Goal: Information Seeking & Learning: Learn about a topic

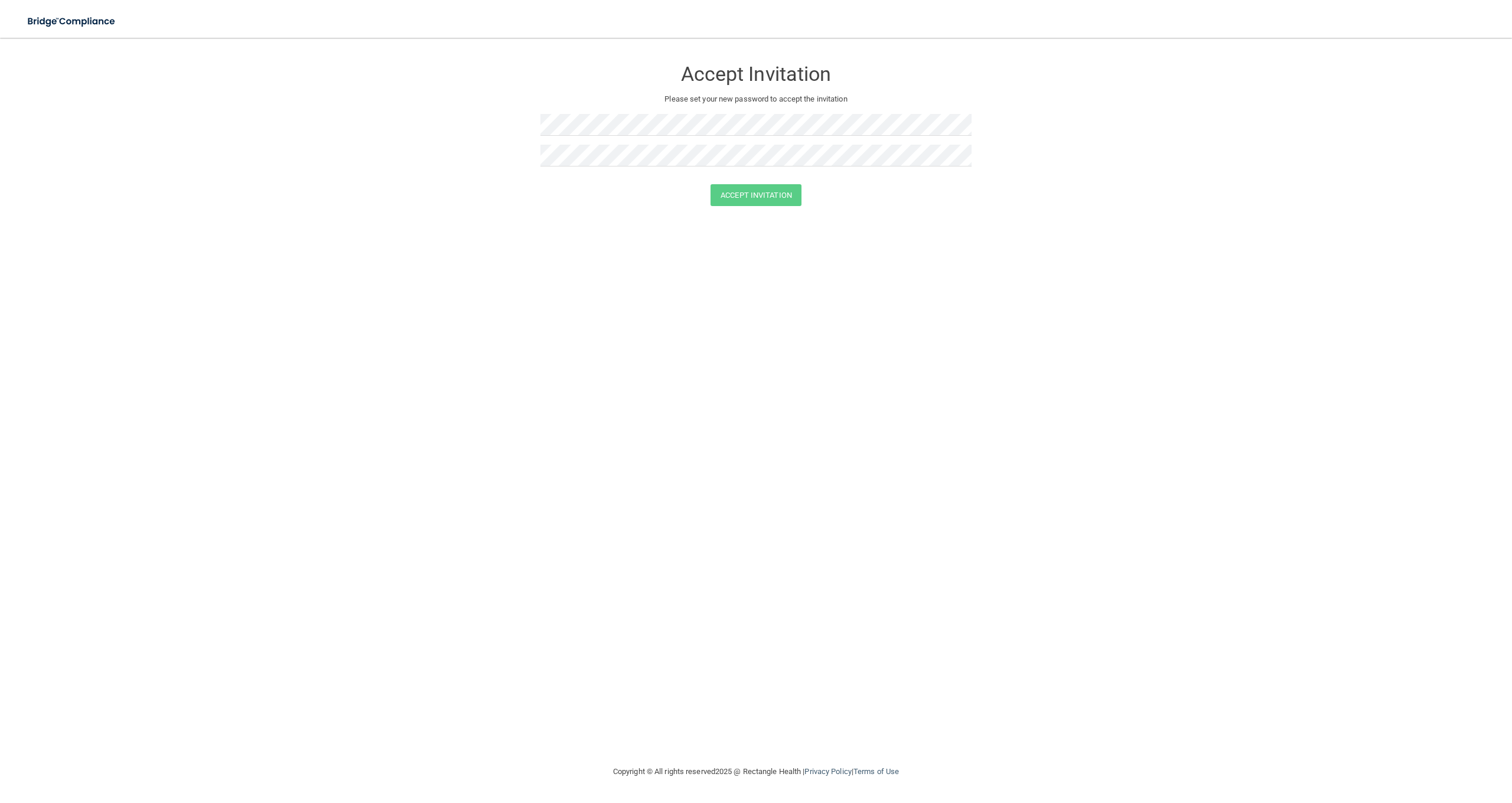
click at [62, 30] on img at bounding box center [72, 22] width 109 height 24
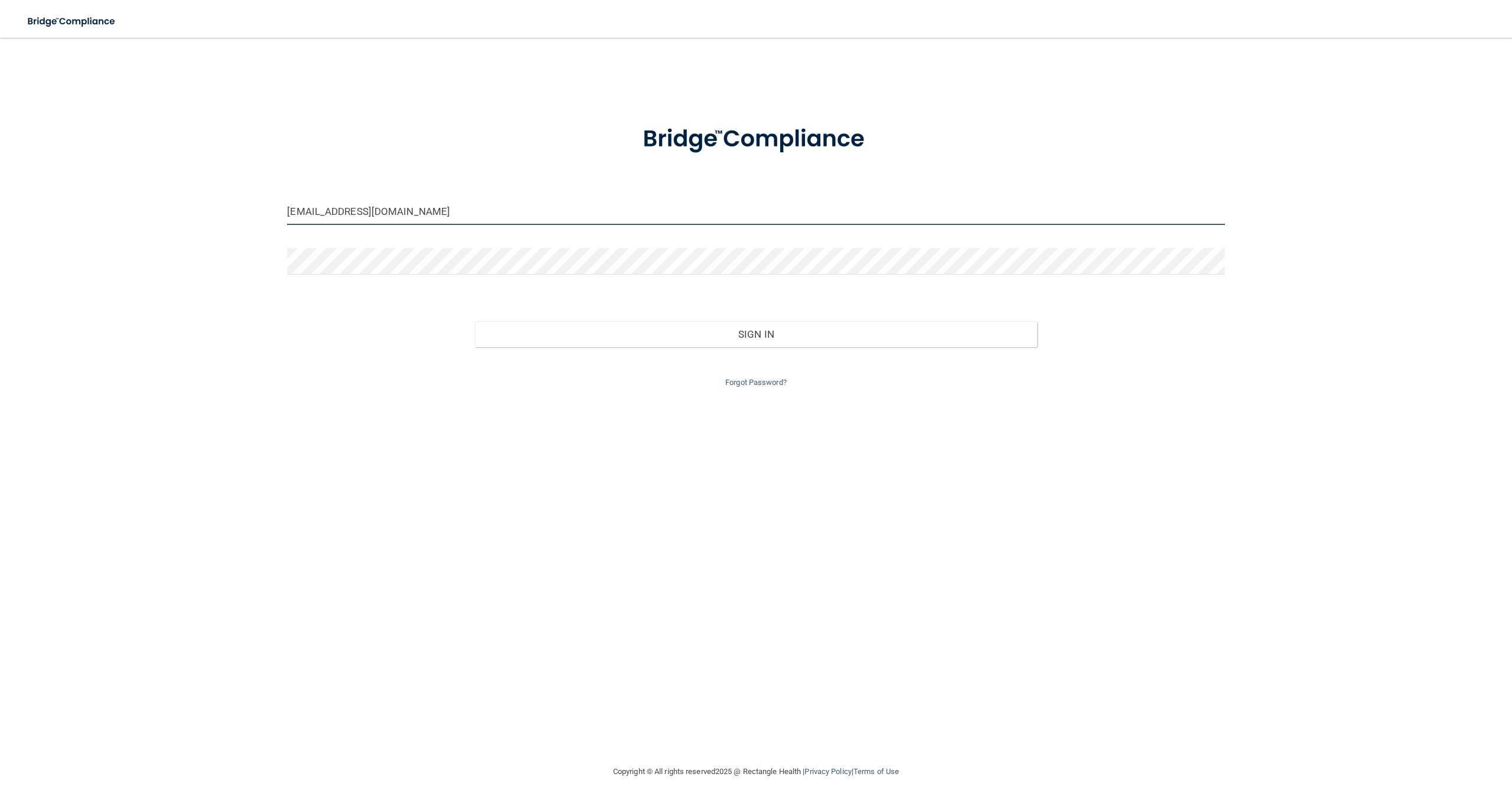
type input "[EMAIL_ADDRESS][DOMAIN_NAME]"
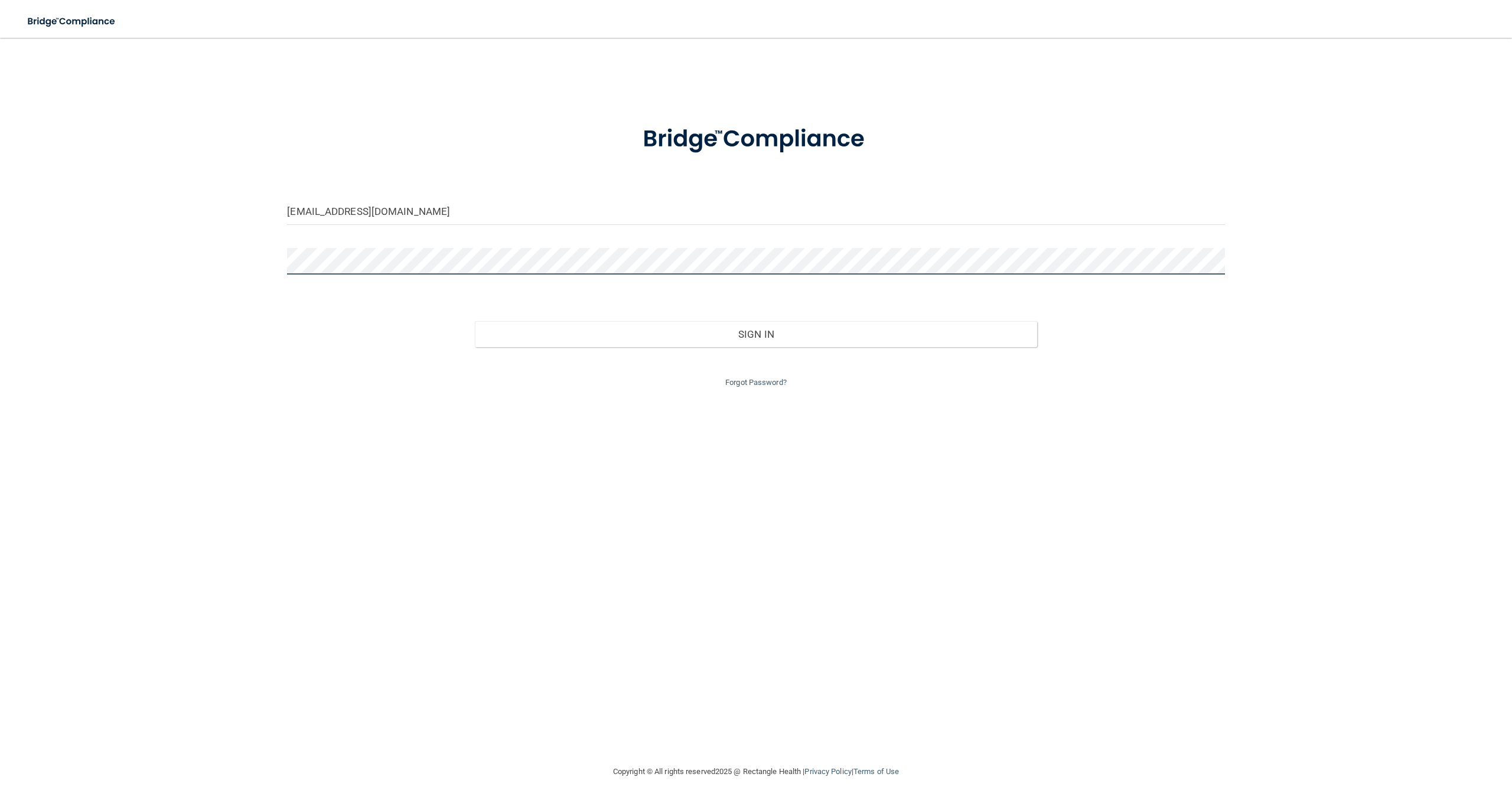
click at [756, 331] on button "Sign In" at bounding box center [756, 334] width 562 height 26
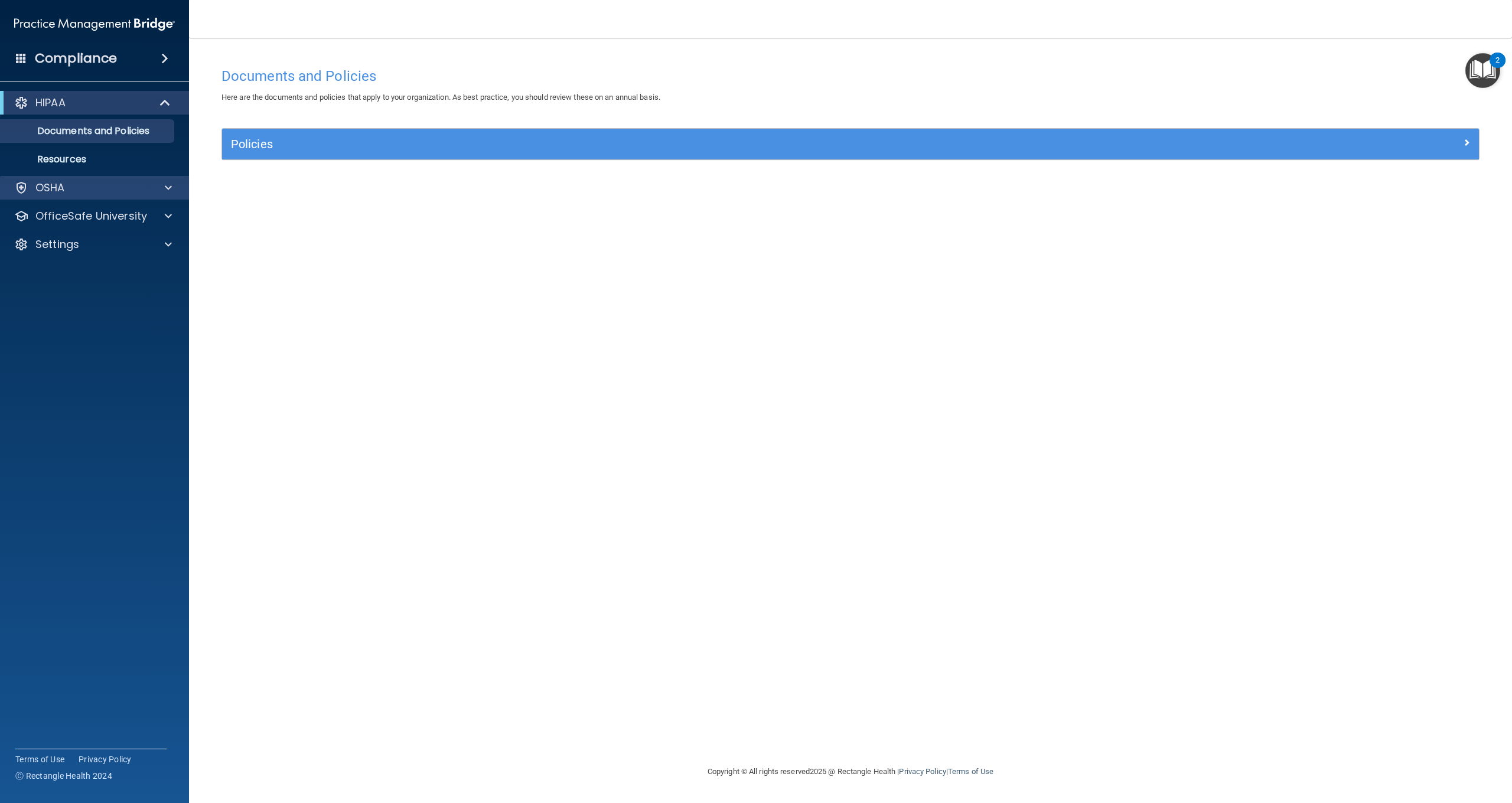
click at [167, 187] on span at bounding box center [168, 188] width 7 height 14
drag, startPoint x: 168, startPoint y: 187, endPoint x: 166, endPoint y: 169, distance: 18.1
click at [168, 187] on span at bounding box center [168, 188] width 7 height 14
click at [164, 109] on span at bounding box center [166, 102] width 10 height 14
click at [164, 109] on span at bounding box center [168, 102] width 7 height 14
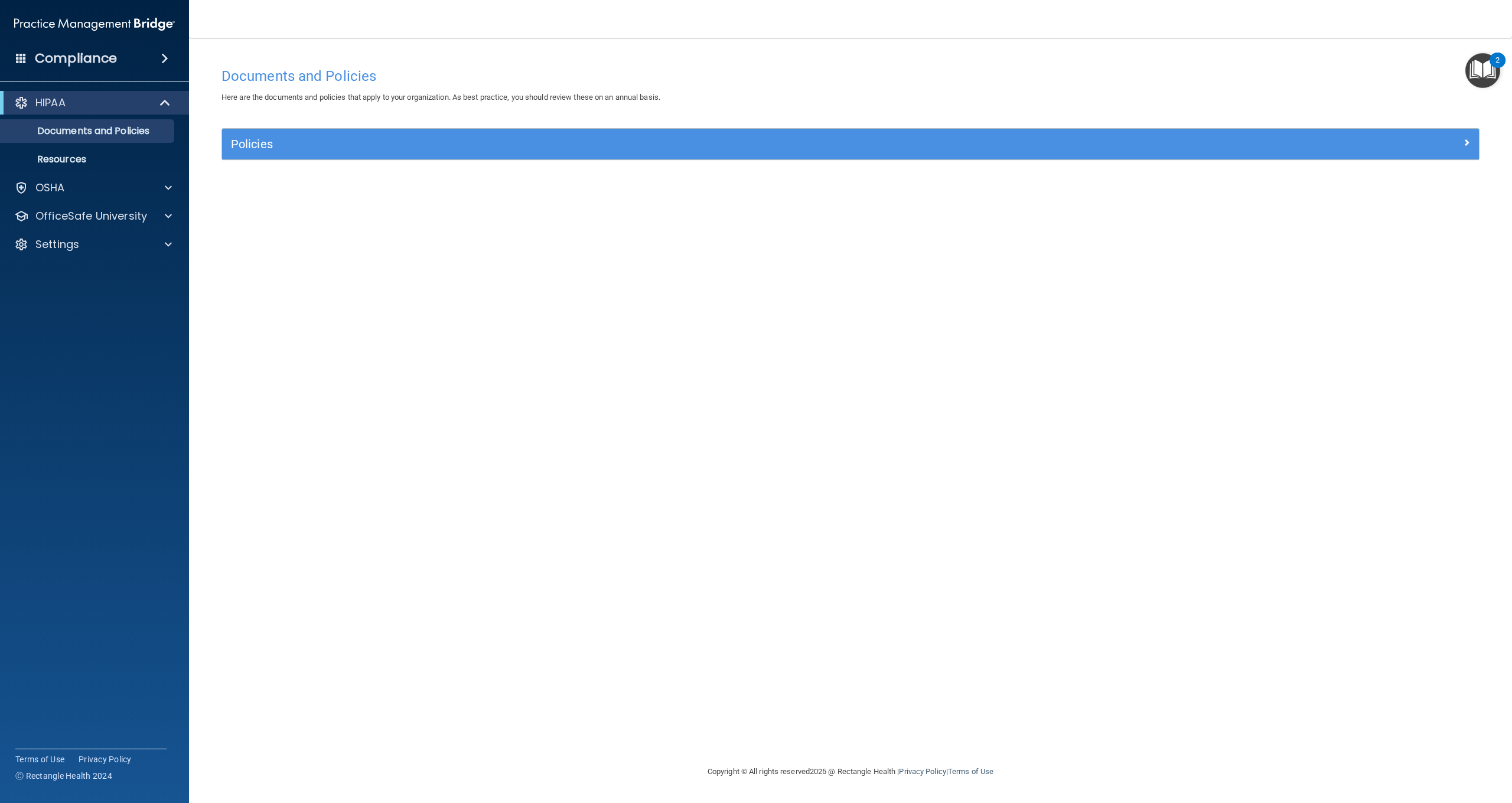
click at [319, 138] on h5 "Policies" at bounding box center [693, 145] width 925 height 13
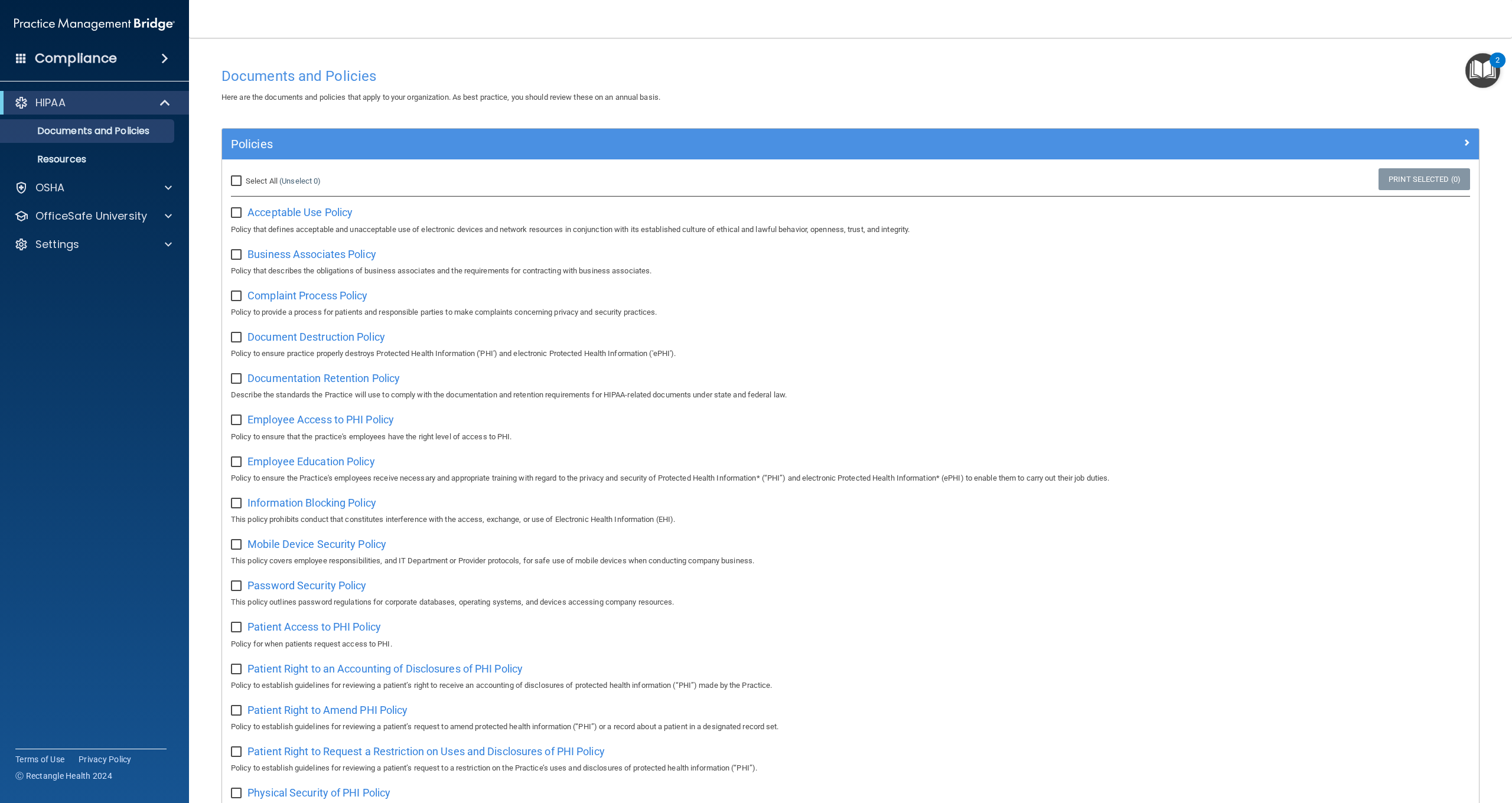
click at [240, 179] on input "Select All (Unselect 0) Unselect All" at bounding box center [237, 181] width 13 height 10
checkbox input "true"
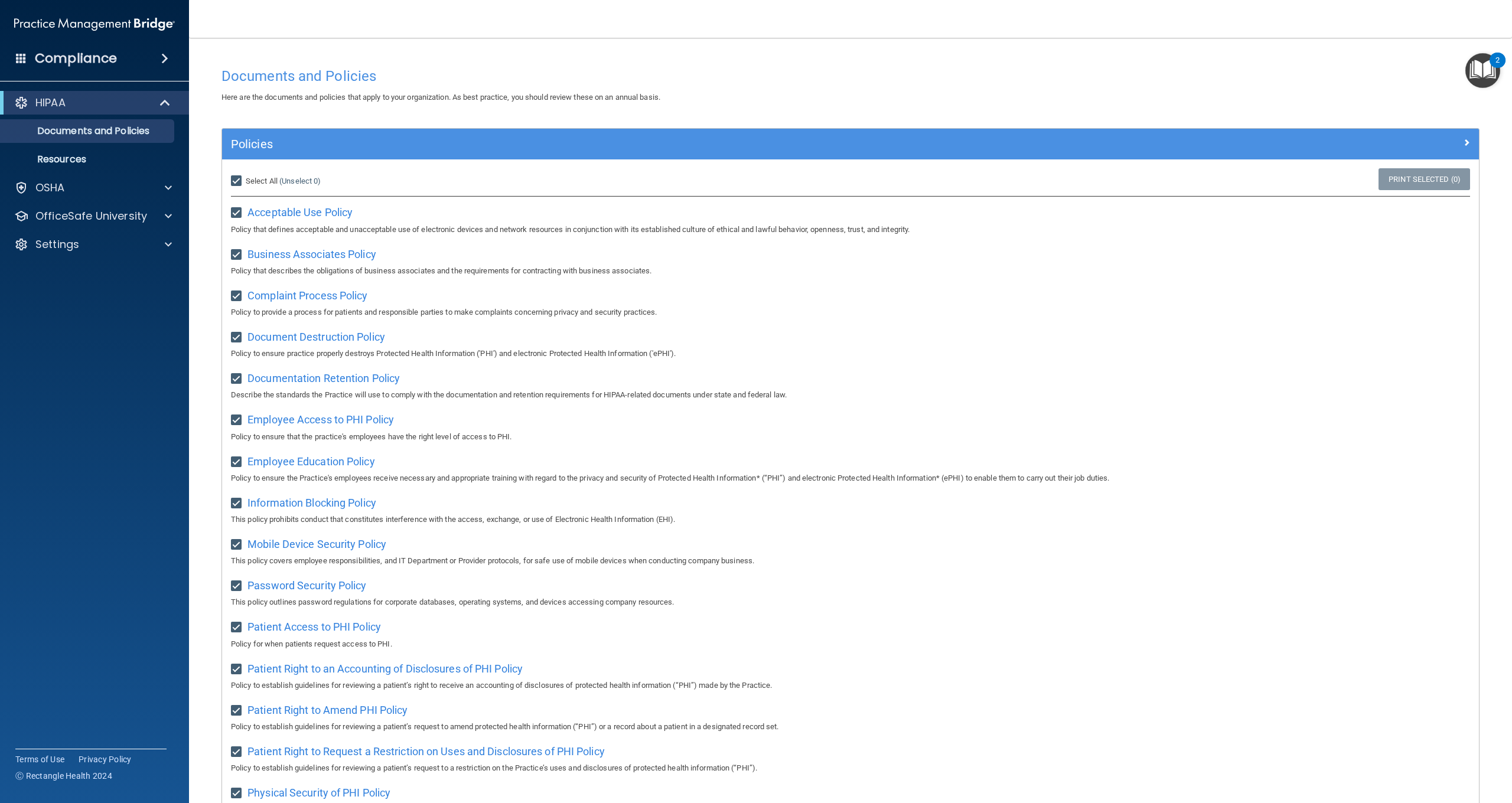
checkbox input "true"
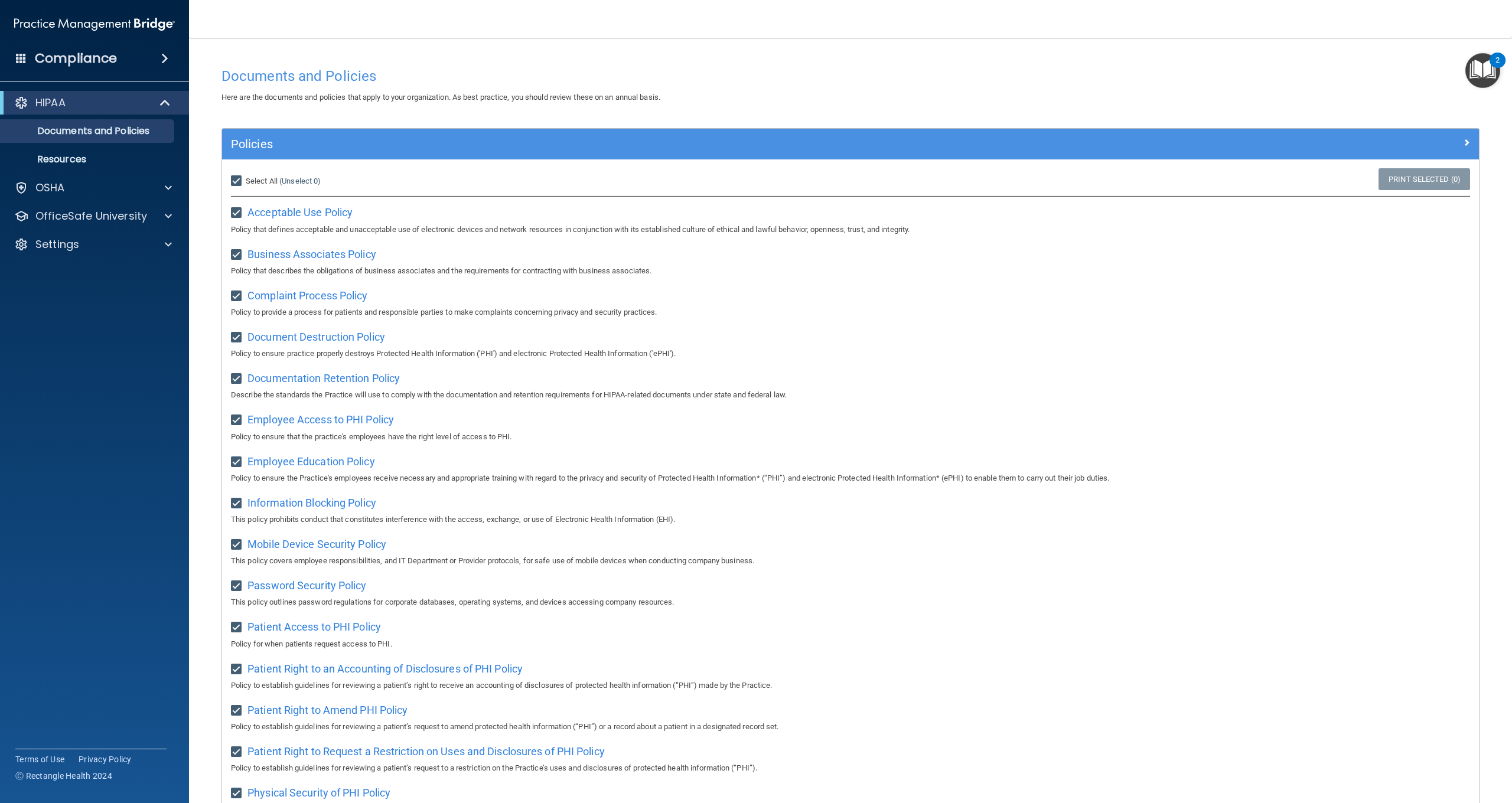
checkbox input "true"
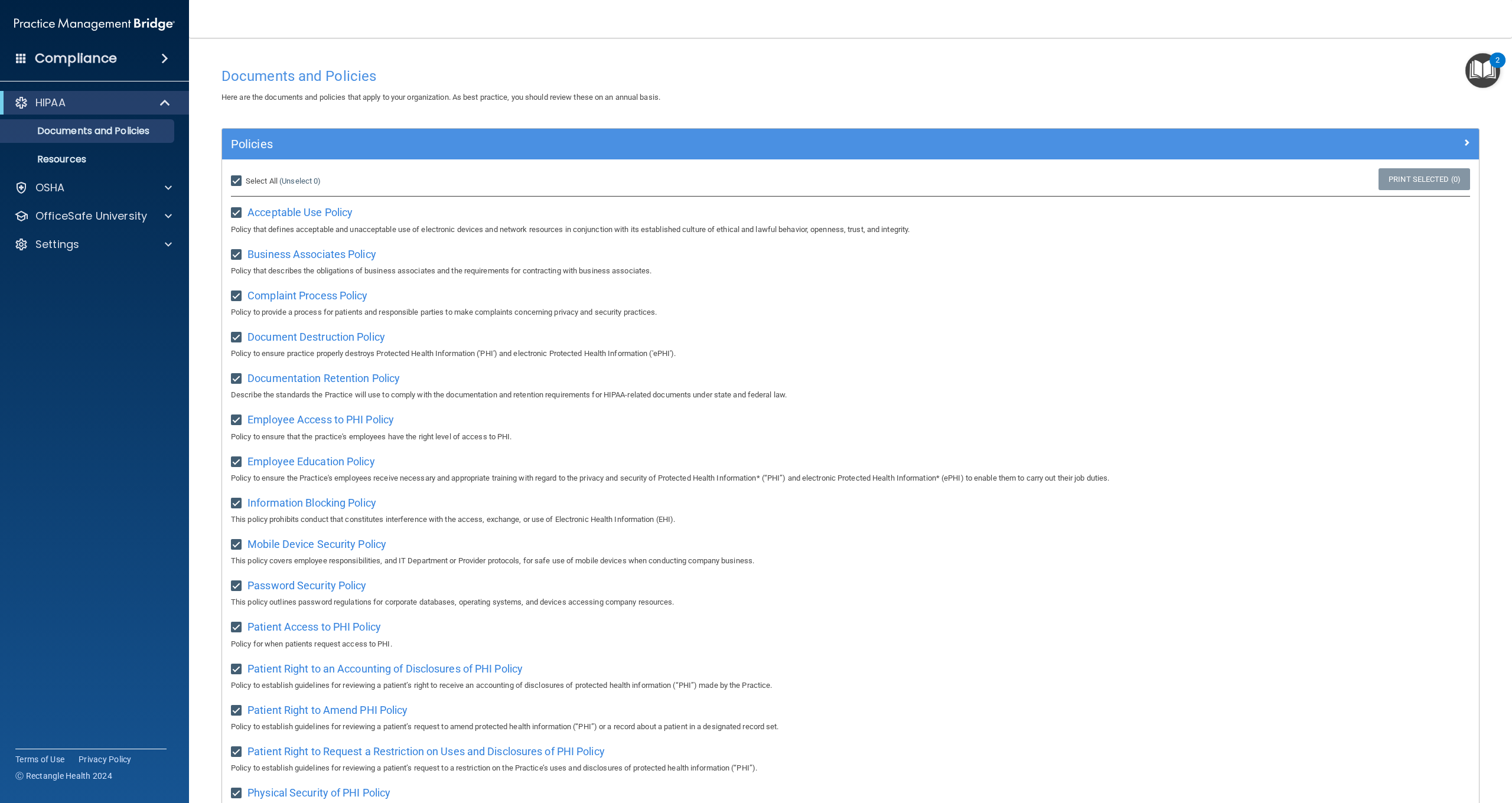
checkbox input "true"
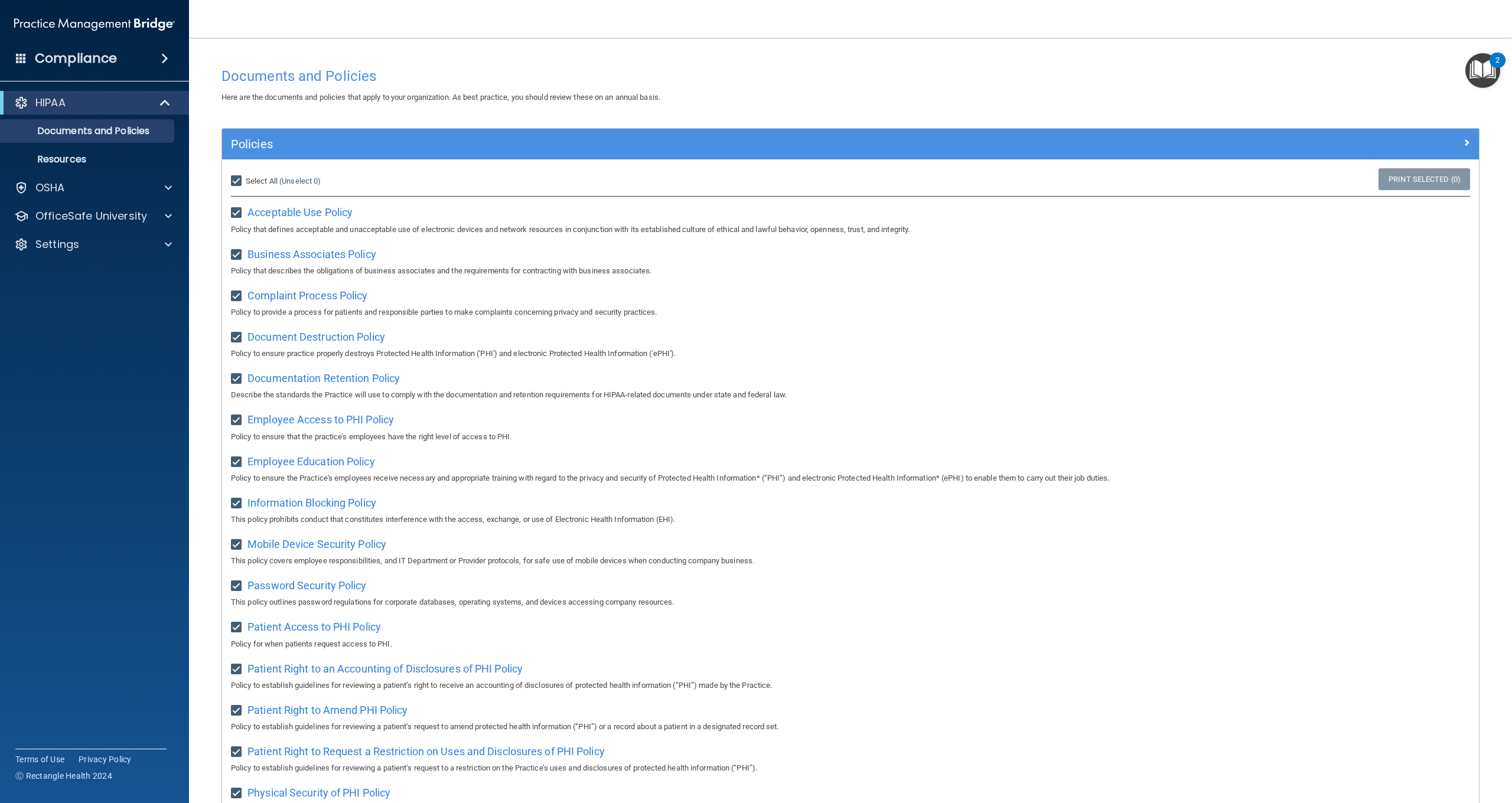
checkbox input "true"
click at [1468, 140] on span at bounding box center [1467, 142] width 7 height 14
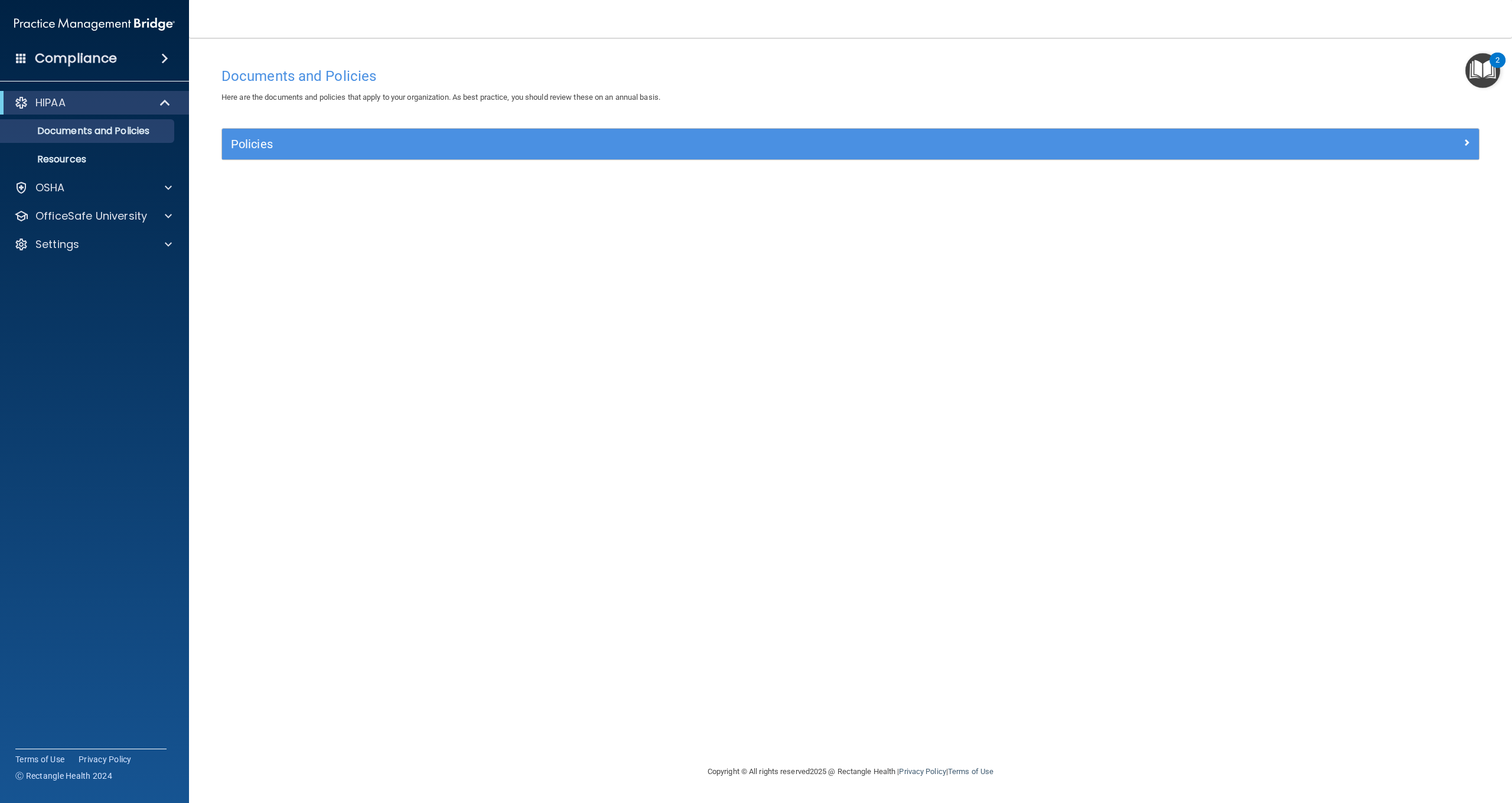
click at [1471, 69] on img "Open Resource Center, 2 new notifications" at bounding box center [1482, 70] width 35 height 35
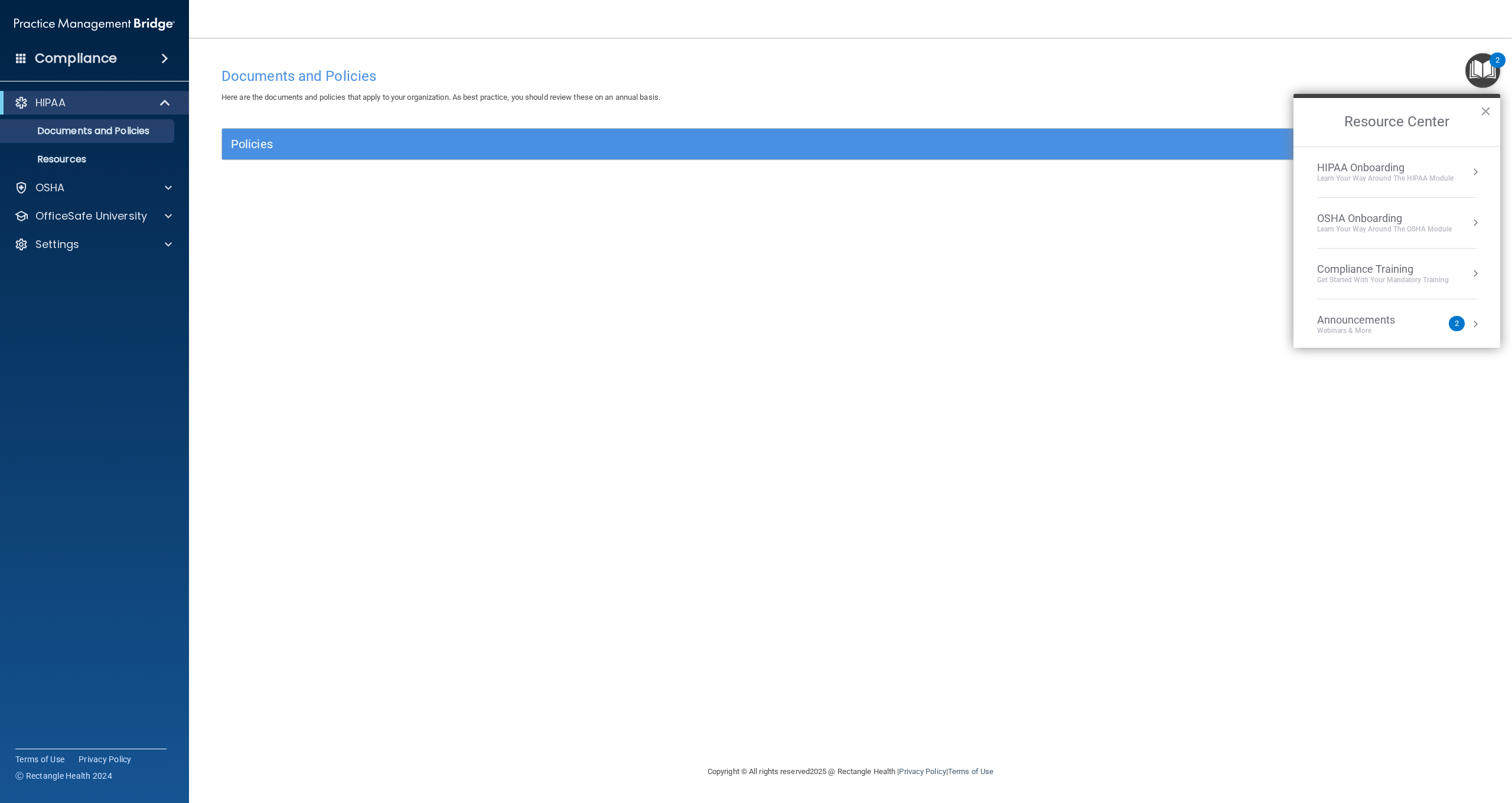
click at [1367, 166] on div "HIPAA Onboarding" at bounding box center [1385, 168] width 136 height 13
click at [684, 212] on div "Documents and Policies Here are the documents and policies that apply to your o…" at bounding box center [851, 413] width 1276 height 704
click at [107, 153] on link "Resources" at bounding box center [81, 159] width 186 height 24
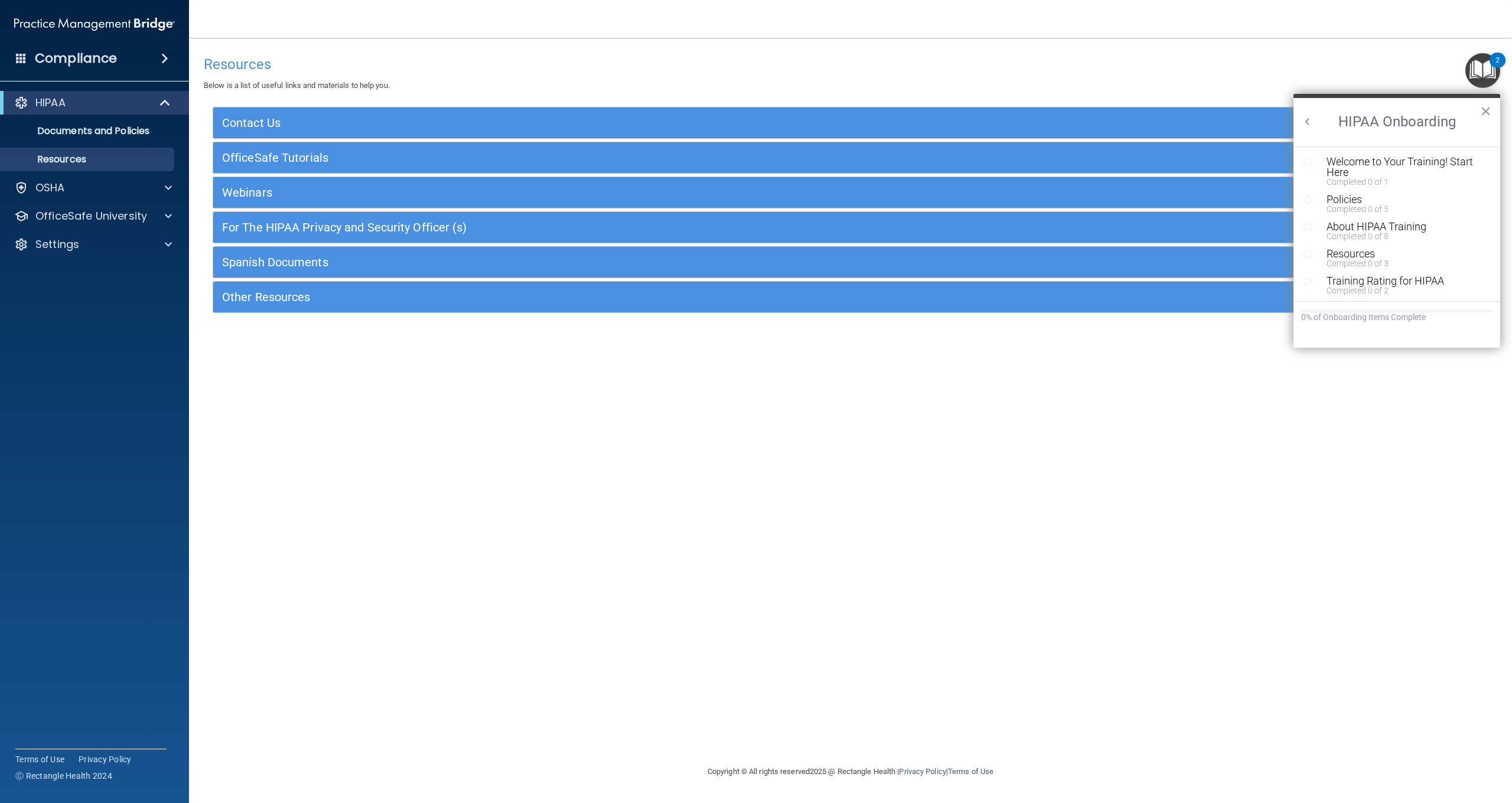
click at [161, 105] on span at bounding box center [166, 102] width 10 height 14
click at [167, 61] on span at bounding box center [165, 58] width 7 height 14
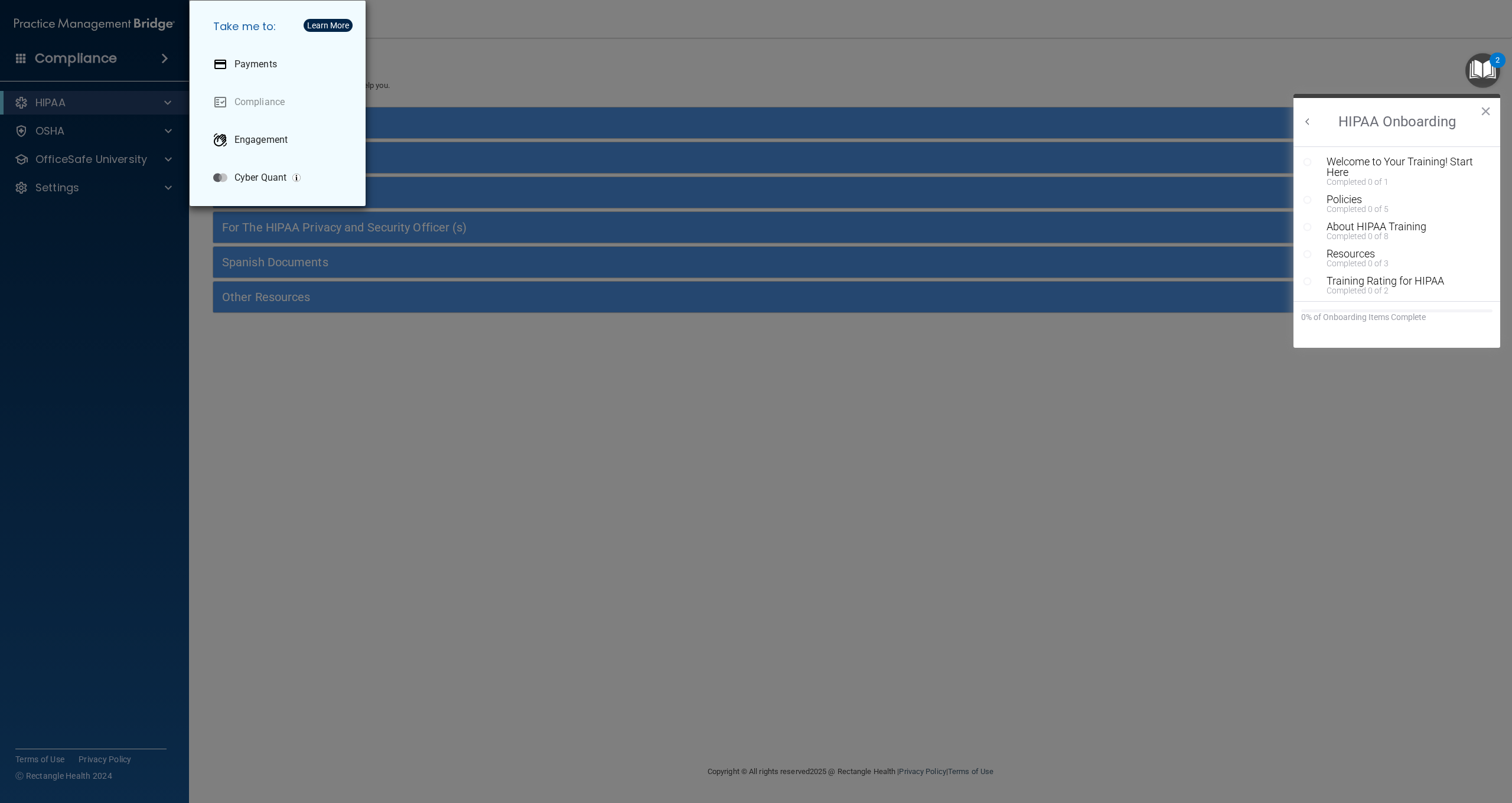
click at [527, 70] on div "Take me to: Payments Compliance Engagement Cyber Quant" at bounding box center [756, 401] width 1512 height 803
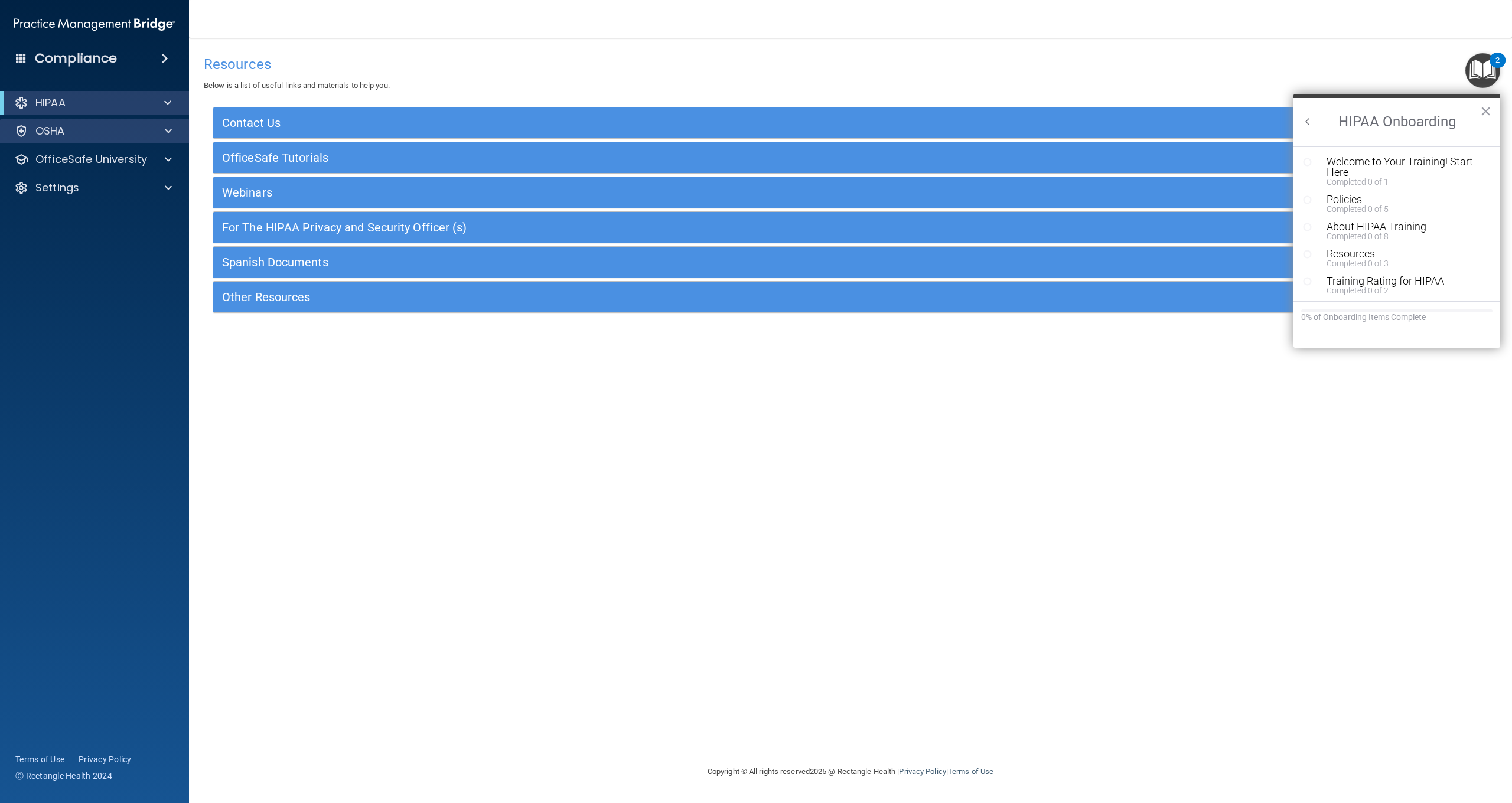
click at [159, 139] on div "OSHA" at bounding box center [95, 131] width 190 height 24
click at [167, 134] on span at bounding box center [168, 130] width 7 height 14
click at [1373, 165] on div "Welcome to Your Training! Start Here" at bounding box center [1405, 167] width 158 height 22
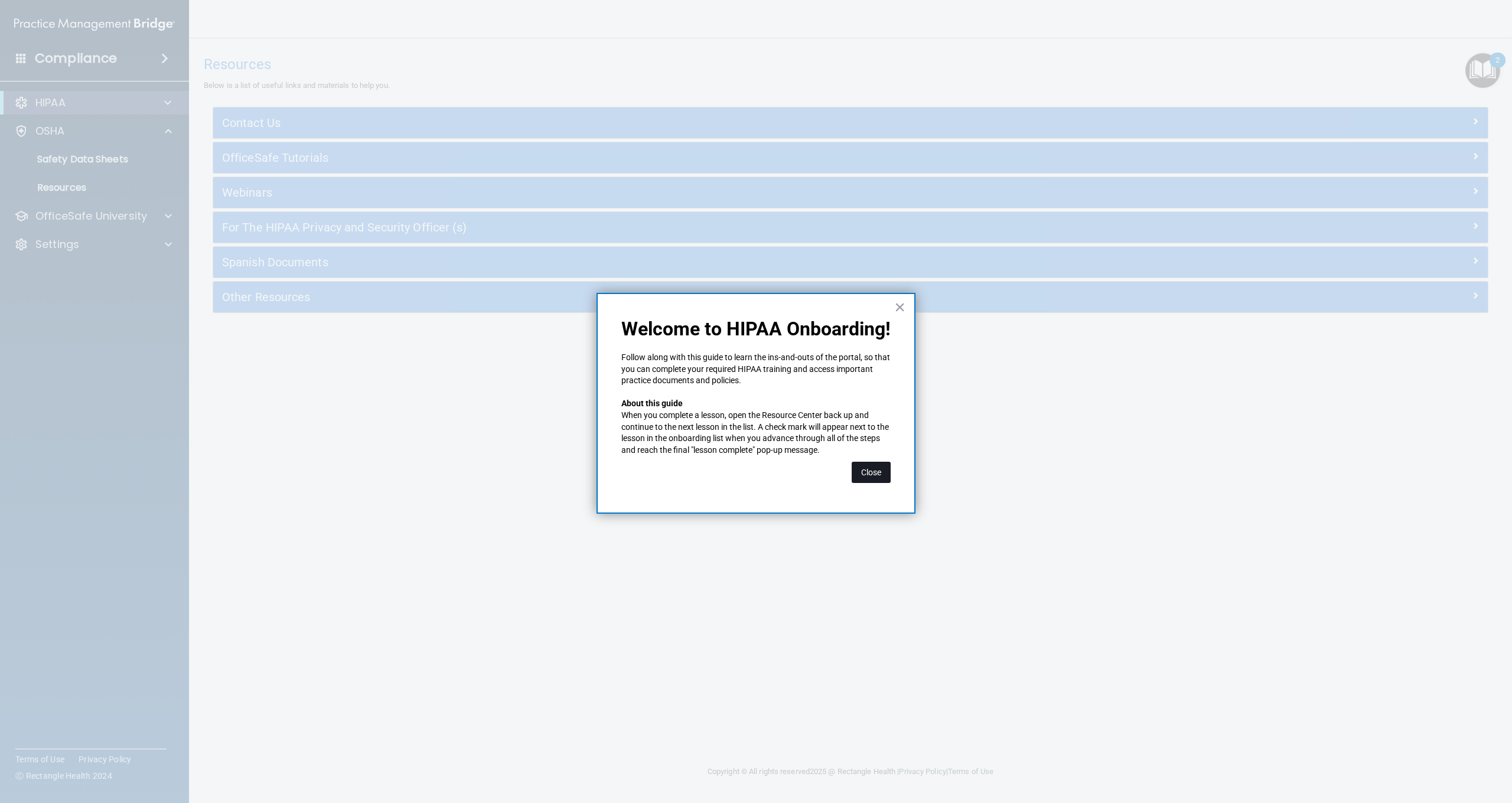
click at [876, 472] on button "Close" at bounding box center [871, 472] width 39 height 22
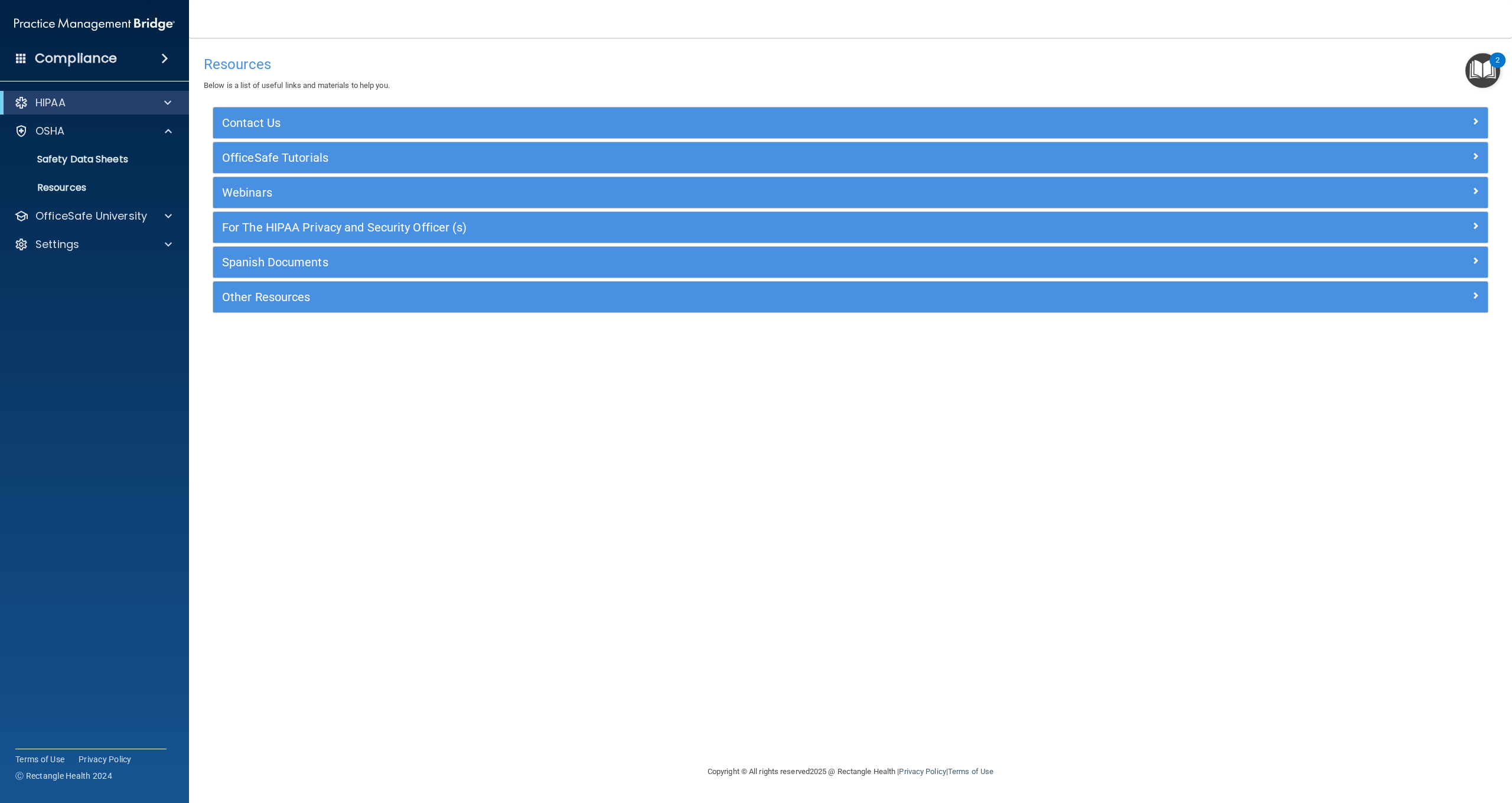
click at [1484, 68] on img "Open Resource Center, 2 new notifications" at bounding box center [1482, 70] width 35 height 35
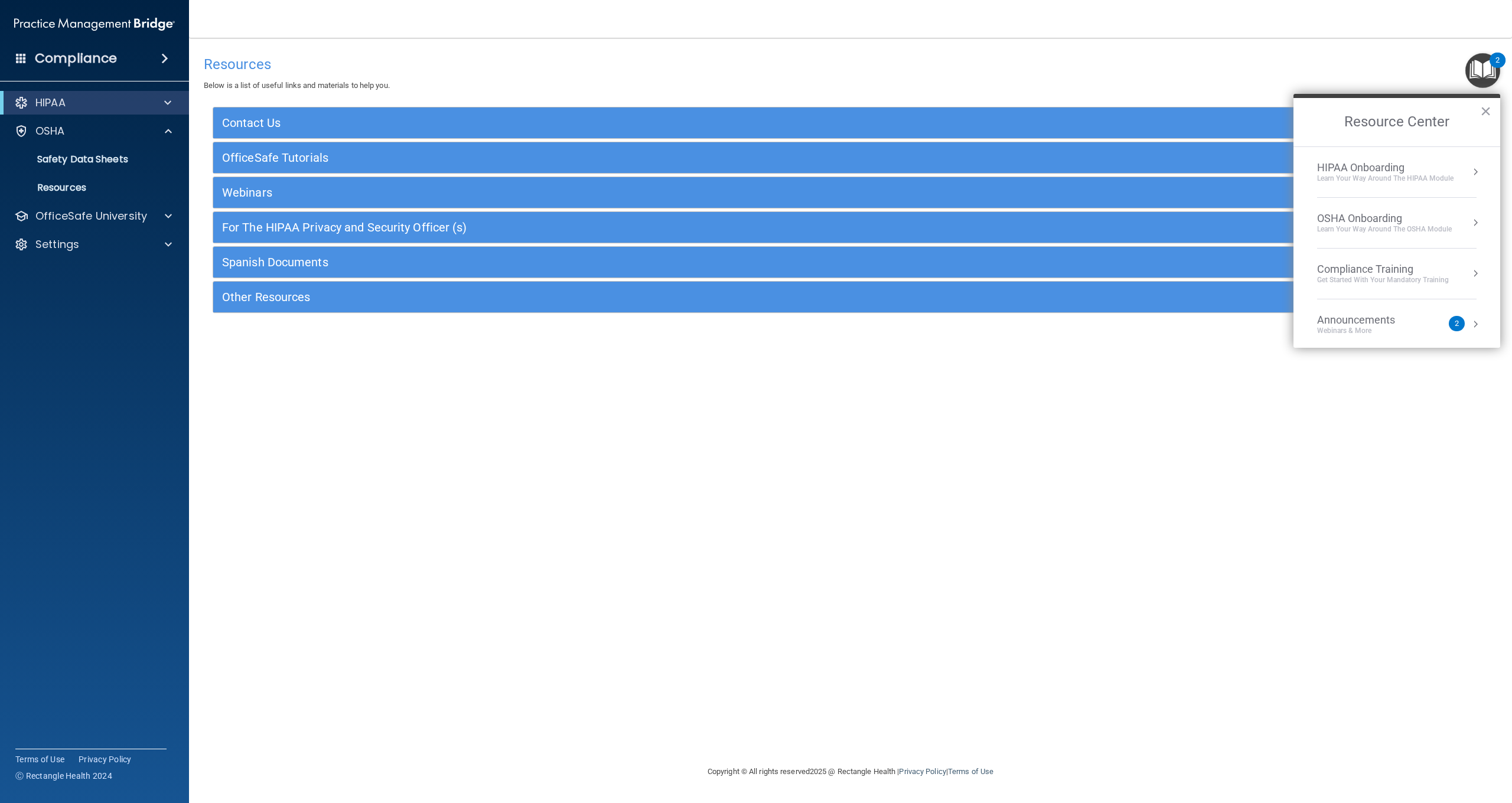
click at [1427, 171] on div "HIPAA Onboarding" at bounding box center [1385, 168] width 136 height 13
click at [1341, 205] on div "Completed 0 of 5" at bounding box center [1405, 208] width 158 height 8
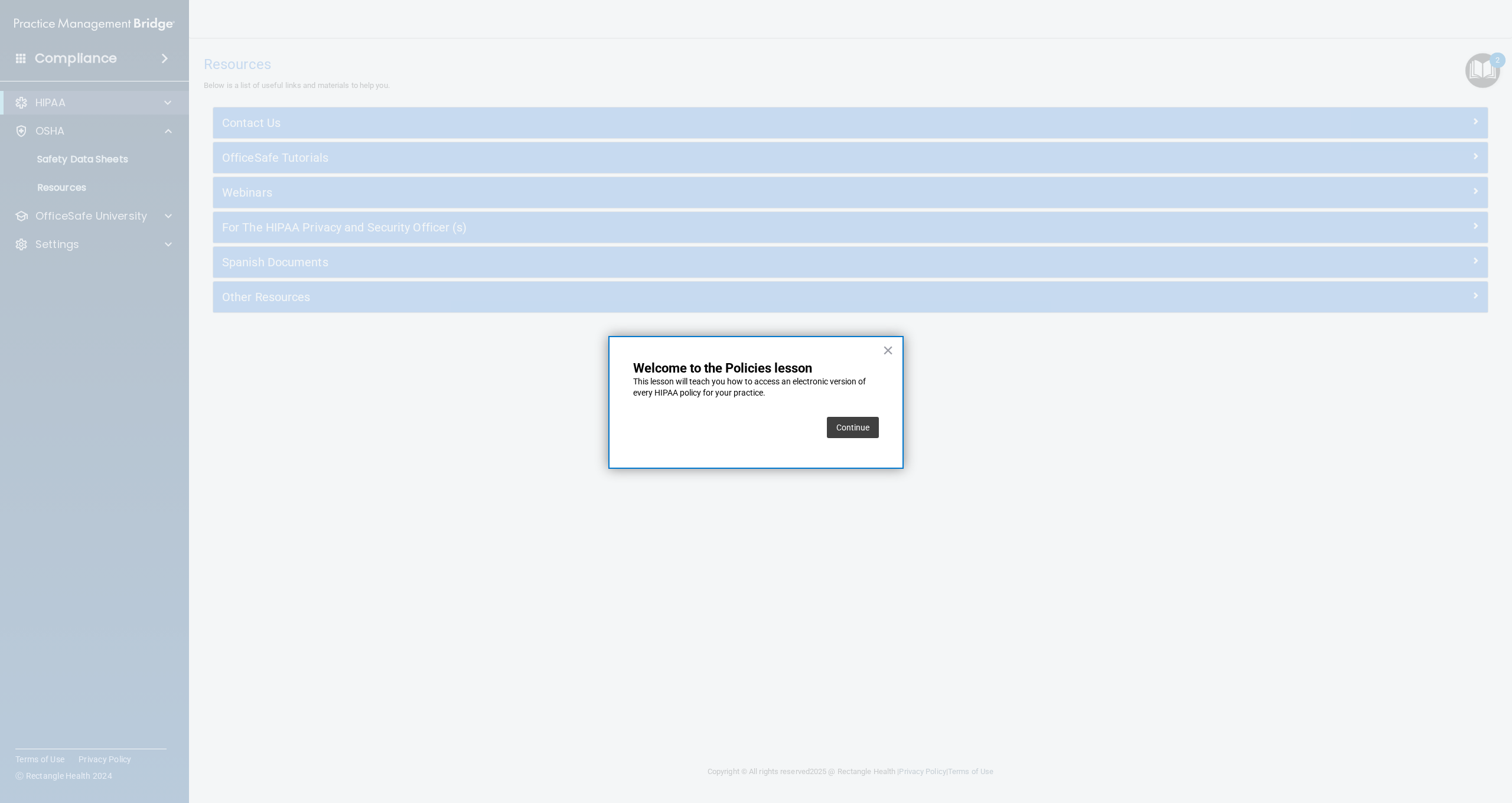
click at [858, 429] on button "Continue" at bounding box center [853, 427] width 52 height 22
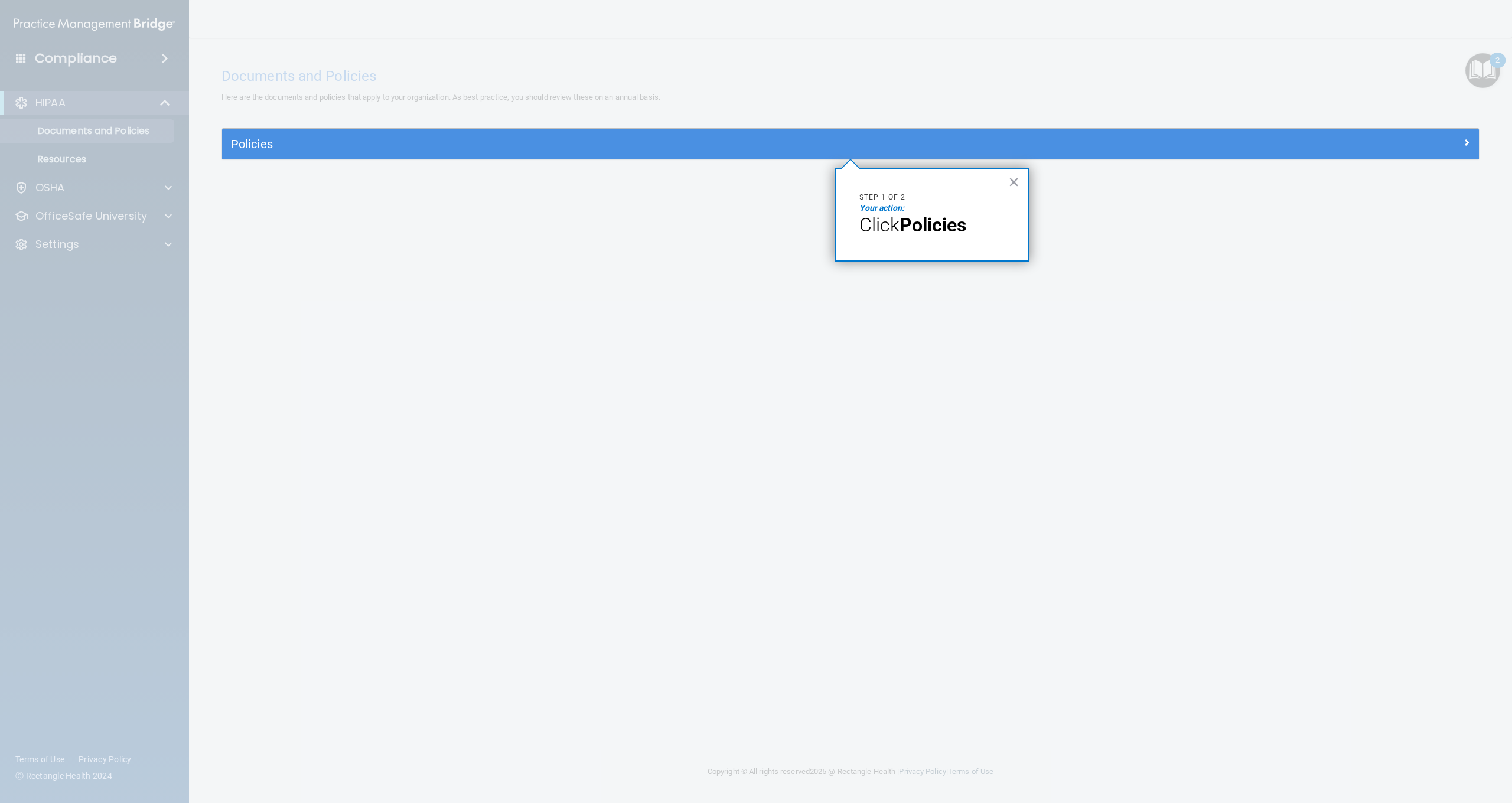
click at [838, 142] on h5 "Policies" at bounding box center [693, 145] width 925 height 13
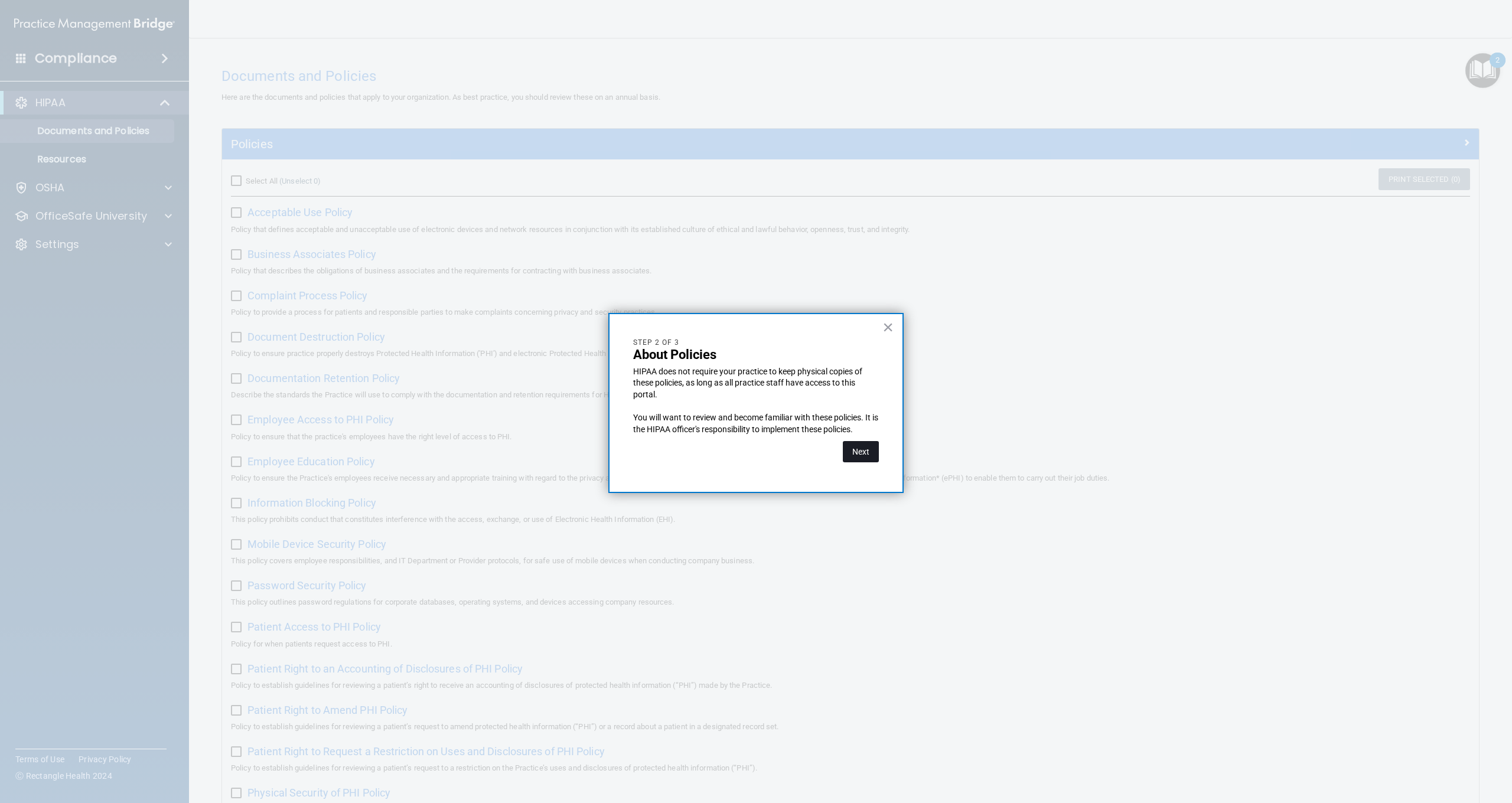
click at [870, 448] on button "Next" at bounding box center [861, 452] width 36 height 22
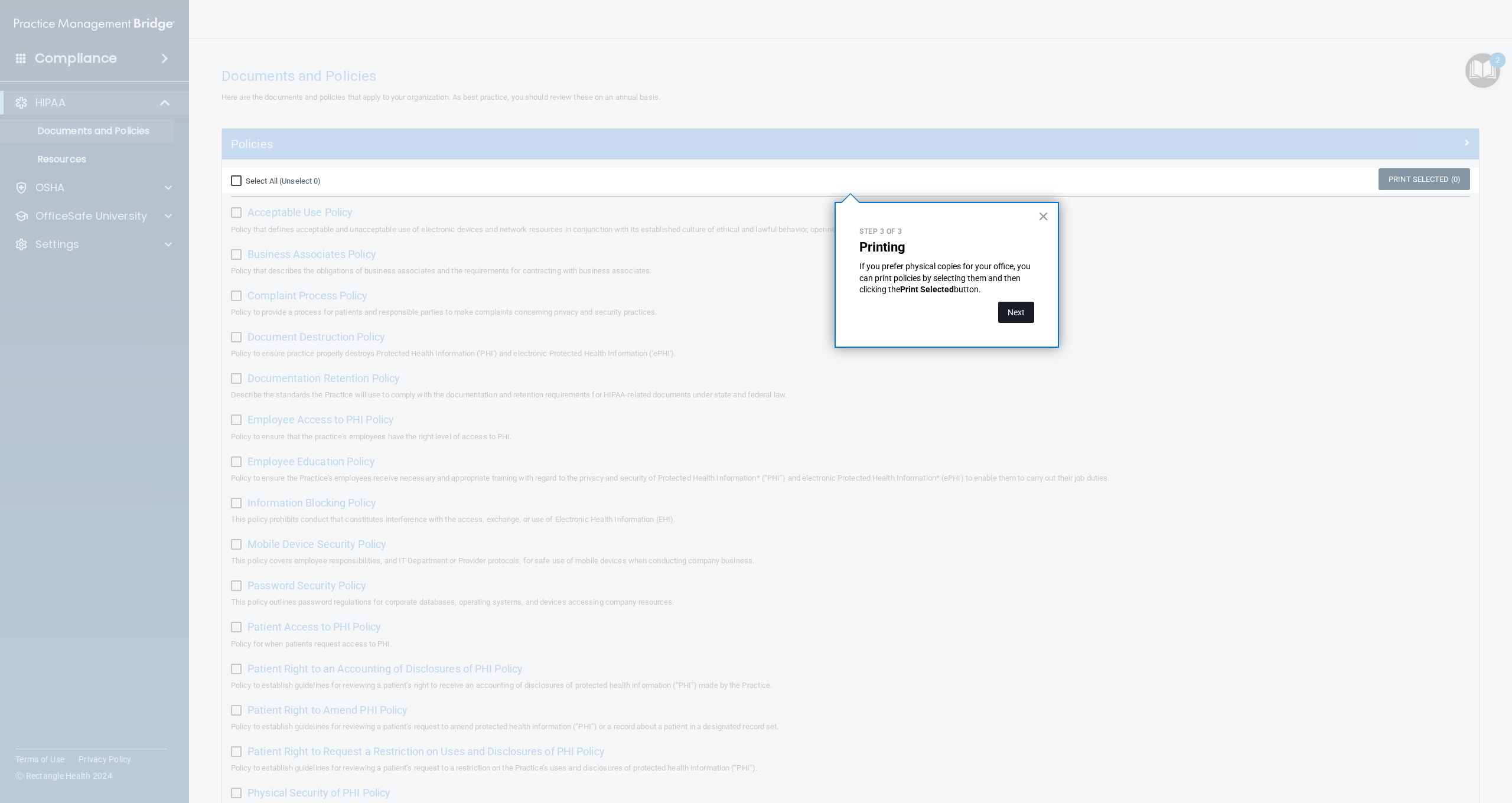
click at [1016, 314] on button "Next" at bounding box center [1016, 312] width 36 height 22
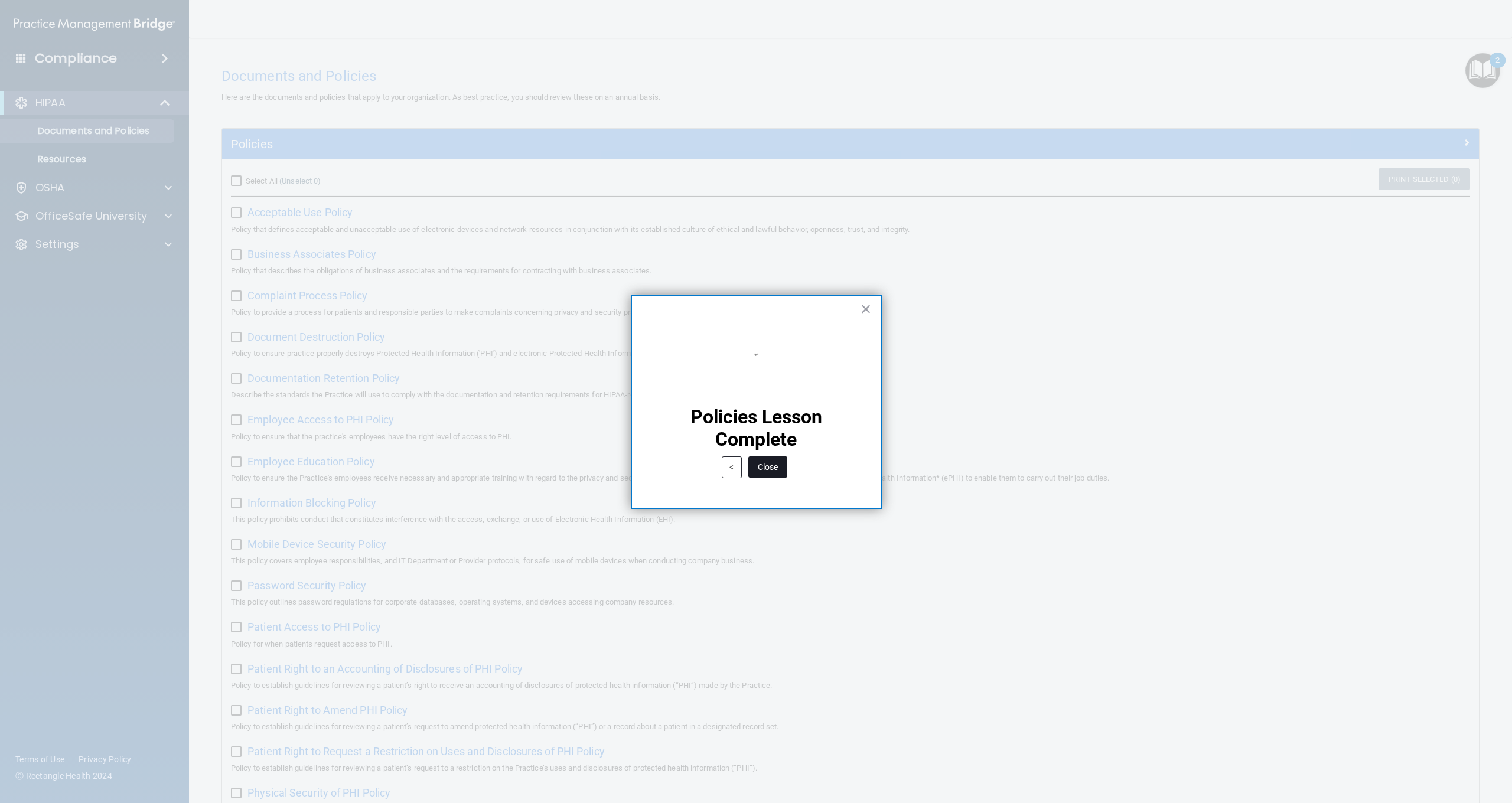
click at [770, 467] on button "Close" at bounding box center [767, 467] width 39 height 22
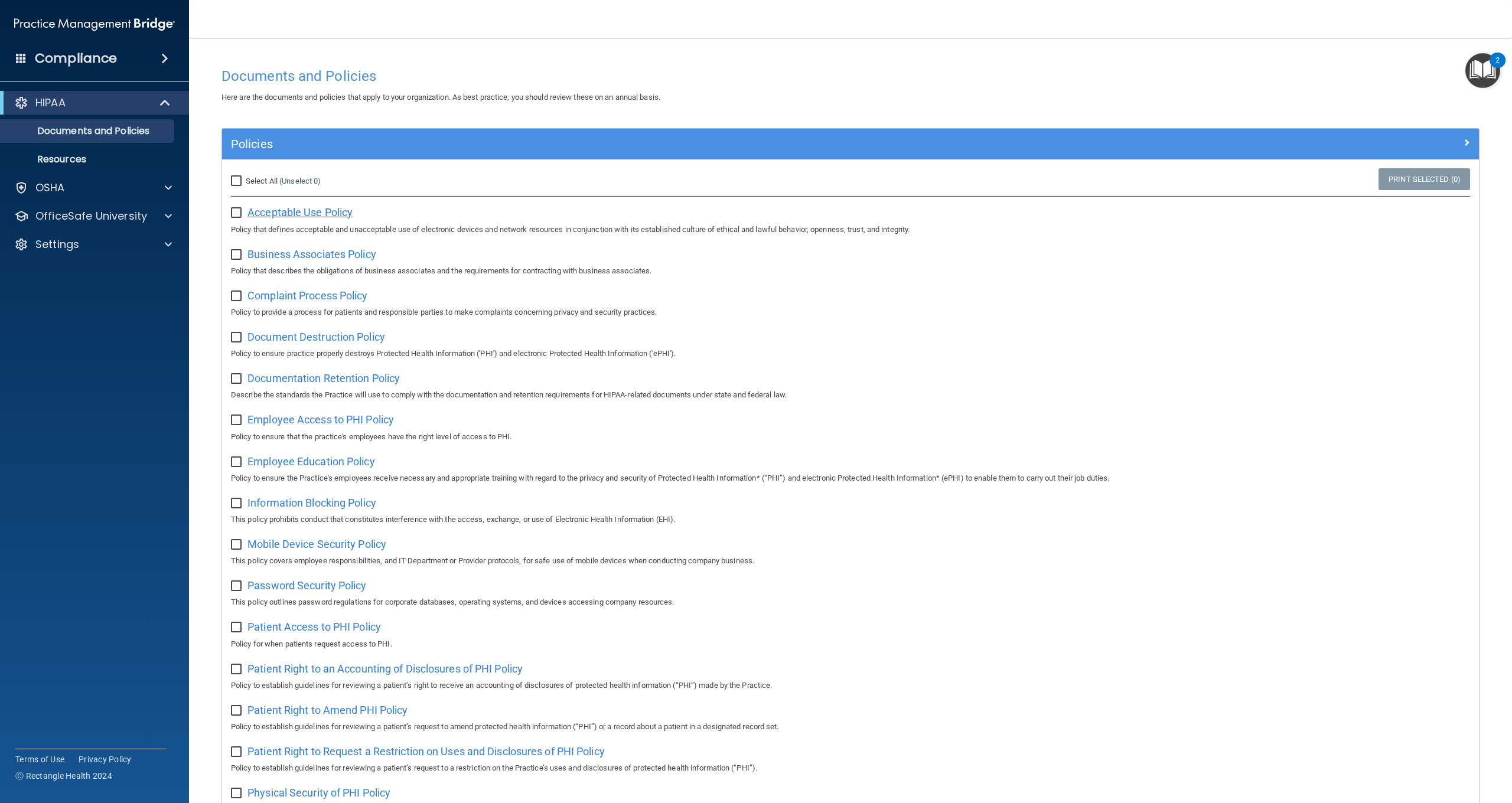
click at [338, 214] on span "Acceptable Use Policy" at bounding box center [300, 212] width 105 height 13
drag, startPoint x: 240, startPoint y: 212, endPoint x: 246, endPoint y: 212, distance: 6.0
click at [240, 212] on input "checkbox" at bounding box center [237, 213] width 13 height 10
checkbox input "true"
click at [294, 254] on span "Business Associates Policy" at bounding box center [312, 254] width 129 height 13
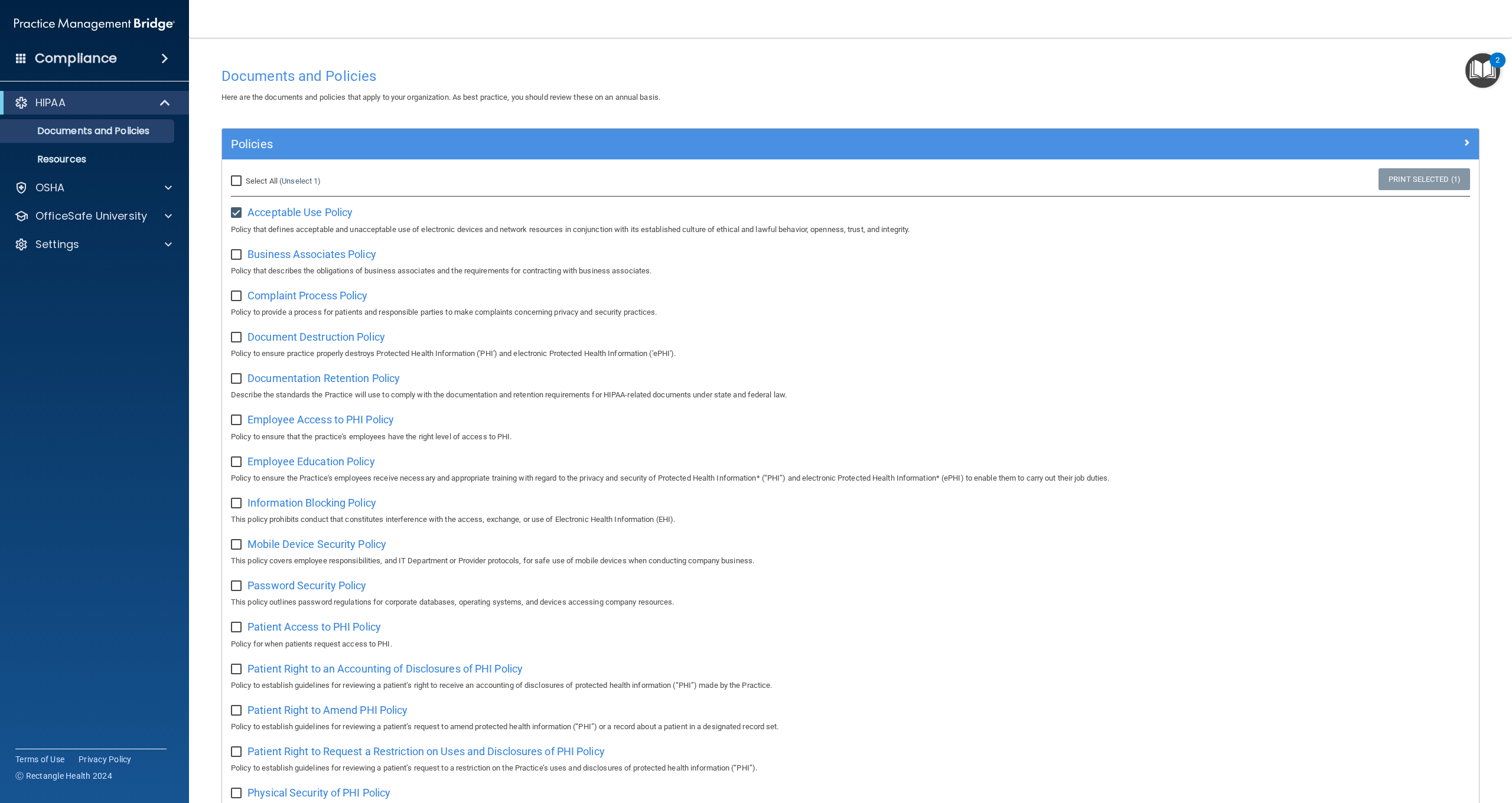
click at [1486, 67] on img "Open Resource Center, 2 new notifications" at bounding box center [1482, 70] width 35 height 35
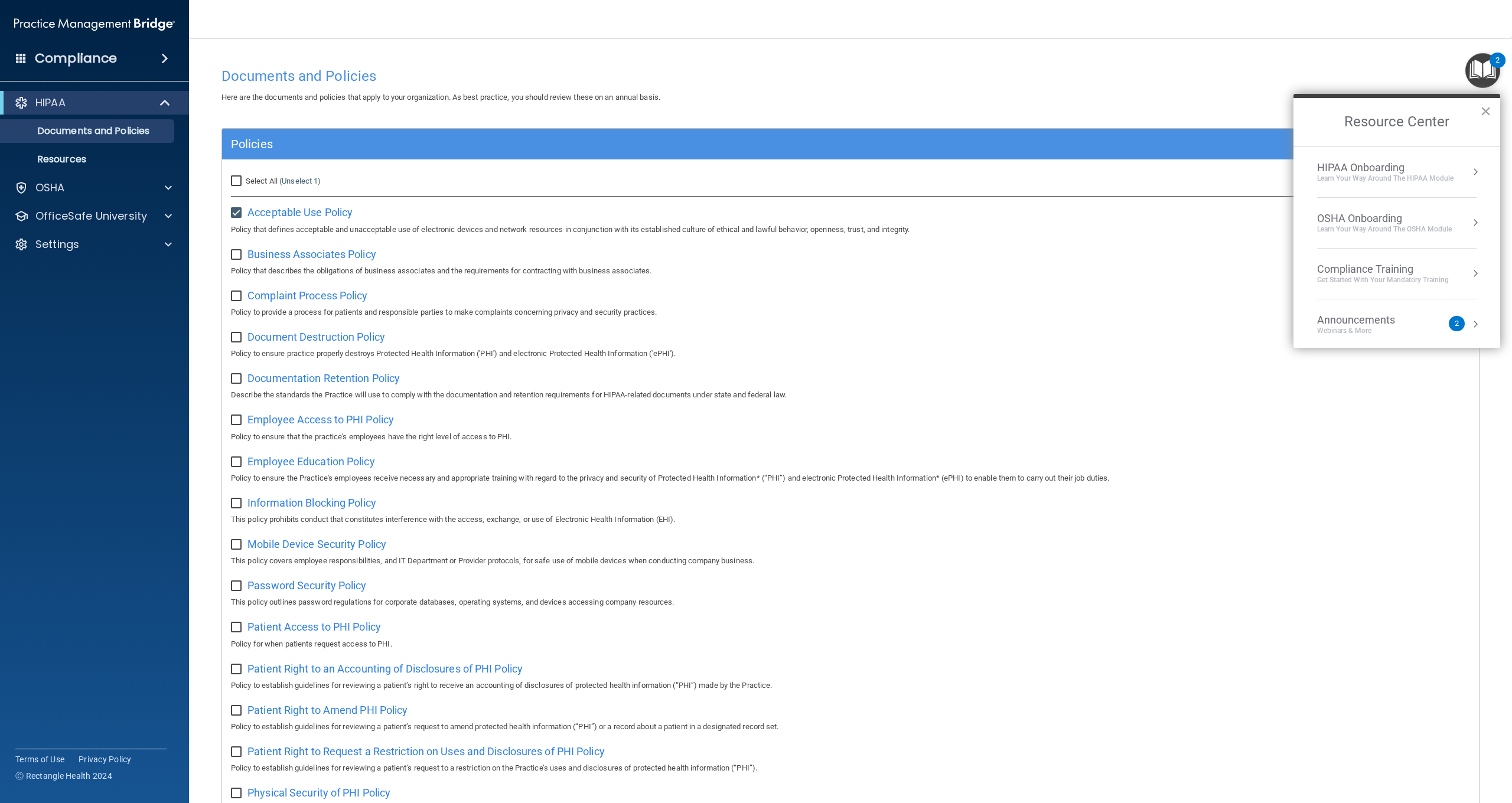
click at [1419, 177] on div "Learn Your Way around the HIPAA module" at bounding box center [1385, 179] width 136 height 10
click at [1370, 224] on div "About HIPAA Training" at bounding box center [1405, 227] width 158 height 10
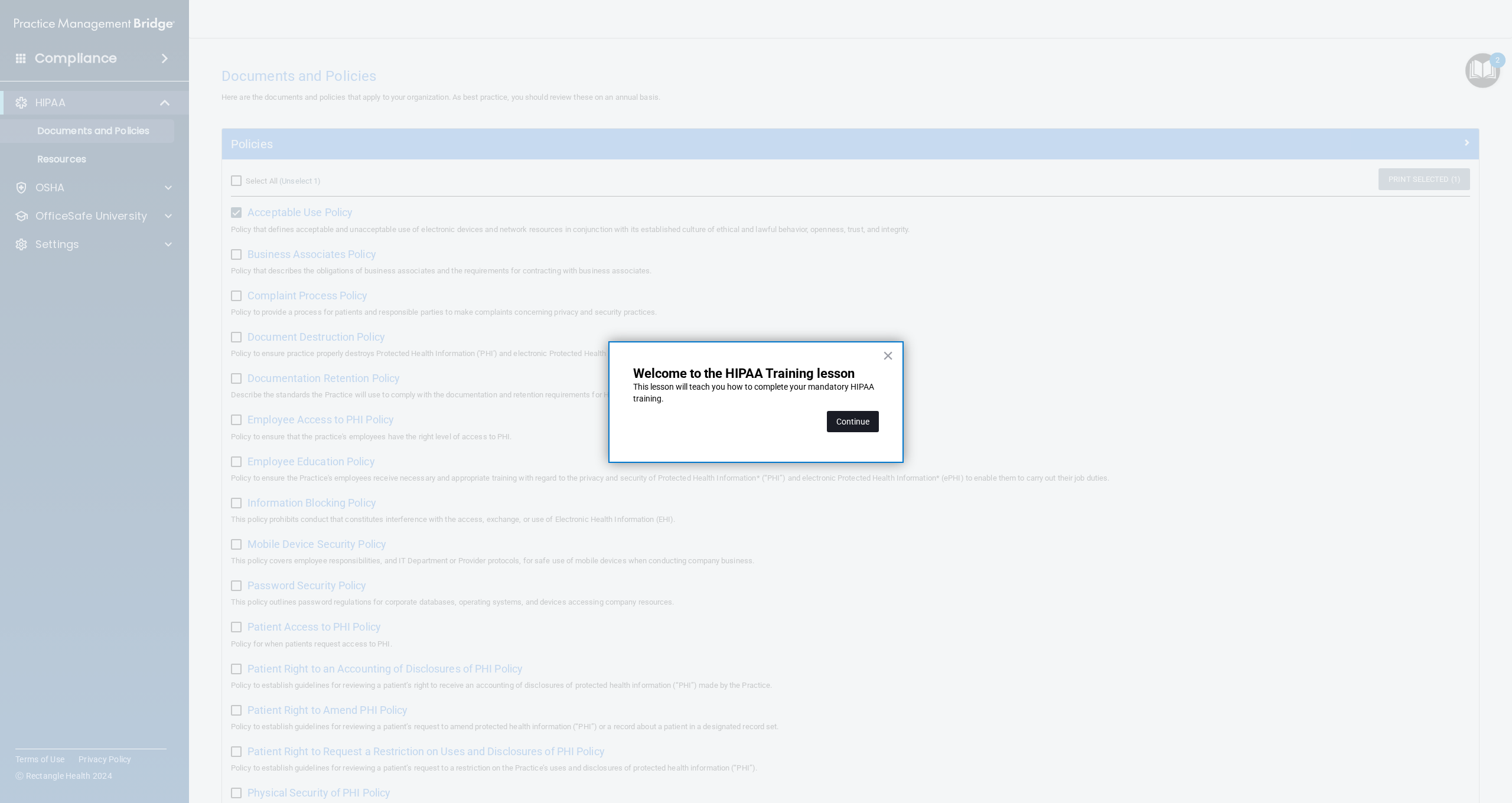
click at [858, 420] on button "Continue" at bounding box center [853, 421] width 52 height 22
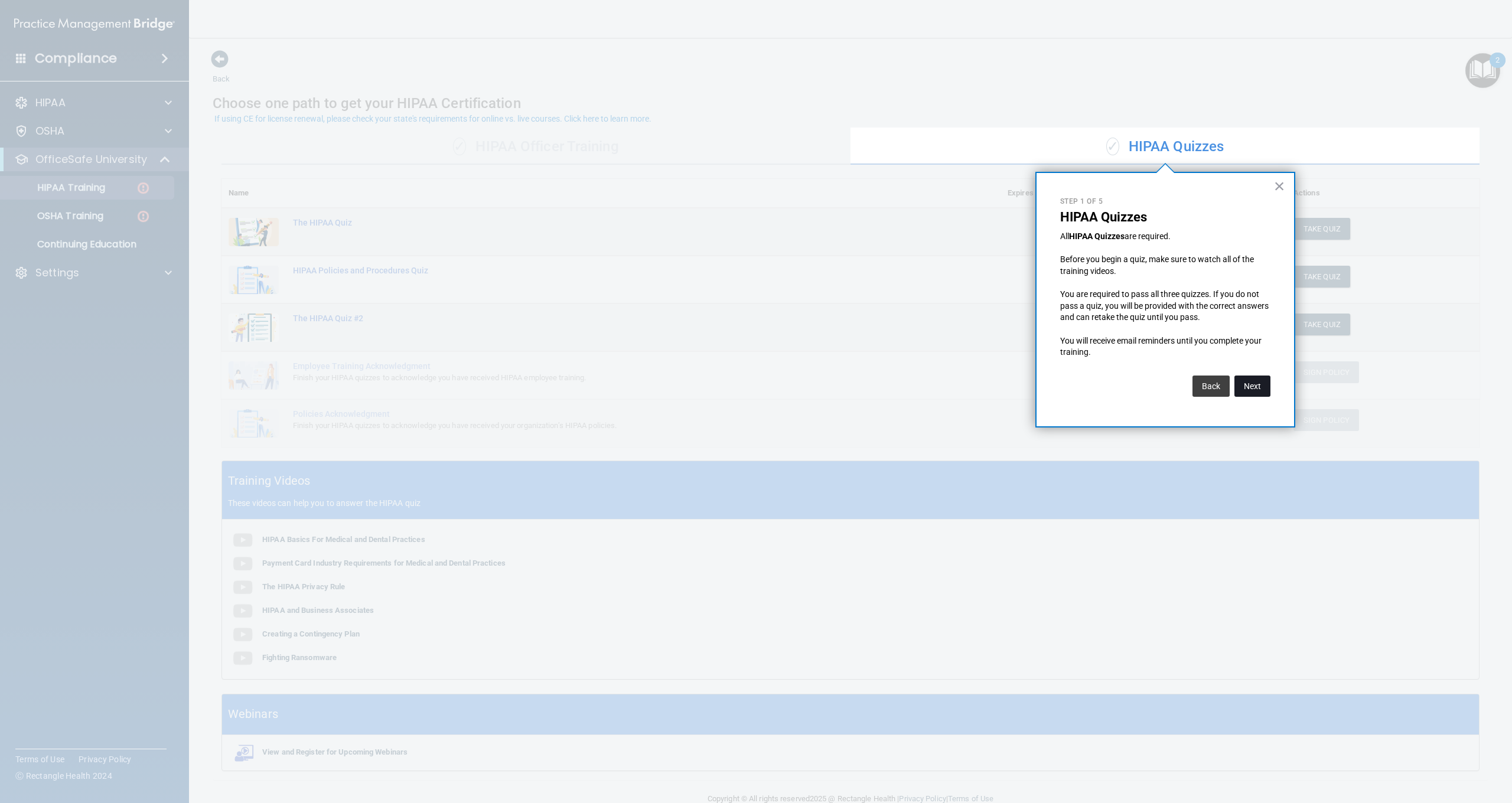
click at [1253, 383] on button "Next" at bounding box center [1252, 386] width 36 height 22
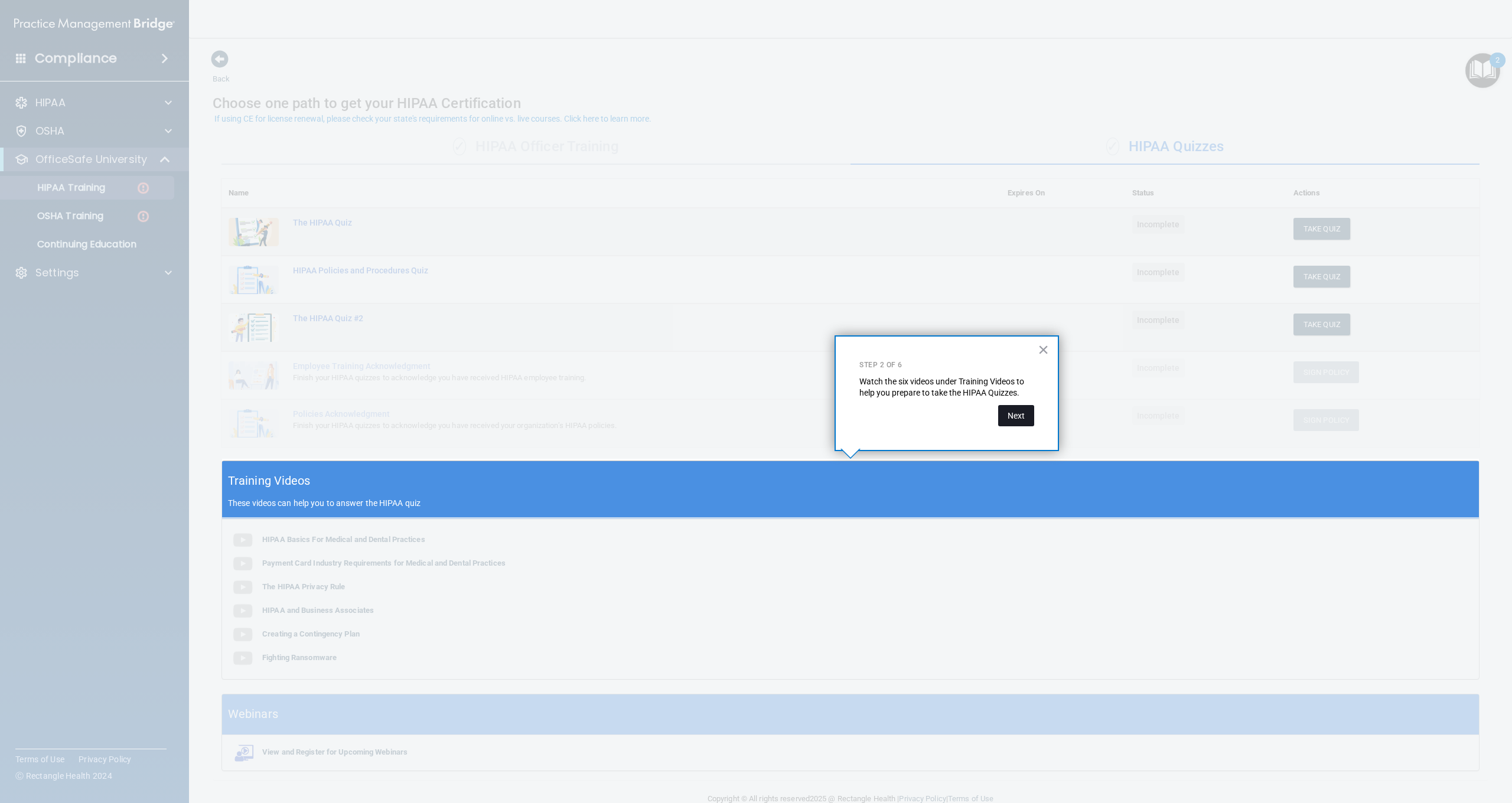
click at [1017, 412] on button "Next" at bounding box center [1016, 415] width 36 height 22
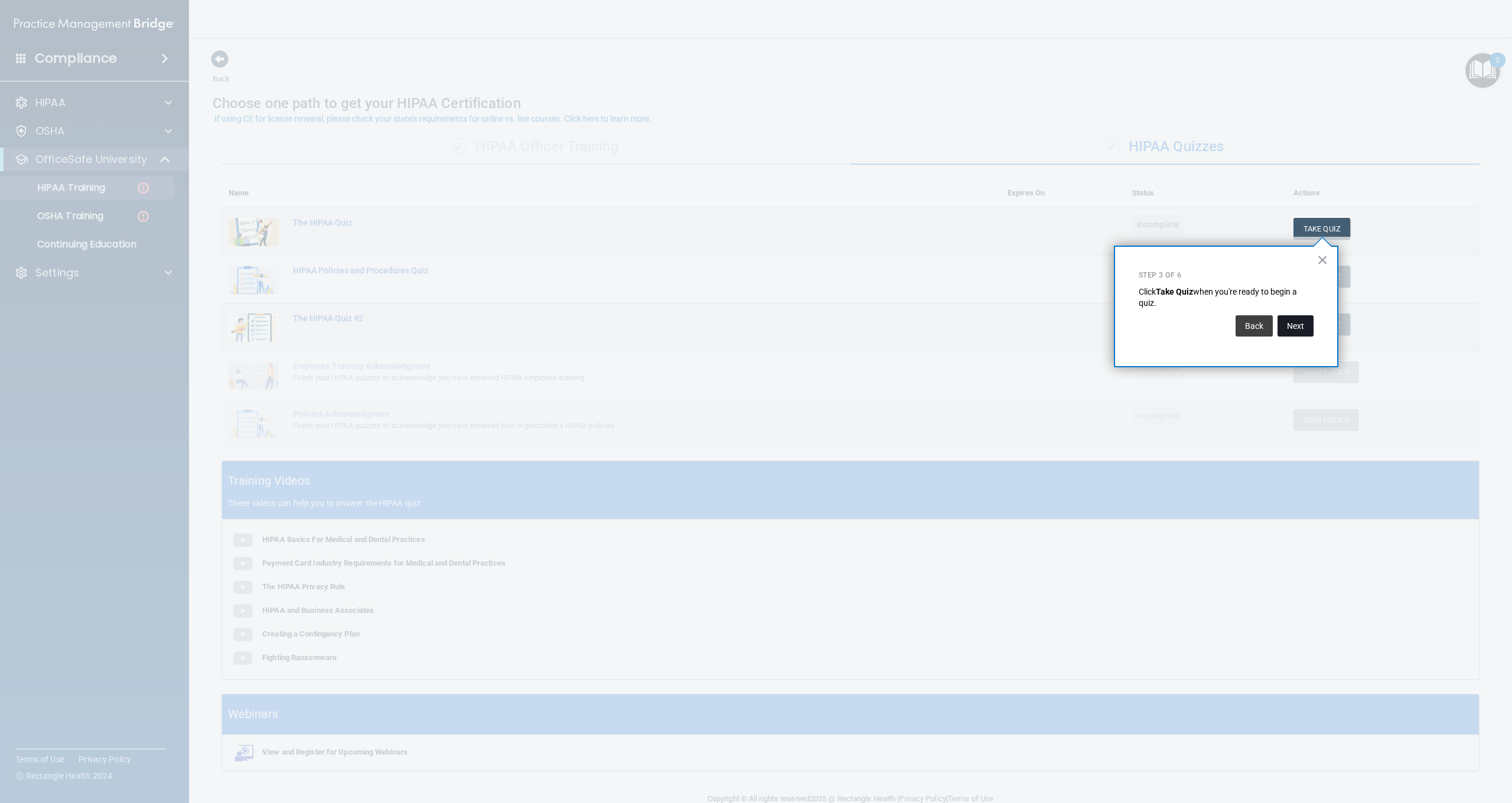
click at [1295, 328] on button "Next" at bounding box center [1295, 326] width 36 height 22
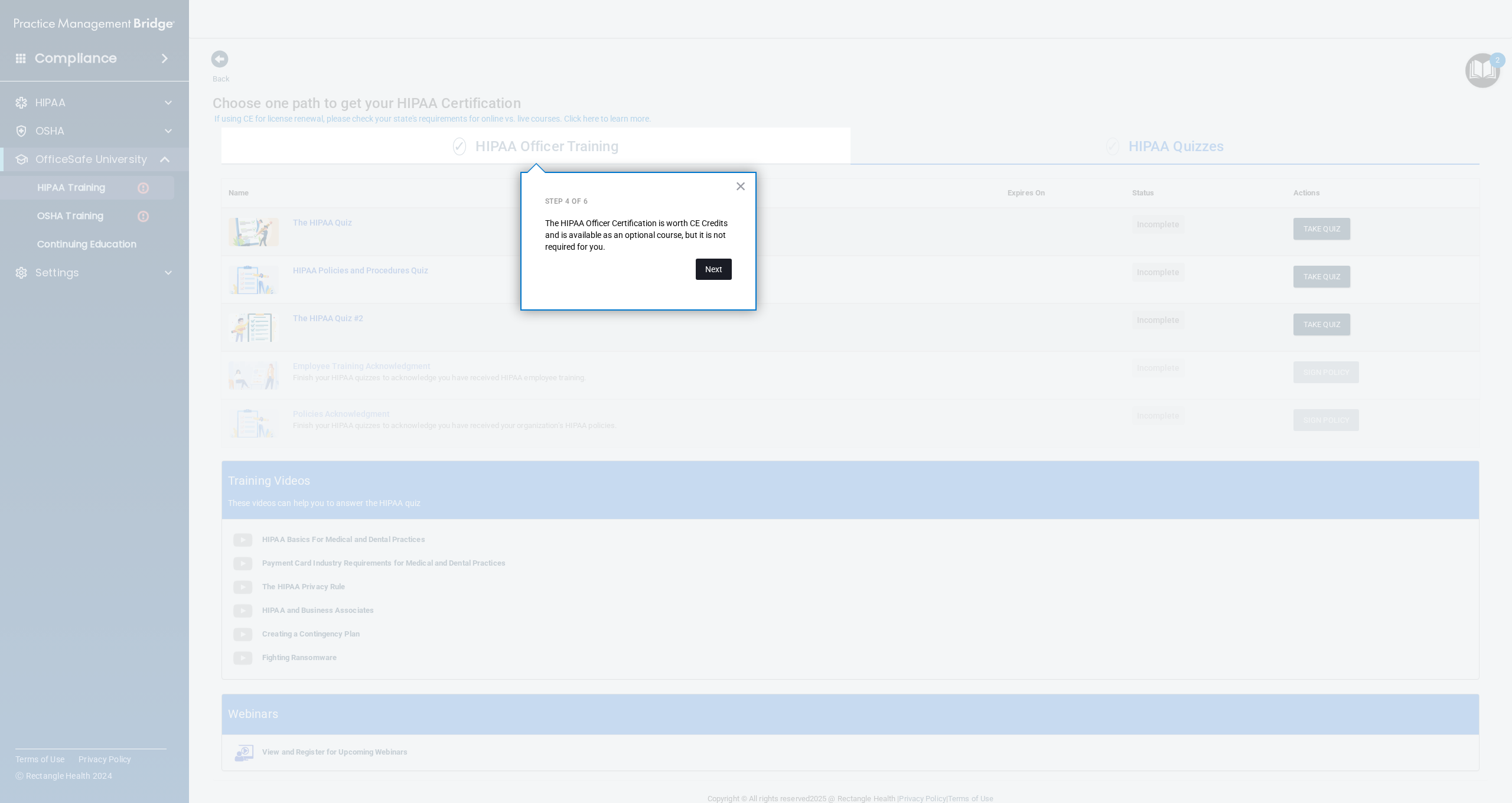
click at [711, 272] on button "Next" at bounding box center [713, 269] width 36 height 22
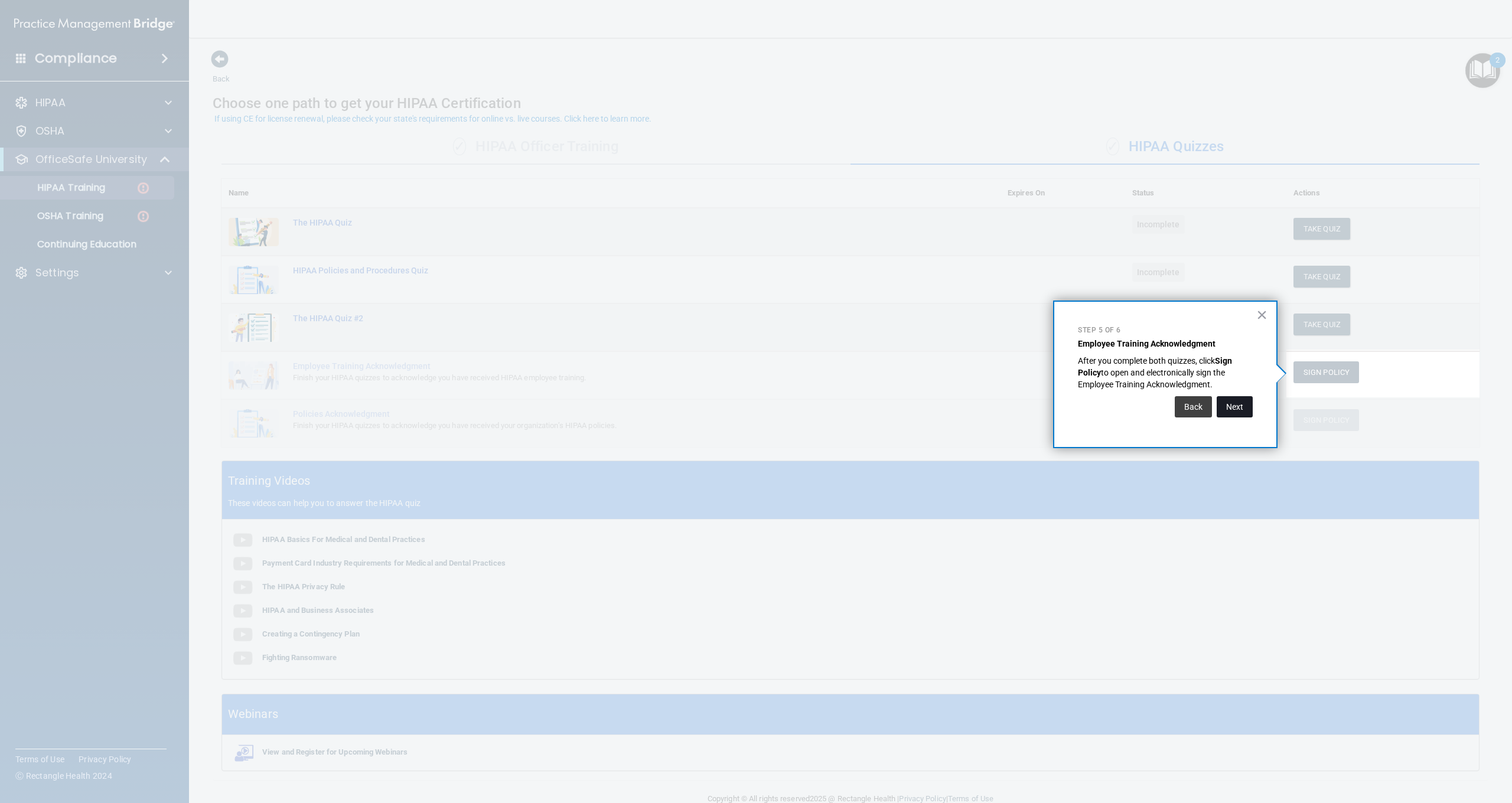
click at [1249, 408] on button "Next" at bounding box center [1235, 407] width 36 height 22
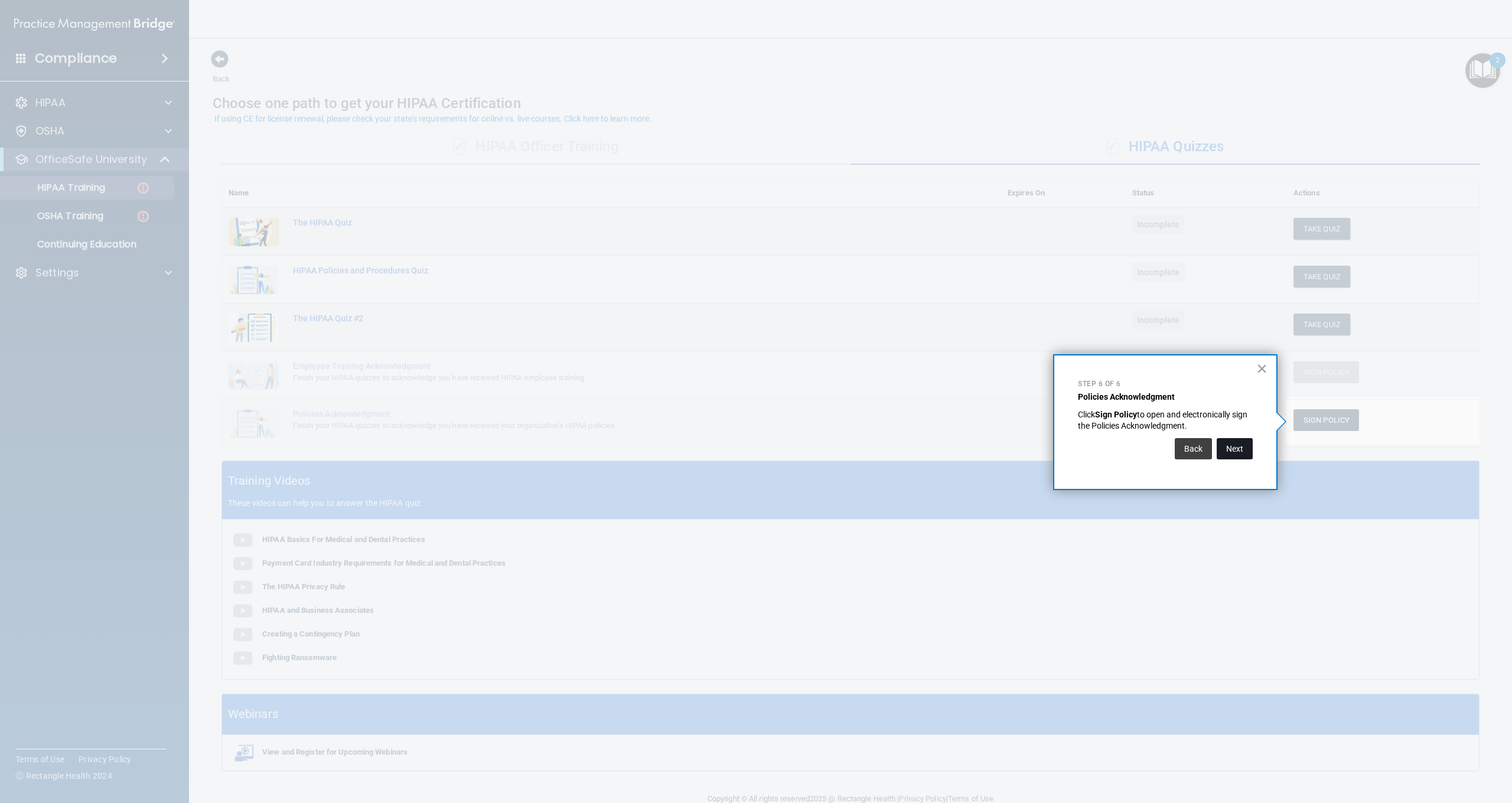
click at [1238, 449] on button "Next" at bounding box center [1235, 449] width 36 height 22
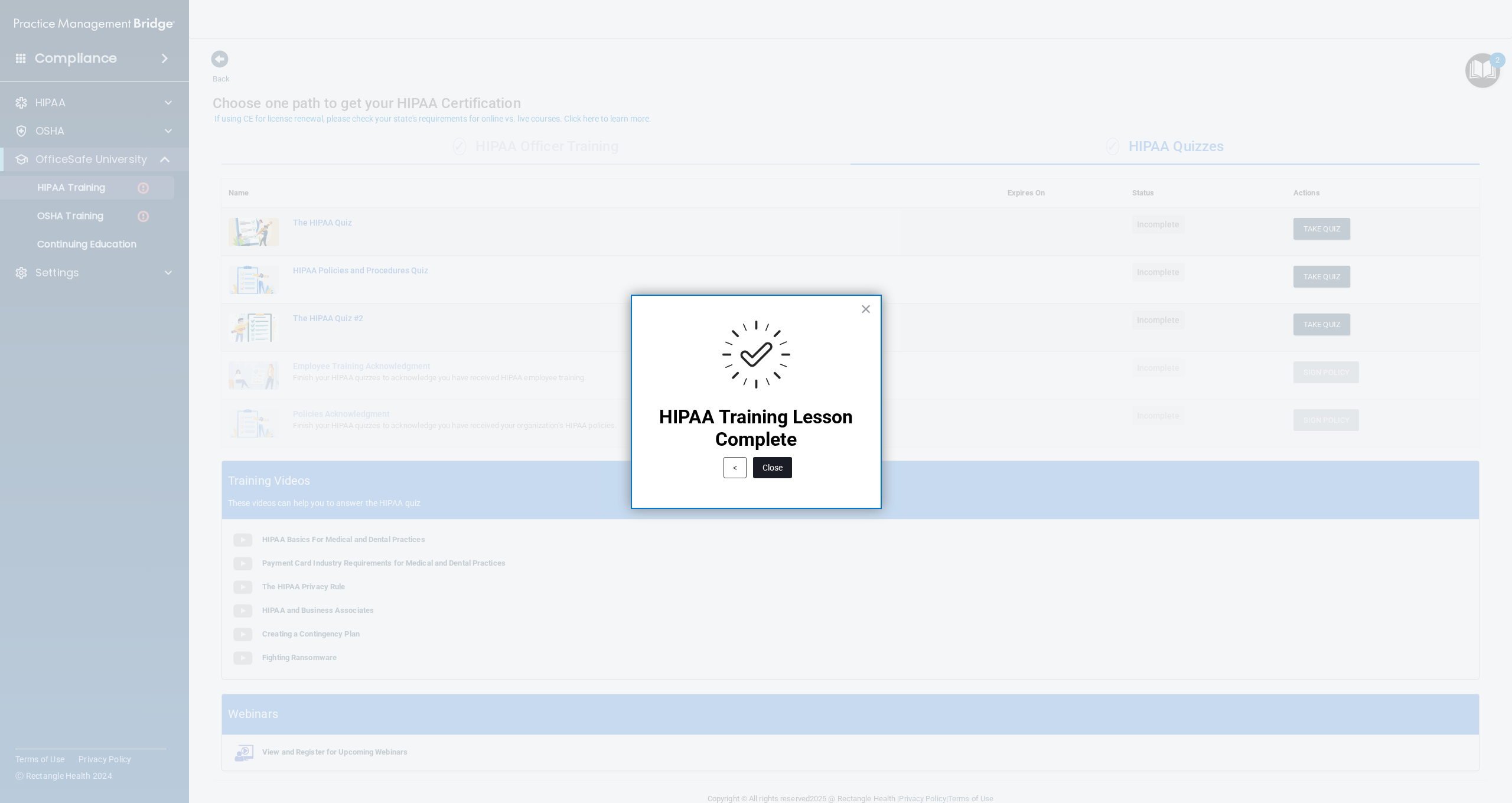
click at [772, 465] on button "Close" at bounding box center [773, 468] width 39 height 22
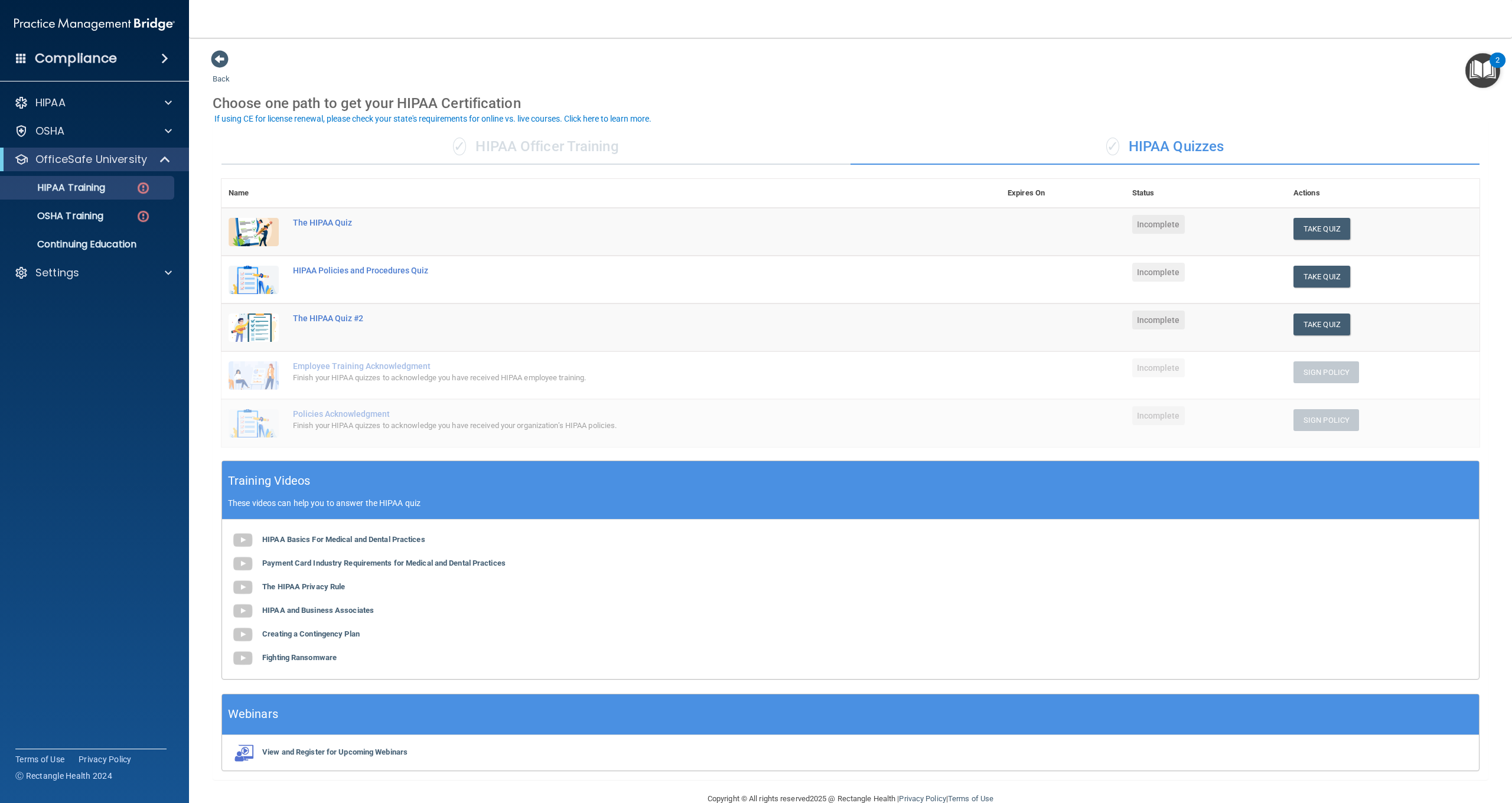
click at [509, 144] on div "✓ HIPAA Officer Training" at bounding box center [536, 147] width 629 height 36
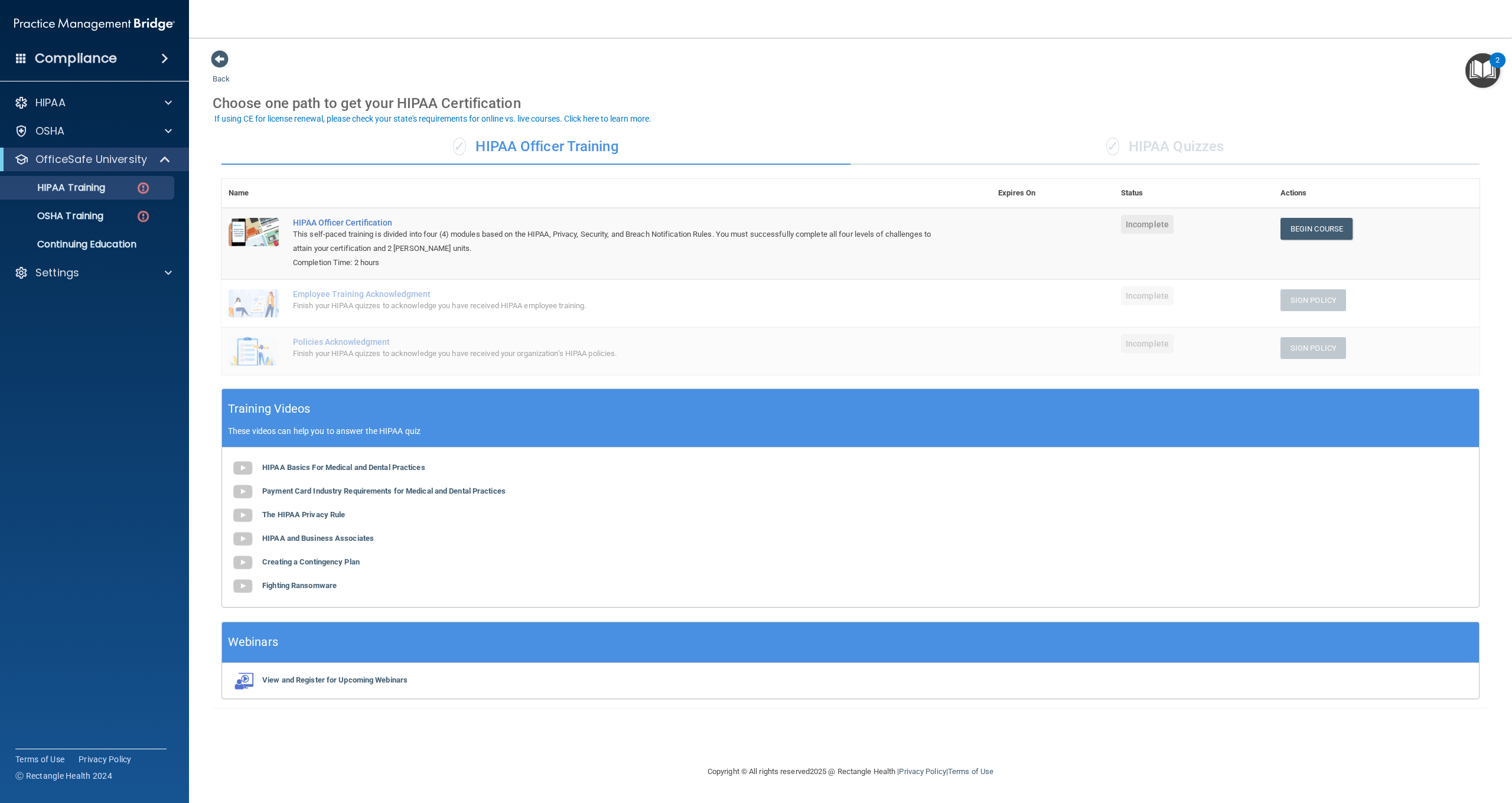
click at [1065, 151] on div "✓ HIPAA Quizzes" at bounding box center [1165, 147] width 629 height 36
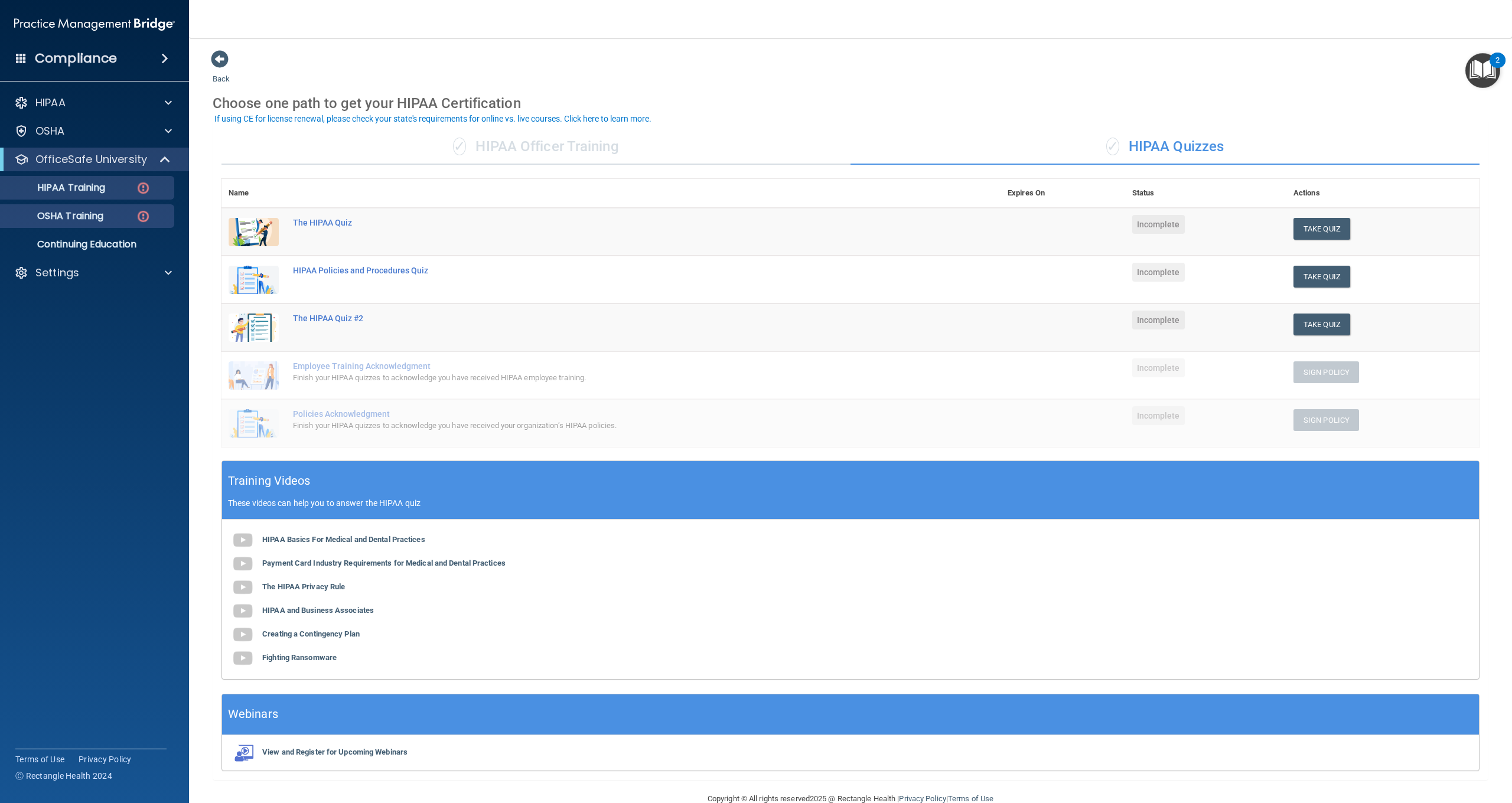
click at [65, 222] on link "OSHA Training" at bounding box center [81, 217] width 186 height 24
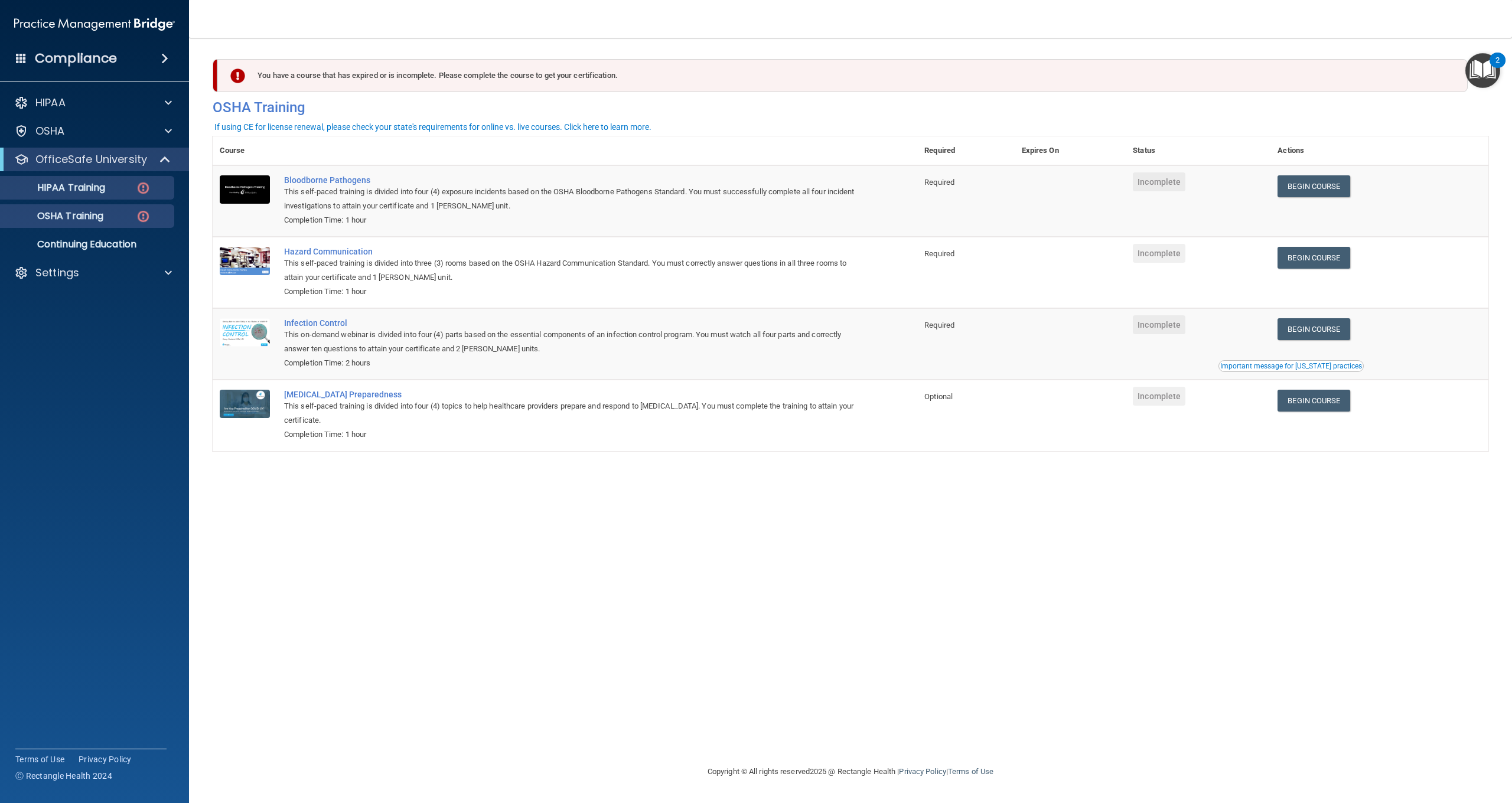
click at [80, 198] on link "HIPAA Training" at bounding box center [81, 188] width 186 height 24
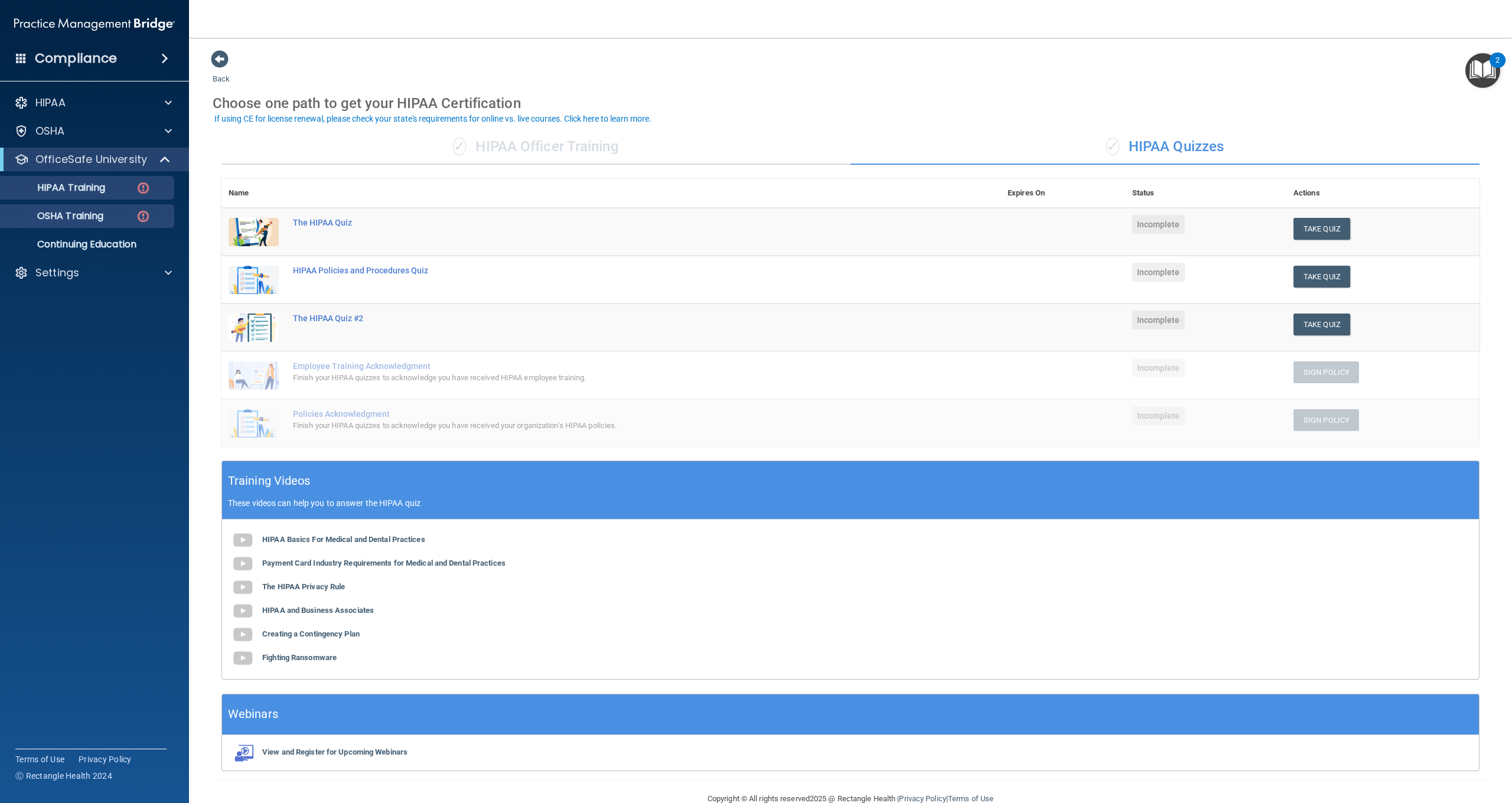
click at [125, 214] on div "OSHA Training" at bounding box center [88, 217] width 161 height 12
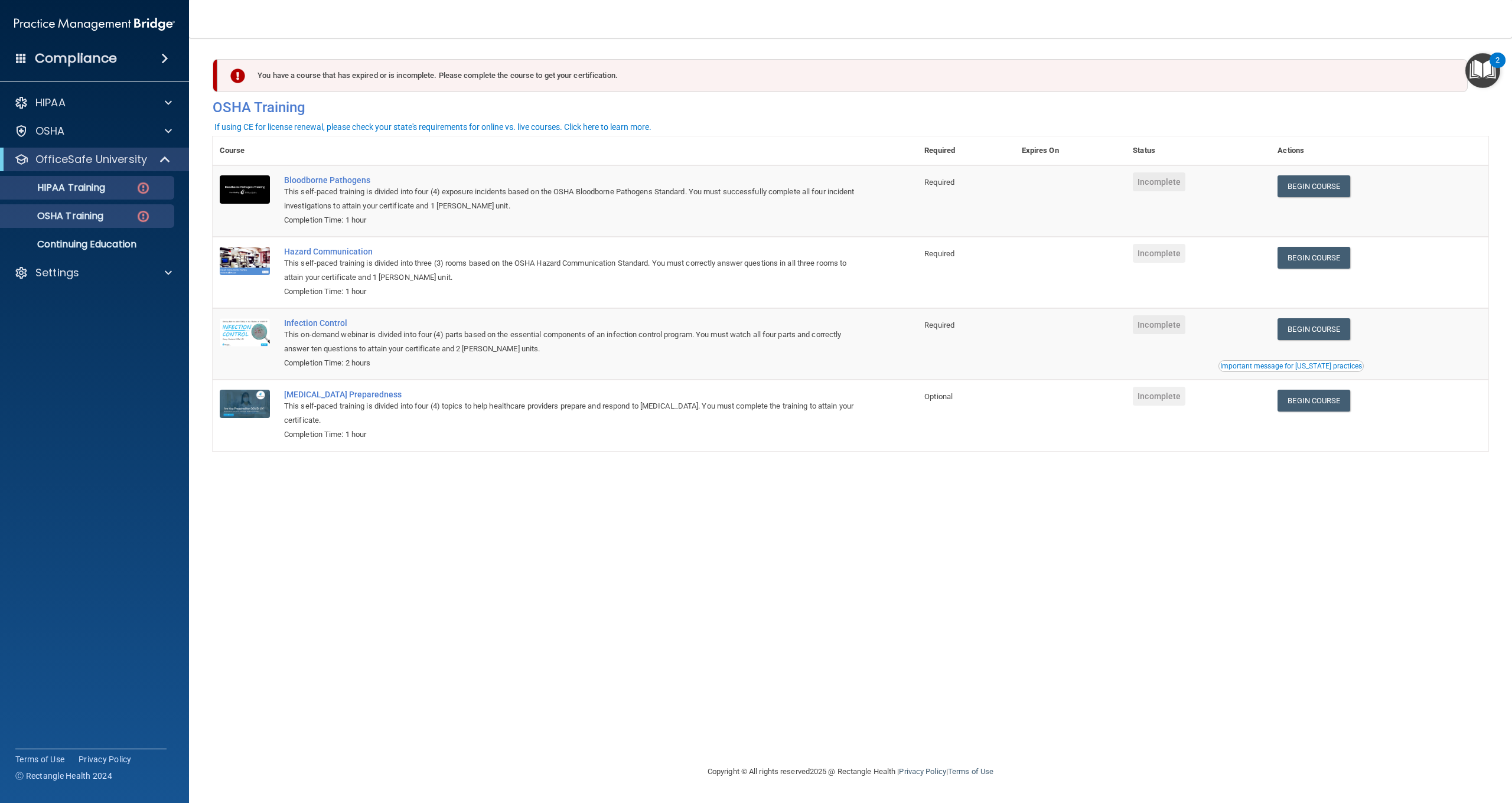
click at [144, 188] on img at bounding box center [143, 188] width 15 height 15
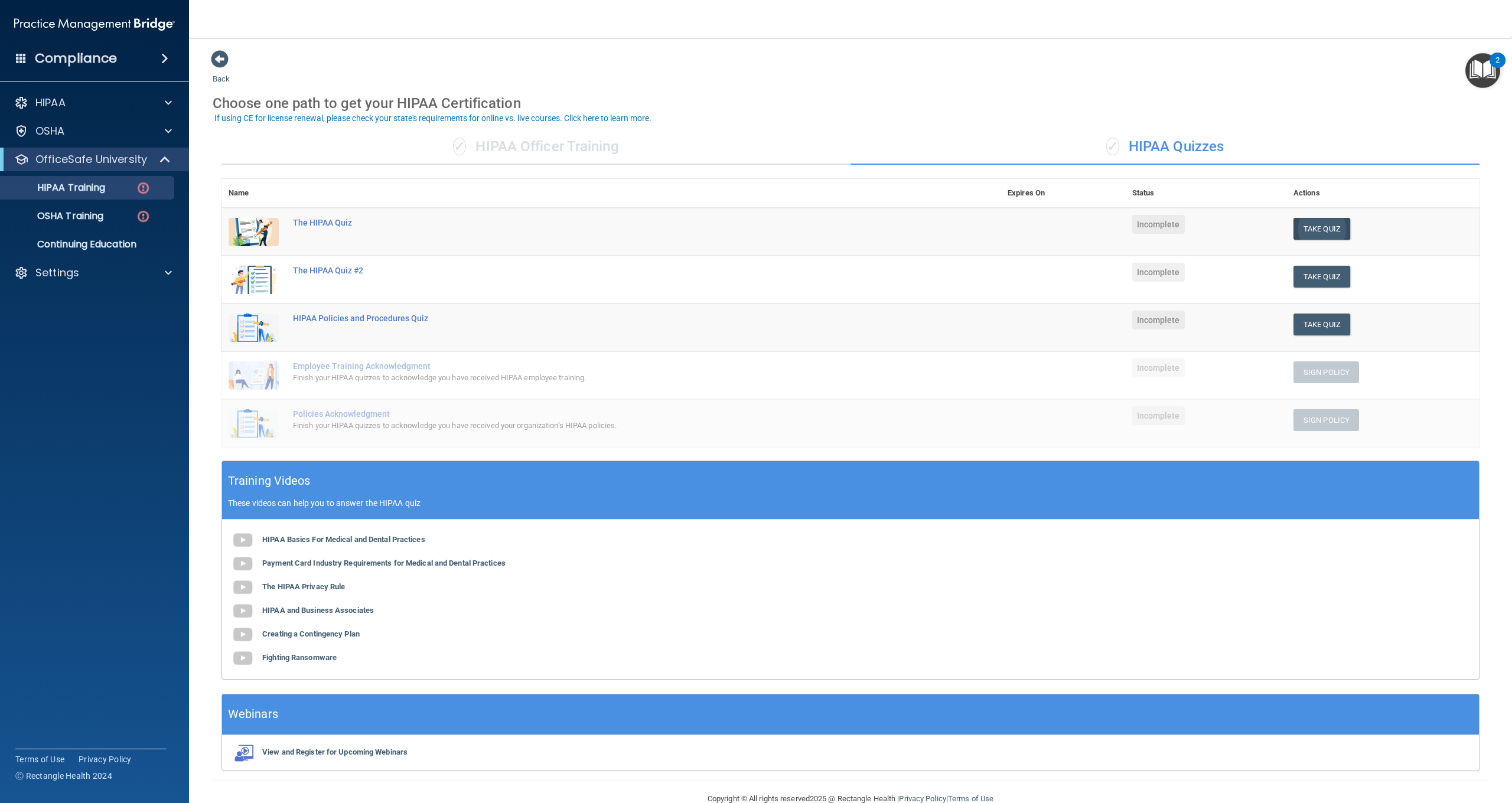
click at [1335, 222] on button "Take Quiz" at bounding box center [1322, 228] width 56 height 22
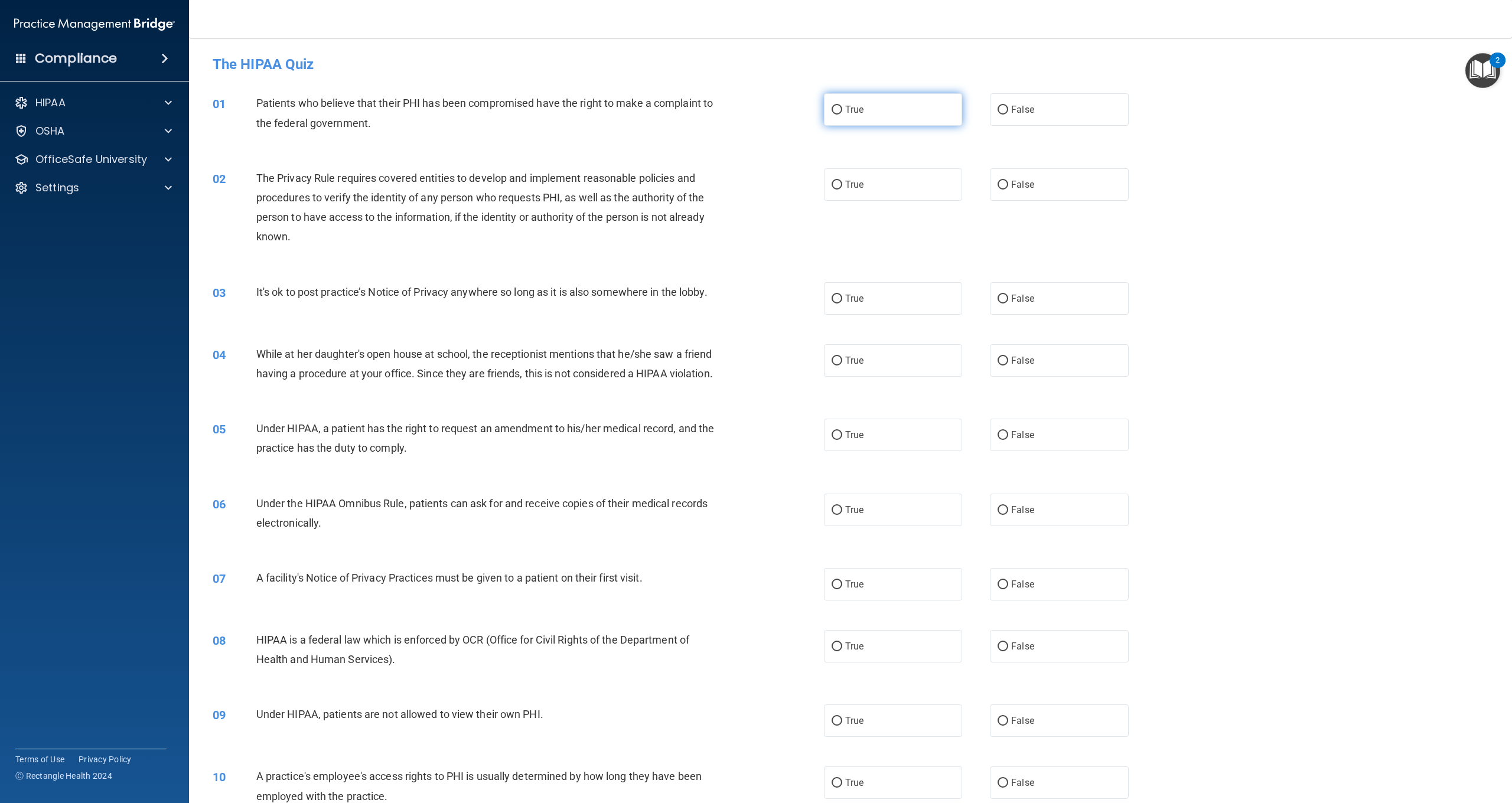
click at [844, 108] on label "True" at bounding box center [893, 110] width 138 height 33
click at [842, 108] on input "True" at bounding box center [837, 110] width 10 height 9
radio input "true"
click at [836, 183] on input "True" at bounding box center [837, 185] width 10 height 9
radio input "true"
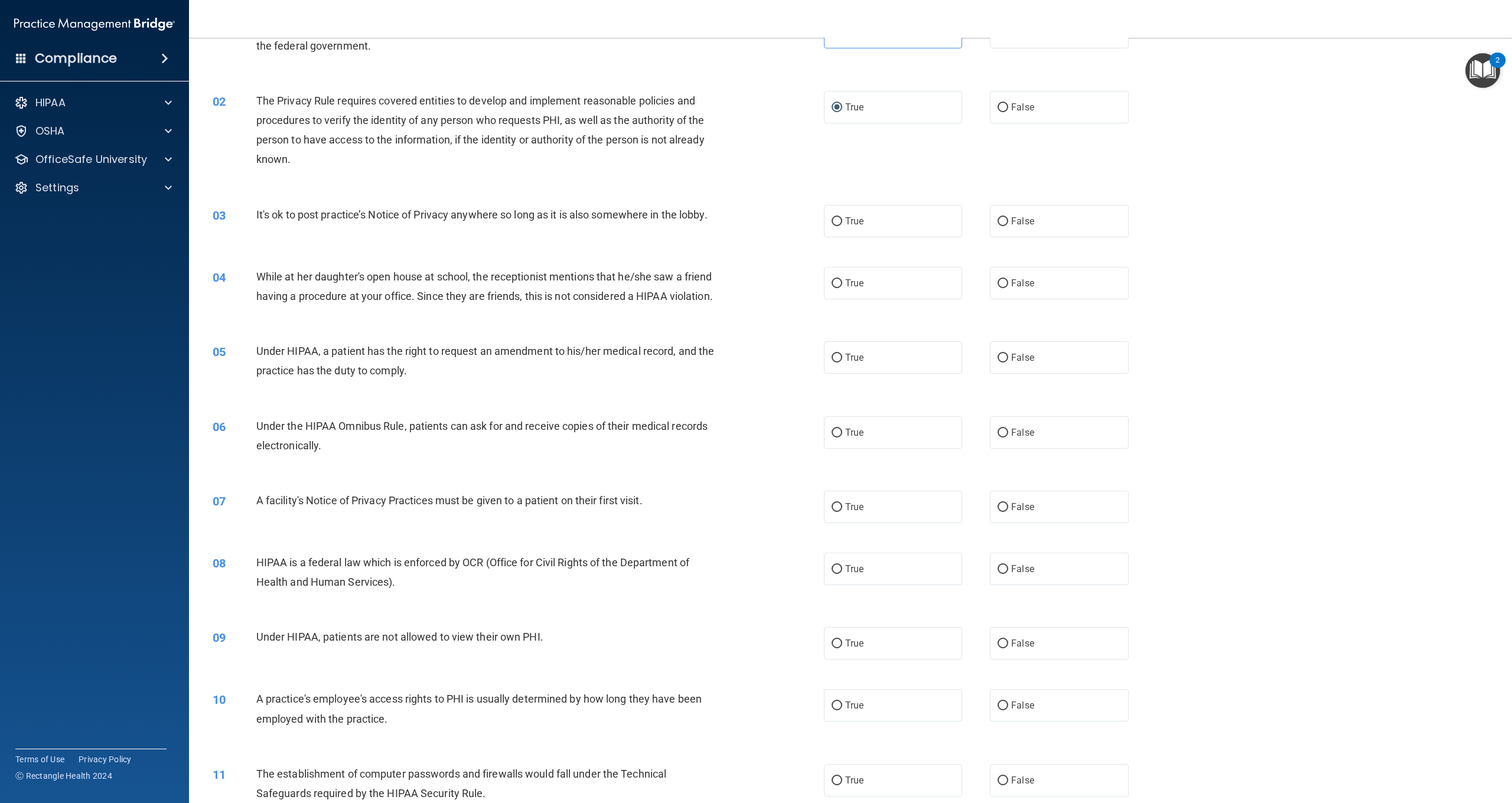
scroll to position [121, 0]
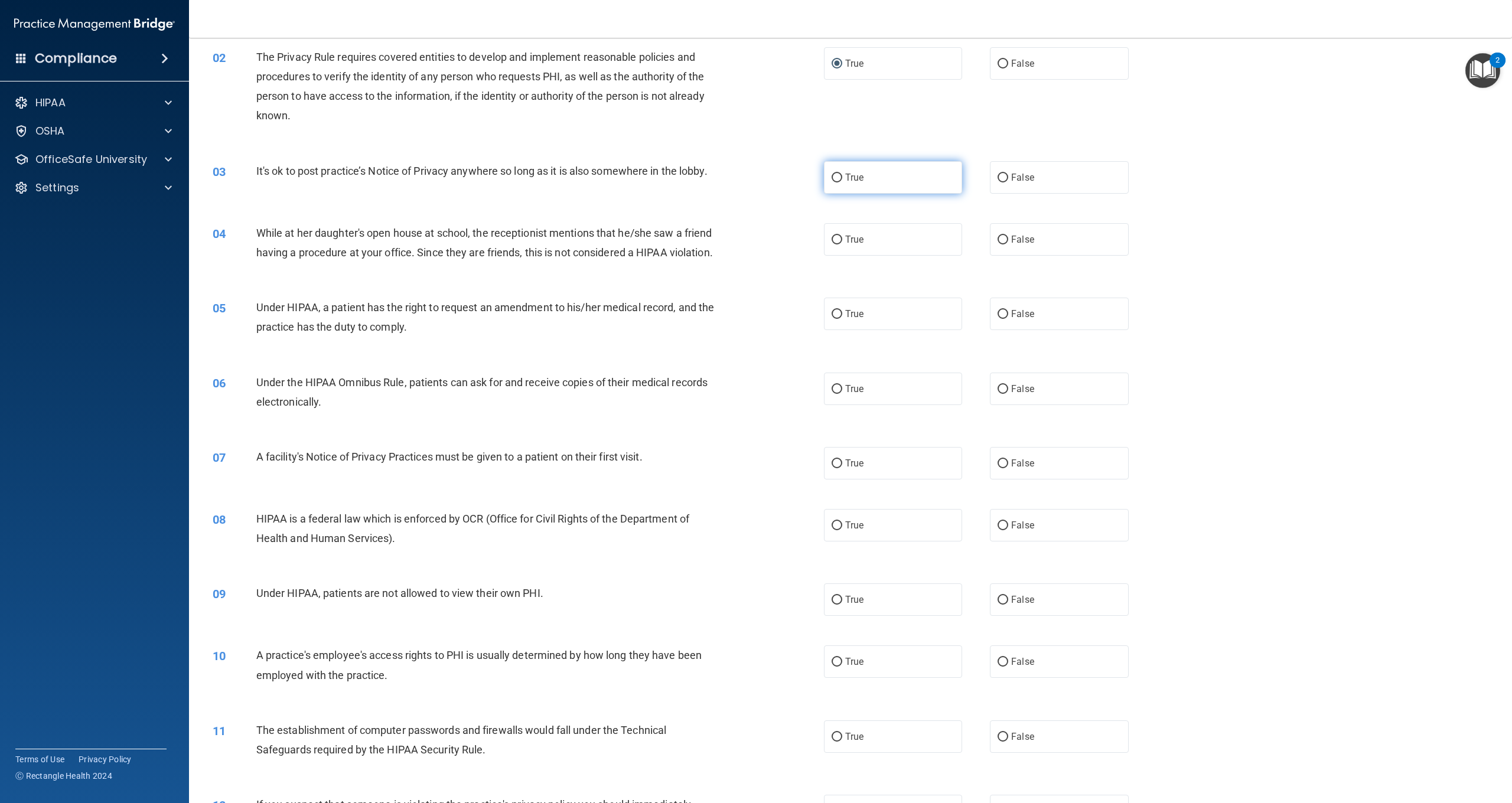
click at [851, 178] on span "True" at bounding box center [854, 177] width 19 height 11
click at [842, 178] on input "True" at bounding box center [837, 178] width 10 height 9
radio input "true"
click at [71, 101] on div "HIPAA" at bounding box center [79, 102] width 147 height 14
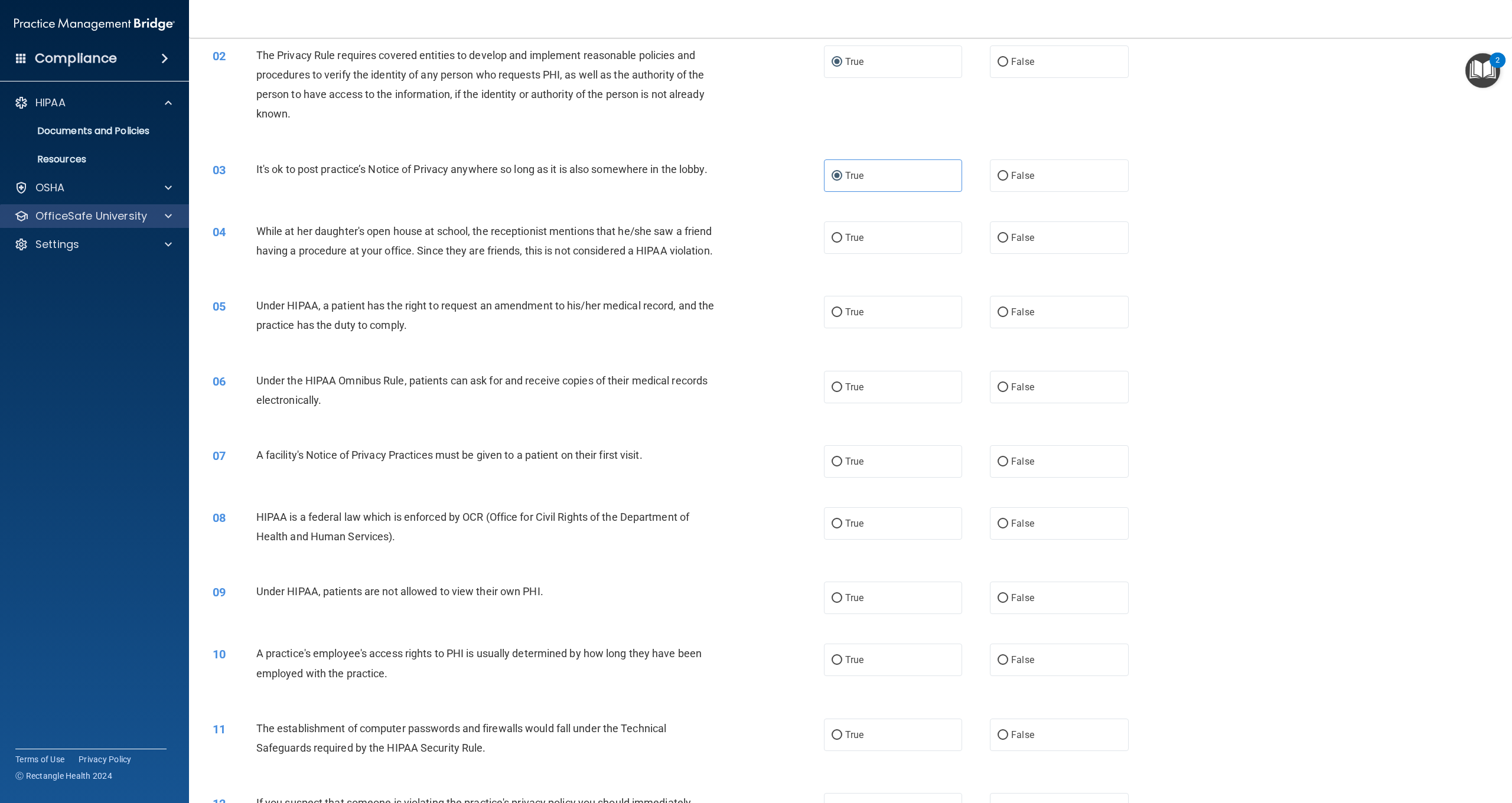
click at [118, 214] on p "OfficeSafe University" at bounding box center [91, 216] width 112 height 14
click at [115, 237] on link "HIPAA Training" at bounding box center [81, 245] width 186 height 24
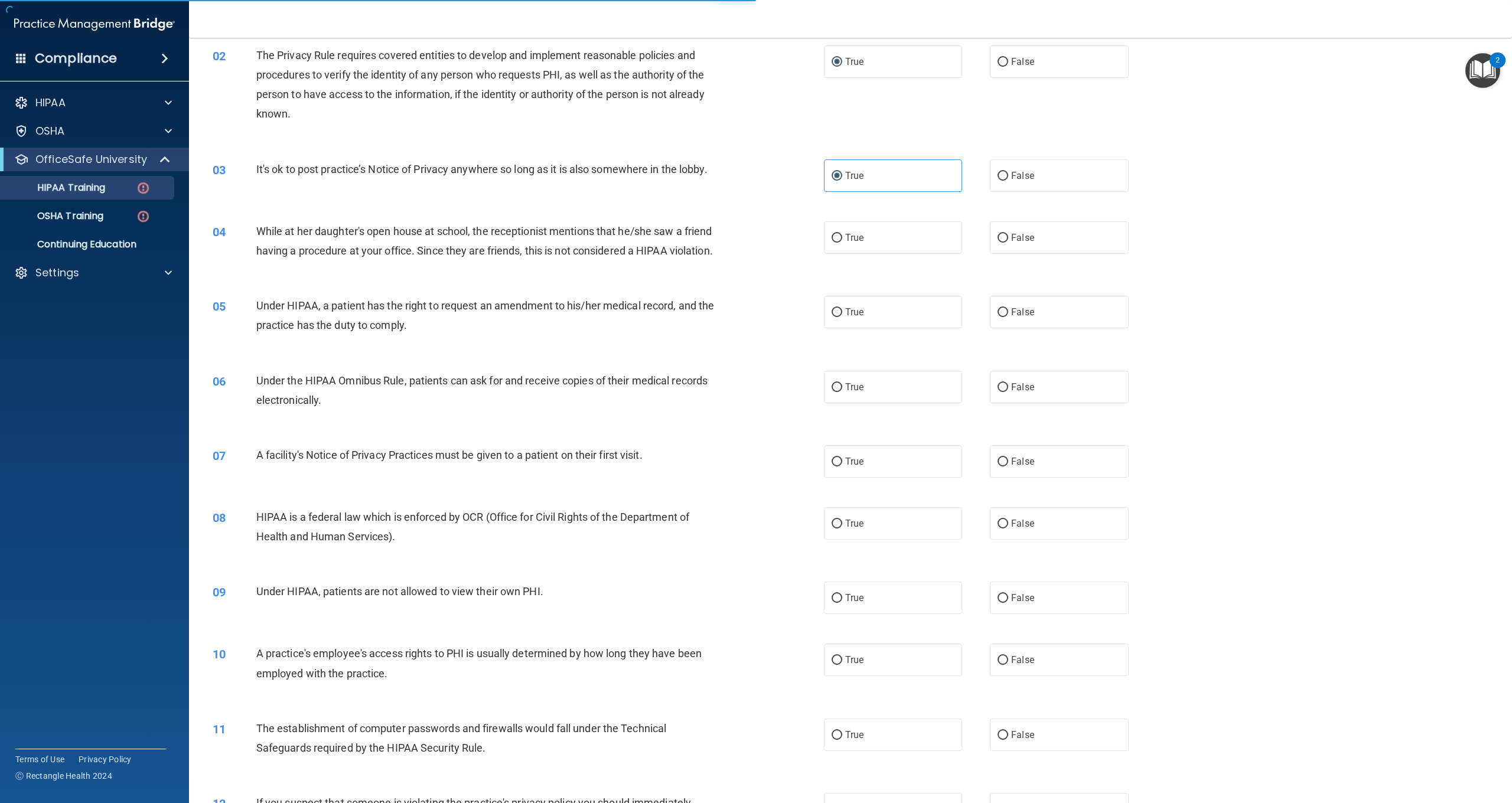
scroll to position [22, 0]
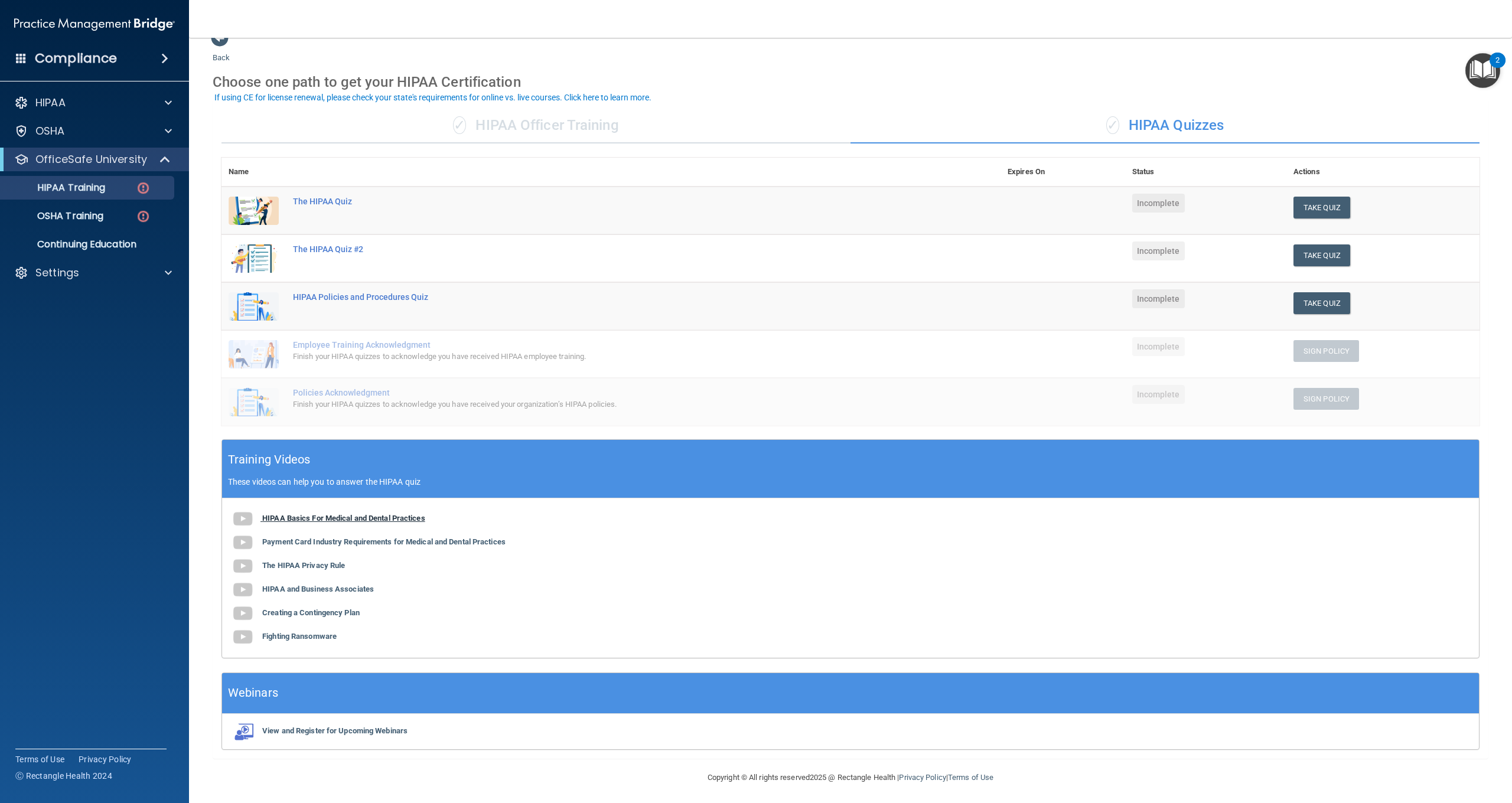
click at [360, 515] on b "HIPAA Basics For Medical and Dental Practices" at bounding box center [344, 518] width 163 height 9
click at [344, 541] on b "Payment Card Industry Requirements for Medical and Dental Practices" at bounding box center [384, 542] width 243 height 9
click at [310, 566] on b "The HIPAA Privacy Rule" at bounding box center [304, 566] width 83 height 9
click at [319, 586] on b "HIPAA and Business Associates" at bounding box center [318, 589] width 112 height 9
click at [291, 611] on b "Creating a Contingency Plan" at bounding box center [311, 613] width 97 height 9
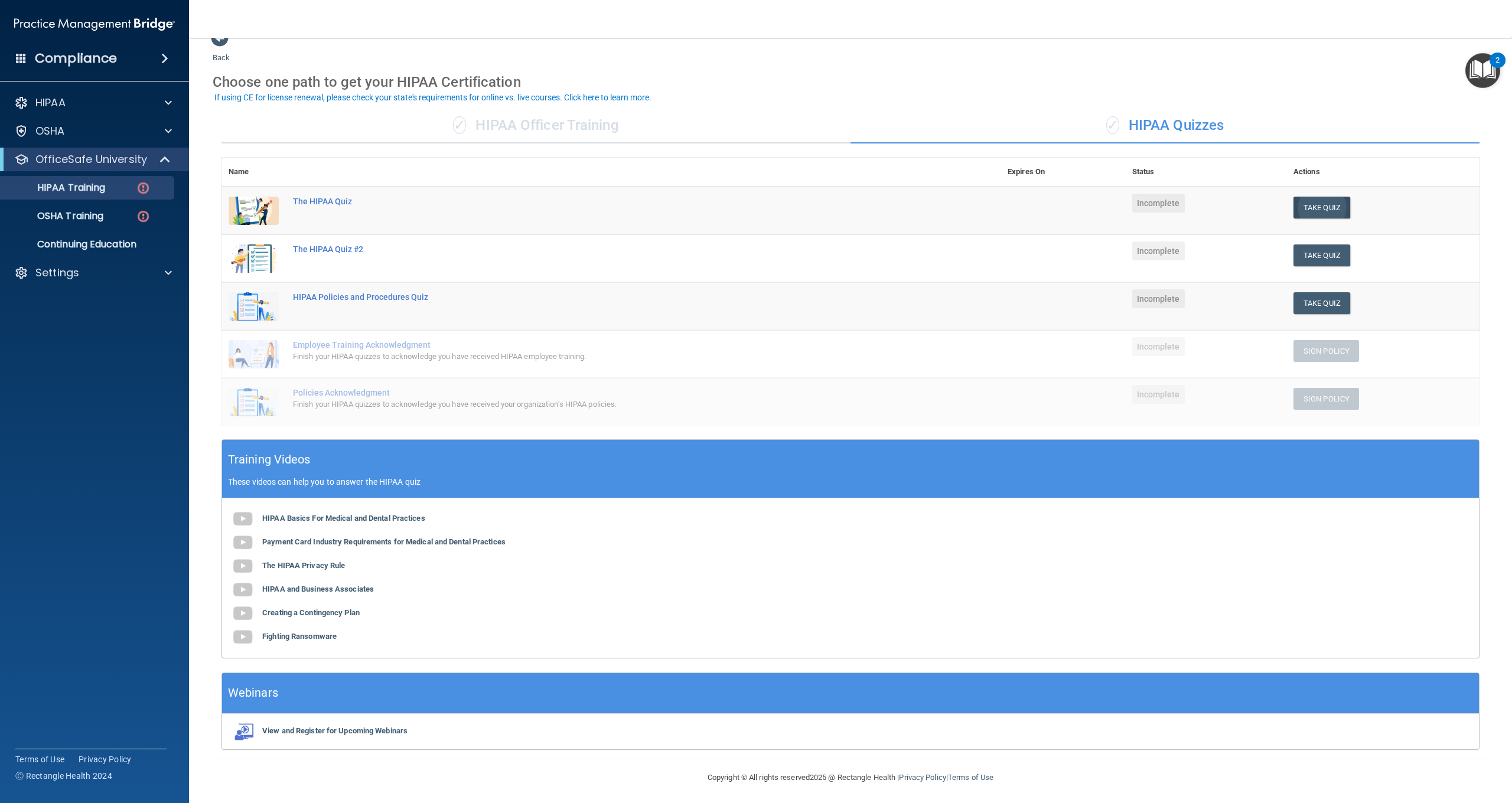
click at [1321, 205] on button "Take Quiz" at bounding box center [1322, 207] width 56 height 22
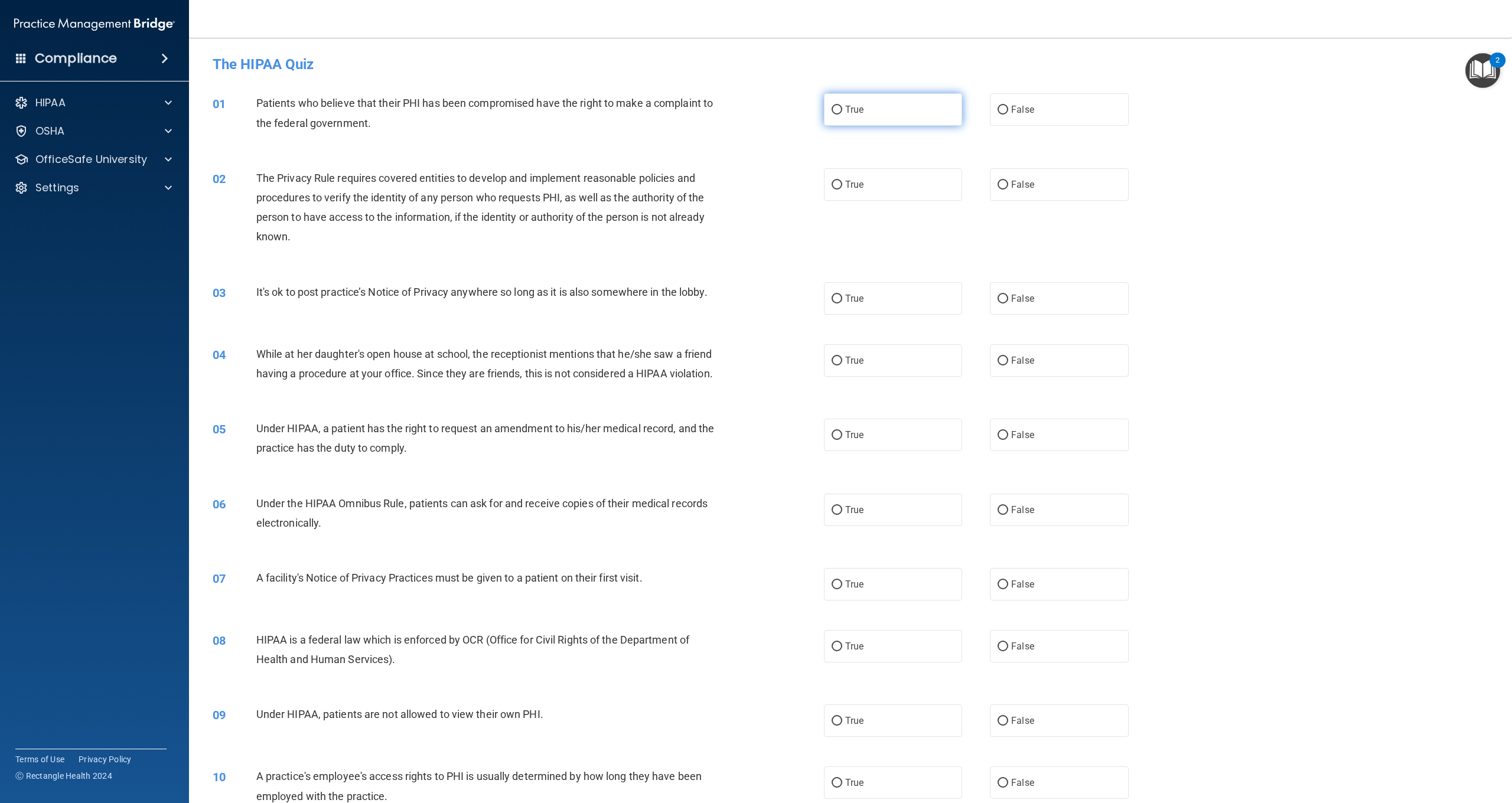
drag, startPoint x: 850, startPoint y: 105, endPoint x: 832, endPoint y: 110, distance: 18.7
click at [847, 106] on span "True" at bounding box center [854, 109] width 19 height 11
click at [842, 106] on input "True" at bounding box center [837, 110] width 10 height 9
radio input "true"
drag, startPoint x: 845, startPoint y: 185, endPoint x: 830, endPoint y: 191, distance: 16.2
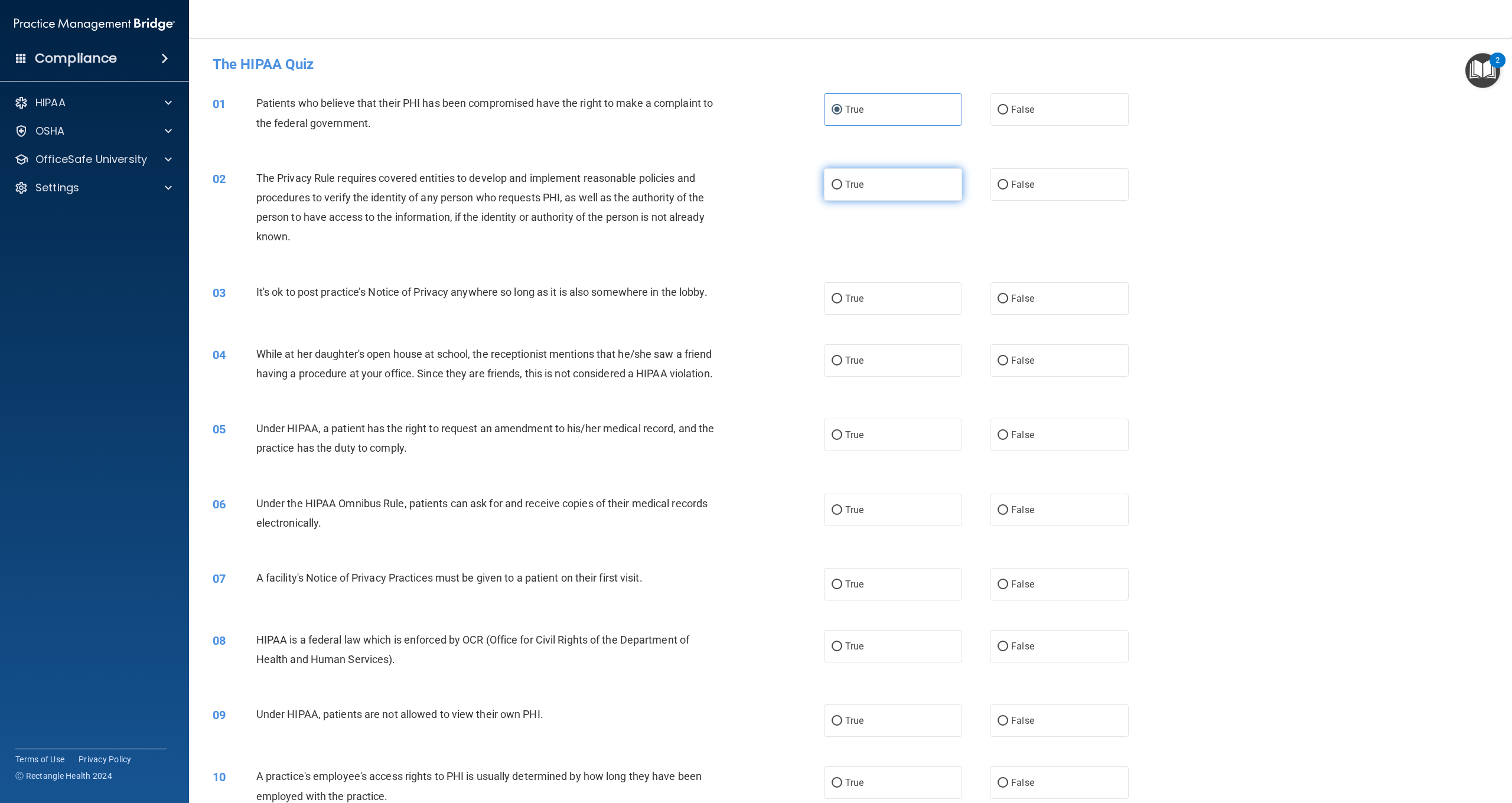
click at [844, 185] on label "True" at bounding box center [893, 185] width 138 height 33
click at [842, 185] on input "True" at bounding box center [837, 185] width 10 height 9
radio input "true"
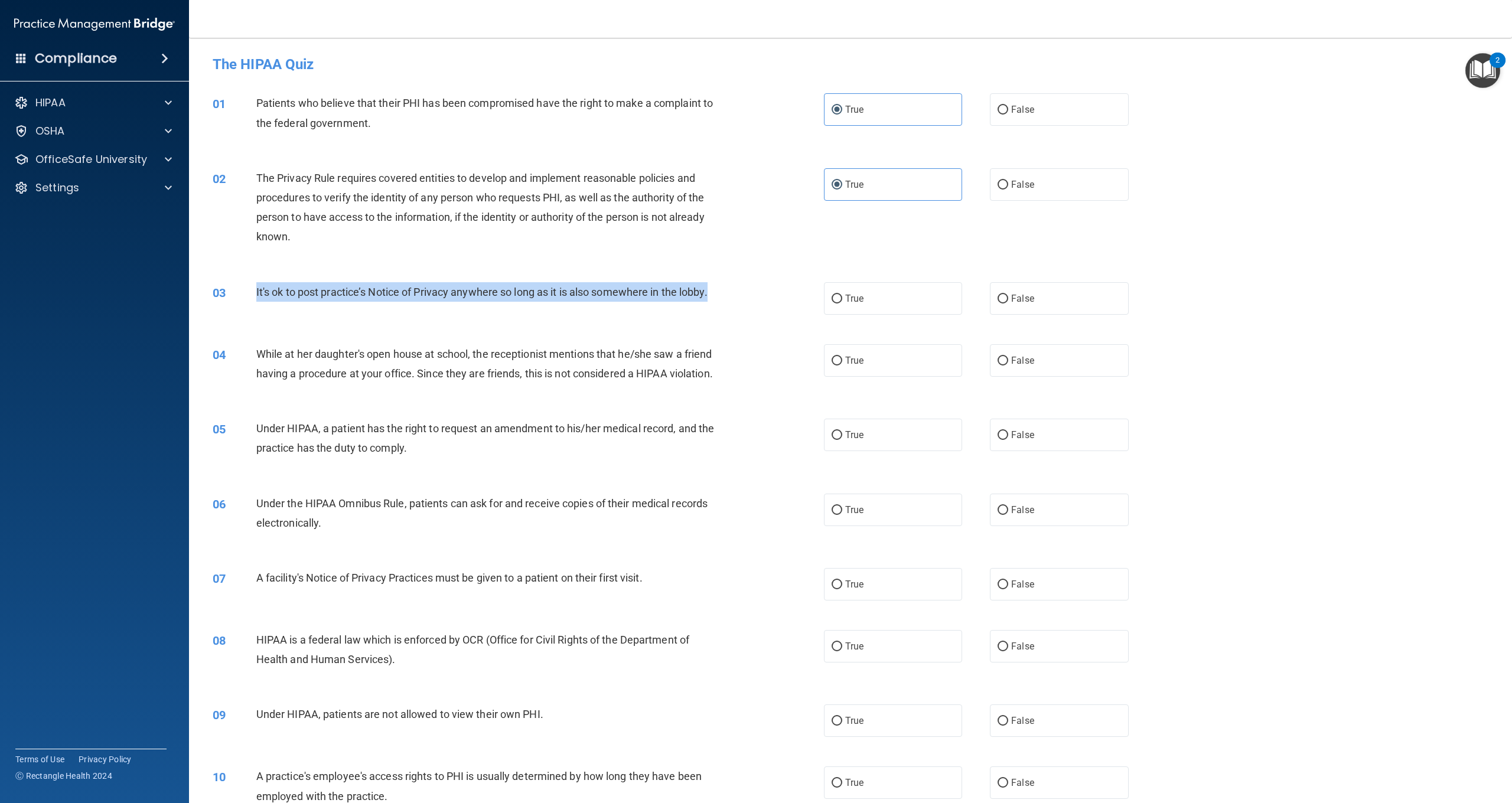
drag, startPoint x: 714, startPoint y: 292, endPoint x: 260, endPoint y: 290, distance: 454.0
click at [257, 289] on div "It's ok to post practice’s Notice of Privacy anywhere so long as it is also som…" at bounding box center [492, 292] width 472 height 19
copy span "It's ok to post practice’s Notice of Privacy anywhere so long as it is also som…"
drag, startPoint x: 1007, startPoint y: 295, endPoint x: 1000, endPoint y: 295, distance: 7.0
click at [1005, 295] on input "False" at bounding box center [1003, 300] width 10 height 9
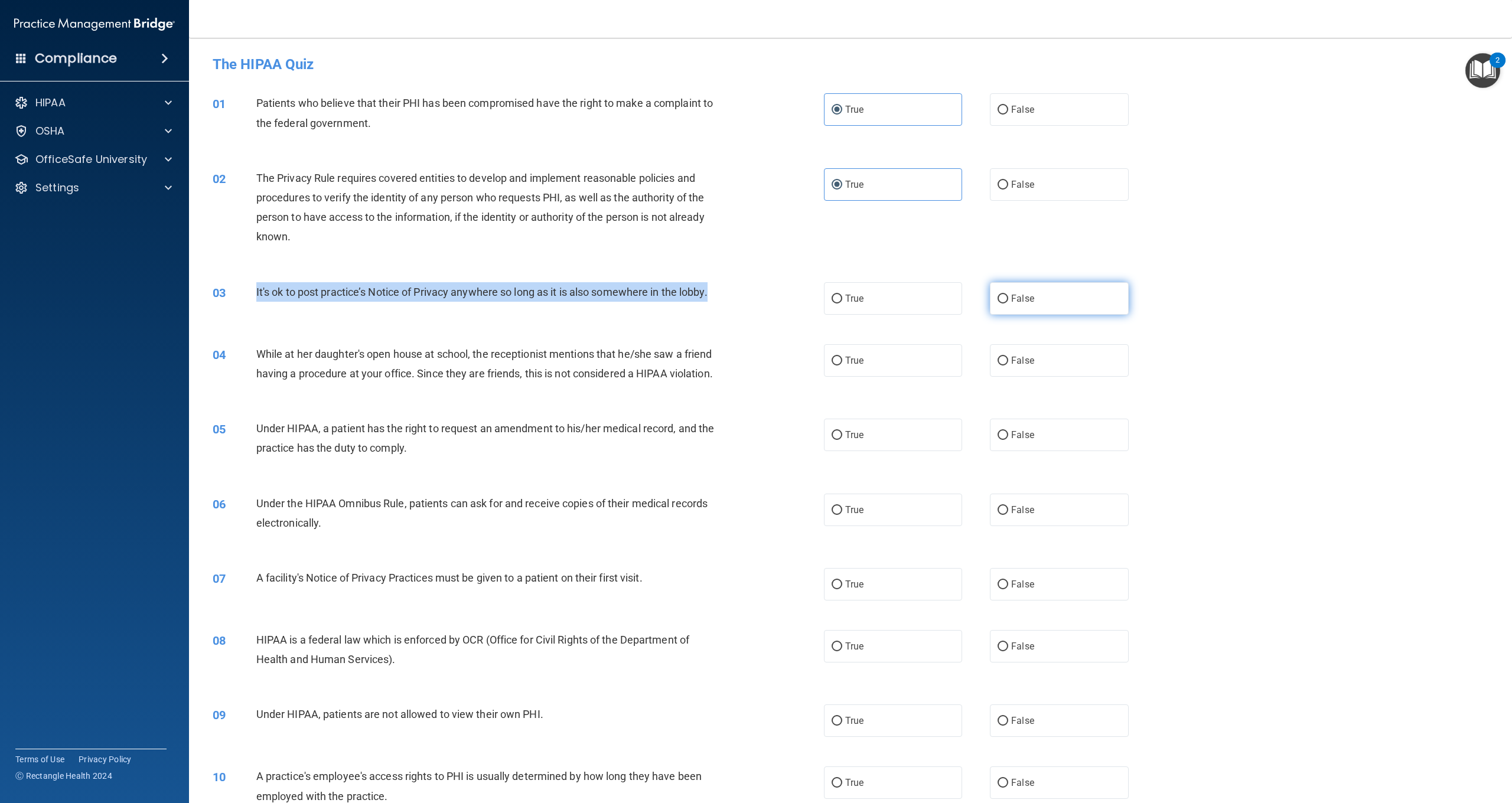
radio input "true"
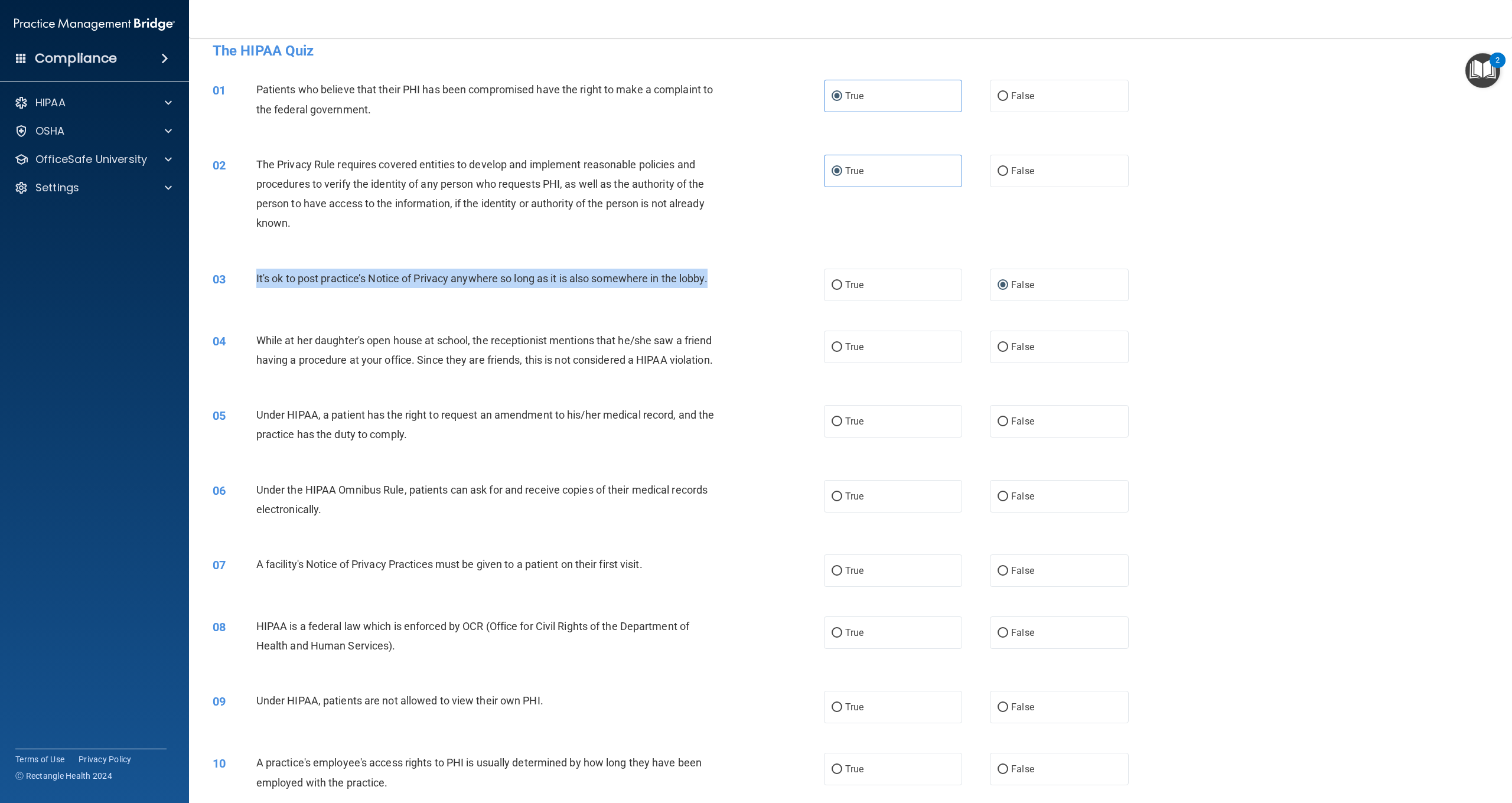
scroll to position [11, 0]
drag, startPoint x: 1018, startPoint y: 353, endPoint x: 914, endPoint y: 374, distance: 106.1
click at [1017, 353] on span "False" at bounding box center [1023, 349] width 23 height 11
click at [1008, 353] on input "False" at bounding box center [1003, 350] width 10 height 9
radio input "true"
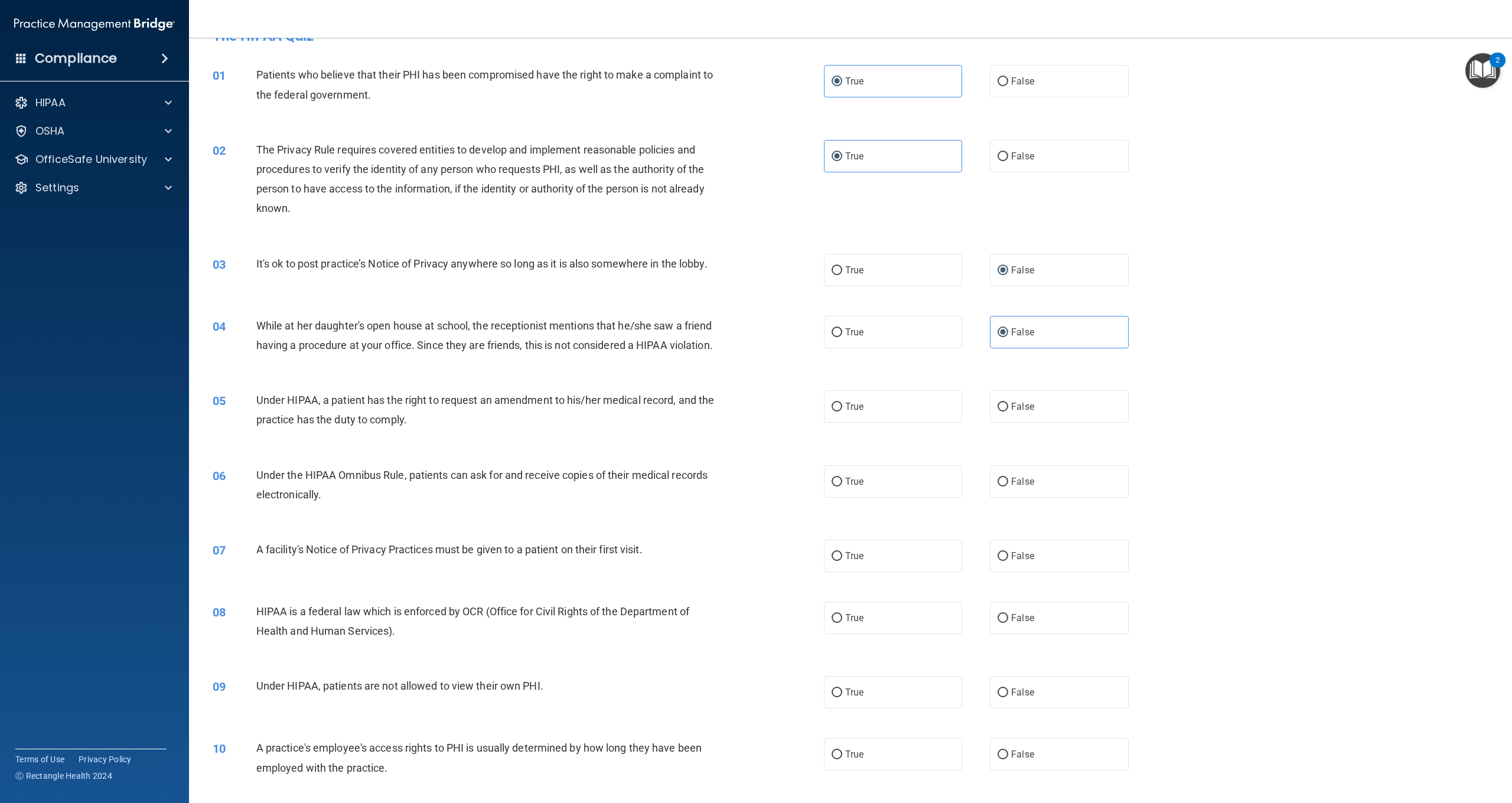
scroll to position [31, 0]
drag, startPoint x: 876, startPoint y: 406, endPoint x: 852, endPoint y: 414, distance: 25.3
click at [876, 406] on label "True" at bounding box center [893, 404] width 138 height 33
click at [842, 406] on input "True" at bounding box center [837, 404] width 10 height 9
radio input "true"
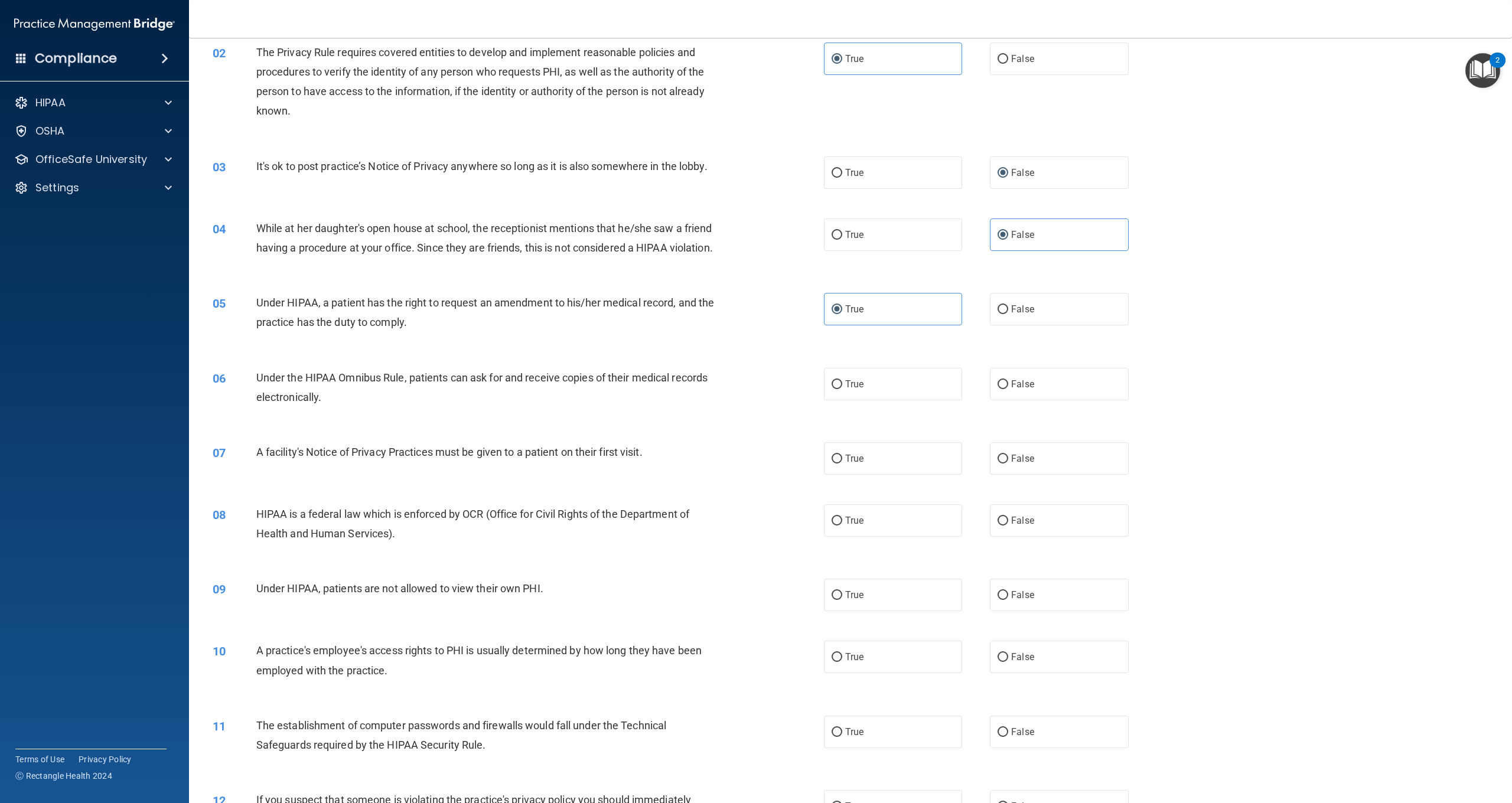
scroll to position [143, 0]
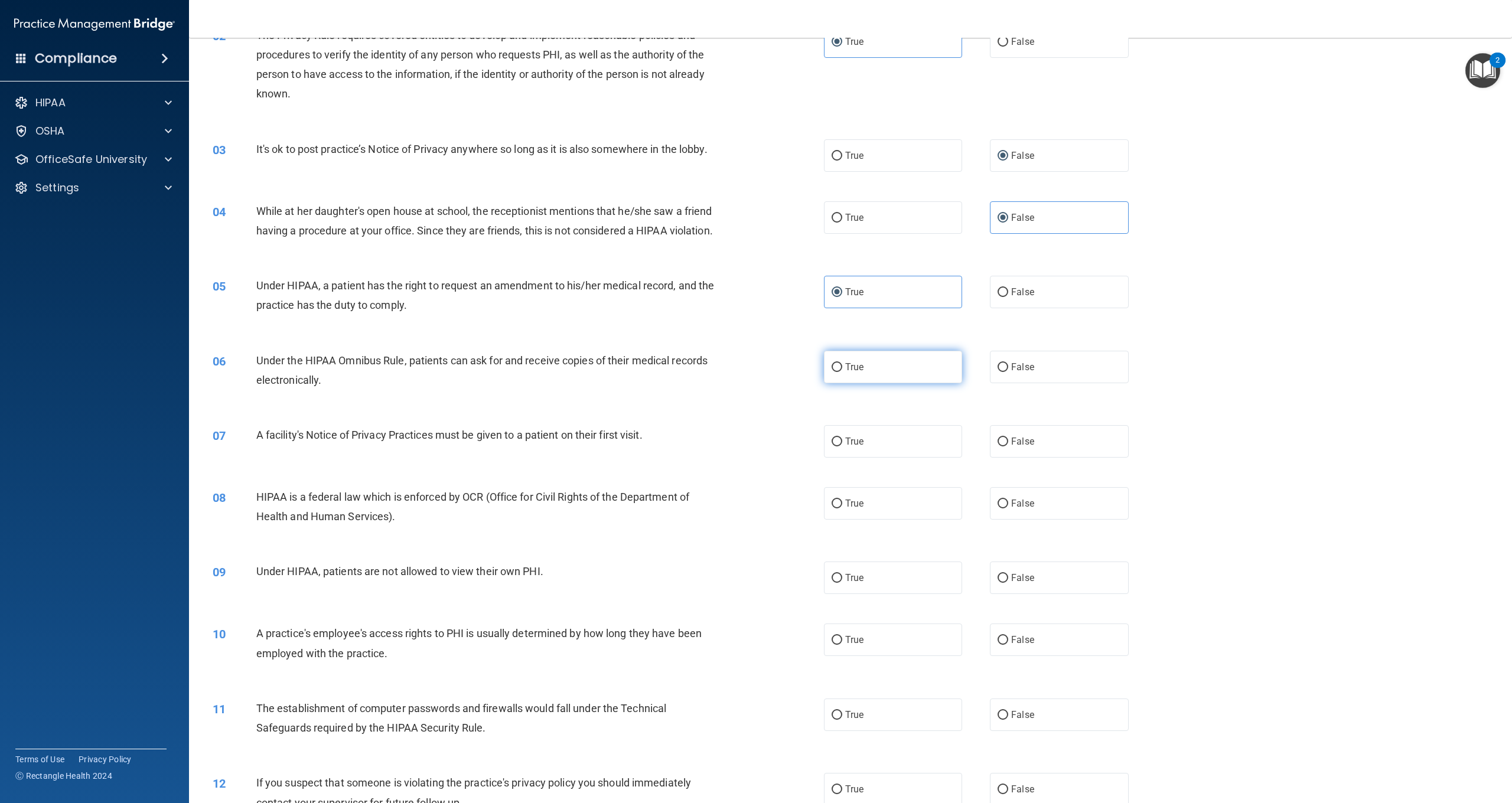
drag, startPoint x: 859, startPoint y: 371, endPoint x: 841, endPoint y: 376, distance: 18.7
click at [859, 371] on label "True" at bounding box center [893, 367] width 138 height 33
click at [842, 371] on input "True" at bounding box center [837, 368] width 10 height 9
radio input "true"
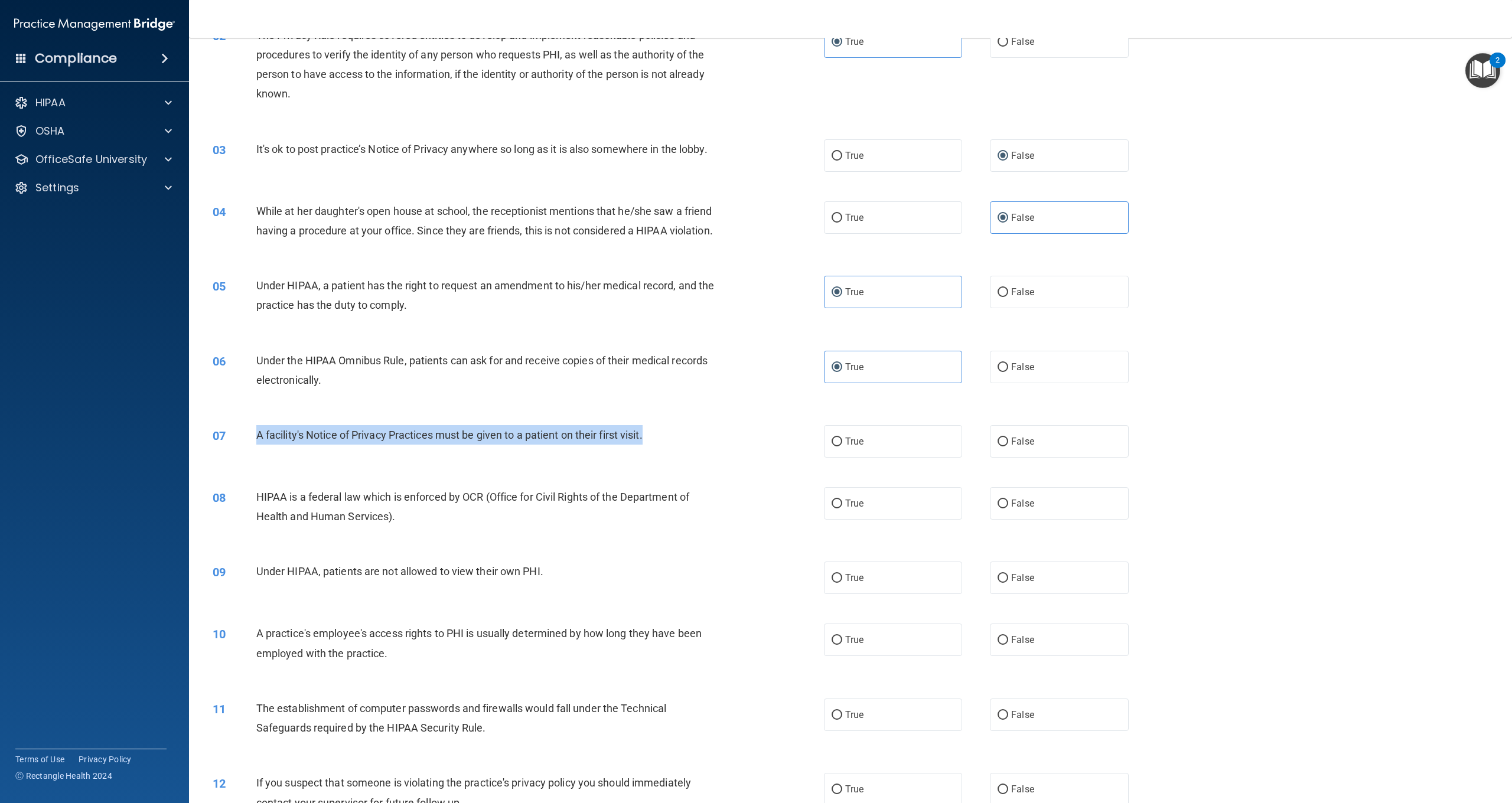
drag, startPoint x: 650, startPoint y: 434, endPoint x: 268, endPoint y: 435, distance: 382.0
click at [259, 433] on div "A facility's Notice of Privacy Practices must be given to a patient on their fi…" at bounding box center [492, 435] width 472 height 19
copy span "A facility's Notice of Privacy Practices must be given to a patient on their fi…"
drag, startPoint x: 914, startPoint y: 432, endPoint x: 802, endPoint y: 435, distance: 112.0
click at [905, 432] on label "True" at bounding box center [893, 442] width 138 height 33
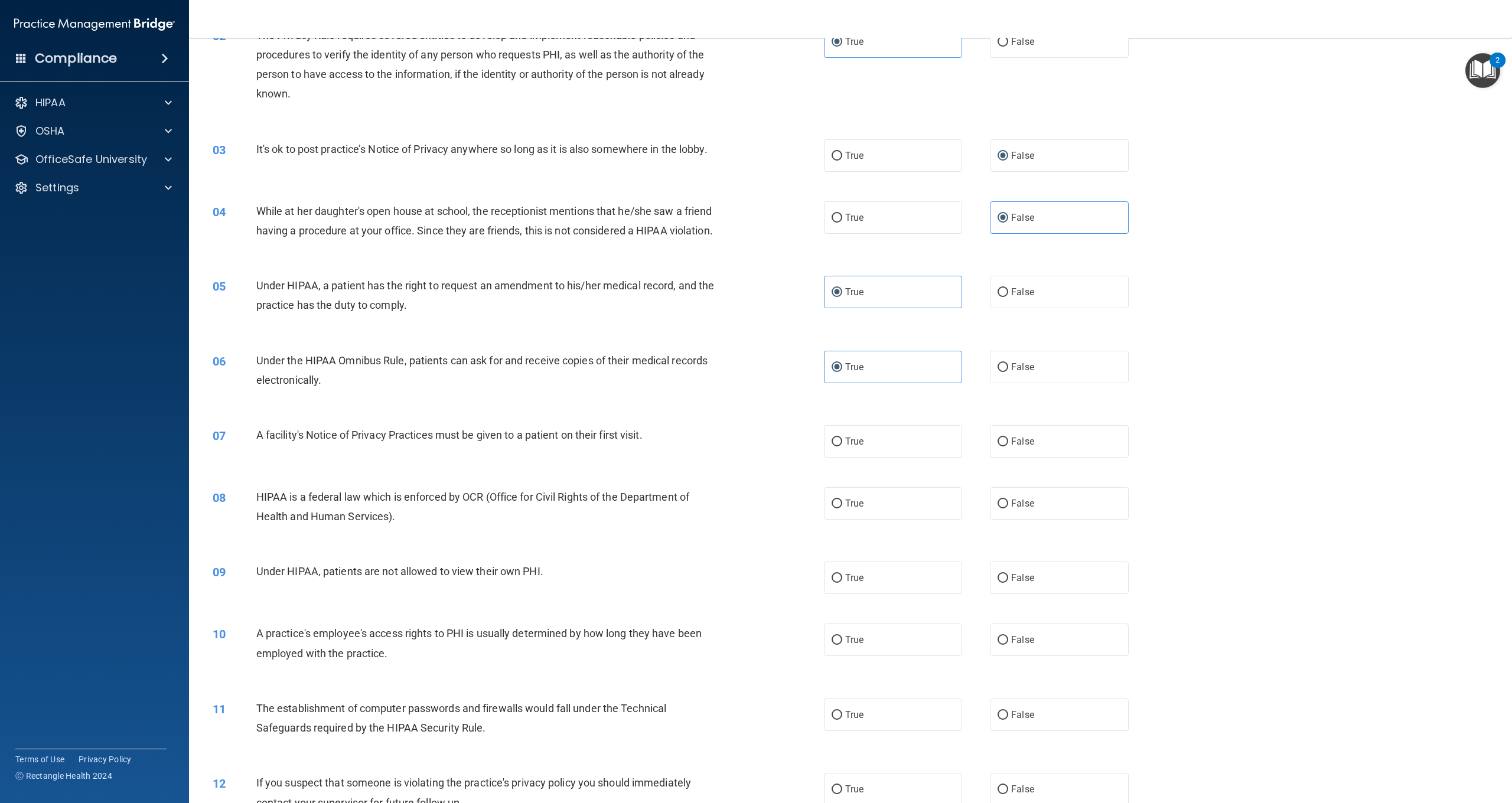
click at [842, 437] on input "True" at bounding box center [837, 442] width 10 height 9
radio input "true"
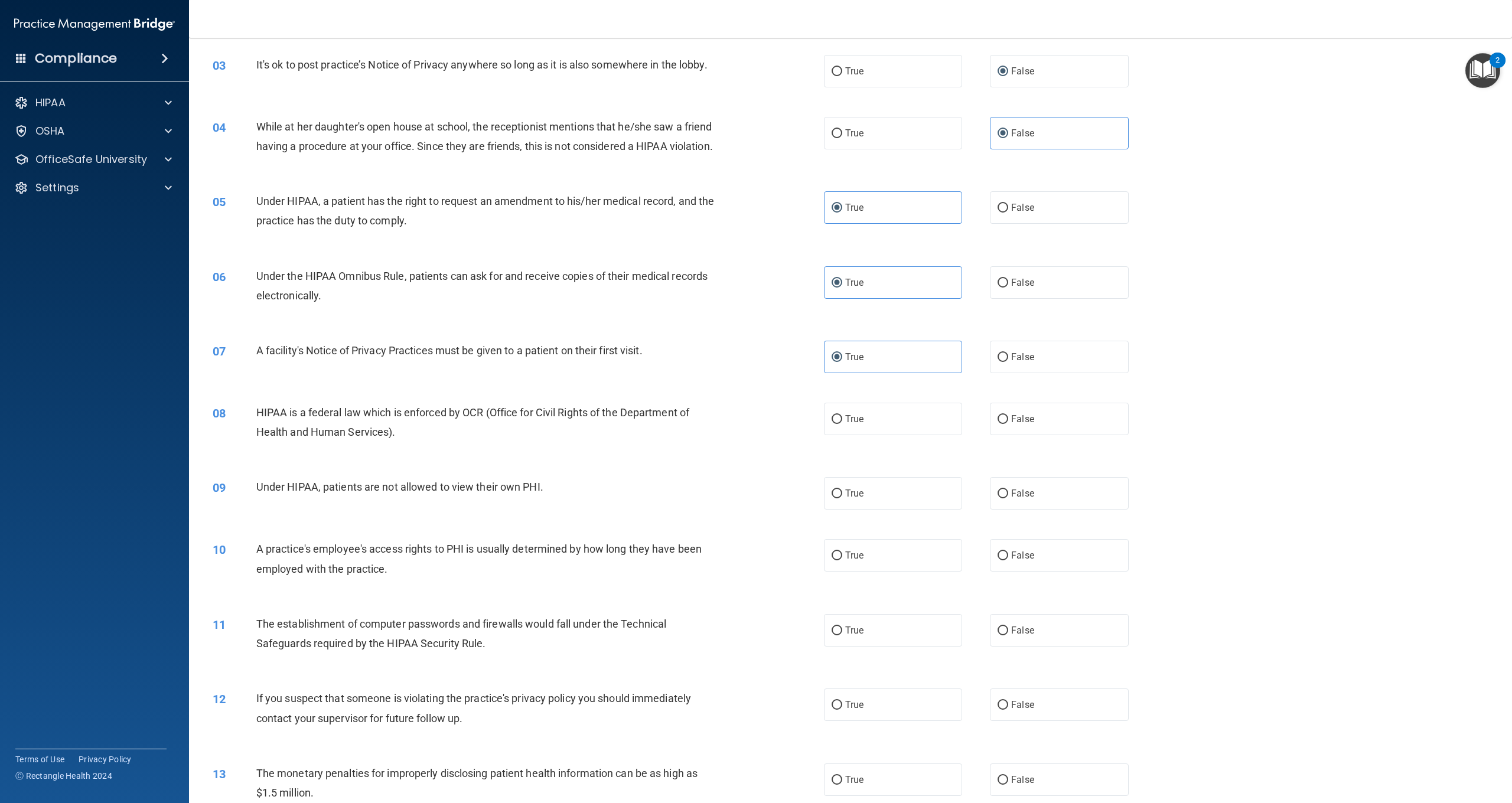
scroll to position [300, 0]
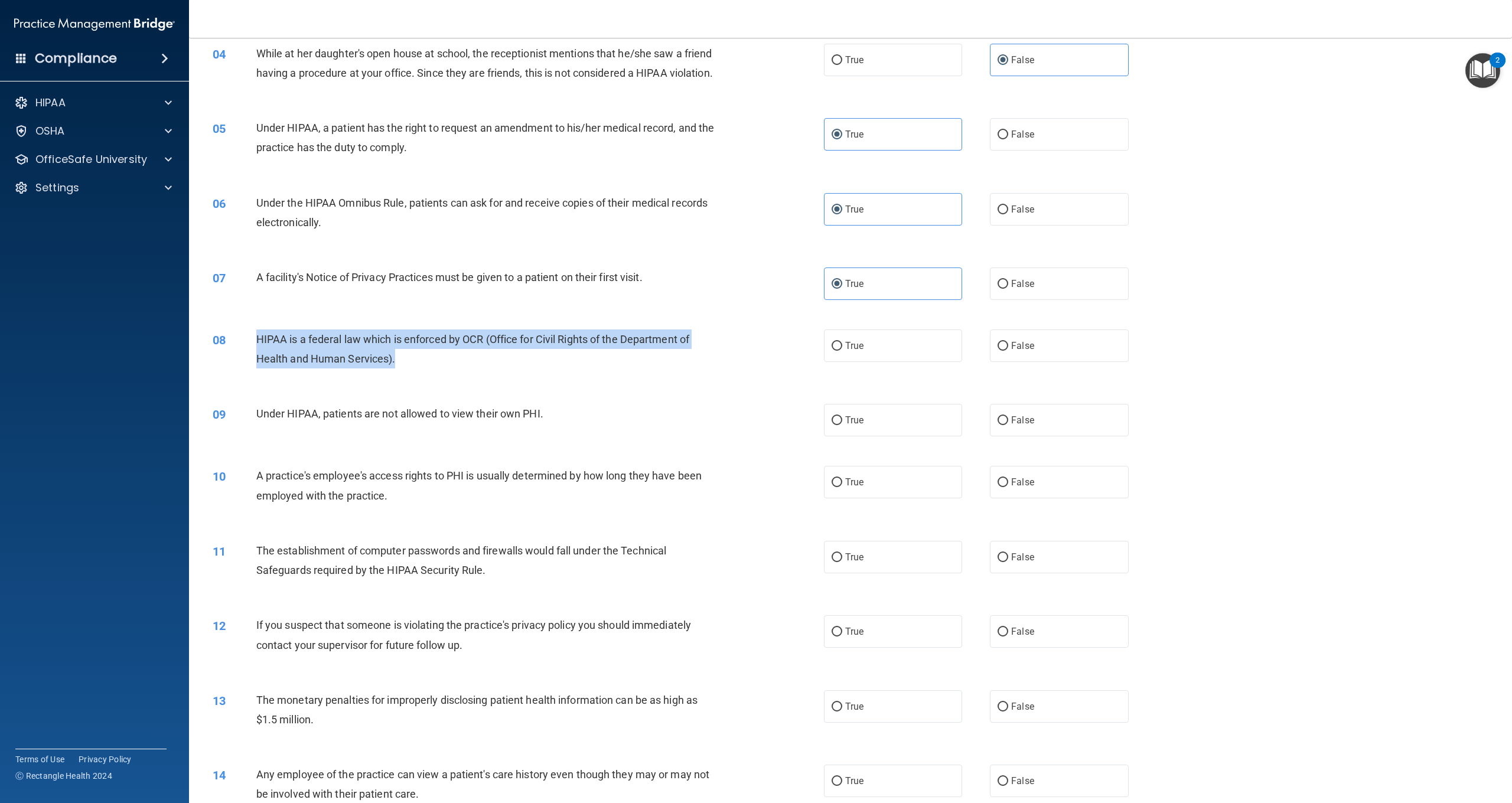
drag, startPoint x: 365, startPoint y: 351, endPoint x: 260, endPoint y: 335, distance: 106.2
click at [260, 335] on div "HIPAA is a federal law which is enforced by OCR (Office for Civil Rights of the…" at bounding box center [492, 349] width 472 height 39
copy span "HIPAA is a federal law which is enforced by OCR (Office for Civil Rights of the…"
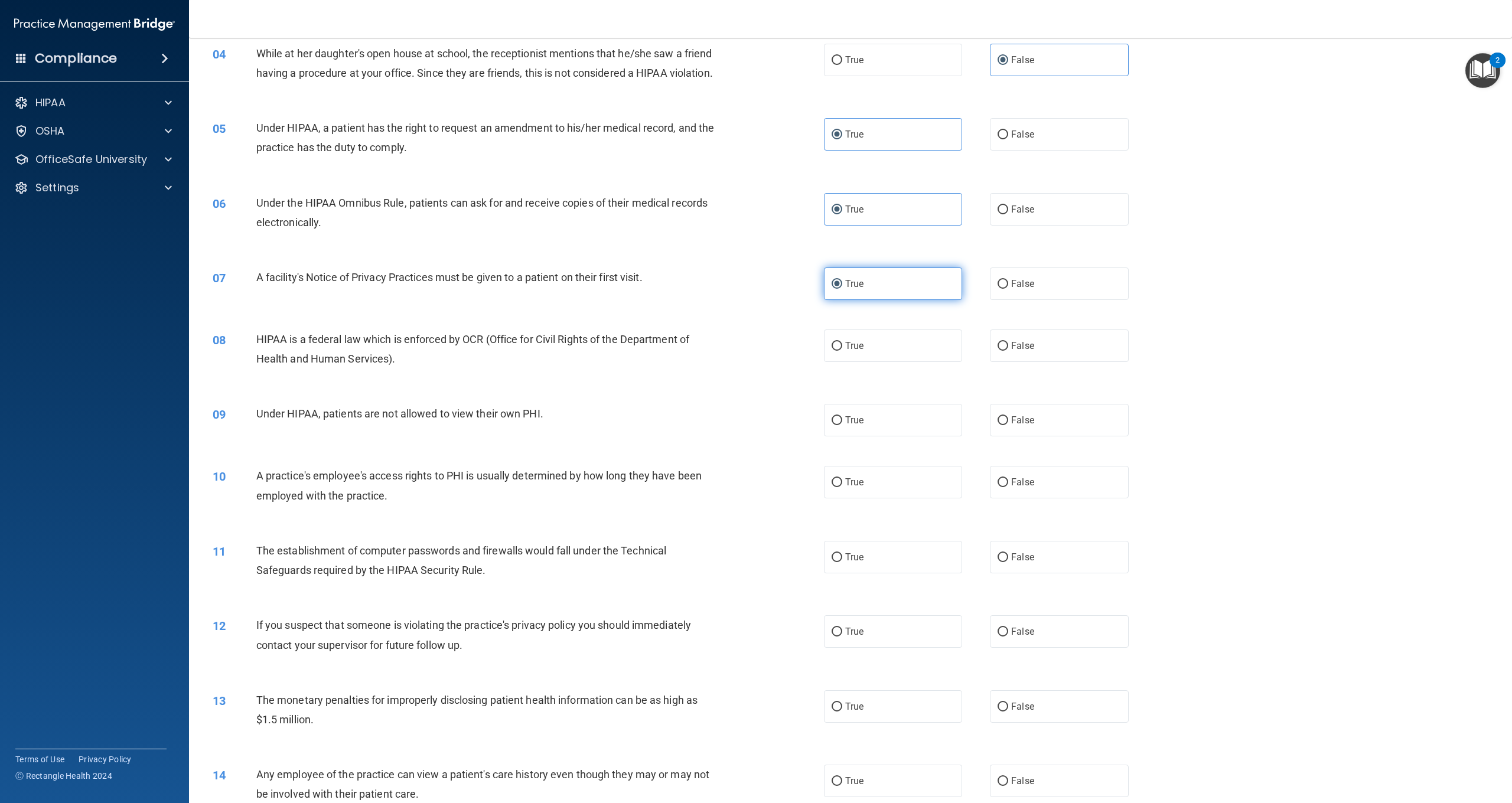
drag, startPoint x: 899, startPoint y: 342, endPoint x: 895, endPoint y: 286, distance: 56.1
click at [896, 337] on label "True" at bounding box center [893, 346] width 138 height 33
click at [842, 342] on input "True" at bounding box center [837, 346] width 10 height 9
radio input "true"
drag, startPoint x: 544, startPoint y: 413, endPoint x: 330, endPoint y: 419, distance: 214.1
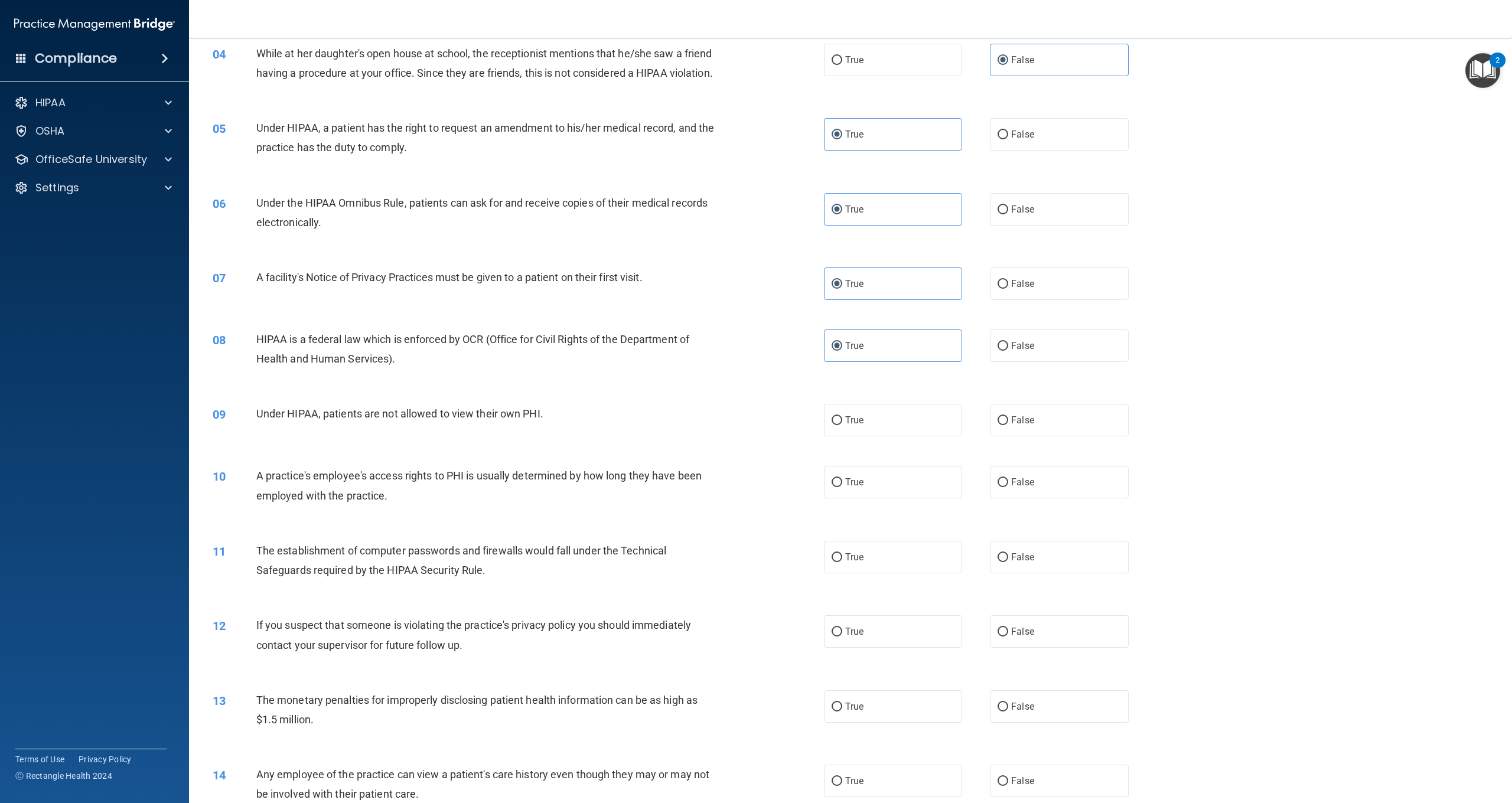
click at [330, 419] on div "Under HIPAA, patients are not allowed to view their own PHI." at bounding box center [492, 414] width 472 height 19
drag, startPoint x: 1006, startPoint y: 417, endPoint x: 997, endPoint y: 406, distance: 14.2
click at [1000, 417] on input "False" at bounding box center [1003, 421] width 10 height 9
radio input "true"
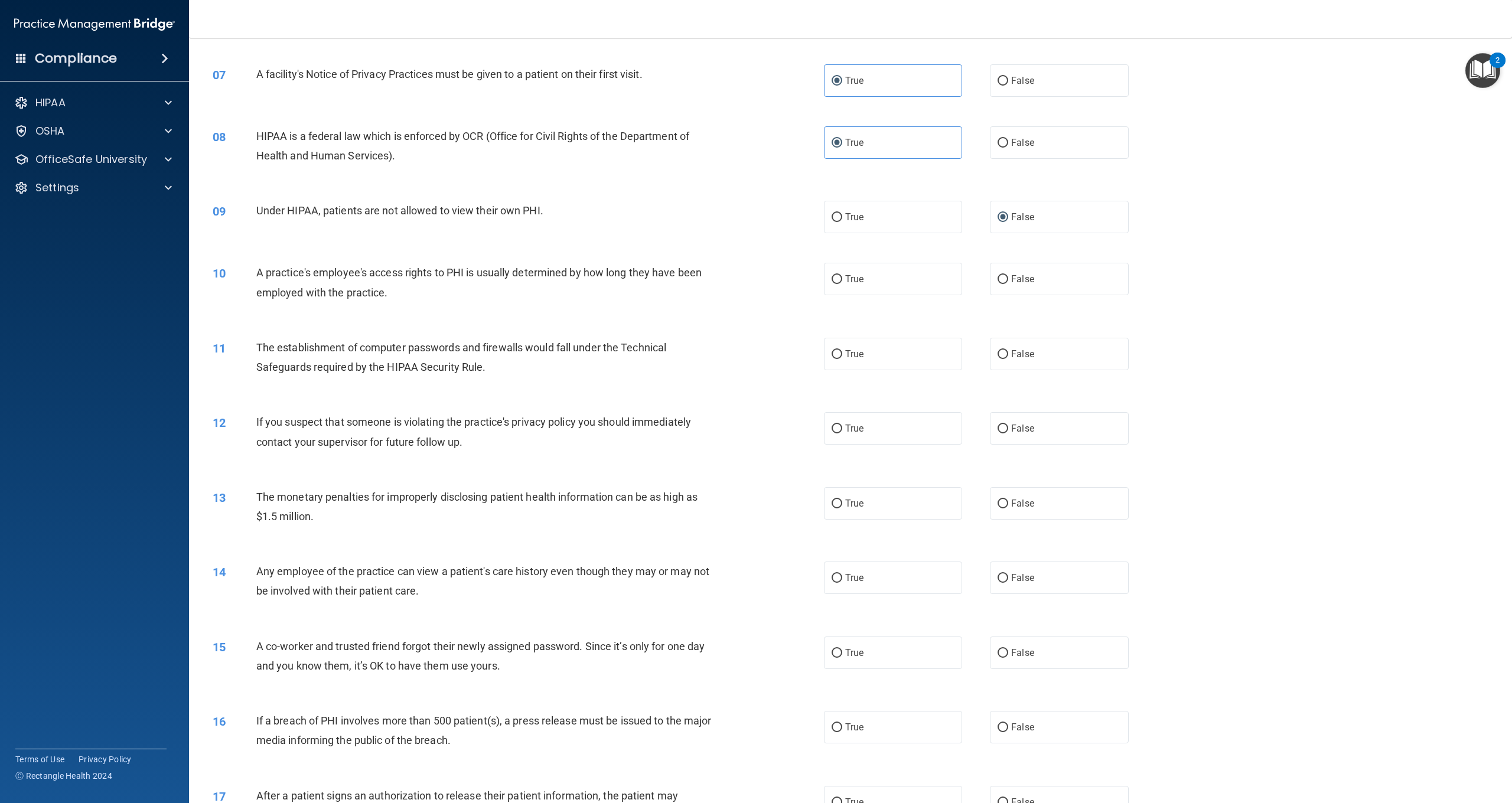
scroll to position [504, 0]
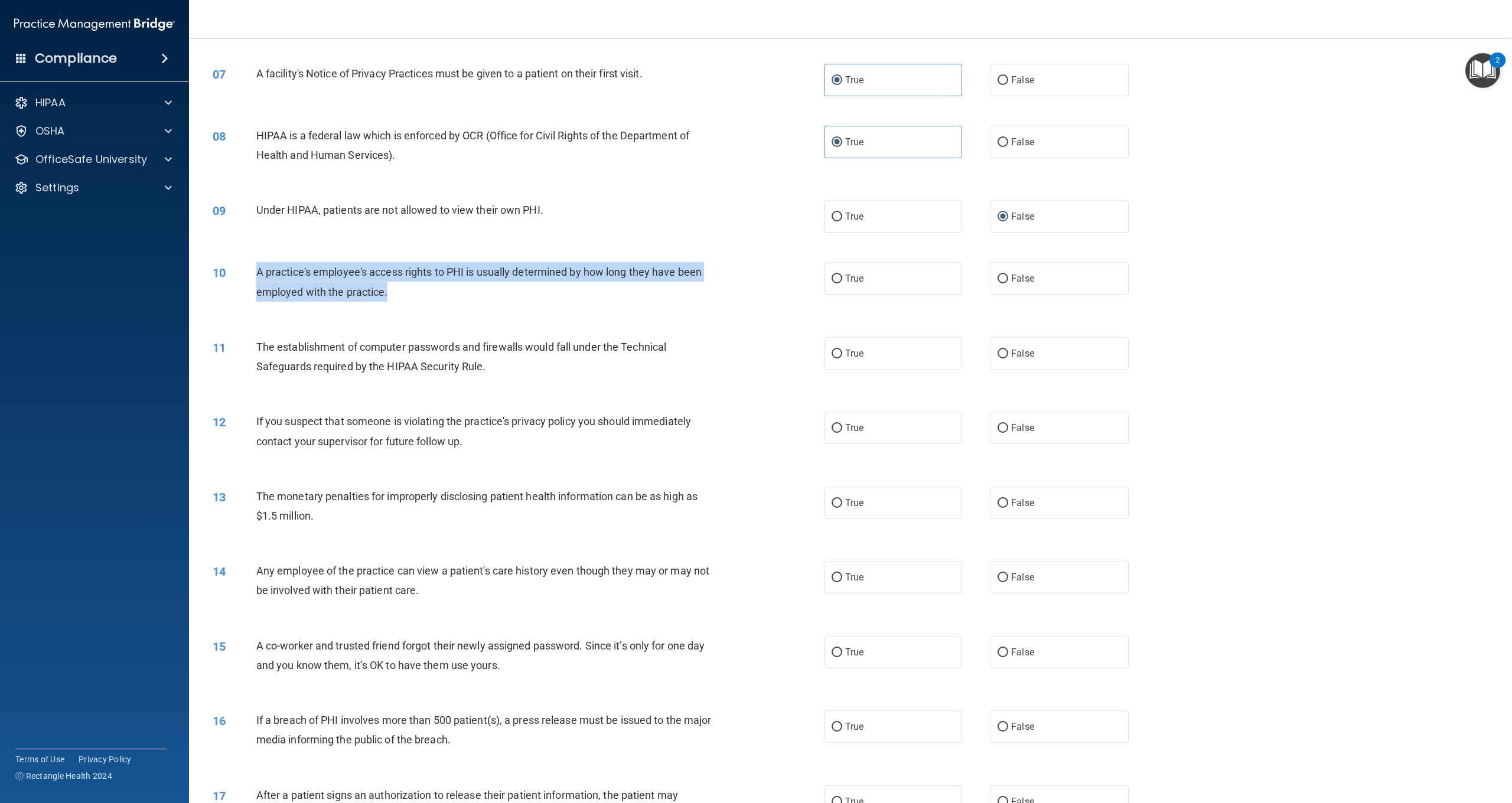
drag, startPoint x: 398, startPoint y: 296, endPoint x: 257, endPoint y: 272, distance: 143.0
click at [259, 271] on div "A practice's employee's access rights to PHI is usually determined by how long …" at bounding box center [492, 282] width 472 height 39
click at [257, 272] on span "A practice's employee's access rights to PHI is usually determined by how long …" at bounding box center [479, 281] width 446 height 32
drag, startPoint x: 390, startPoint y: 287, endPoint x: 257, endPoint y: 268, distance: 134.4
click at [257, 268] on div "A practice's employee's access rights to PHI is usually determined by how long …" at bounding box center [492, 282] width 472 height 39
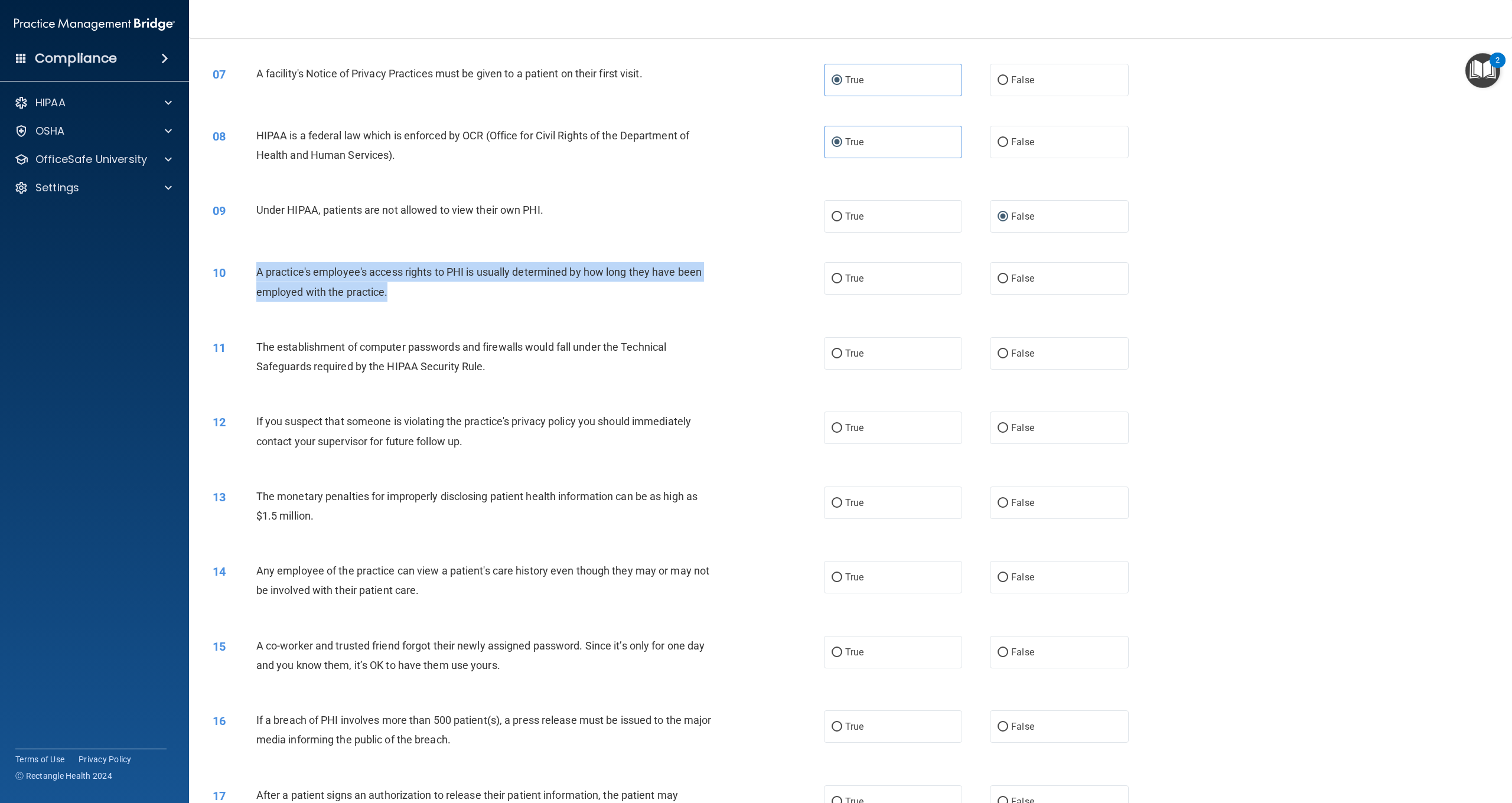
copy span "A practice's employee's access rights to PHI is usually determined by how long …"
drag, startPoint x: 1007, startPoint y: 274, endPoint x: 995, endPoint y: 274, distance: 12.0
click at [1005, 274] on input "False" at bounding box center [1003, 279] width 10 height 9
radio input "true"
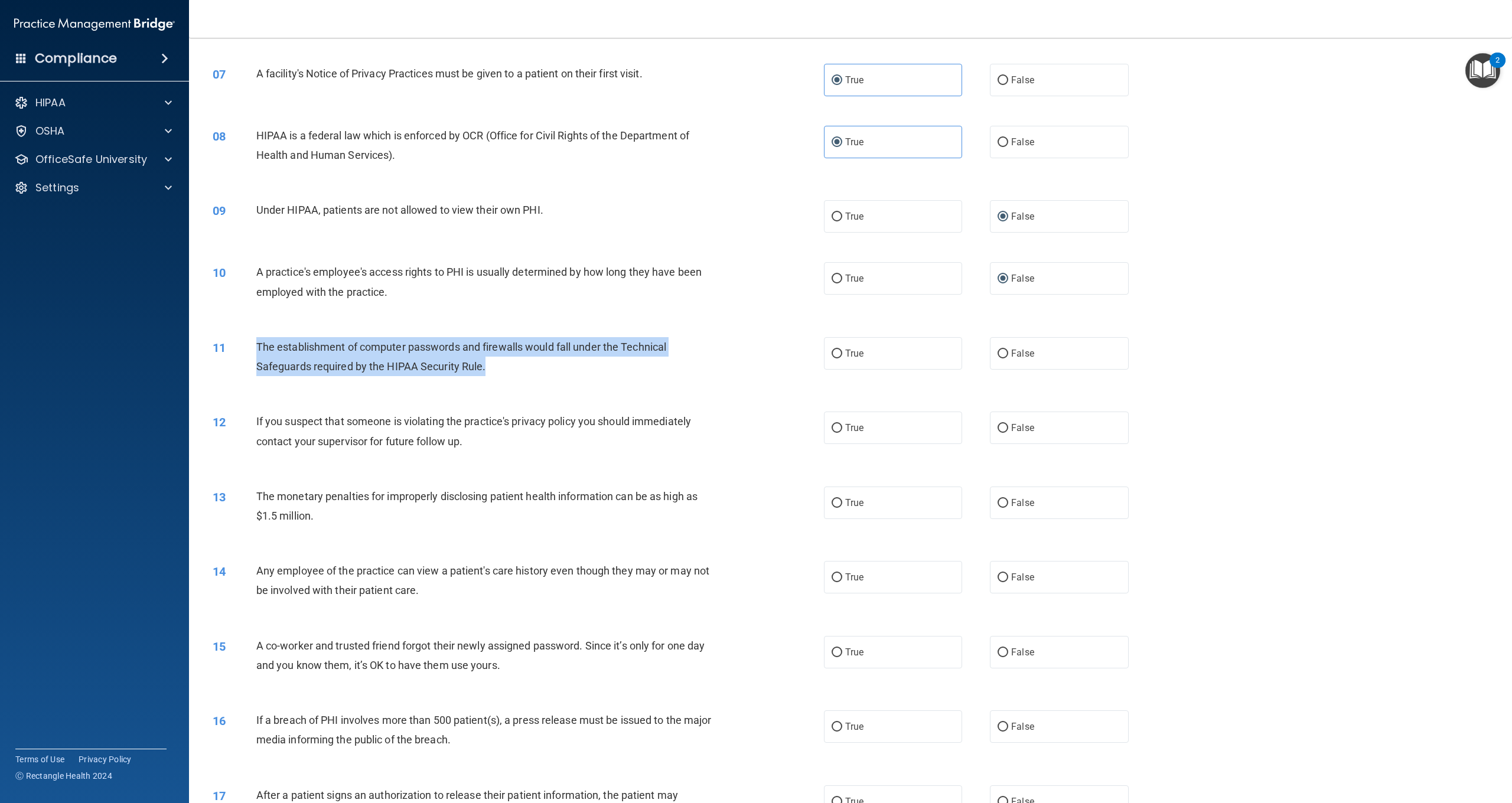
drag, startPoint x: 487, startPoint y: 366, endPoint x: 257, endPoint y: 345, distance: 231.0
click at [257, 345] on div "The establishment of computer passwords and firewalls would fall under the Tech…" at bounding box center [492, 357] width 472 height 39
copy span "The establishment of computer passwords and firewalls would fall under the Tech…"
drag, startPoint x: 871, startPoint y: 338, endPoint x: 850, endPoint y: 318, distance: 29.0
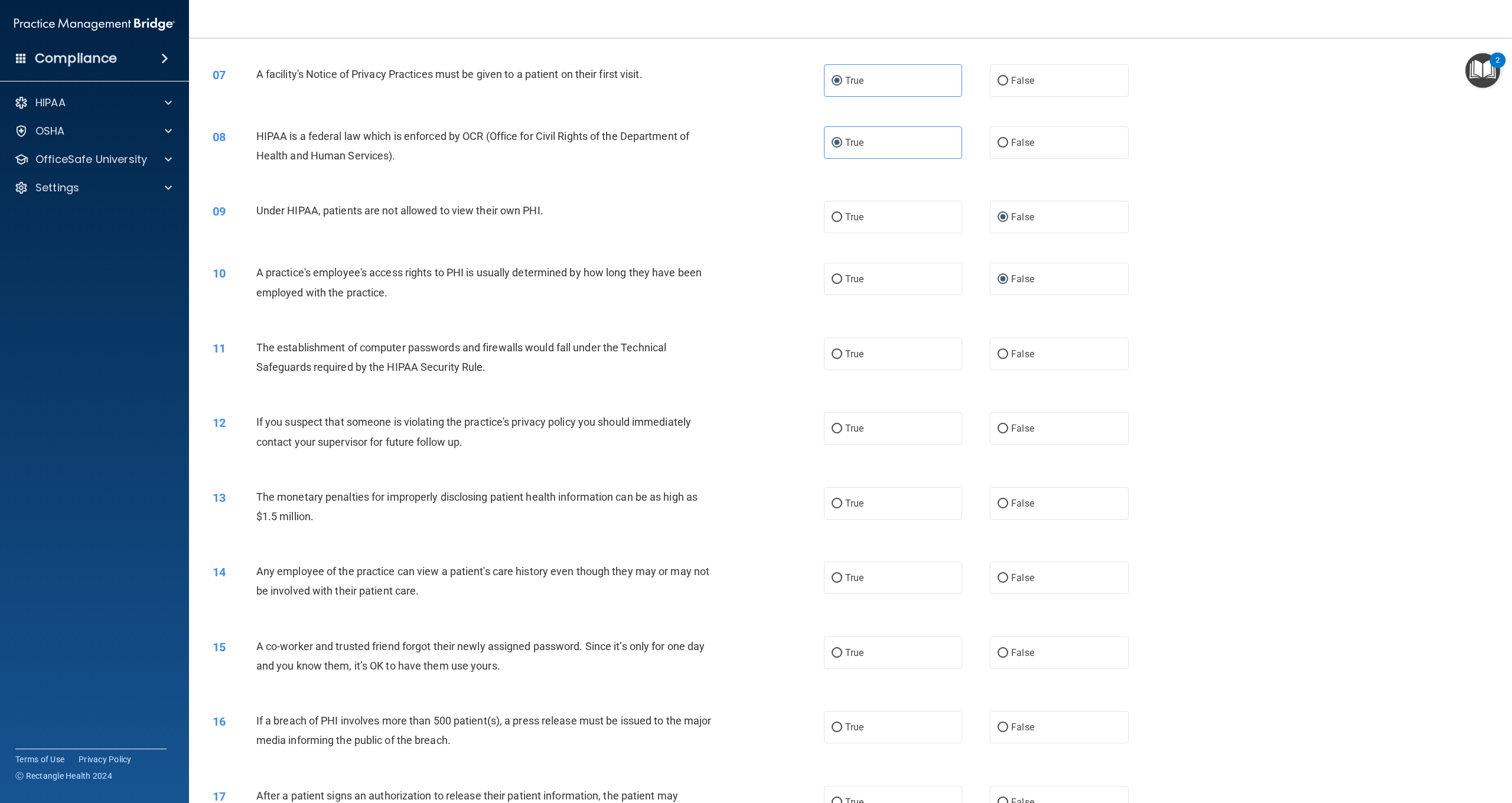
click at [871, 338] on label "True" at bounding box center [893, 354] width 138 height 33
click at [842, 350] on input "True" at bounding box center [837, 354] width 10 height 9
radio input "true"
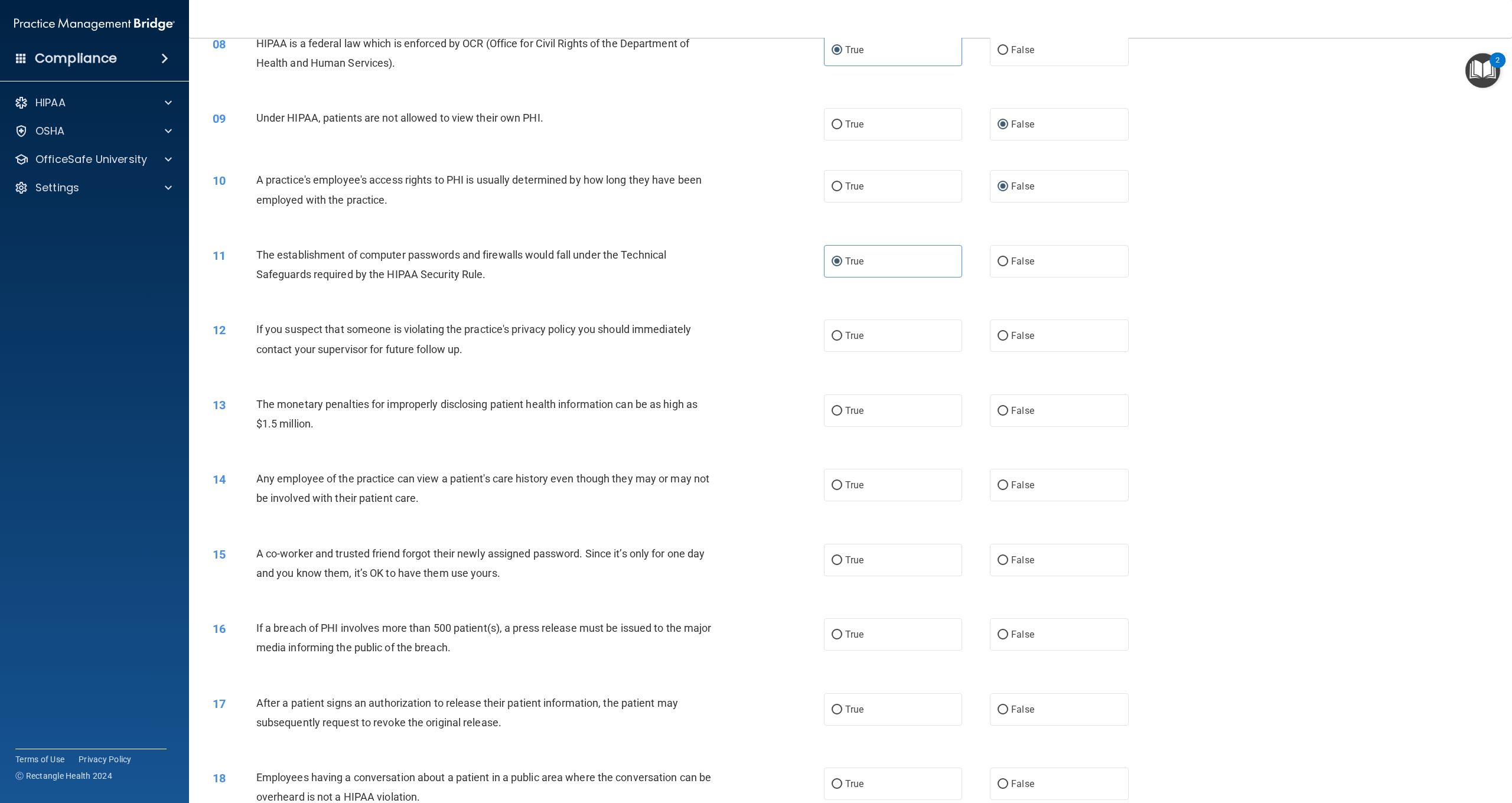
scroll to position [615, 0]
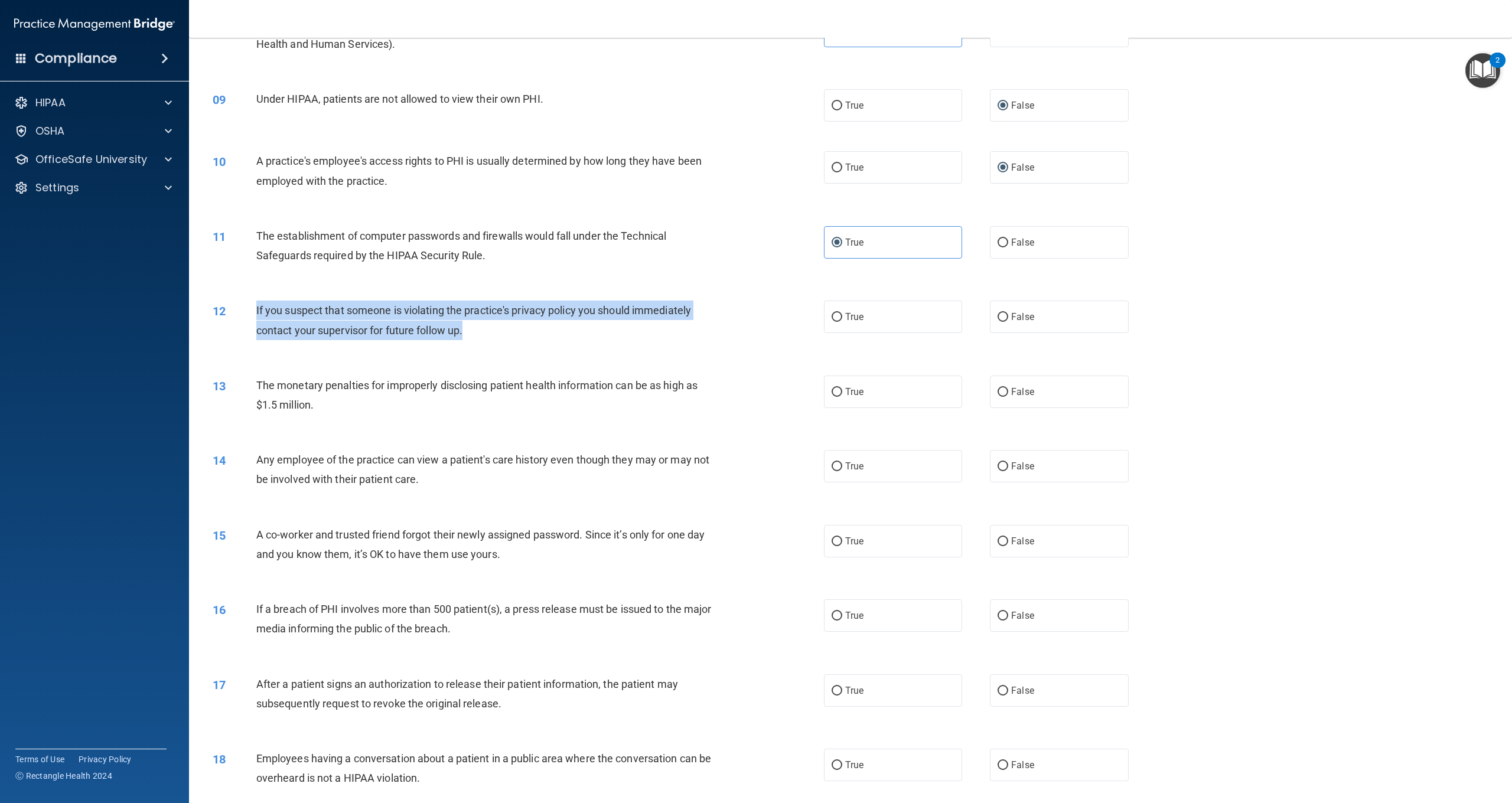
drag, startPoint x: 486, startPoint y: 323, endPoint x: 274, endPoint y: 312, distance: 212.3
click at [257, 303] on div "If you suspect that someone is violating the practice's privacy policy you shou…" at bounding box center [492, 320] width 472 height 39
copy span "If you suspect that someone is violating the practice's privacy policy you shou…"
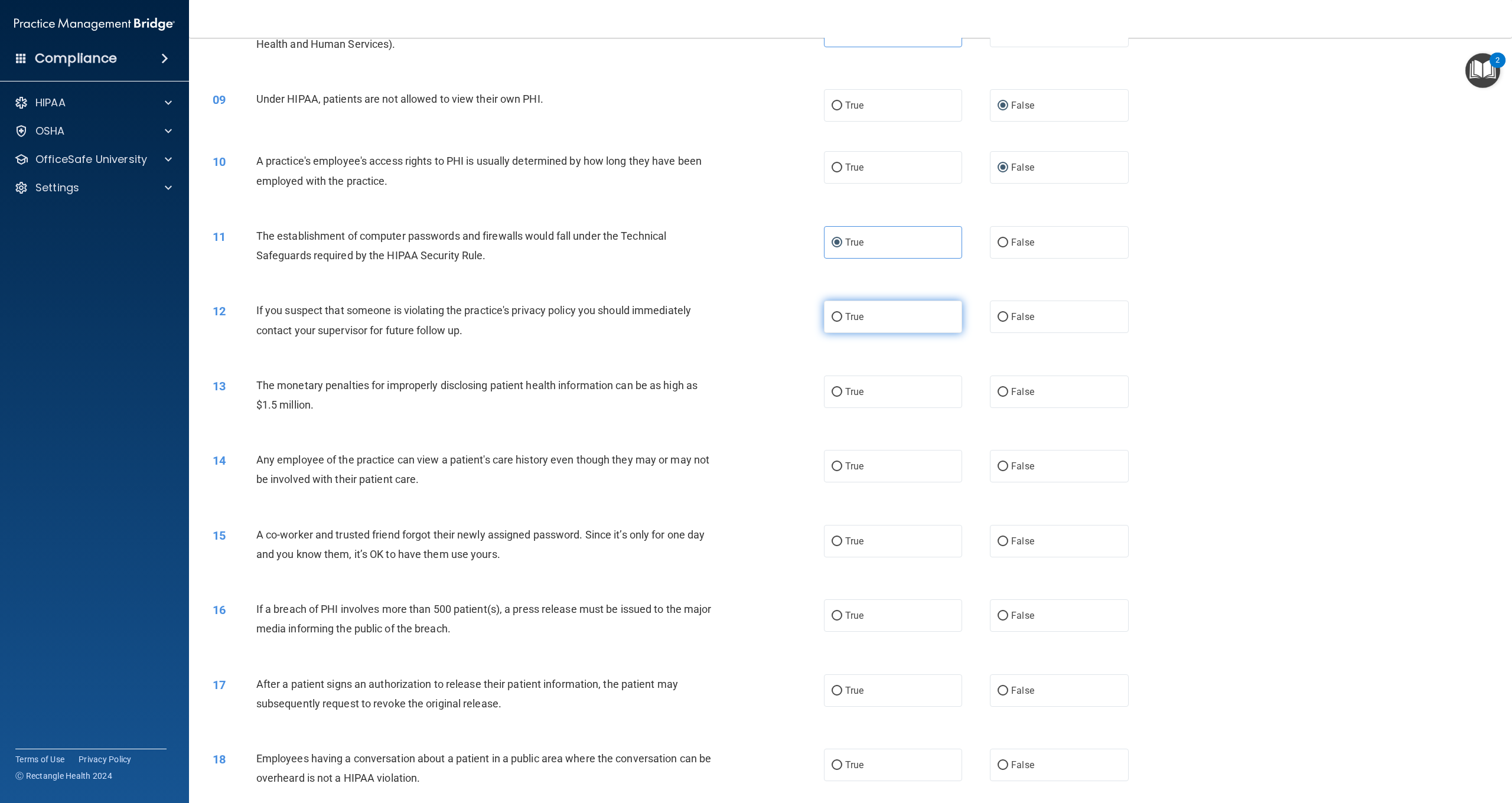
click at [889, 314] on label "True" at bounding box center [893, 317] width 138 height 33
click at [842, 314] on input "True" at bounding box center [837, 317] width 10 height 9
radio input "true"
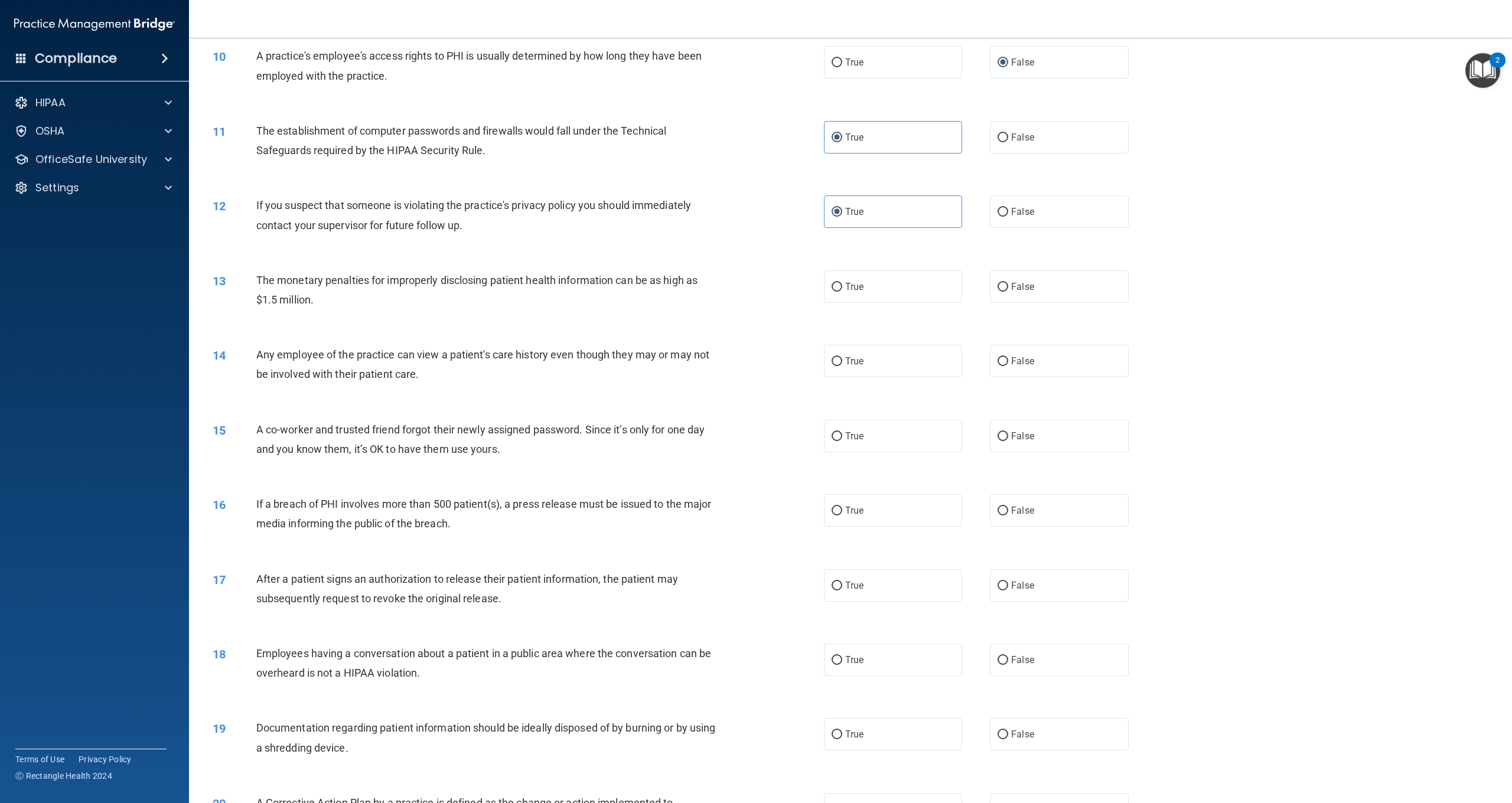
scroll to position [718, 0]
drag, startPoint x: 330, startPoint y: 298, endPoint x: 258, endPoint y: 277, distance: 75.0
click at [258, 277] on div "The monetary penalties for improperly disclosing patient health information can…" at bounding box center [492, 291] width 472 height 39
copy span "The monetary penalties for improperly disclosing patient health information can…"
click at [856, 285] on span "True" at bounding box center [854, 290] width 19 height 11
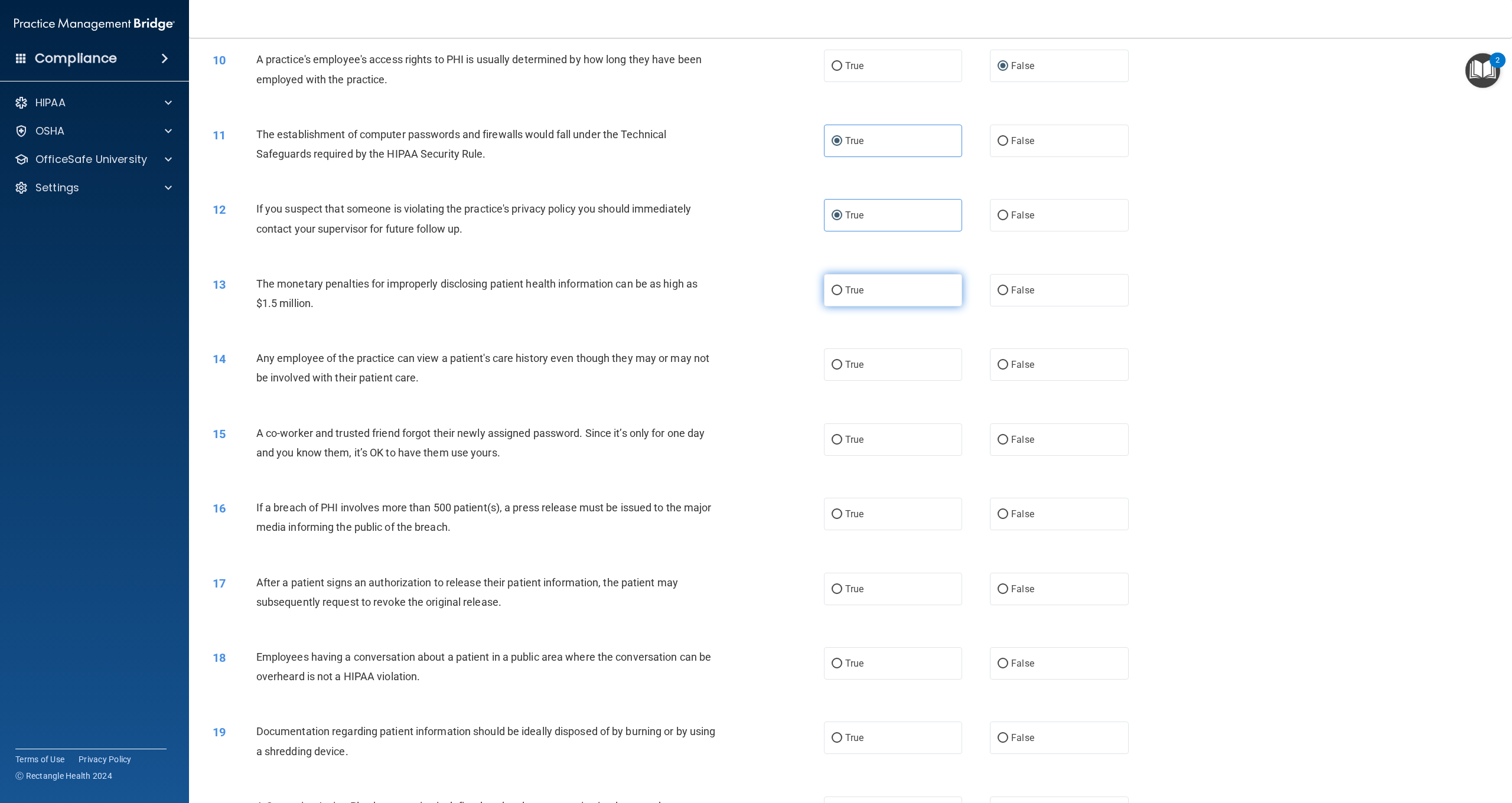
click at [842, 286] on input "True" at bounding box center [837, 291] width 10 height 9
radio input "true"
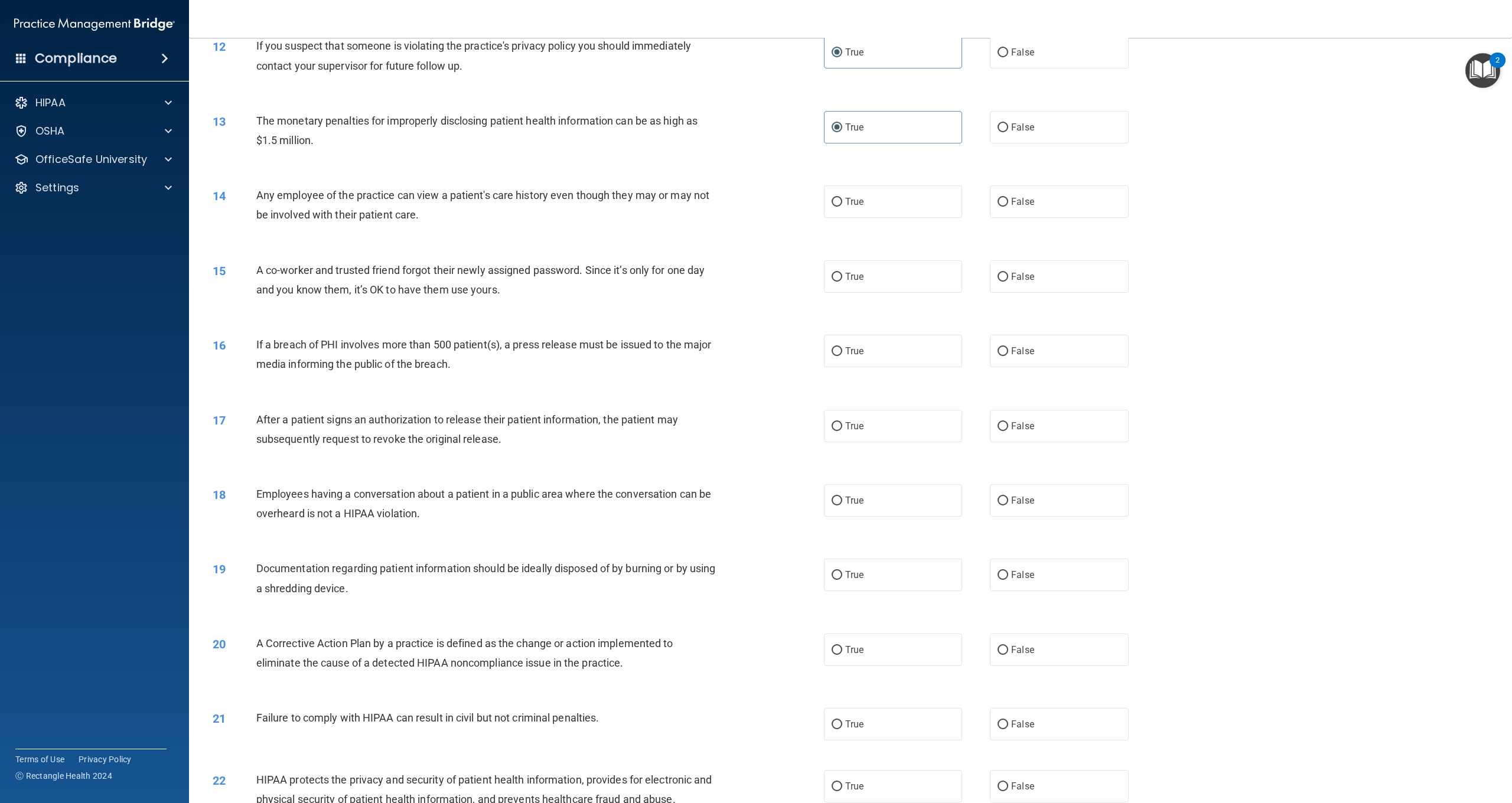
scroll to position [902, 0]
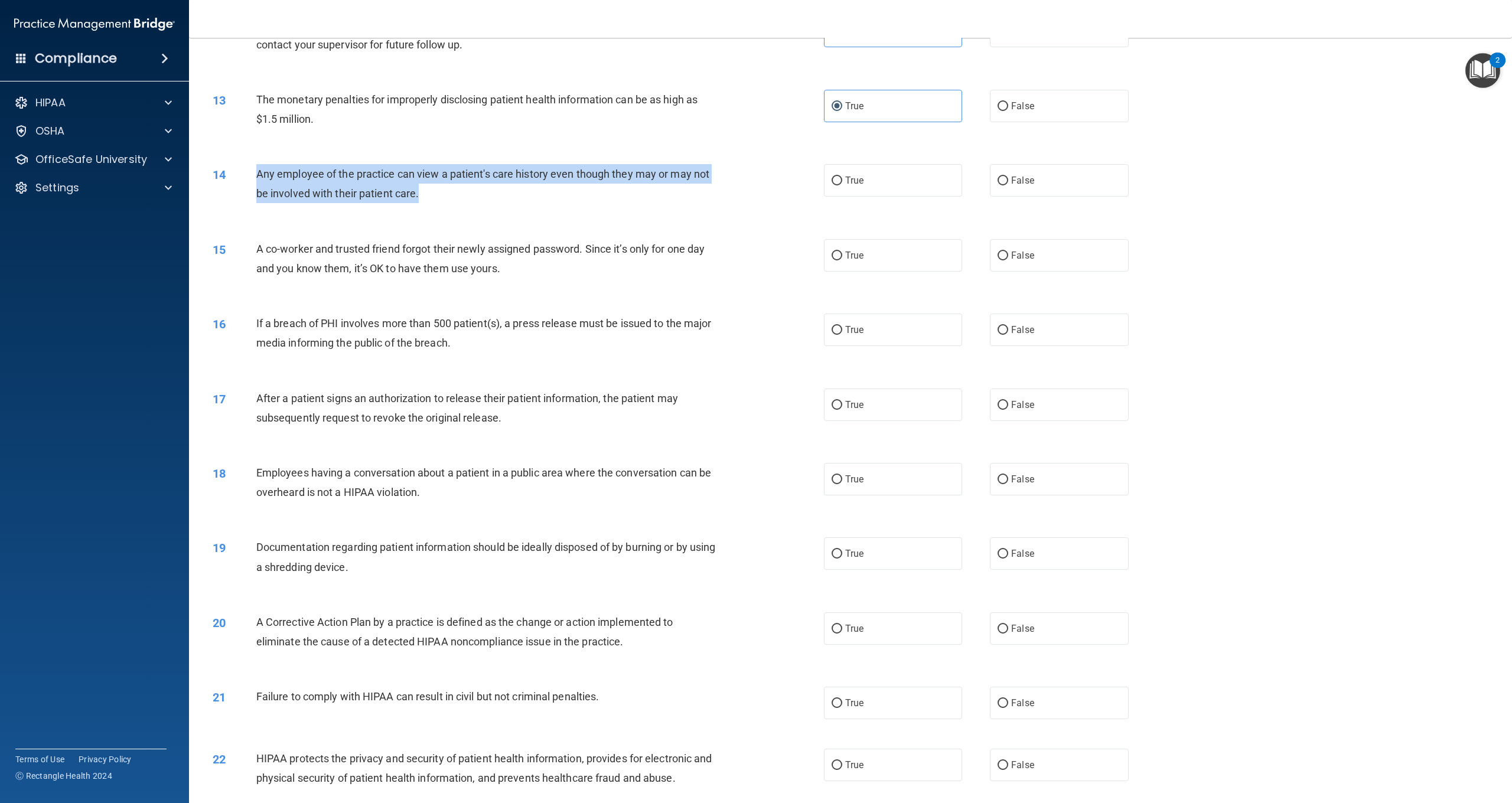
drag, startPoint x: 426, startPoint y: 191, endPoint x: 258, endPoint y: 169, distance: 169.4
click at [258, 169] on div "Any employee of the practice can view a patient's care history even though they…" at bounding box center [492, 183] width 472 height 39
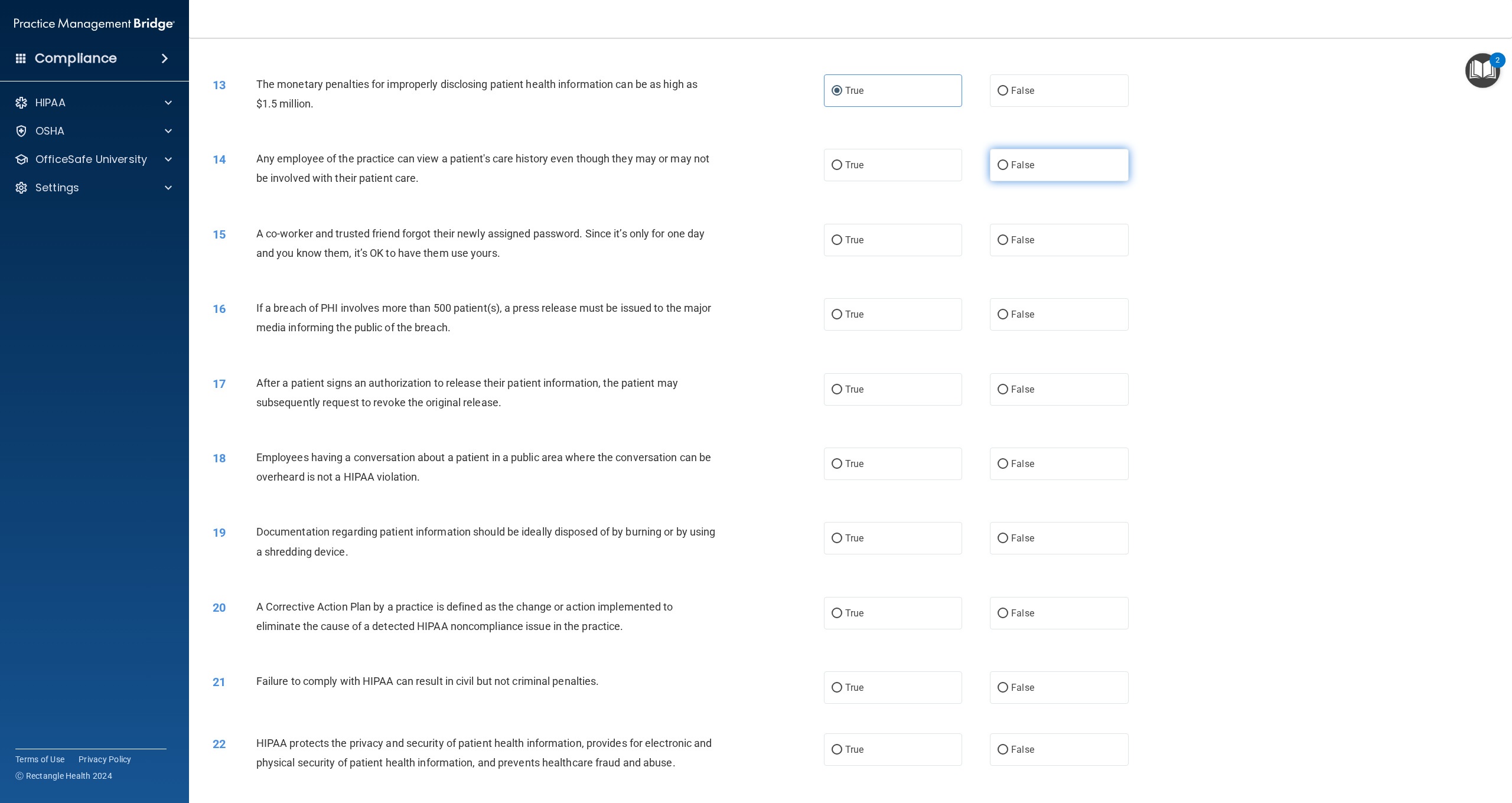
drag, startPoint x: 1026, startPoint y: 168, endPoint x: 1020, endPoint y: 171, distance: 6.7
click at [1026, 168] on label "False" at bounding box center [1059, 165] width 138 height 33
click at [1008, 168] on input "False" at bounding box center [1003, 165] width 10 height 9
radio input "true"
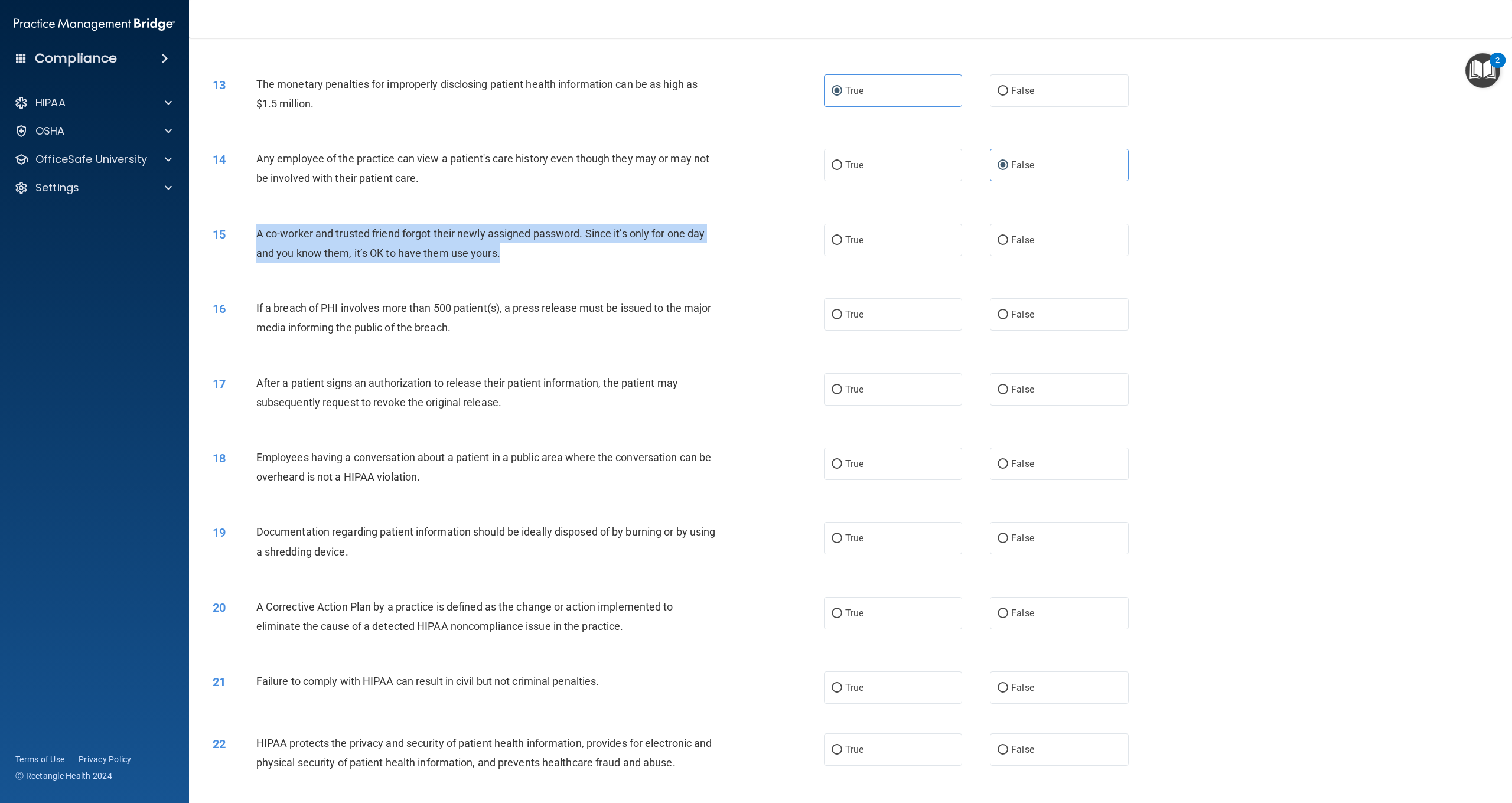
drag, startPoint x: 550, startPoint y: 248, endPoint x: 260, endPoint y: 228, distance: 290.7
click at [260, 228] on div "A co-worker and trusted friend forgot their newly assigned password. Since it’s…" at bounding box center [492, 243] width 472 height 39
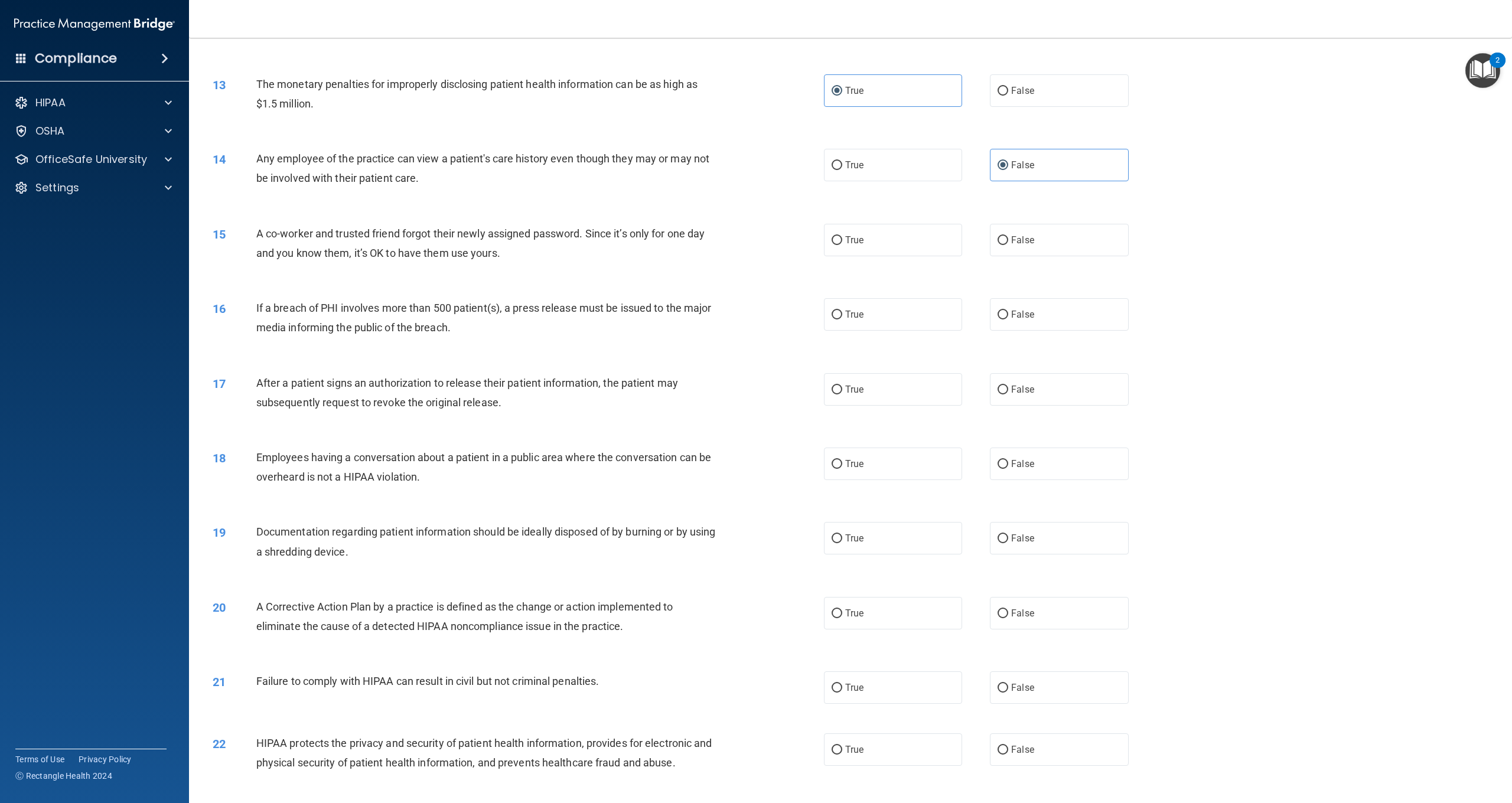
drag, startPoint x: 1009, startPoint y: 225, endPoint x: 899, endPoint y: 272, distance: 119.6
click at [1007, 229] on label "False" at bounding box center [1059, 240] width 138 height 33
click at [1007, 237] on input "False" at bounding box center [1003, 241] width 10 height 9
radio input "true"
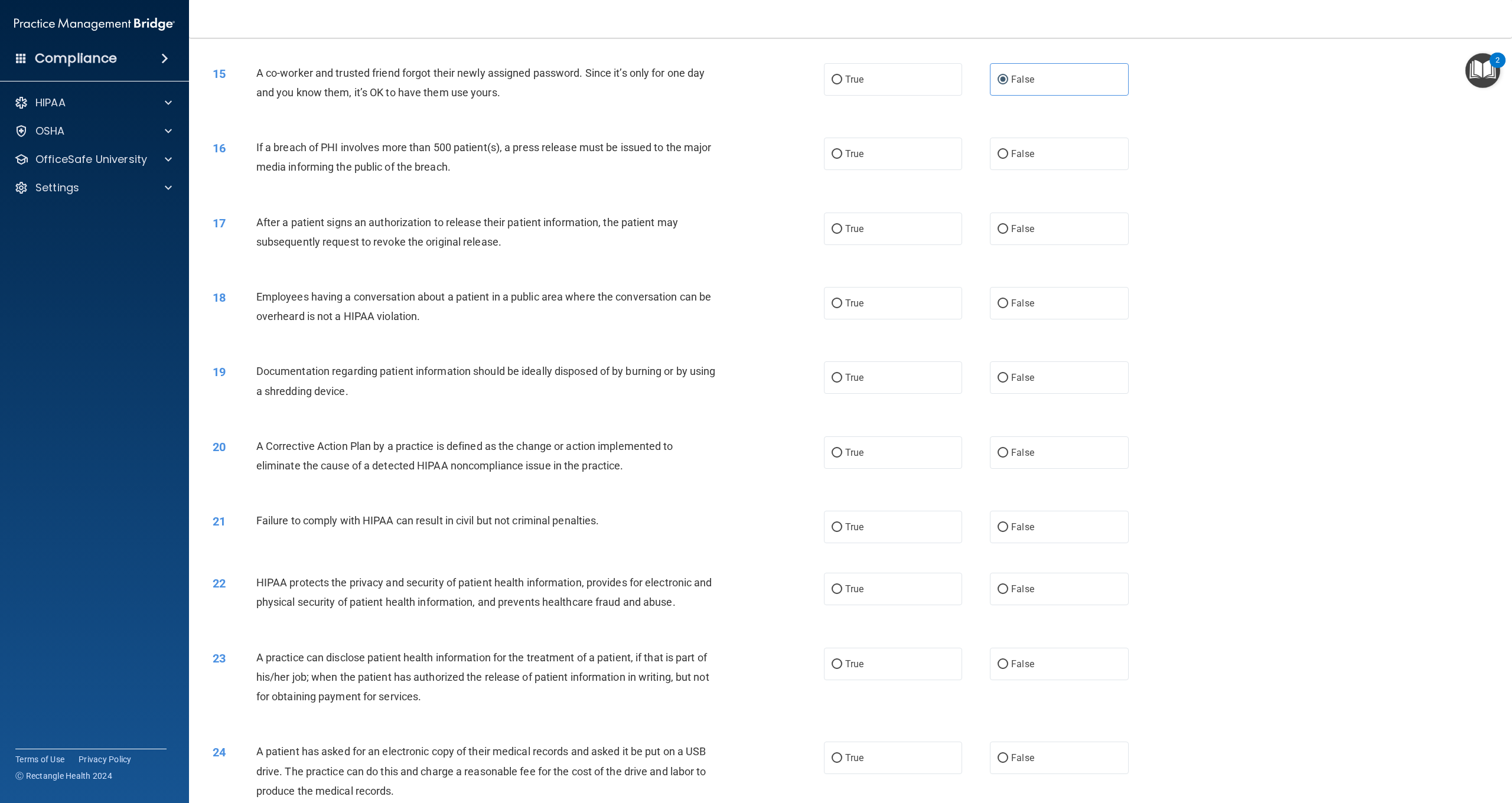
scroll to position [1078, 0]
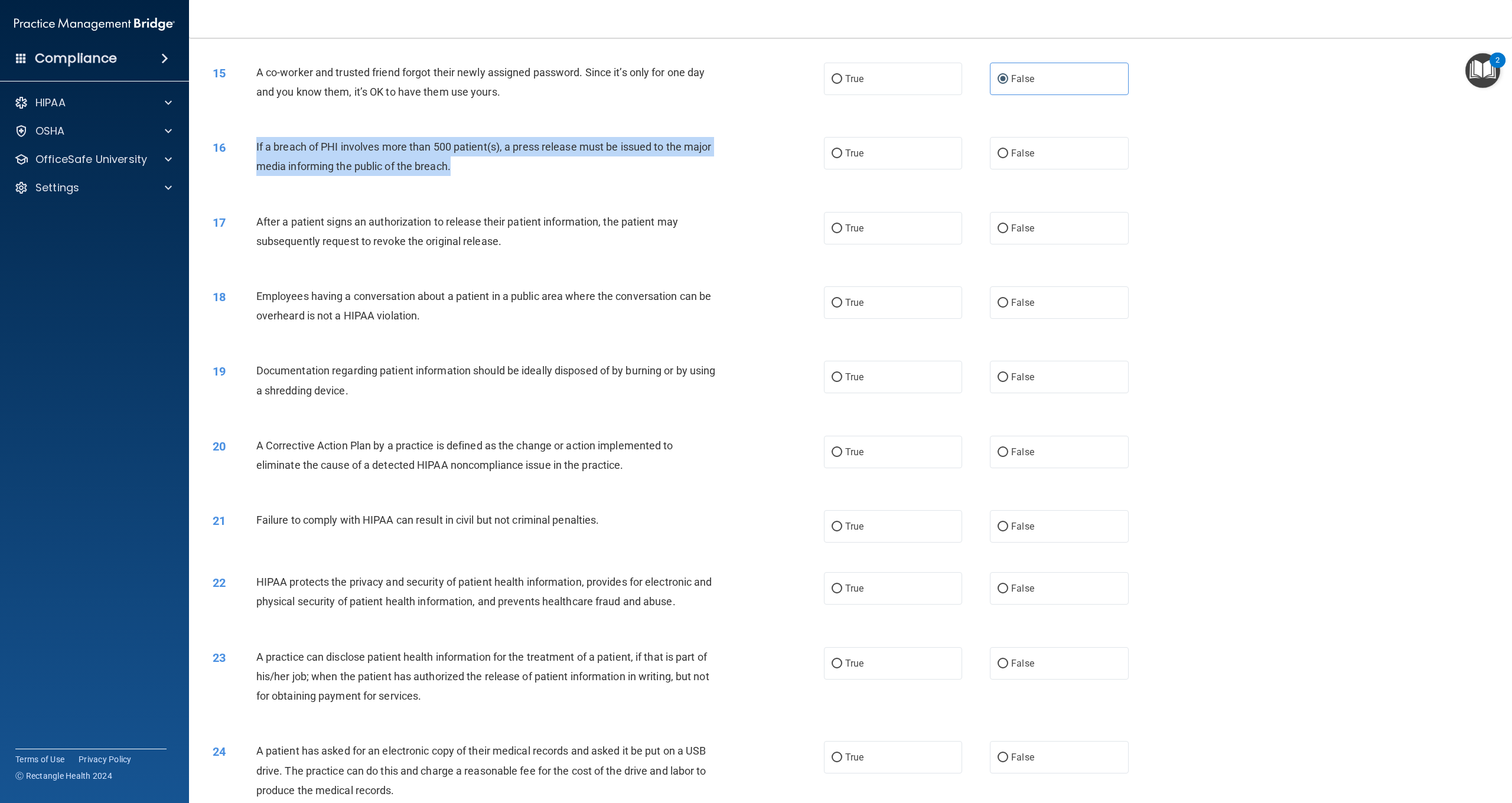
drag, startPoint x: 460, startPoint y: 162, endPoint x: 263, endPoint y: 144, distance: 197.8
click at [257, 139] on div "If a breach of PHI involves more than 500 patient(s), a press release must be i…" at bounding box center [492, 156] width 472 height 39
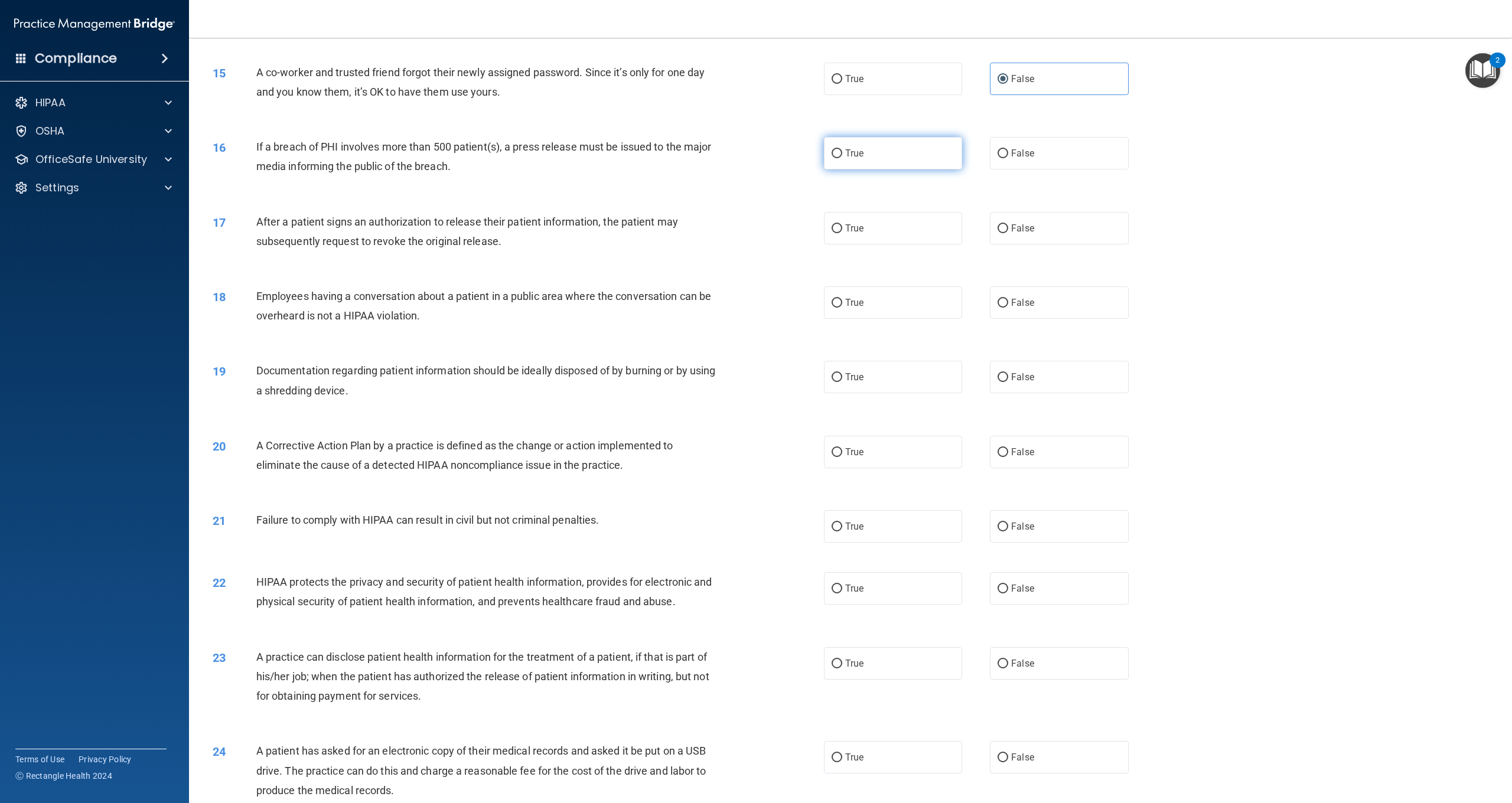
click at [903, 139] on label "True" at bounding box center [893, 153] width 138 height 33
click at [842, 150] on input "True" at bounding box center [837, 154] width 10 height 9
radio input "true"
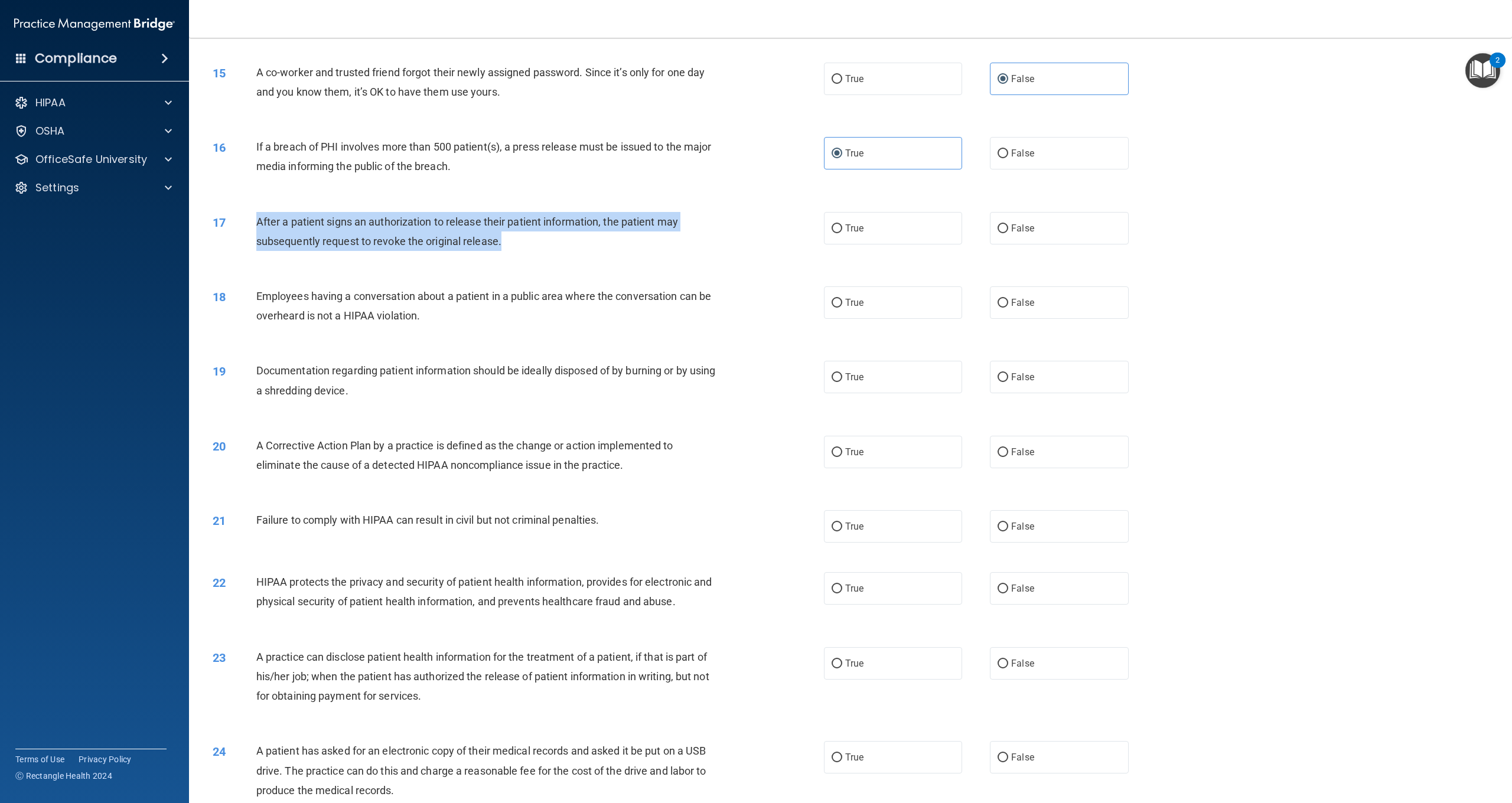
drag, startPoint x: 527, startPoint y: 242, endPoint x: 271, endPoint y: 226, distance: 256.5
click at [258, 212] on div "After a patient signs an authorization to release their patient information, th…" at bounding box center [492, 231] width 472 height 39
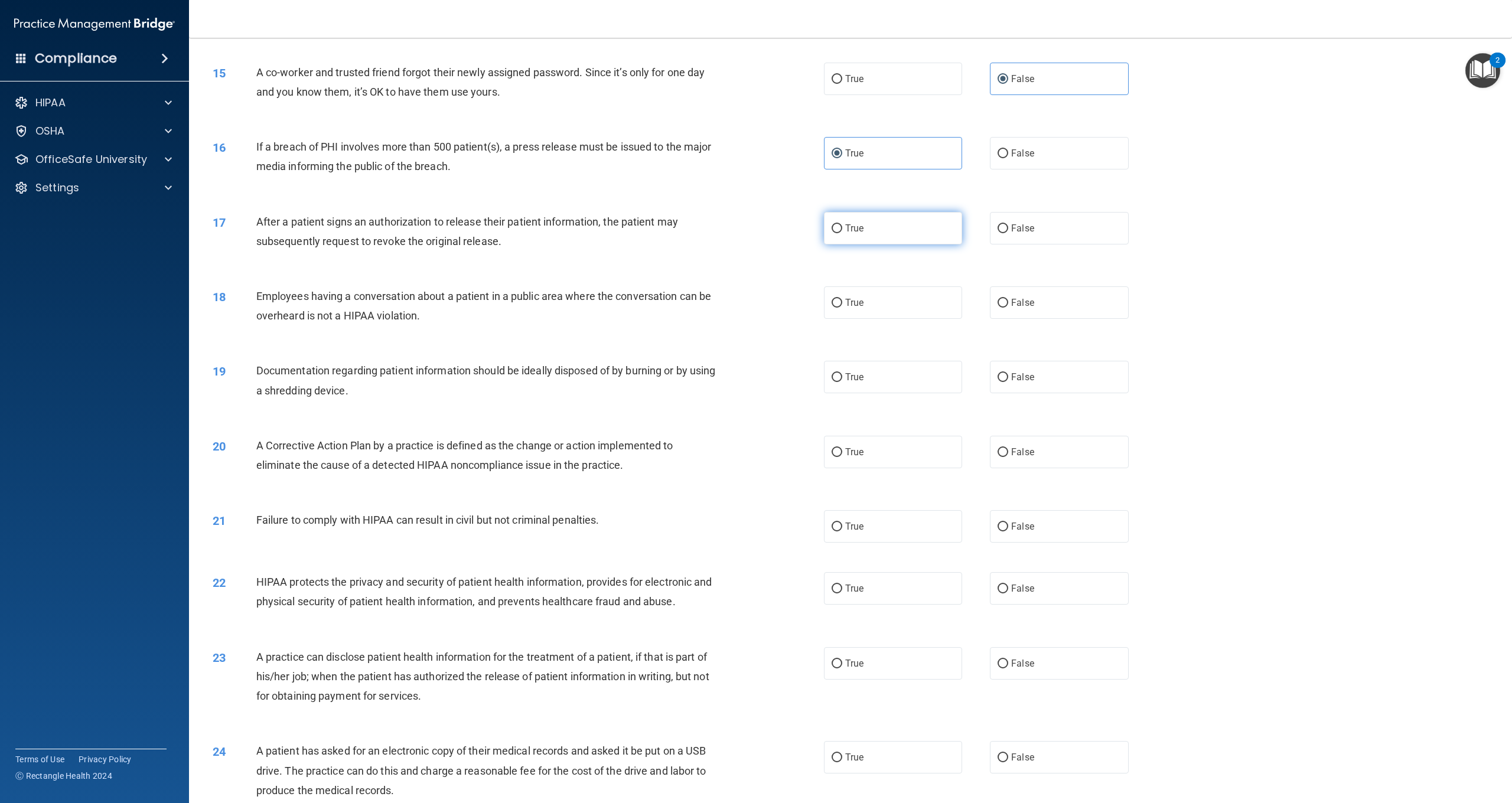
click at [879, 220] on label "True" at bounding box center [893, 228] width 138 height 33
click at [842, 225] on input "True" at bounding box center [837, 229] width 10 height 9
radio input "true"
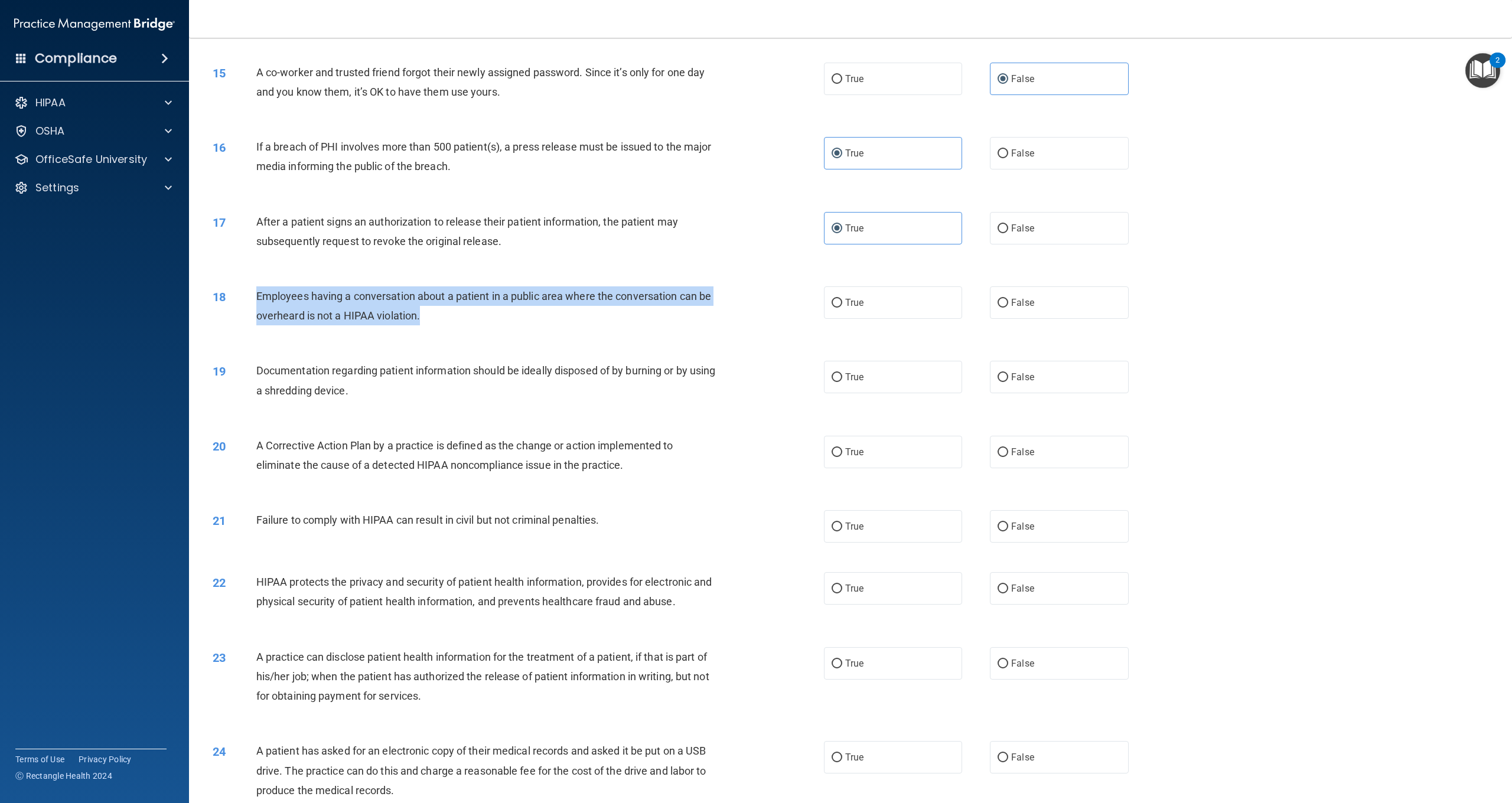
drag, startPoint x: 435, startPoint y: 314, endPoint x: 255, endPoint y: 290, distance: 181.6
click at [257, 290] on div "Employees having a conversation about a patient in a public area where the conv…" at bounding box center [492, 305] width 472 height 39
drag, startPoint x: 1014, startPoint y: 291, endPoint x: 819, endPoint y: 281, distance: 195.3
click at [1011, 289] on label "False" at bounding box center [1059, 303] width 138 height 33
click at [1008, 299] on input "False" at bounding box center [1003, 303] width 10 height 9
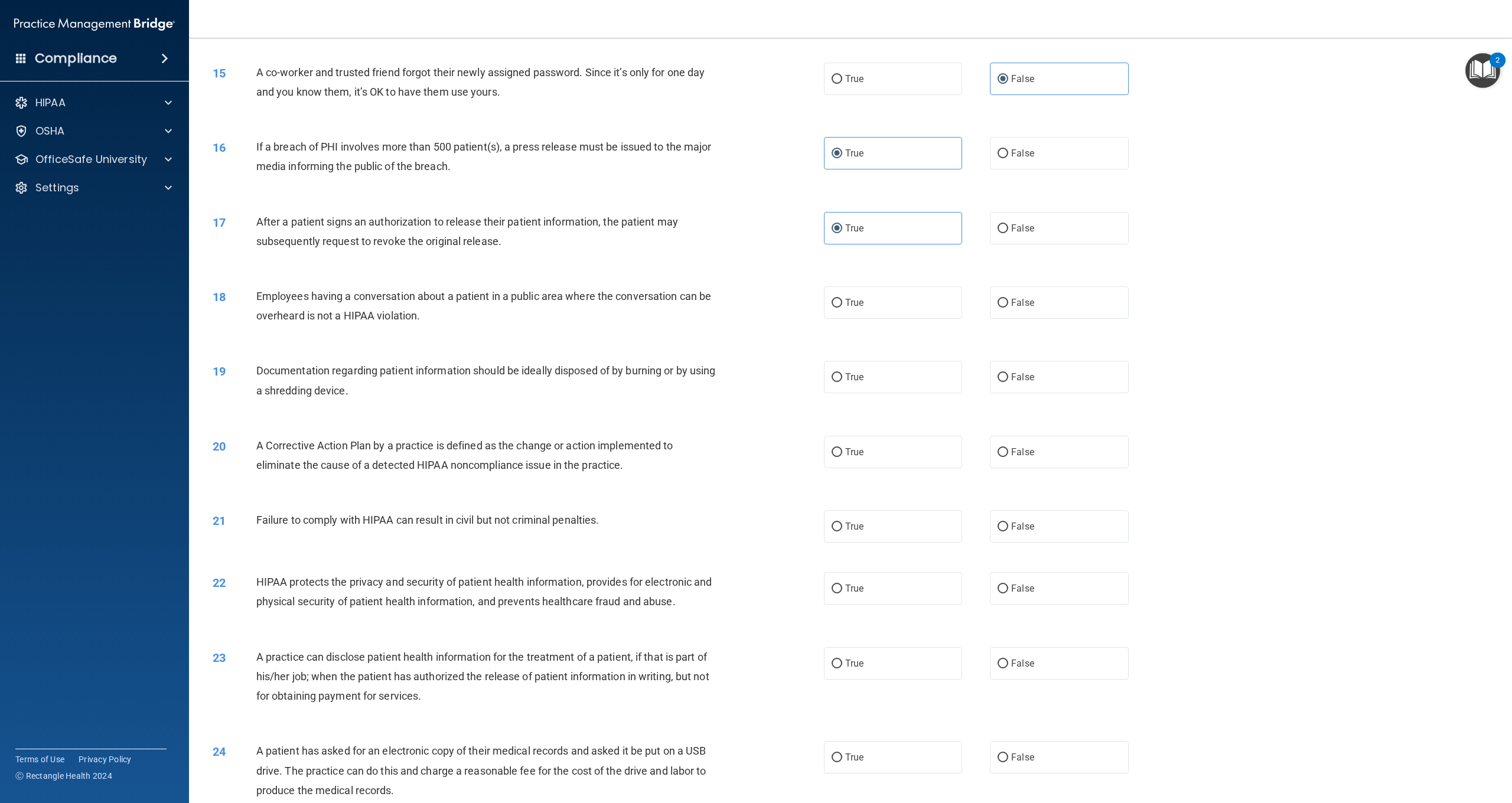
radio input "true"
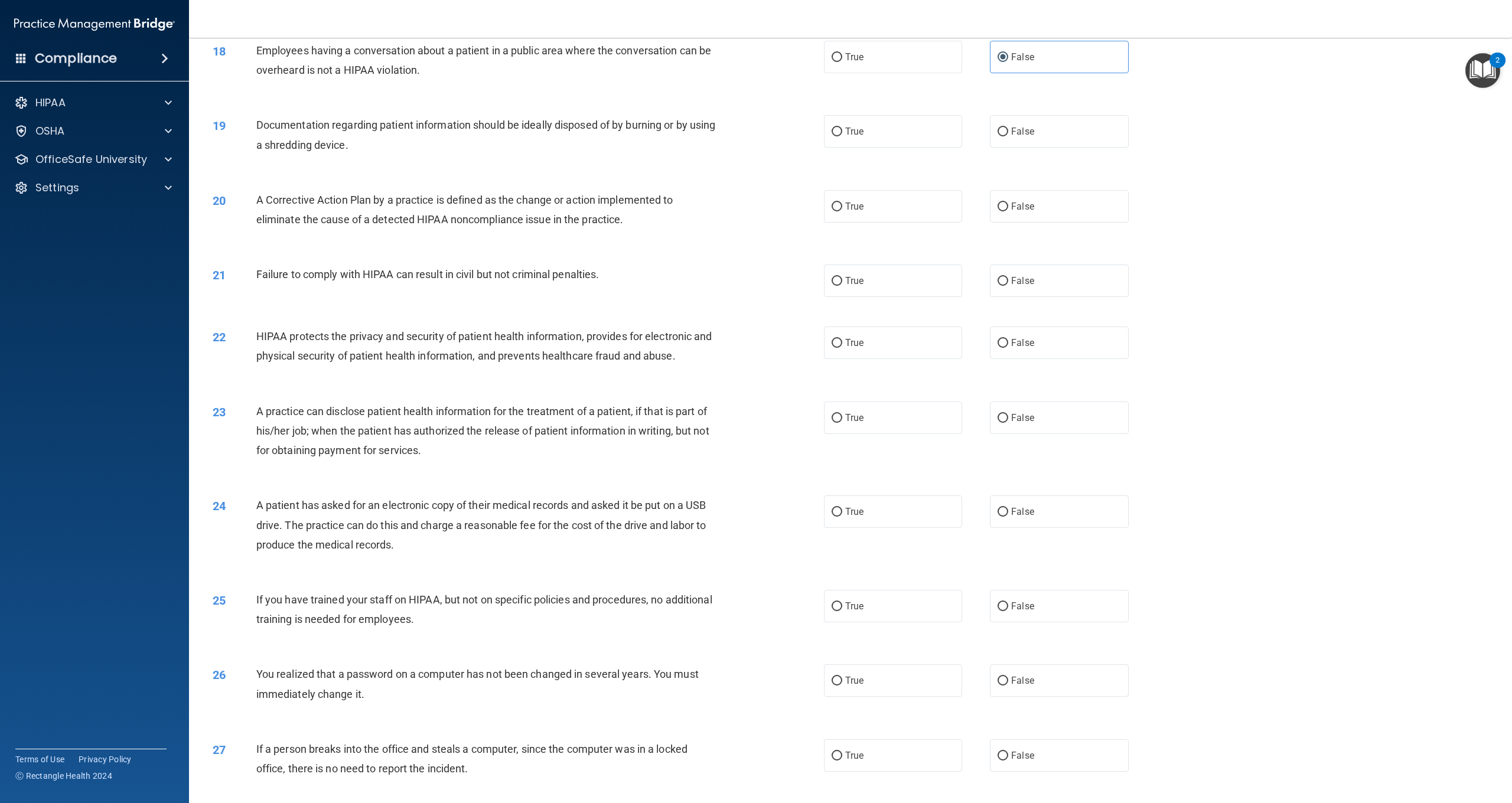
scroll to position [1335, 0]
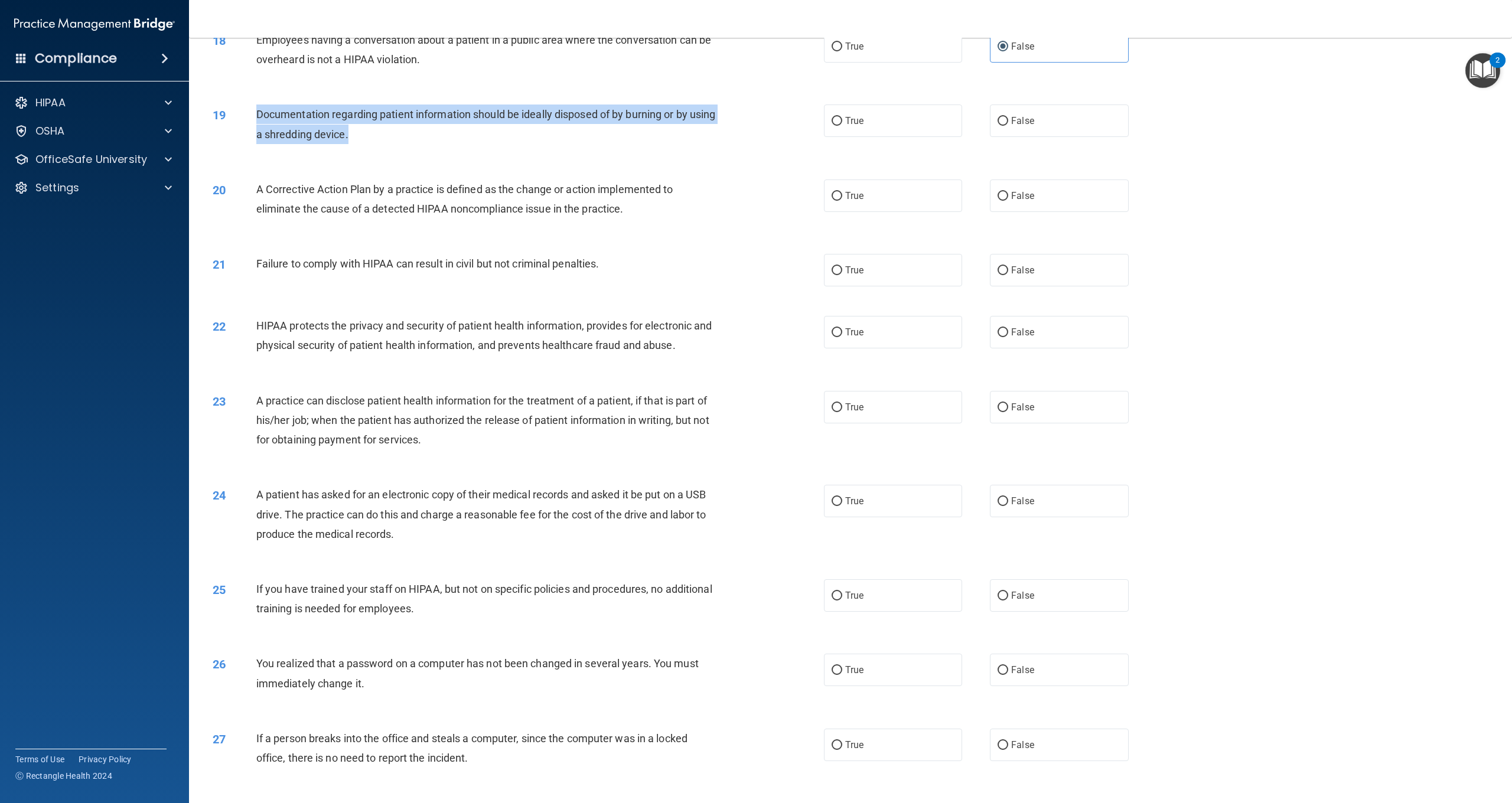
drag, startPoint x: 409, startPoint y: 135, endPoint x: 260, endPoint y: 106, distance: 151.8
click at [260, 106] on div "Documentation regarding patient information should be ideally disposed of by bu…" at bounding box center [492, 124] width 472 height 39
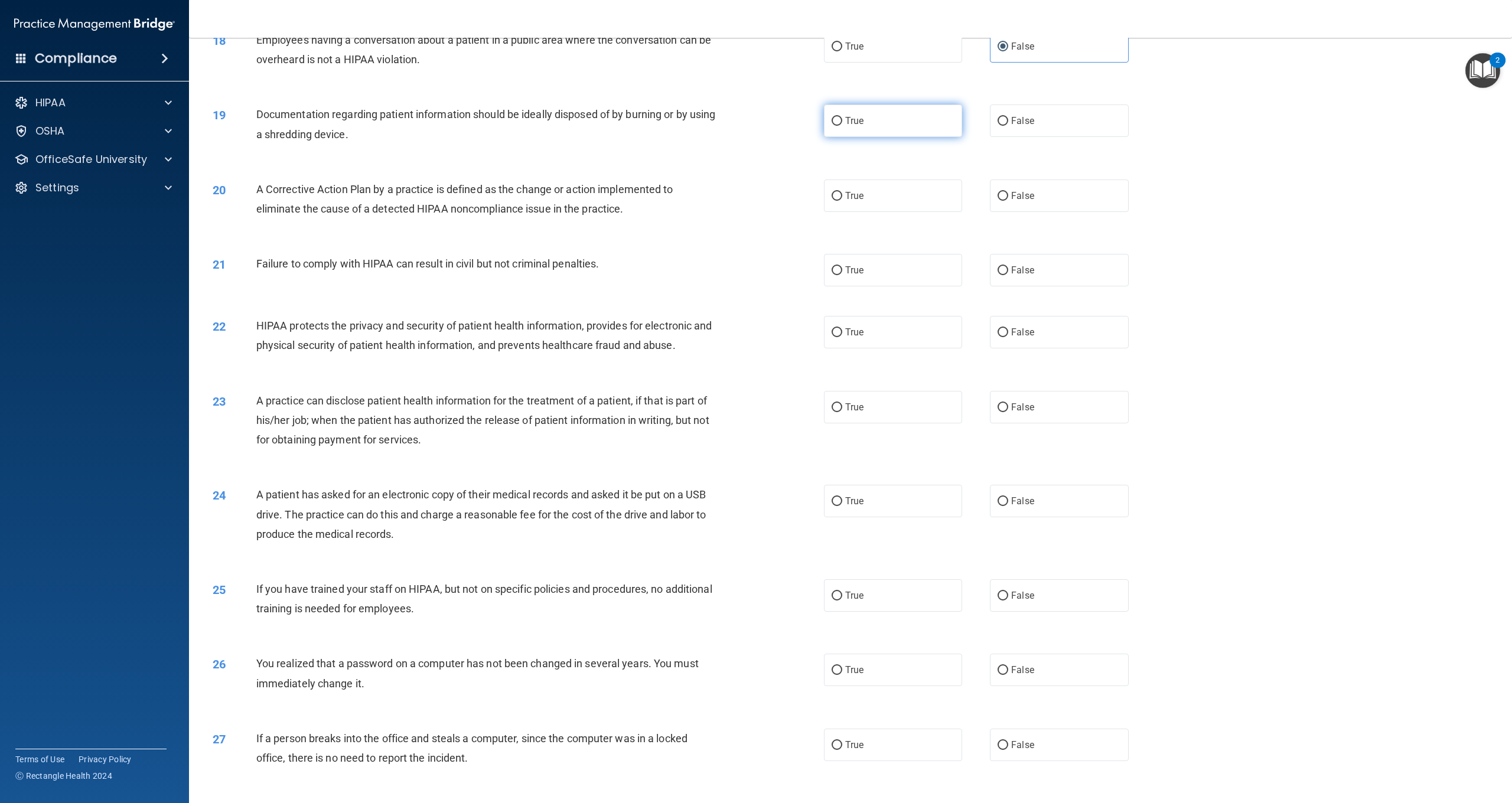
click at [882, 123] on label "True" at bounding box center [893, 121] width 138 height 33
click at [842, 123] on input "True" at bounding box center [837, 122] width 10 height 9
radio input "true"
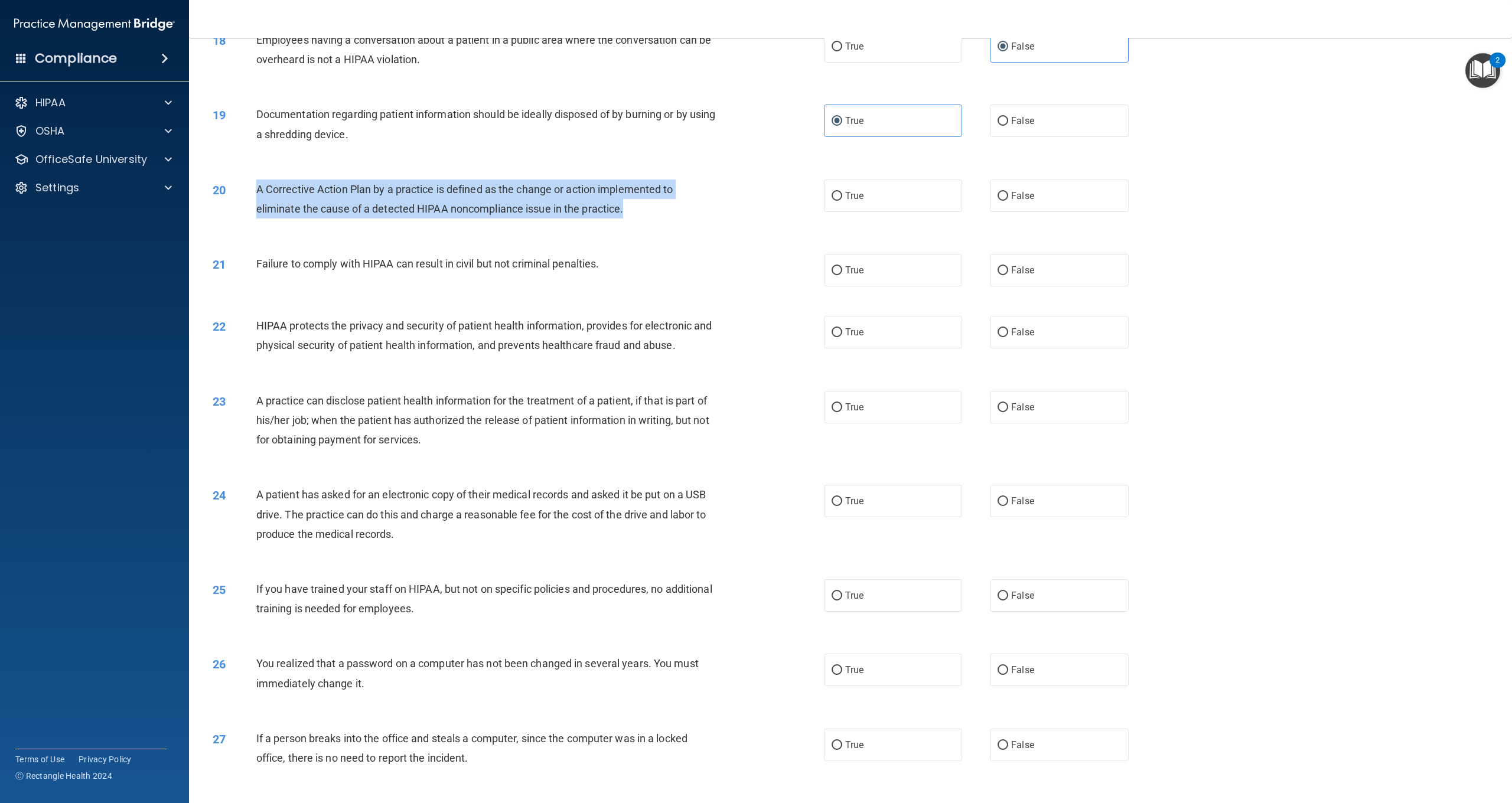
drag, startPoint x: 626, startPoint y: 208, endPoint x: 261, endPoint y: 185, distance: 365.7
click at [258, 185] on span "A Corrective Action Plan by a practice is defined as the change or action imple…" at bounding box center [465, 199] width 417 height 32
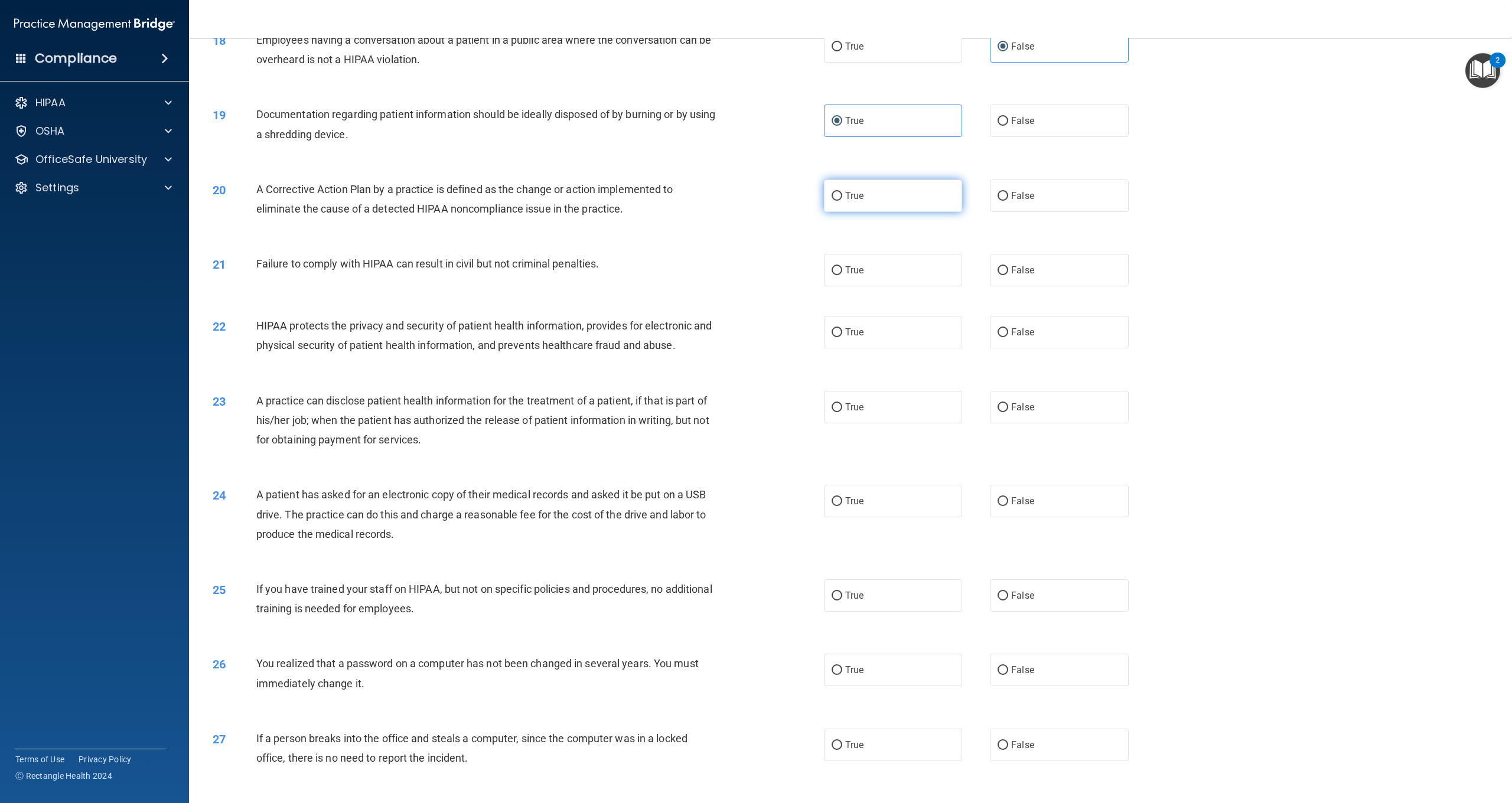
drag, startPoint x: 847, startPoint y: 189, endPoint x: 833, endPoint y: 191, distance: 14.1
click at [847, 191] on span "True" at bounding box center [854, 196] width 19 height 11
click at [842, 192] on input "True" at bounding box center [837, 196] width 10 height 9
radio input "true"
drag, startPoint x: 606, startPoint y: 261, endPoint x: 260, endPoint y: 253, distance: 346.1
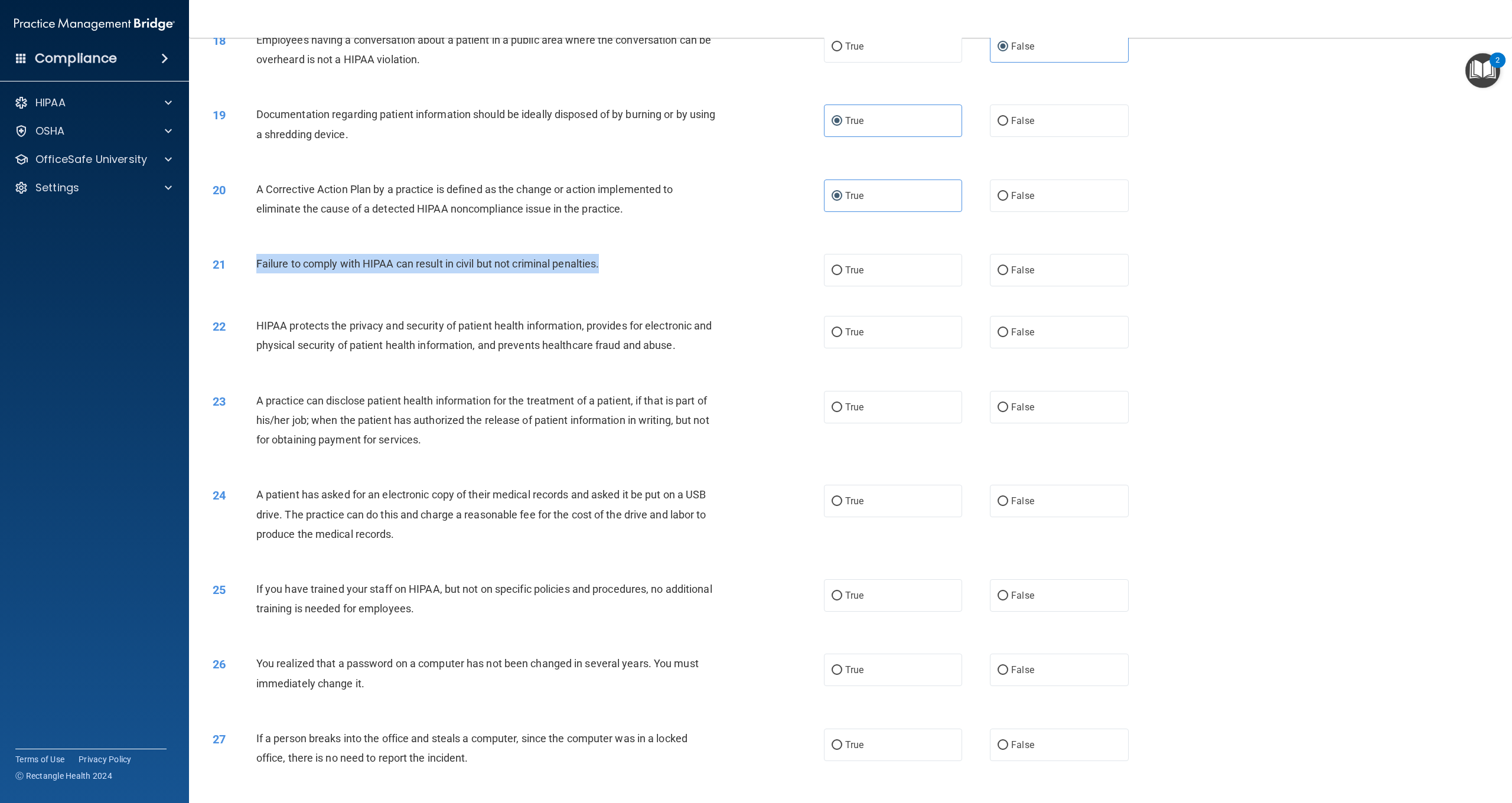
click at [260, 254] on div "Failure to comply with HIPAA can result in civil but not criminal penalties." at bounding box center [492, 264] width 472 height 19
click at [607, 256] on div "Failure to comply with HIPAA can result in civil but not criminal penalties." at bounding box center [492, 264] width 472 height 19
drag, startPoint x: 607, startPoint y: 256, endPoint x: 462, endPoint y: 270, distance: 145.7
click at [462, 270] on div "21 Failure to comply with HIPAA can result in civil but not criminal penalties." at bounding box center [518, 267] width 647 height 25
drag, startPoint x: 603, startPoint y: 259, endPoint x: 258, endPoint y: 257, distance: 345.0
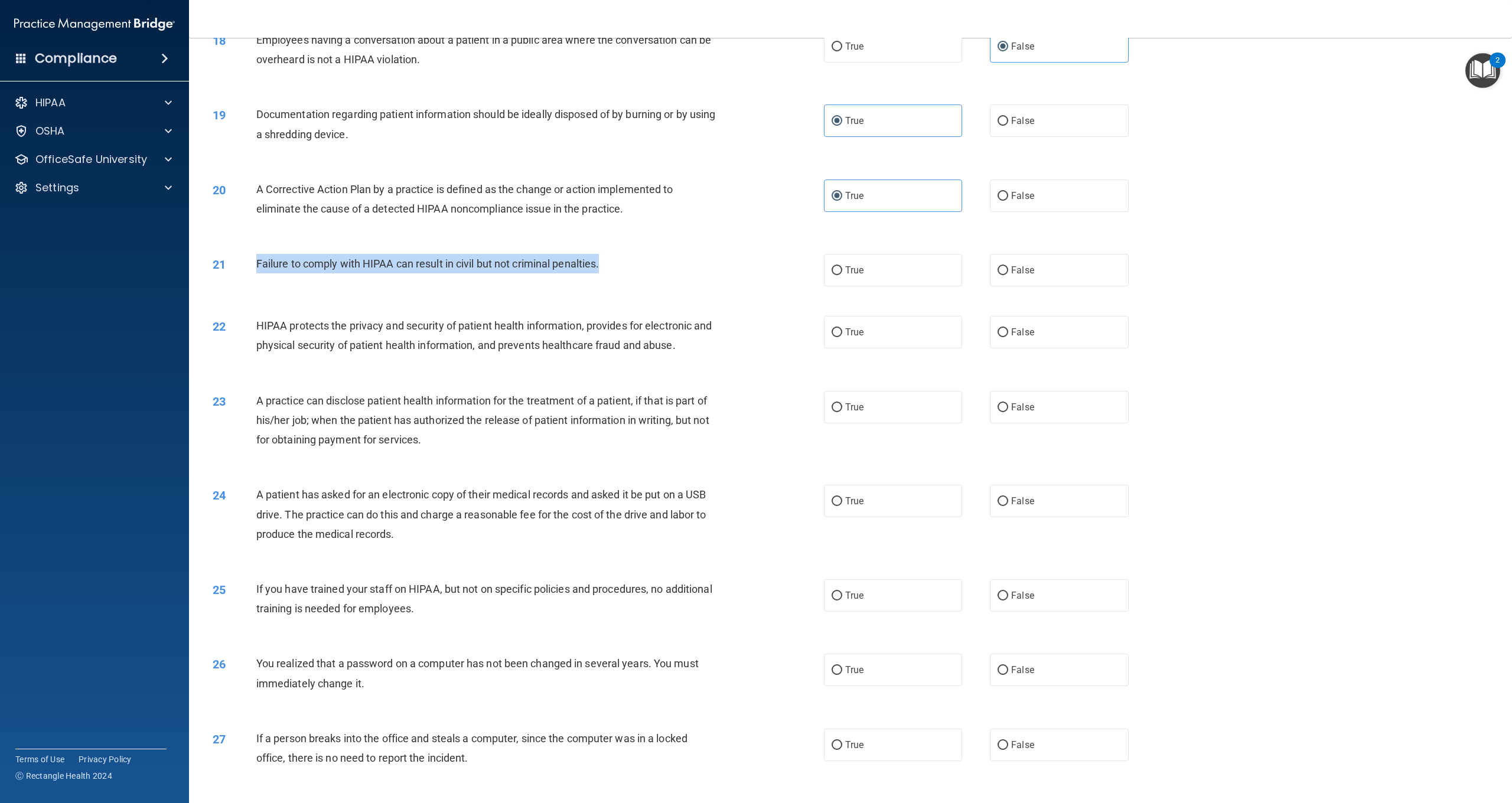
click at [257, 257] on span "Failure to comply with HIPAA can result in civil but not criminal penalties." at bounding box center [428, 263] width 343 height 13
drag, startPoint x: 1037, startPoint y: 276, endPoint x: 1026, endPoint y: 275, distance: 11.0
click at [1037, 276] on label "False" at bounding box center [1059, 271] width 138 height 33
click at [1008, 276] on input "False" at bounding box center [1003, 271] width 10 height 9
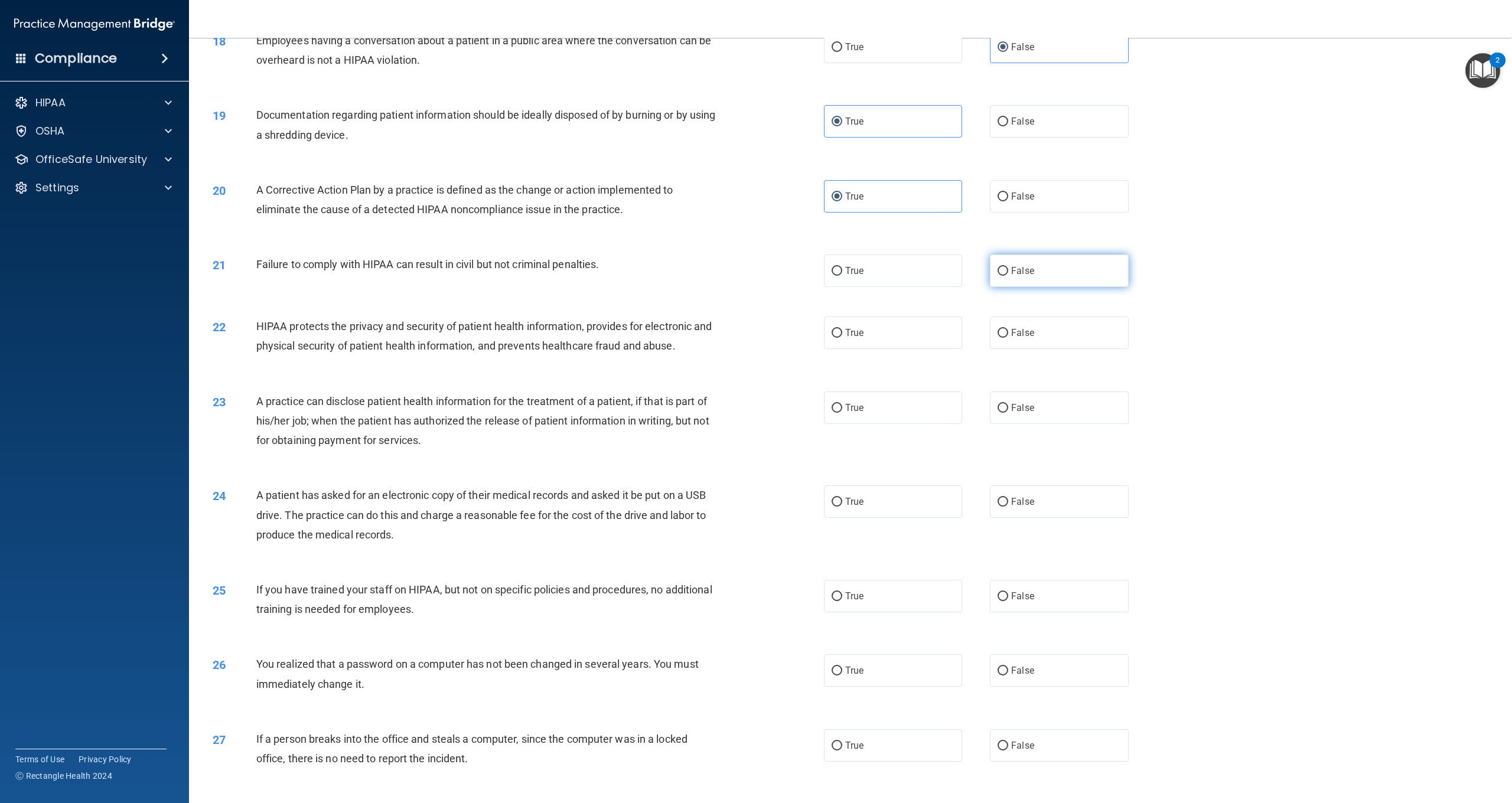
radio input "true"
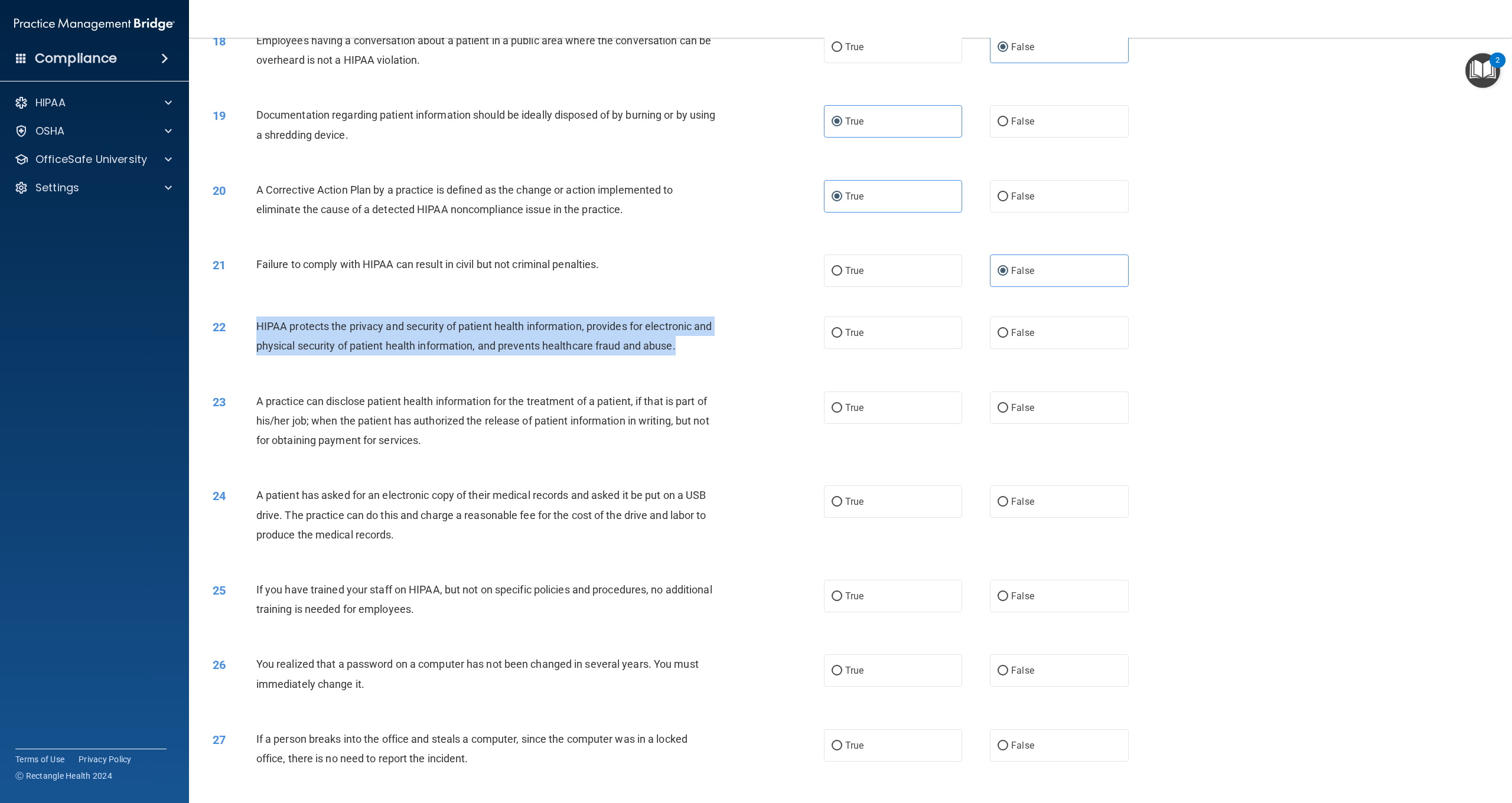
drag, startPoint x: 696, startPoint y: 340, endPoint x: 260, endPoint y: 327, distance: 436.2
click at [258, 319] on div "HIPAA protects the privacy and security of patient health information, provides…" at bounding box center [492, 336] width 472 height 39
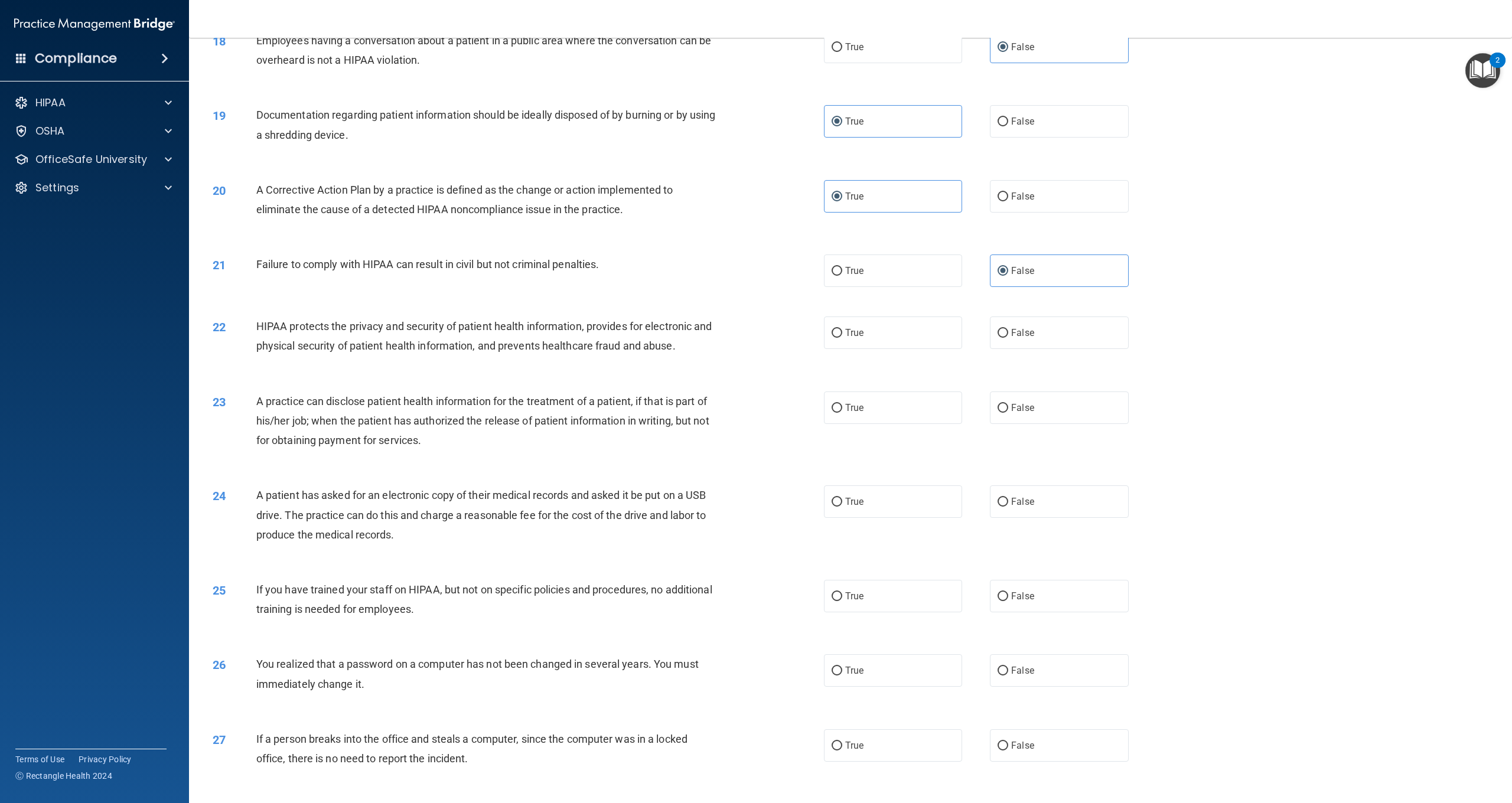
drag, startPoint x: 856, startPoint y: 328, endPoint x: 812, endPoint y: 344, distance: 46.8
click at [856, 330] on span "True" at bounding box center [854, 332] width 19 height 11
click at [842, 330] on input "True" at bounding box center [837, 334] width 10 height 9
radio input "true"
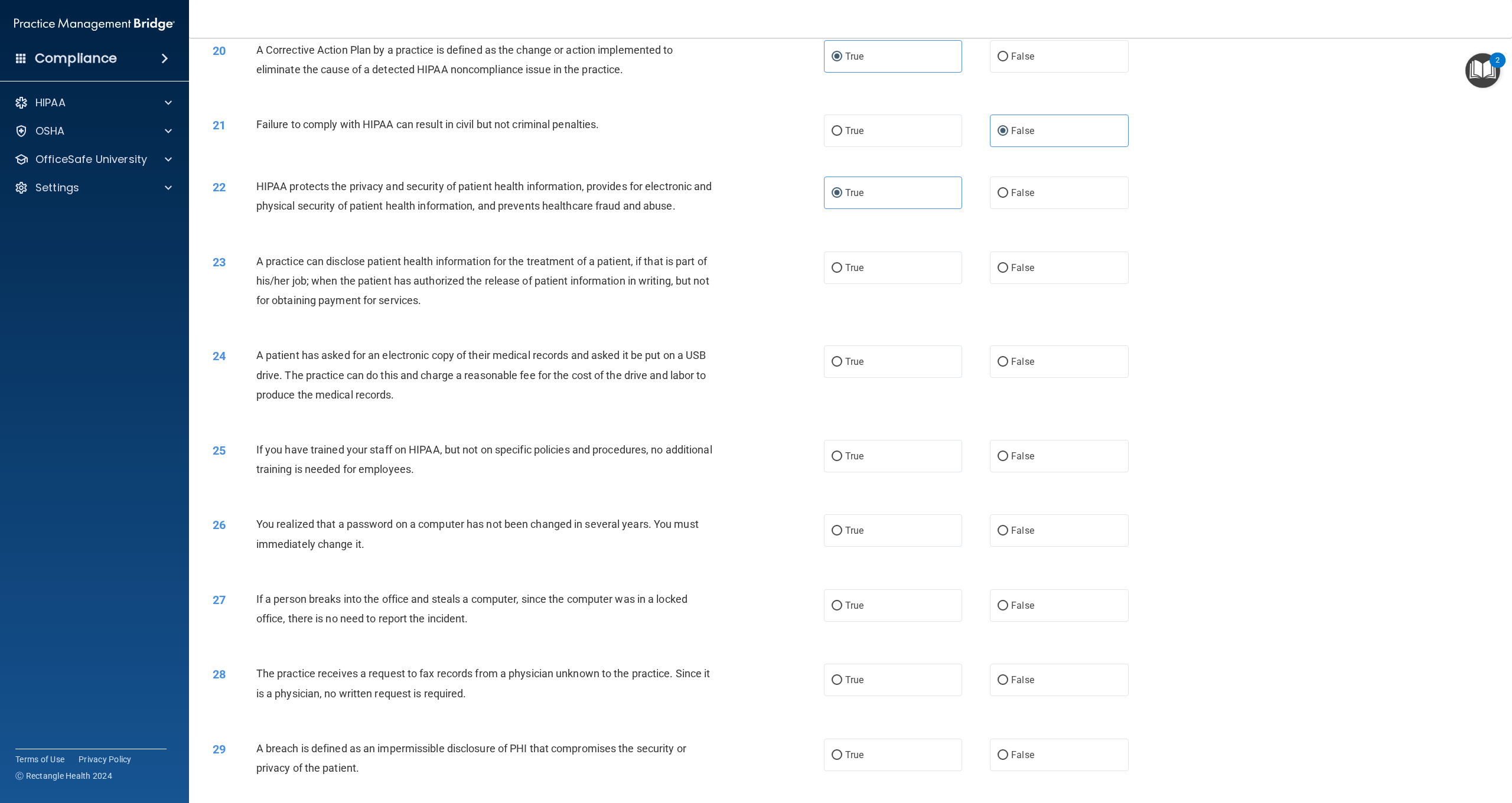
scroll to position [1487, 0]
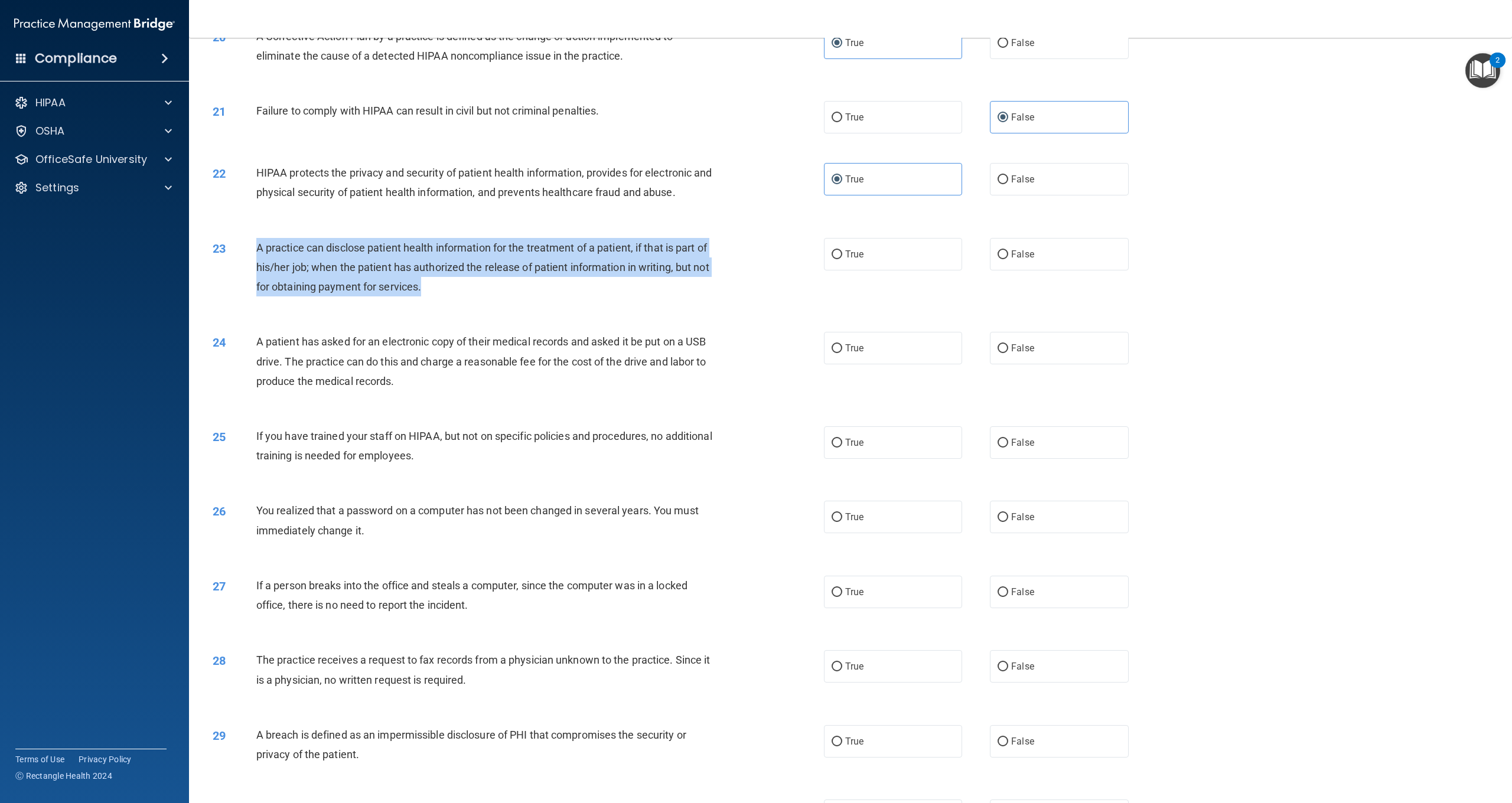
drag, startPoint x: 439, startPoint y: 282, endPoint x: 268, endPoint y: 242, distance: 175.6
click at [257, 238] on div "A practice can disclose patient health information for the treatment of a patie…" at bounding box center [492, 268] width 472 height 59
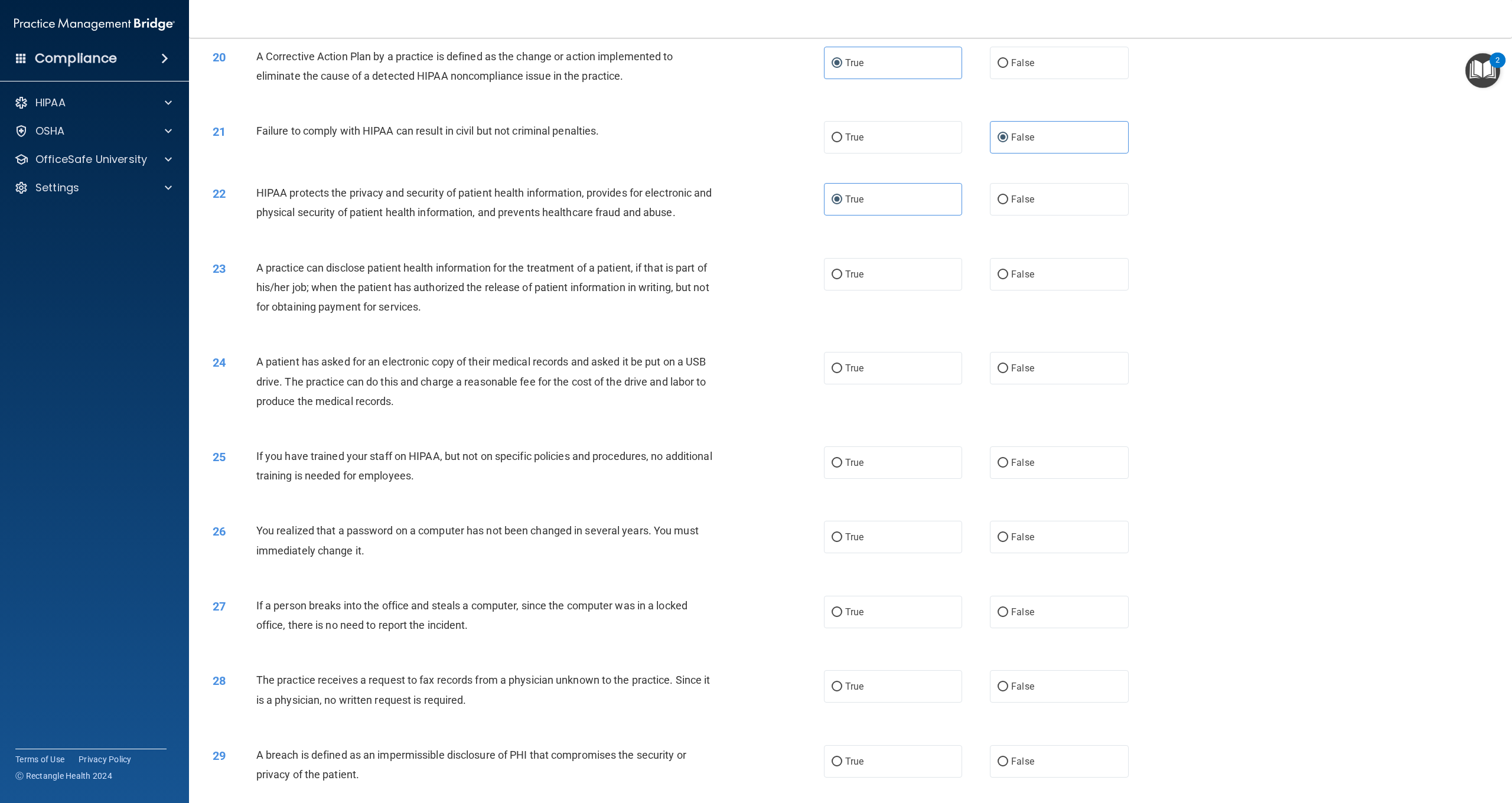
click at [485, 306] on div "A practice can disclose patient health information for the treatment of a patie…" at bounding box center [492, 288] width 472 height 59
drag, startPoint x: 1017, startPoint y: 260, endPoint x: 993, endPoint y: 260, distance: 24.0
click at [1012, 261] on label "False" at bounding box center [1059, 272] width 138 height 33
click at [1008, 268] on input "False" at bounding box center [1003, 273] width 10 height 9
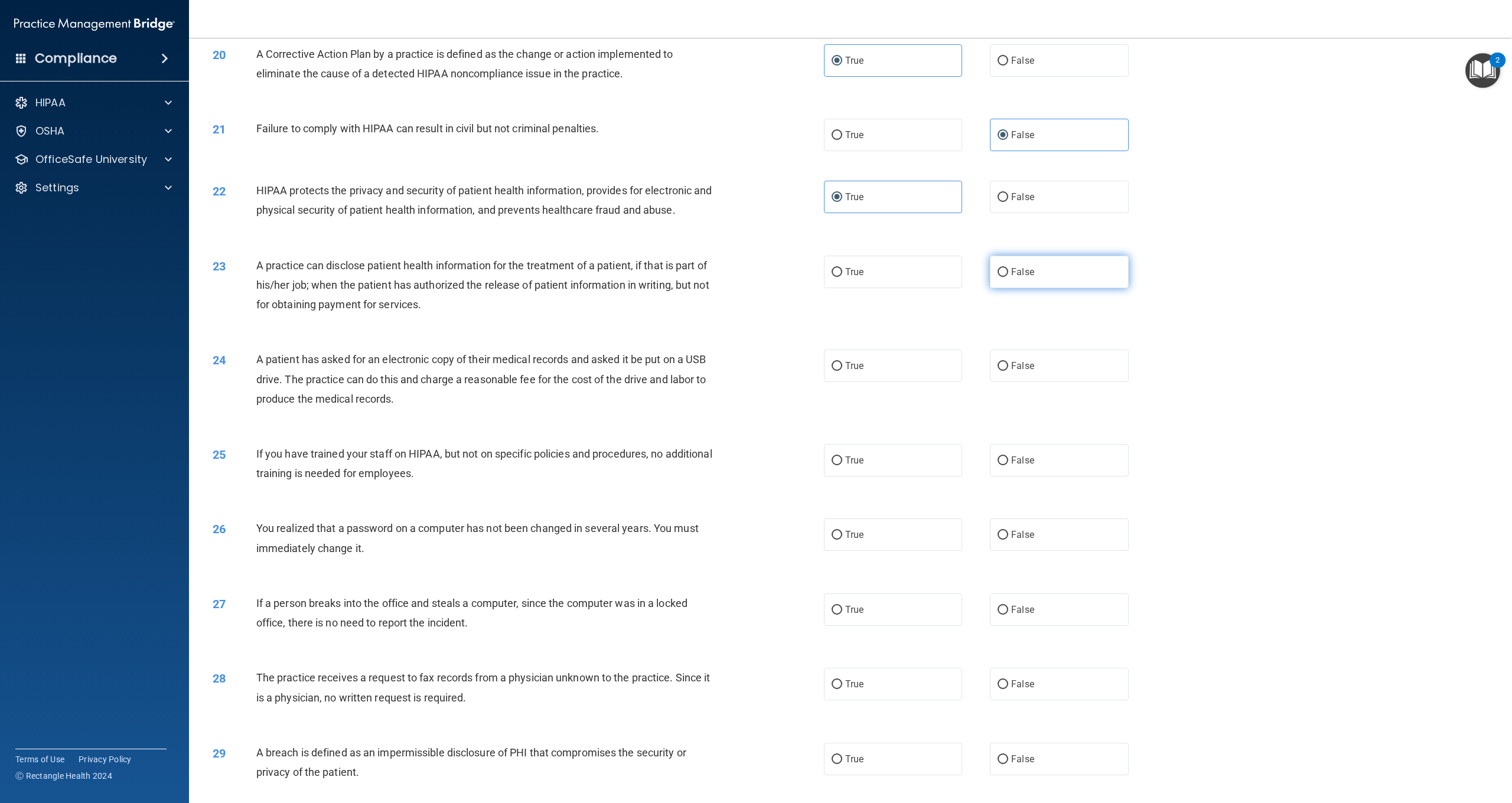
radio input "true"
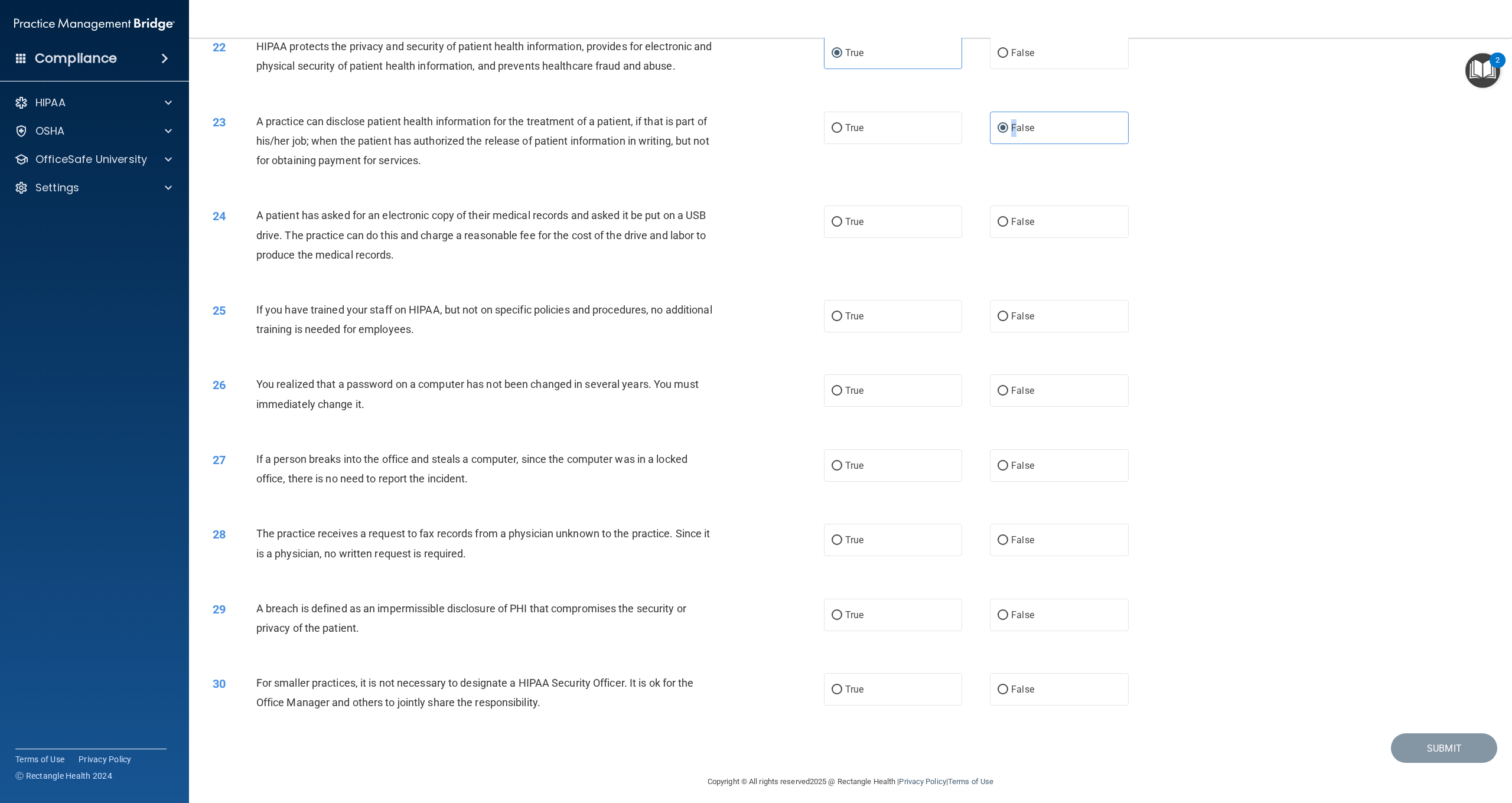
scroll to position [1613, 0]
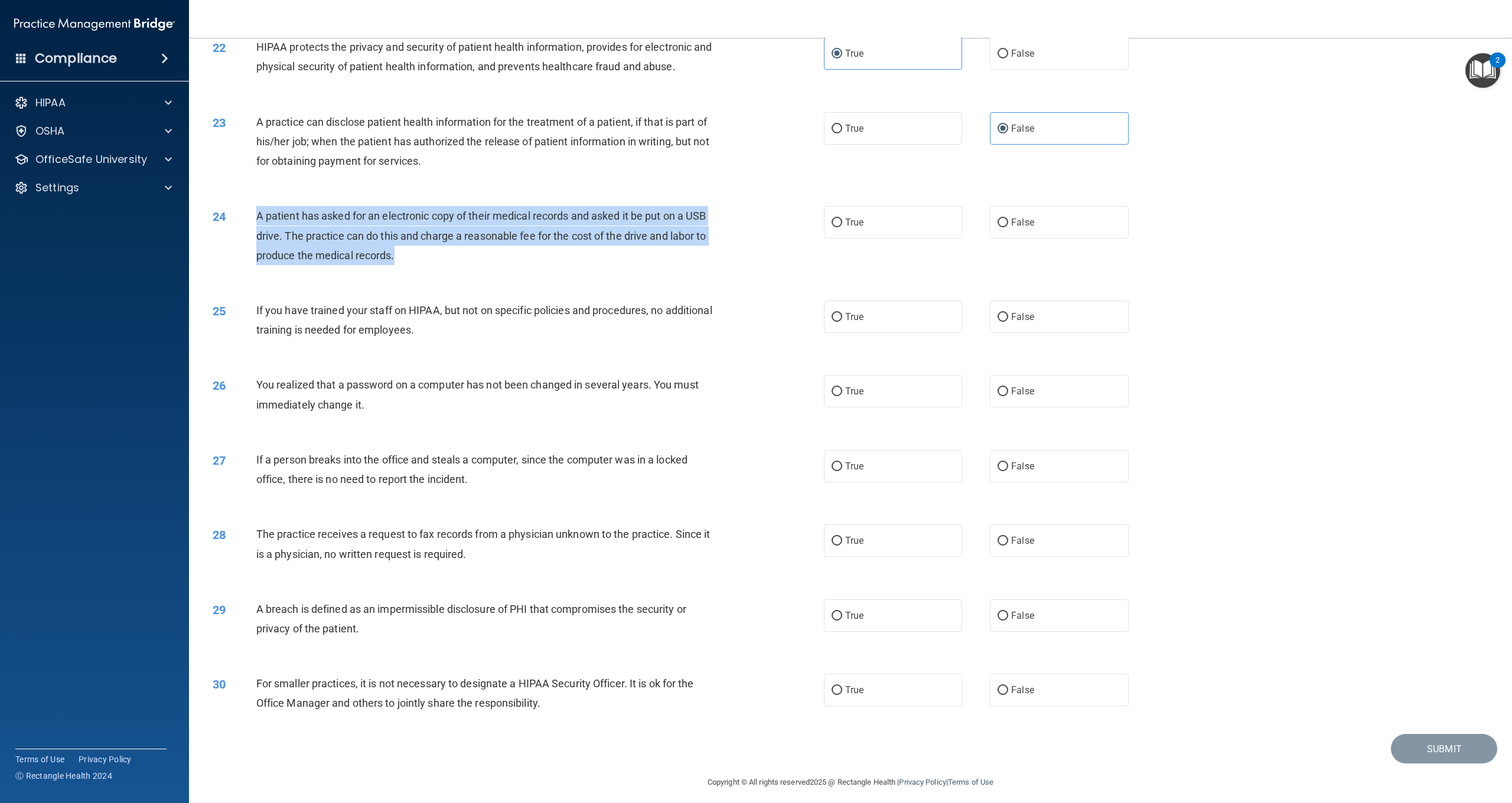
drag, startPoint x: 425, startPoint y: 253, endPoint x: 282, endPoint y: 225, distance: 145.7
click at [257, 214] on div "A patient has asked for an electronic copy of their medical records and asked i…" at bounding box center [492, 236] width 472 height 59
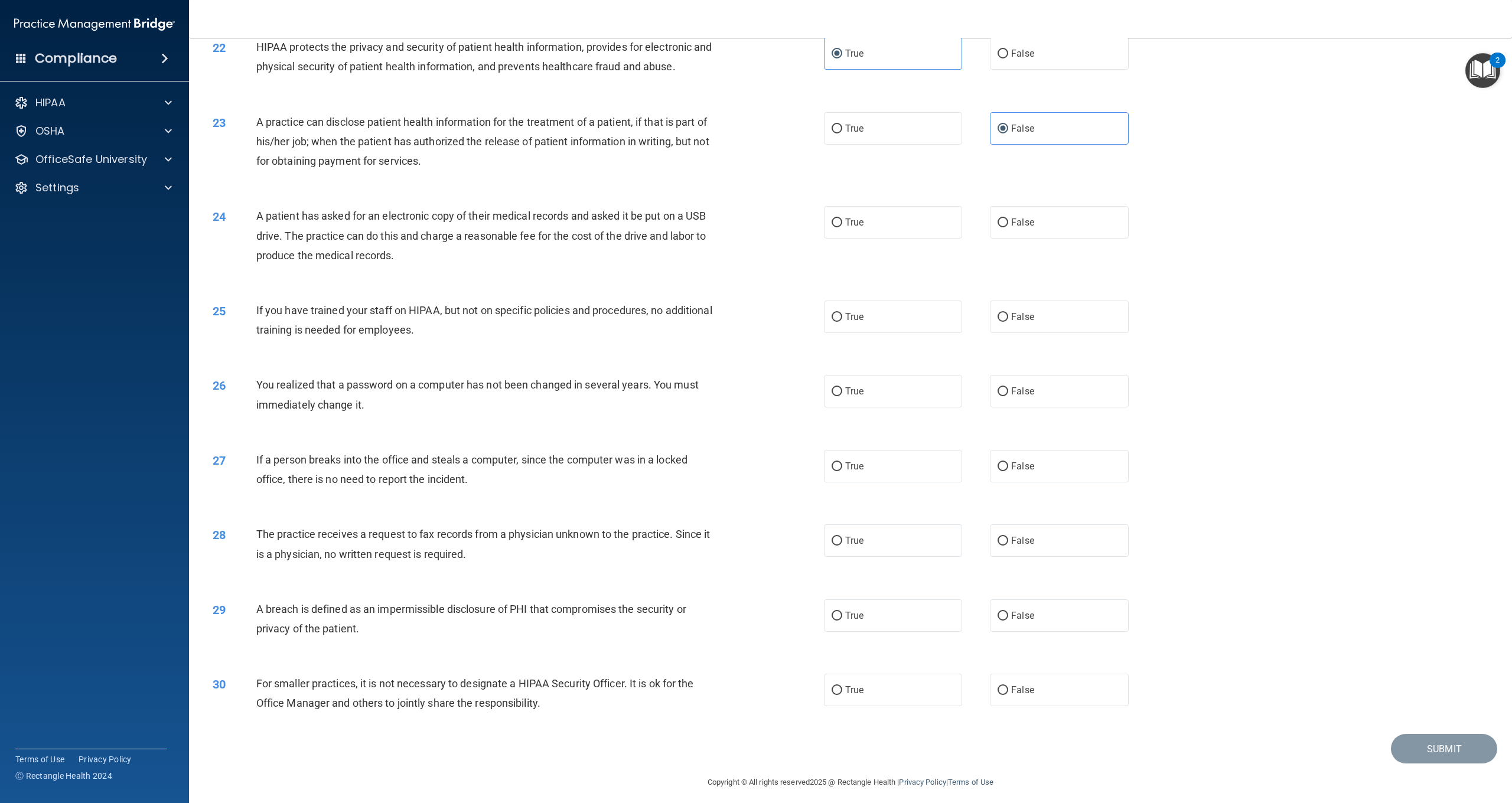
click at [610, 269] on div "24 A patient has asked for an electronic copy of their medical records and aske…" at bounding box center [851, 238] width 1294 height 94
click at [844, 223] on label "True" at bounding box center [893, 222] width 138 height 33
click at [842, 223] on input "True" at bounding box center [837, 223] width 10 height 9
radio input "true"
click at [1046, 324] on label "False" at bounding box center [1059, 317] width 138 height 33
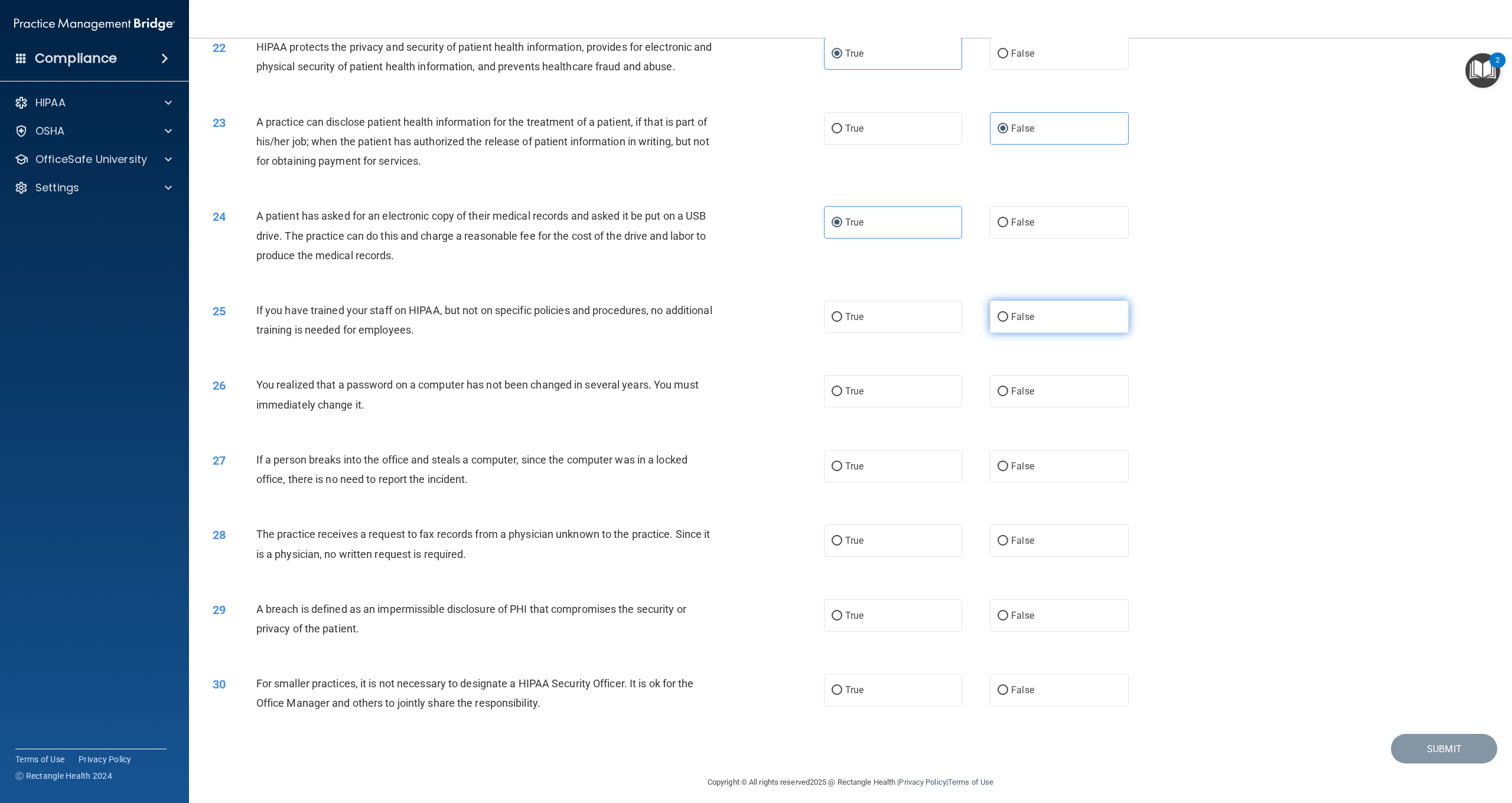
click at [1008, 322] on input "False" at bounding box center [1003, 317] width 10 height 9
radio input "true"
click at [905, 395] on label "True" at bounding box center [893, 391] width 138 height 33
click at [842, 395] on input "True" at bounding box center [837, 392] width 10 height 9
radio input "true"
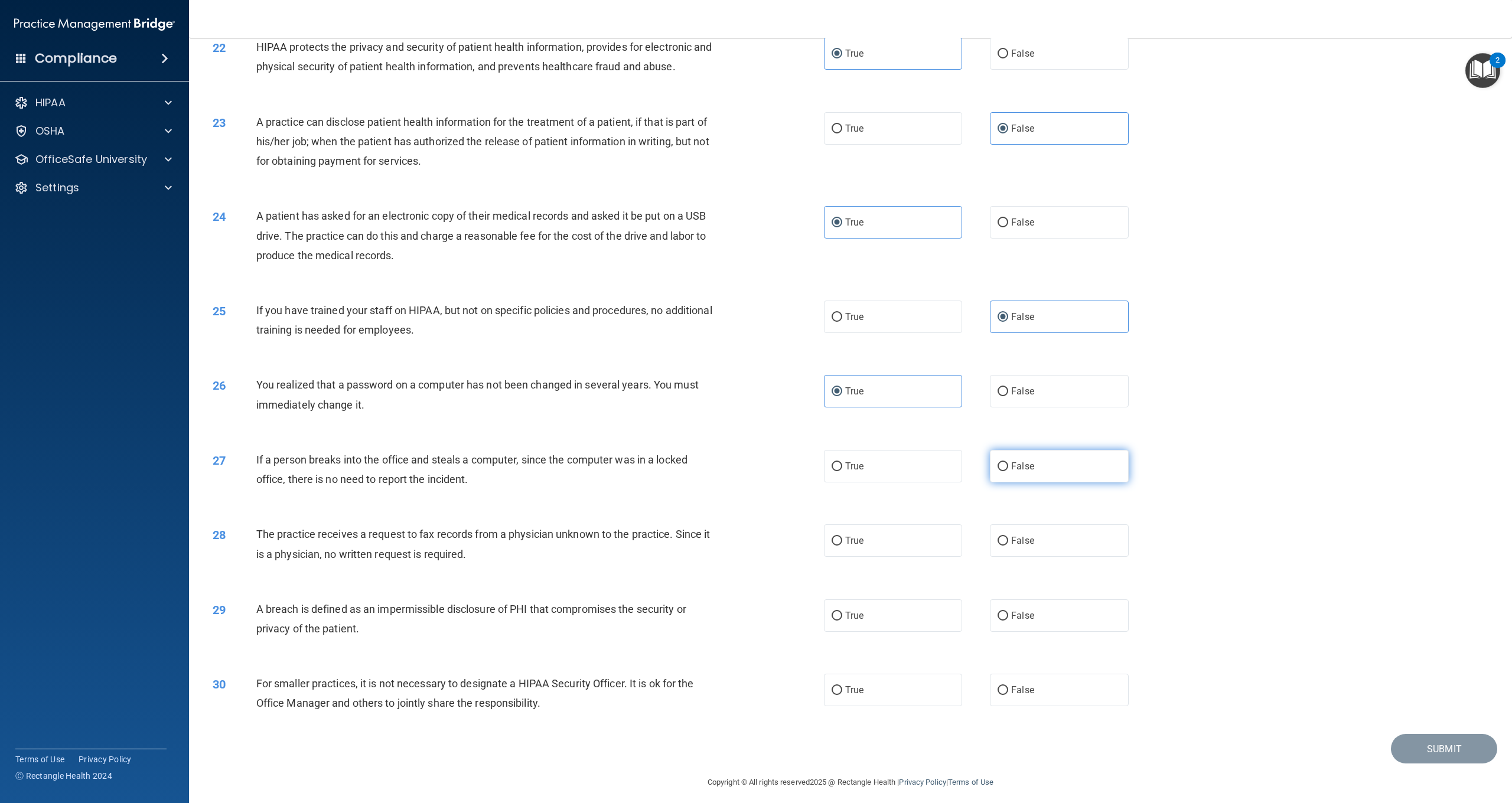
drag, startPoint x: 1029, startPoint y: 464, endPoint x: 1023, endPoint y: 468, distance: 7.2
click at [1028, 464] on span "False" at bounding box center [1023, 466] width 23 height 11
click at [1008, 464] on input "False" at bounding box center [1003, 467] width 10 height 9
radio input "true"
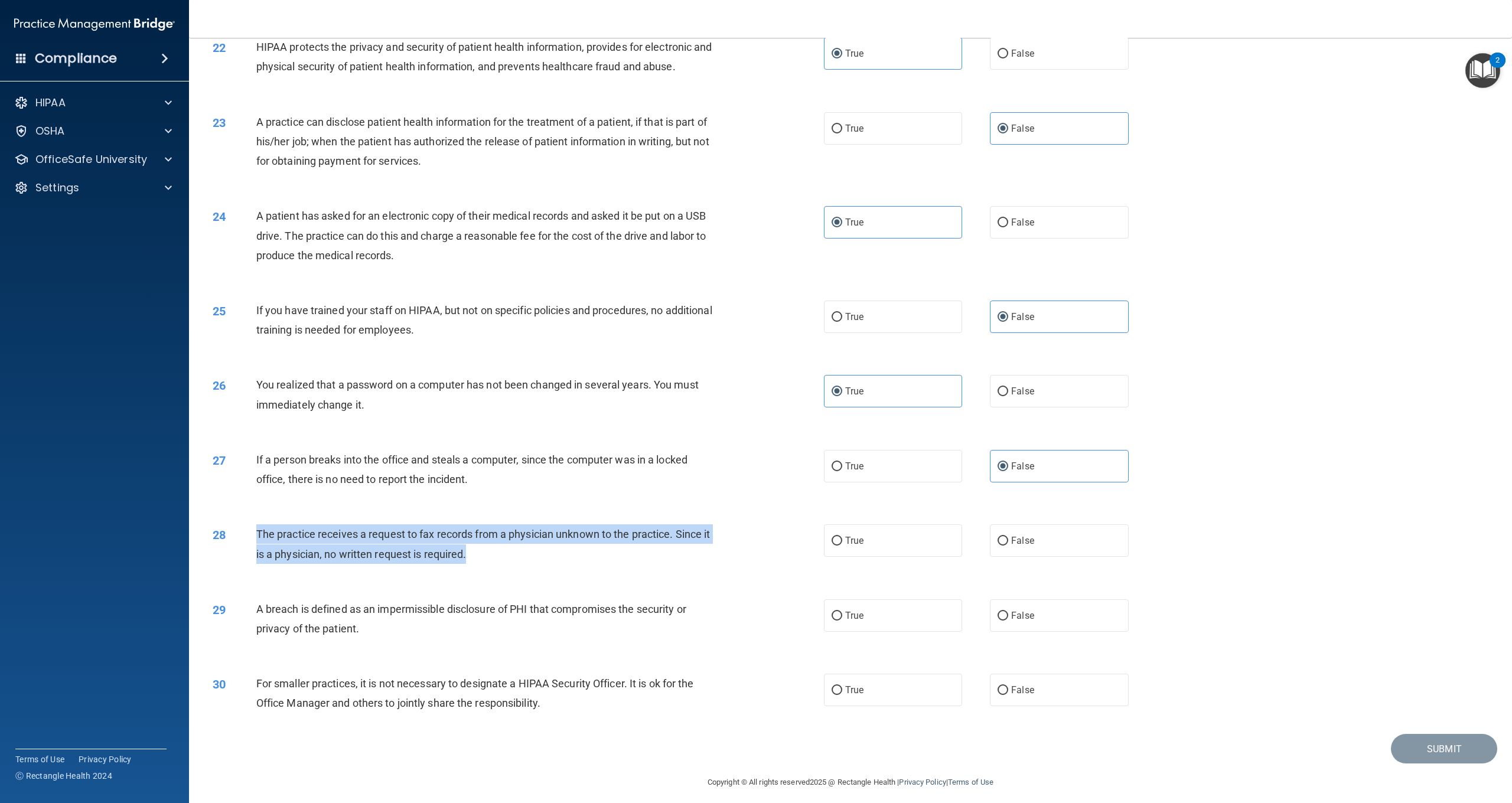
drag, startPoint x: 501, startPoint y: 554, endPoint x: 271, endPoint y: 532, distance: 231.0
click at [257, 529] on div "The practice receives a request to fax records from a physician unknown to the …" at bounding box center [492, 543] width 472 height 39
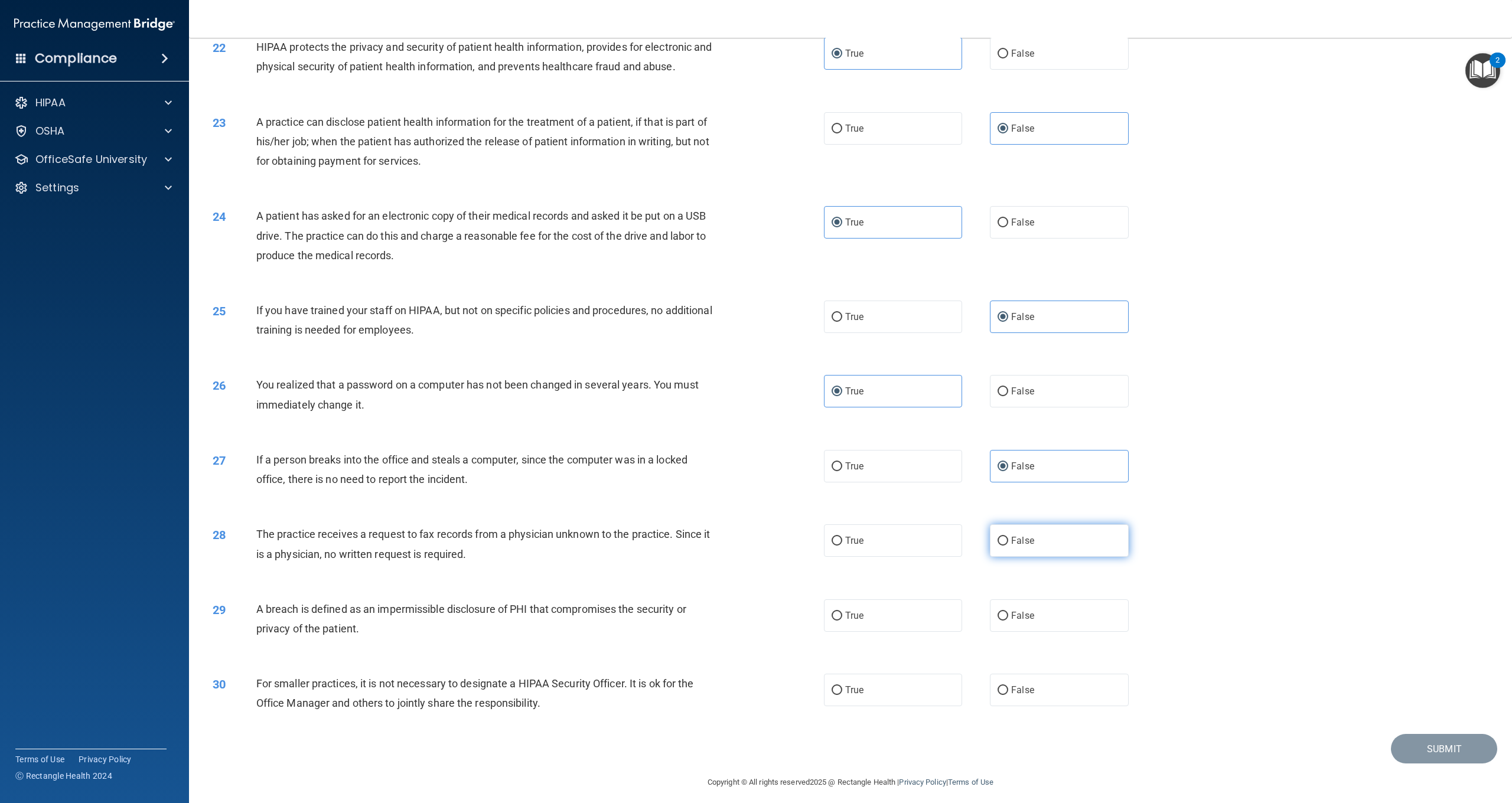
click at [1032, 542] on label "False" at bounding box center [1059, 541] width 138 height 33
click at [1008, 542] on input "False" at bounding box center [1003, 541] width 10 height 9
radio input "true"
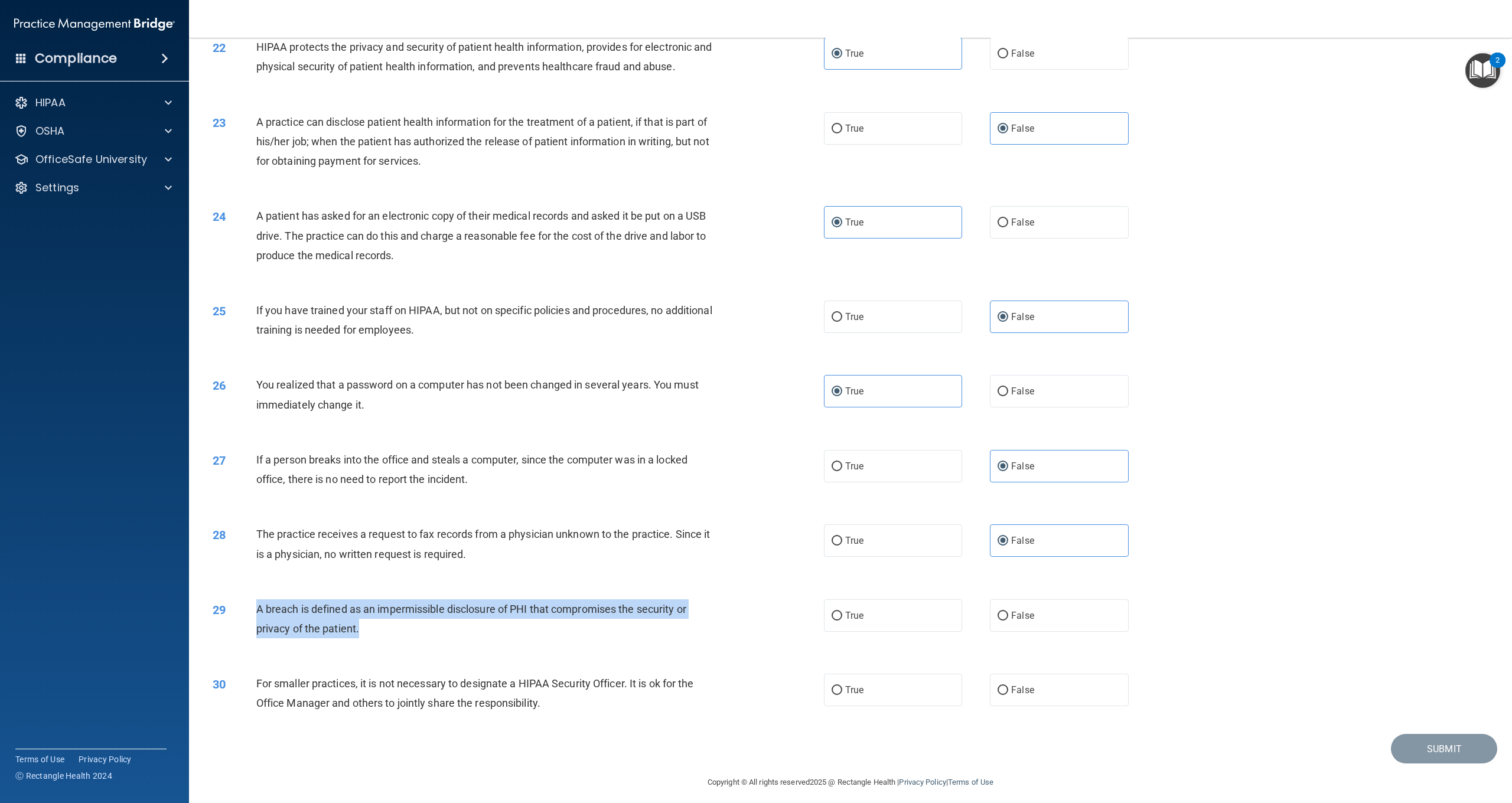
drag, startPoint x: 400, startPoint y: 624, endPoint x: 257, endPoint y: 601, distance: 144.8
click at [257, 601] on div "A breach is defined as an impermissible disclosure of PHI that compromises the …" at bounding box center [492, 619] width 472 height 39
click at [832, 612] on input "True" at bounding box center [837, 616] width 10 height 9
radio input "true"
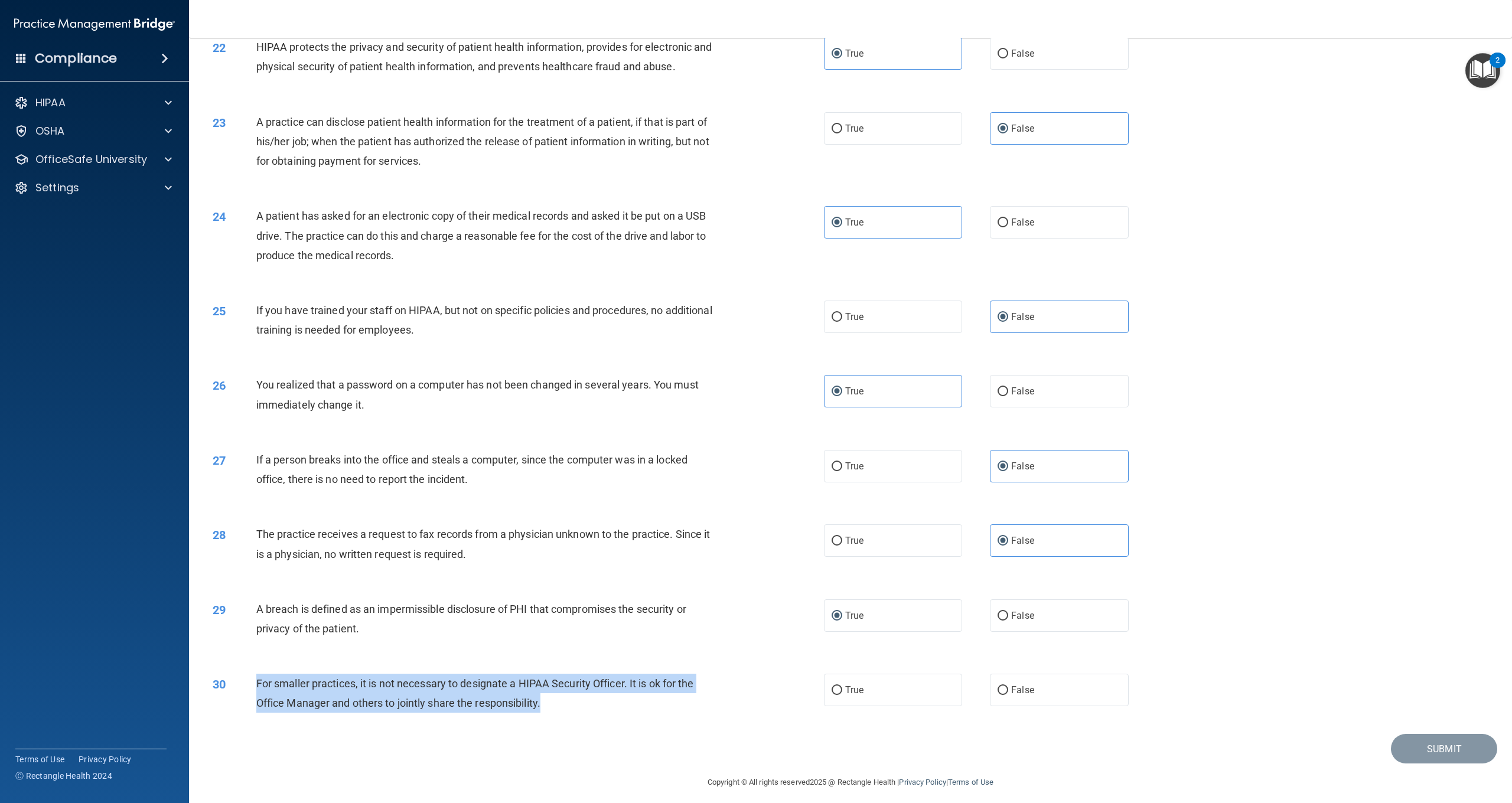
drag, startPoint x: 547, startPoint y: 701, endPoint x: 274, endPoint y: 684, distance: 273.5
click at [259, 679] on div "For smaller practices, it is not necessary to designate a HIPAA Security Office…" at bounding box center [492, 693] width 472 height 39
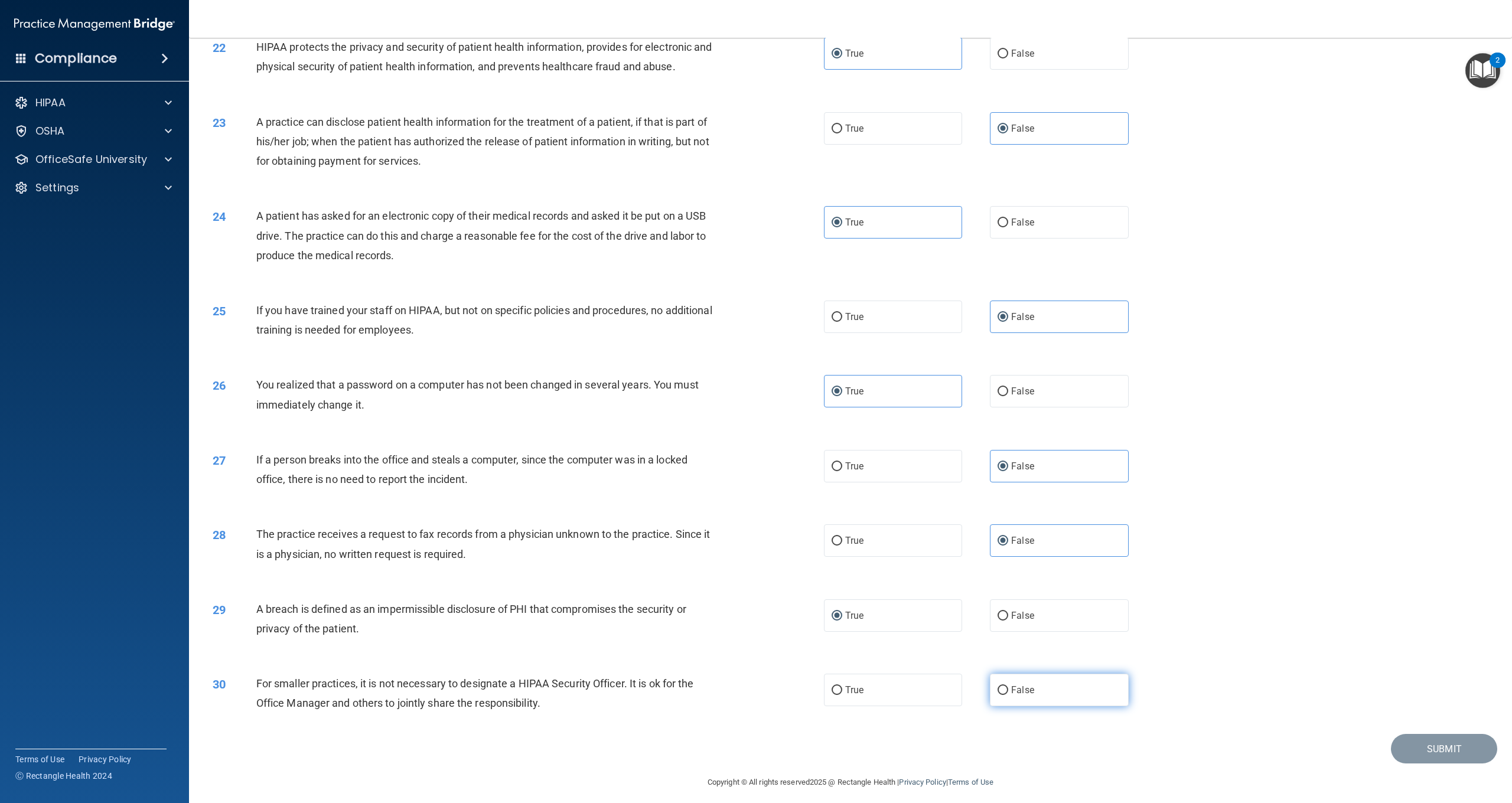
click at [1027, 684] on span "False" at bounding box center [1023, 690] width 23 height 11
click at [1008, 687] on input "False" at bounding box center [1003, 691] width 10 height 9
radio input "true"
click at [1416, 742] on button "Submit" at bounding box center [1444, 749] width 106 height 30
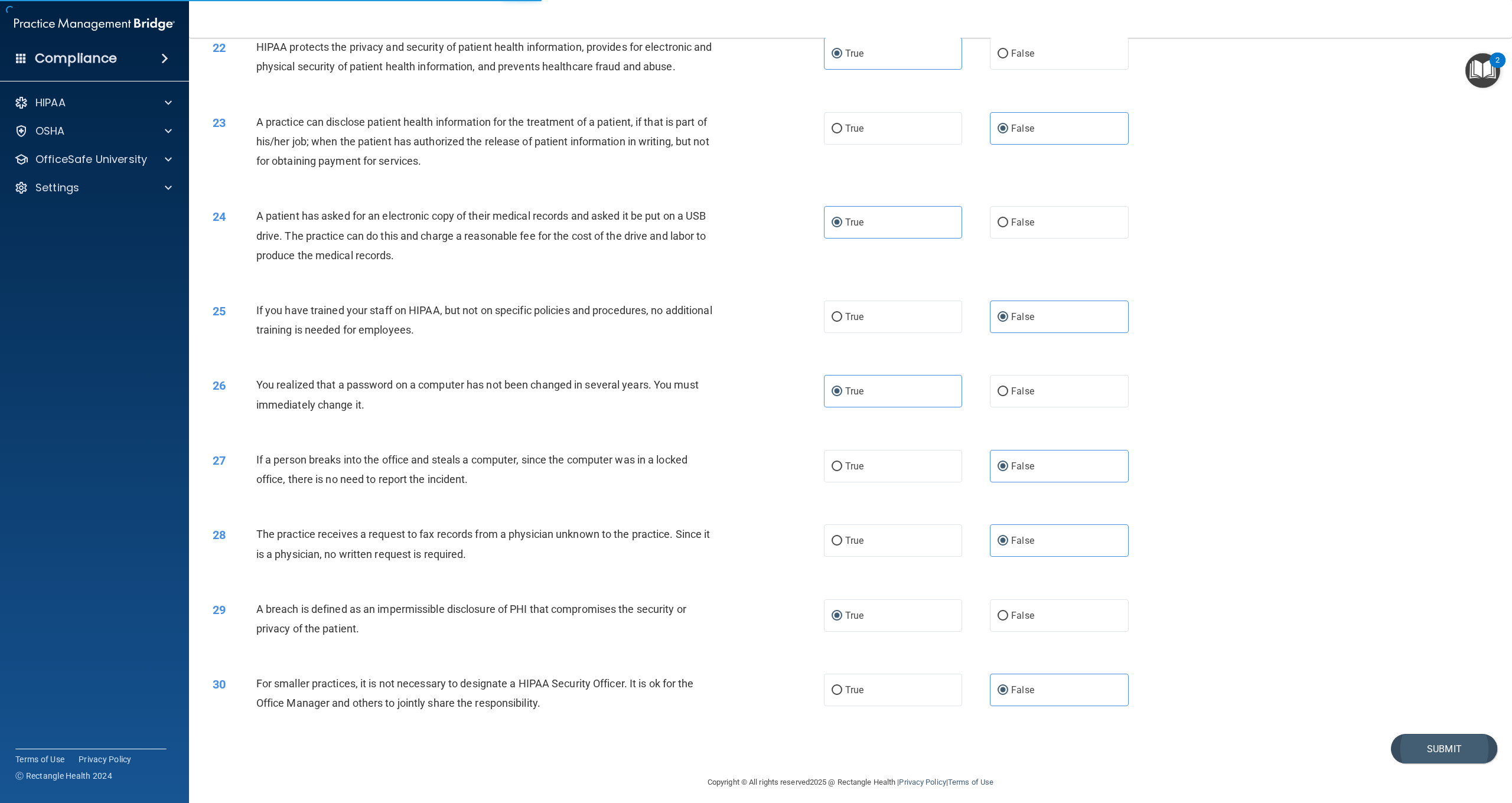
click at [1434, 738] on button "Submit" at bounding box center [1444, 749] width 106 height 30
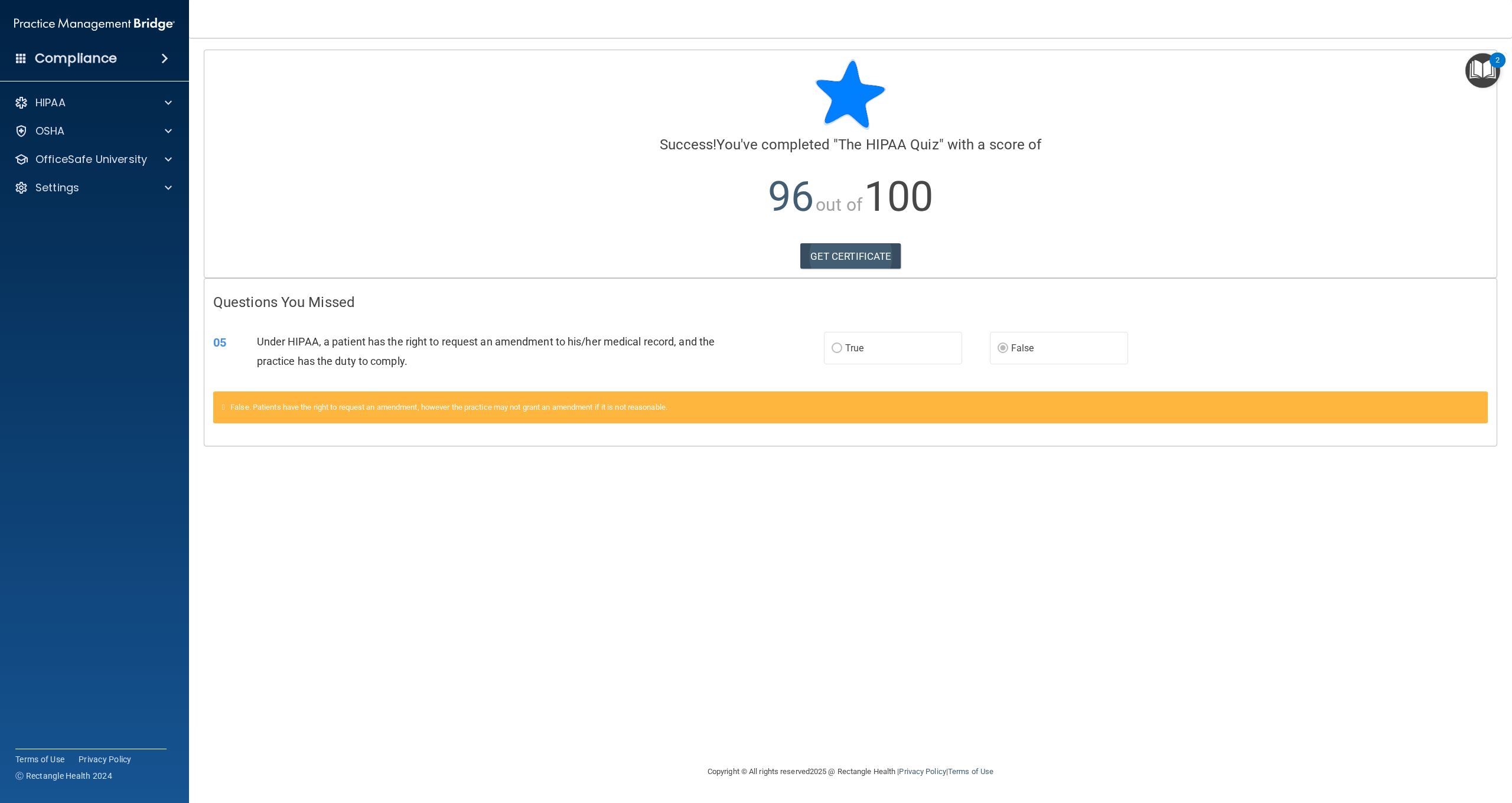
click at [871, 260] on link "GET CERTIFICATE" at bounding box center [851, 256] width 101 height 26
click at [59, 156] on p "OfficeSafe University" at bounding box center [91, 159] width 112 height 14
click at [89, 191] on p "HIPAA Training" at bounding box center [56, 188] width 97 height 12
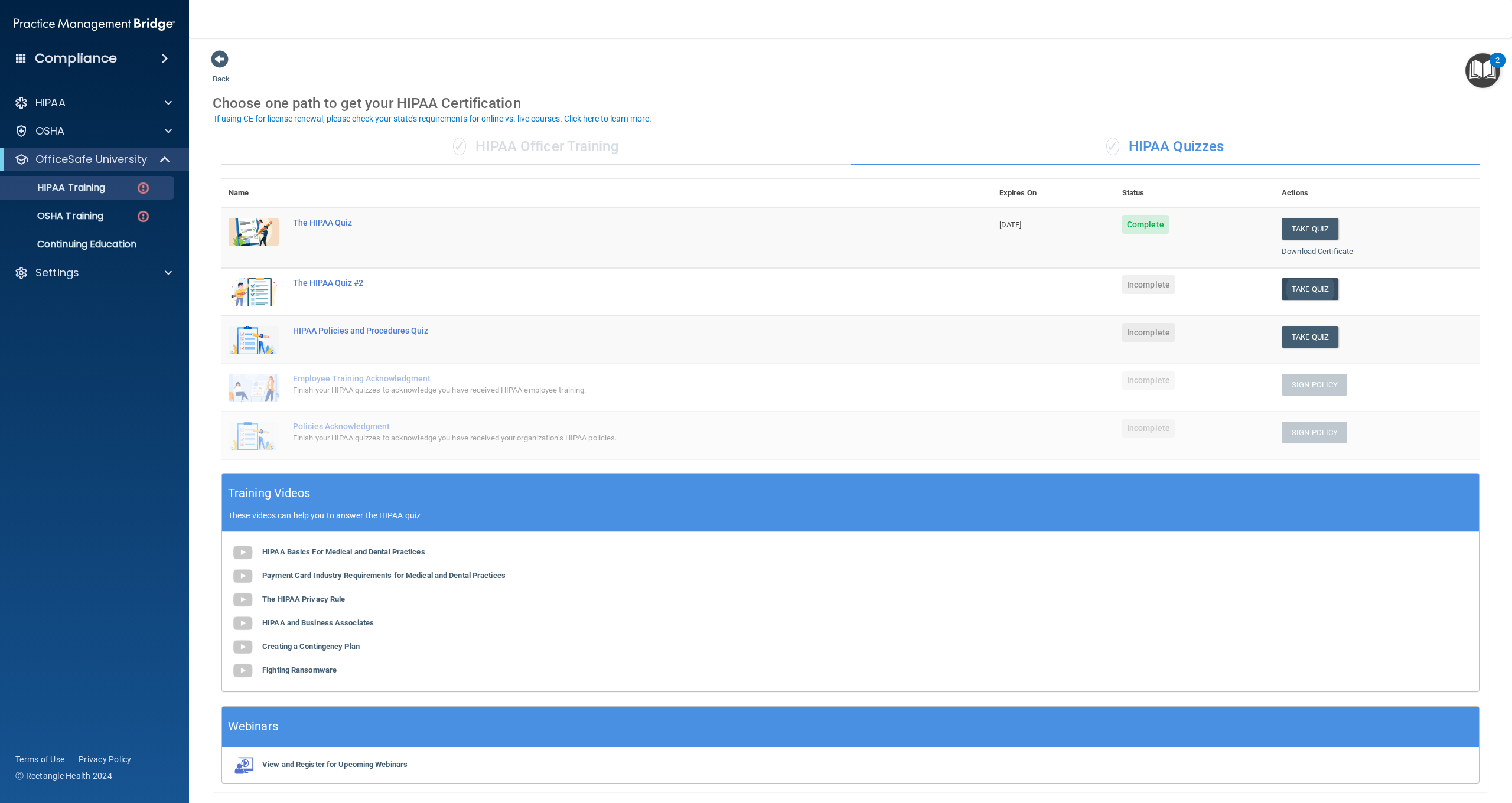
click at [1307, 282] on button "Take Quiz" at bounding box center [1310, 288] width 56 height 22
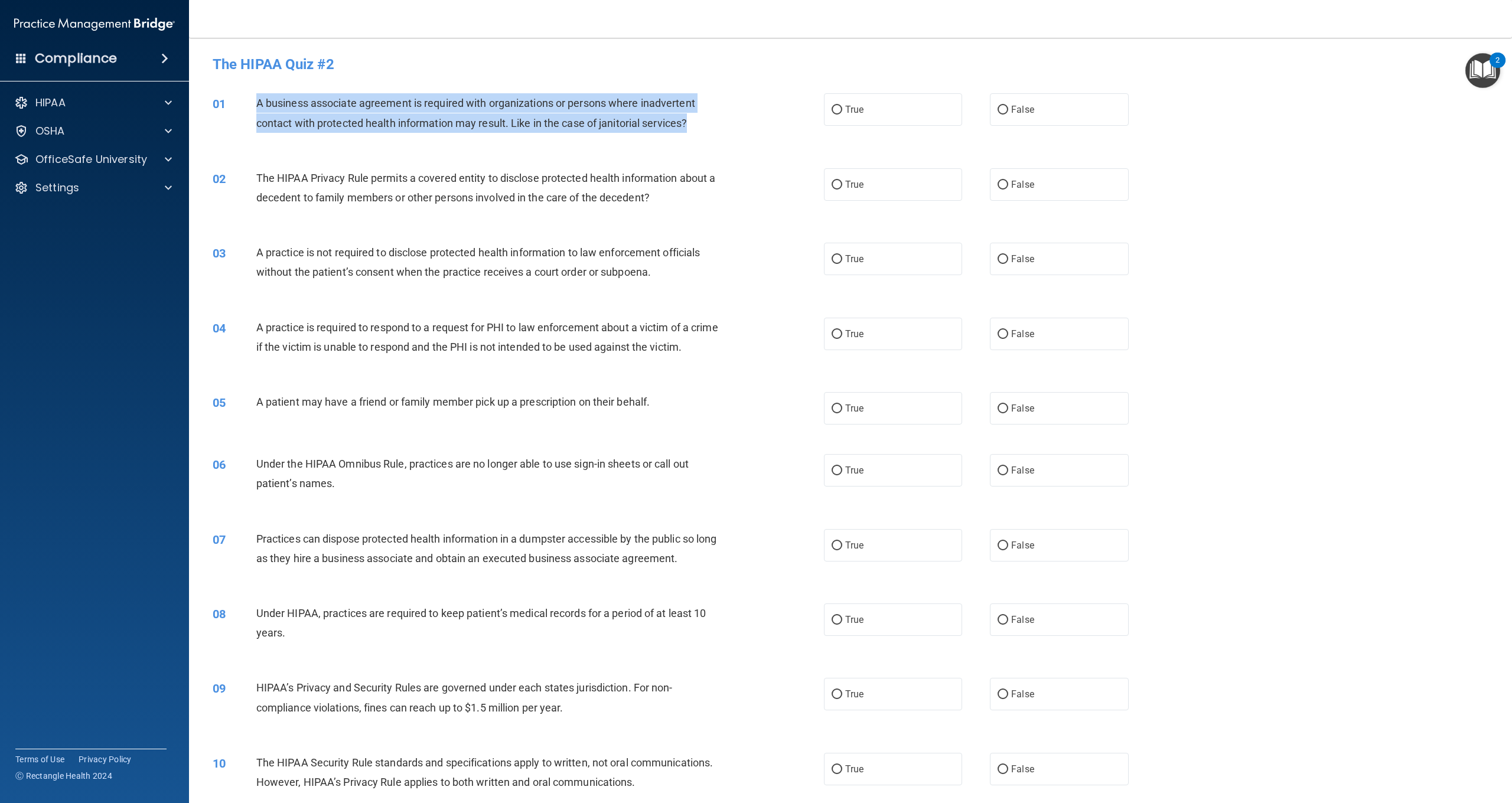
drag, startPoint x: 257, startPoint y: 103, endPoint x: 688, endPoint y: 121, distance: 431.4
click at [688, 121] on span "A business associate agreement is required with organizations or persons where …" at bounding box center [476, 113] width 439 height 32
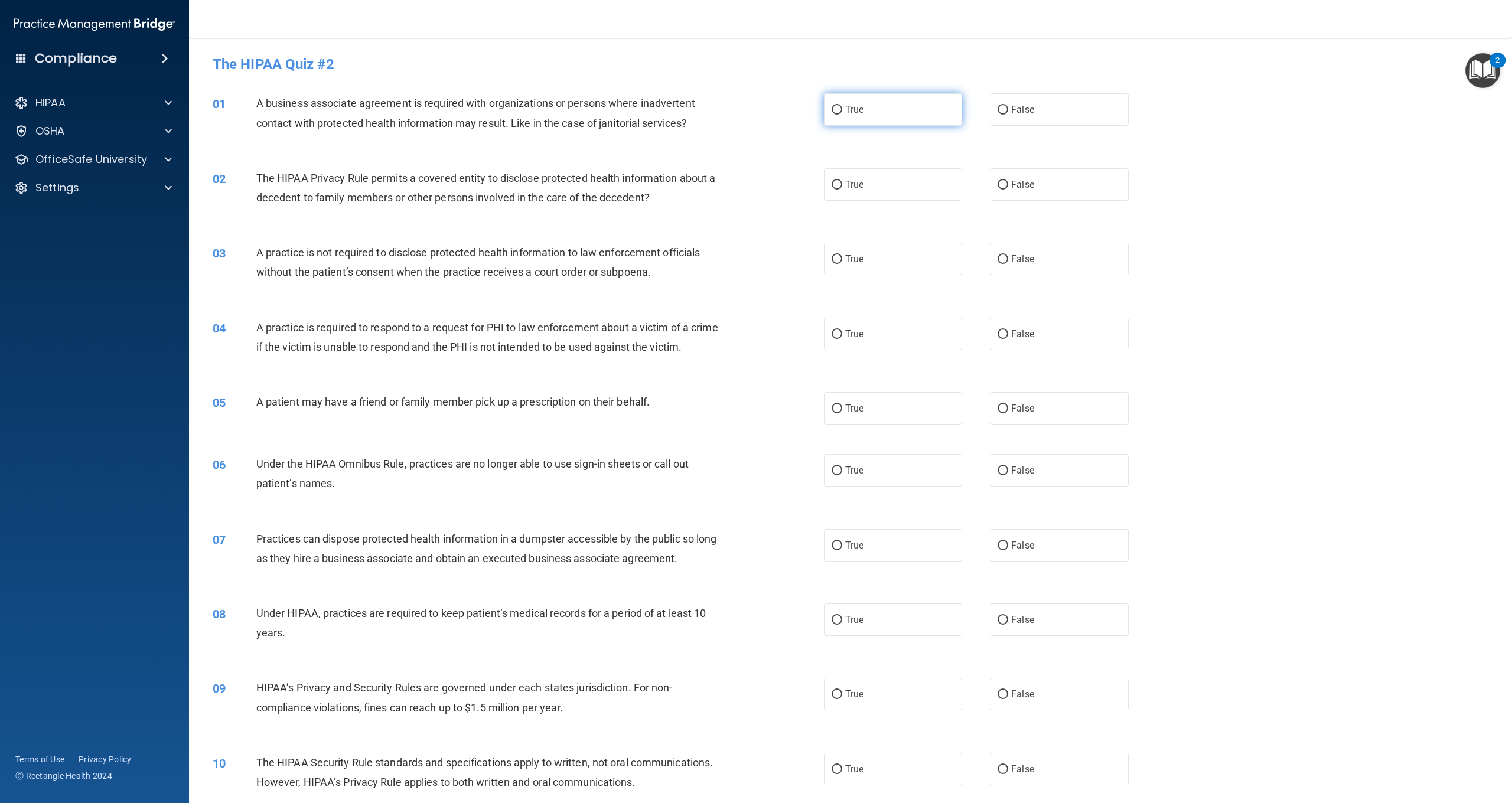
click at [922, 115] on label "True" at bounding box center [893, 110] width 138 height 33
click at [842, 115] on input "True" at bounding box center [837, 110] width 10 height 9
radio input "true"
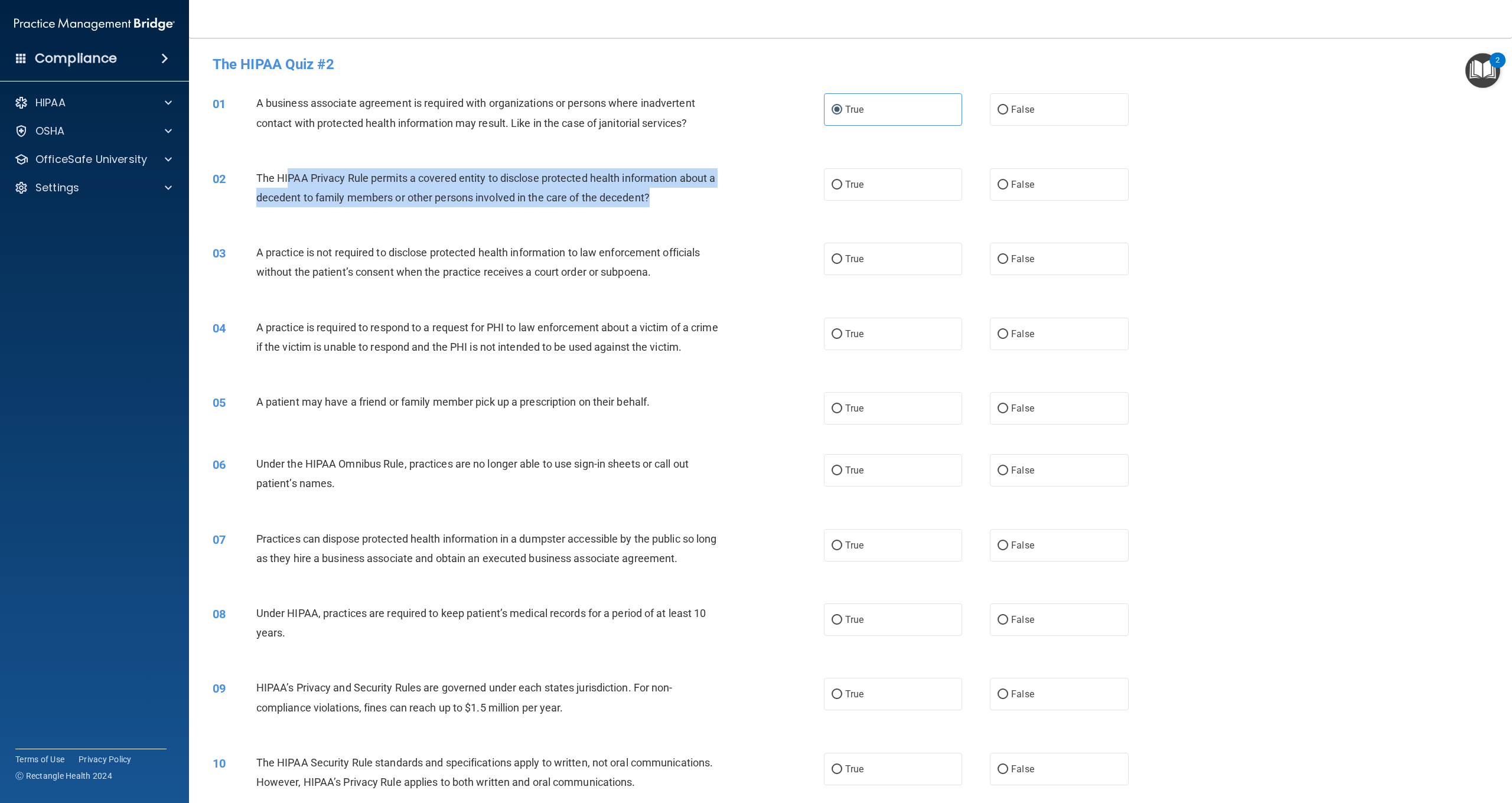
scroll to position [2, 0]
drag, startPoint x: 686, startPoint y: 191, endPoint x: 259, endPoint y: 174, distance: 427.3
click at [257, 175] on div "The HIPAA Privacy Rule permits a covered entity to disclose protected health in…" at bounding box center [492, 185] width 472 height 39
click at [340, 185] on div "The HIPAA Privacy Rule permits a covered entity to disclose protected health in…" at bounding box center [492, 185] width 472 height 39
drag, startPoint x: 651, startPoint y: 194, endPoint x: 258, endPoint y: 170, distance: 393.7
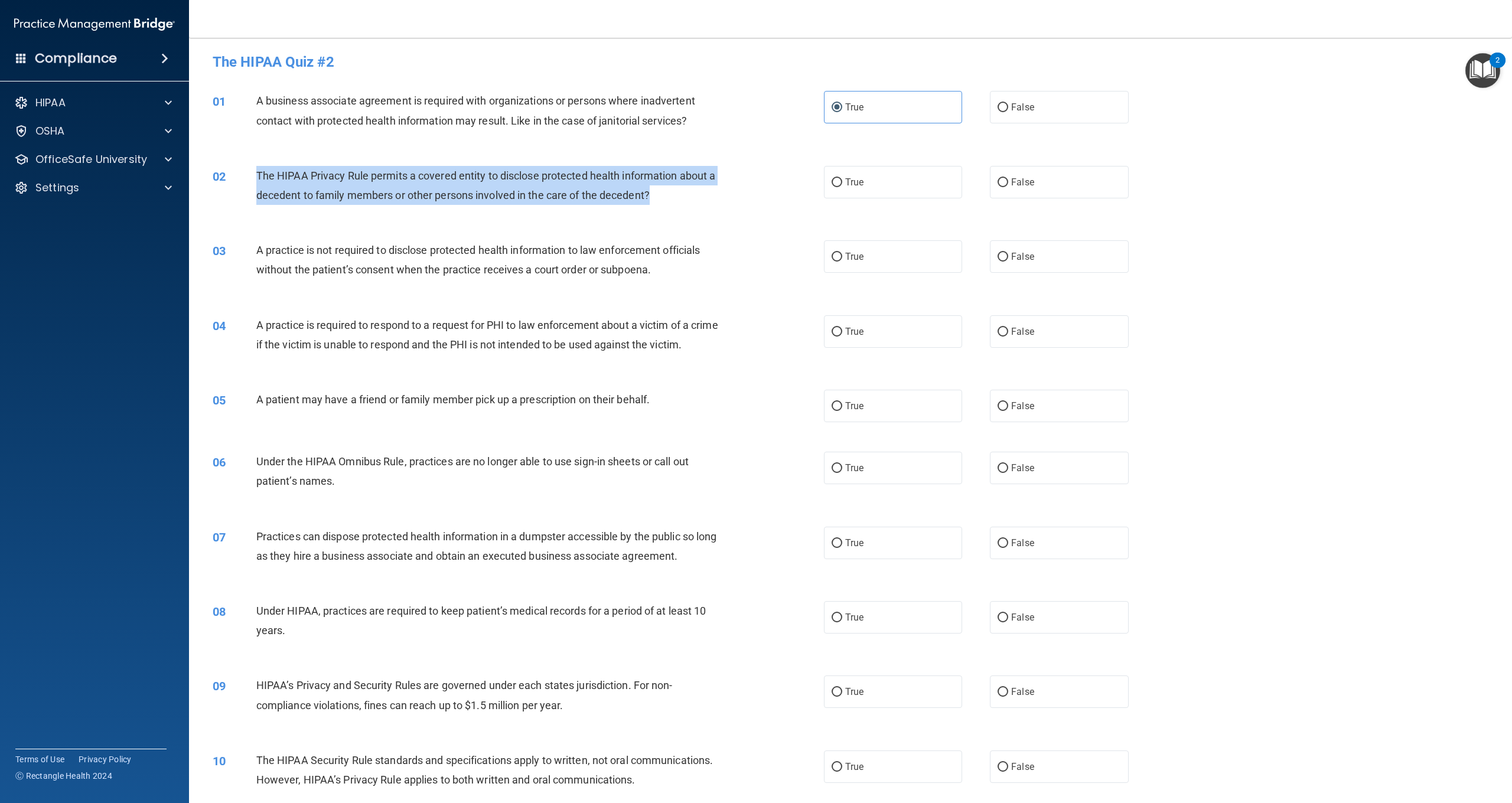
click at [255, 170] on div "02 The HIPAA Privacy Rule permits a covered entity to disclose protected health…" at bounding box center [518, 188] width 647 height 45
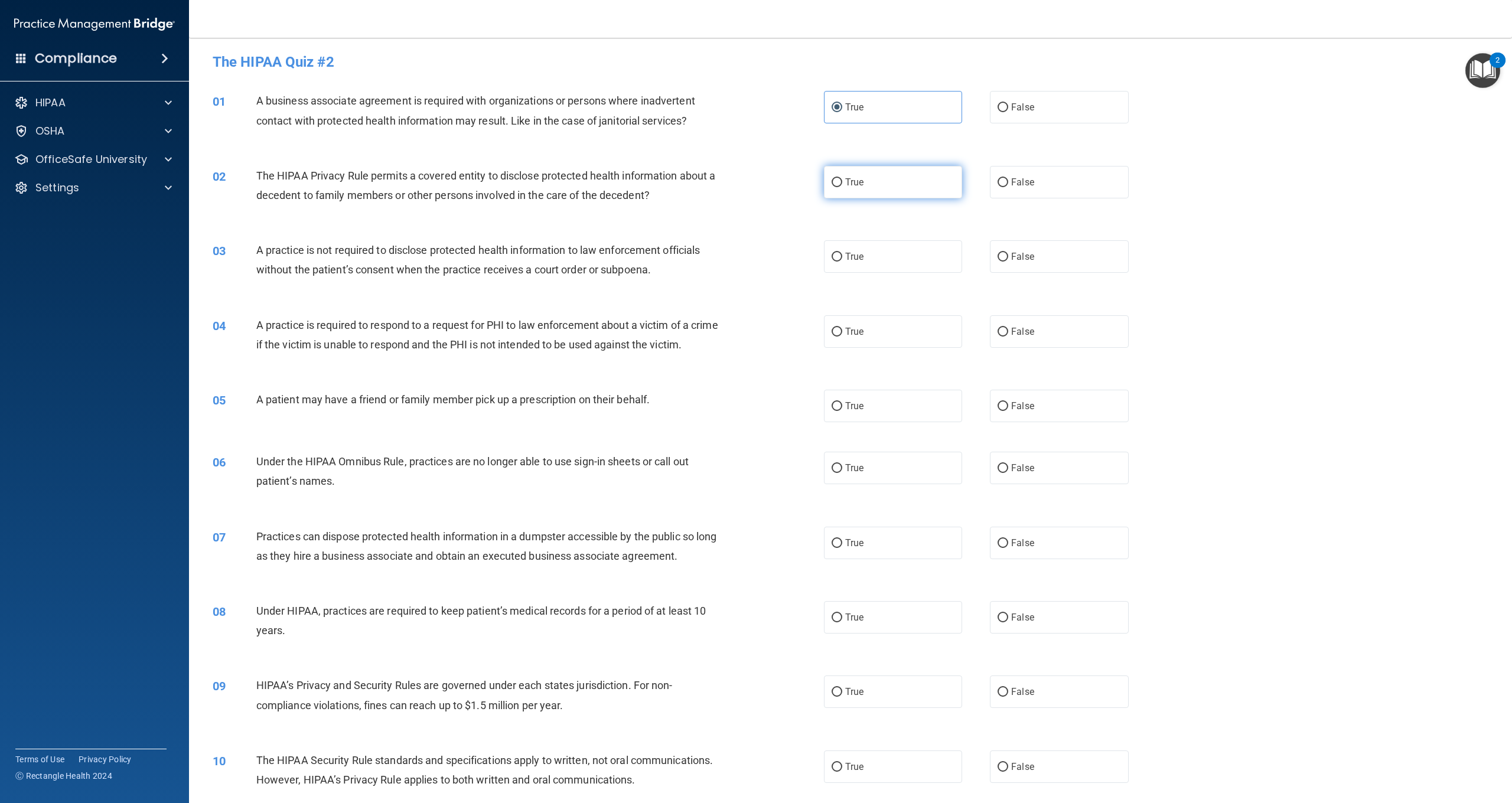
click at [862, 180] on span "True" at bounding box center [854, 182] width 19 height 11
click at [842, 180] on input "True" at bounding box center [837, 183] width 10 height 9
radio input "true"
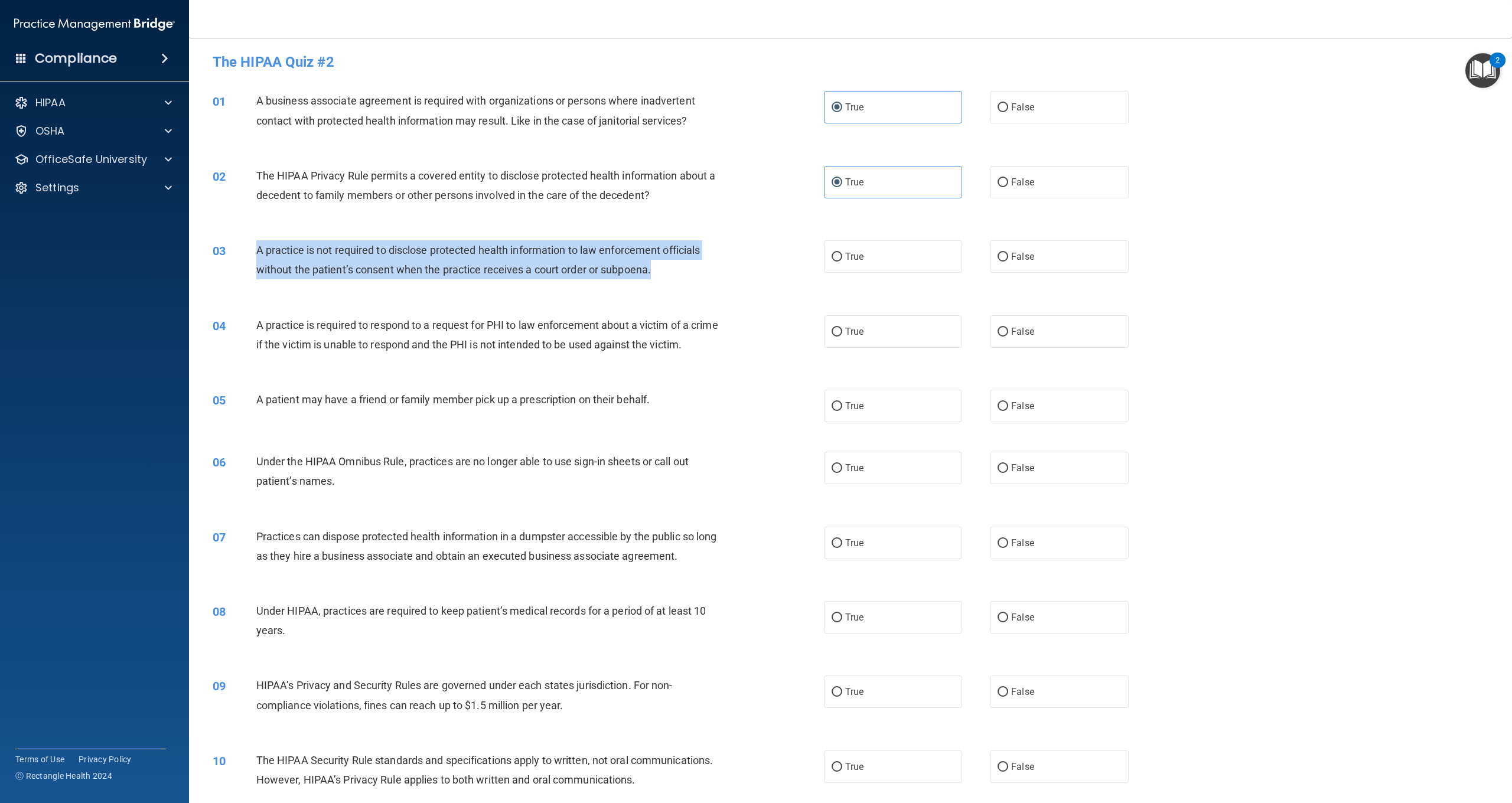
drag, startPoint x: 652, startPoint y: 268, endPoint x: 280, endPoint y: 253, distance: 372.3
click at [257, 245] on span "A practice is not required to disclose protected health information to law enfo…" at bounding box center [478, 260] width 444 height 32
drag, startPoint x: 1000, startPoint y: 260, endPoint x: 885, endPoint y: 262, distance: 115.0
click at [999, 261] on label "False" at bounding box center [1059, 257] width 138 height 33
click at [999, 261] on input "False" at bounding box center [1003, 257] width 10 height 9
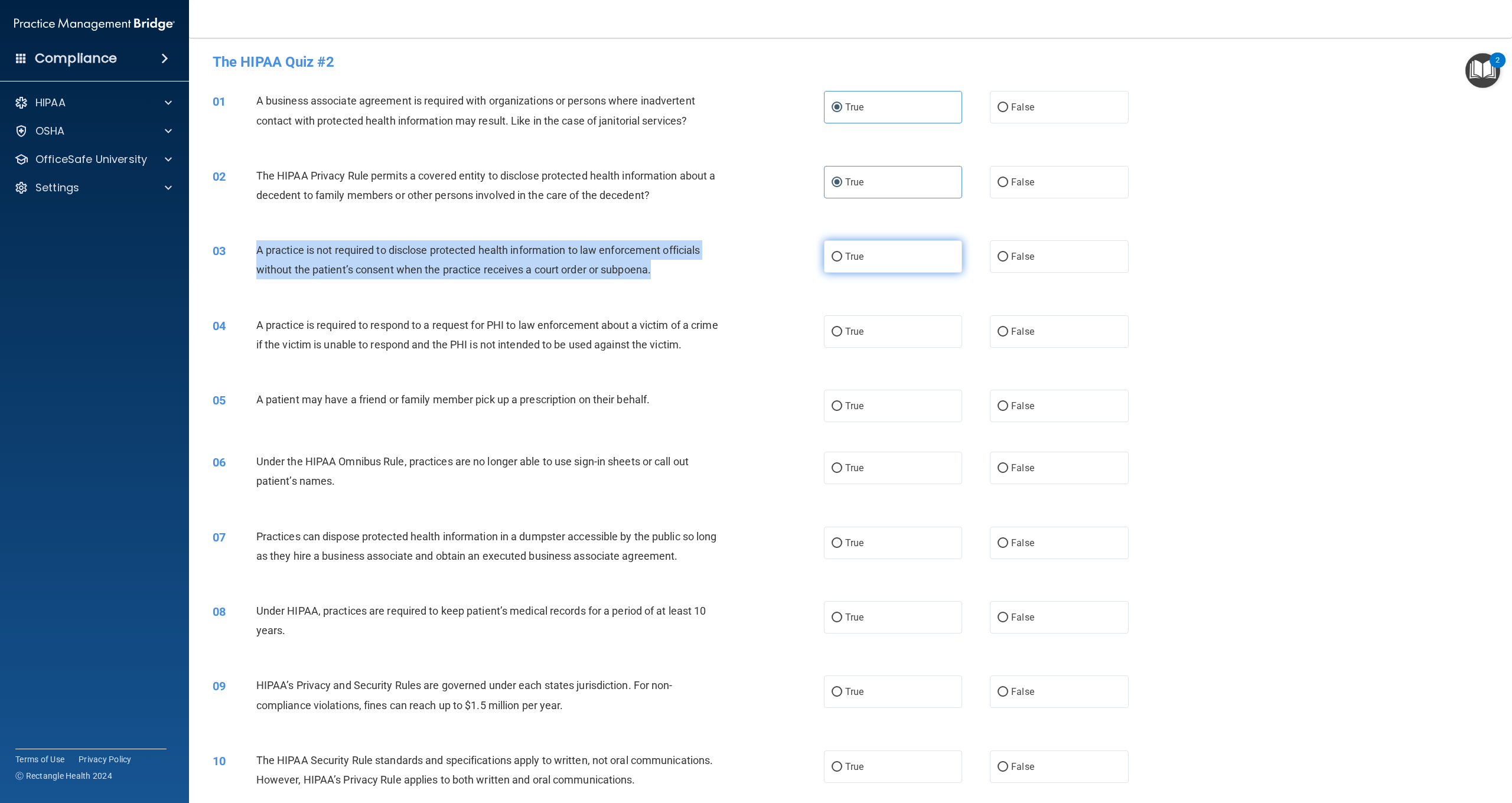
radio input "true"
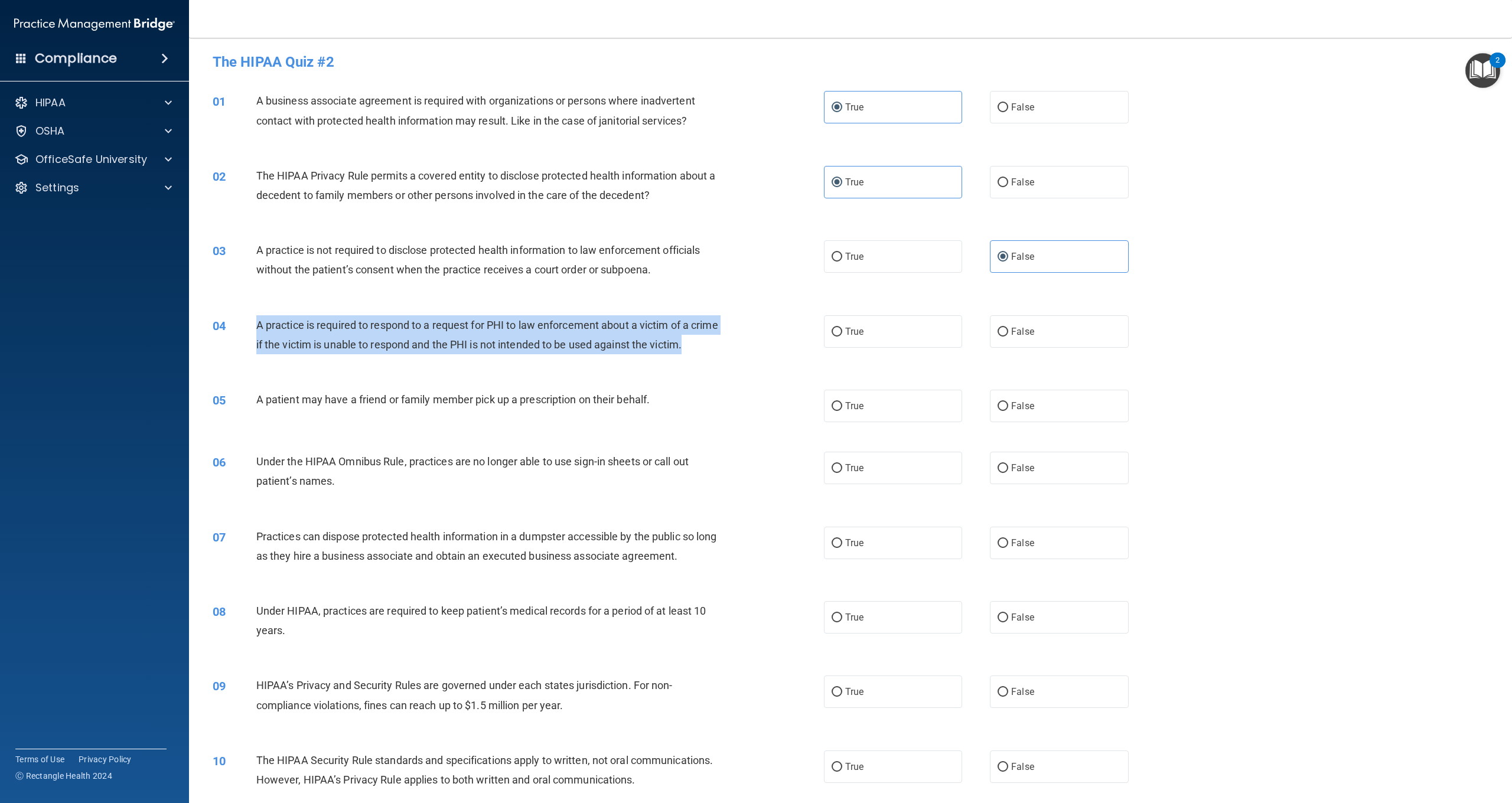
drag, startPoint x: 719, startPoint y: 340, endPoint x: 264, endPoint y: 324, distance: 455.3
click at [257, 321] on div "A practice is required to respond to a request for PHI to law enforcement about…" at bounding box center [492, 334] width 472 height 39
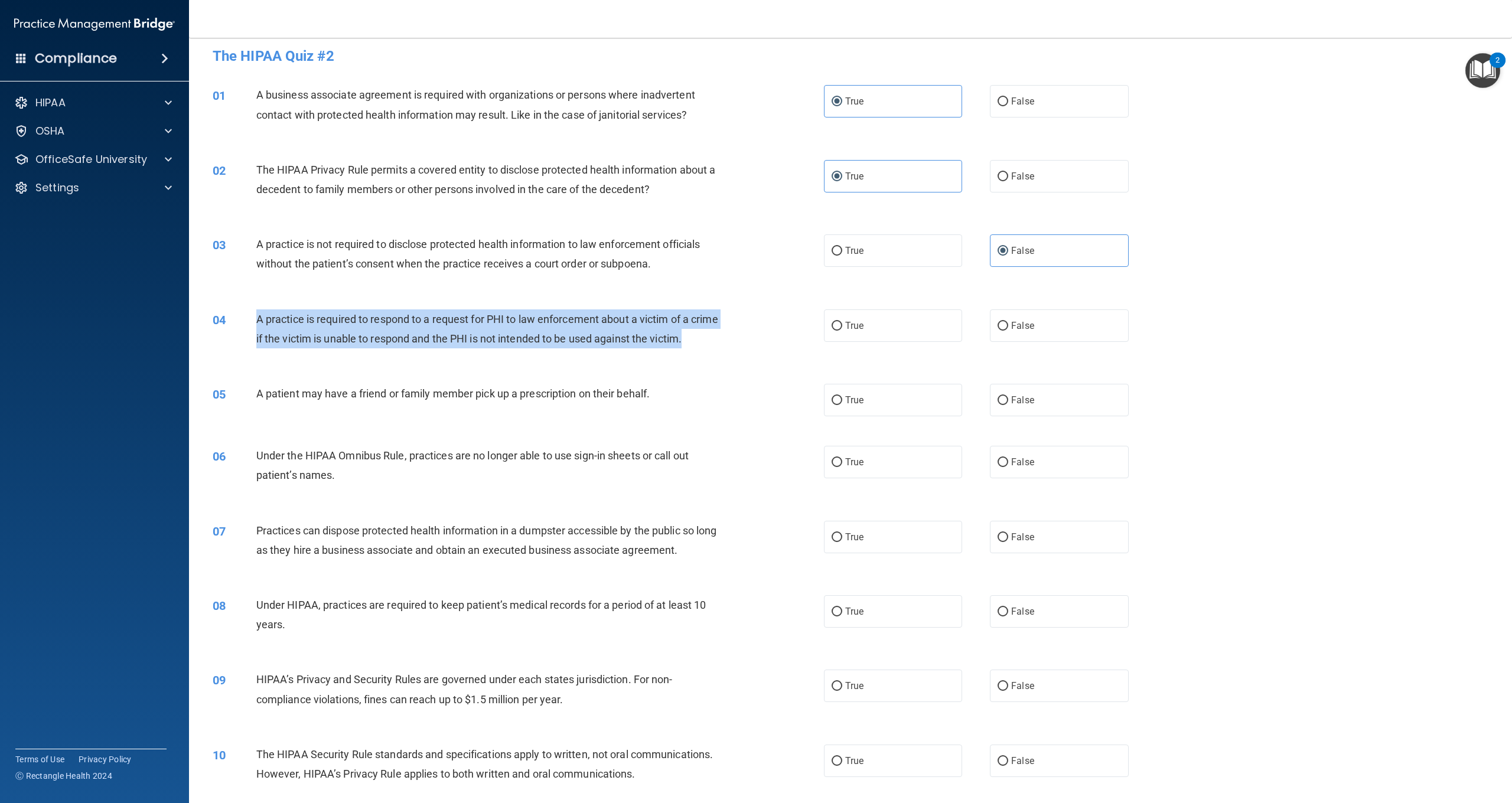
scroll to position [4, 0]
click at [747, 318] on div "04 A practice is required to respond to a request for PHI to law enforcement ab…" at bounding box center [518, 335] width 647 height 45
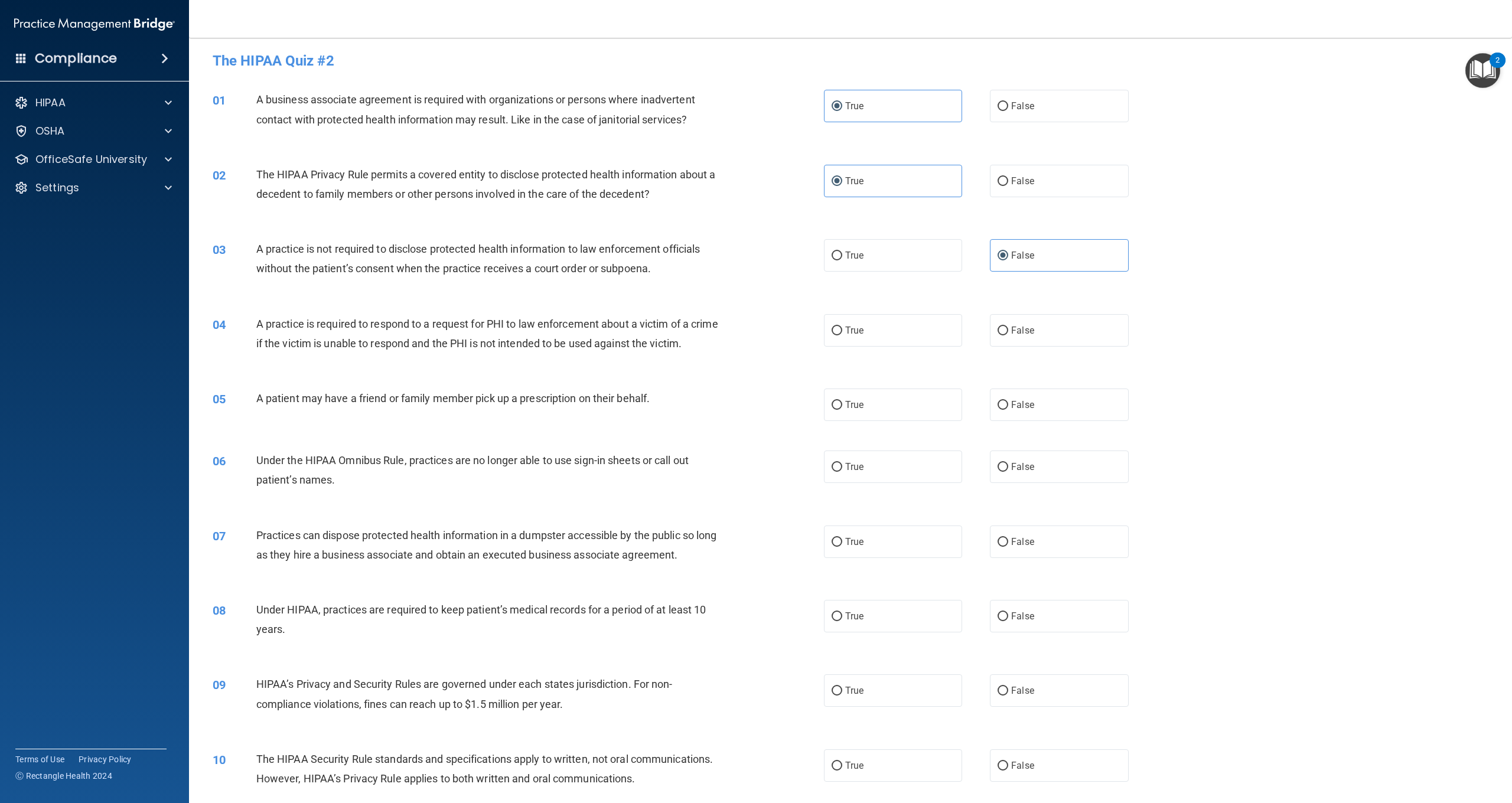
scroll to position [7, 0]
click at [889, 328] on label "True" at bounding box center [893, 328] width 138 height 33
click at [842, 328] on input "True" at bounding box center [837, 328] width 10 height 9
radio input "true"
drag, startPoint x: 672, startPoint y: 396, endPoint x: 260, endPoint y: 399, distance: 412.0
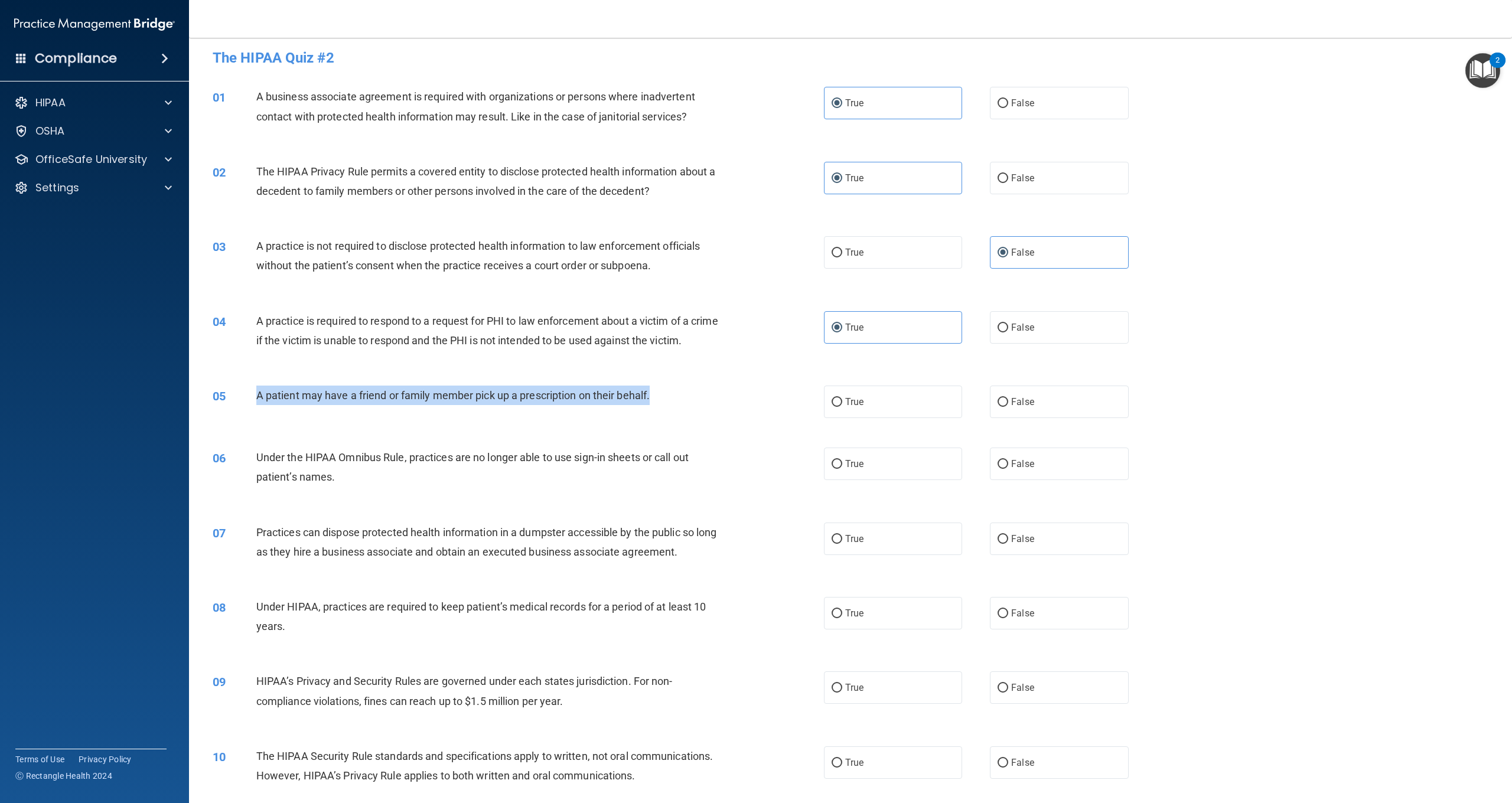
click at [260, 399] on div "A patient may have a friend or family member pick up a prescription on their be…" at bounding box center [492, 395] width 472 height 19
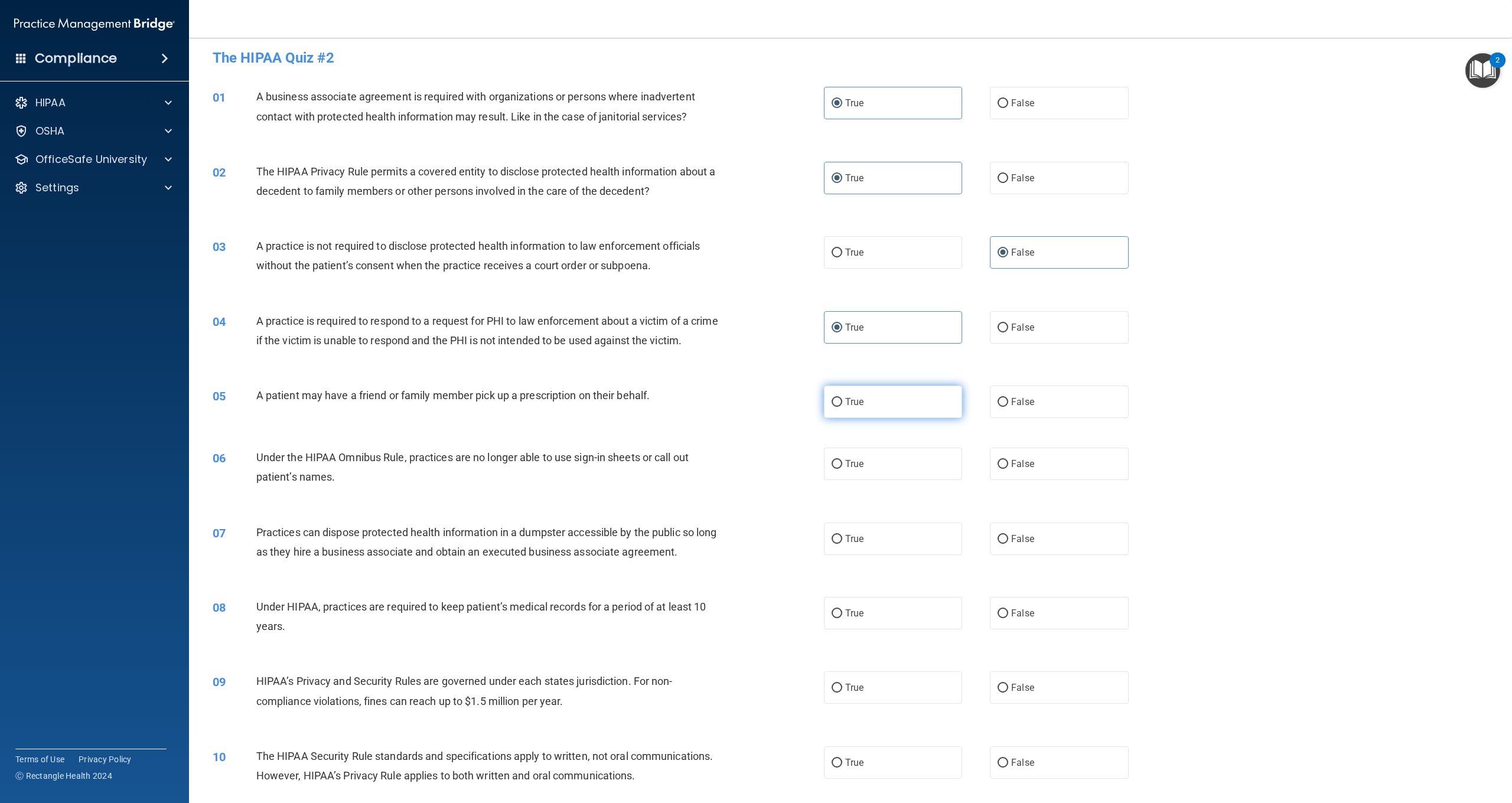
click at [905, 398] on label "True" at bounding box center [893, 402] width 138 height 33
click at [842, 398] on input "True" at bounding box center [837, 403] width 10 height 9
radio input "true"
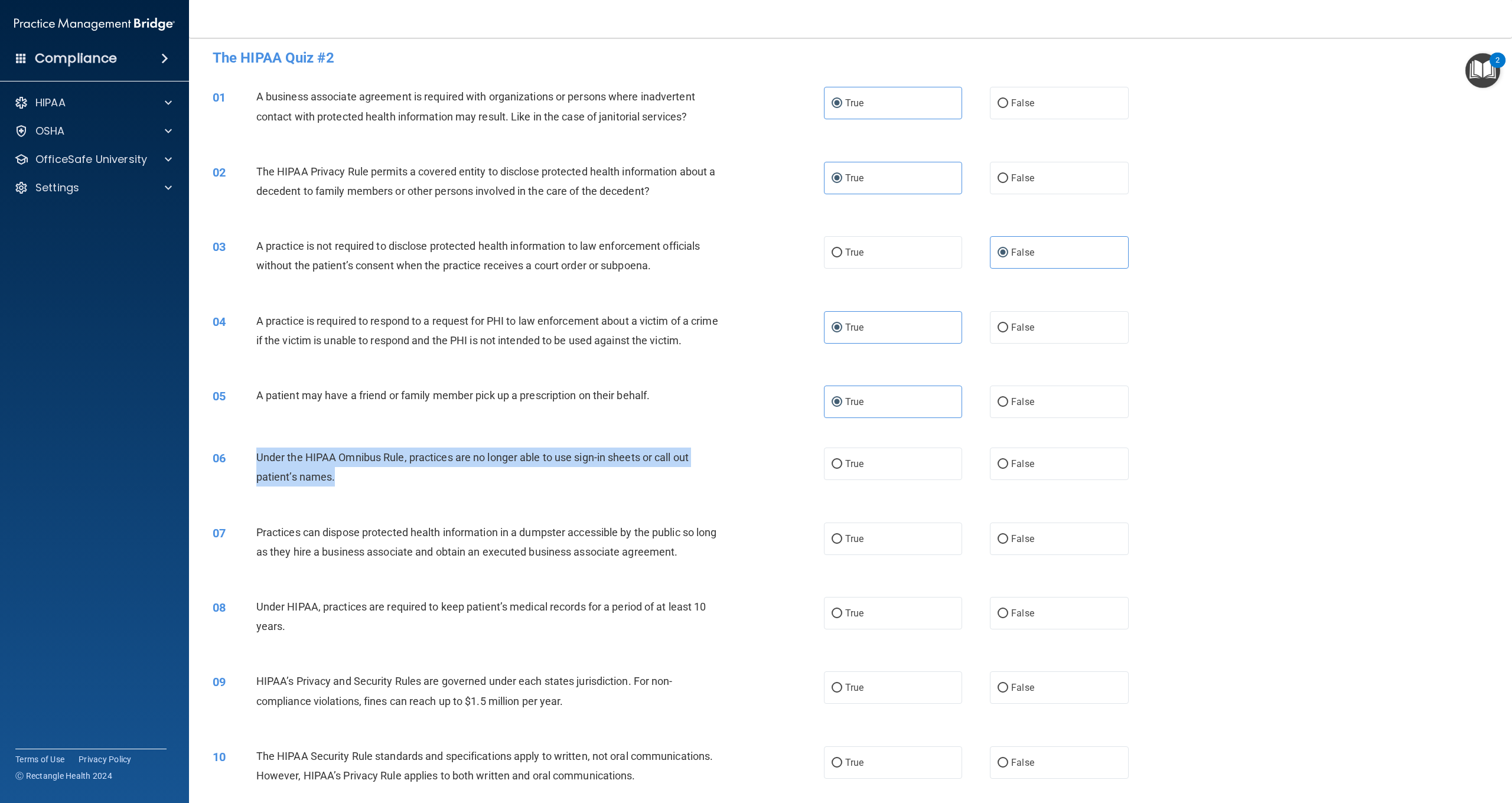
drag, startPoint x: 354, startPoint y: 489, endPoint x: 257, endPoint y: 457, distance: 102.1
click at [257, 457] on div "06 Under the HIPAA Omnibus Rule, practices are no longer able to use sign-in sh…" at bounding box center [518, 470] width 647 height 45
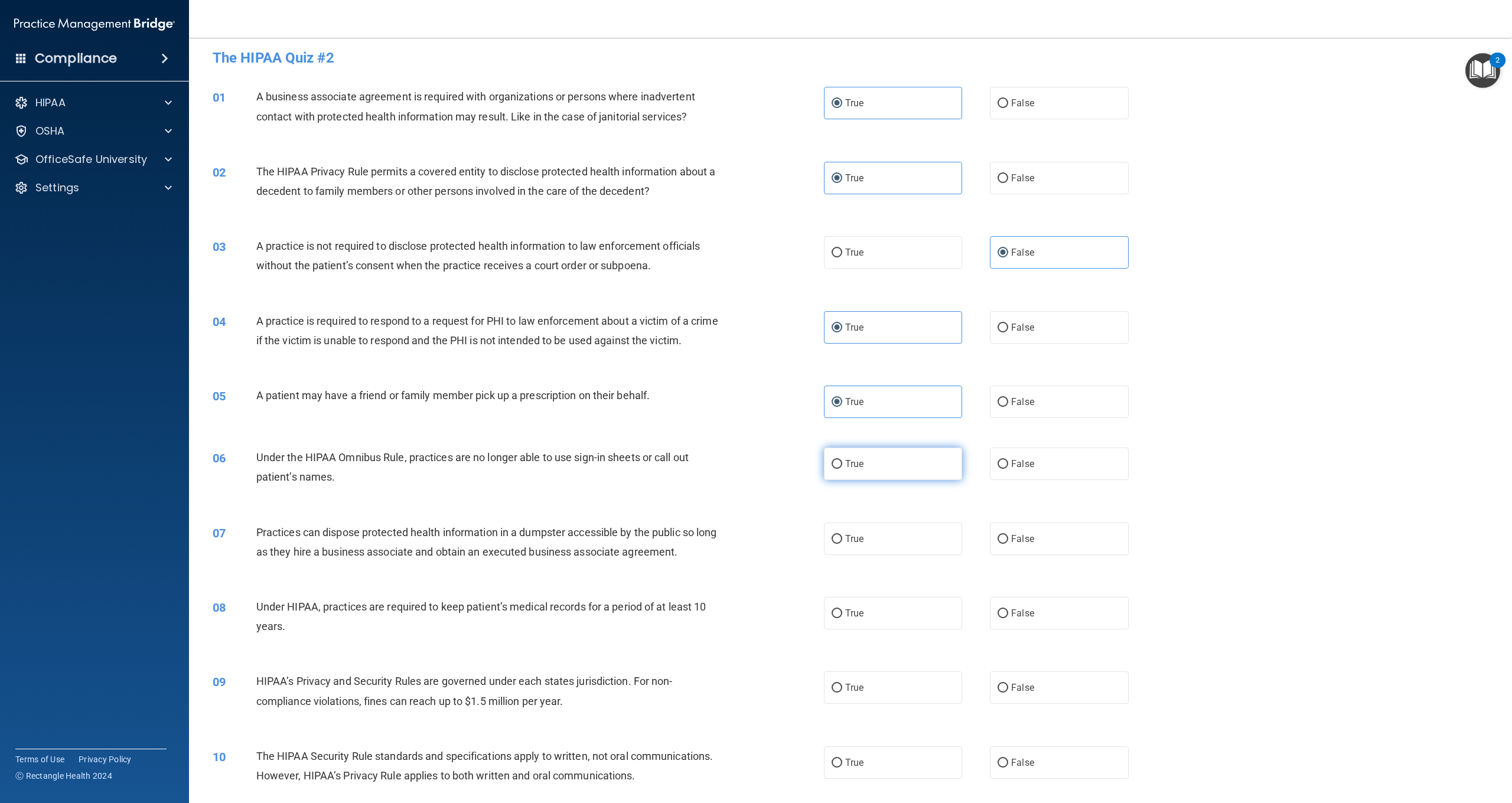
drag, startPoint x: 1032, startPoint y: 455, endPoint x: 959, endPoint y: 466, distance: 73.8
click at [1026, 457] on label "False" at bounding box center [1059, 464] width 138 height 33
click at [1008, 460] on input "False" at bounding box center [1003, 465] width 10 height 9
radio input "true"
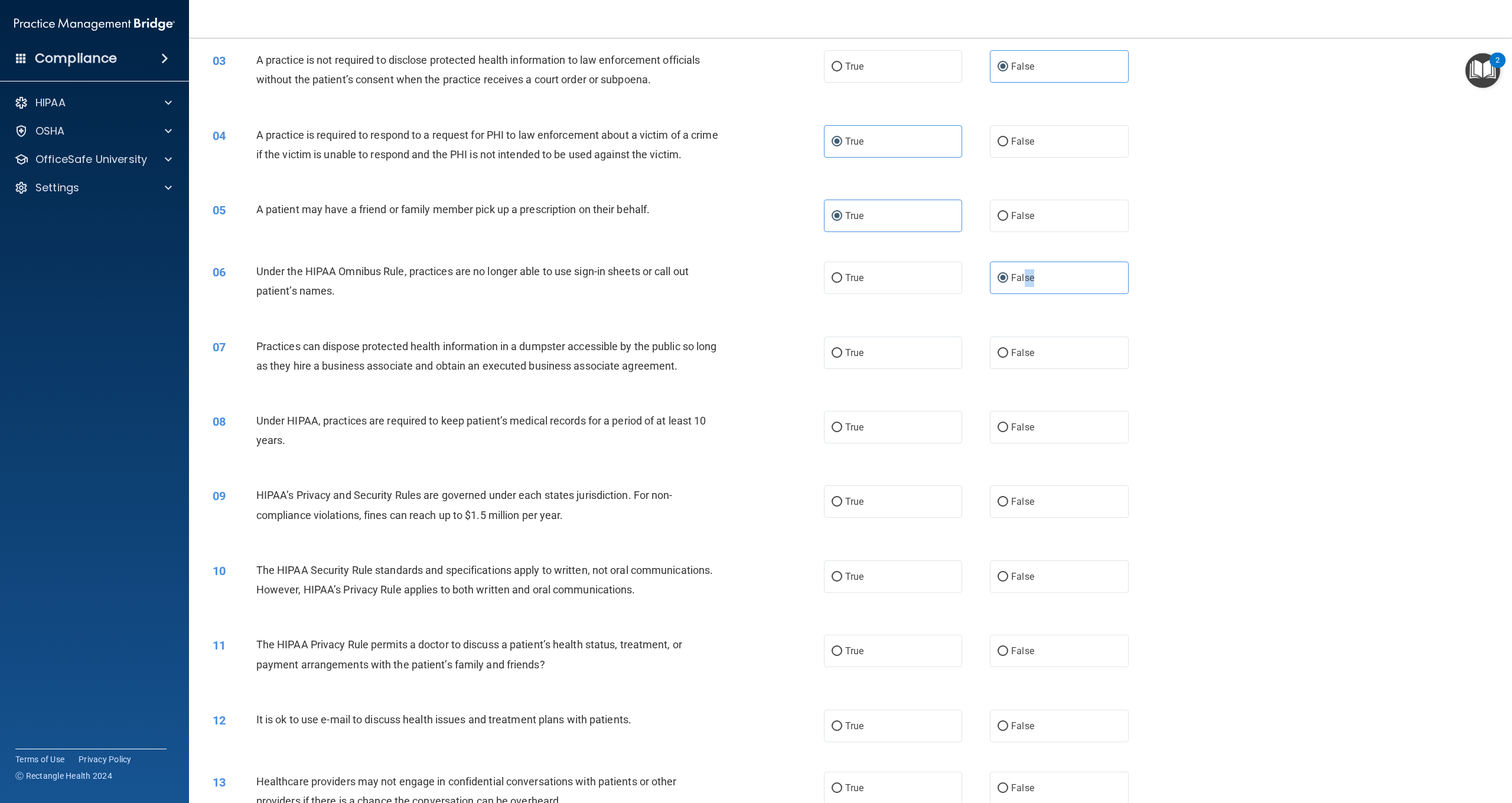
scroll to position [194, 0]
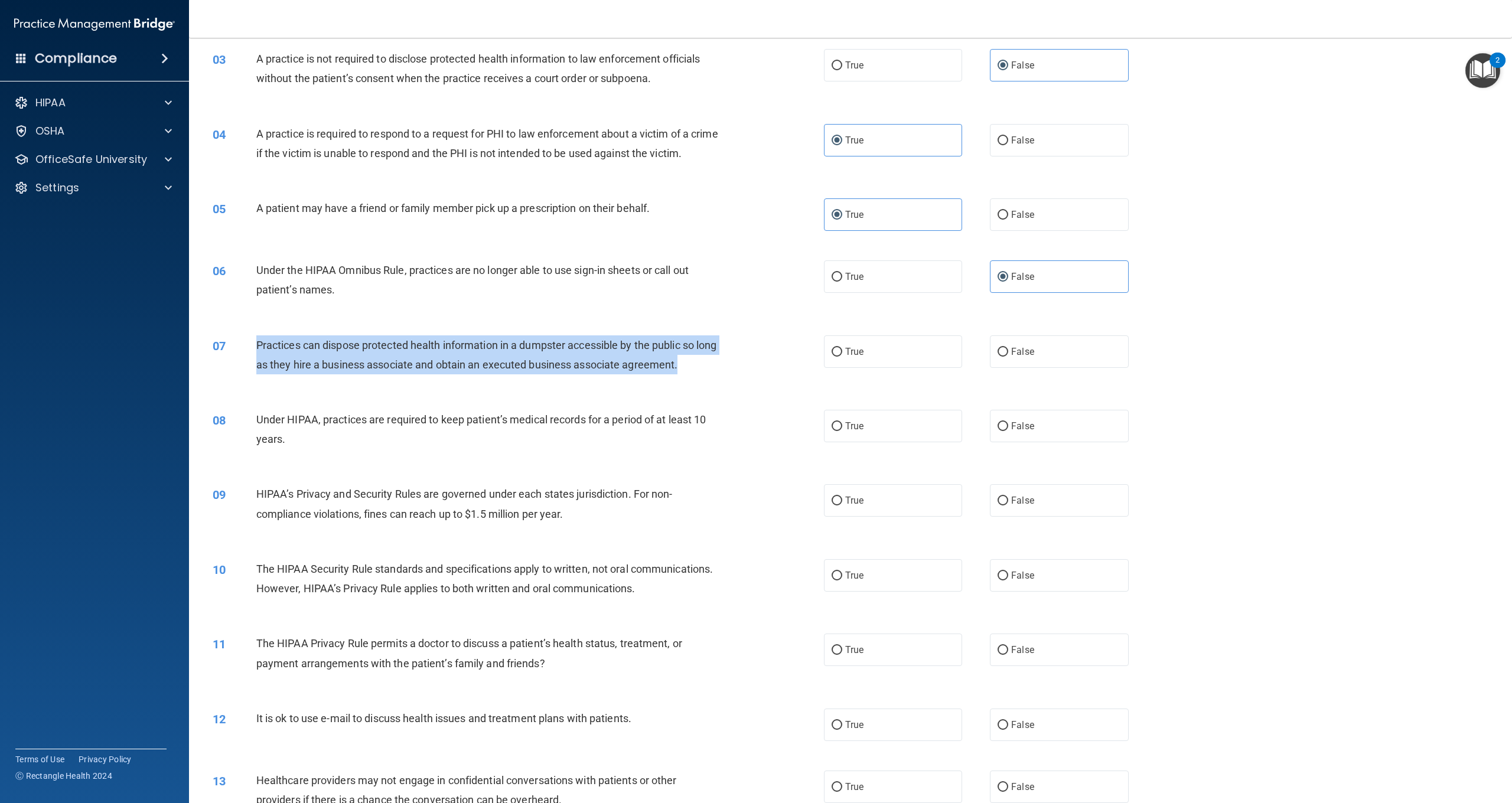
drag, startPoint x: 705, startPoint y: 366, endPoint x: 308, endPoint y: 356, distance: 397.1
click at [257, 341] on div "Practices can dispose protected health information in a dumpster accessible by …" at bounding box center [492, 354] width 472 height 39
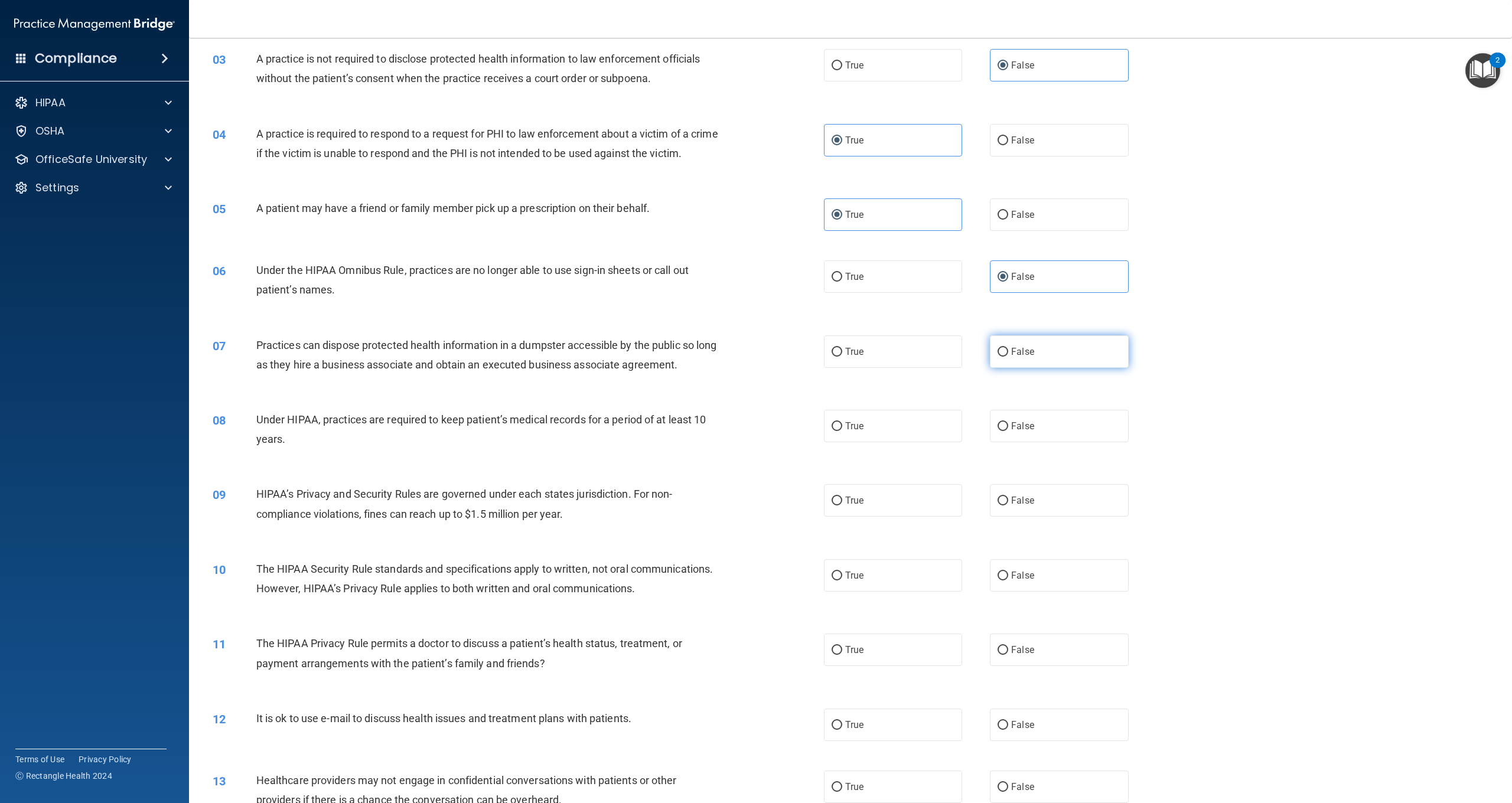
click at [1025, 343] on label "False" at bounding box center [1059, 351] width 138 height 33
click at [1008, 348] on input "False" at bounding box center [1003, 352] width 10 height 9
radio input "true"
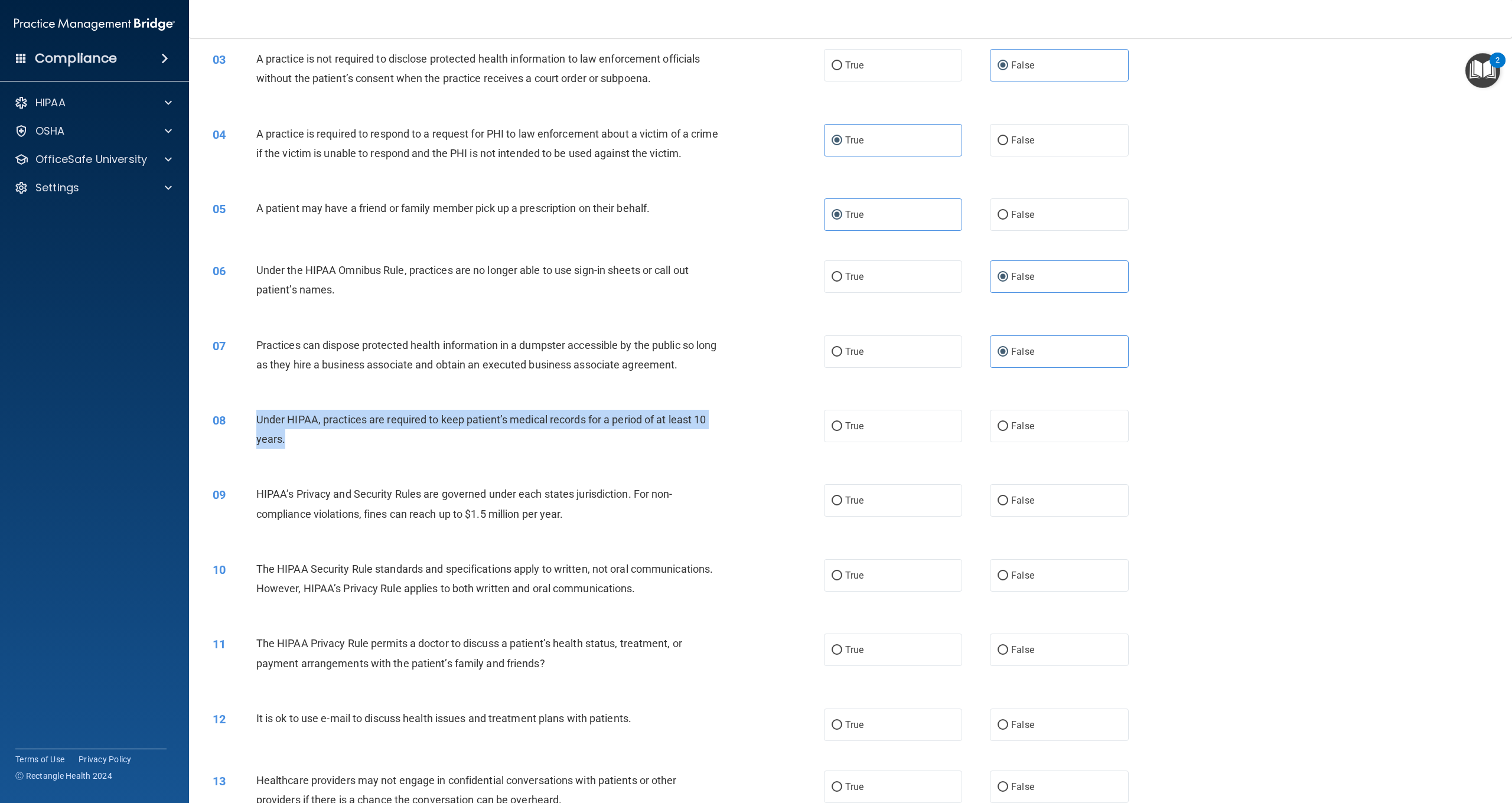
drag, startPoint x: 318, startPoint y: 448, endPoint x: 258, endPoint y: 420, distance: 66.2
click at [258, 420] on div "08 Under HIPAA, practices are required to keep patient’s medical records for a …" at bounding box center [518, 432] width 647 height 45
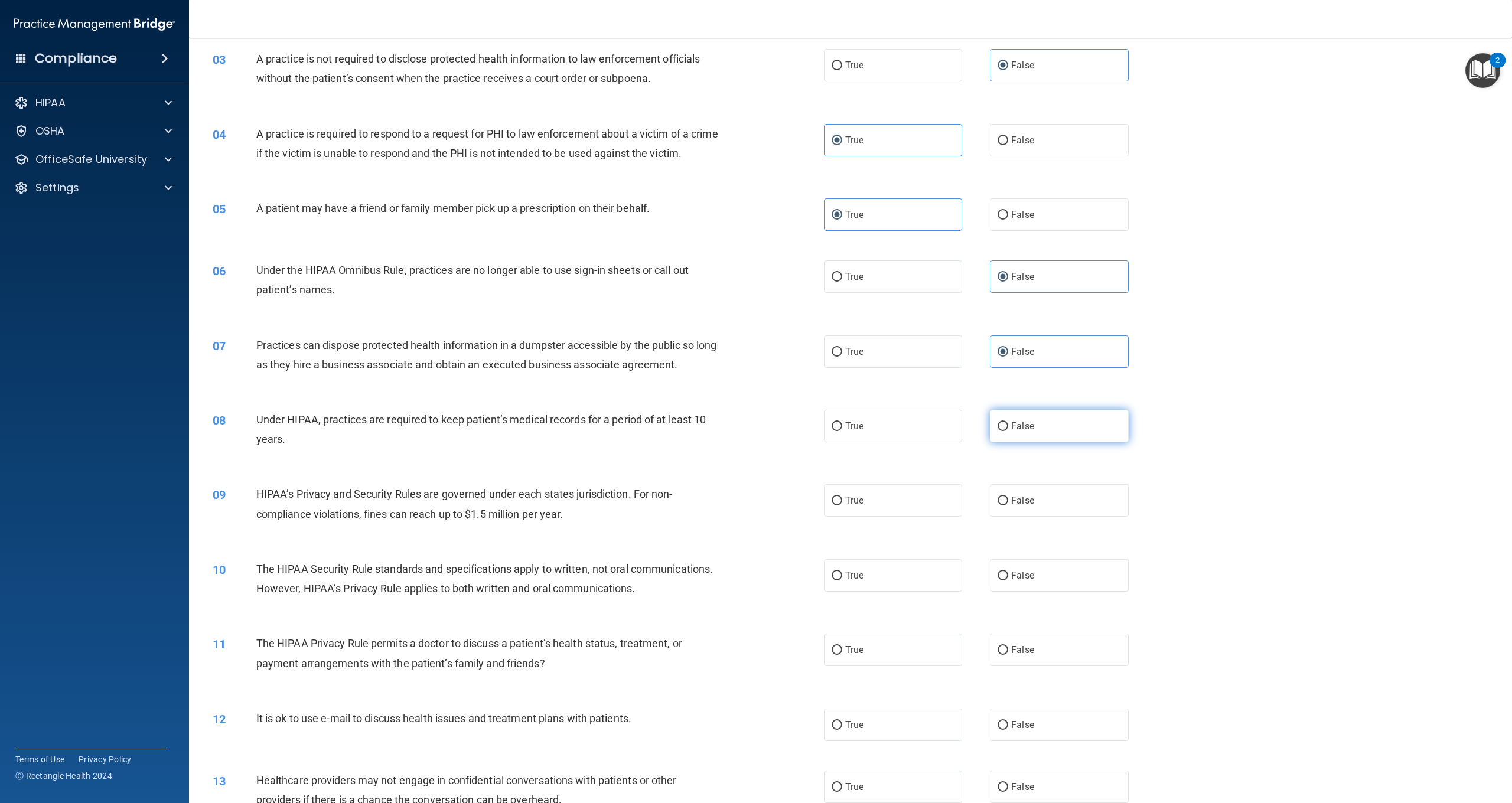
drag, startPoint x: 1097, startPoint y: 429, endPoint x: 1079, endPoint y: 433, distance: 18.4
click at [1097, 429] on label "False" at bounding box center [1059, 426] width 138 height 33
click at [1008, 429] on input "False" at bounding box center [1003, 427] width 10 height 9
radio input "true"
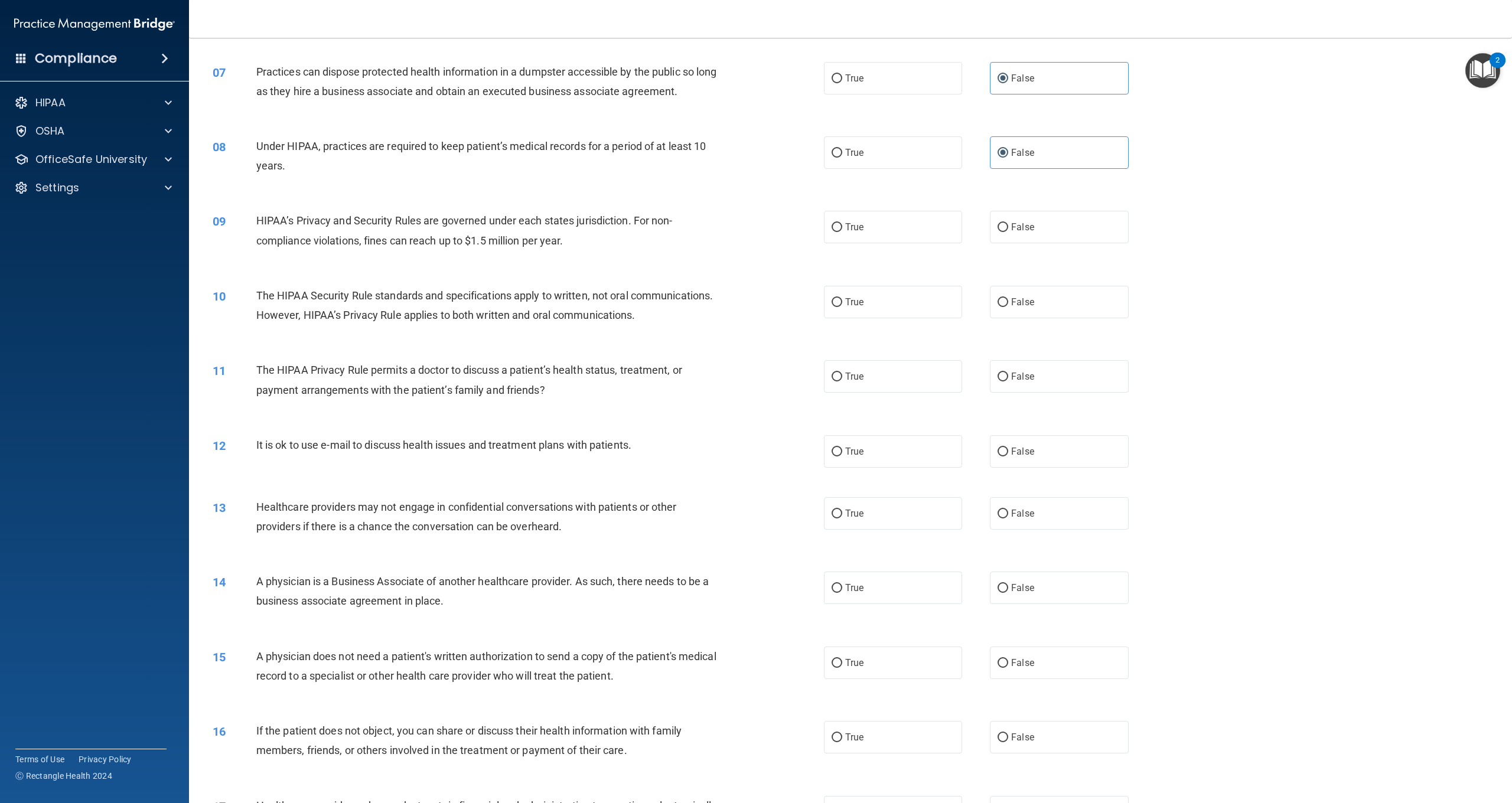
scroll to position [466, 0]
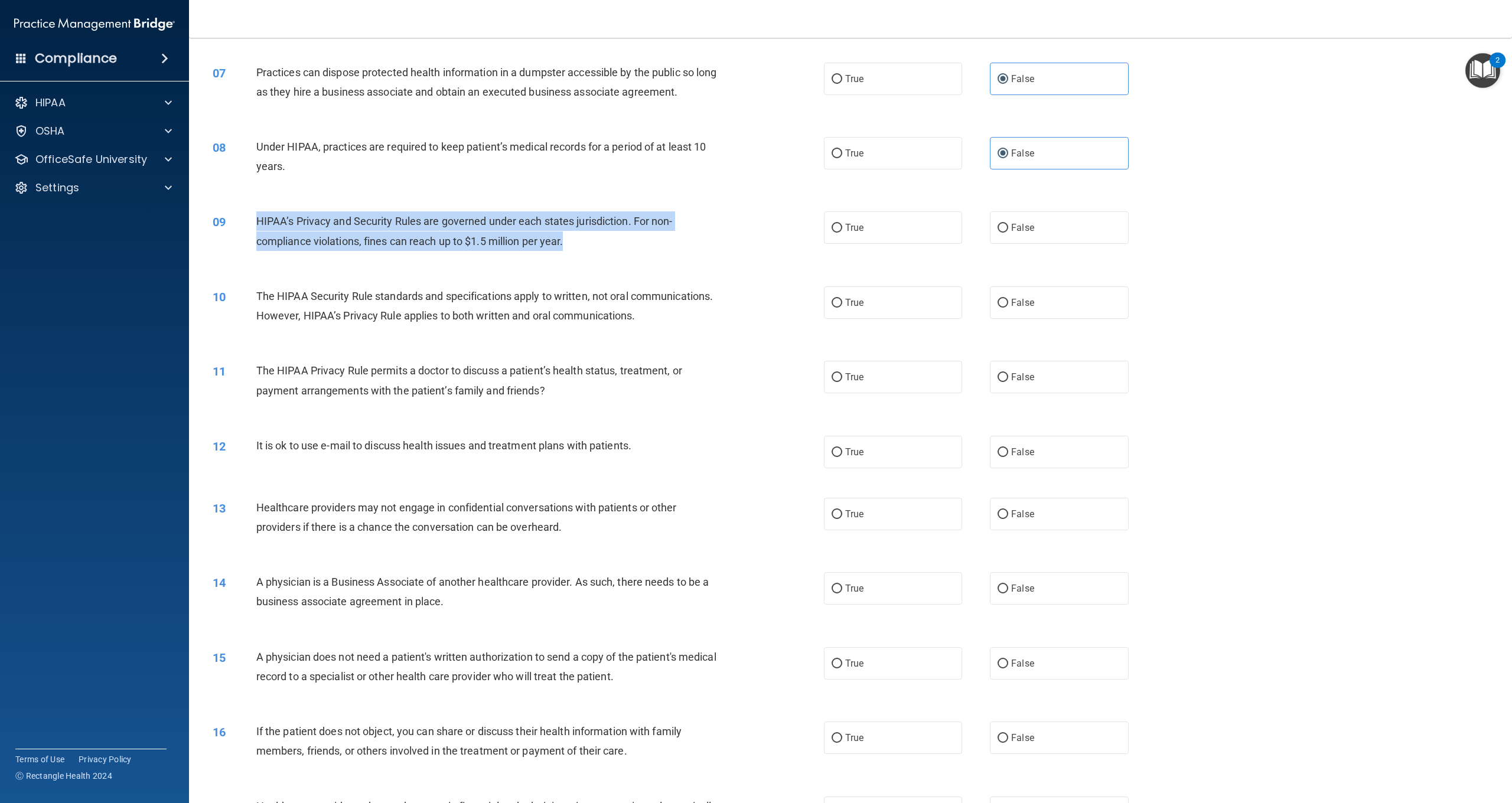
drag, startPoint x: 569, startPoint y: 236, endPoint x: 270, endPoint y: 219, distance: 299.5
click at [257, 214] on div "HIPAA’s Privacy and Security Rules are governed under each states jurisdiction.…" at bounding box center [492, 231] width 472 height 39
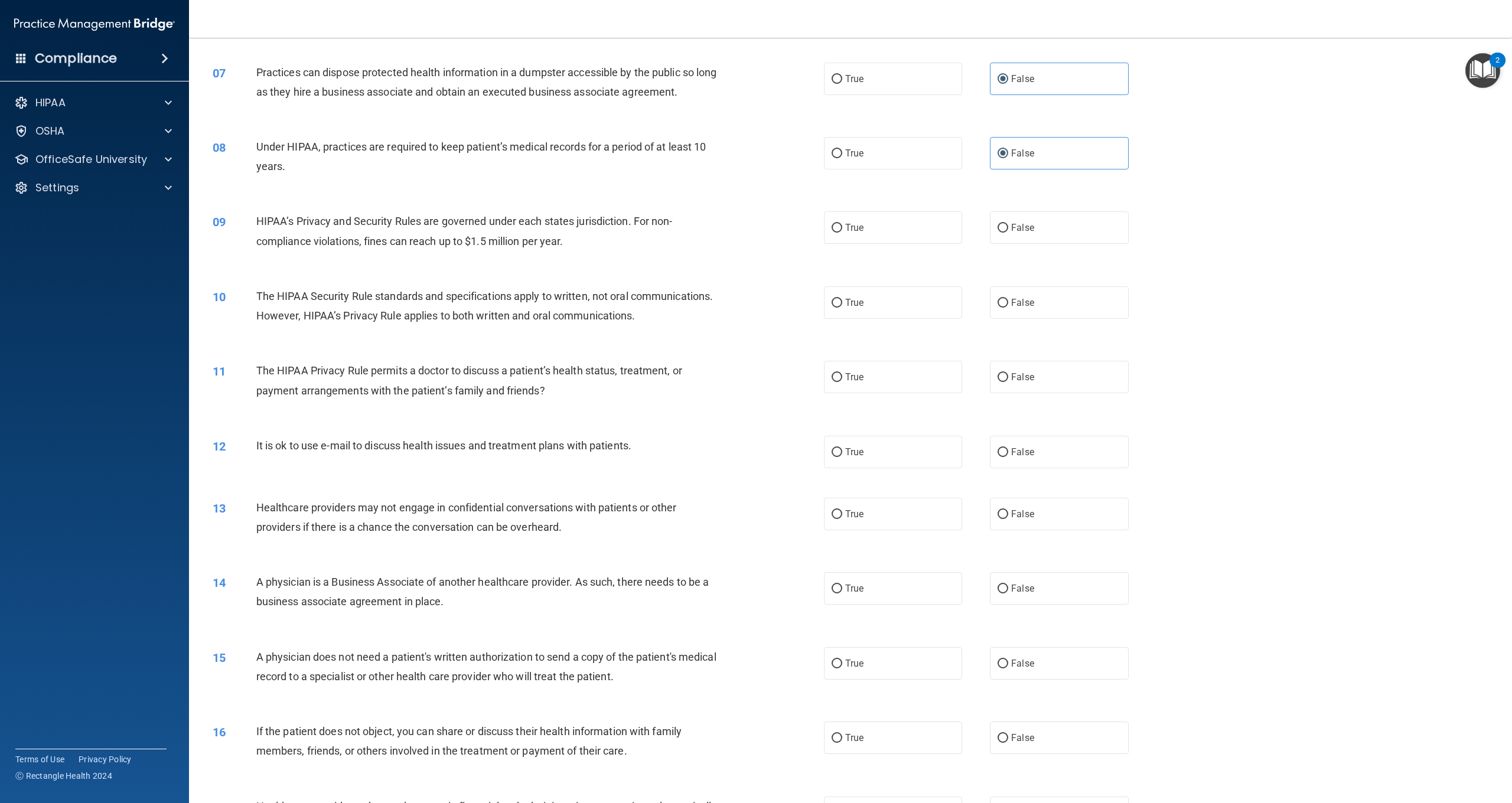
click at [988, 230] on div "True False" at bounding box center [990, 228] width 333 height 33
drag, startPoint x: 1009, startPoint y: 227, endPoint x: 1023, endPoint y: 245, distance: 22.8
click at [1008, 228] on label "False" at bounding box center [1059, 228] width 138 height 33
click at [1008, 228] on input "False" at bounding box center [1003, 228] width 10 height 9
radio input "true"
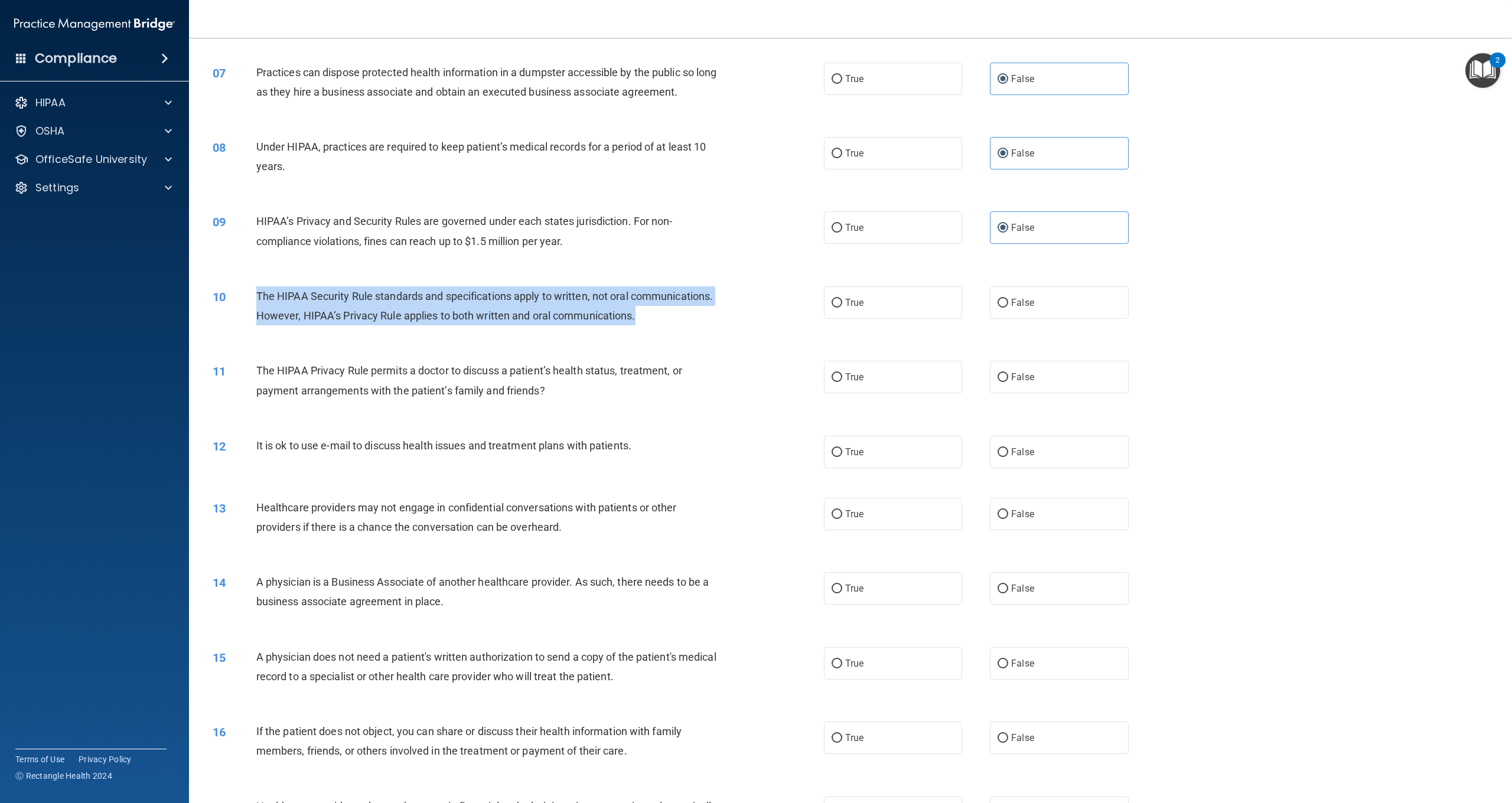
drag, startPoint x: 684, startPoint y: 321, endPoint x: 254, endPoint y: 292, distance: 431.0
click at [254, 292] on div "10 The HIPAA Security Rule standards and specifications apply to written, not o…" at bounding box center [518, 308] width 647 height 45
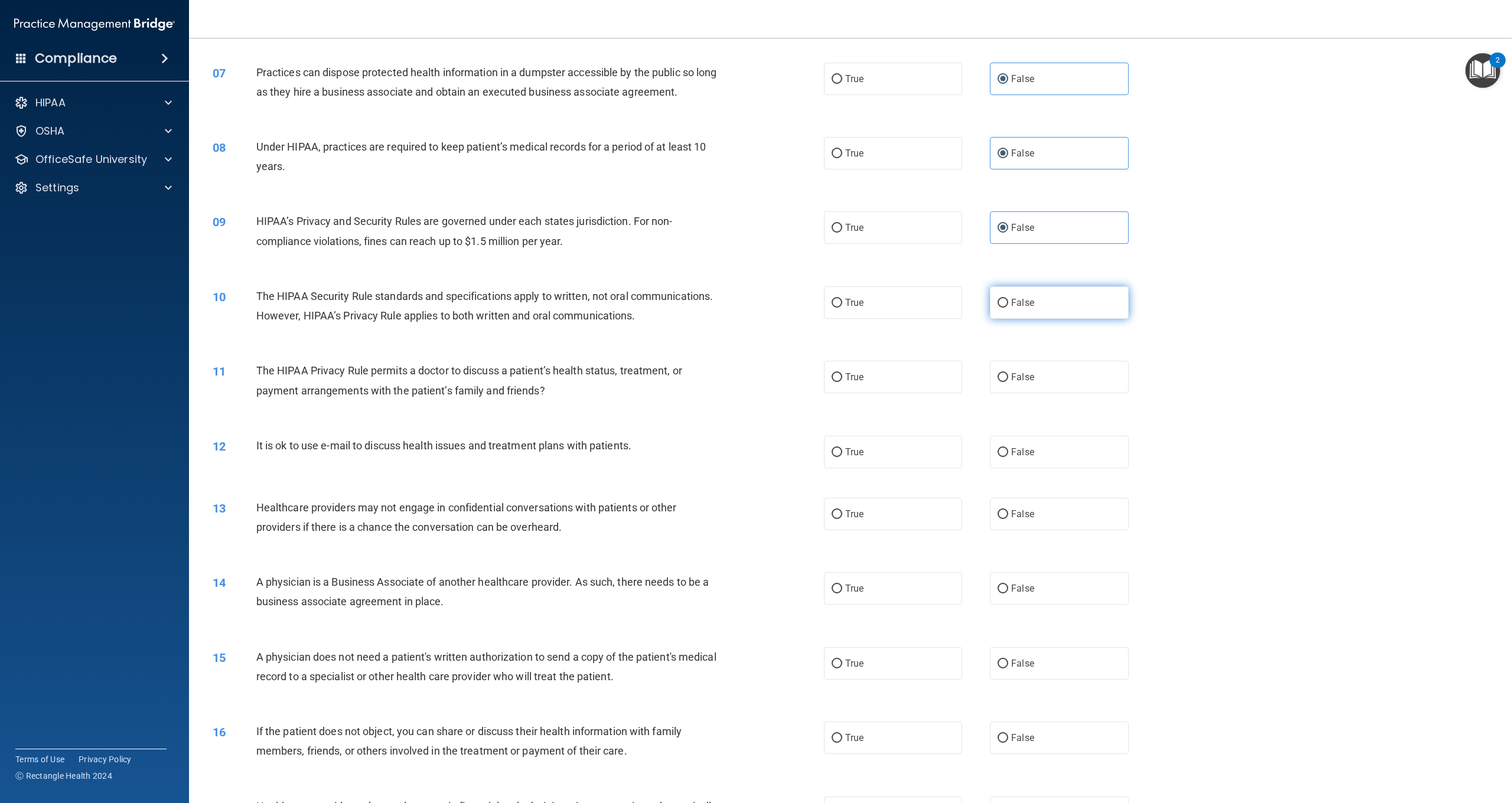
drag, startPoint x: 1066, startPoint y: 295, endPoint x: 1051, endPoint y: 295, distance: 15.0
click at [1064, 295] on label "False" at bounding box center [1059, 303] width 138 height 33
click at [1008, 299] on input "False" at bounding box center [1003, 303] width 10 height 9
radio input "true"
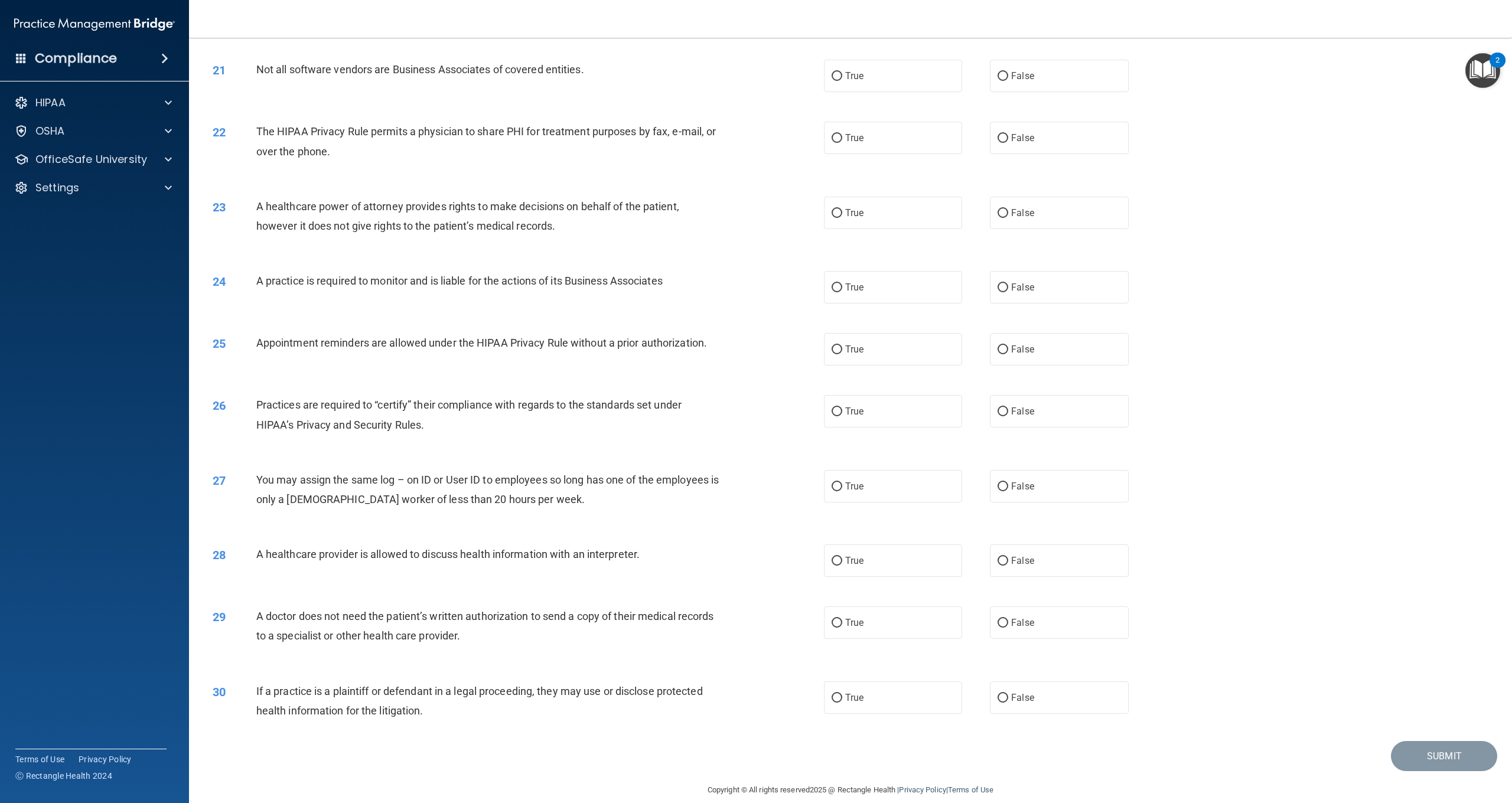
scroll to position [1519, 0]
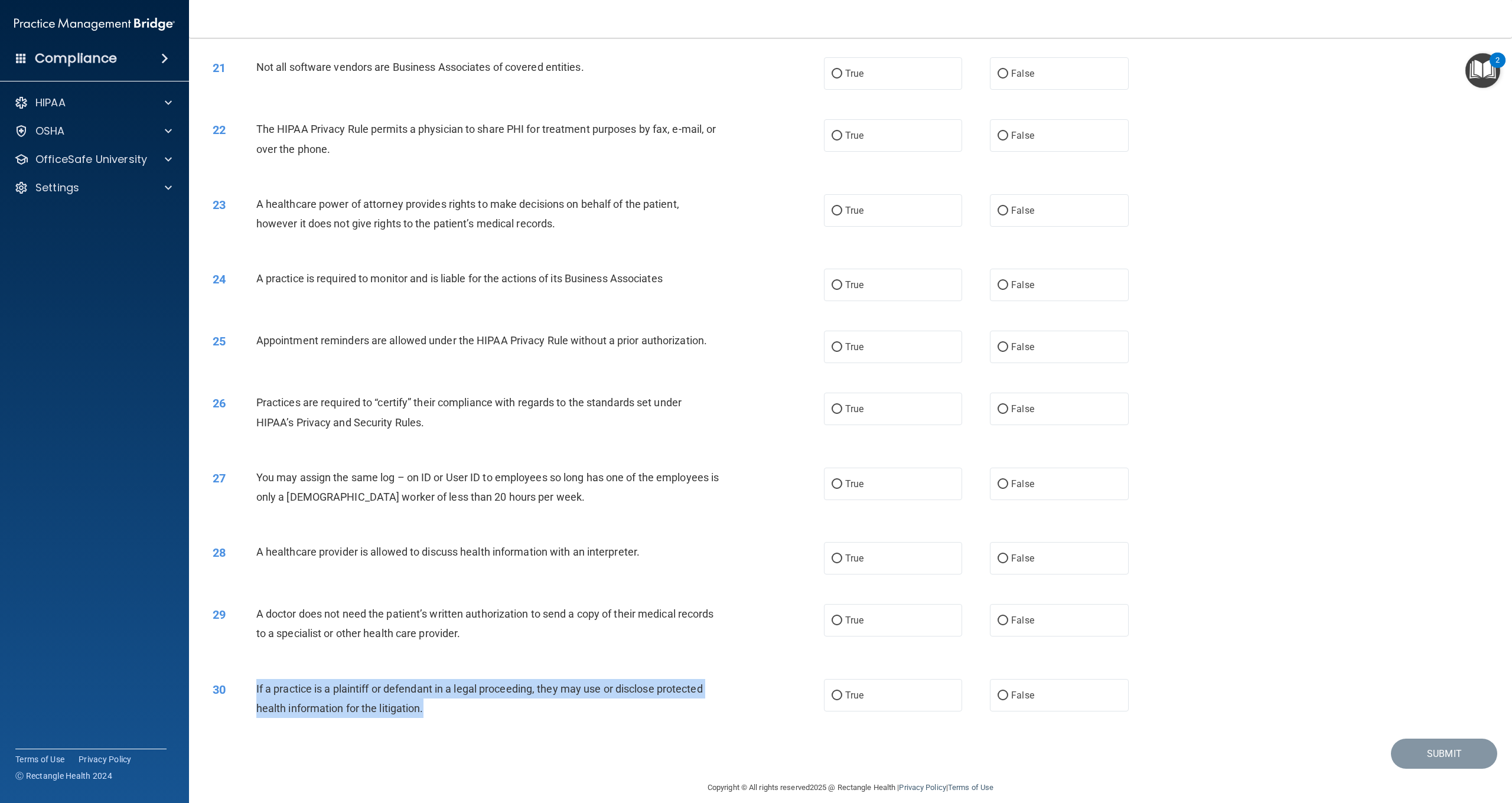
drag, startPoint x: 445, startPoint y: 709, endPoint x: 257, endPoint y: 686, distance: 189.4
click at [257, 686] on div "If a practice is a plaintiff or defendant in a legal proceeding, they may use o…" at bounding box center [492, 698] width 472 height 39
click at [908, 704] on label "True" at bounding box center [893, 697] width 138 height 33
click at [842, 701] on input "True" at bounding box center [837, 697] width 10 height 9
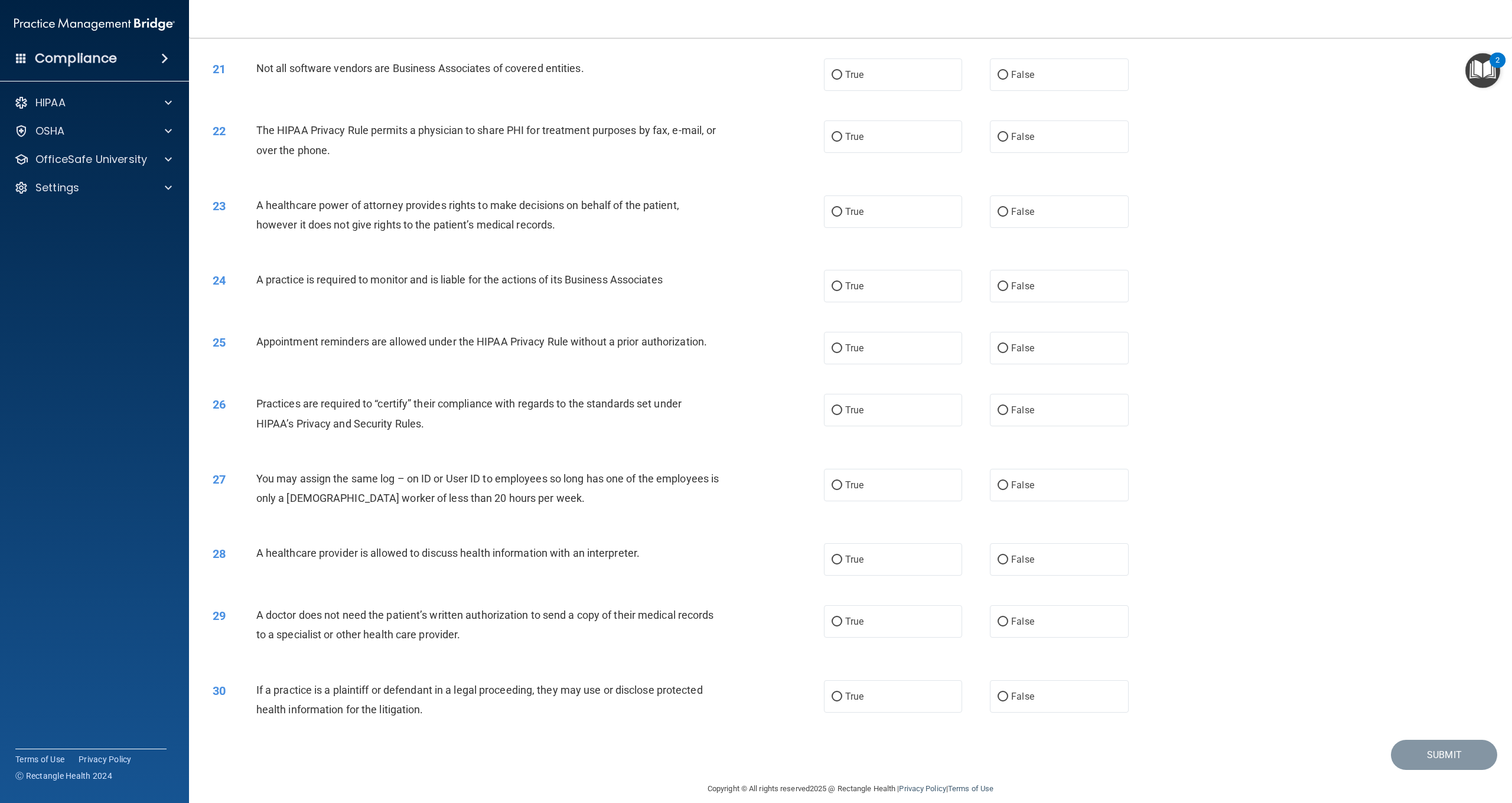
radio input "true"
drag, startPoint x: 510, startPoint y: 641, endPoint x: 256, endPoint y: 607, distance: 256.3
click at [254, 607] on div "29 A doctor does not need the patient’s written authorization to send a copy of…" at bounding box center [518, 628] width 647 height 45
drag, startPoint x: 888, startPoint y: 620, endPoint x: 871, endPoint y: 615, distance: 17.7
click at [888, 620] on label "True" at bounding box center [893, 622] width 138 height 33
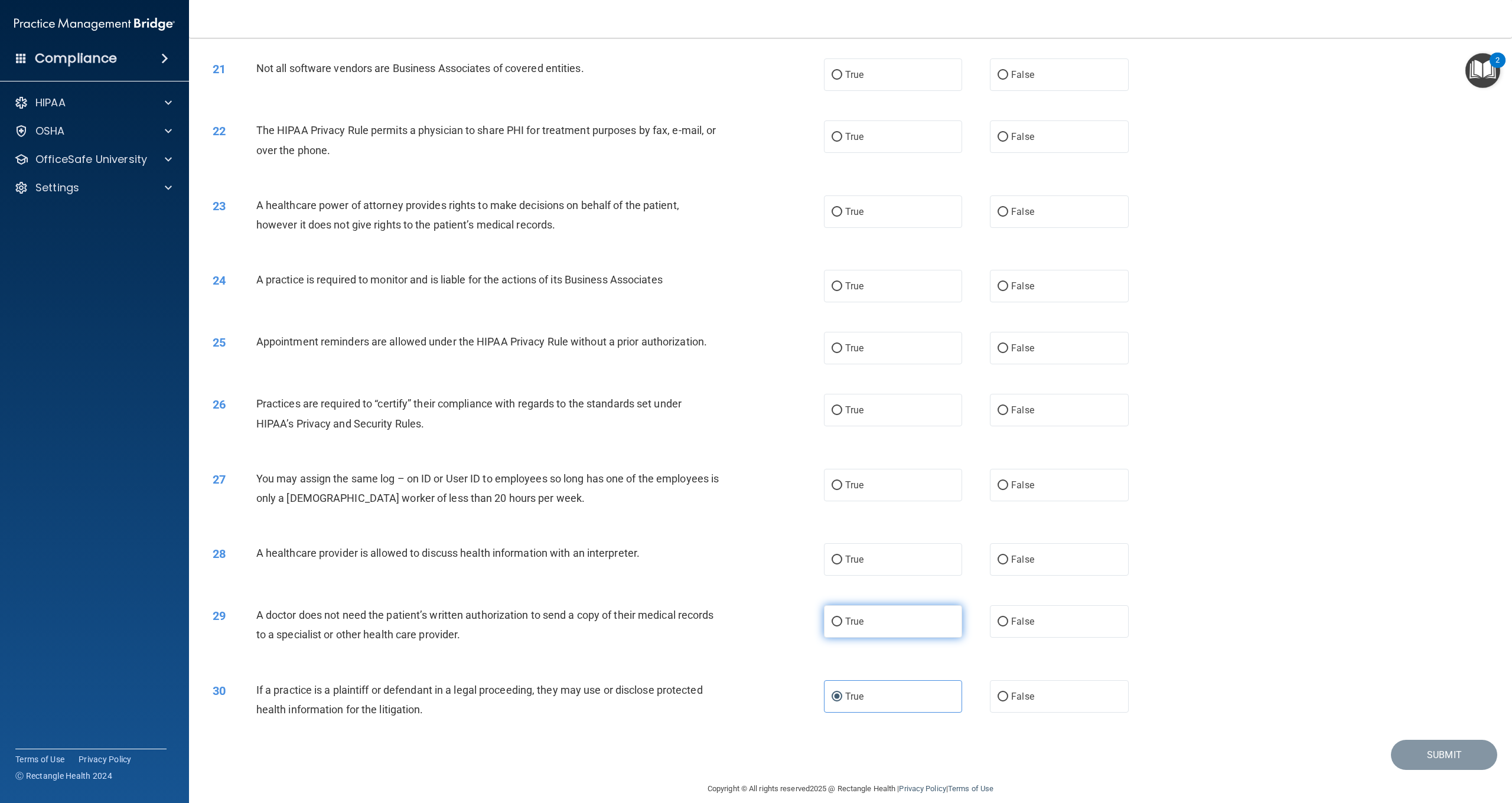
click at [842, 620] on input "True" at bounding box center [837, 622] width 10 height 9
radio input "true"
drag, startPoint x: 641, startPoint y: 544, endPoint x: 260, endPoint y: 550, distance: 381.0
click at [259, 550] on span "A healthcare provider is allowed to discuss health information with an interpre…" at bounding box center [448, 553] width 383 height 13
drag, startPoint x: 874, startPoint y: 543, endPoint x: 766, endPoint y: 512, distance: 112.4
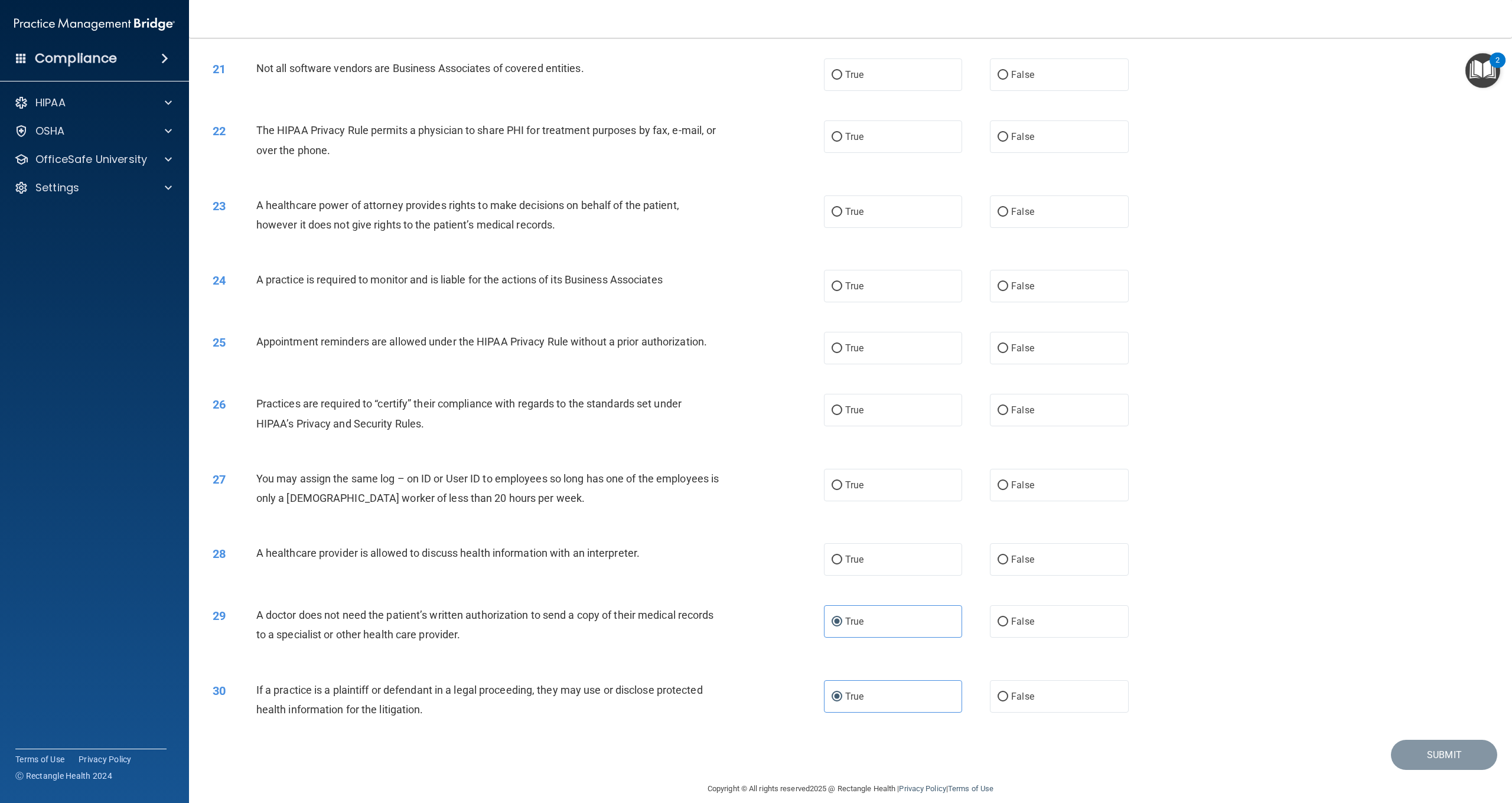
click at [872, 543] on label "True" at bounding box center [893, 560] width 138 height 33
click at [842, 556] on input "True" at bounding box center [837, 561] width 10 height 9
radio input "true"
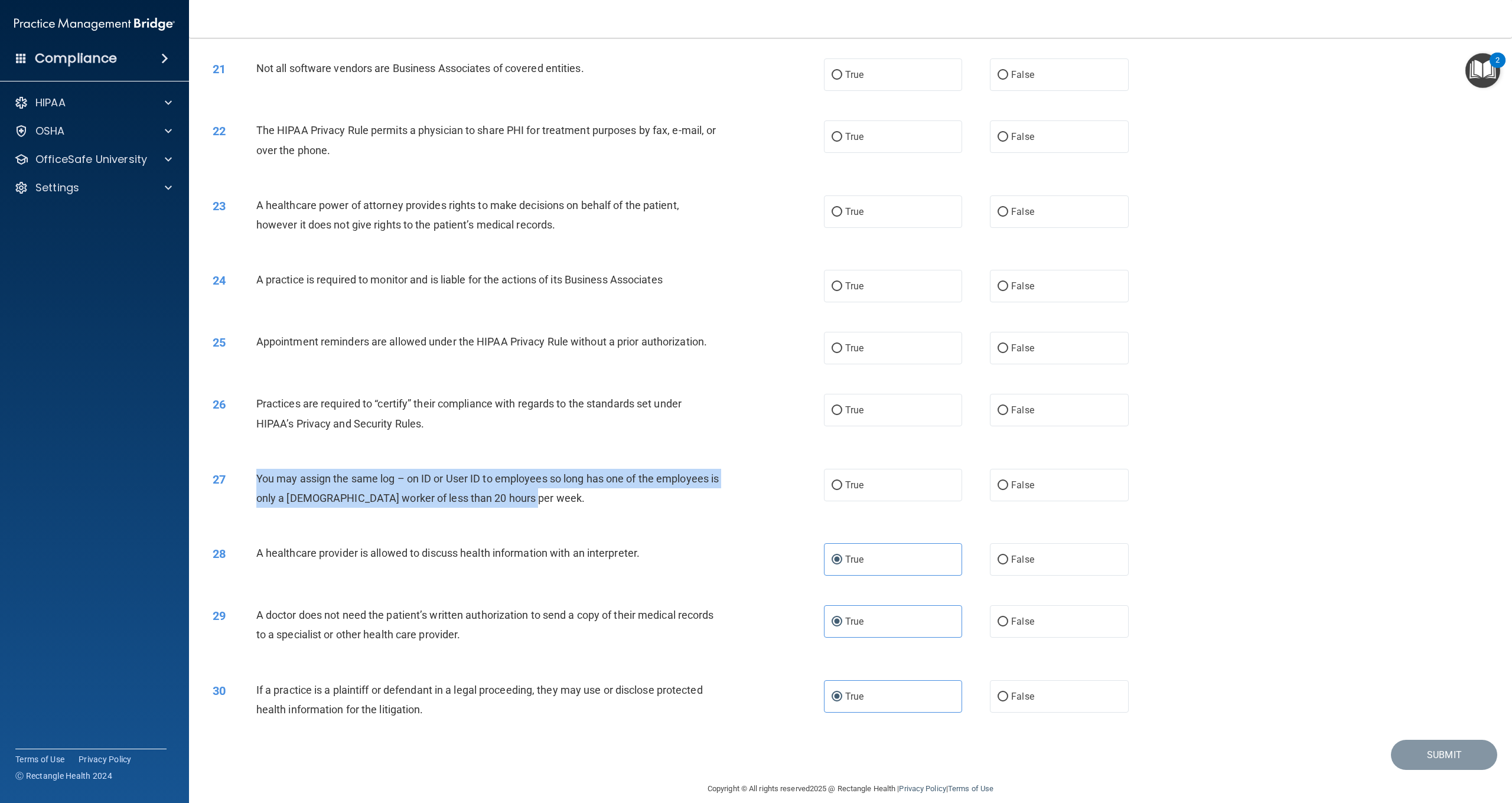
drag, startPoint x: 564, startPoint y: 488, endPoint x: 280, endPoint y: 464, distance: 285.0
click at [261, 469] on div "You may assign the same log – on ID or User ID to employees so long has one of …" at bounding box center [492, 489] width 472 height 39
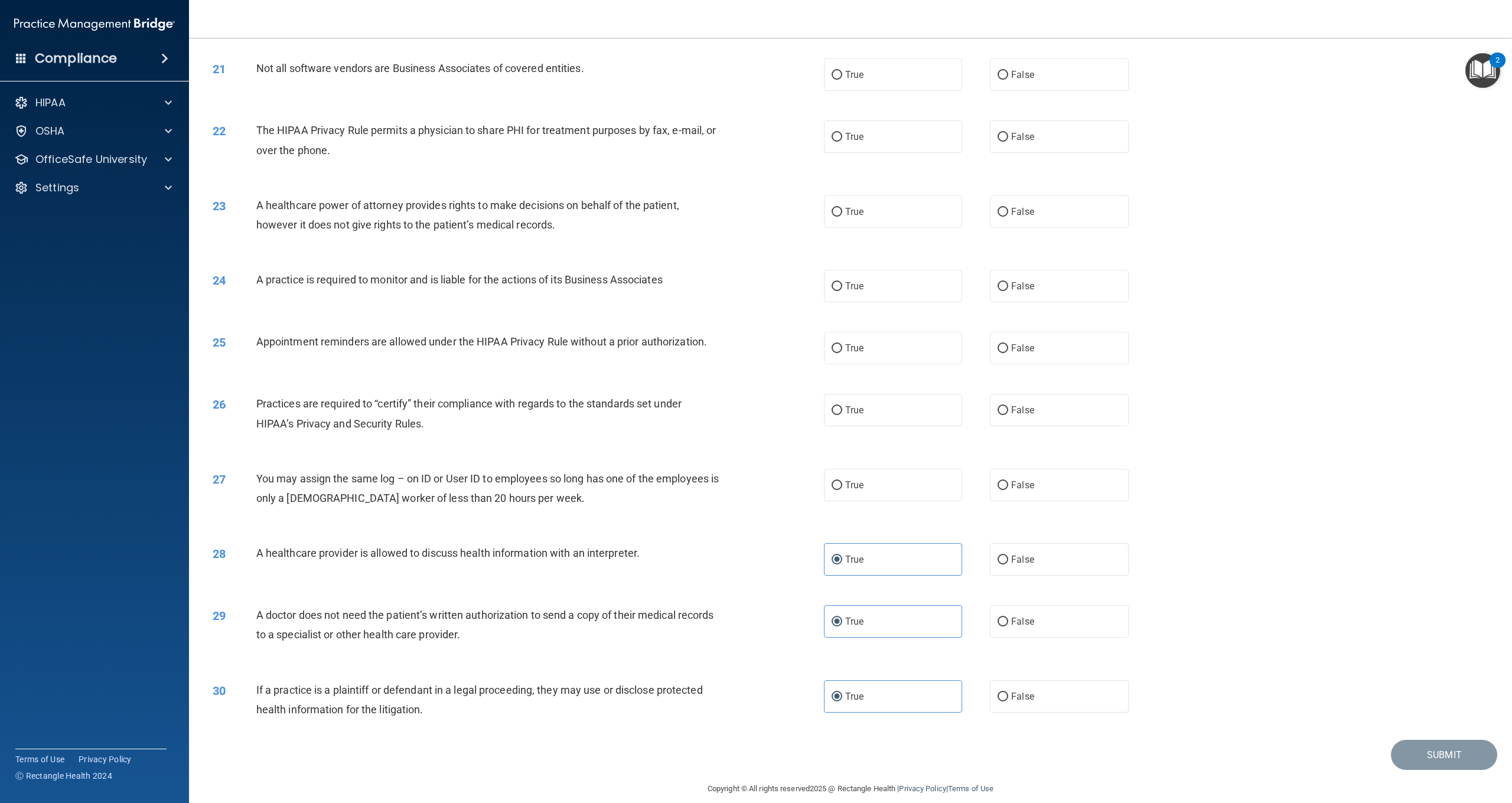
click at [536, 489] on div "You may assign the same log – on ID or User ID to employees so long has one of …" at bounding box center [492, 489] width 472 height 39
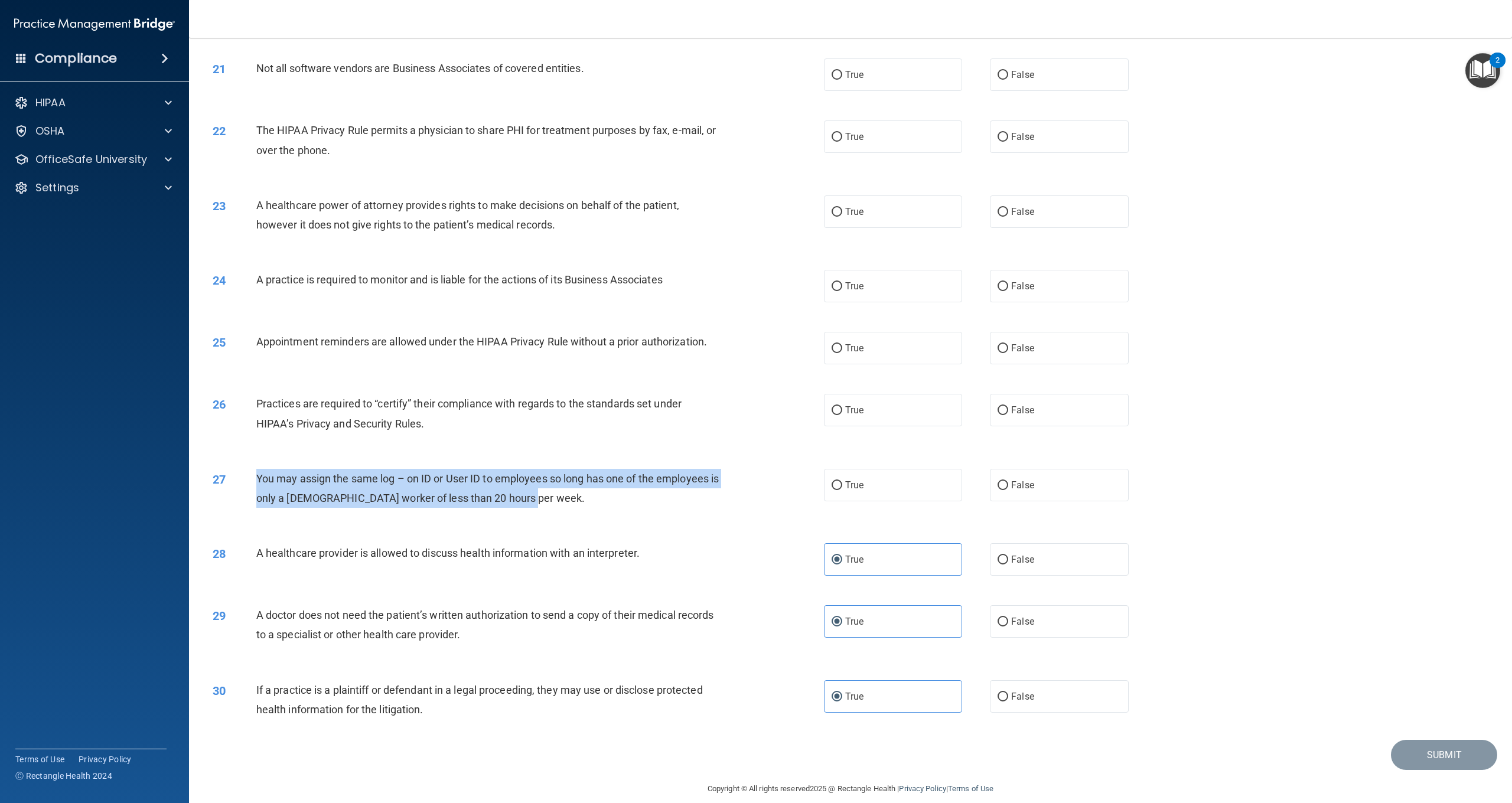
drag, startPoint x: 536, startPoint y: 489, endPoint x: 291, endPoint y: 471, distance: 245.7
click at [259, 469] on div "You may assign the same log – on ID or User ID to employees so long has one of …" at bounding box center [492, 489] width 472 height 39
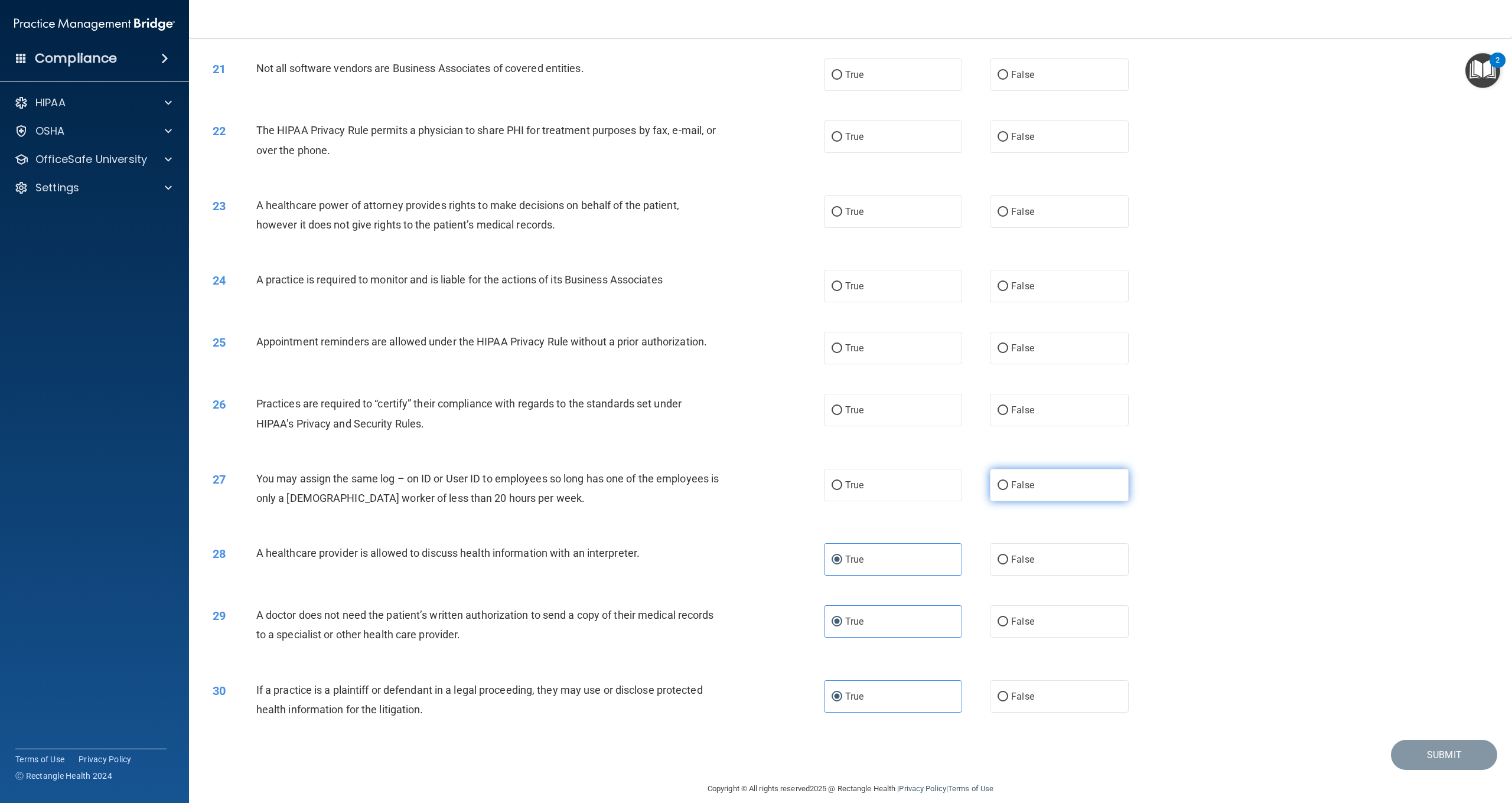
click at [996, 469] on label "False" at bounding box center [1059, 486] width 138 height 33
click at [998, 481] on input "False" at bounding box center [1003, 486] width 10 height 9
radio input "true"
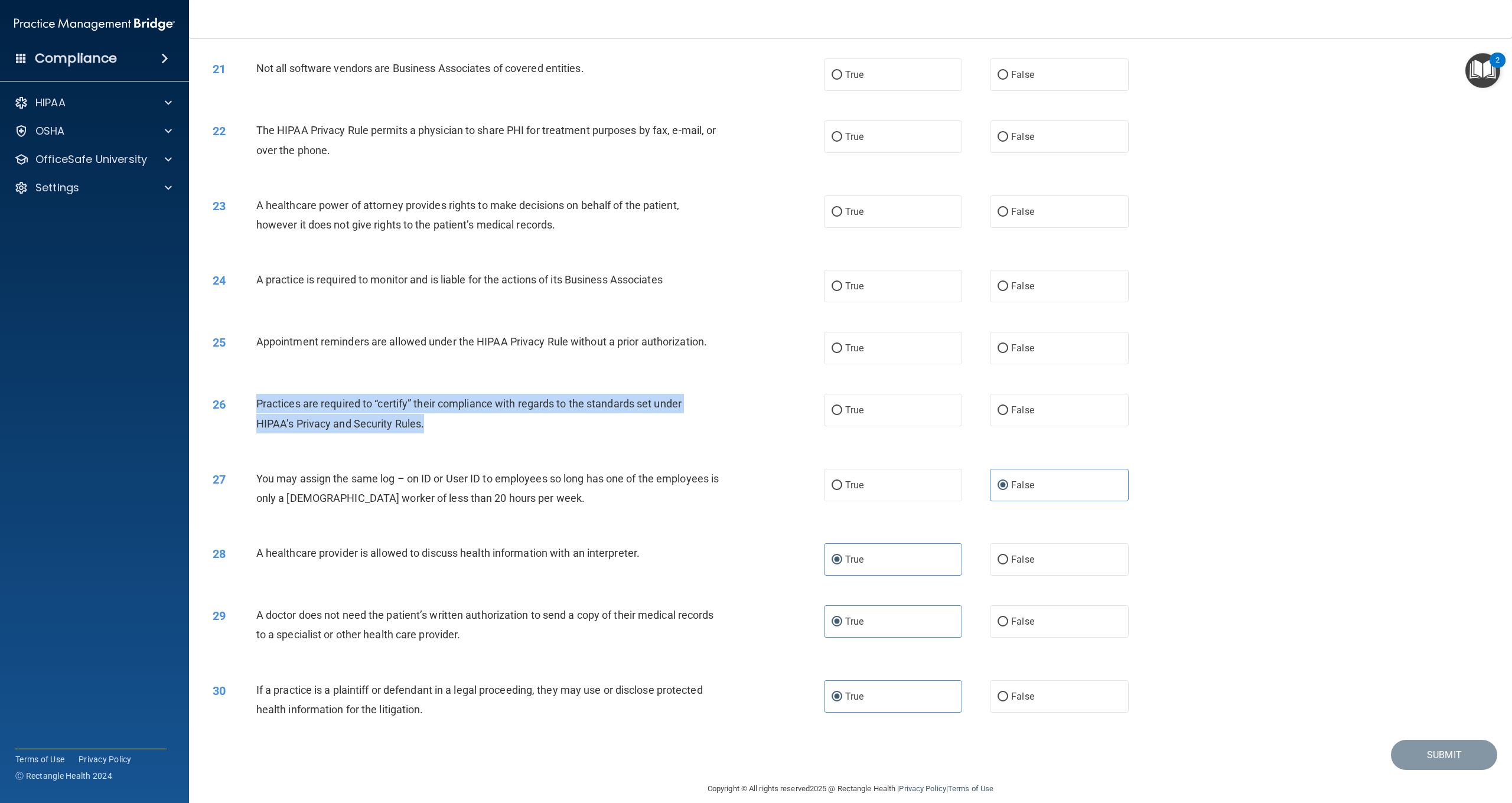
drag, startPoint x: 438, startPoint y: 416, endPoint x: 258, endPoint y: 396, distance: 181.1
click at [258, 396] on div "Practices are required to “certify” their compliance with regards to the standa…" at bounding box center [492, 413] width 472 height 39
click at [707, 318] on div "25 Appointment reminders are allowed under the HIPAA Privacy Rule without a pri…" at bounding box center [851, 348] width 1294 height 62
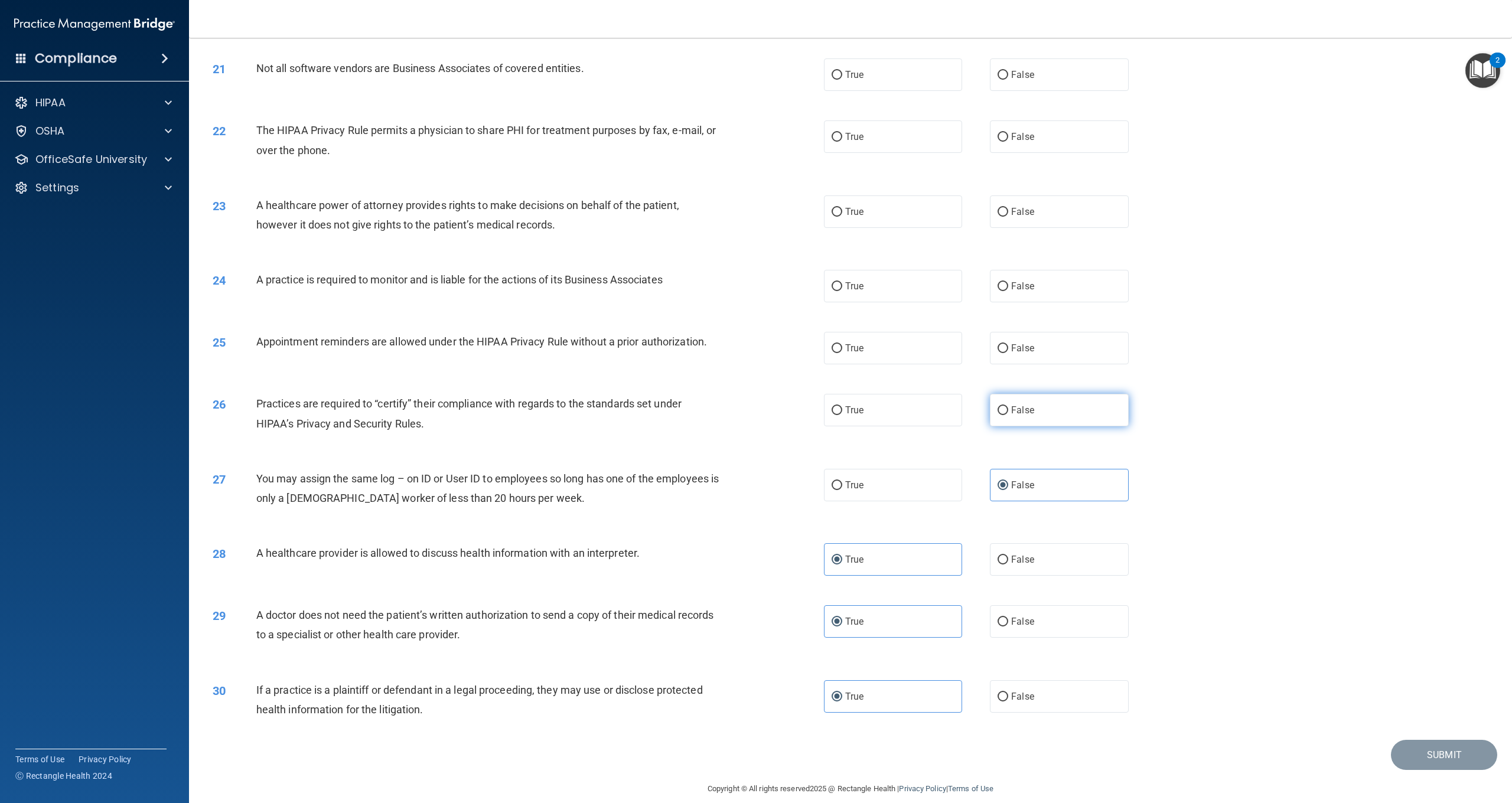
drag, startPoint x: 1009, startPoint y: 406, endPoint x: 999, endPoint y: 401, distance: 11.2
click at [1004, 406] on label "False" at bounding box center [1059, 410] width 138 height 33
click at [1004, 406] on input "False" at bounding box center [1003, 411] width 10 height 9
radio input "true"
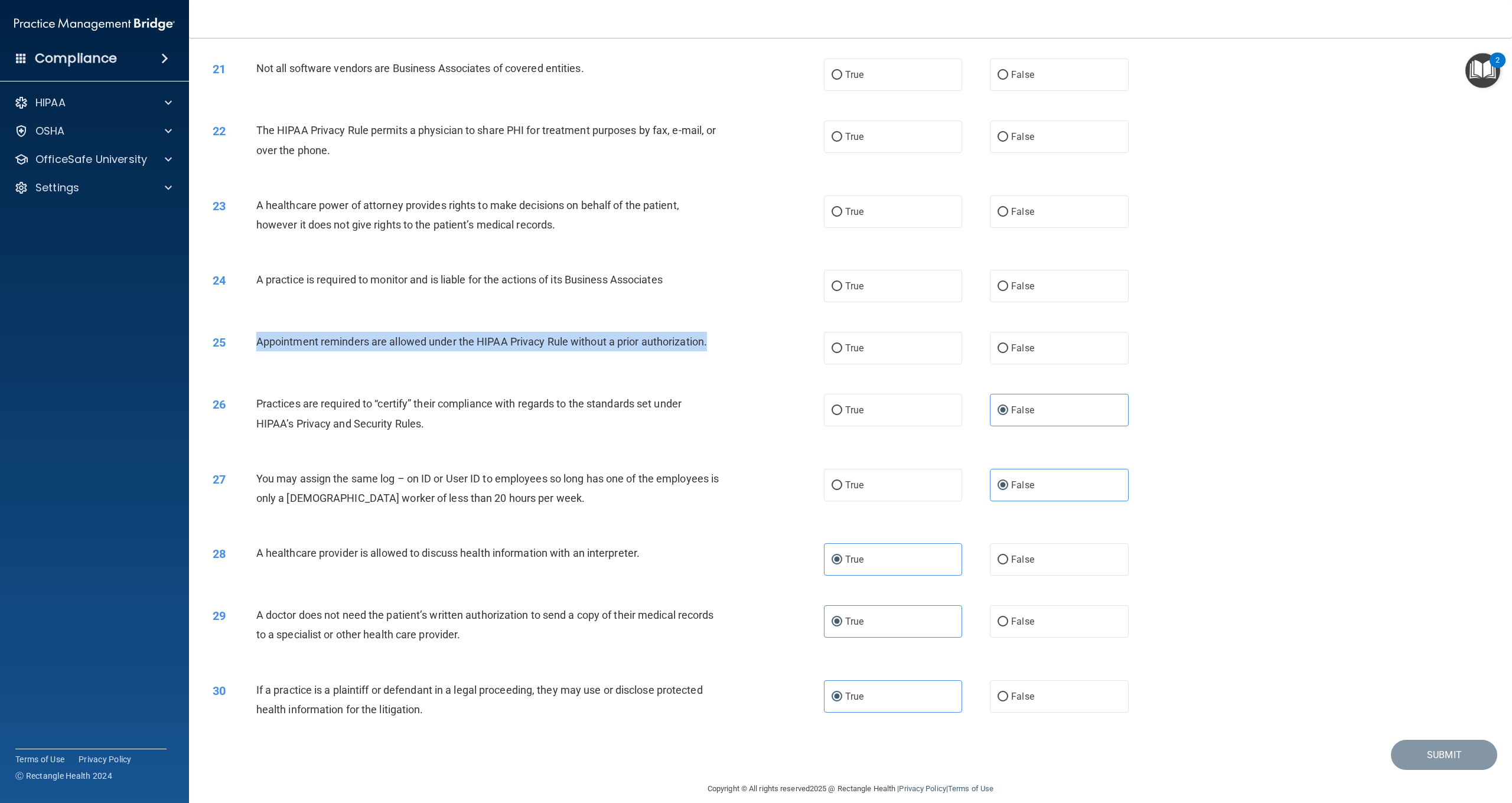
drag, startPoint x: 721, startPoint y: 337, endPoint x: 257, endPoint y: 336, distance: 464.0
click at [257, 336] on div "Appointment reminders are allowed under the HIPAA Privacy Rule without a prior …" at bounding box center [492, 342] width 472 height 19
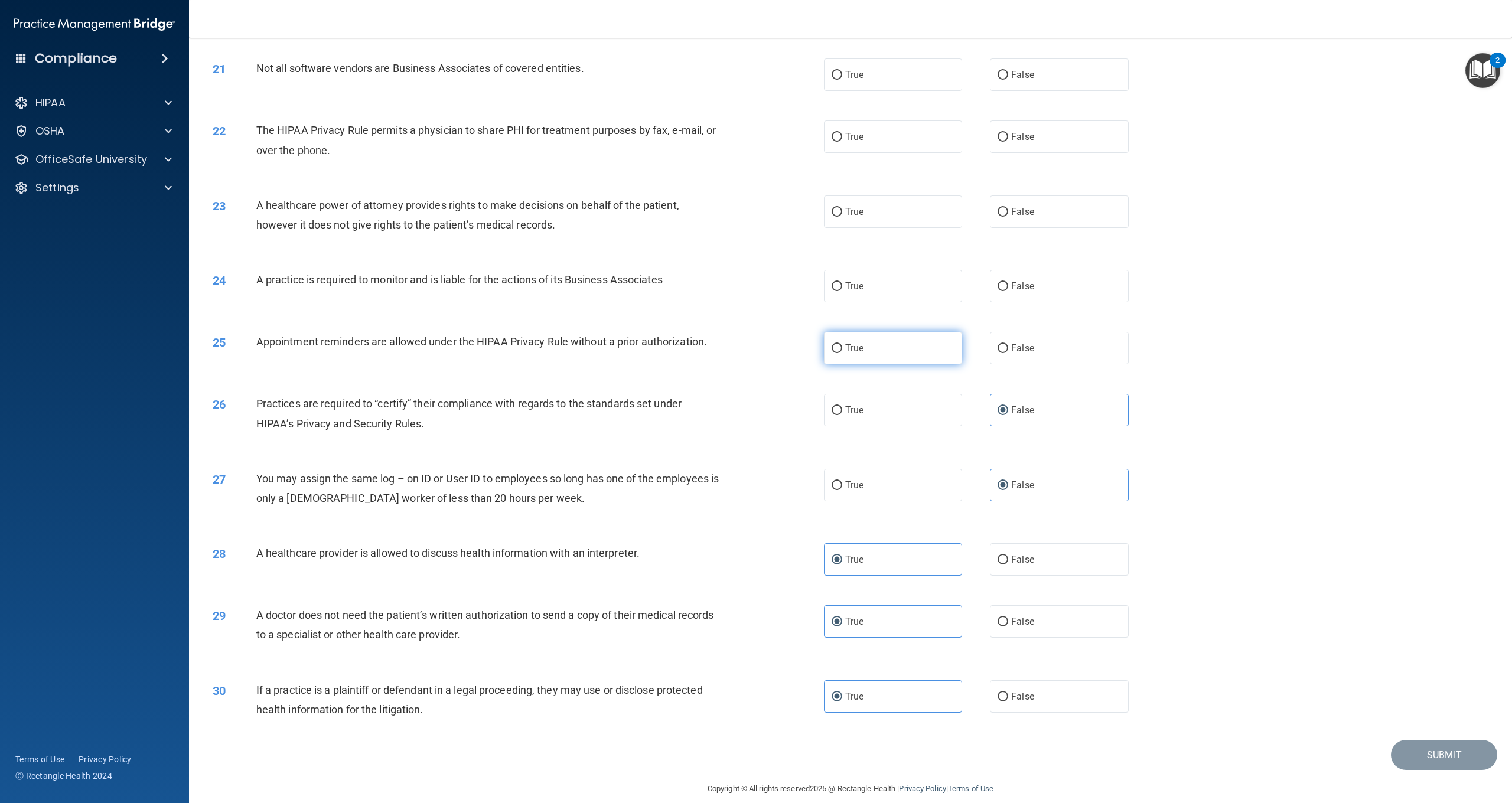
click at [881, 357] on label "True" at bounding box center [893, 348] width 138 height 33
click at [842, 353] on input "True" at bounding box center [837, 348] width 10 height 9
radio input "true"
drag, startPoint x: 670, startPoint y: 277, endPoint x: 257, endPoint y: 268, distance: 413.1
click at [257, 270] on div "A practice is required to monitor and is liable for the actions of its Business…" at bounding box center [492, 280] width 472 height 19
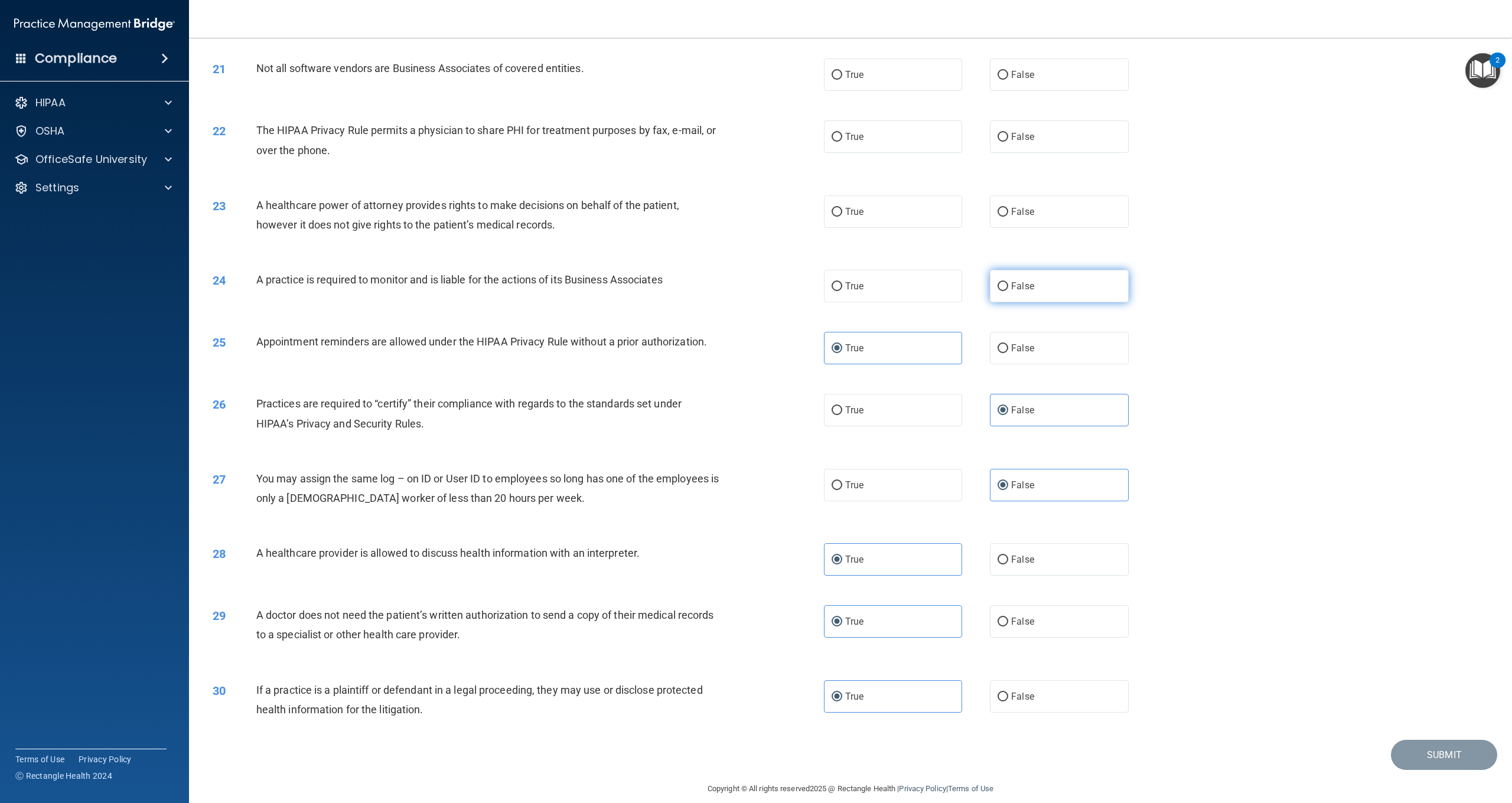
click at [1013, 280] on span "False" at bounding box center [1023, 285] width 23 height 11
click at [1008, 282] on input "False" at bounding box center [1003, 287] width 10 height 9
radio input "true"
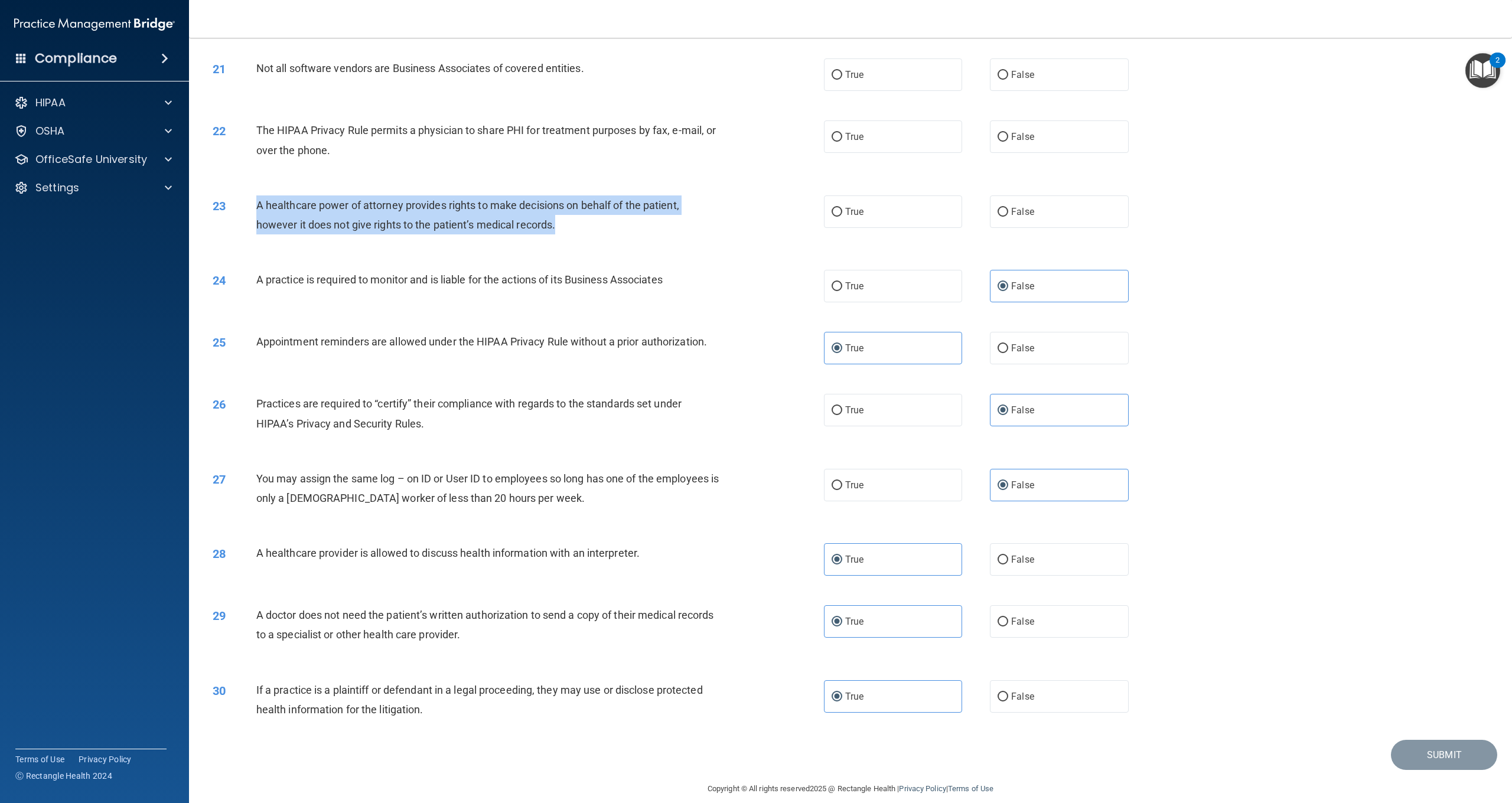
drag, startPoint x: 587, startPoint y: 219, endPoint x: 259, endPoint y: 204, distance: 328.3
click at [258, 204] on div "A healthcare power of attorney provides rights to make decisions on behalf of t…" at bounding box center [492, 215] width 472 height 39
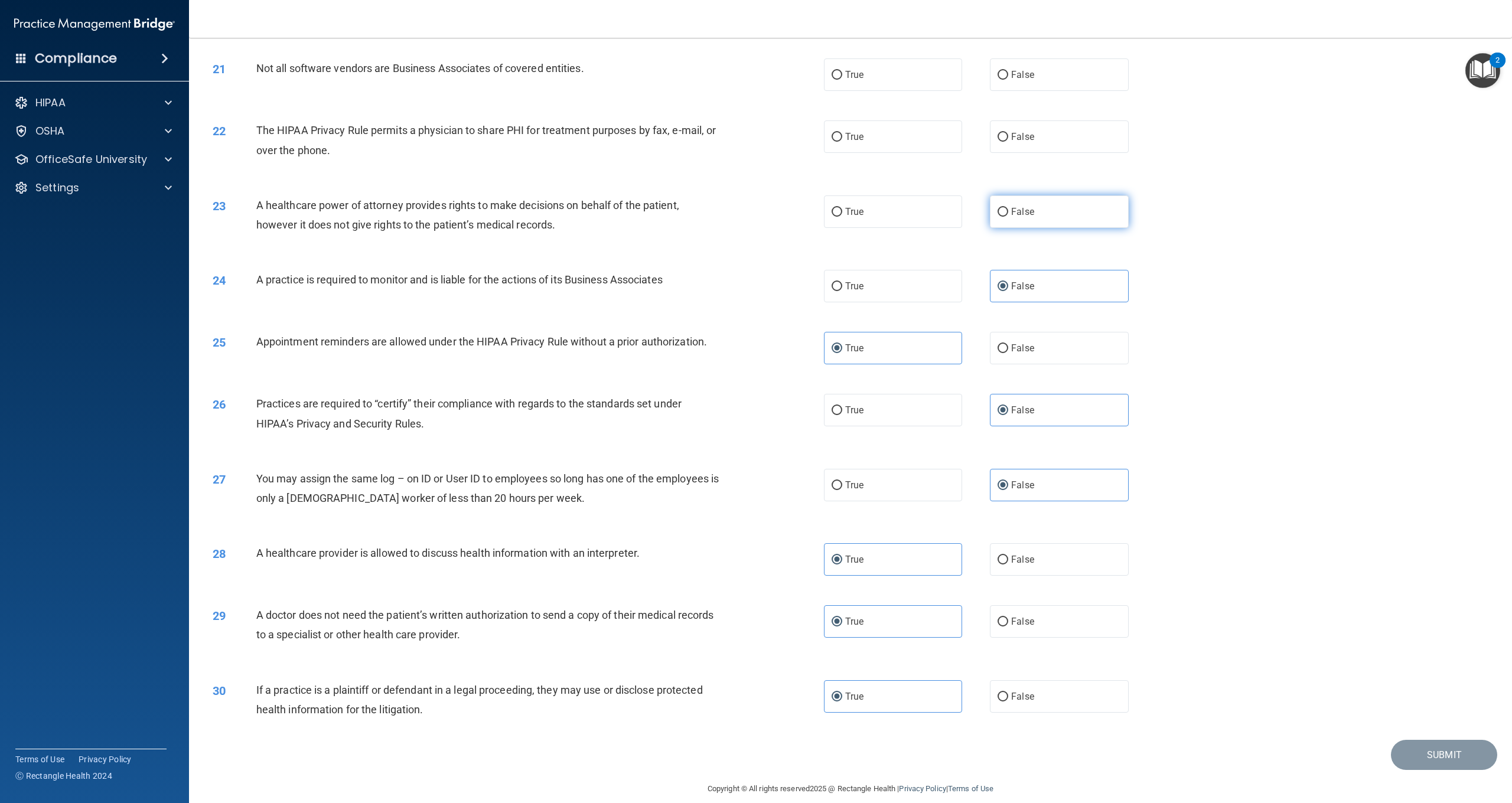
click at [998, 199] on label "False" at bounding box center [1059, 212] width 138 height 33
click at [998, 208] on input "False" at bounding box center [1003, 212] width 10 height 9
radio input "true"
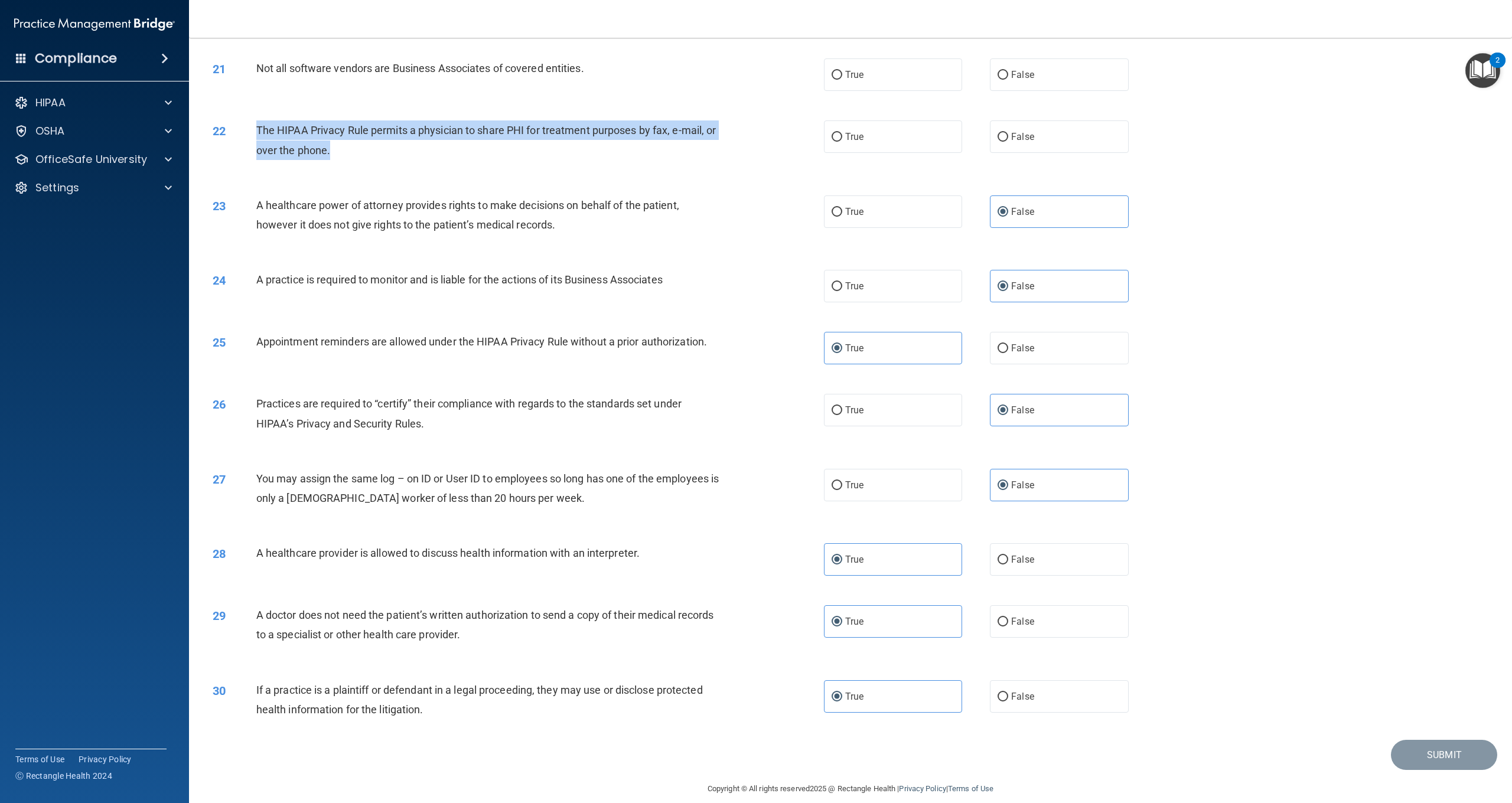
drag, startPoint x: 334, startPoint y: 142, endPoint x: 257, endPoint y: 125, distance: 78.9
click at [257, 125] on div "The HIPAA Privacy Rule permits a physician to share PHI for treatment purposes …" at bounding box center [492, 140] width 472 height 39
drag, startPoint x: 854, startPoint y: 139, endPoint x: 765, endPoint y: 140, distance: 89.0
click at [841, 139] on label "True" at bounding box center [893, 137] width 138 height 33
click at [841, 139] on input "True" at bounding box center [837, 137] width 10 height 9
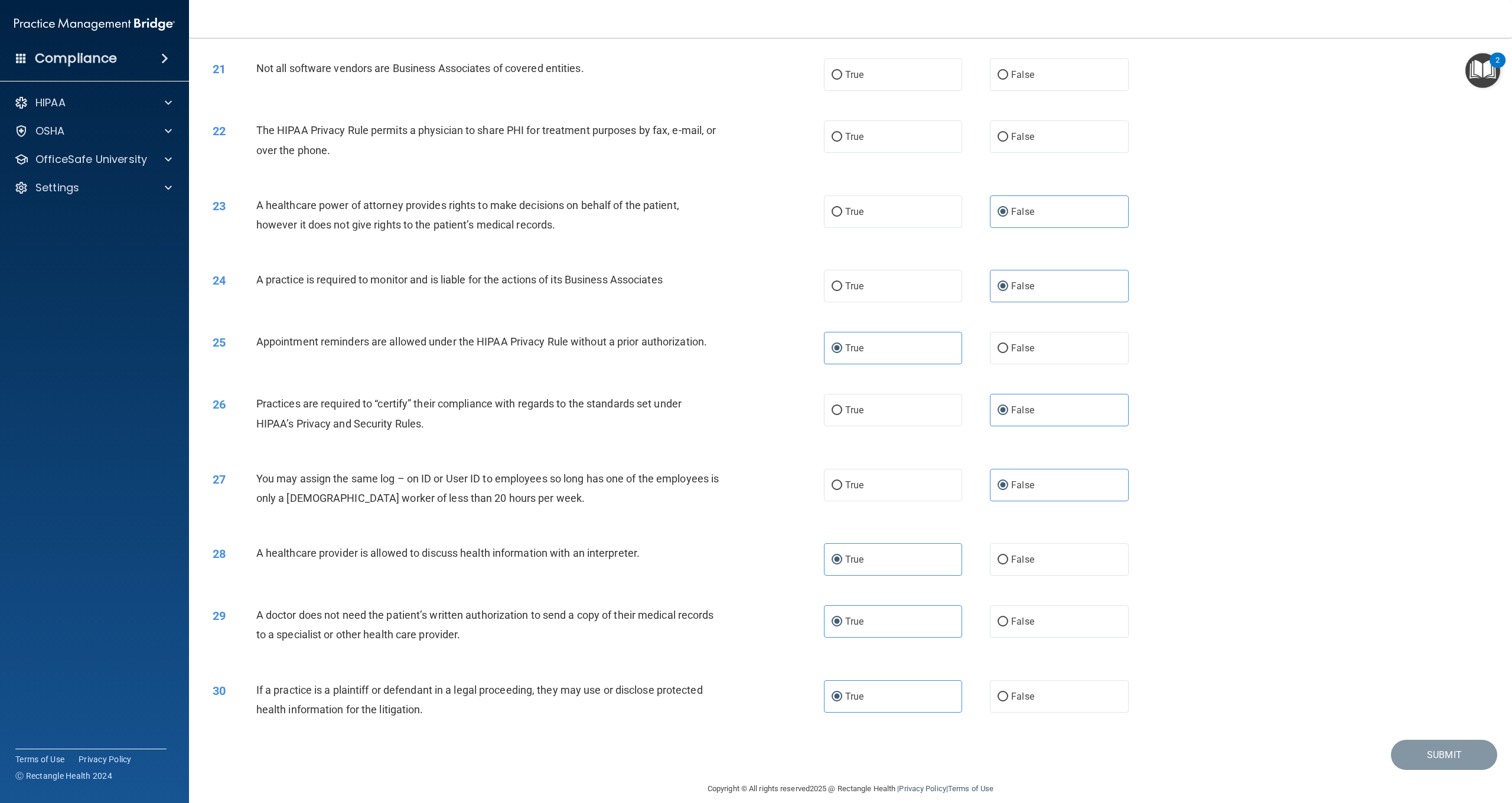
radio input "true"
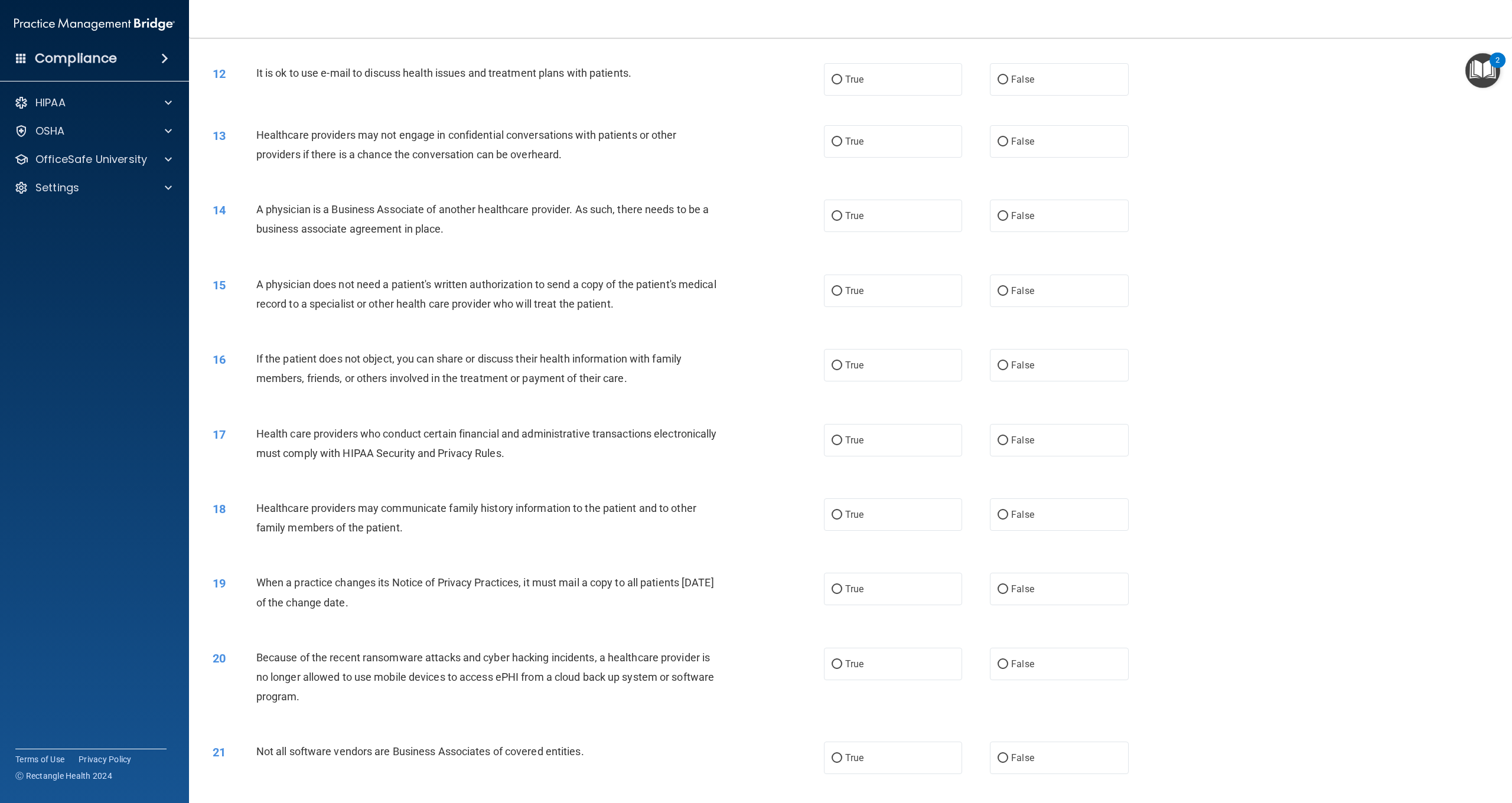
scroll to position [840, 0]
drag, startPoint x: 588, startPoint y: 747, endPoint x: 257, endPoint y: 750, distance: 331.0
click at [257, 750] on div "Not all software vendors are Business Associates of covered entities." at bounding box center [492, 751] width 472 height 19
drag, startPoint x: 1092, startPoint y: 753, endPoint x: 1084, endPoint y: 747, distance: 10.0
click at [1085, 751] on label "False" at bounding box center [1059, 758] width 138 height 33
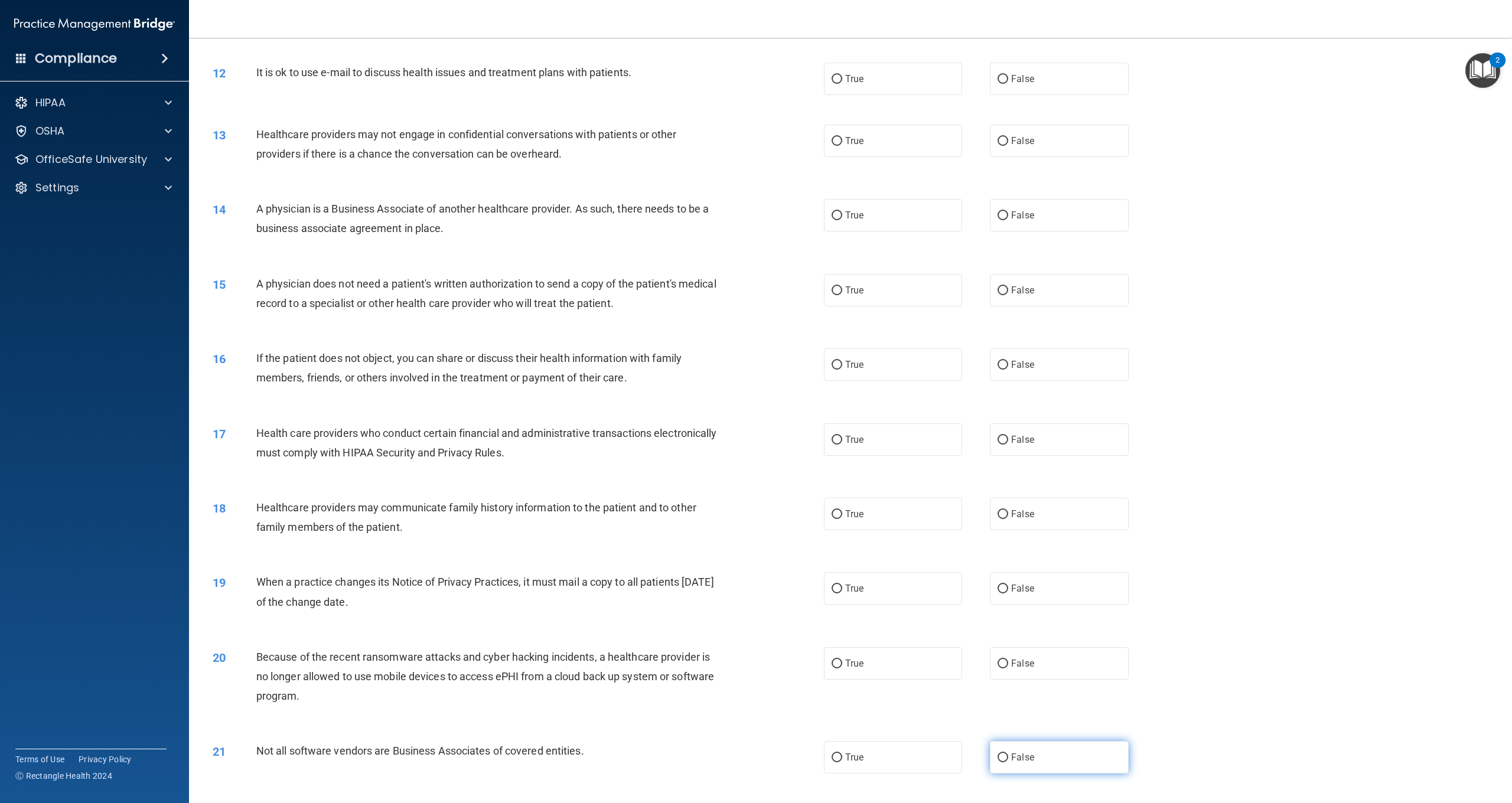
click at [1008, 753] on input "False" at bounding box center [1003, 758] width 10 height 9
radio input "true"
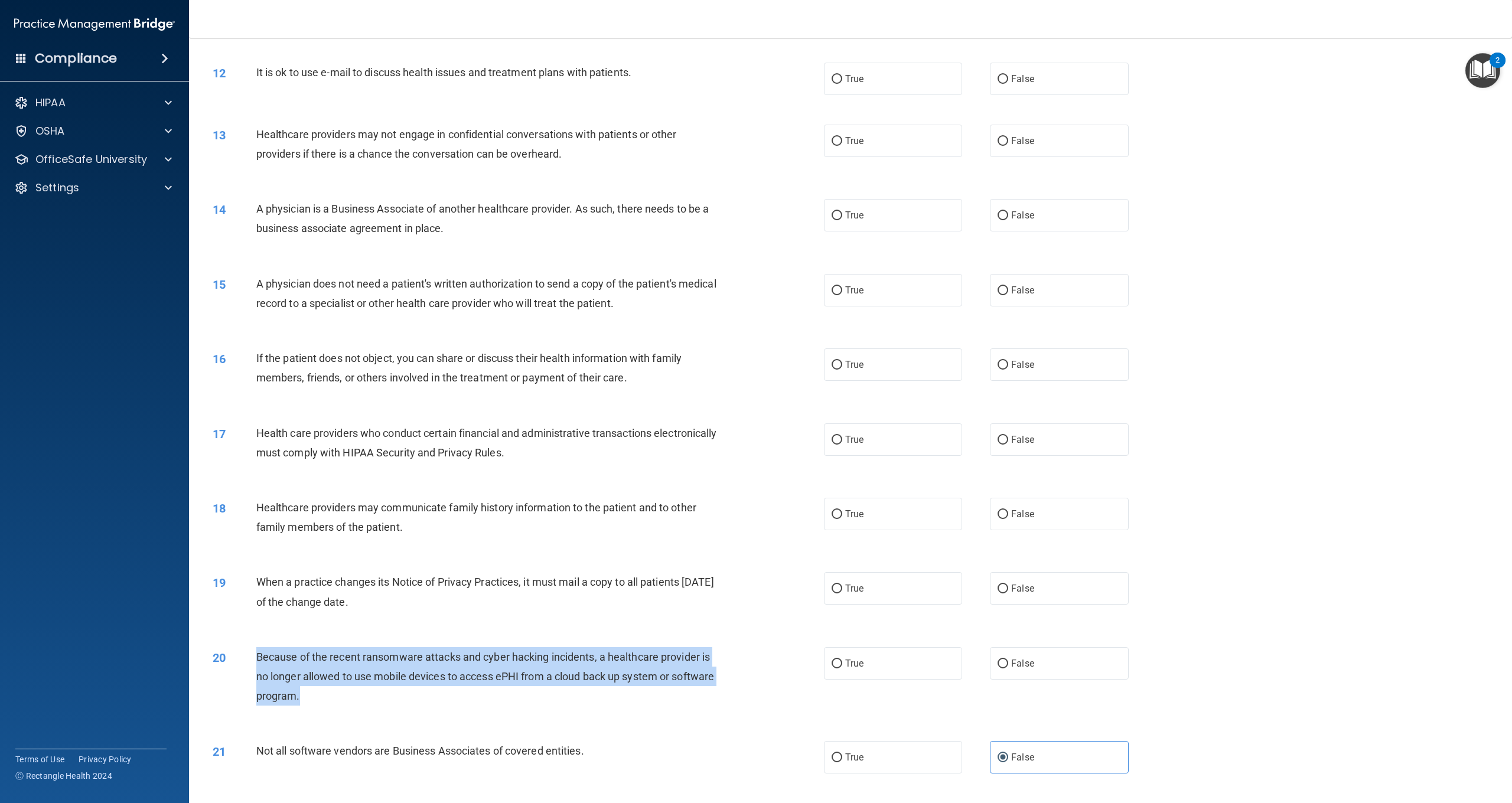
drag, startPoint x: 380, startPoint y: 695, endPoint x: 257, endPoint y: 653, distance: 130.0
click at [257, 653] on div "Because of the recent ransomware attacks and cyber hacking incidents, a healthc…" at bounding box center [492, 677] width 472 height 59
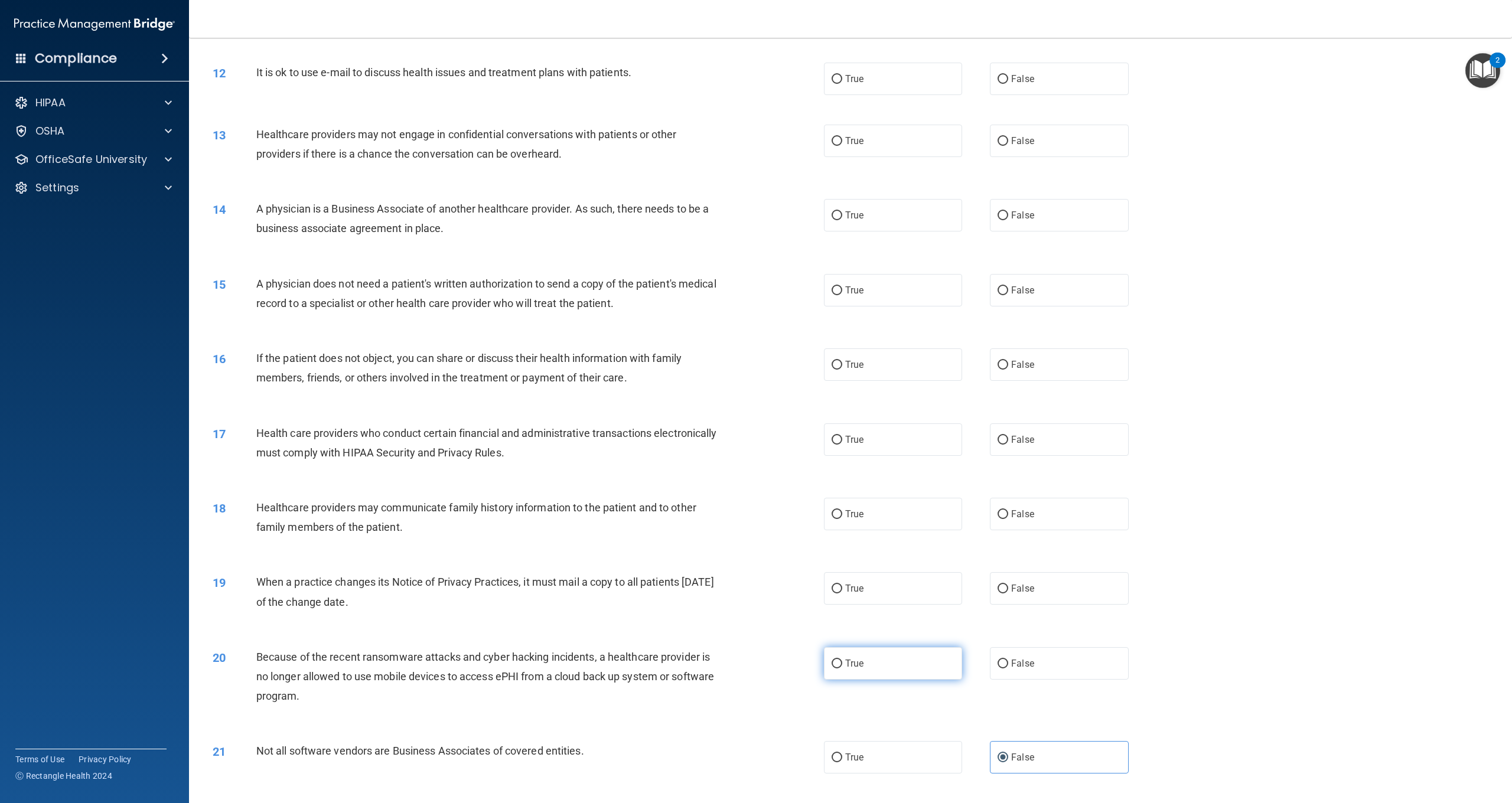
drag, startPoint x: 935, startPoint y: 675, endPoint x: 926, endPoint y: 671, distance: 9.8
click at [931, 674] on label "True" at bounding box center [893, 664] width 138 height 33
click at [842, 669] on input "True" at bounding box center [837, 664] width 10 height 9
radio input "true"
drag, startPoint x: 411, startPoint y: 597, endPoint x: 257, endPoint y: 577, distance: 155.3
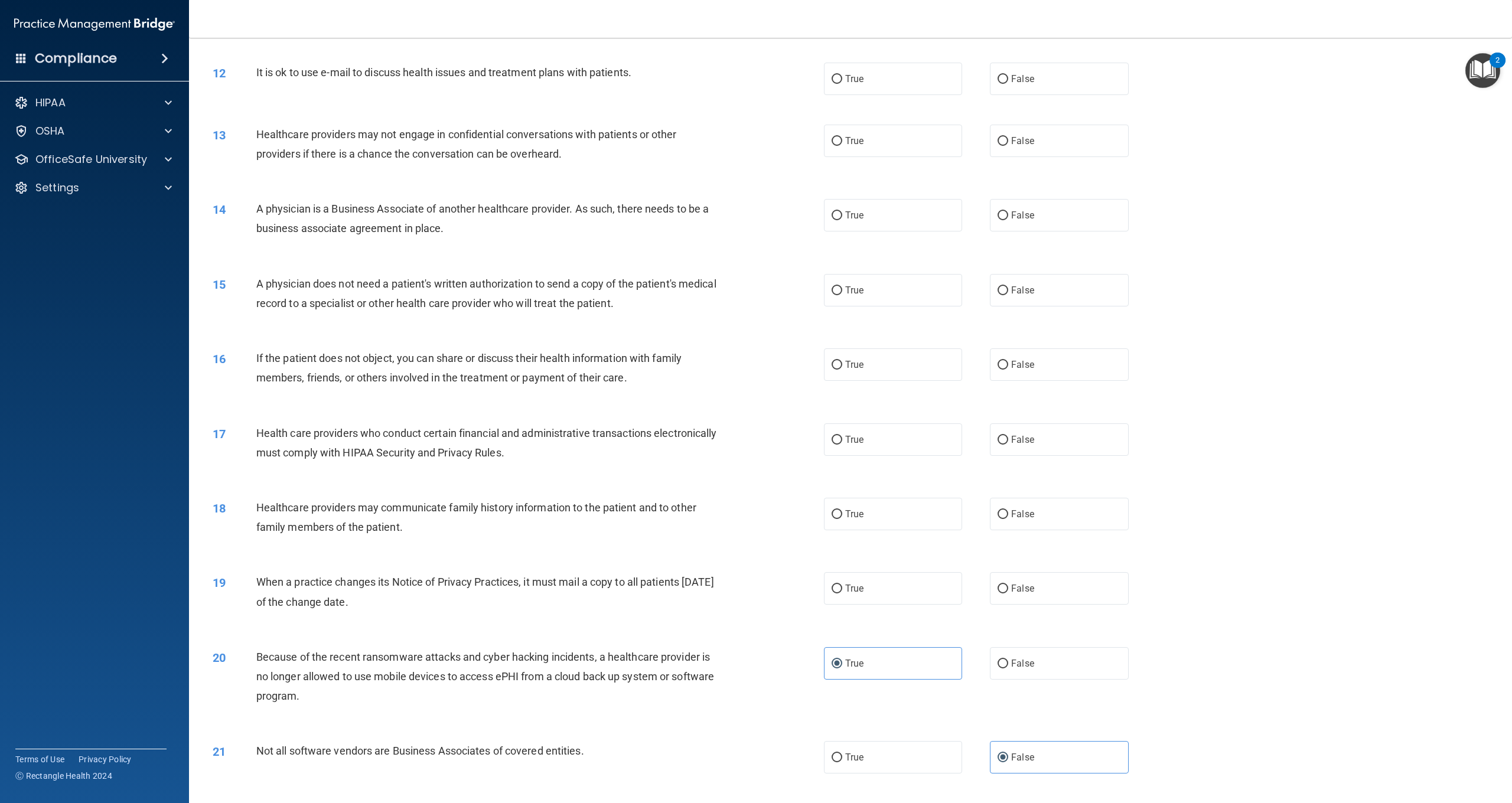
click at [257, 576] on div "When a practice changes its Notice of Privacy Practices, it must mail a copy to…" at bounding box center [492, 592] width 472 height 39
click at [855, 589] on span "True" at bounding box center [854, 588] width 19 height 11
click at [842, 589] on input "True" at bounding box center [837, 589] width 10 height 9
radio input "true"
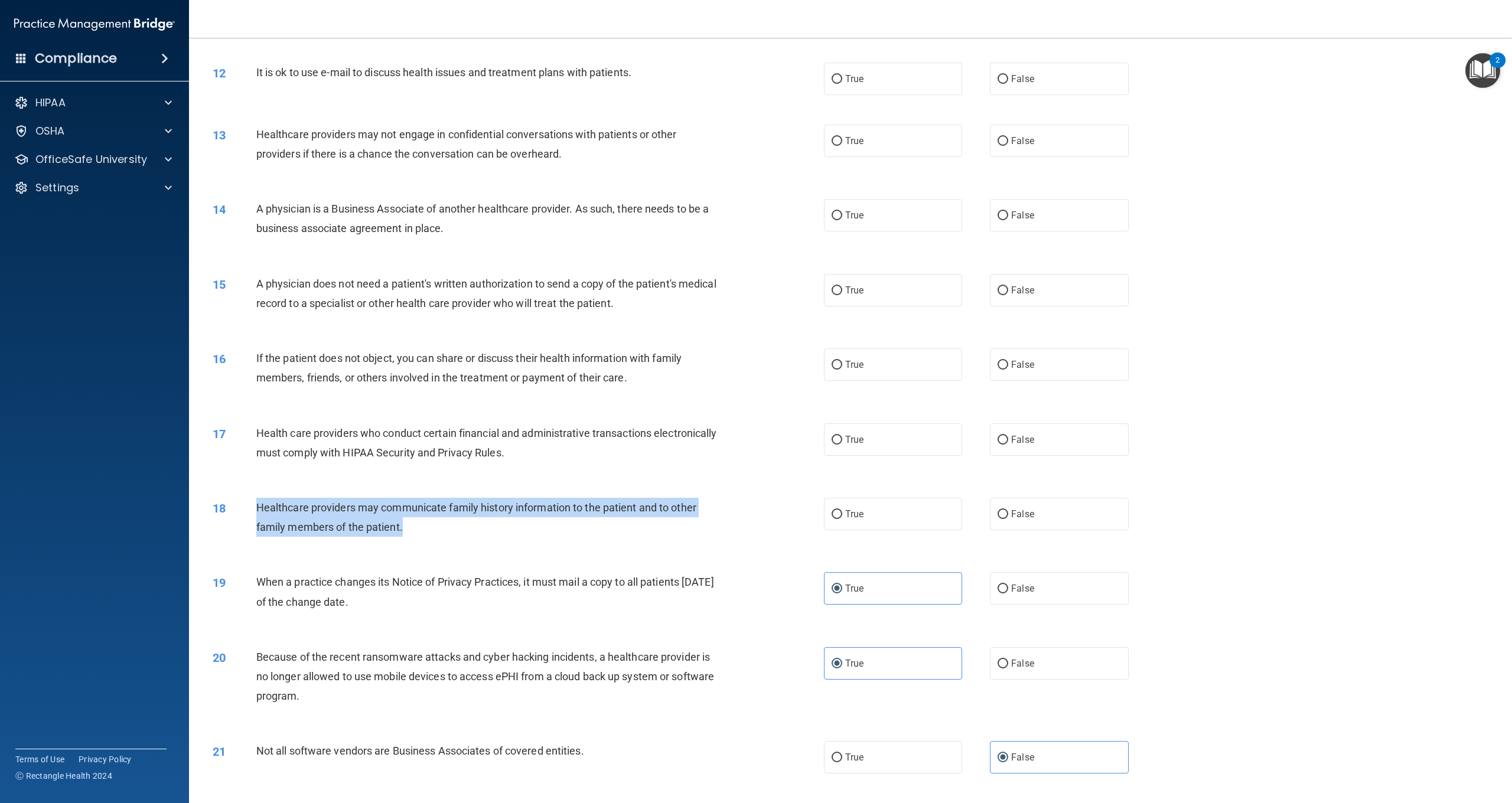
drag, startPoint x: 404, startPoint y: 523, endPoint x: 259, endPoint y: 503, distance: 146.4
click at [259, 503] on div "Healthcare providers may communicate family history information to the patient …" at bounding box center [492, 518] width 472 height 39
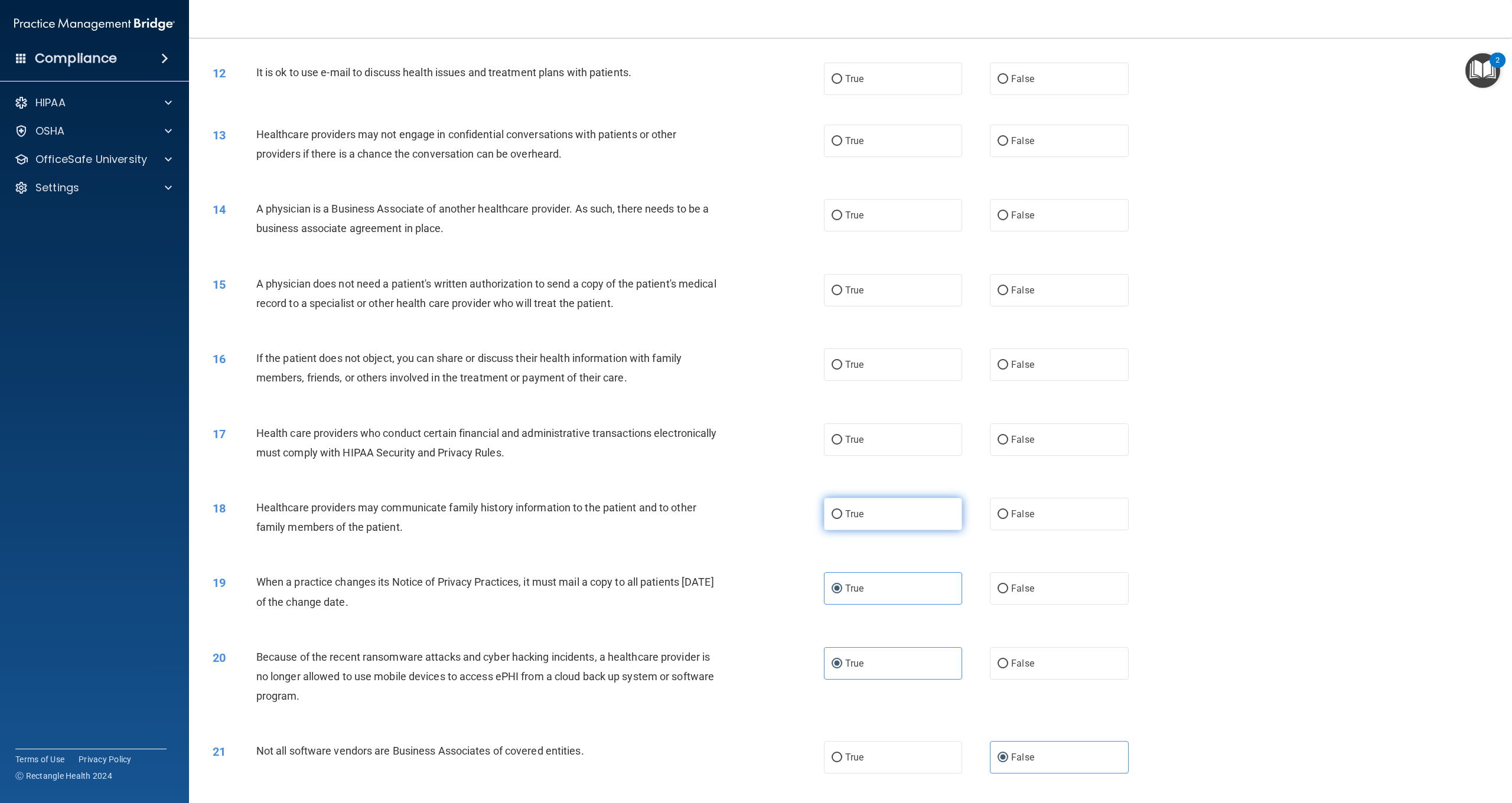
drag, startPoint x: 871, startPoint y: 516, endPoint x: 860, endPoint y: 512, distance: 11.7
click at [869, 515] on label "True" at bounding box center [893, 515] width 138 height 33
click at [842, 515] on input "True" at bounding box center [837, 515] width 10 height 9
radio input "true"
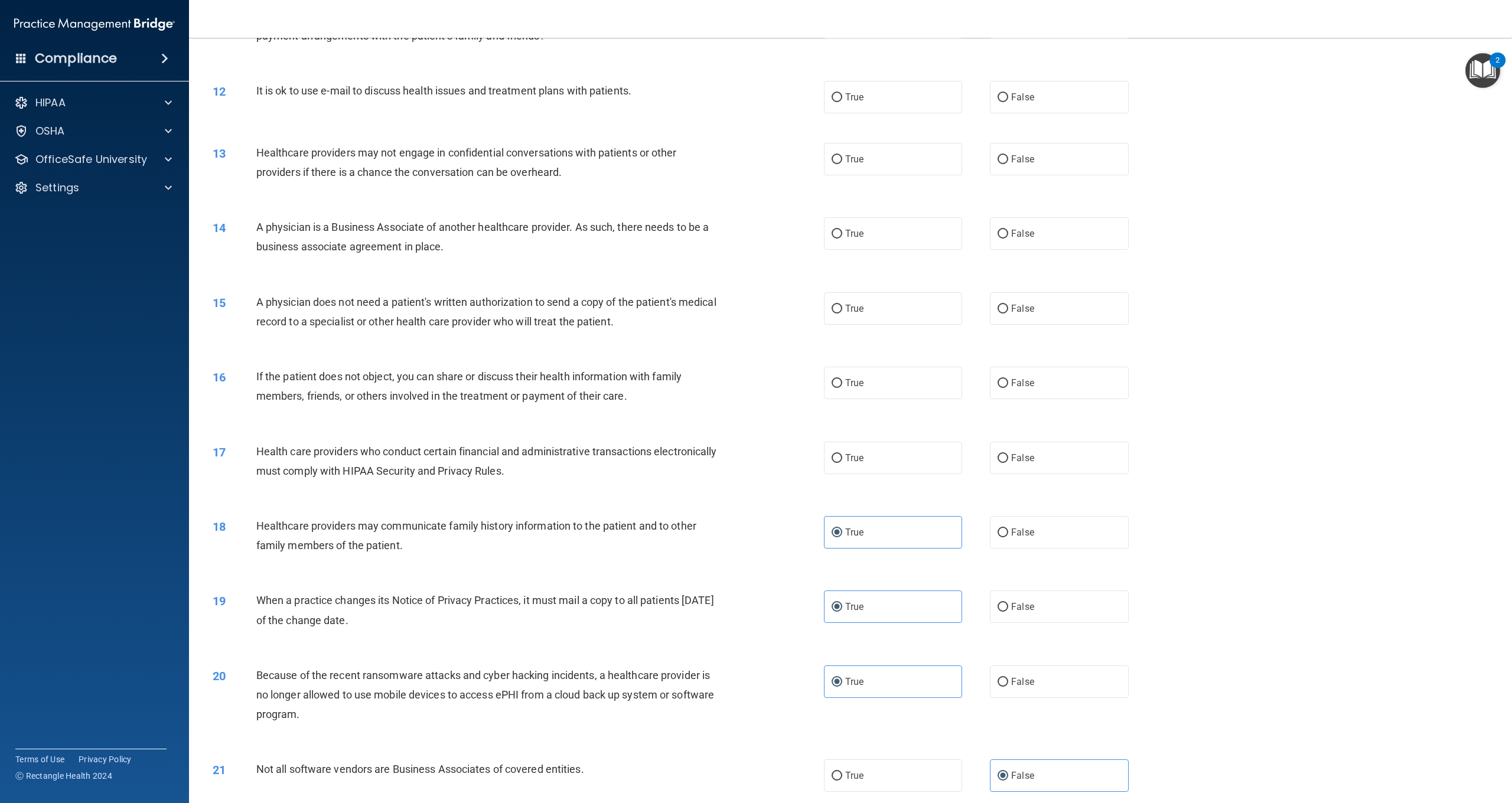
scroll to position [823, 0]
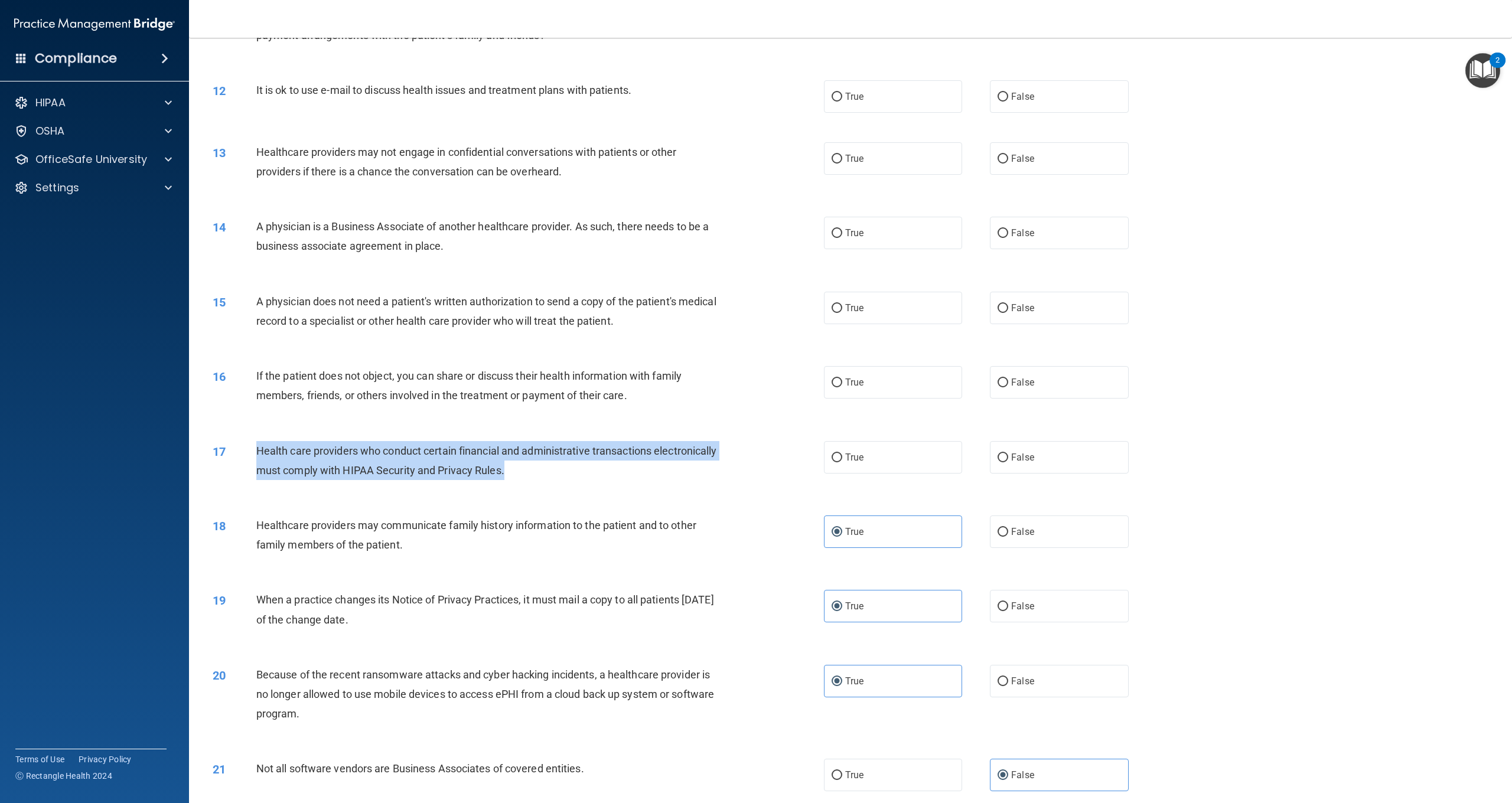
drag, startPoint x: 614, startPoint y: 464, endPoint x: 255, endPoint y: 443, distance: 359.6
click at [255, 443] on div "17 Health care providers who conduct certain financial and administrative trans…" at bounding box center [518, 463] width 647 height 45
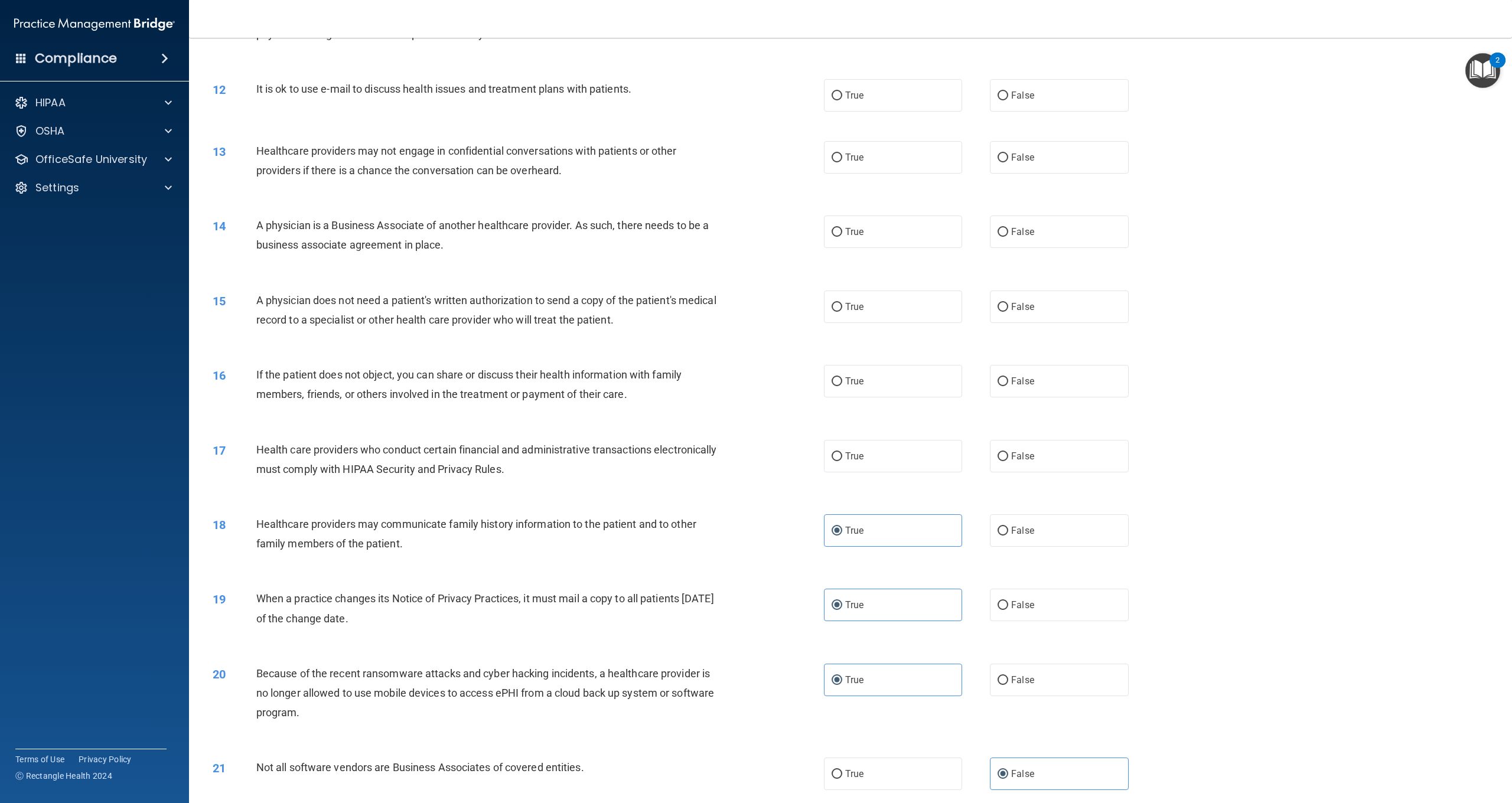
click at [255, 444] on div "17" at bounding box center [230, 450] width 53 height 22
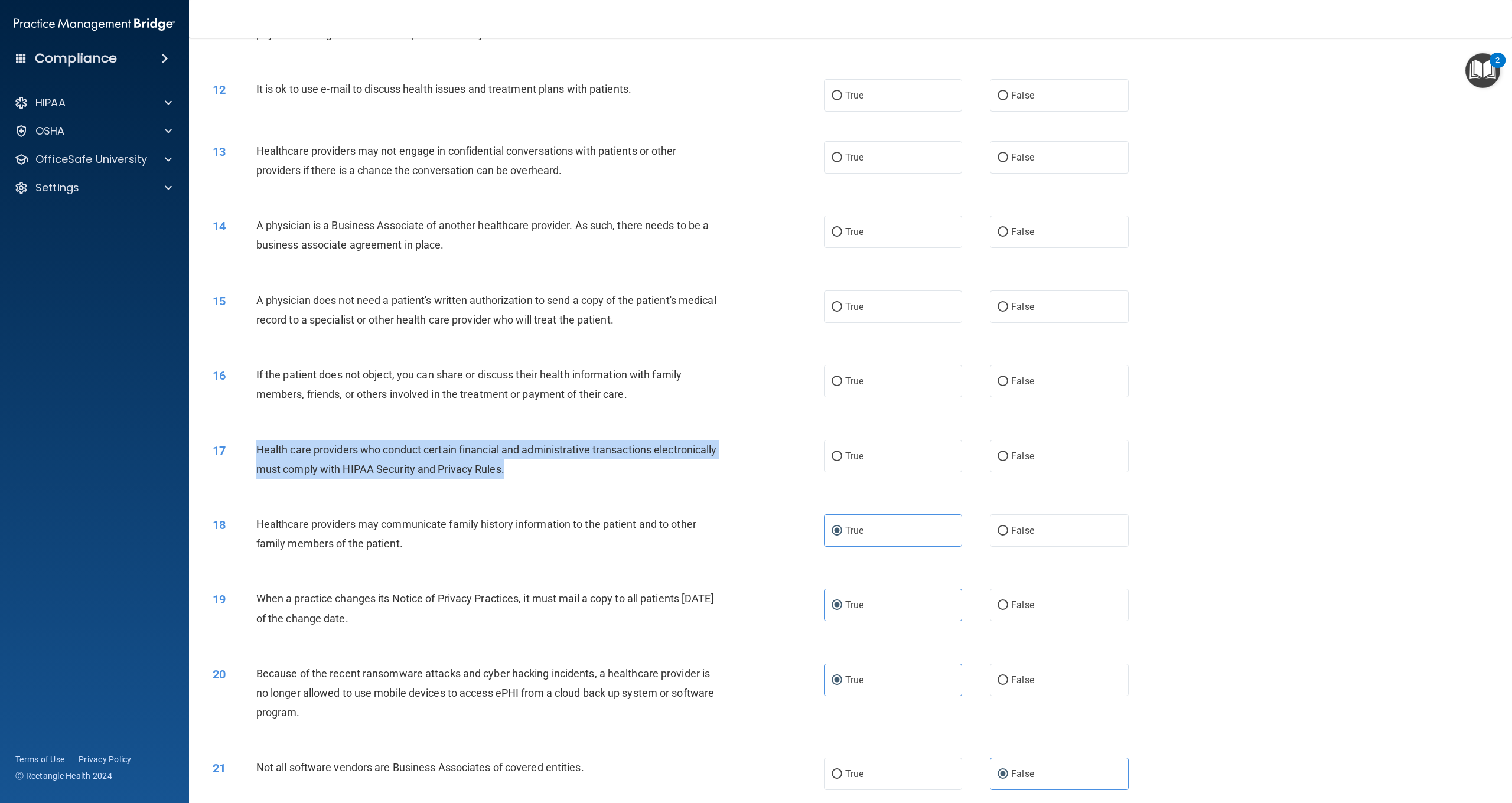
drag, startPoint x: 264, startPoint y: 446, endPoint x: 569, endPoint y: 466, distance: 305.7
click at [573, 466] on div "Health care providers who conduct certain financial and administrative transact…" at bounding box center [492, 459] width 472 height 39
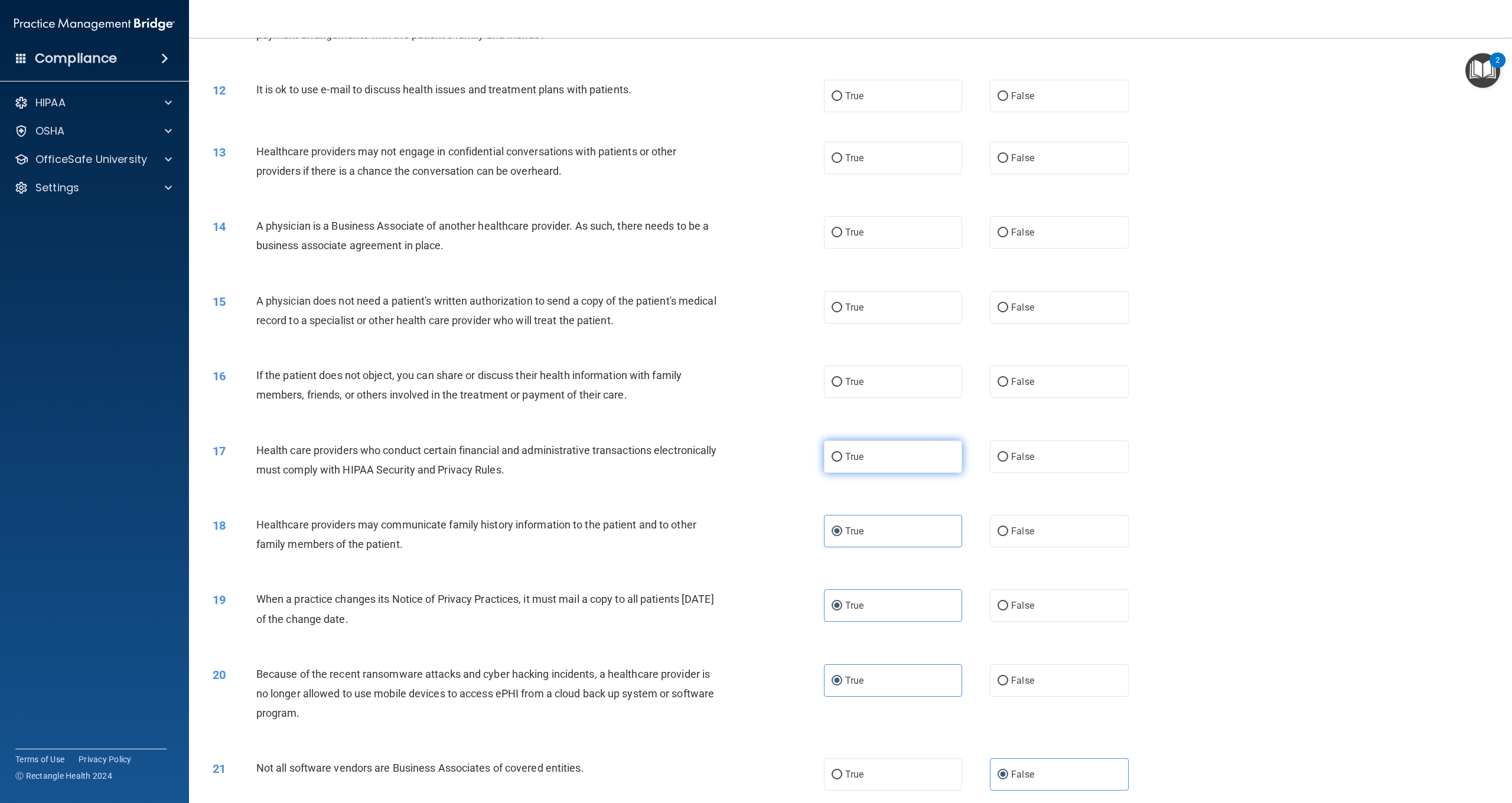
drag, startPoint x: 851, startPoint y: 449, endPoint x: 836, endPoint y: 446, distance: 15.3
click at [850, 452] on span "True" at bounding box center [854, 457] width 19 height 11
click at [842, 453] on input "True" at bounding box center [837, 457] width 10 height 9
radio input "true"
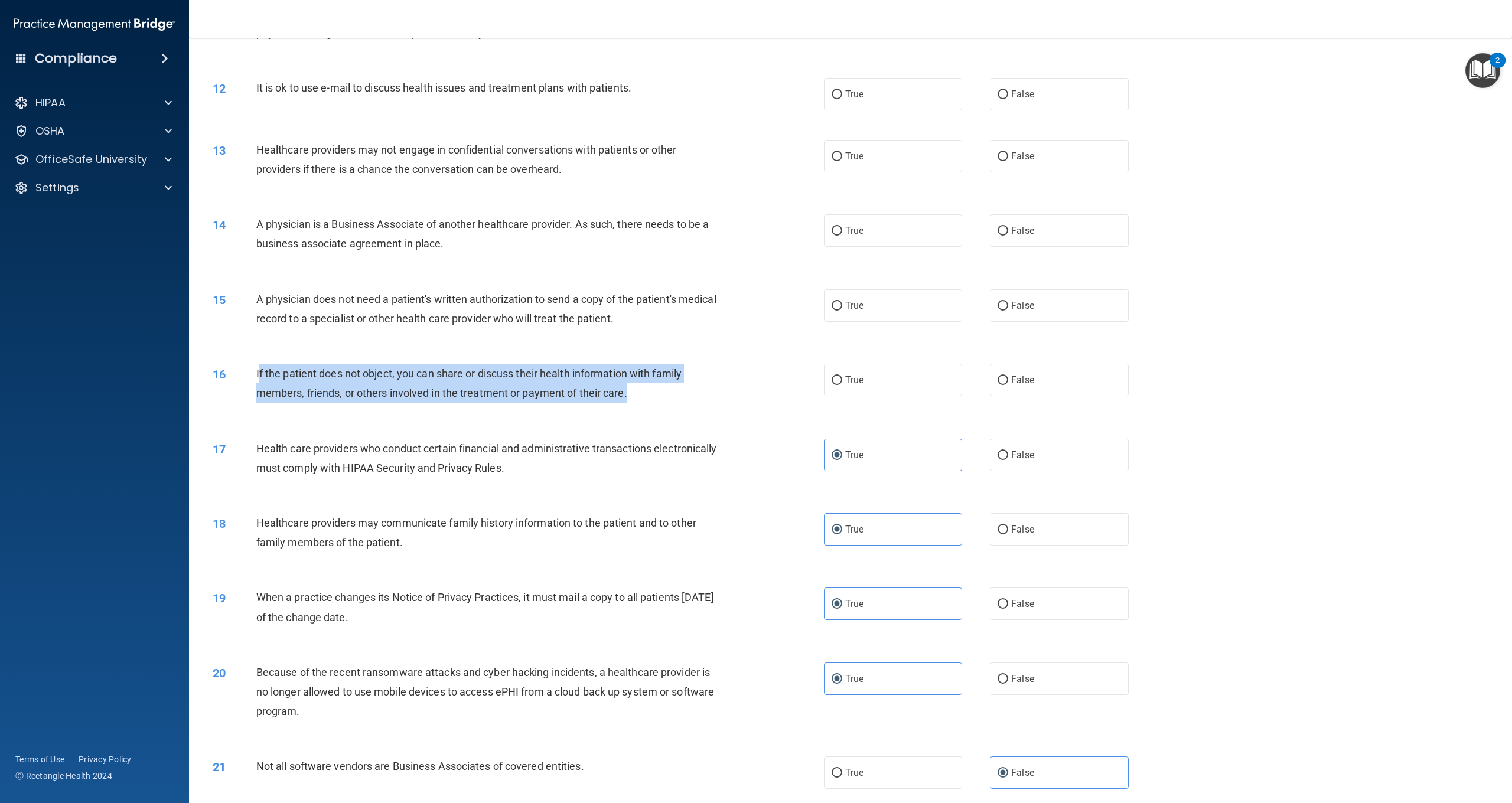
scroll to position [821, 0]
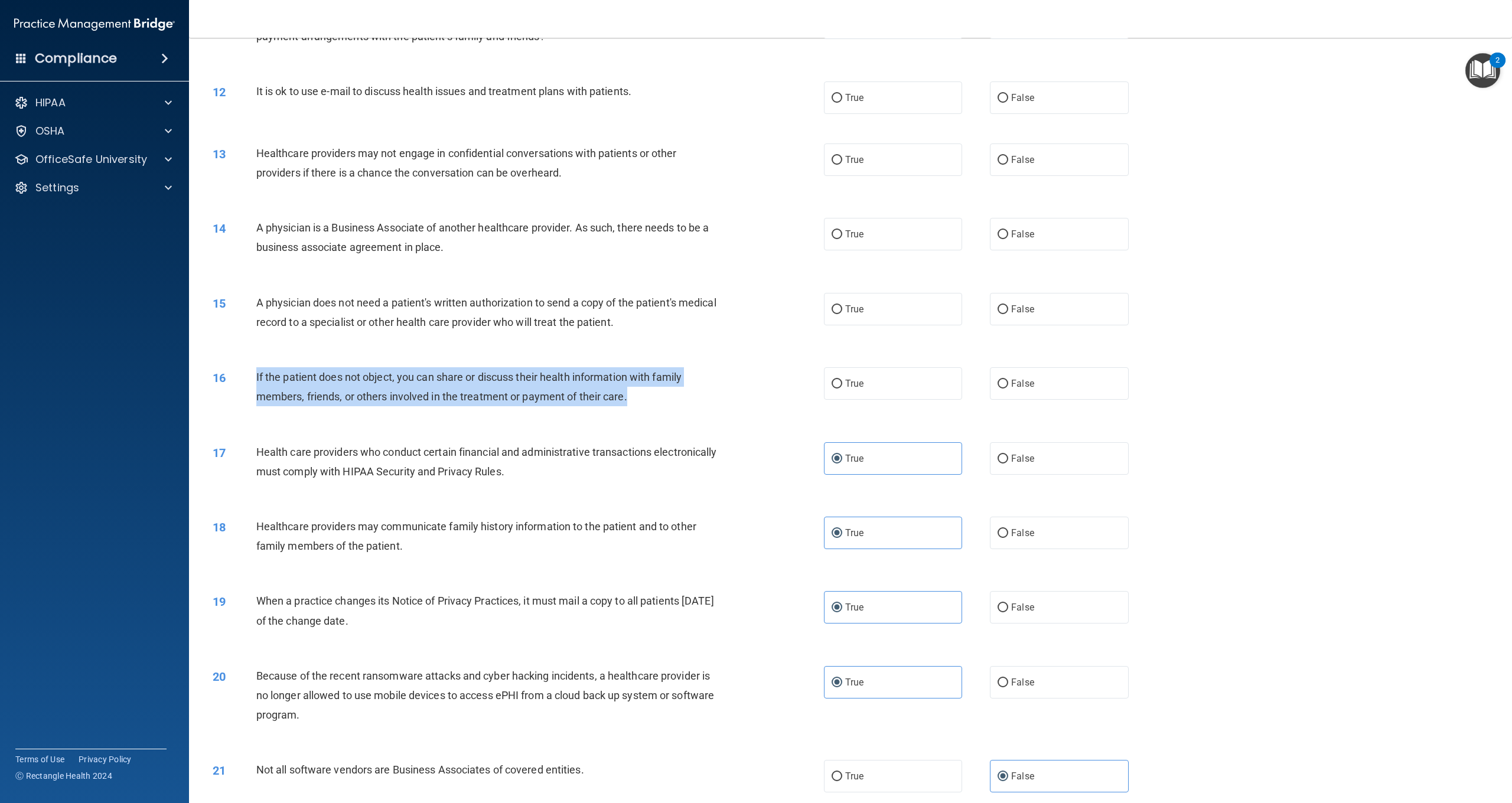
drag, startPoint x: 642, startPoint y: 397, endPoint x: 257, endPoint y: 373, distance: 385.7
click at [257, 370] on div "If the patient does not object, you can share or discuss their health informati…" at bounding box center [492, 387] width 472 height 39
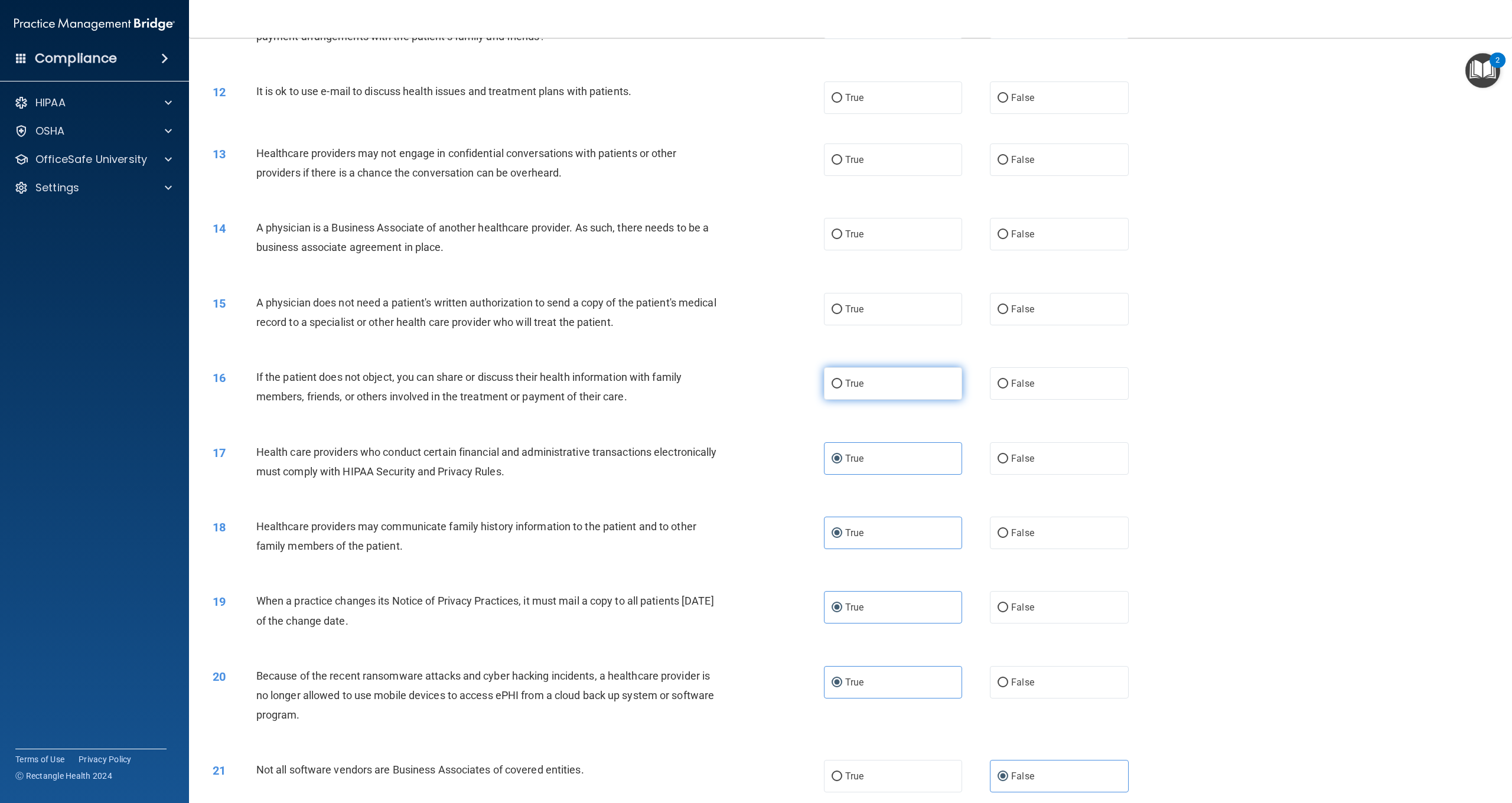
drag, startPoint x: 888, startPoint y: 386, endPoint x: 871, endPoint y: 383, distance: 17.3
click at [887, 386] on label "True" at bounding box center [893, 384] width 138 height 33
click at [842, 386] on input "True" at bounding box center [837, 384] width 10 height 9
radio input "true"
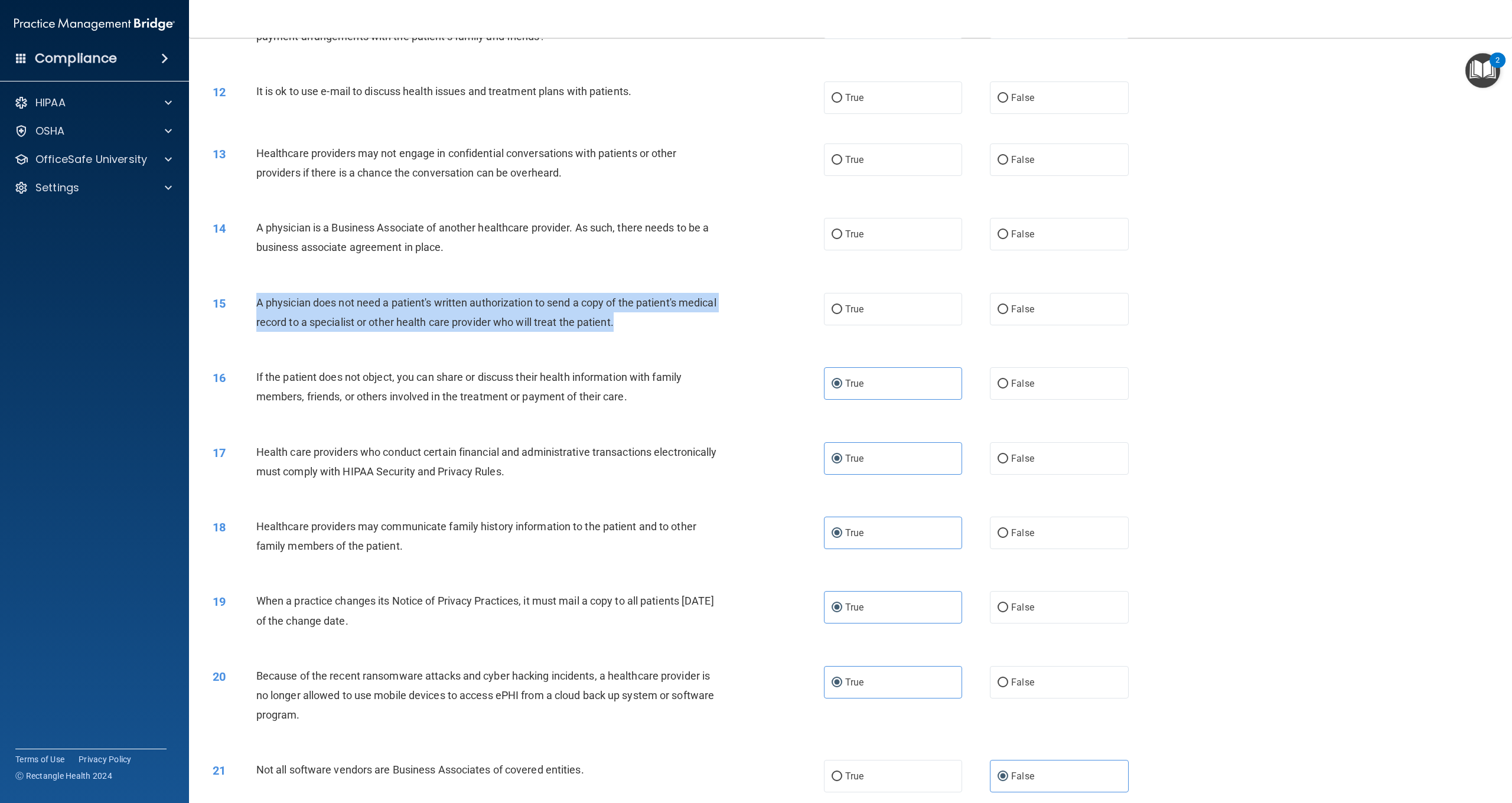
drag, startPoint x: 665, startPoint y: 323, endPoint x: 268, endPoint y: 306, distance: 397.4
click at [258, 303] on div "A physician does not need a patient's written authorization to send a copy of t…" at bounding box center [492, 312] width 472 height 39
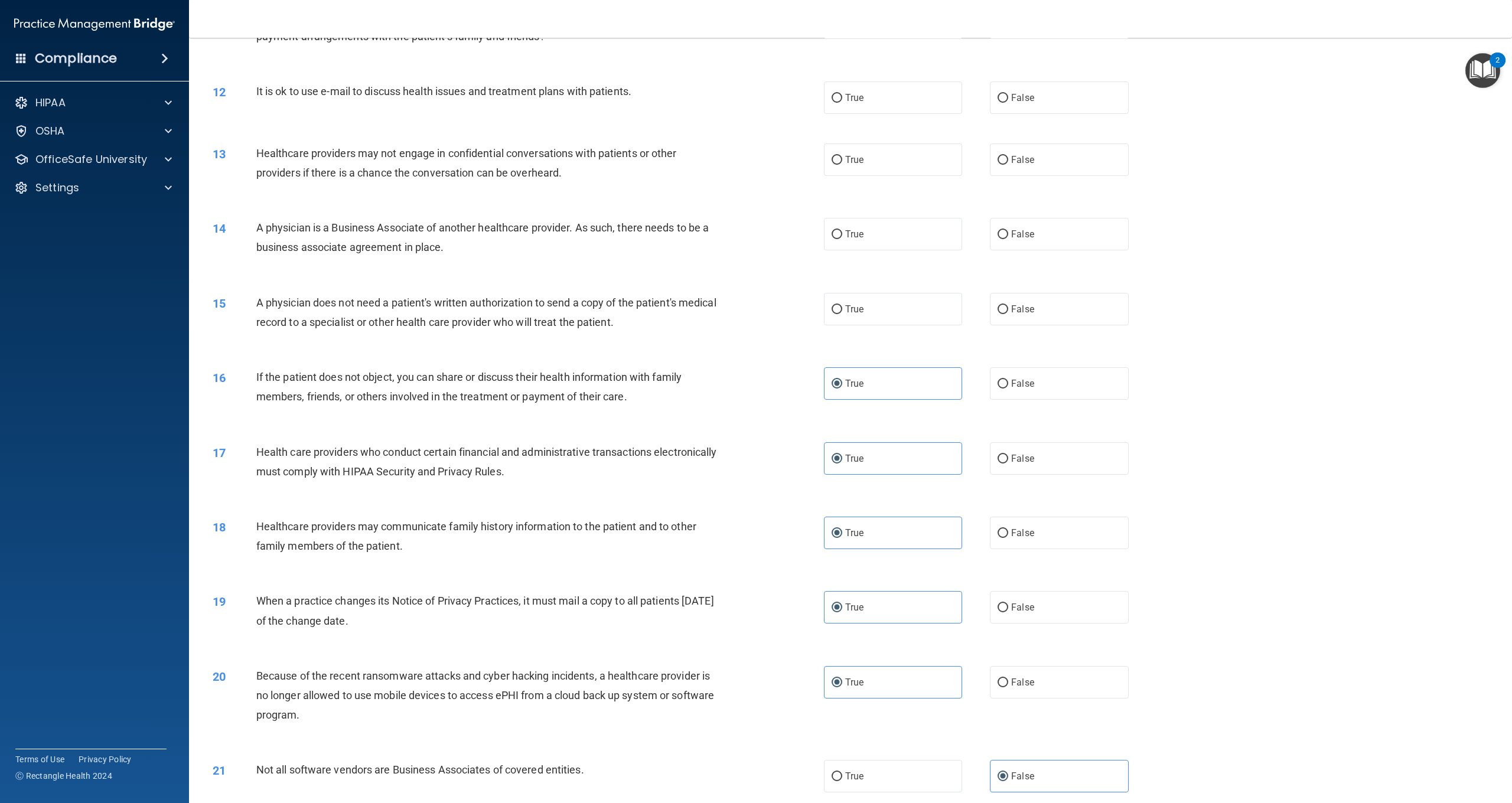
drag, startPoint x: 849, startPoint y: 304, endPoint x: 765, endPoint y: 308, distance: 84.1
click at [847, 305] on span "True" at bounding box center [854, 308] width 19 height 11
click at [842, 305] on input "True" at bounding box center [837, 310] width 10 height 9
radio input "true"
drag, startPoint x: 528, startPoint y: 238, endPoint x: 262, endPoint y: 225, distance: 266.3
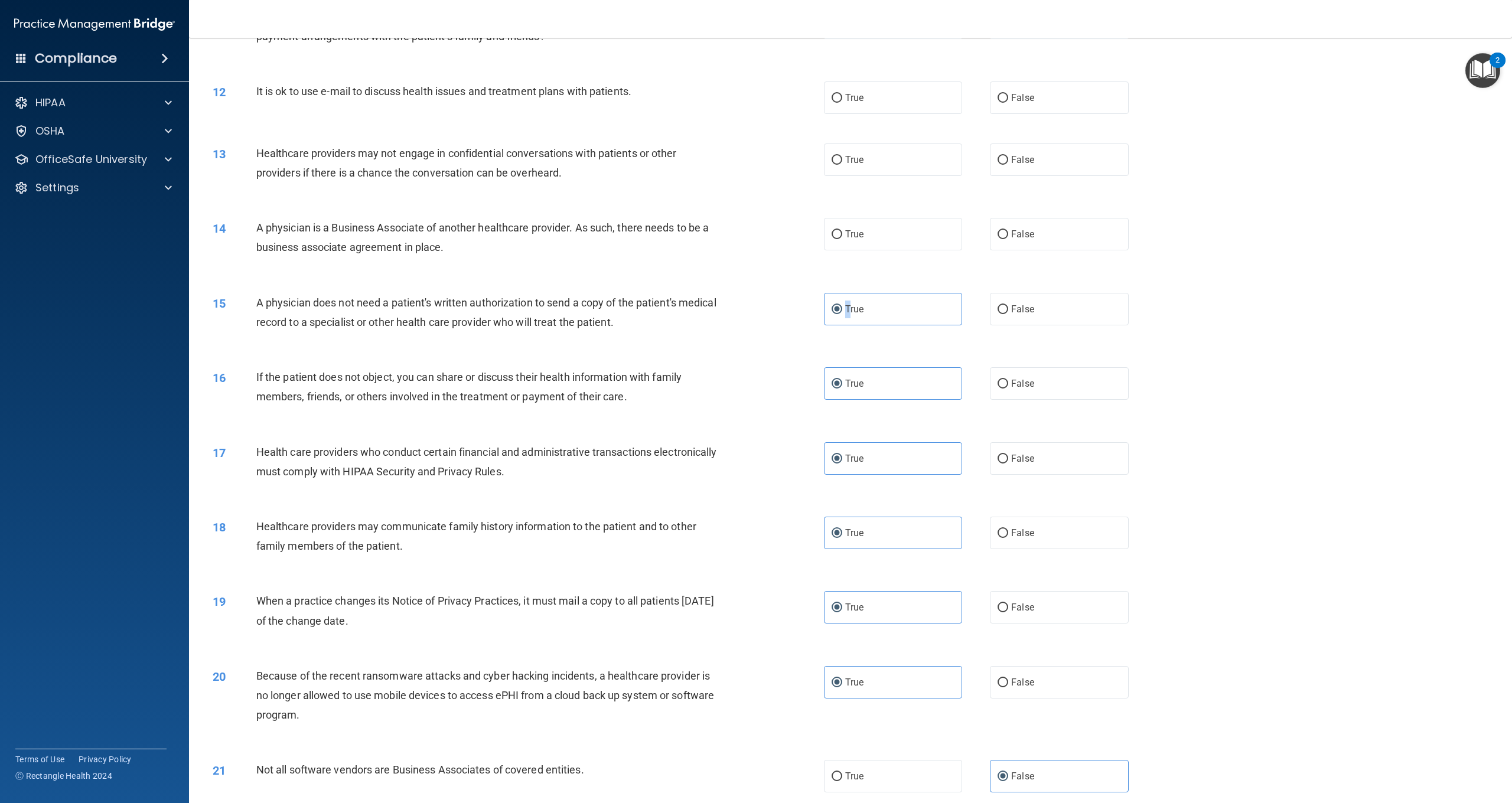
click at [257, 222] on div "A physician is a Business Associate of another healthcare provider. As such, th…" at bounding box center [492, 237] width 472 height 39
click at [515, 238] on div "A physician is a Business Associate of another healthcare provider. As such, th…" at bounding box center [492, 237] width 472 height 39
click at [860, 230] on span "True" at bounding box center [854, 234] width 19 height 11
click at [842, 231] on input "True" at bounding box center [837, 235] width 10 height 9
radio input "true"
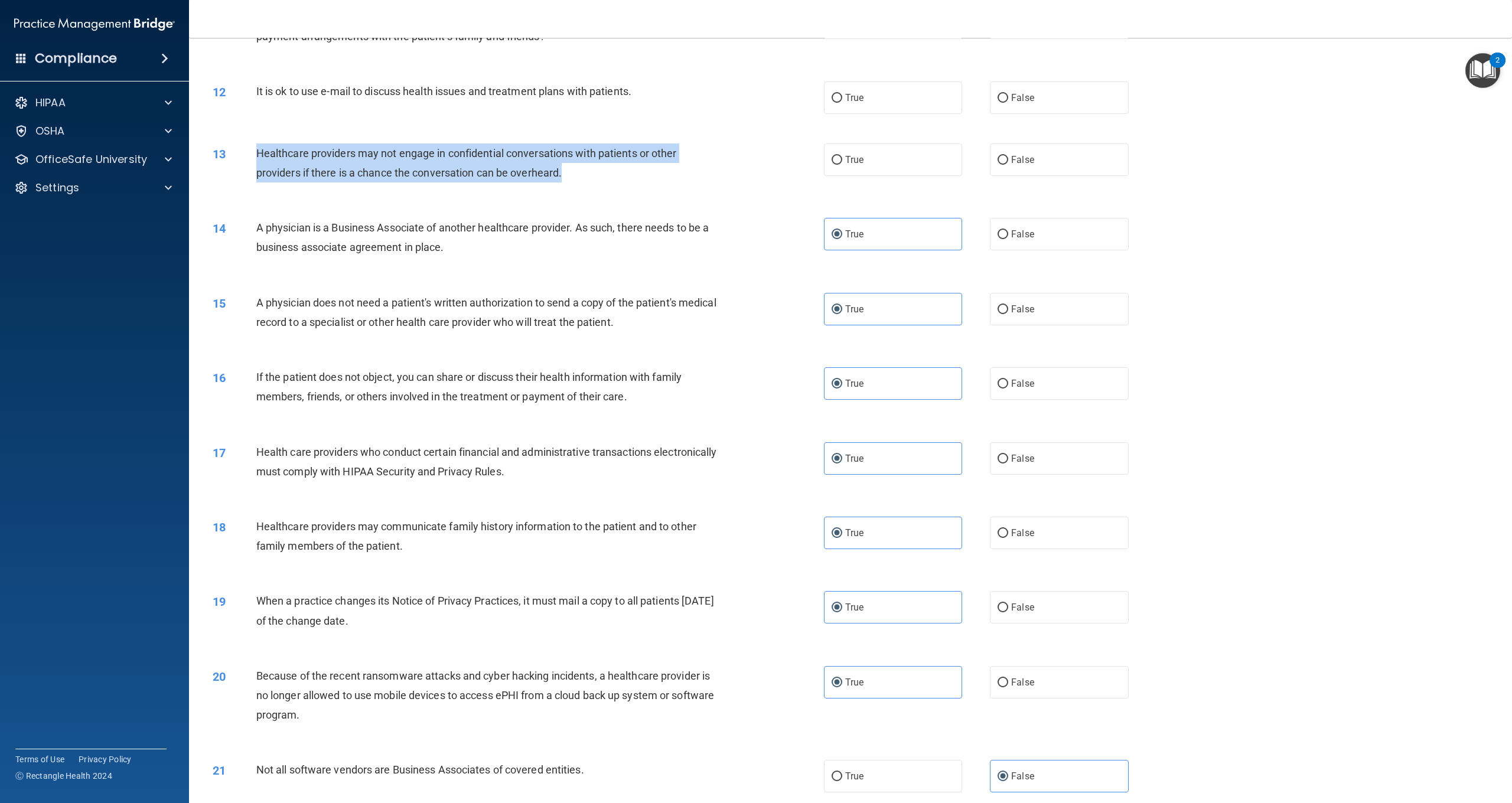
drag, startPoint x: 606, startPoint y: 169, endPoint x: 254, endPoint y: 148, distance: 352.6
click at [254, 148] on div "13 Healthcare providers may not engage in confidential conversations with patie…" at bounding box center [518, 166] width 647 height 45
drag, startPoint x: 565, startPoint y: 170, endPoint x: 257, endPoint y: 153, distance: 308.5
click at [257, 153] on div "Healthcare providers may not engage in confidential conversations with patients…" at bounding box center [492, 163] width 472 height 39
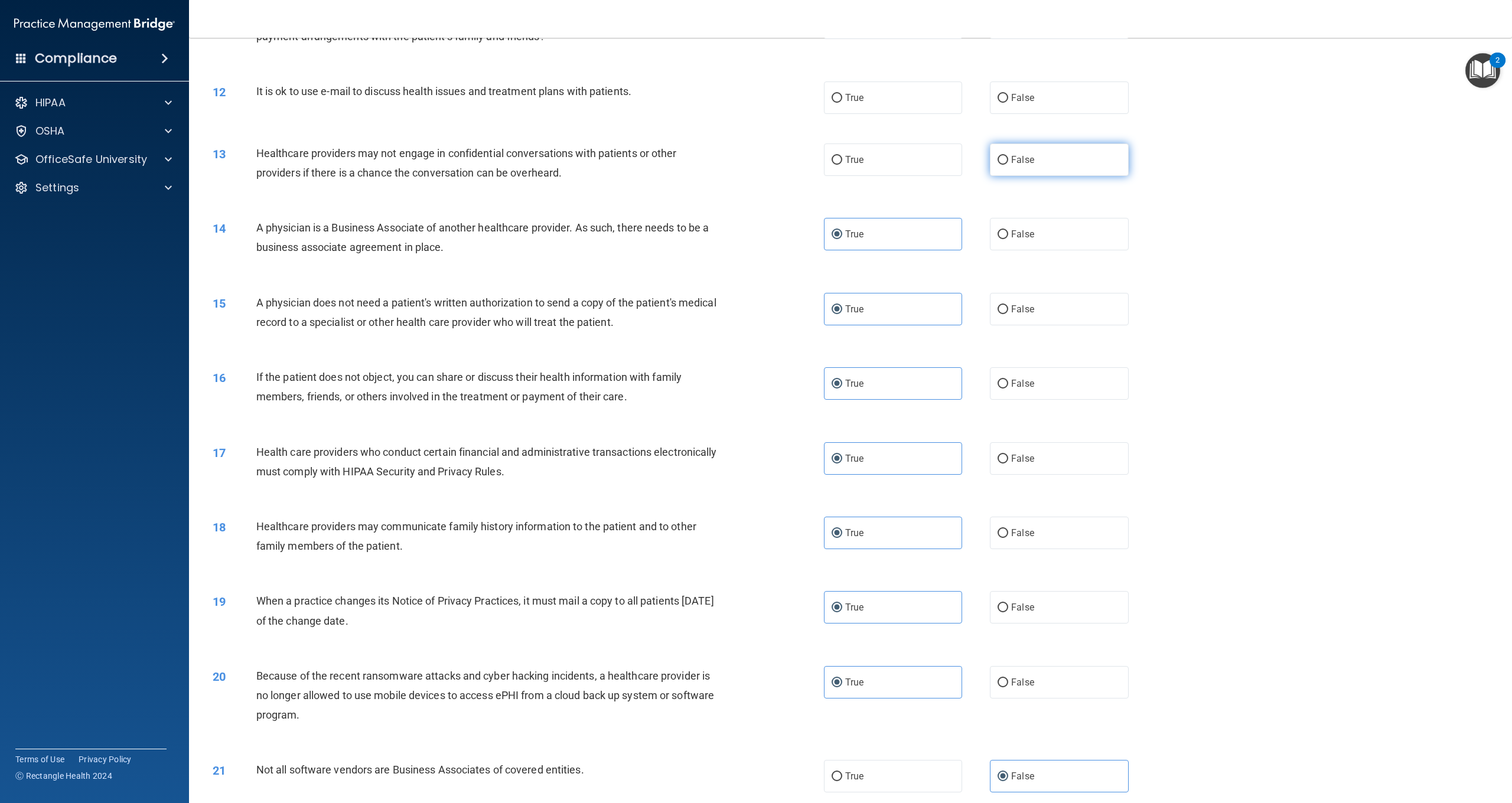
click at [1016, 150] on label "False" at bounding box center [1059, 160] width 138 height 33
click at [1008, 156] on input "False" at bounding box center [1003, 160] width 10 height 9
radio input "true"
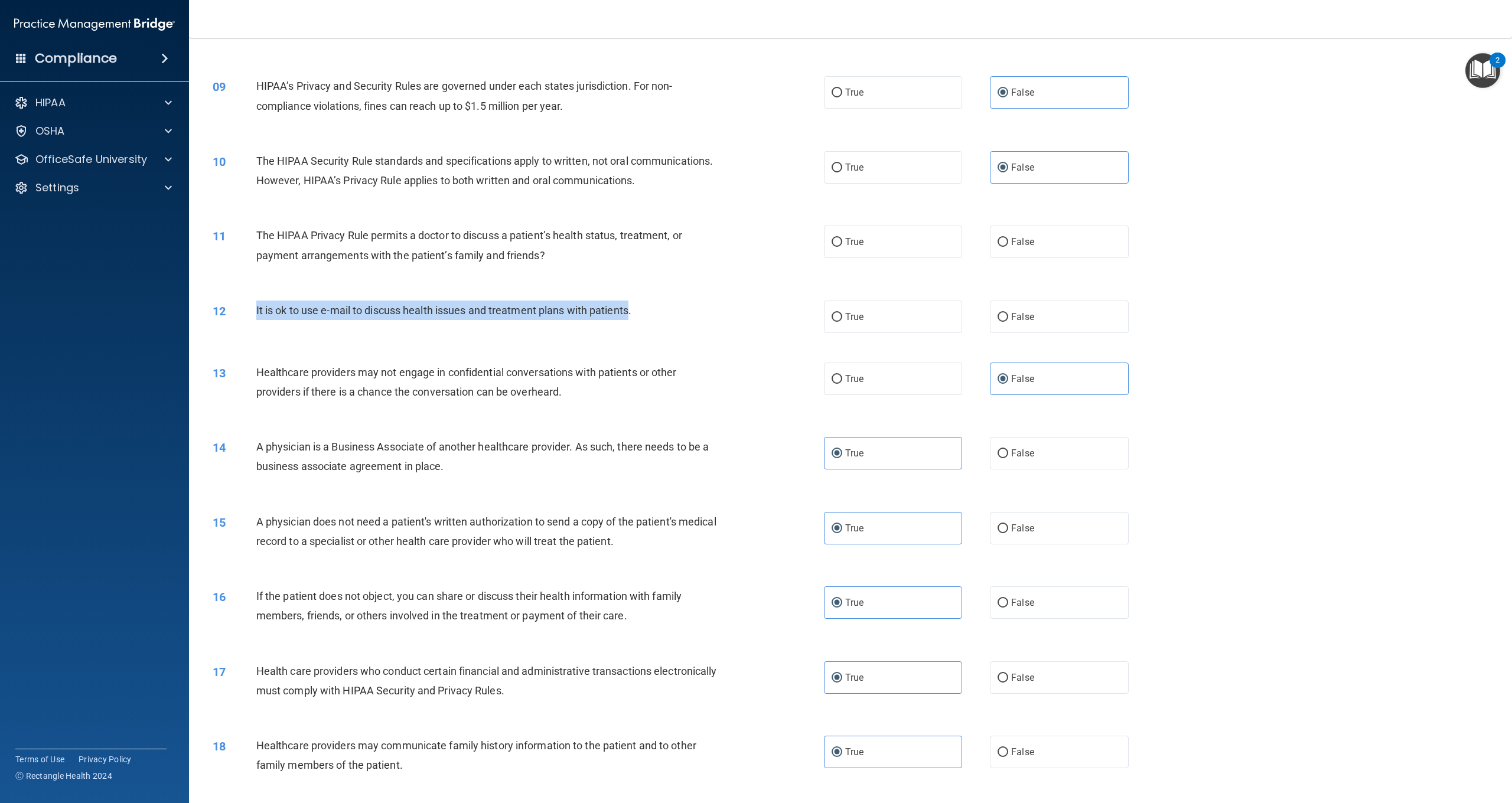
scroll to position [603, 0]
drag, startPoint x: 633, startPoint y: 308, endPoint x: 257, endPoint y: 306, distance: 376.0
click at [257, 306] on span "It is ok to use e-mail to discuss health issues and treatment plans with patien…" at bounding box center [444, 309] width 375 height 13
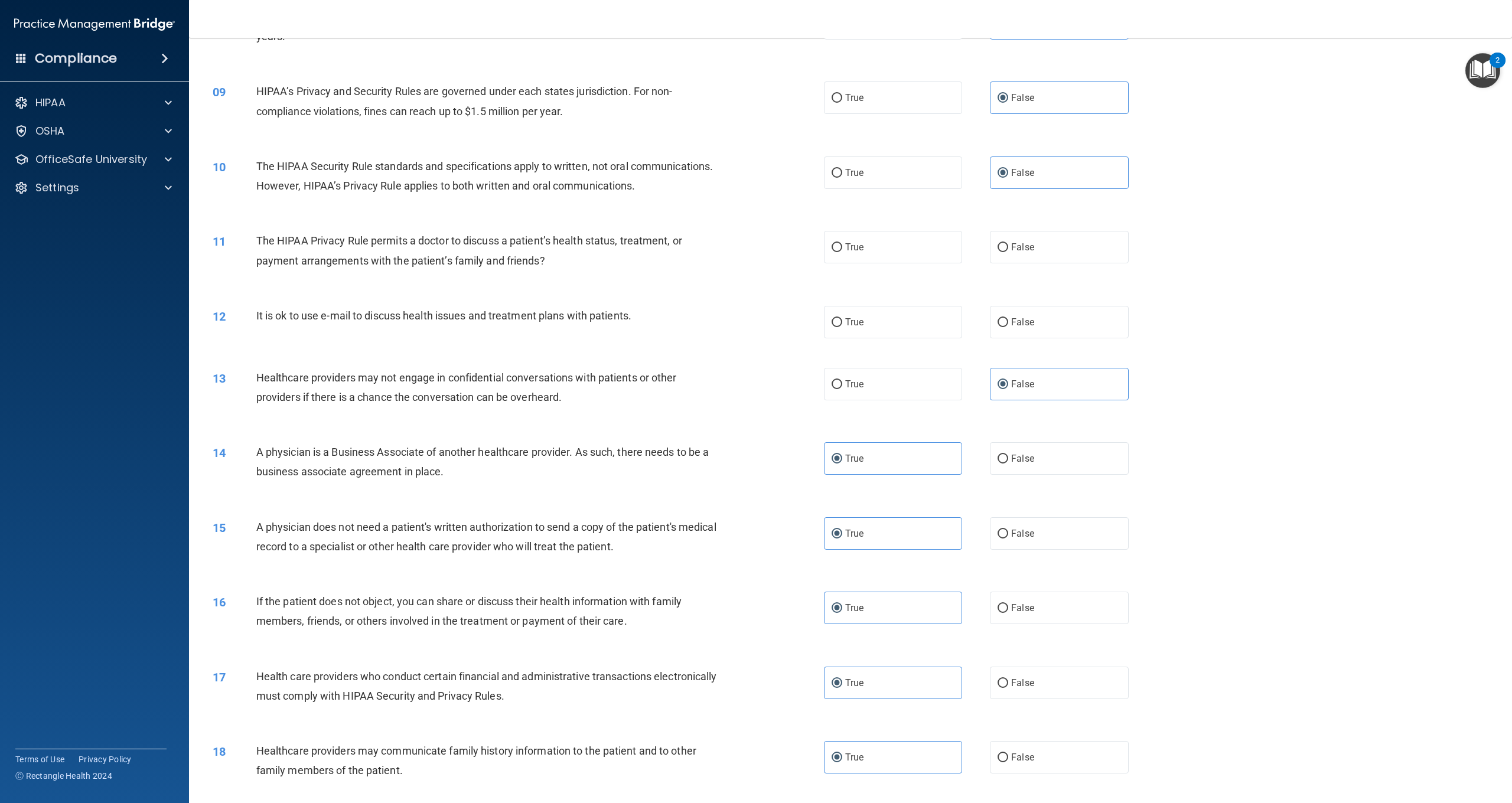
click at [755, 323] on div "12 It is ok to use e-mail to discuss health issues and treatment plans with pat…" at bounding box center [518, 319] width 647 height 25
drag, startPoint x: 1009, startPoint y: 326, endPoint x: 1000, endPoint y: 327, distance: 9.1
click at [1000, 327] on label "False" at bounding box center [1059, 325] width 138 height 33
click at [1000, 327] on input "False" at bounding box center [1003, 326] width 10 height 9
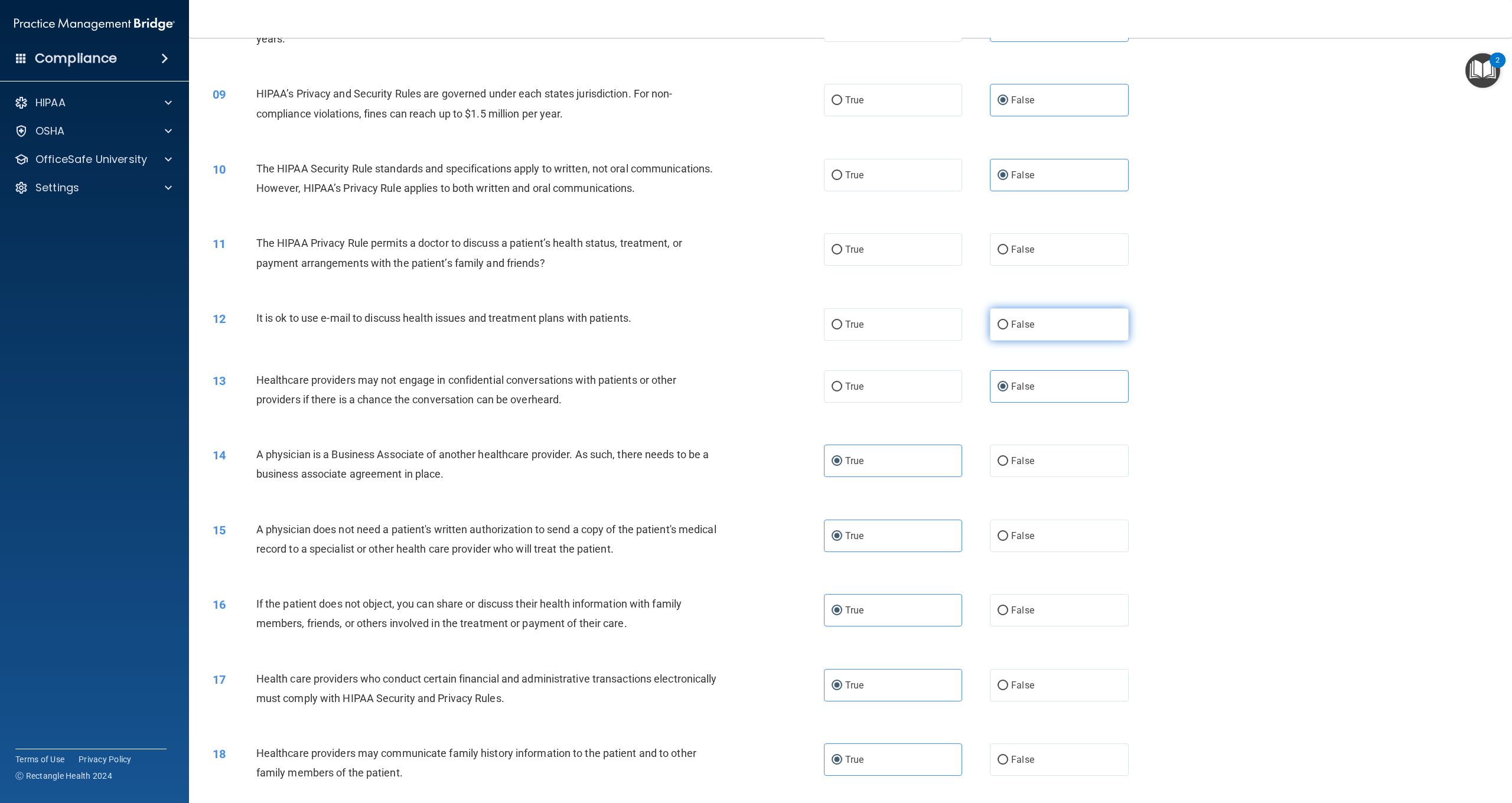
radio input "true"
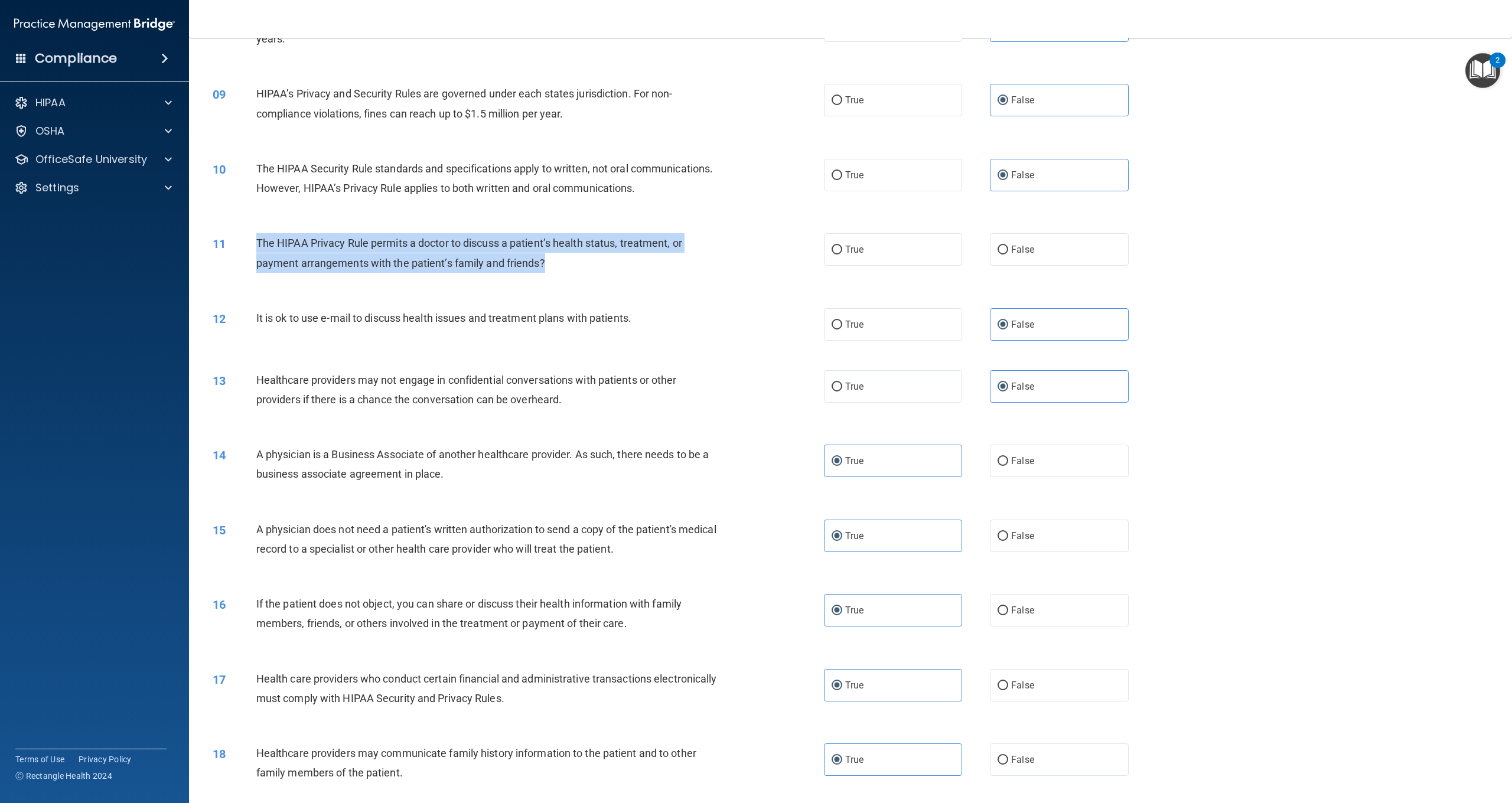
drag, startPoint x: 549, startPoint y: 260, endPoint x: 257, endPoint y: 239, distance: 292.8
click at [258, 239] on div "The HIPAA Privacy Rule permits a doctor to discuss a patient’s health status, t…" at bounding box center [492, 253] width 472 height 39
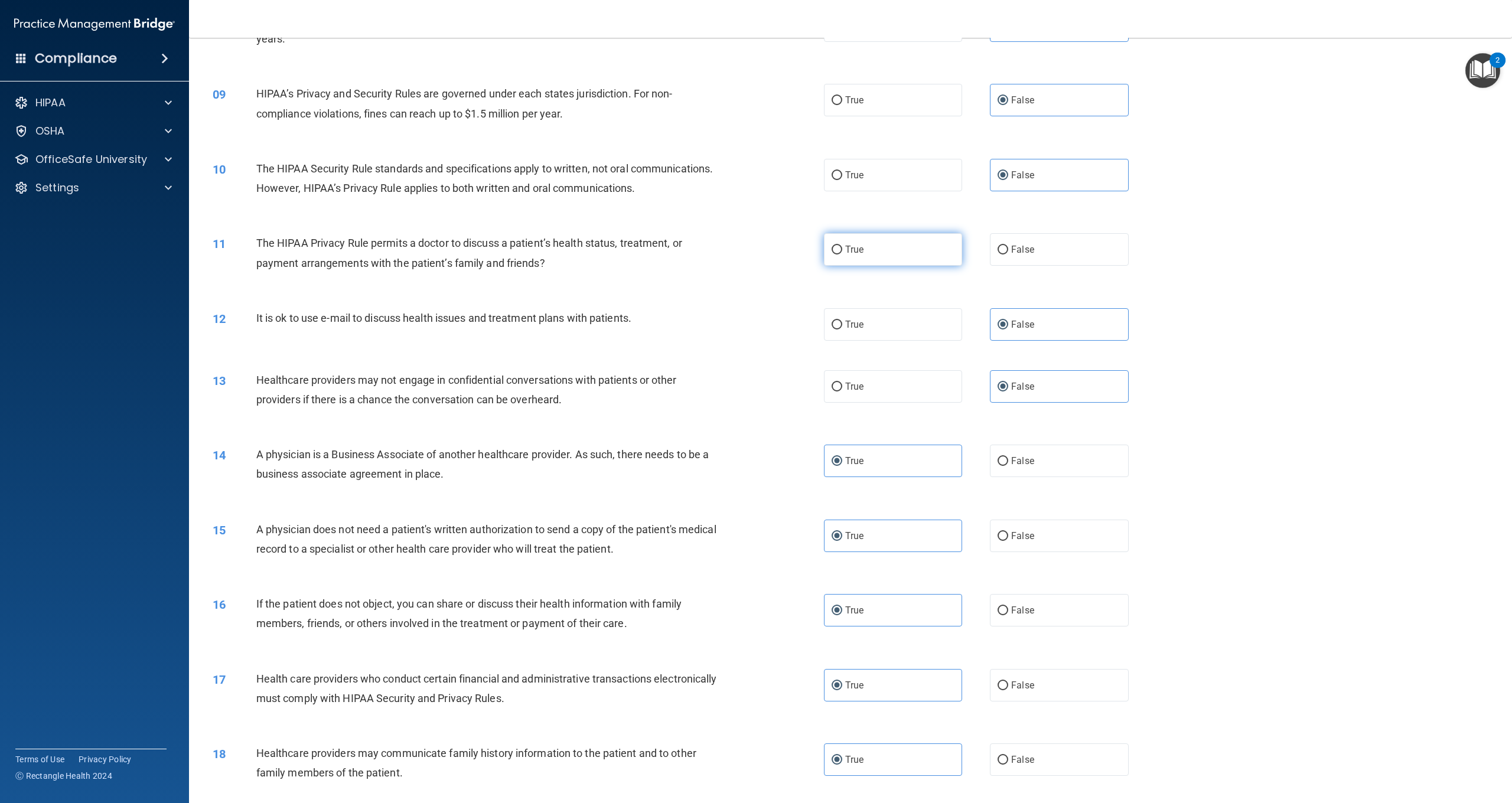
click at [896, 241] on label "True" at bounding box center [893, 250] width 138 height 33
click at [842, 245] on input "True" at bounding box center [837, 250] width 10 height 9
radio input "true"
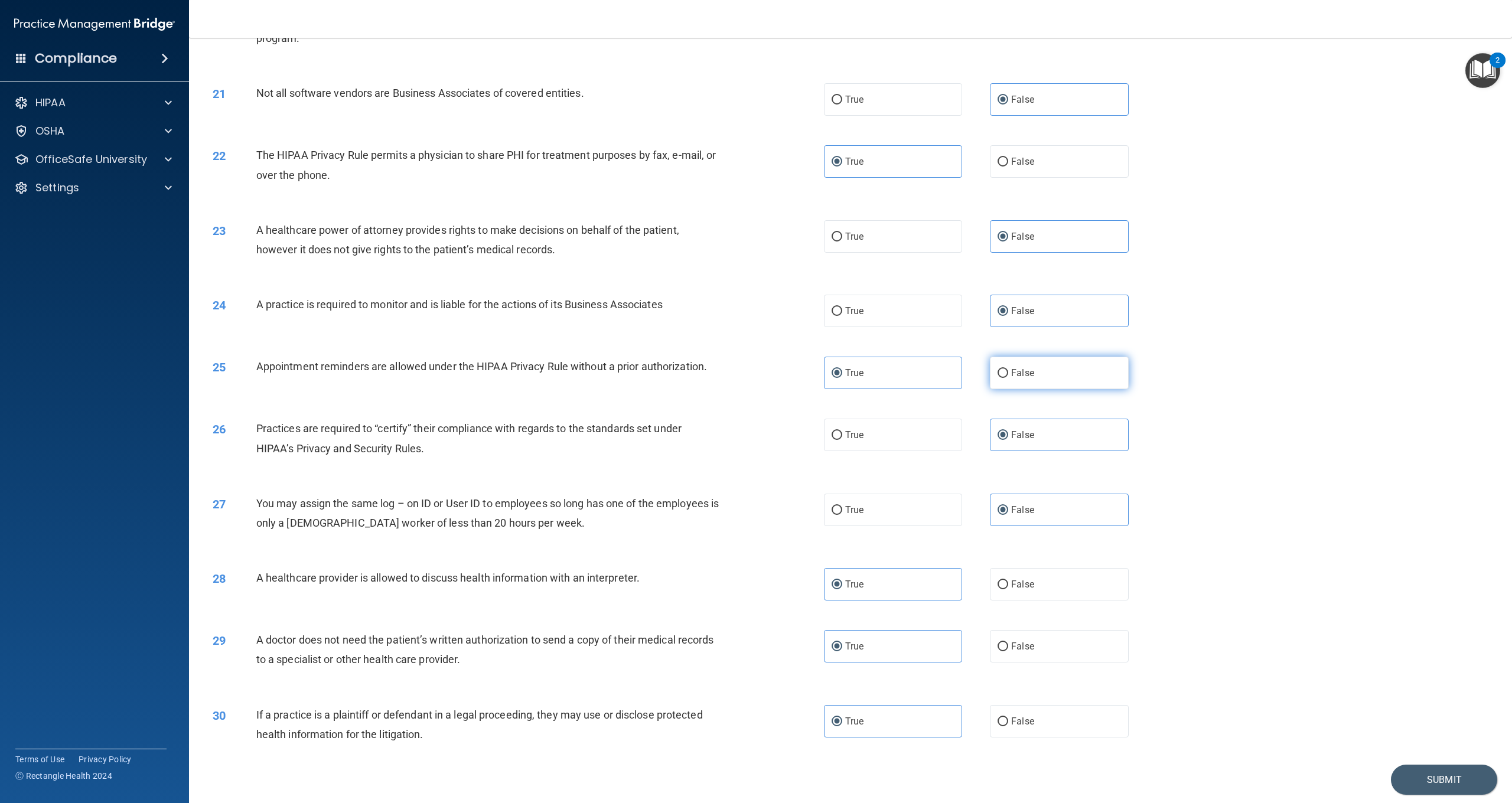
scroll to position [1494, 0]
click at [1450, 774] on button "Submit" at bounding box center [1444, 783] width 106 height 30
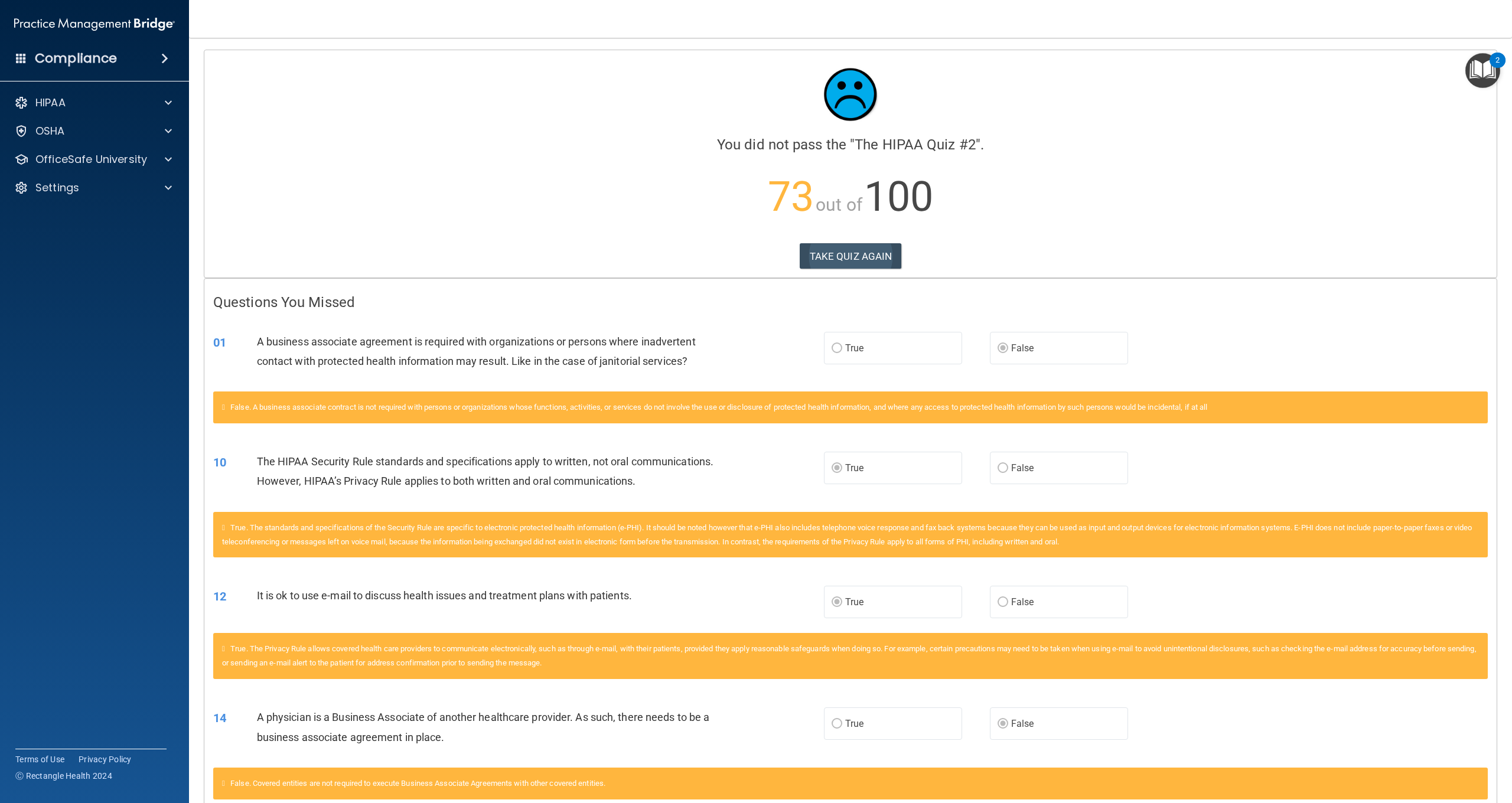
click at [884, 260] on button "TAKE QUIZ AGAIN" at bounding box center [851, 256] width 102 height 26
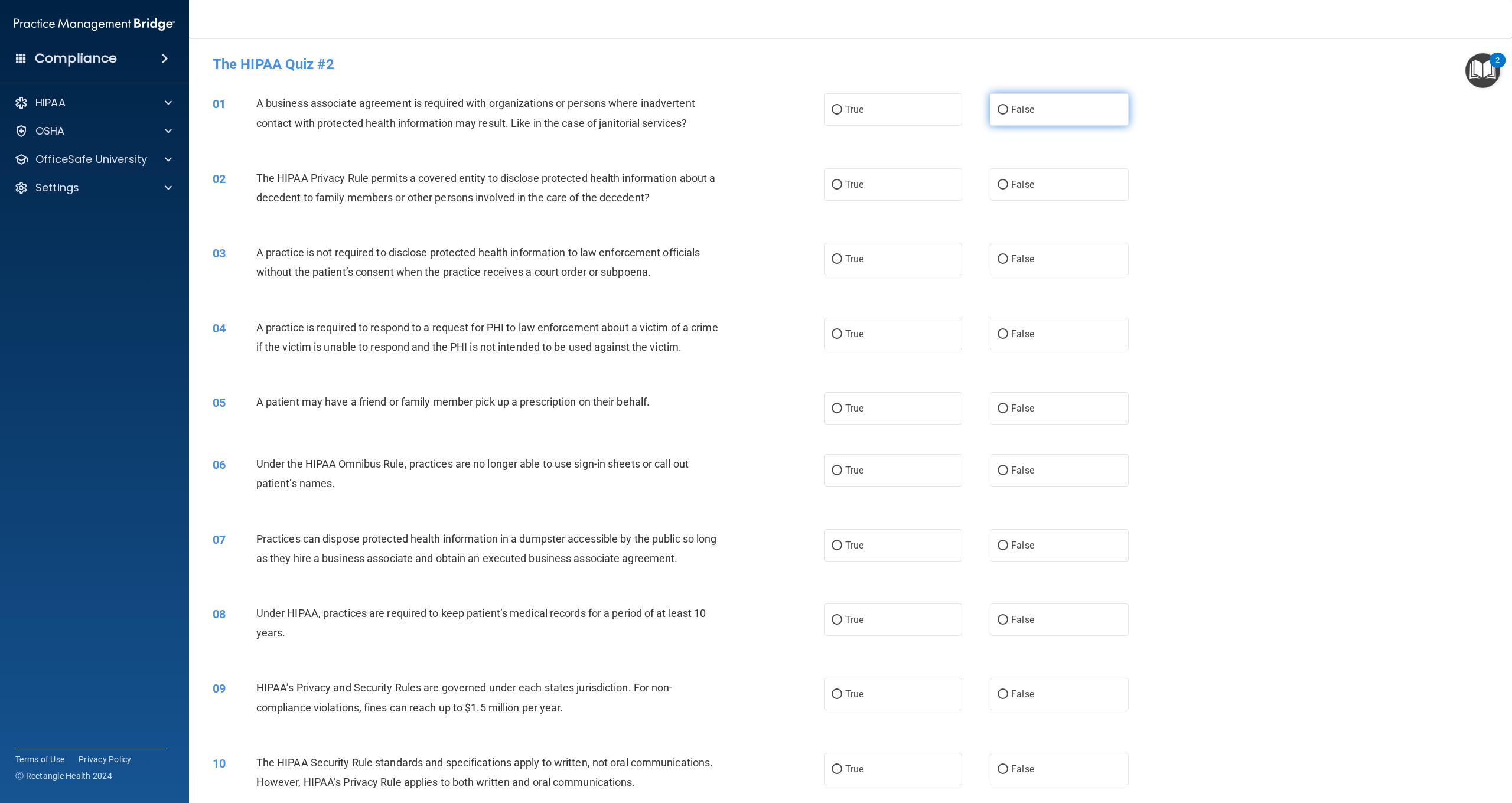
drag, startPoint x: 1013, startPoint y: 113, endPoint x: 997, endPoint y: 116, distance: 16.3
click at [1013, 112] on span "False" at bounding box center [1023, 109] width 23 height 11
click at [1008, 112] on input "False" at bounding box center [1003, 110] width 10 height 9
radio input "true"
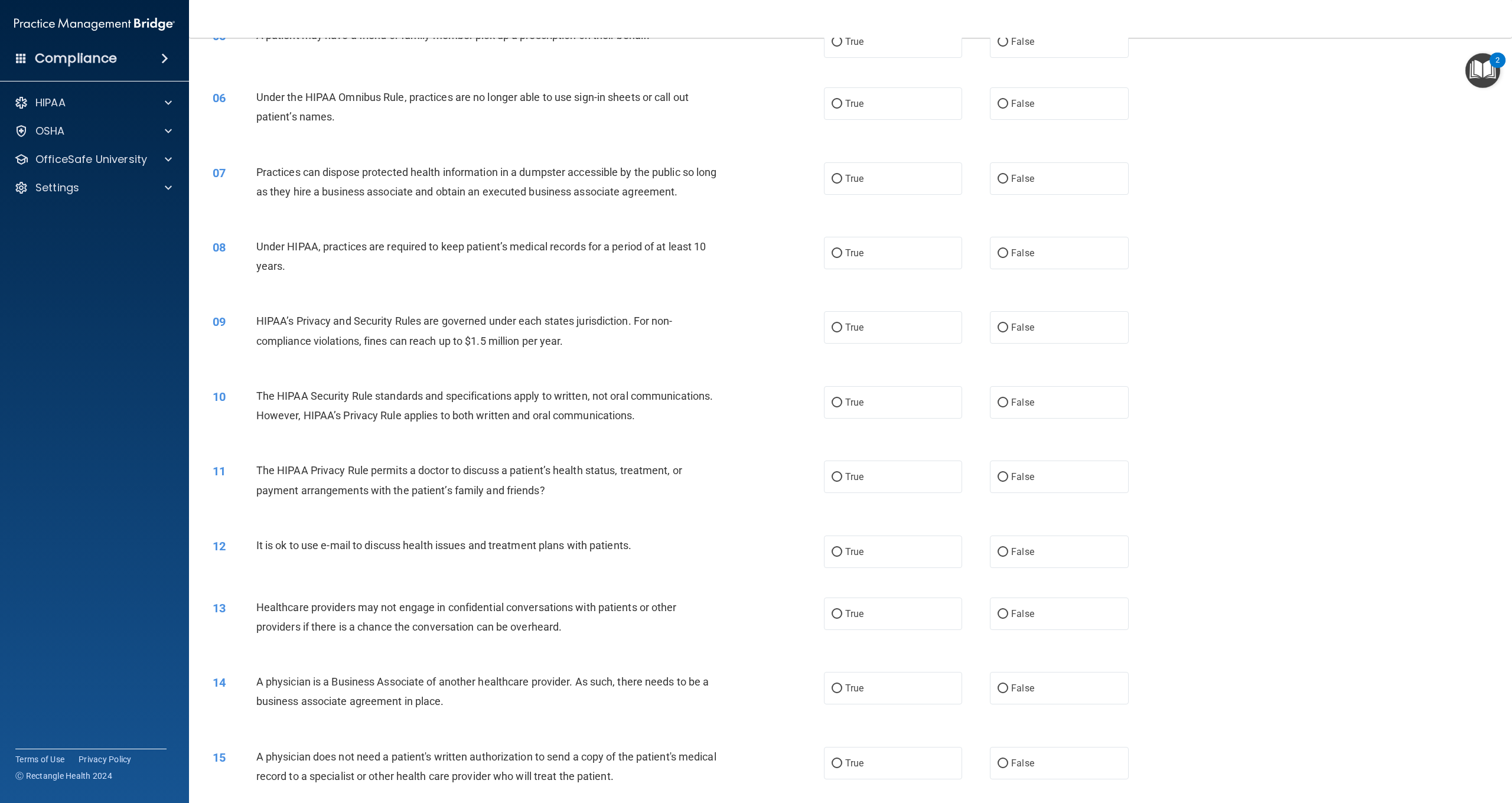
scroll to position [366, 0]
drag, startPoint x: 861, startPoint y: 406, endPoint x: 789, endPoint y: 414, distance: 72.4
click at [860, 406] on span "True" at bounding box center [854, 403] width 19 height 11
click at [842, 406] on input "True" at bounding box center [837, 404] width 10 height 9
radio input "true"
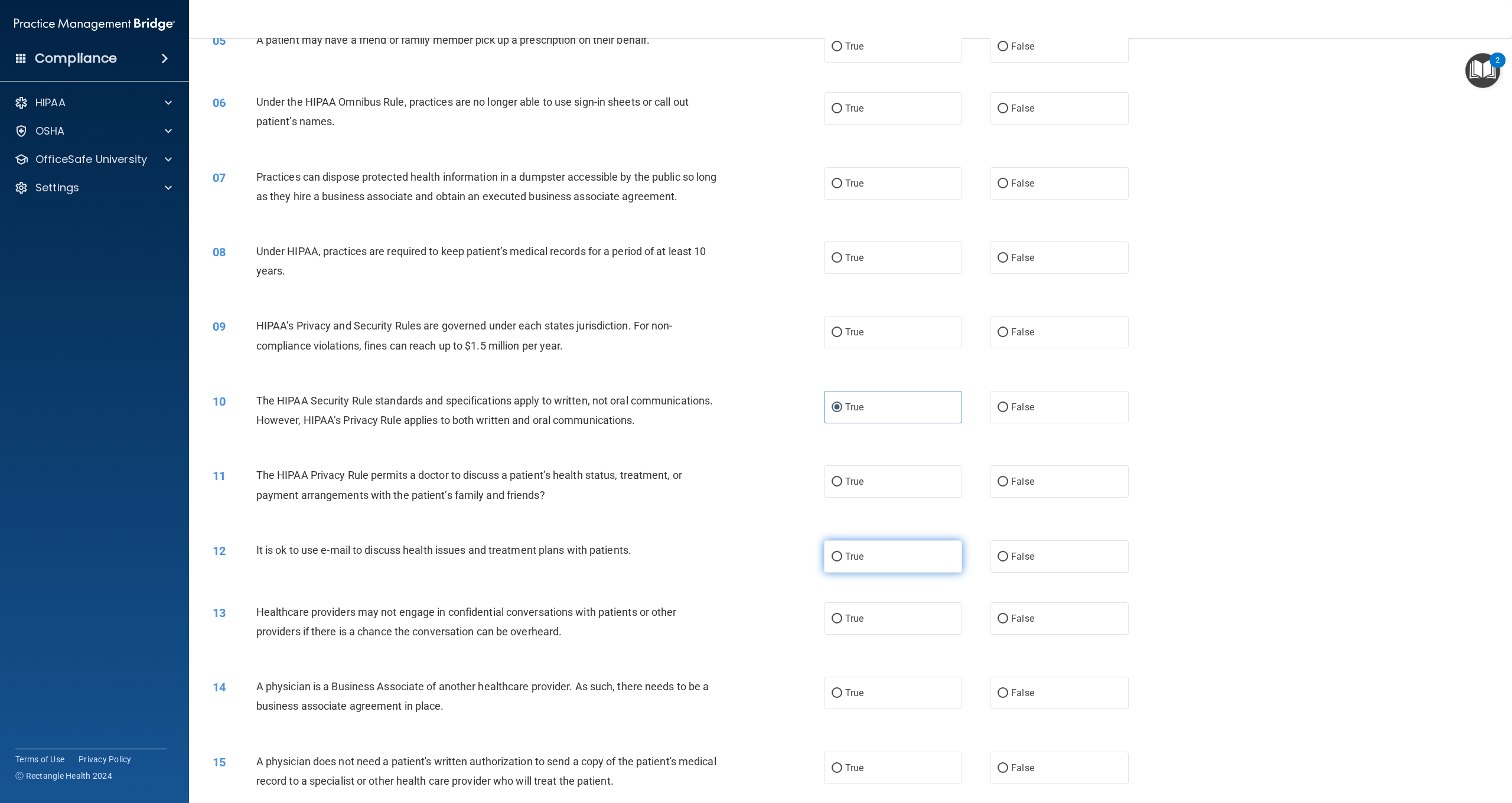
scroll to position [368, 0]
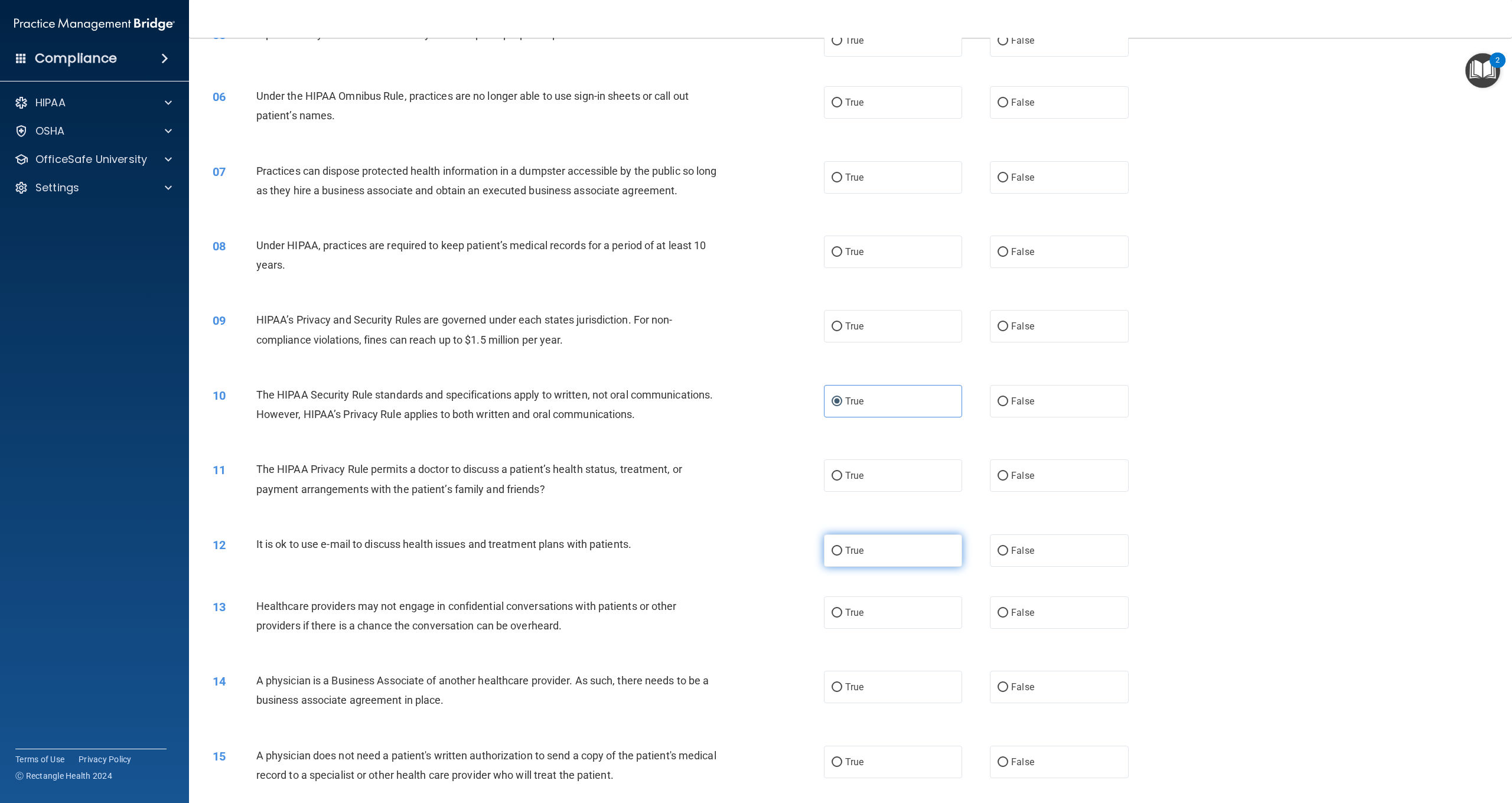
click at [870, 549] on label "True" at bounding box center [893, 551] width 138 height 33
click at [842, 549] on input "True" at bounding box center [837, 552] width 10 height 9
radio input "true"
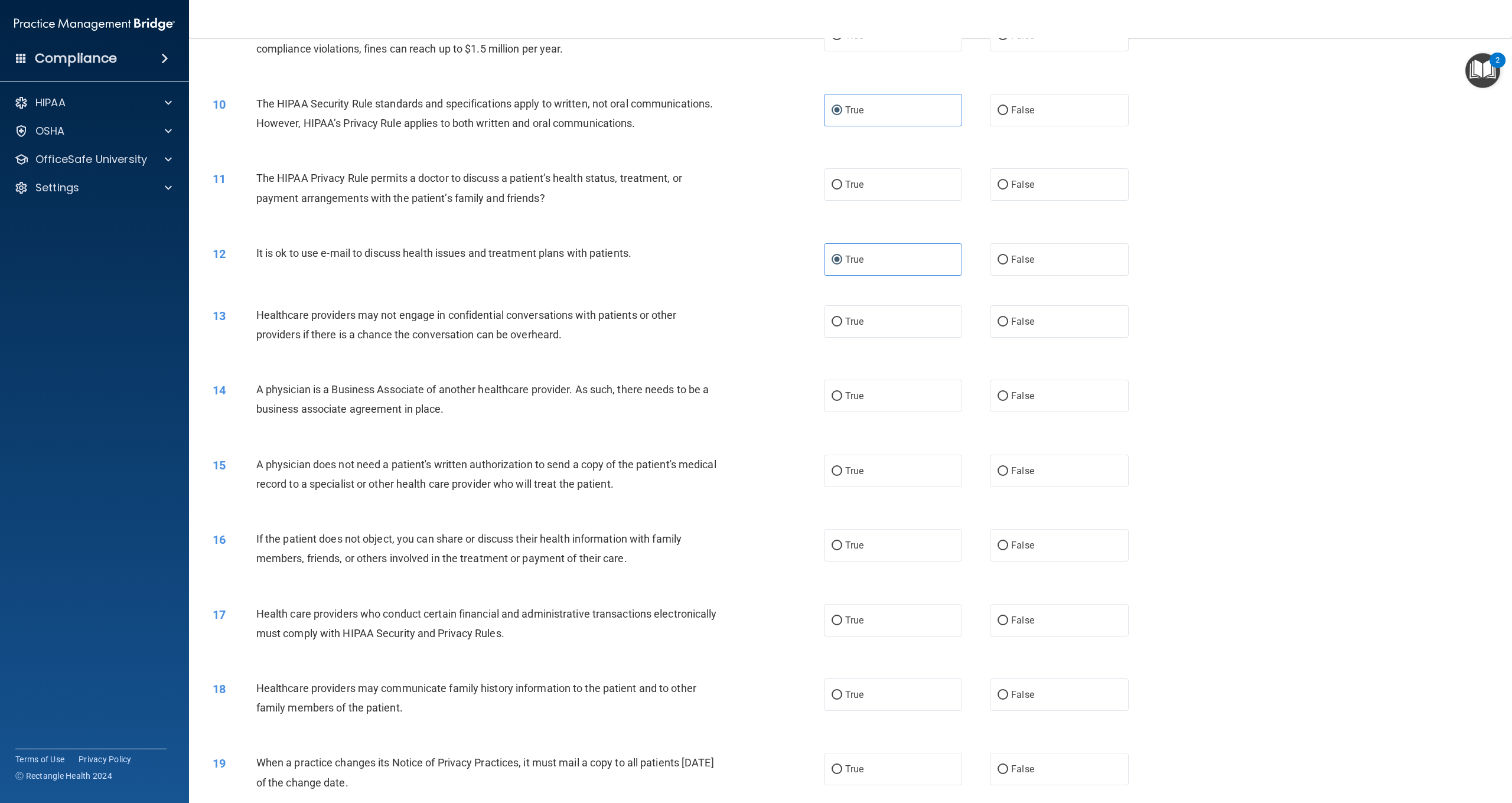
scroll to position [661, 0]
click at [1006, 398] on label "False" at bounding box center [1059, 394] width 138 height 33
click at [1006, 398] on input "False" at bounding box center [1003, 395] width 10 height 9
radio input "true"
drag, startPoint x: 532, startPoint y: 452, endPoint x: 522, endPoint y: 449, distance: 10.4
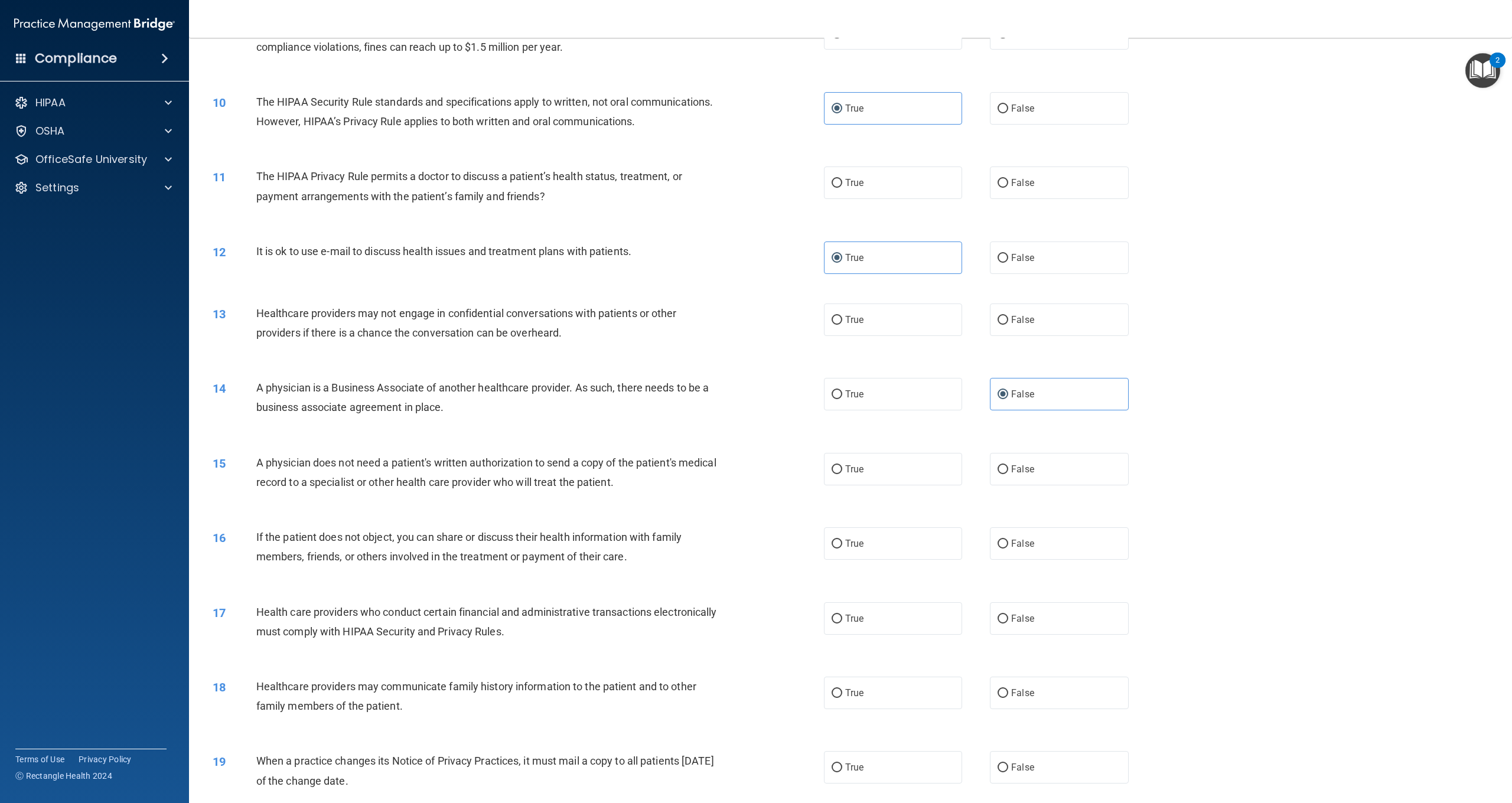
click at [529, 453] on div "A physician does not need a patient's written authorization to send a copy of t…" at bounding box center [492, 472] width 472 height 39
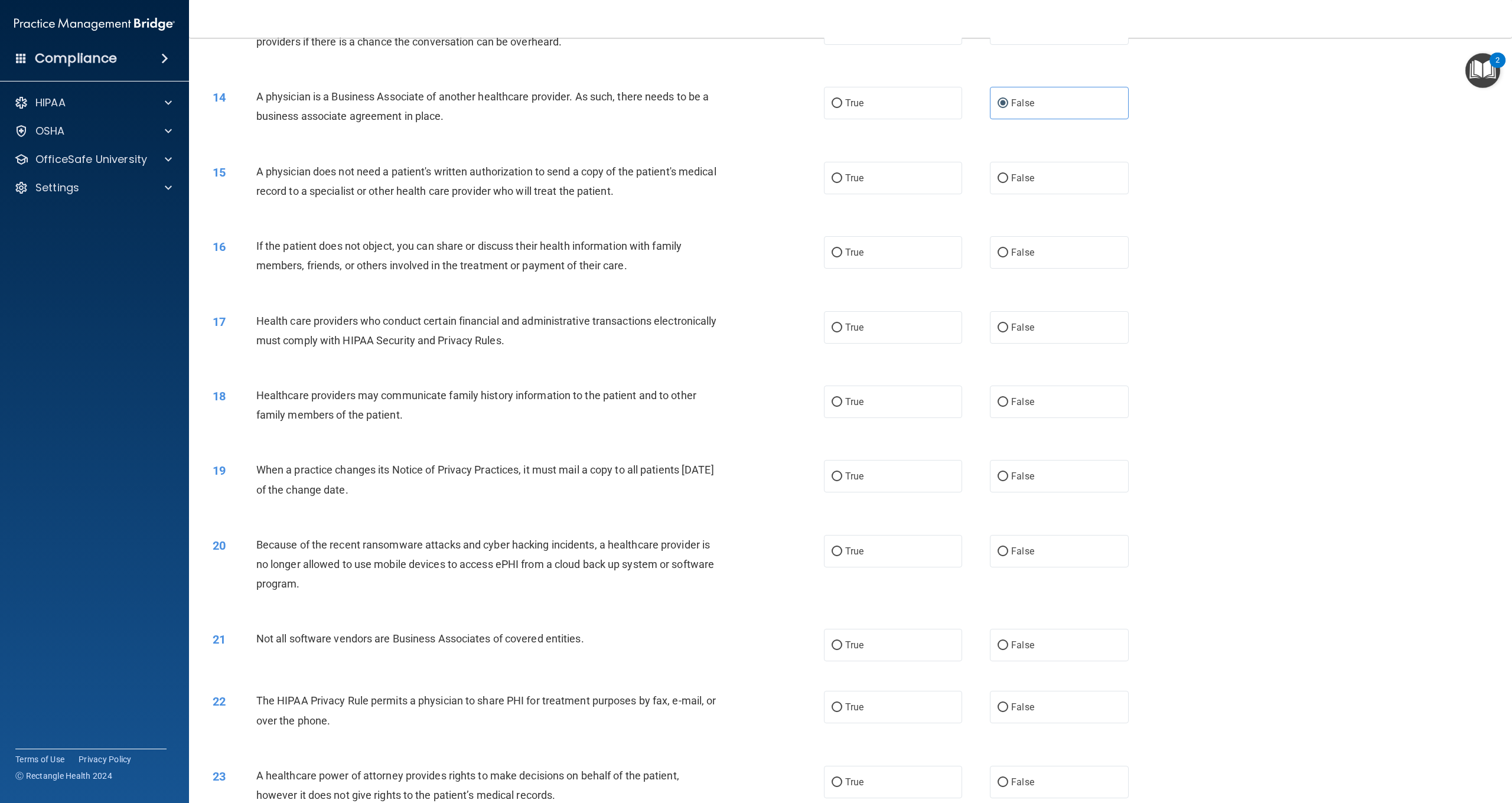
scroll to position [953, 0]
drag, startPoint x: 1000, startPoint y: 405, endPoint x: 980, endPoint y: 407, distance: 20.1
click at [1000, 405] on label "False" at bounding box center [1059, 401] width 138 height 33
click at [1000, 405] on input "False" at bounding box center [1003, 402] width 10 height 9
radio input "true"
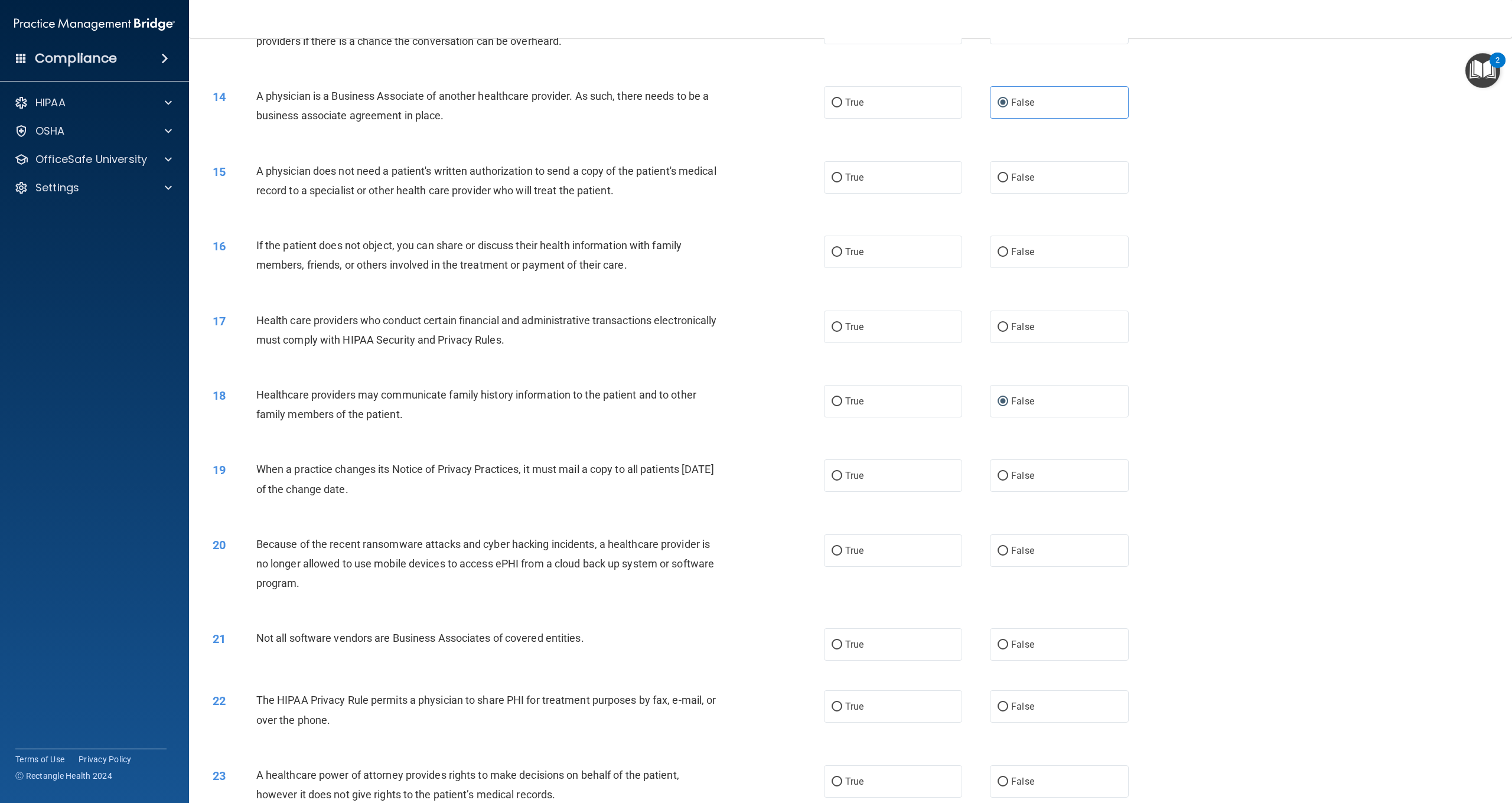
scroll to position [955, 0]
drag, startPoint x: 1006, startPoint y: 474, endPoint x: 965, endPoint y: 469, distance: 41.3
click at [1003, 473] on input "False" at bounding box center [1003, 474] width 10 height 9
radio input "true"
click at [1062, 545] on label "False" at bounding box center [1059, 549] width 138 height 33
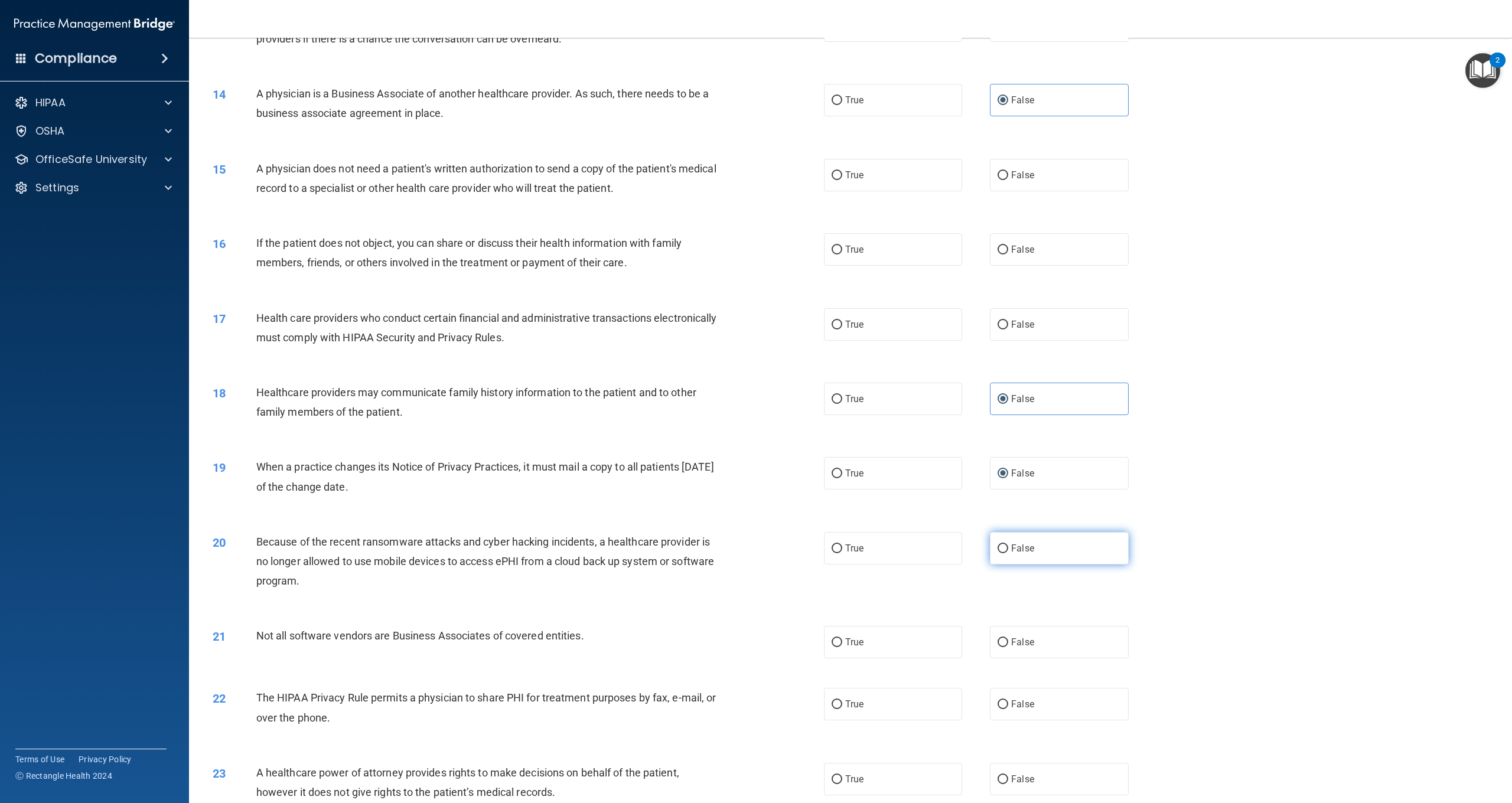
click at [1008, 545] on input "False" at bounding box center [1003, 549] width 10 height 9
radio input "true"
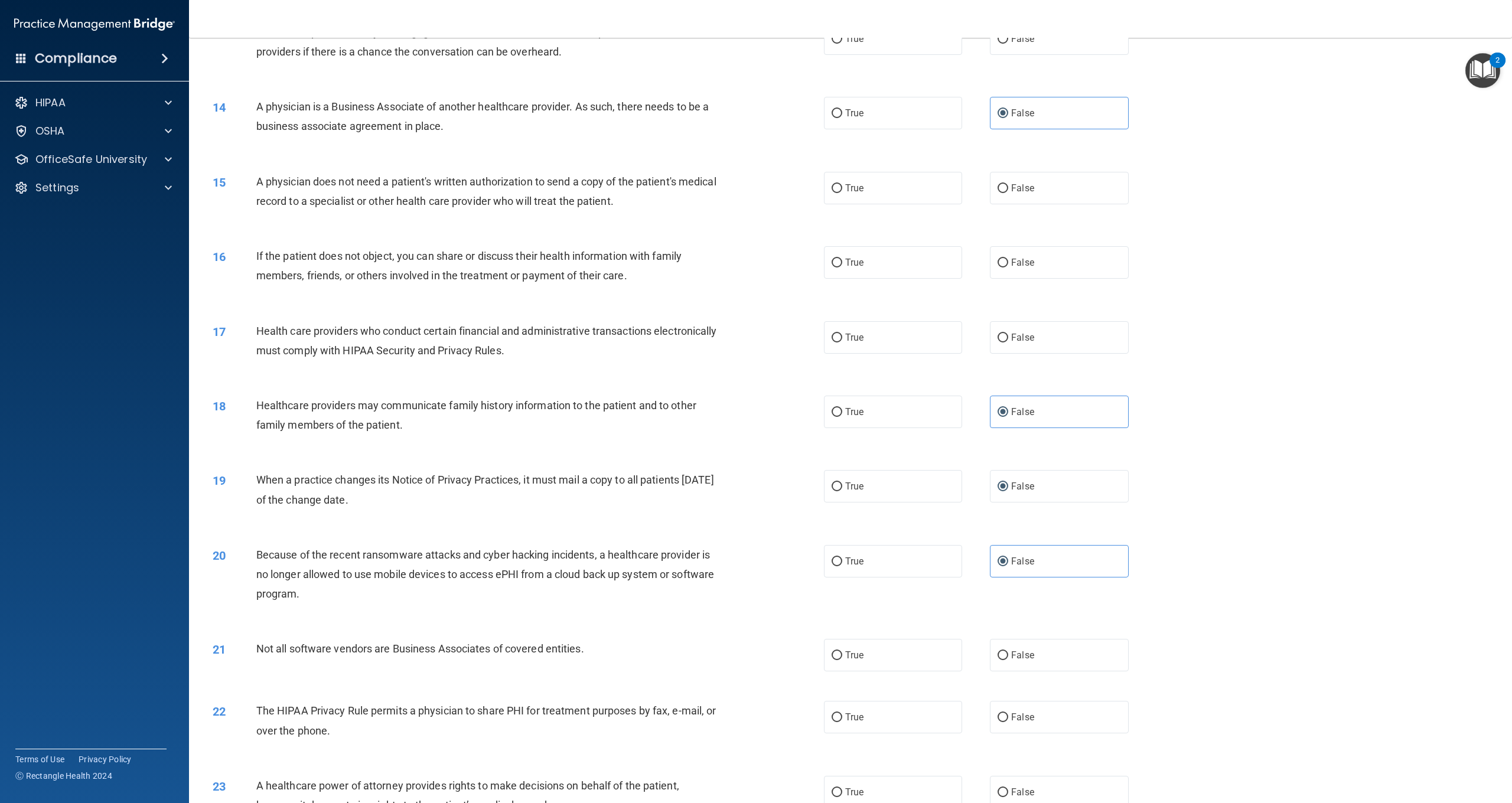
scroll to position [943, 0]
drag, startPoint x: 847, startPoint y: 650, endPoint x: 803, endPoint y: 654, distance: 44.2
click at [847, 650] on span "True" at bounding box center [854, 654] width 19 height 11
click at [842, 650] on input "True" at bounding box center [837, 655] width 10 height 9
radio input "true"
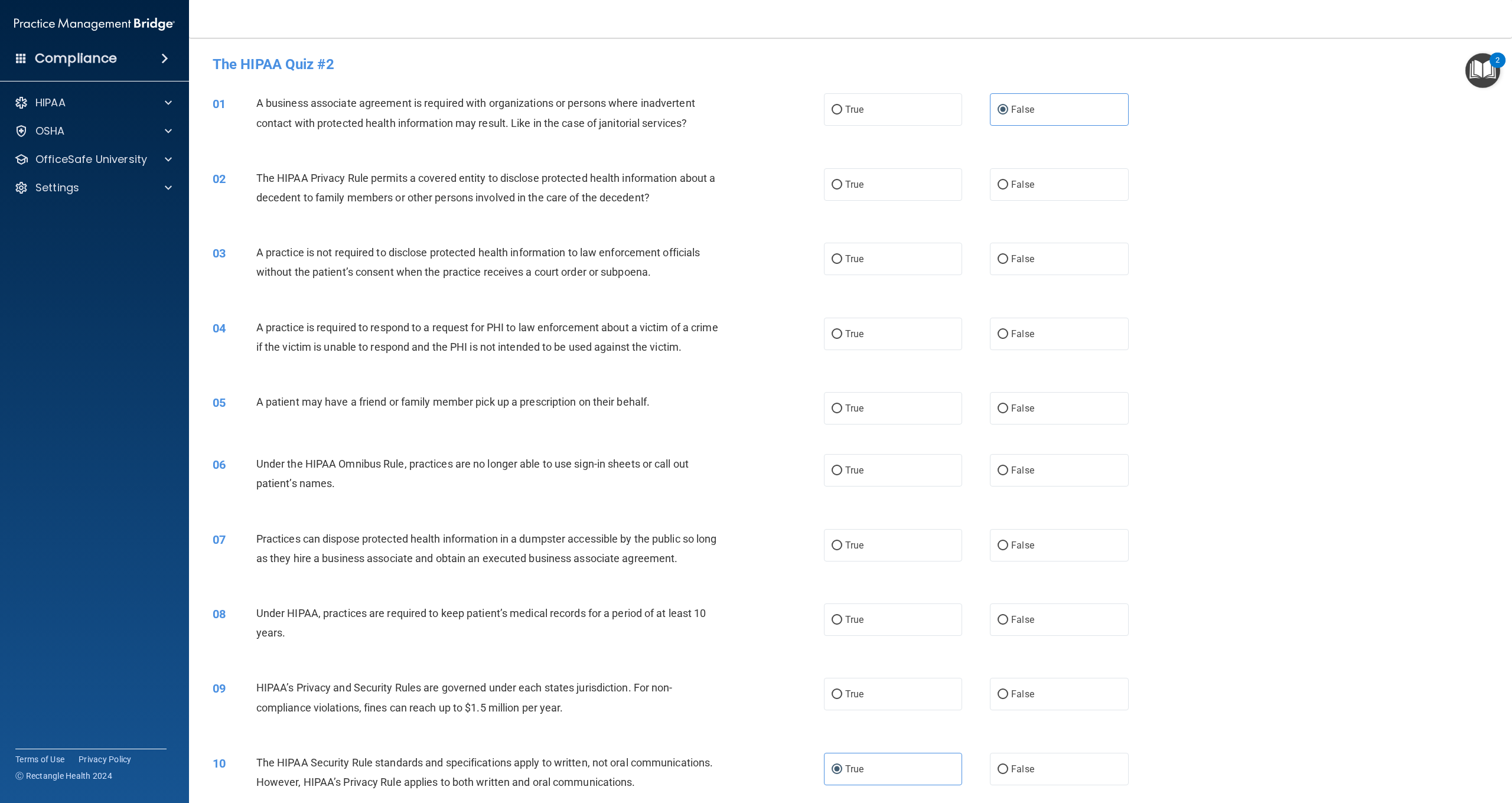
scroll to position [0, 0]
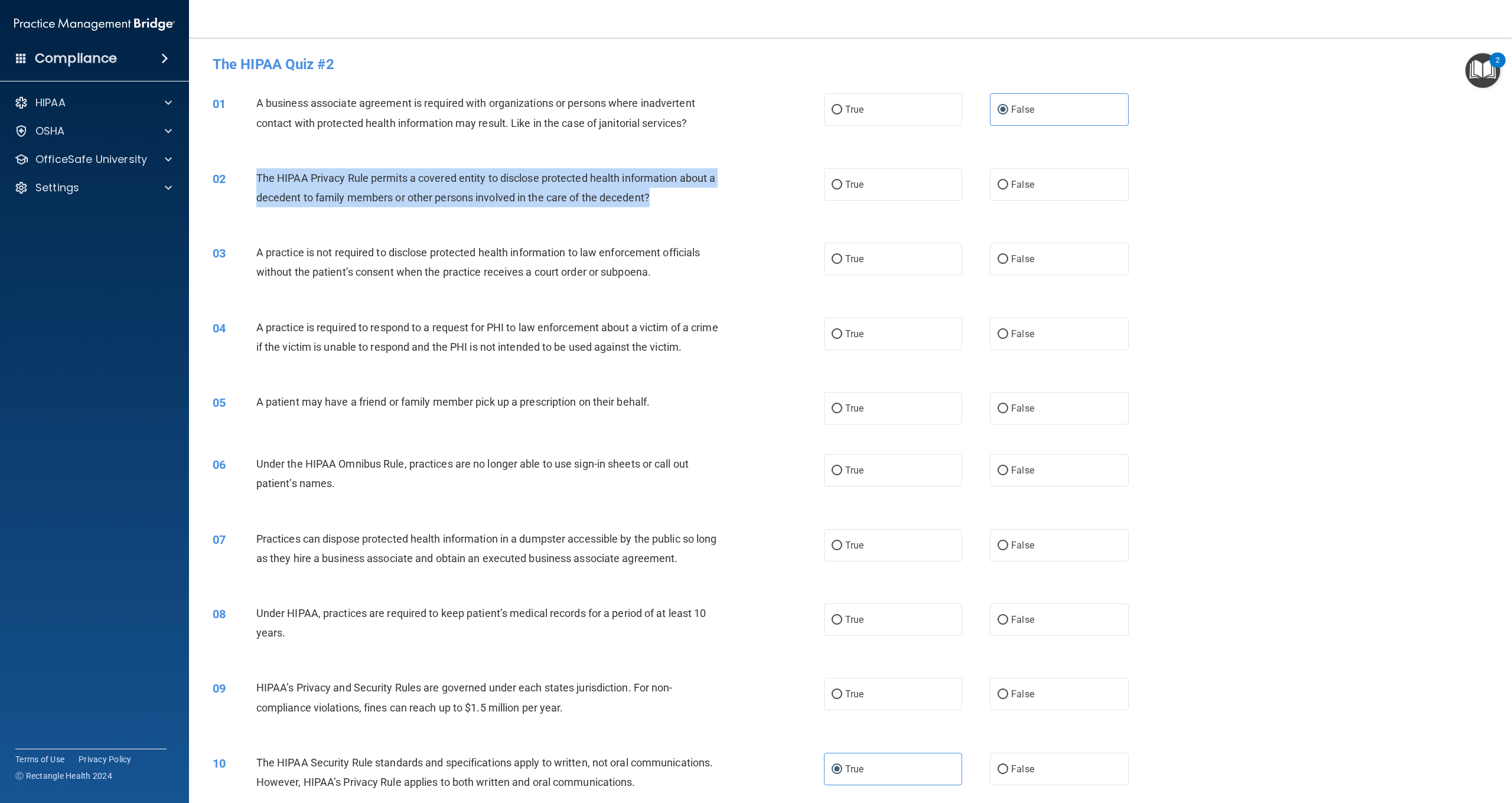
drag, startPoint x: 254, startPoint y: 174, endPoint x: 654, endPoint y: 200, distance: 400.8
click at [655, 200] on div "02 The HIPAA Privacy Rule permits a covered entity to disclose protected health…" at bounding box center [518, 191] width 647 height 45
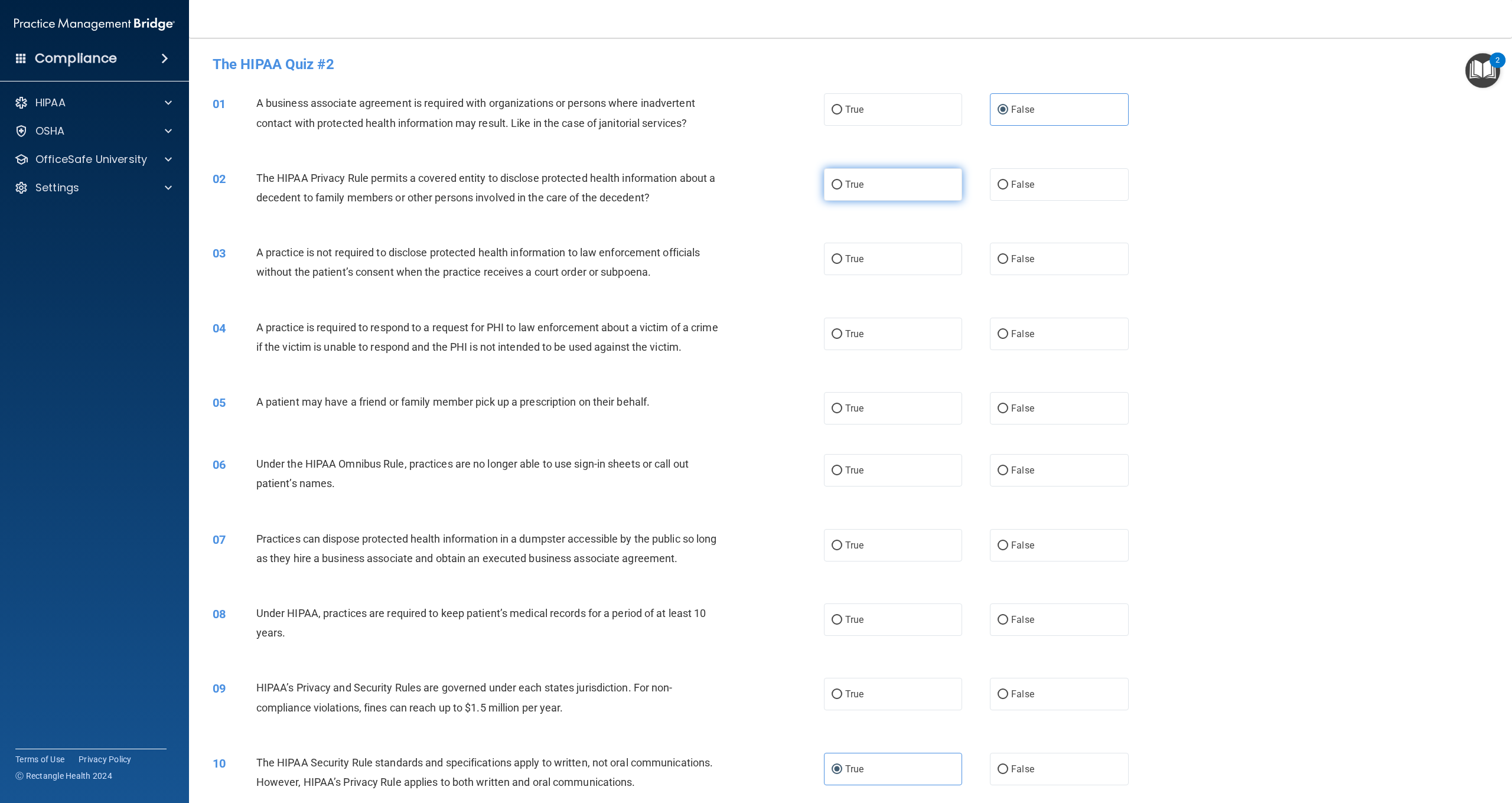
drag, startPoint x: 872, startPoint y: 176, endPoint x: 864, endPoint y: 176, distance: 8.0
click at [871, 176] on label "True" at bounding box center [893, 185] width 138 height 33
click at [842, 181] on input "True" at bounding box center [837, 185] width 10 height 9
radio input "true"
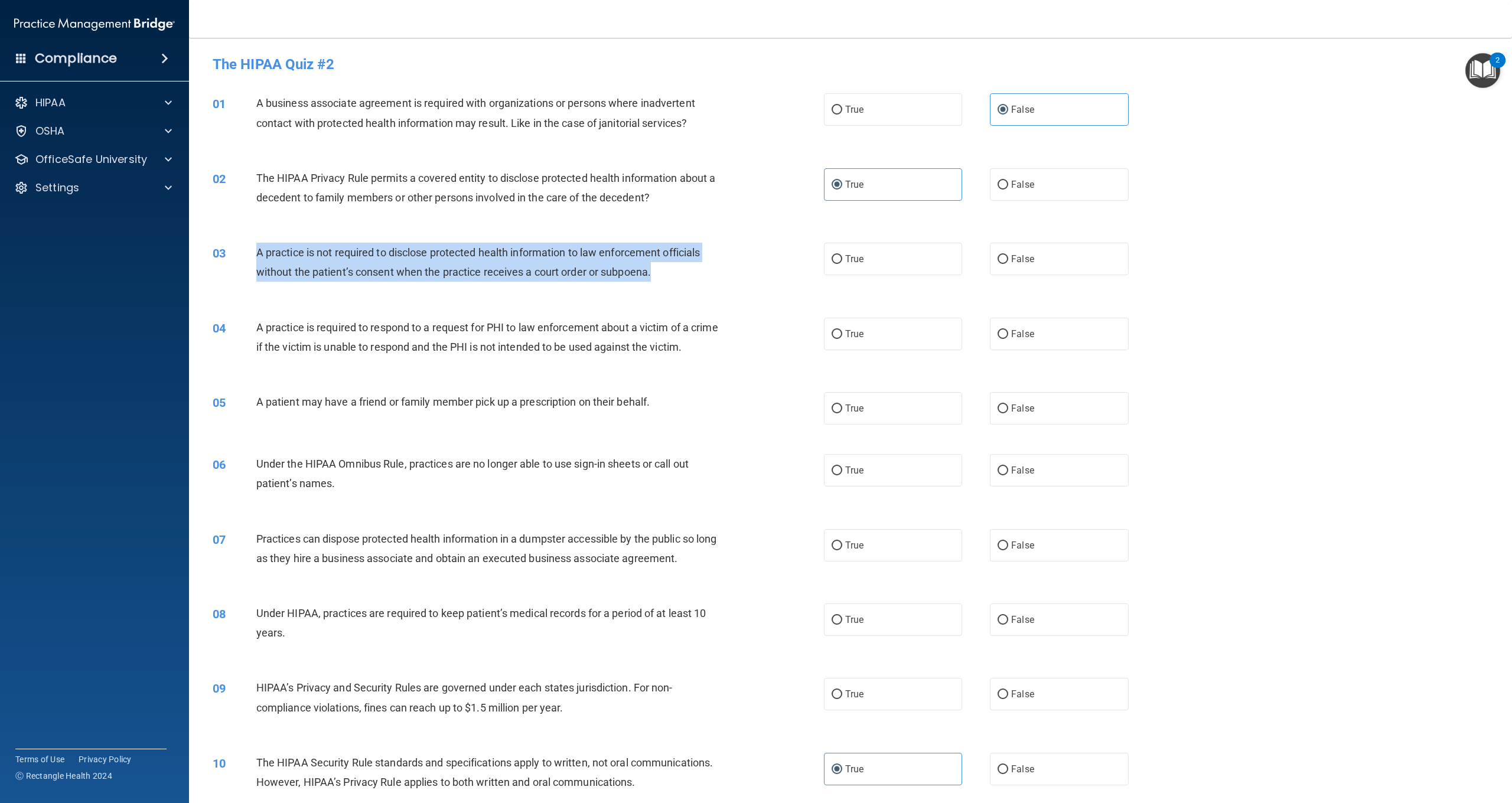
drag, startPoint x: 667, startPoint y: 267, endPoint x: 254, endPoint y: 246, distance: 413.5
click at [254, 246] on div "03 A practice is not required to disclose protected health information to law e…" at bounding box center [518, 265] width 647 height 45
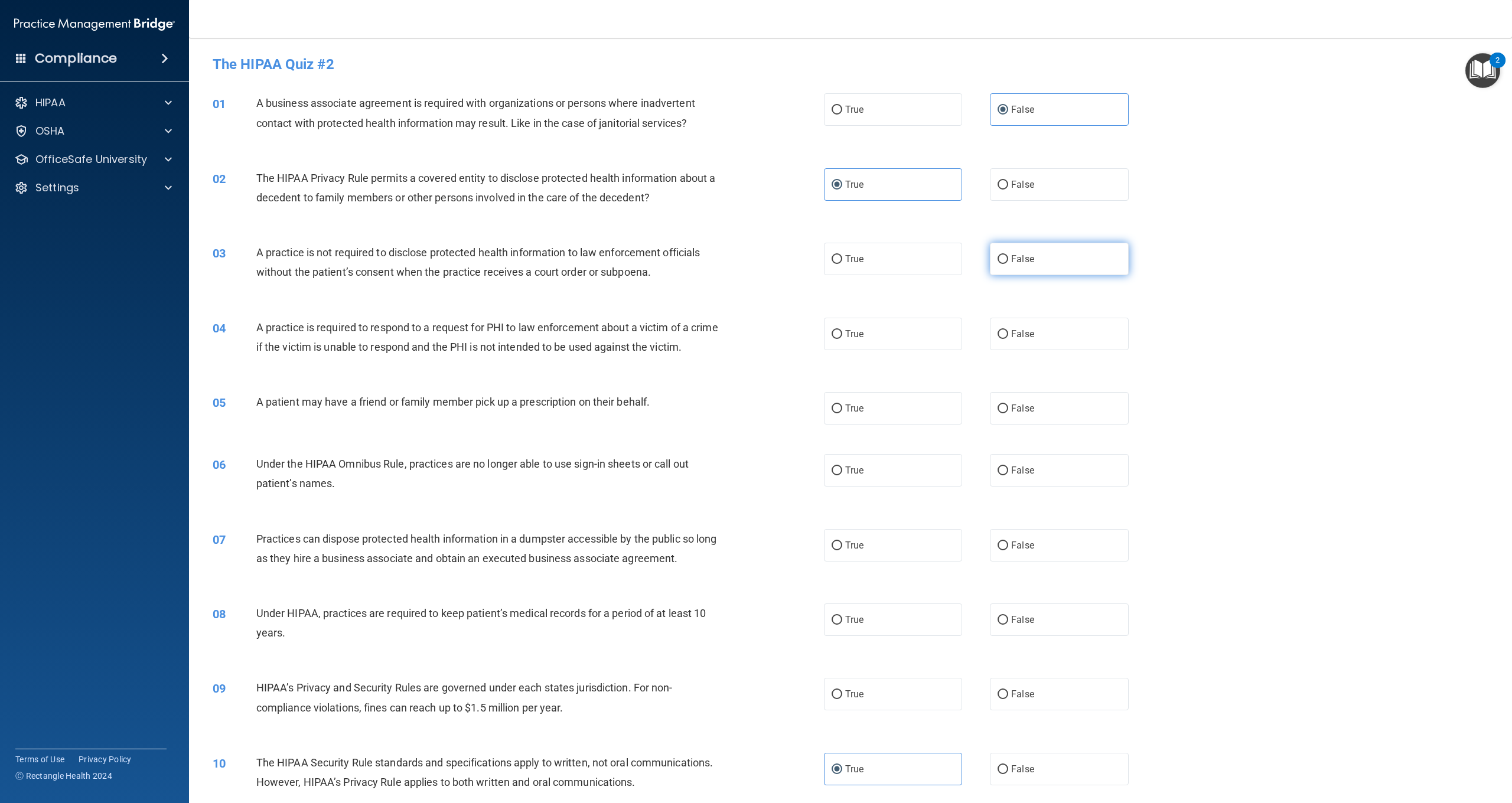
click at [1030, 266] on label "False" at bounding box center [1059, 259] width 138 height 33
click at [1008, 264] on input "False" at bounding box center [1003, 260] width 10 height 9
radio input "true"
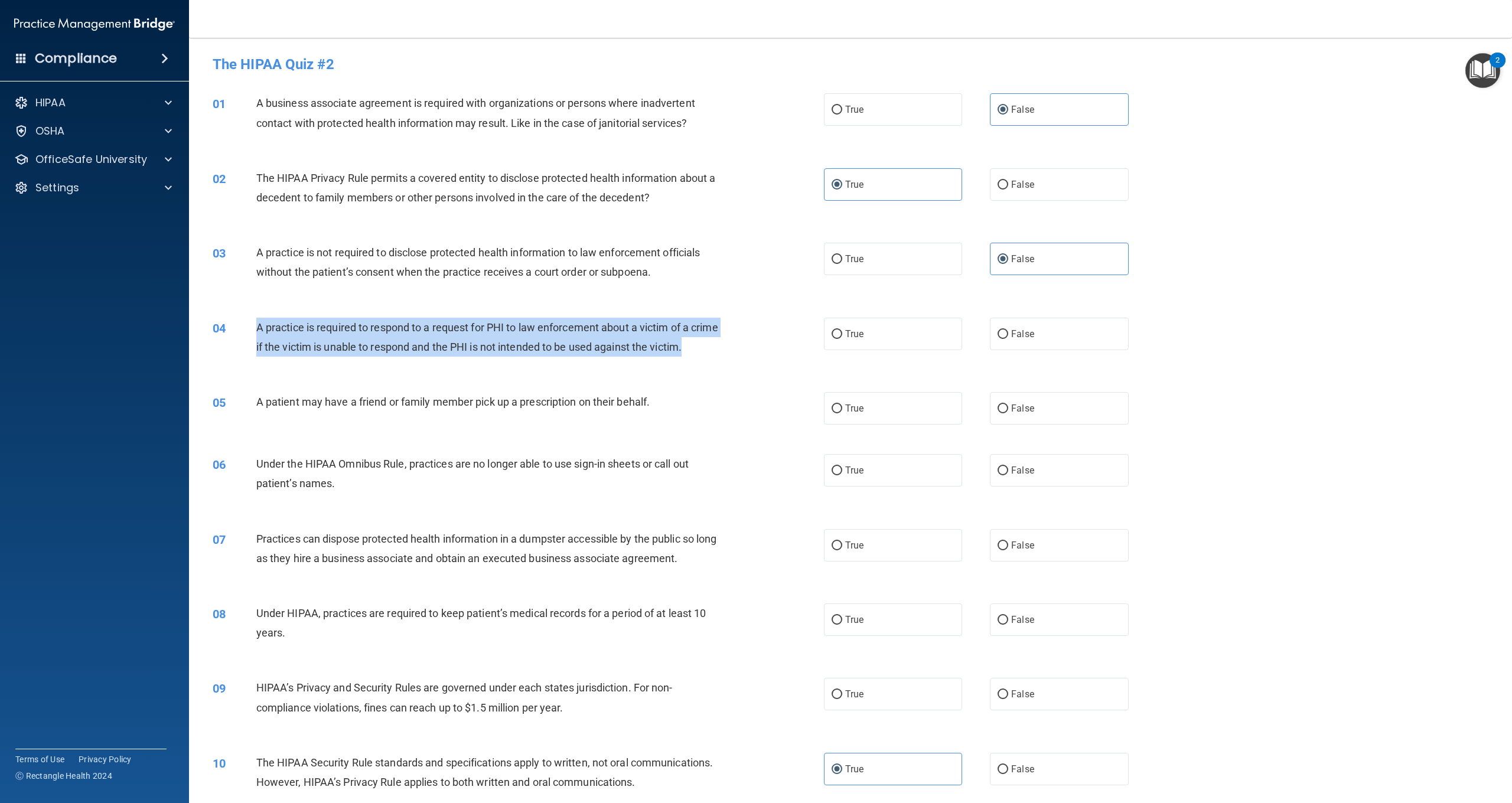
drag, startPoint x: 727, startPoint y: 354, endPoint x: 257, endPoint y: 328, distance: 470.7
click at [257, 328] on div "A practice is required to respond to a request for PHI to law enforcement about…" at bounding box center [492, 337] width 472 height 39
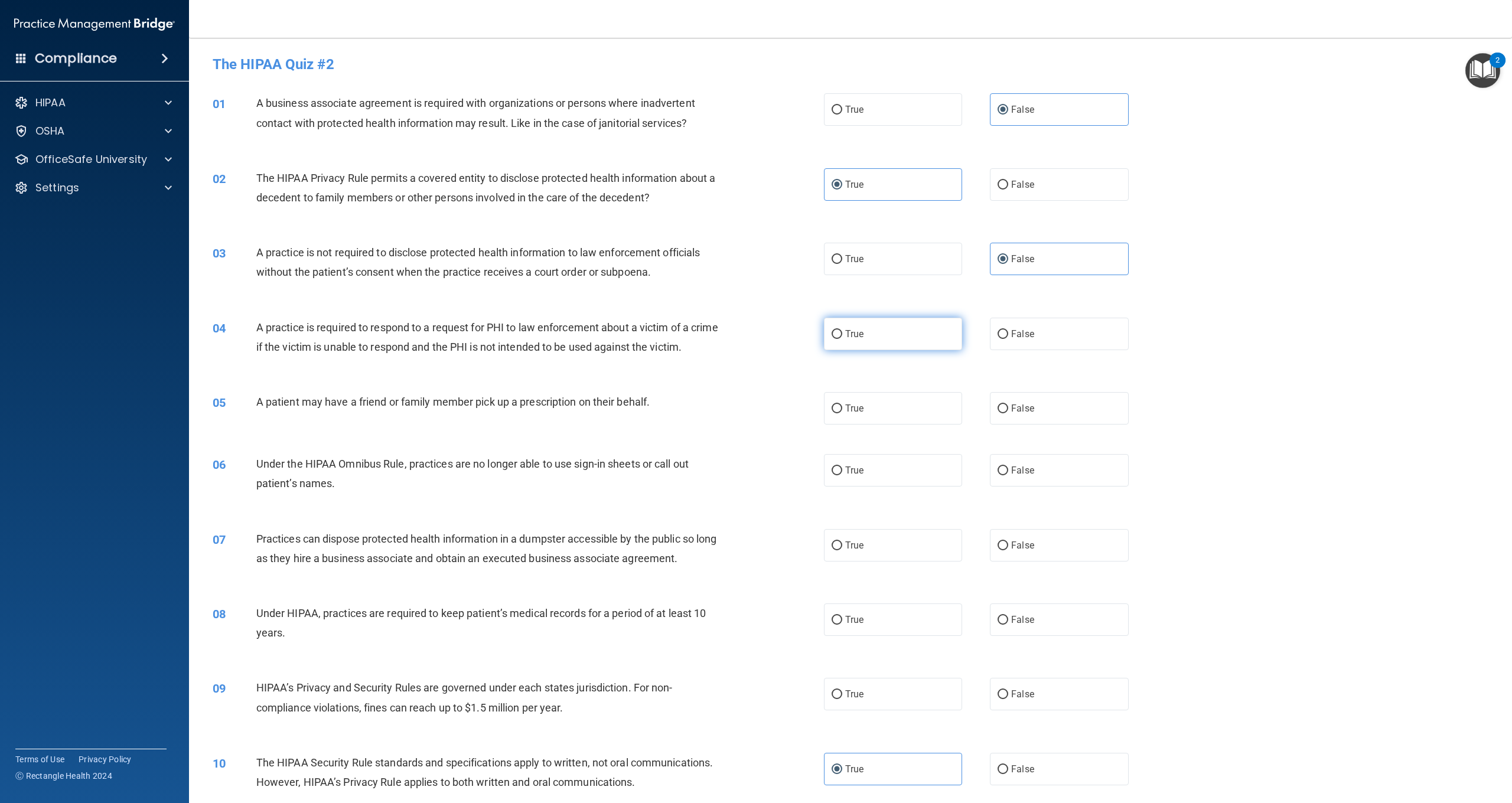
click at [864, 327] on label "True" at bounding box center [893, 334] width 138 height 33
click at [842, 330] on input "True" at bounding box center [837, 334] width 10 height 9
radio input "true"
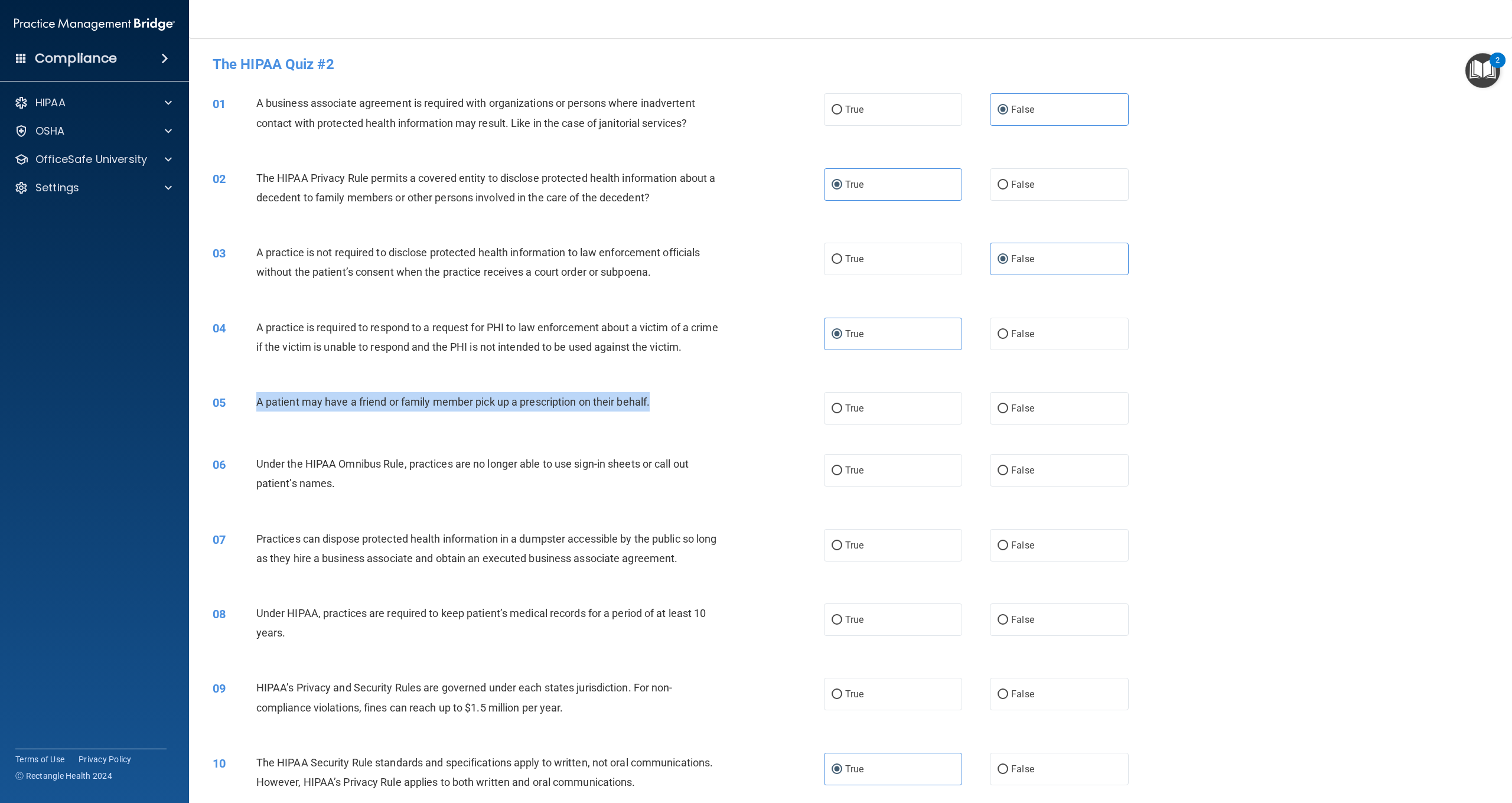
drag, startPoint x: 661, startPoint y: 405, endPoint x: 254, endPoint y: 400, distance: 407.0
click at [254, 400] on div "05 A patient may have a friend or family member pick up a prescription on their…" at bounding box center [518, 405] width 647 height 25
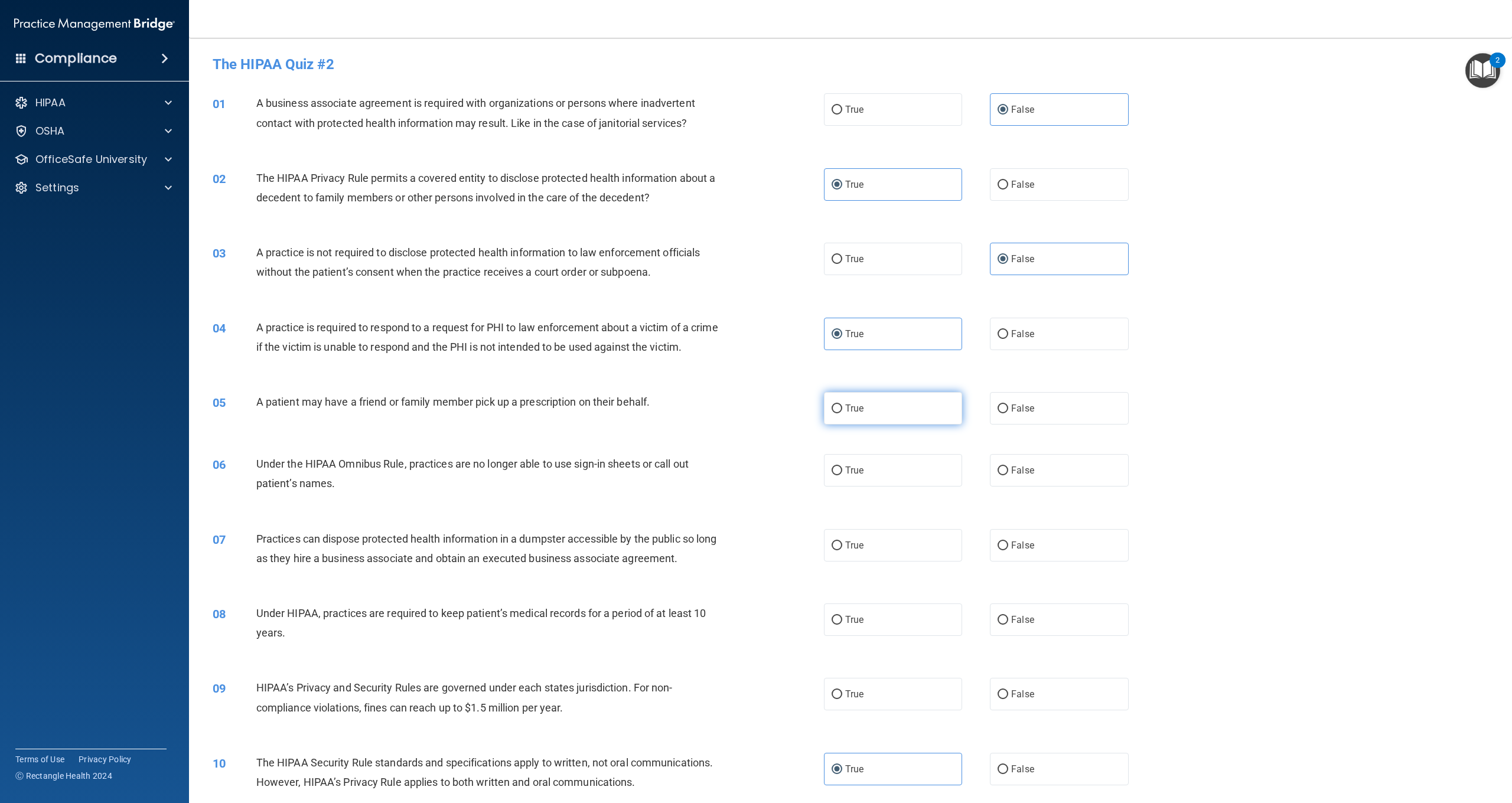
click at [858, 413] on label "True" at bounding box center [893, 409] width 138 height 33
click at [842, 413] on input "True" at bounding box center [837, 409] width 10 height 9
radio input "true"
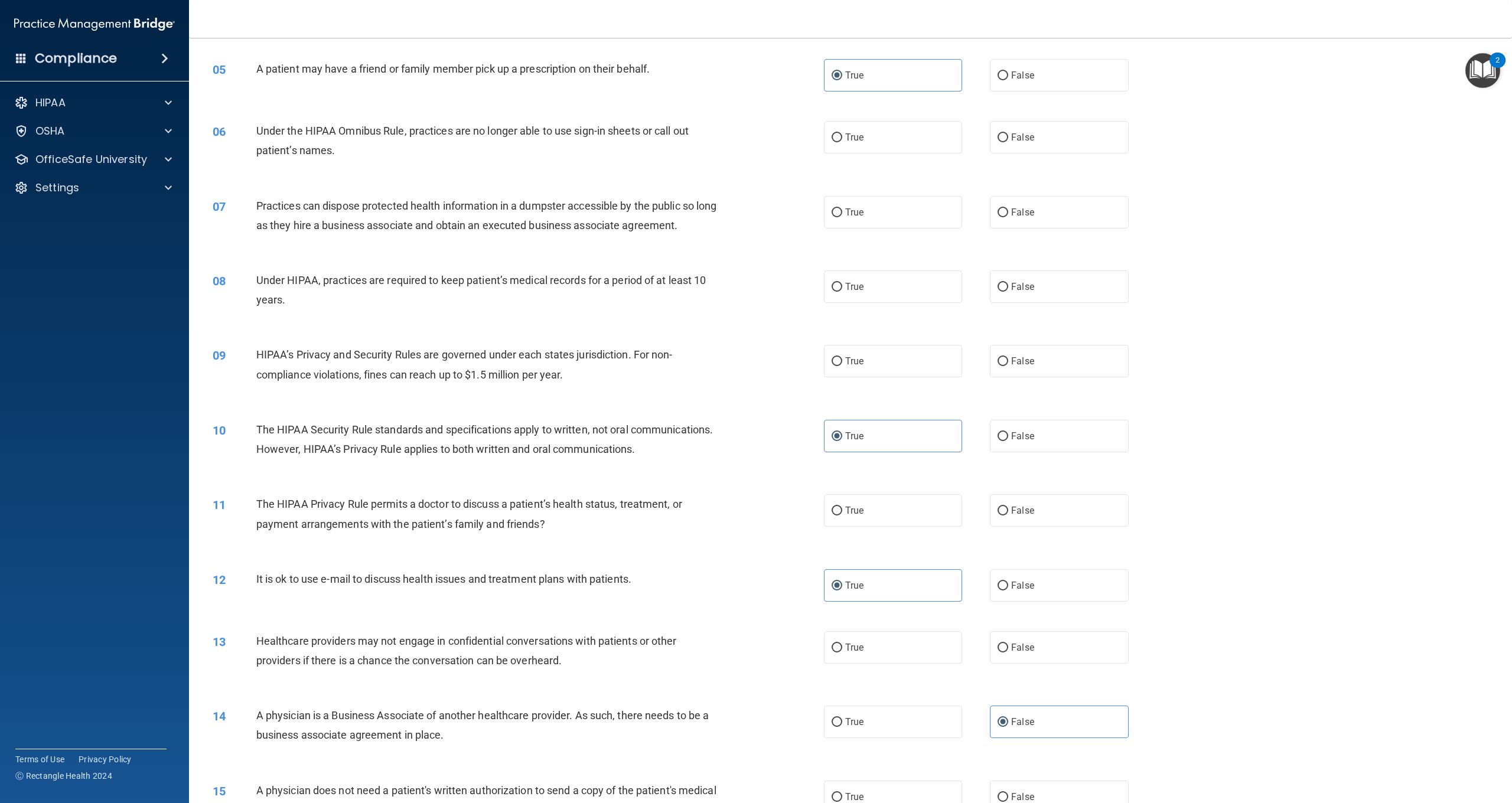
scroll to position [334, 0]
drag, startPoint x: 363, startPoint y: 155, endPoint x: 258, endPoint y: 130, distance: 107.9
click at [258, 130] on div "Under the HIPAA Omnibus Rule, practices are no longer able to use sign-in sheet…" at bounding box center [492, 140] width 472 height 39
click at [1009, 141] on label "False" at bounding box center [1059, 137] width 138 height 33
click at [1008, 141] on input "False" at bounding box center [1003, 137] width 10 height 9
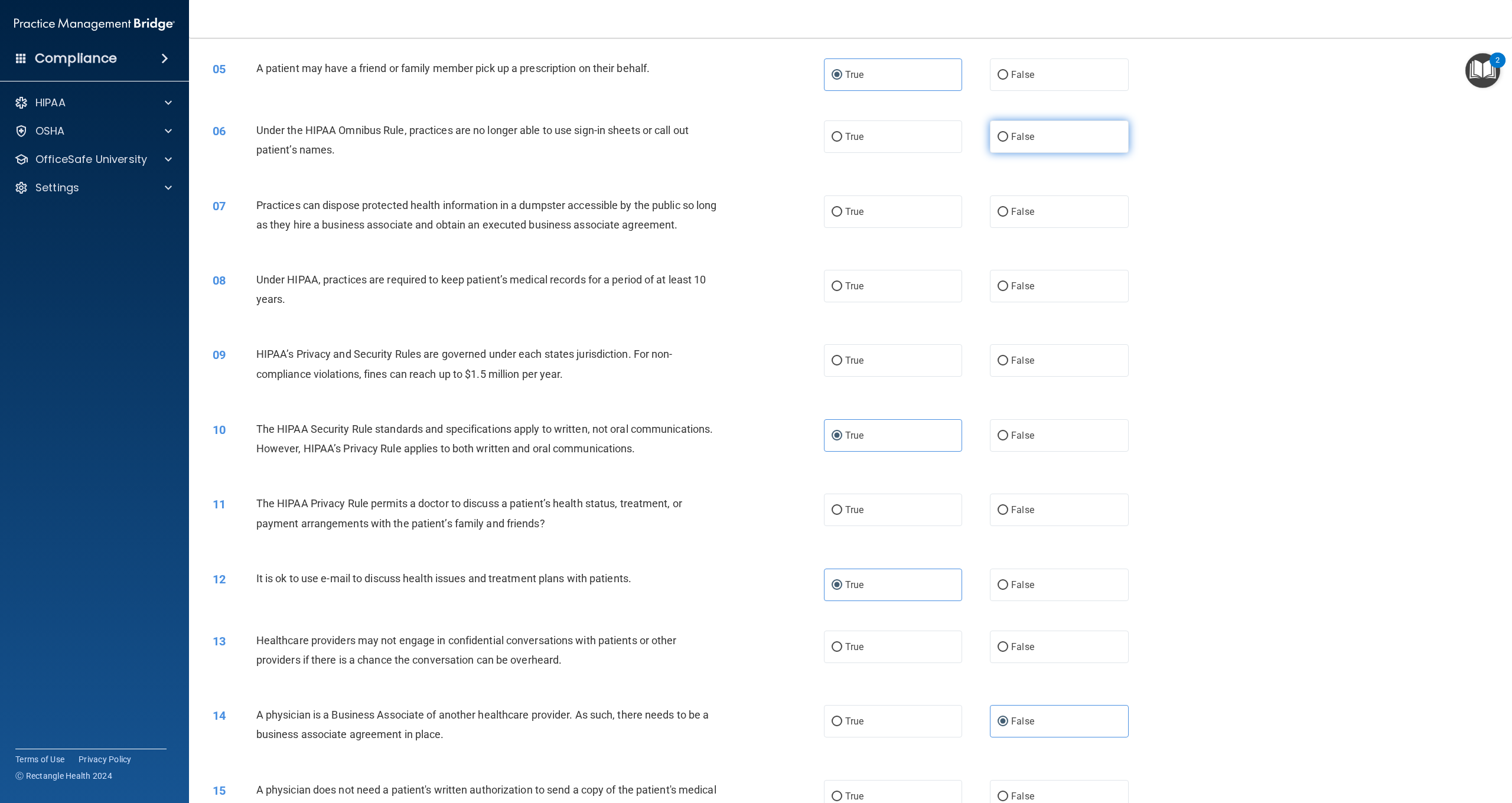
radio input "true"
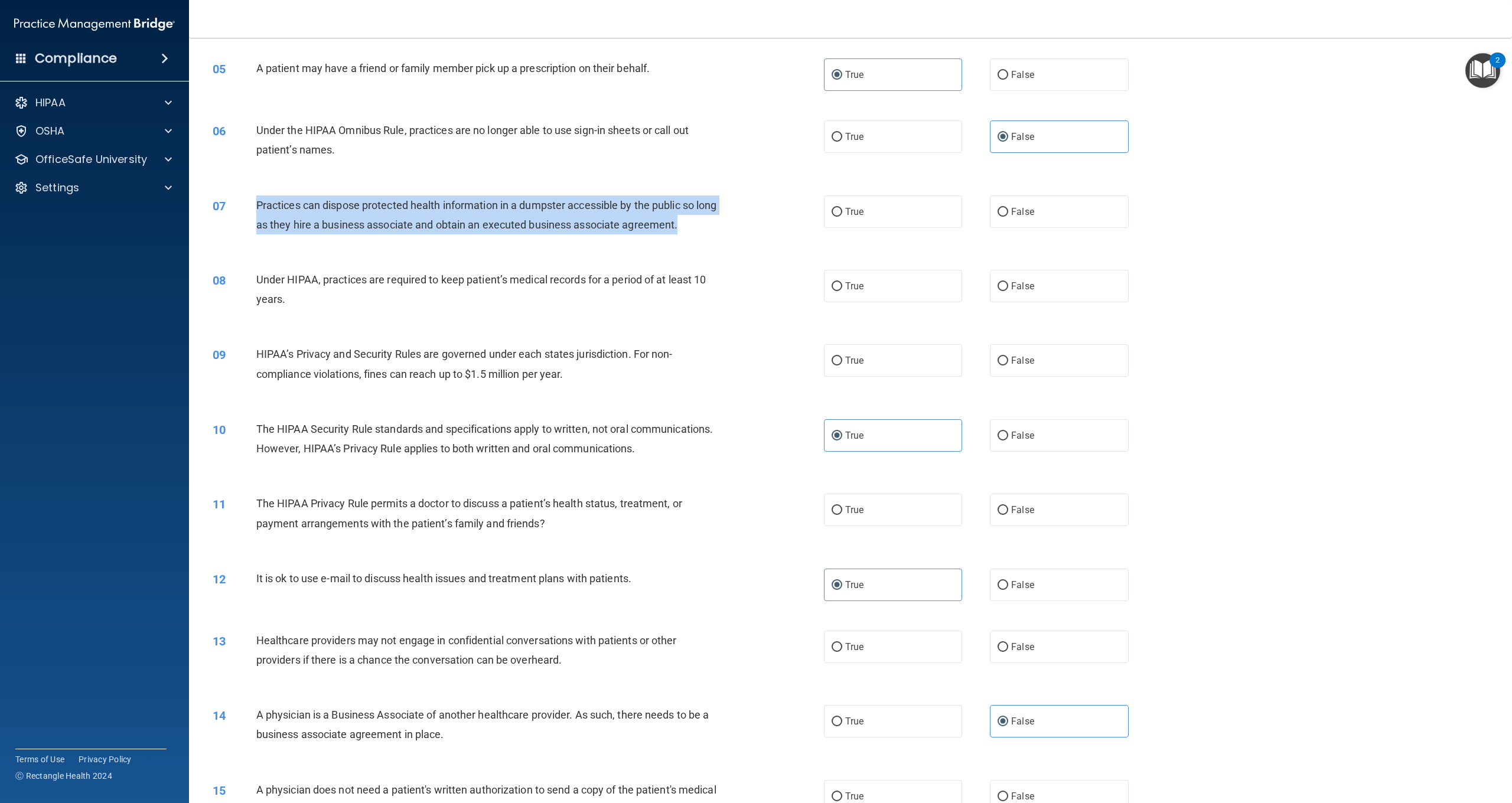
drag, startPoint x: 722, startPoint y: 223, endPoint x: 259, endPoint y: 205, distance: 463.3
click at [259, 205] on div "Practices can dispose protected health information in a dumpster accessible by …" at bounding box center [492, 215] width 472 height 39
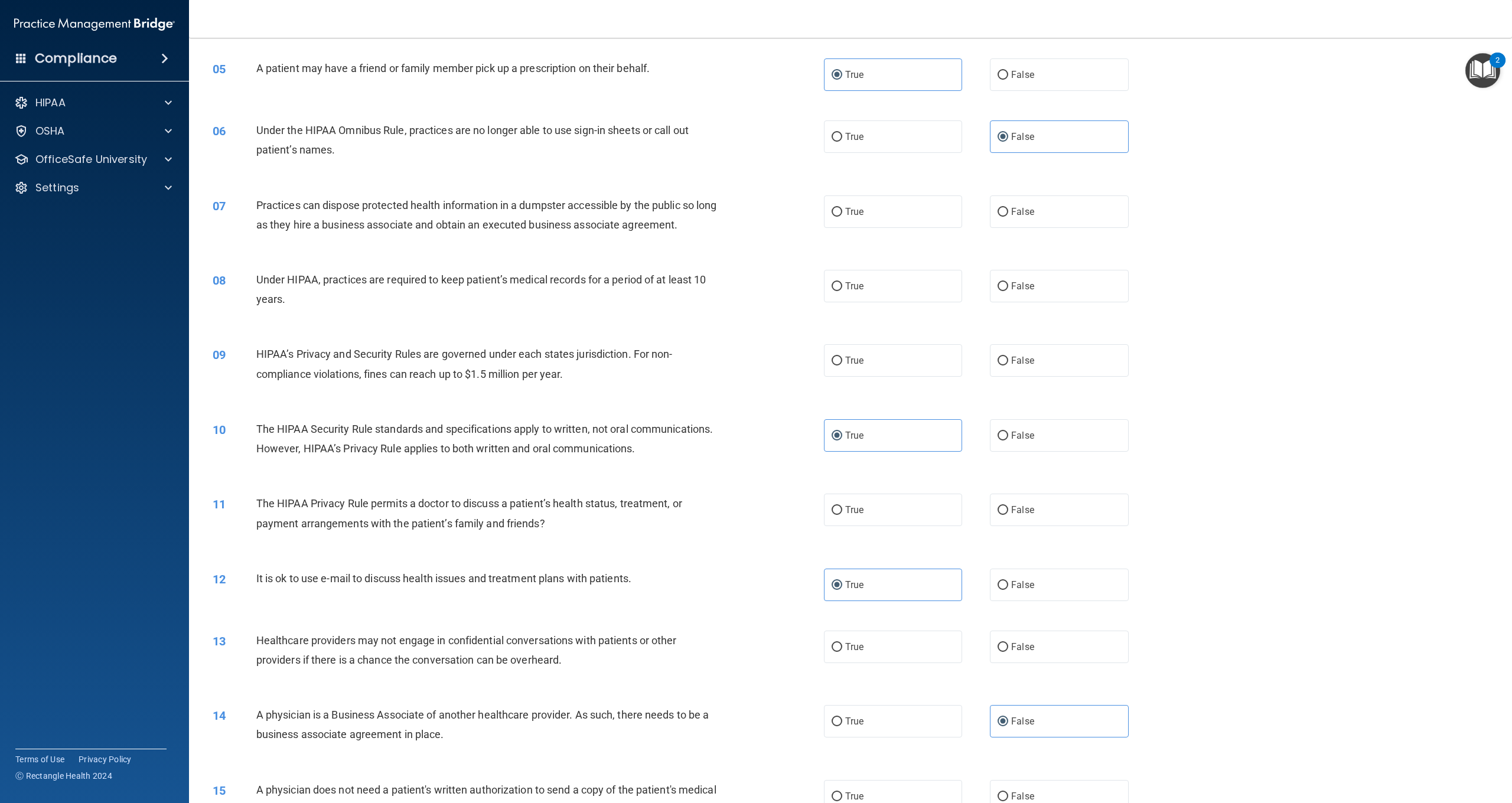
drag, startPoint x: 996, startPoint y: 212, endPoint x: 970, endPoint y: 211, distance: 26.0
click at [995, 212] on label "False" at bounding box center [1059, 212] width 138 height 33
click at [998, 212] on input "False" at bounding box center [1003, 212] width 10 height 9
radio input "true"
drag, startPoint x: 740, startPoint y: 277, endPoint x: 248, endPoint y: 271, distance: 492.0
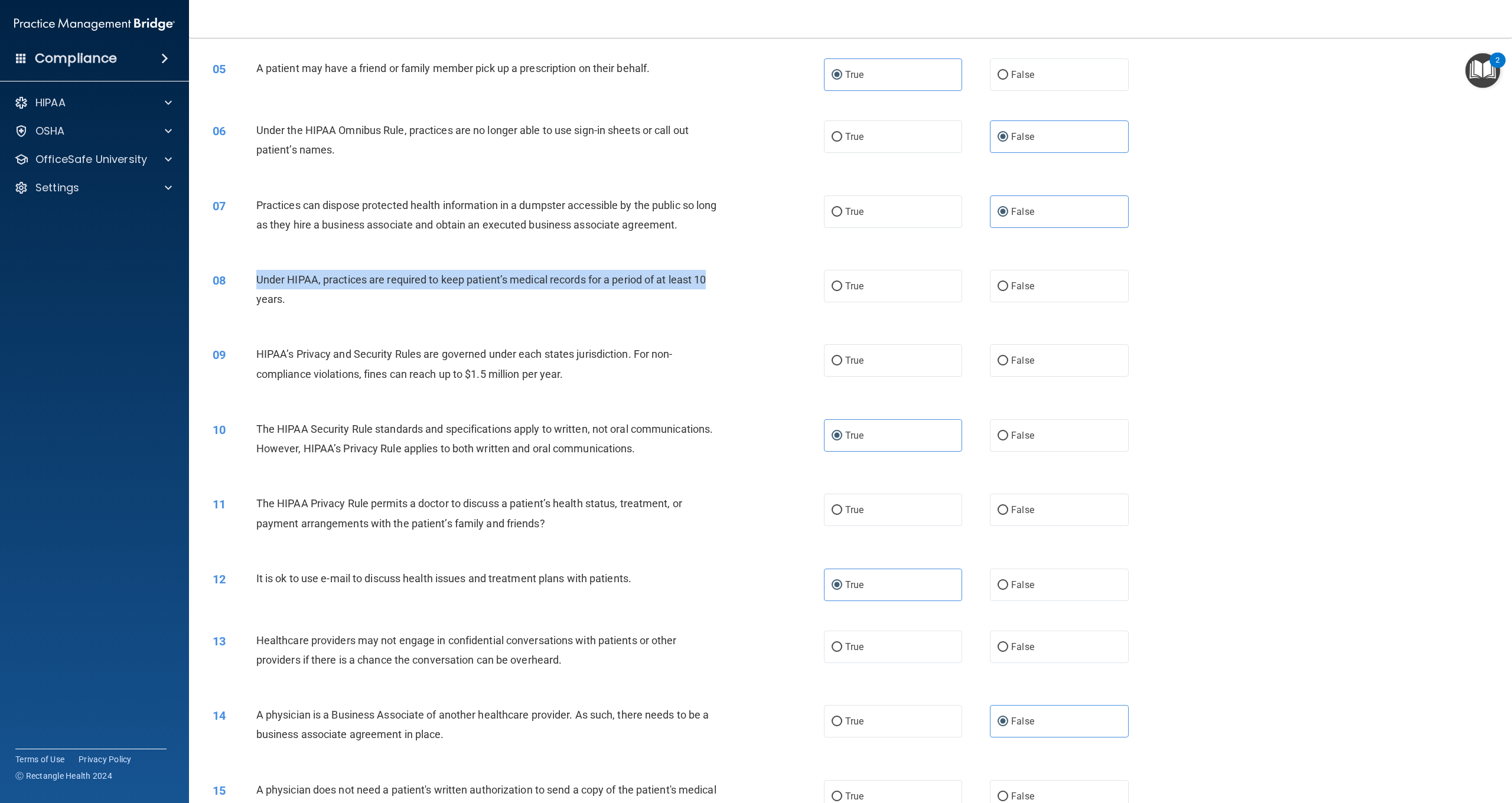
click at [248, 271] on div "08 Under HIPAA, practices are required to keep patient’s medical records for a …" at bounding box center [518, 292] width 647 height 45
click at [248, 279] on div "08" at bounding box center [230, 280] width 53 height 22
drag, startPoint x: 260, startPoint y: 278, endPoint x: 282, endPoint y: 296, distance: 28.4
click at [282, 296] on div "08 Under HIPAA, practices are required to keep patient’s medical records for a …" at bounding box center [518, 292] width 647 height 45
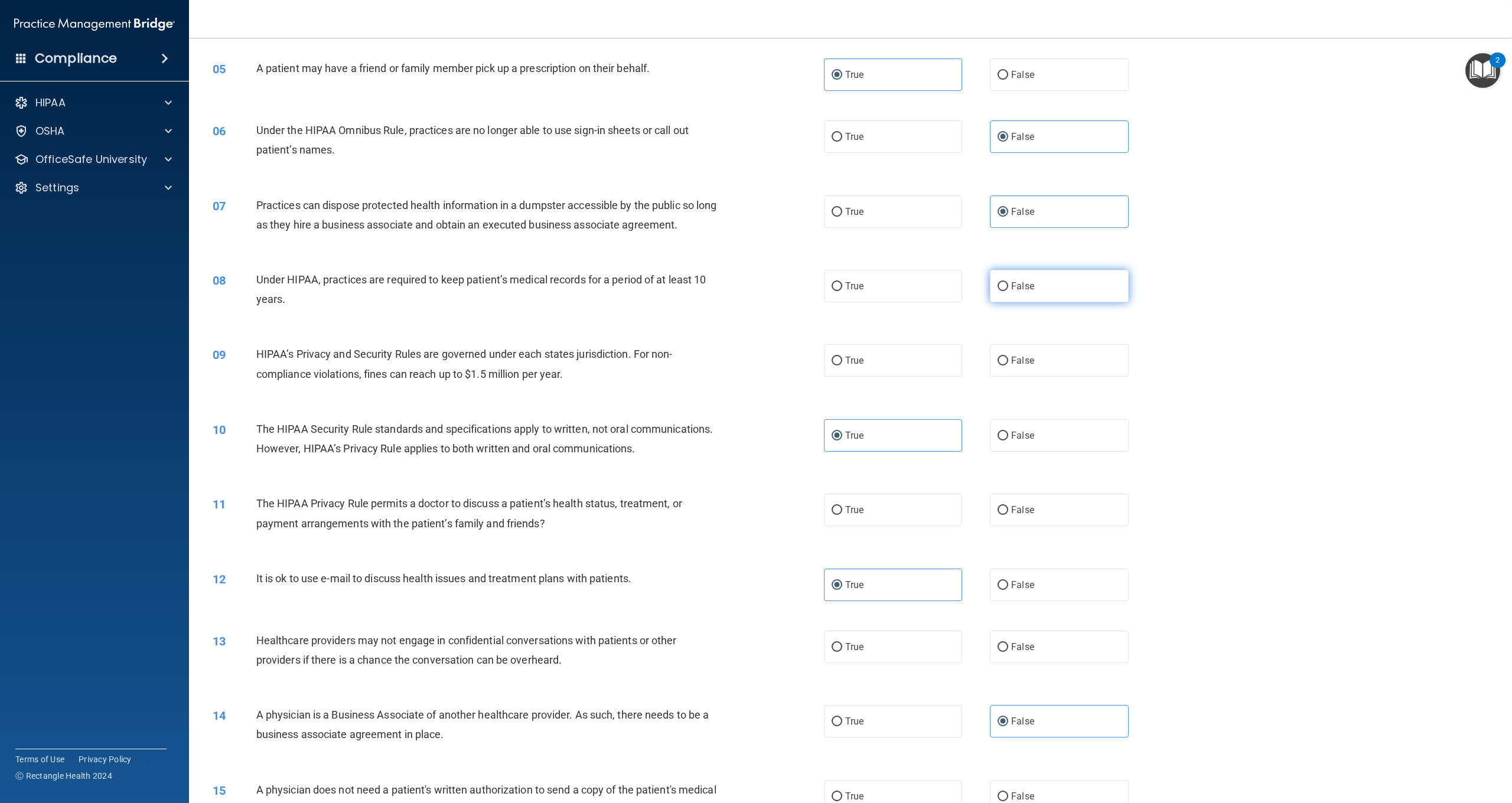
drag, startPoint x: 1042, startPoint y: 279, endPoint x: 1030, endPoint y: 272, distance: 13.9
click at [1040, 279] on label "False" at bounding box center [1059, 286] width 138 height 33
click at [1008, 282] on input "False" at bounding box center [1003, 287] width 10 height 9
radio input "true"
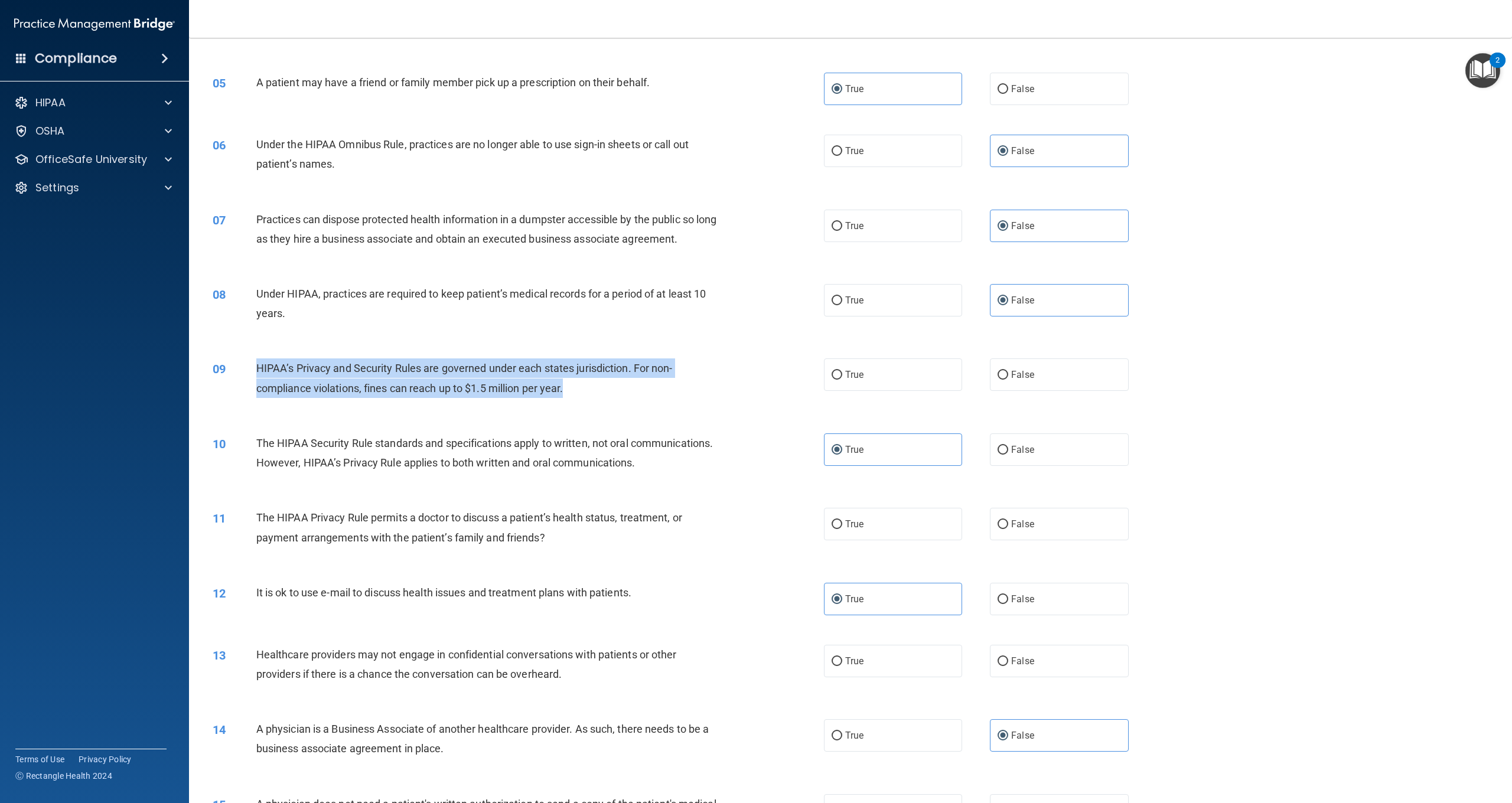
drag, startPoint x: 618, startPoint y: 390, endPoint x: 257, endPoint y: 365, distance: 361.9
click at [257, 365] on div "HIPAA’s Privacy and Security Rules are governed under each states jurisdiction.…" at bounding box center [492, 378] width 472 height 39
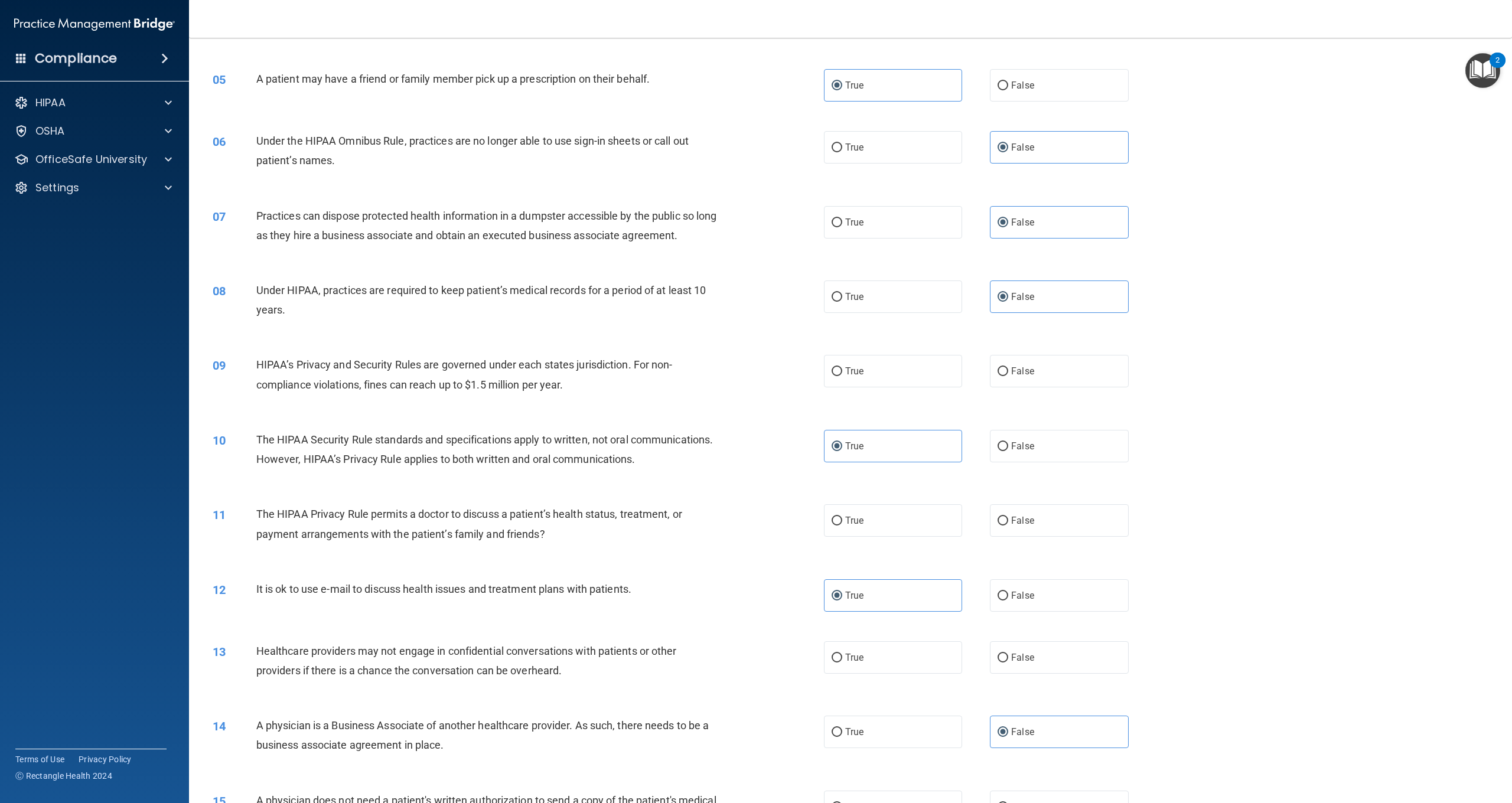
drag, startPoint x: 1029, startPoint y: 362, endPoint x: 971, endPoint y: 334, distance: 64.4
click at [1029, 362] on label "False" at bounding box center [1059, 371] width 138 height 33
click at [1008, 368] on input "False" at bounding box center [1003, 372] width 10 height 9
radio input "true"
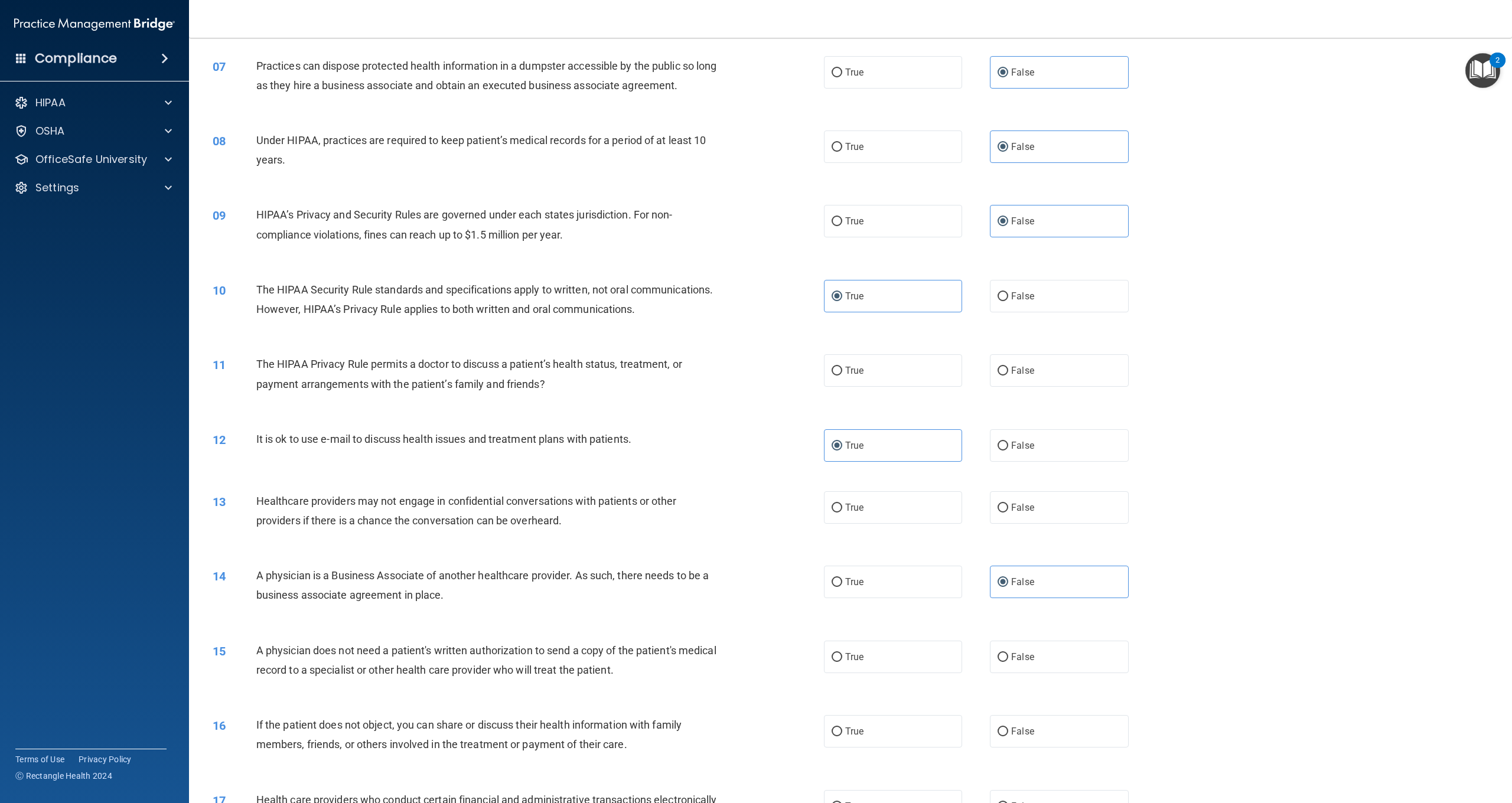
scroll to position [489, 0]
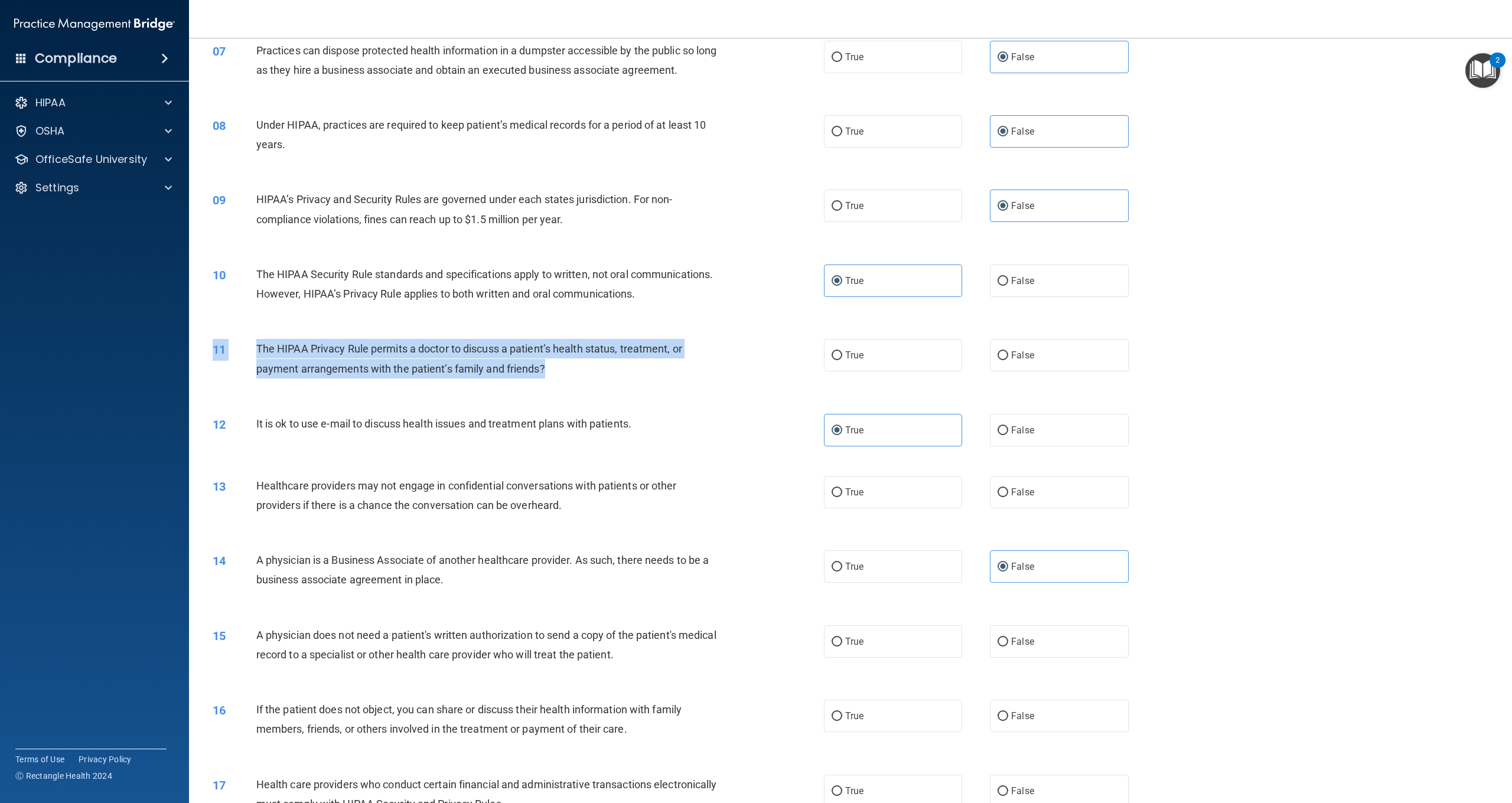
drag, startPoint x: 560, startPoint y: 382, endPoint x: 556, endPoint y: 376, distance: 7.2
click at [556, 376] on div "11 The HIPAA Privacy Rule permits a doctor to discuss a patient’s health status…" at bounding box center [851, 361] width 1294 height 74
click at [309, 368] on span "The HIPAA Privacy Rule permits a doctor to discuss a patient’s health status, t…" at bounding box center [469, 358] width 426 height 32
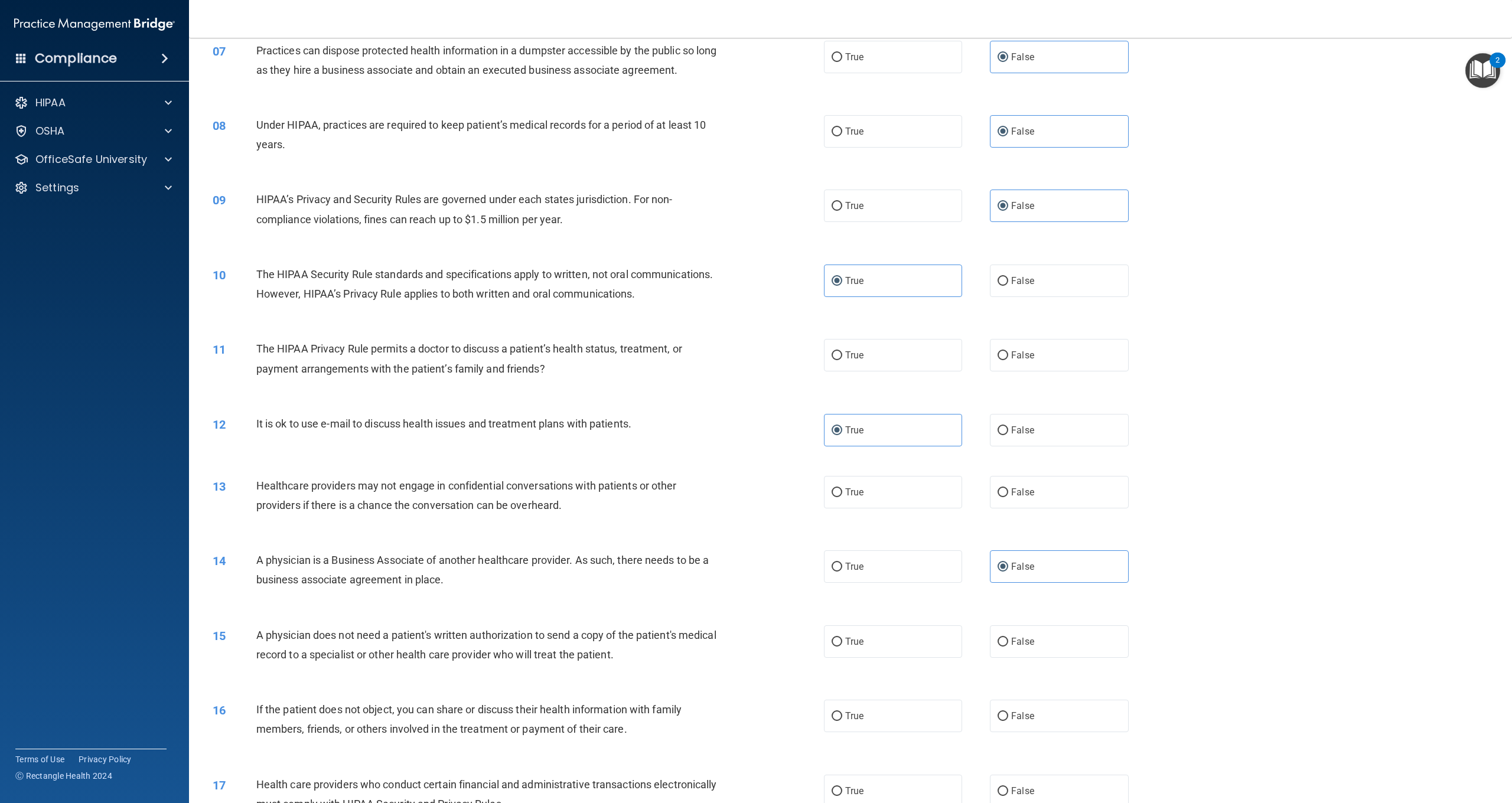
click at [263, 345] on span "The HIPAA Privacy Rule permits a doctor to discuss a patient’s health status, t…" at bounding box center [469, 358] width 426 height 32
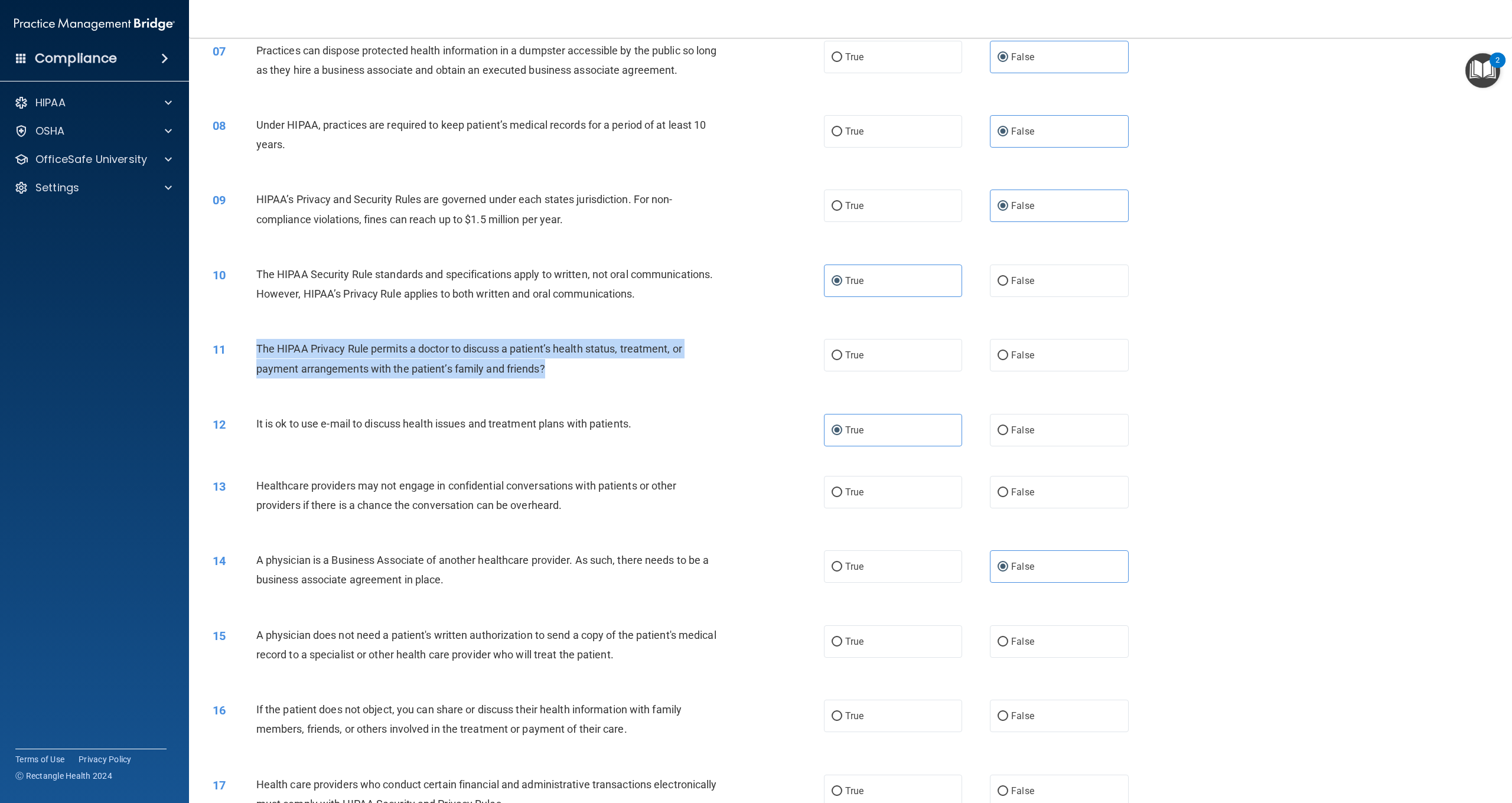
drag, startPoint x: 257, startPoint y: 345, endPoint x: 610, endPoint y: 374, distance: 354.2
click at [610, 374] on div "The HIPAA Privacy Rule permits a doctor to discuss a patient’s health status, t…" at bounding box center [492, 358] width 472 height 39
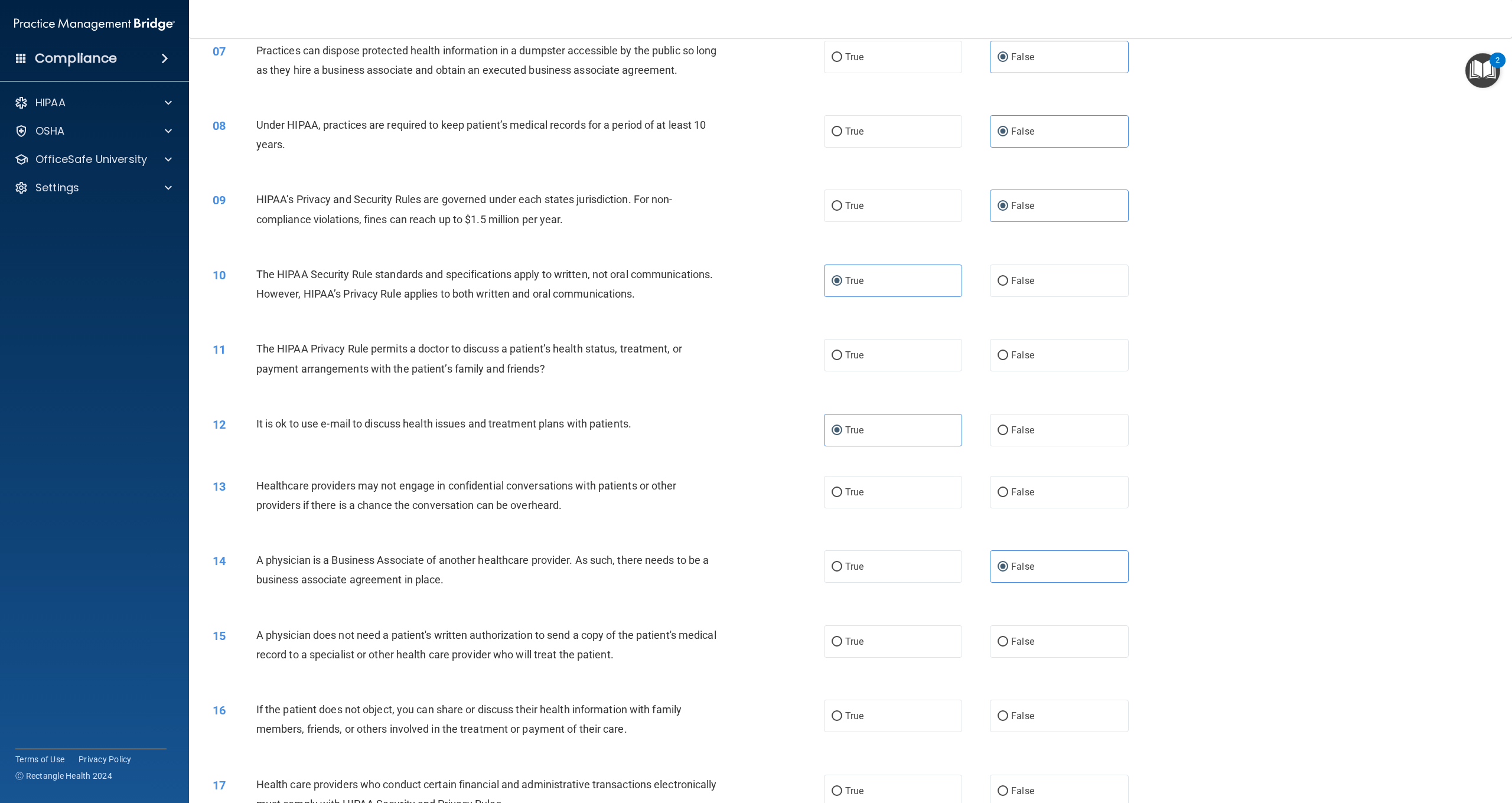
drag, startPoint x: 922, startPoint y: 343, endPoint x: 778, endPoint y: 346, distance: 144.0
click at [908, 347] on label "True" at bounding box center [893, 355] width 138 height 33
click at [842, 351] on input "True" at bounding box center [837, 356] width 10 height 9
radio input "true"
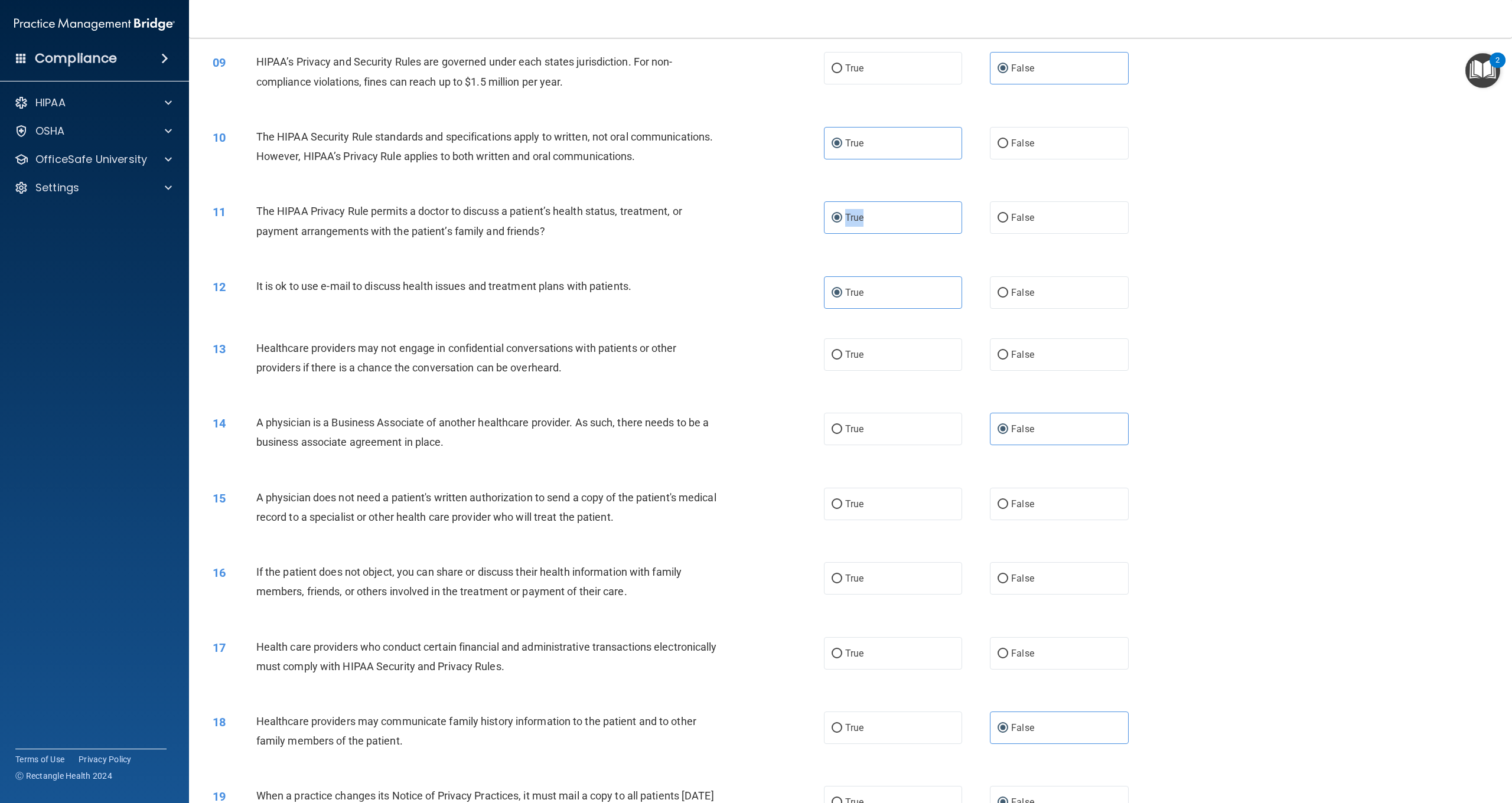
scroll to position [628, 0]
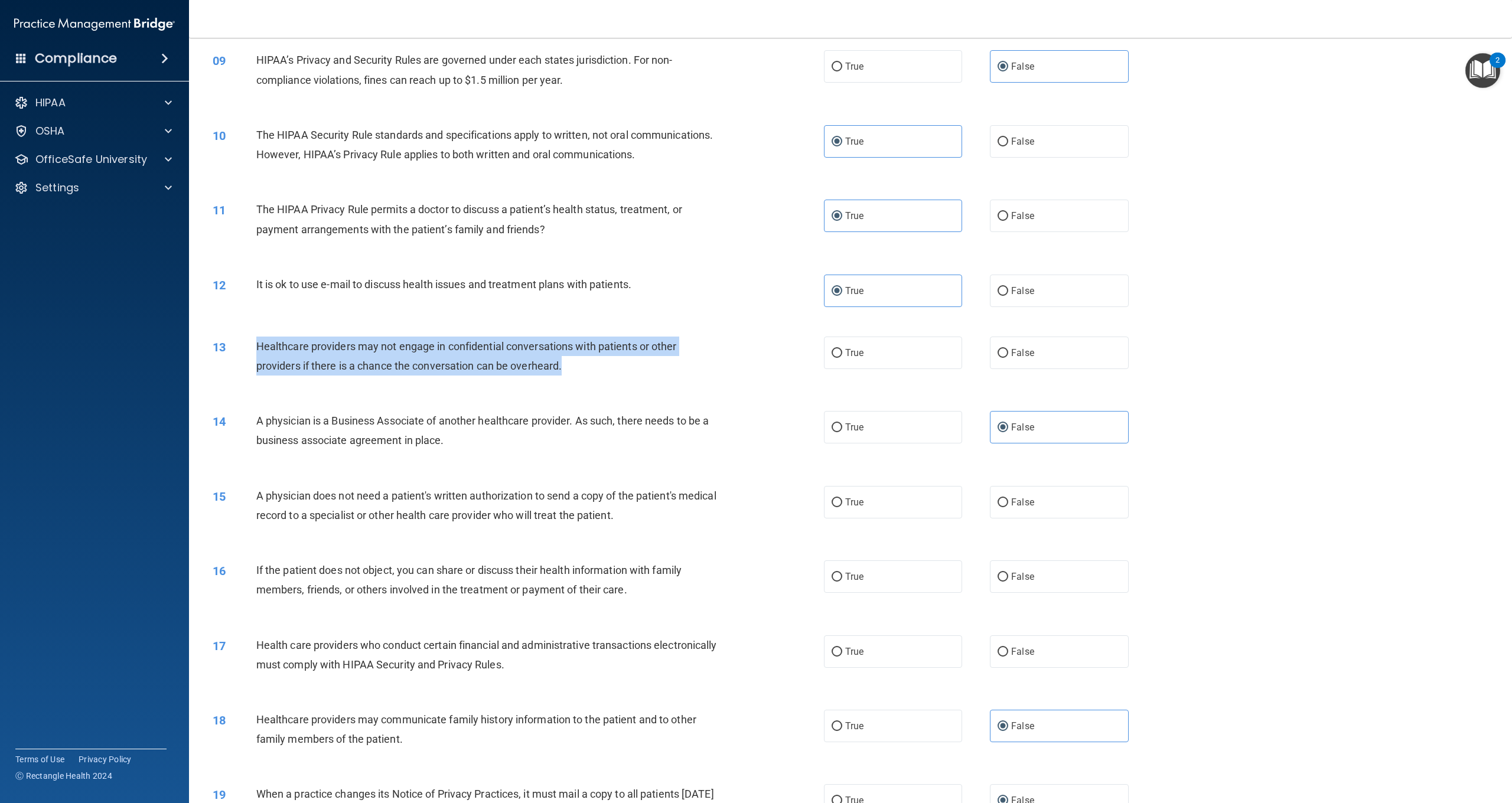
drag, startPoint x: 609, startPoint y: 359, endPoint x: 258, endPoint y: 341, distance: 351.5
click at [257, 340] on div "Healthcare providers may not engage in confidential conversations with patients…" at bounding box center [492, 356] width 472 height 39
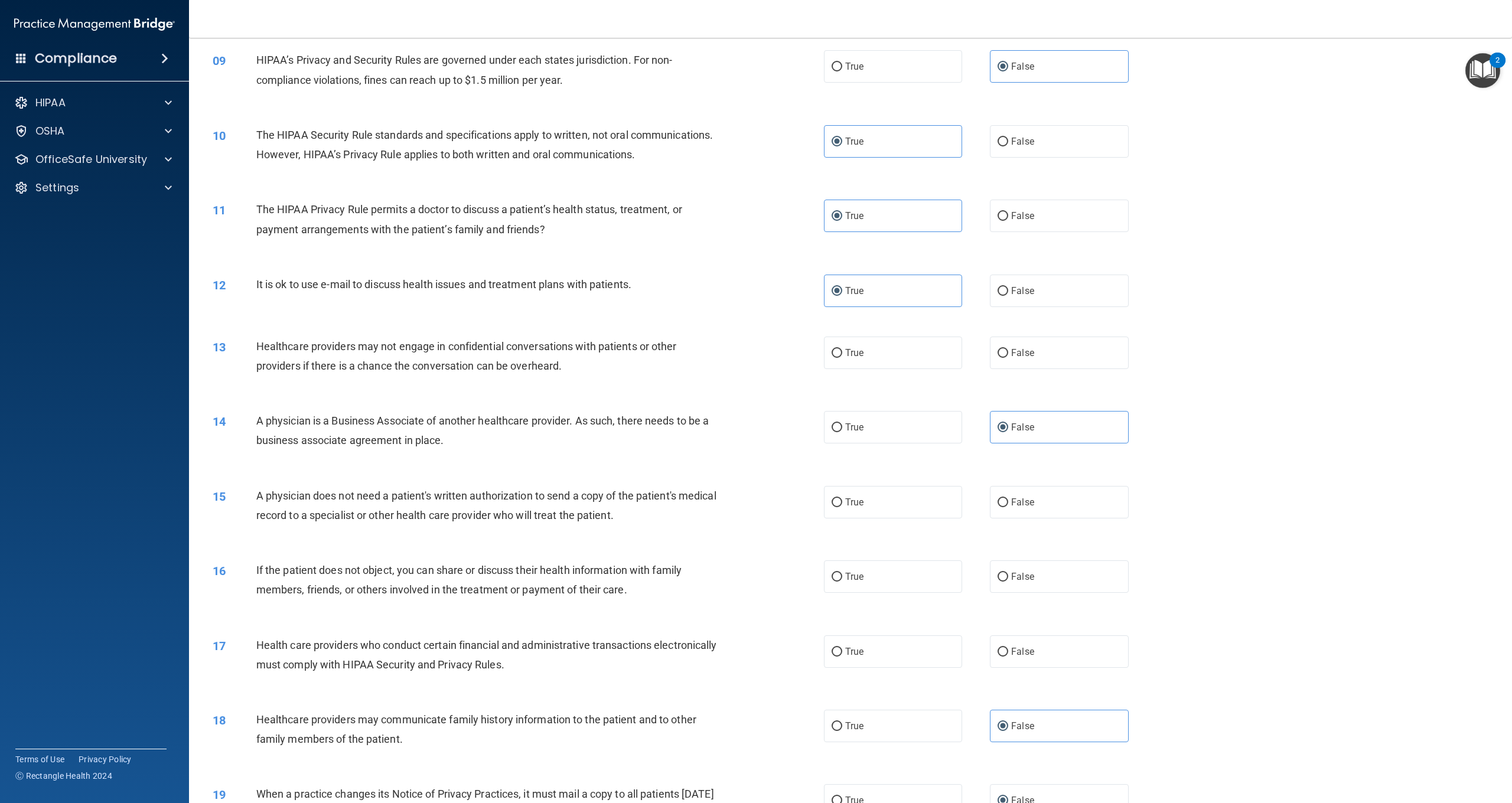
drag, startPoint x: 1046, startPoint y: 359, endPoint x: 980, endPoint y: 383, distance: 70.2
click at [1046, 359] on label "False" at bounding box center [1059, 353] width 138 height 33
click at [1008, 358] on input "False" at bounding box center [1003, 354] width 10 height 9
radio input "true"
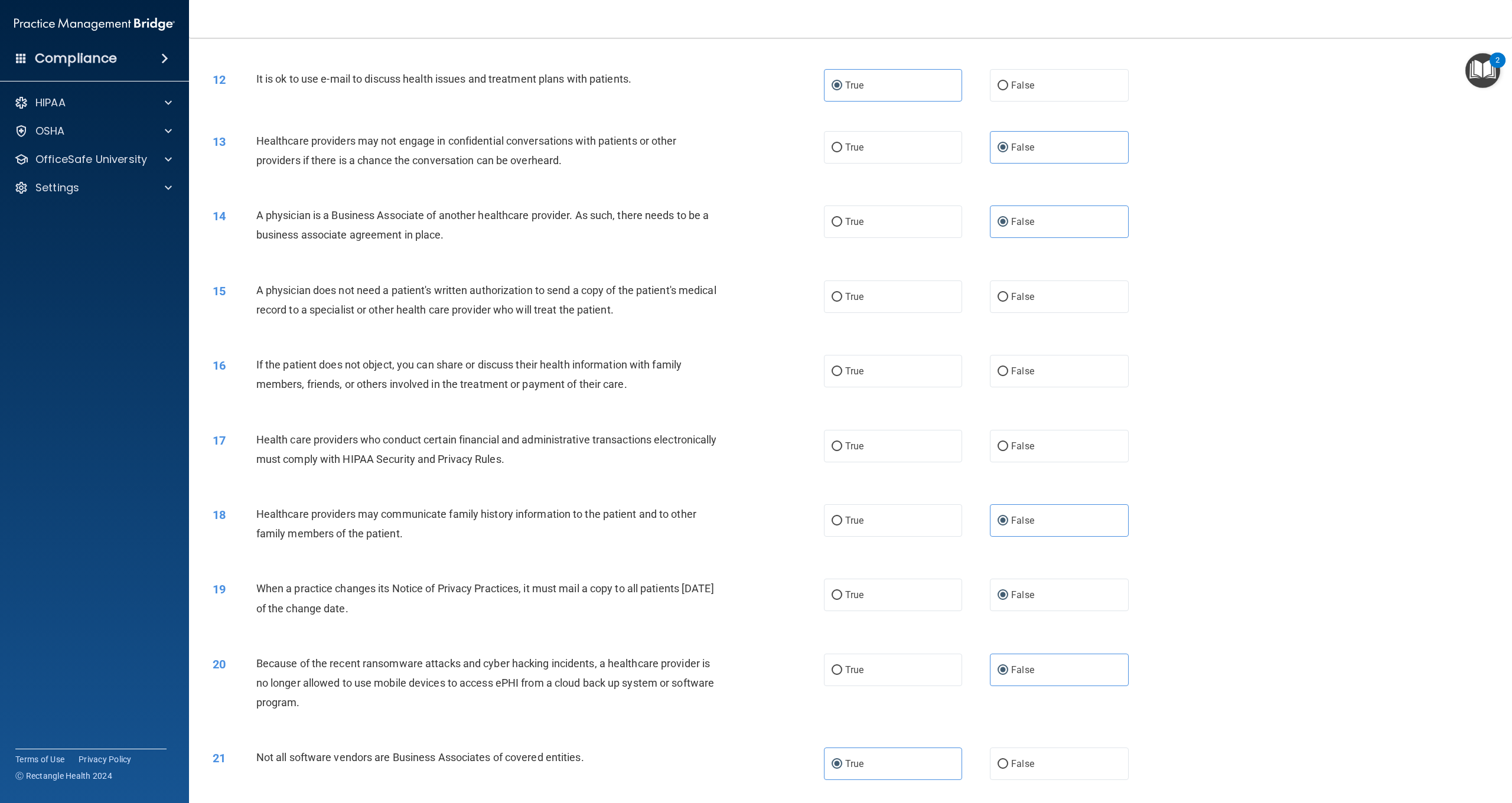
scroll to position [850, 0]
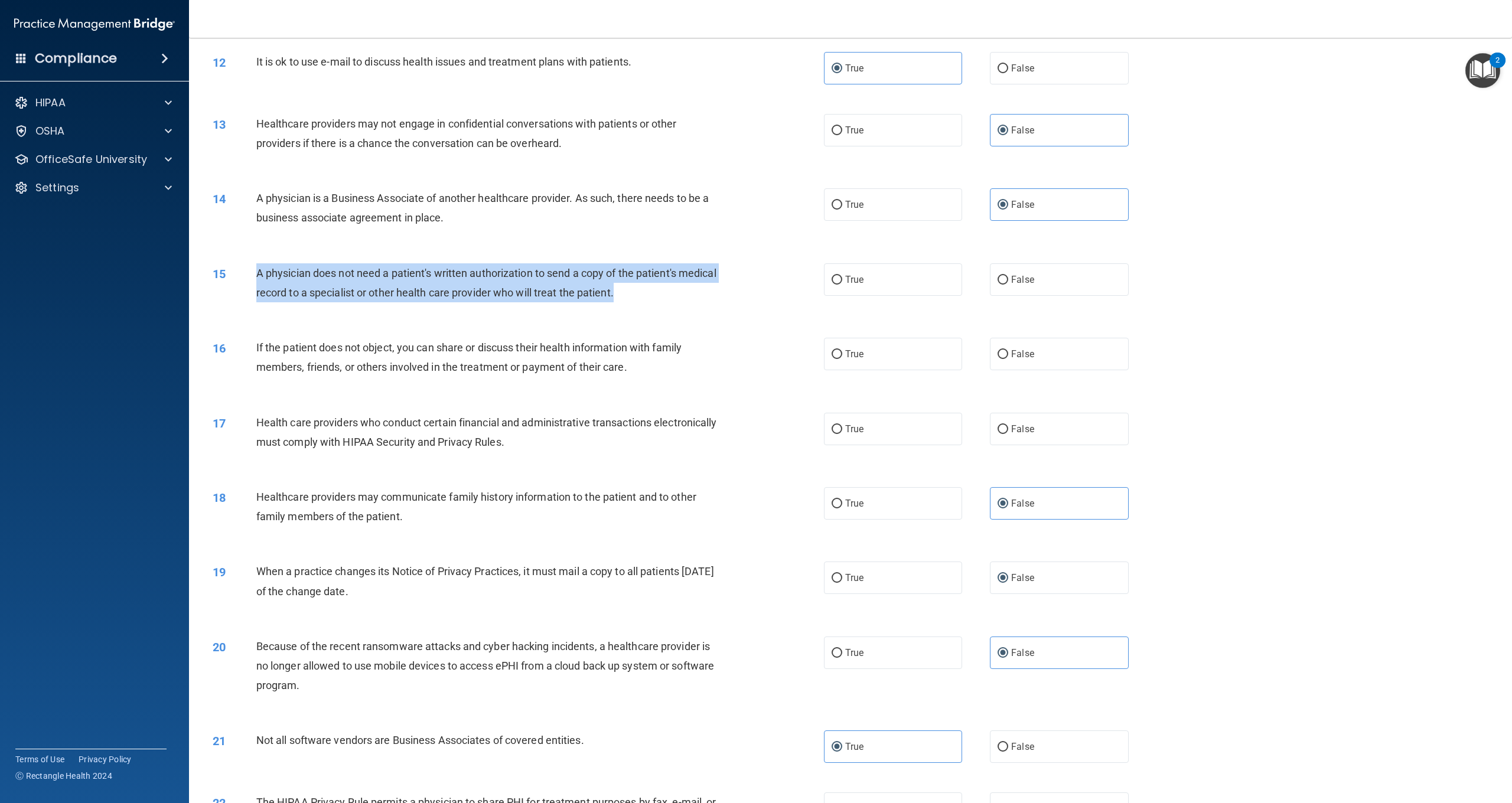
drag, startPoint x: 667, startPoint y: 294, endPoint x: 257, endPoint y: 270, distance: 410.7
click at [257, 269] on div "A physician does not need a patient's written authorization to send a copy of t…" at bounding box center [492, 282] width 472 height 39
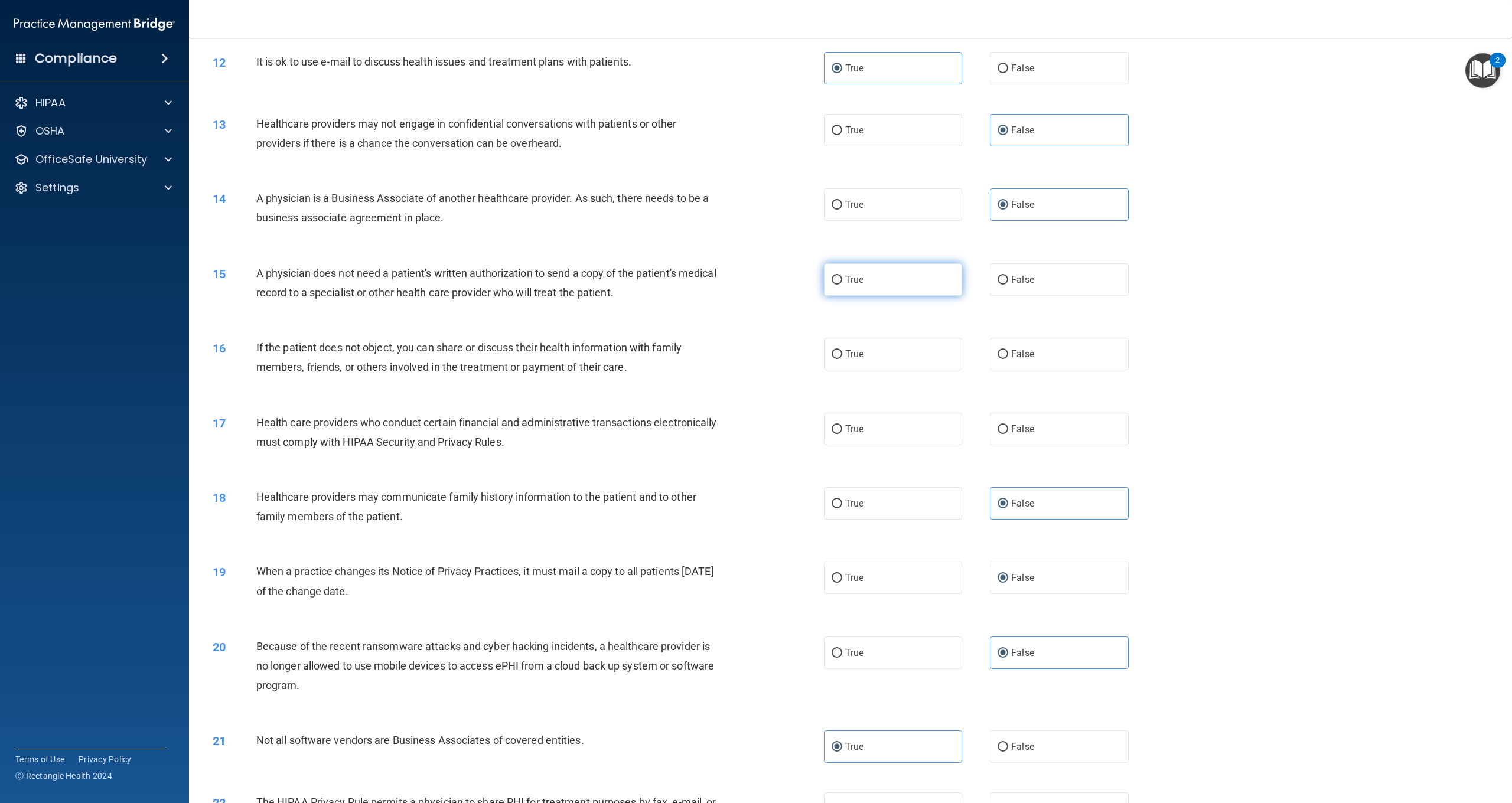
drag, startPoint x: 867, startPoint y: 274, endPoint x: 834, endPoint y: 268, distance: 33.5
click at [862, 274] on label "True" at bounding box center [893, 280] width 138 height 33
click at [842, 276] on input "True" at bounding box center [837, 280] width 10 height 9
radio input "true"
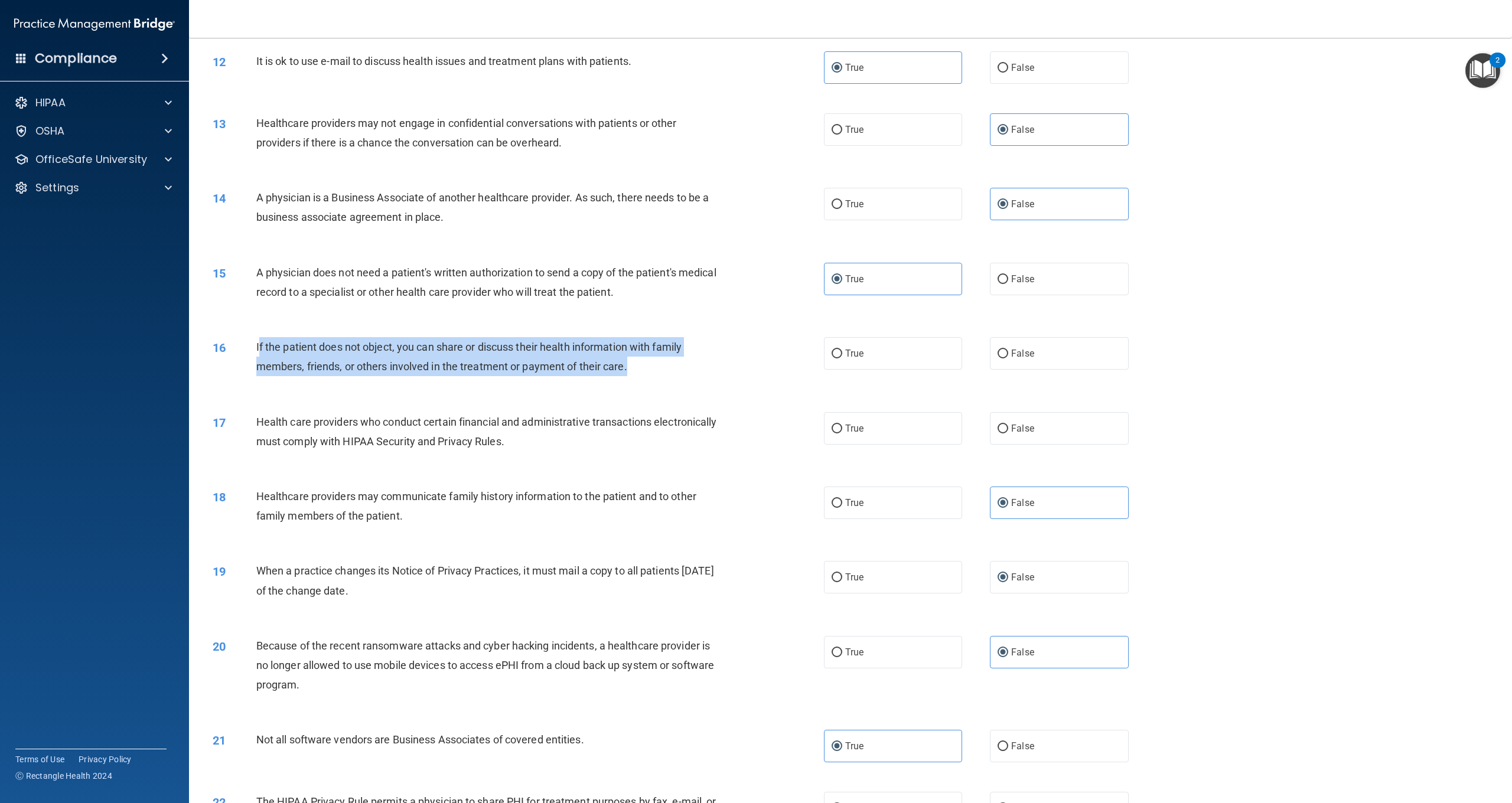
drag, startPoint x: 639, startPoint y: 362, endPoint x: 259, endPoint y: 344, distance: 380.4
click at [259, 344] on div "If the patient does not object, you can share or discuss their health informati…" at bounding box center [492, 357] width 472 height 39
click at [635, 365] on div "If the patient does not object, you can share or discuss their health informati…" at bounding box center [492, 357] width 472 height 39
drag, startPoint x: 645, startPoint y: 359, endPoint x: 257, endPoint y: 345, distance: 388.3
click at [257, 345] on div "If the patient does not object, you can share or discuss their health informati…" at bounding box center [492, 357] width 472 height 39
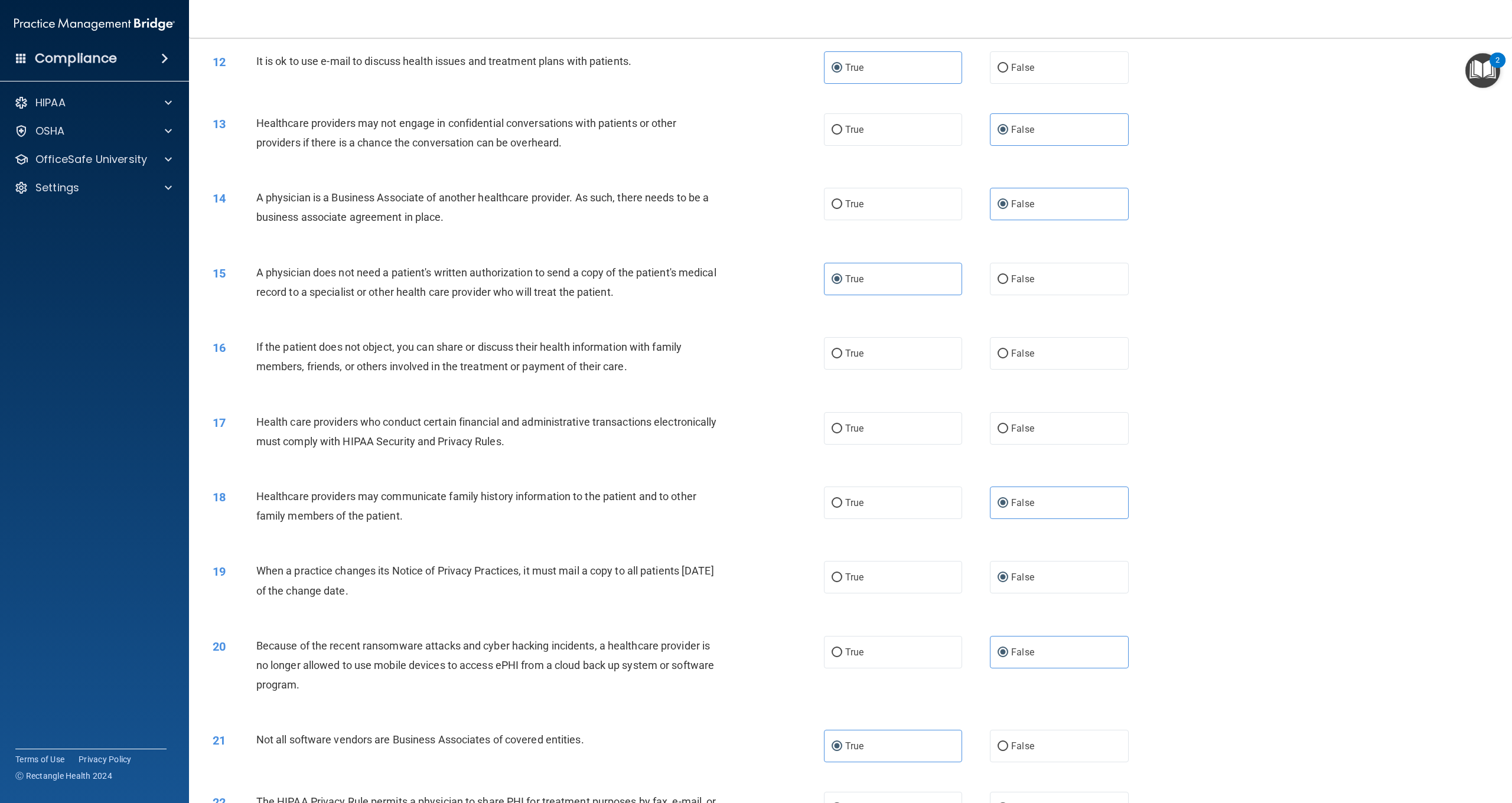
drag, startPoint x: 920, startPoint y: 353, endPoint x: 905, endPoint y: 330, distance: 27.5
click at [920, 352] on label "True" at bounding box center [893, 354] width 138 height 33
click at [842, 352] on input "True" at bounding box center [837, 354] width 10 height 9
radio input "true"
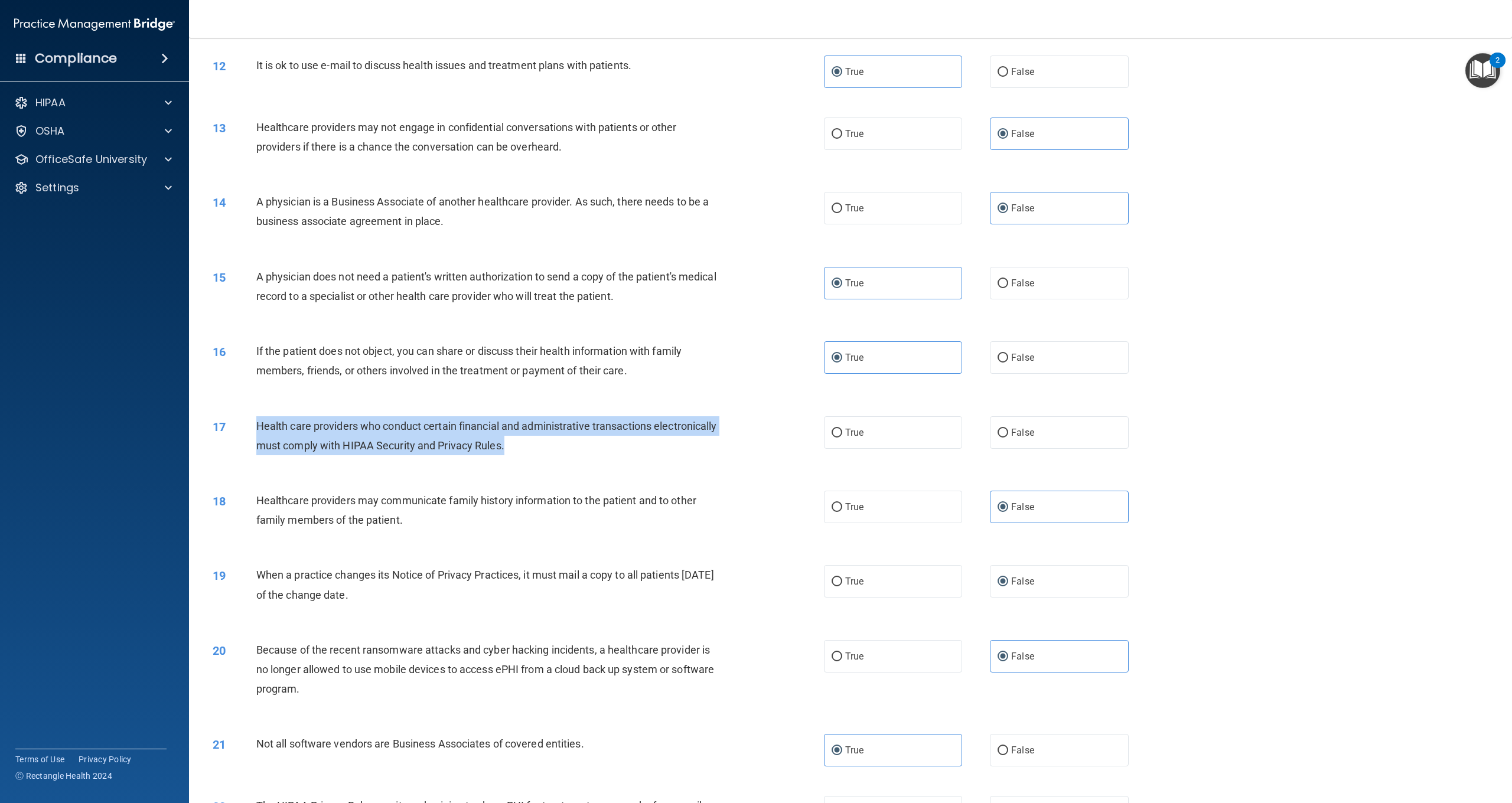
drag, startPoint x: 595, startPoint y: 437, endPoint x: 257, endPoint y: 421, distance: 338.4
click at [257, 421] on div "Health care providers who conduct certain financial and administrative transact…" at bounding box center [492, 436] width 472 height 39
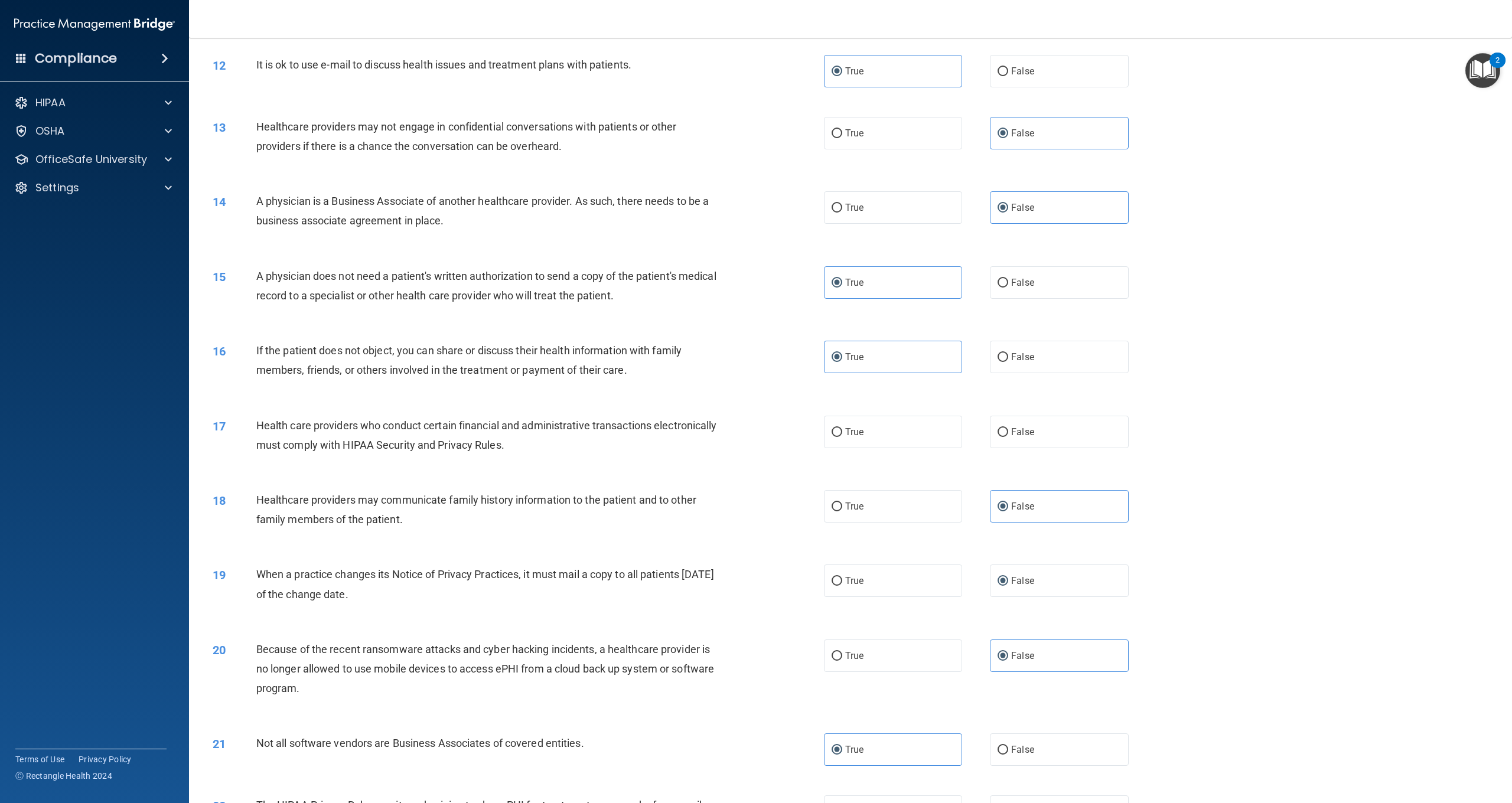
drag, startPoint x: 887, startPoint y: 431, endPoint x: 739, endPoint y: 424, distance: 148.2
click at [884, 430] on label "True" at bounding box center [893, 432] width 138 height 33
click at [842, 430] on input "True" at bounding box center [837, 433] width 10 height 9
radio input "true"
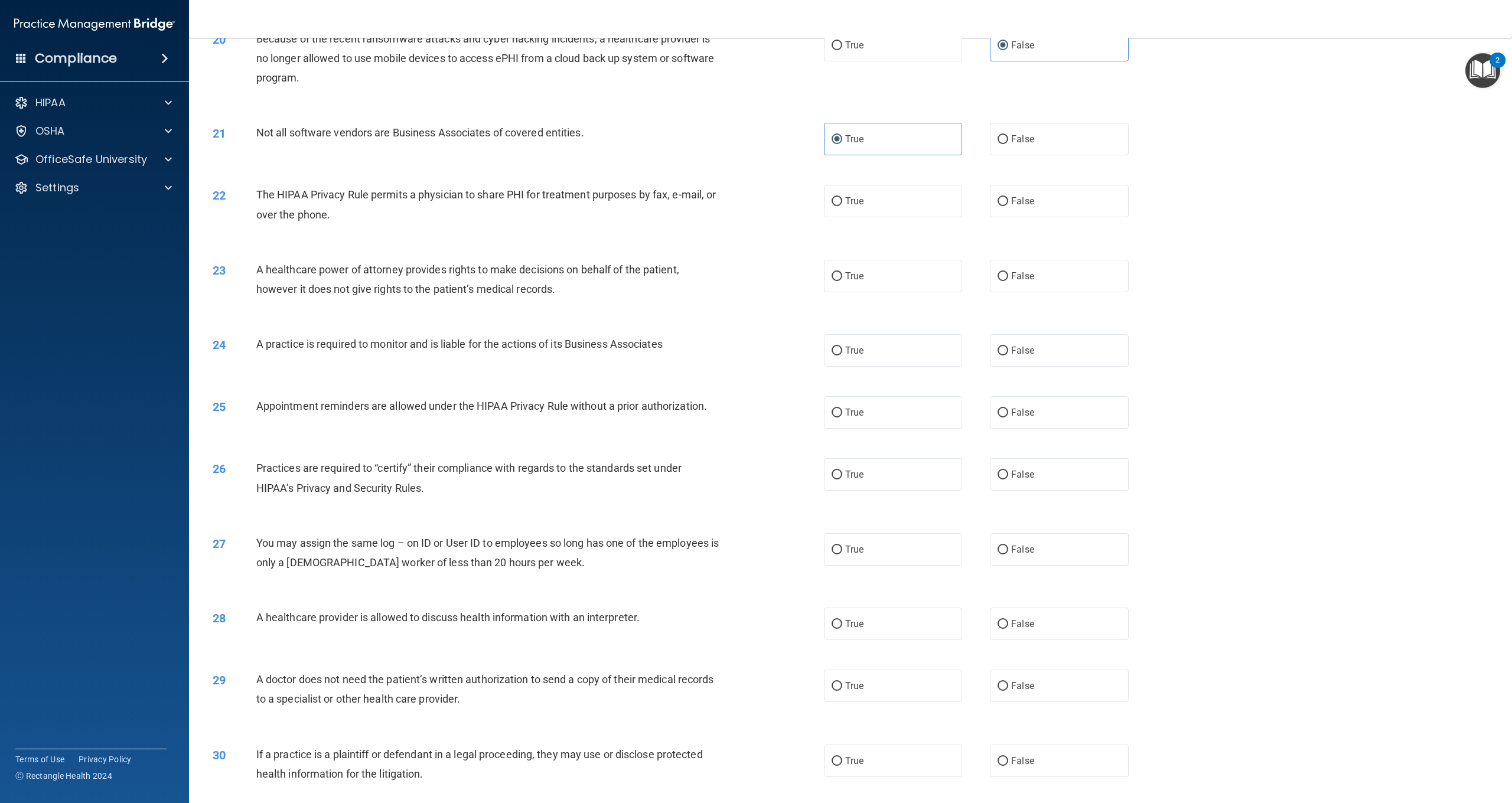
scroll to position [1451, 0]
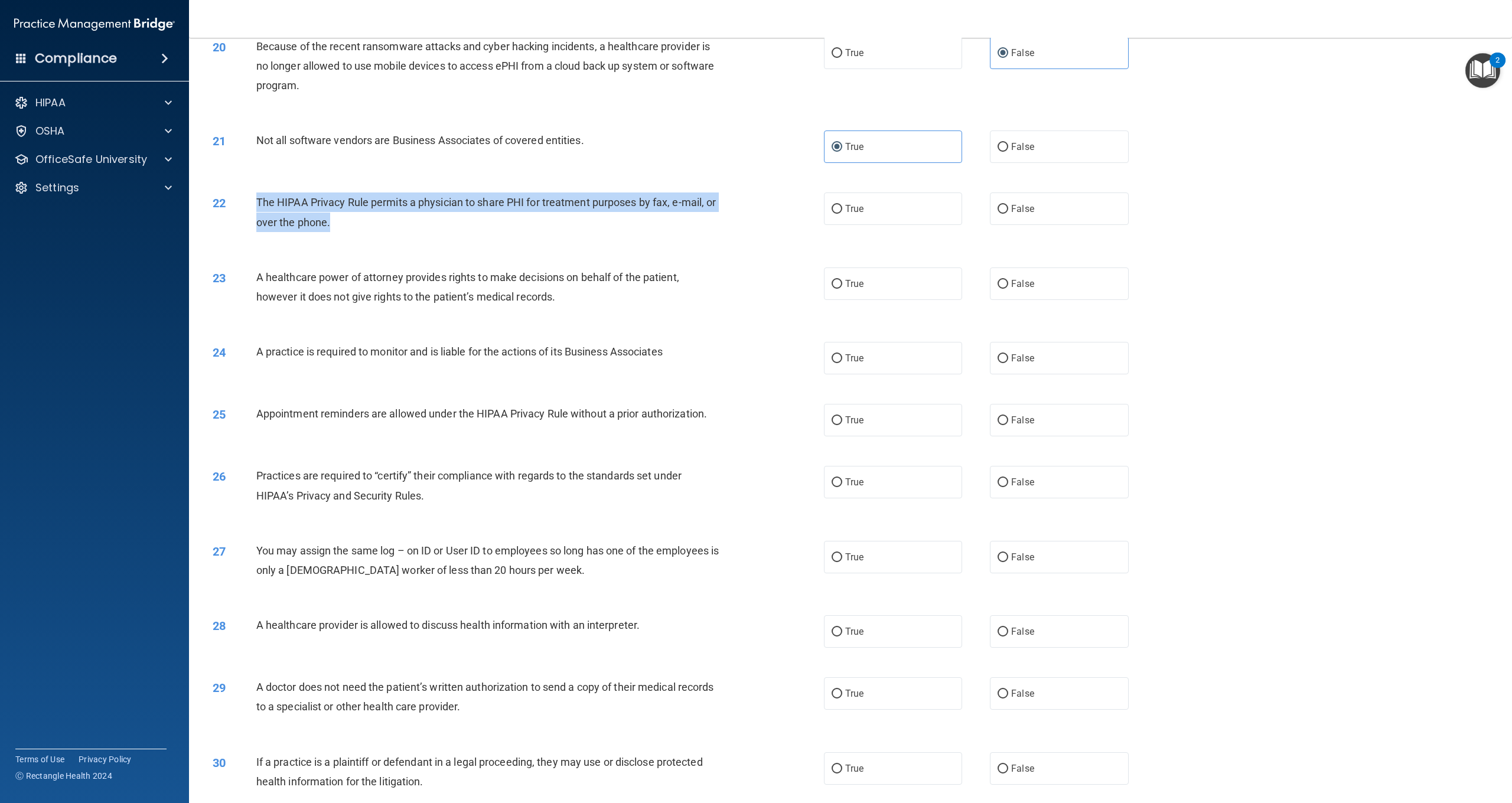
drag, startPoint x: 355, startPoint y: 217, endPoint x: 257, endPoint y: 195, distance: 100.4
click at [257, 195] on div "The HIPAA Privacy Rule permits a physician to share PHI for treatment purposes …" at bounding box center [492, 212] width 472 height 39
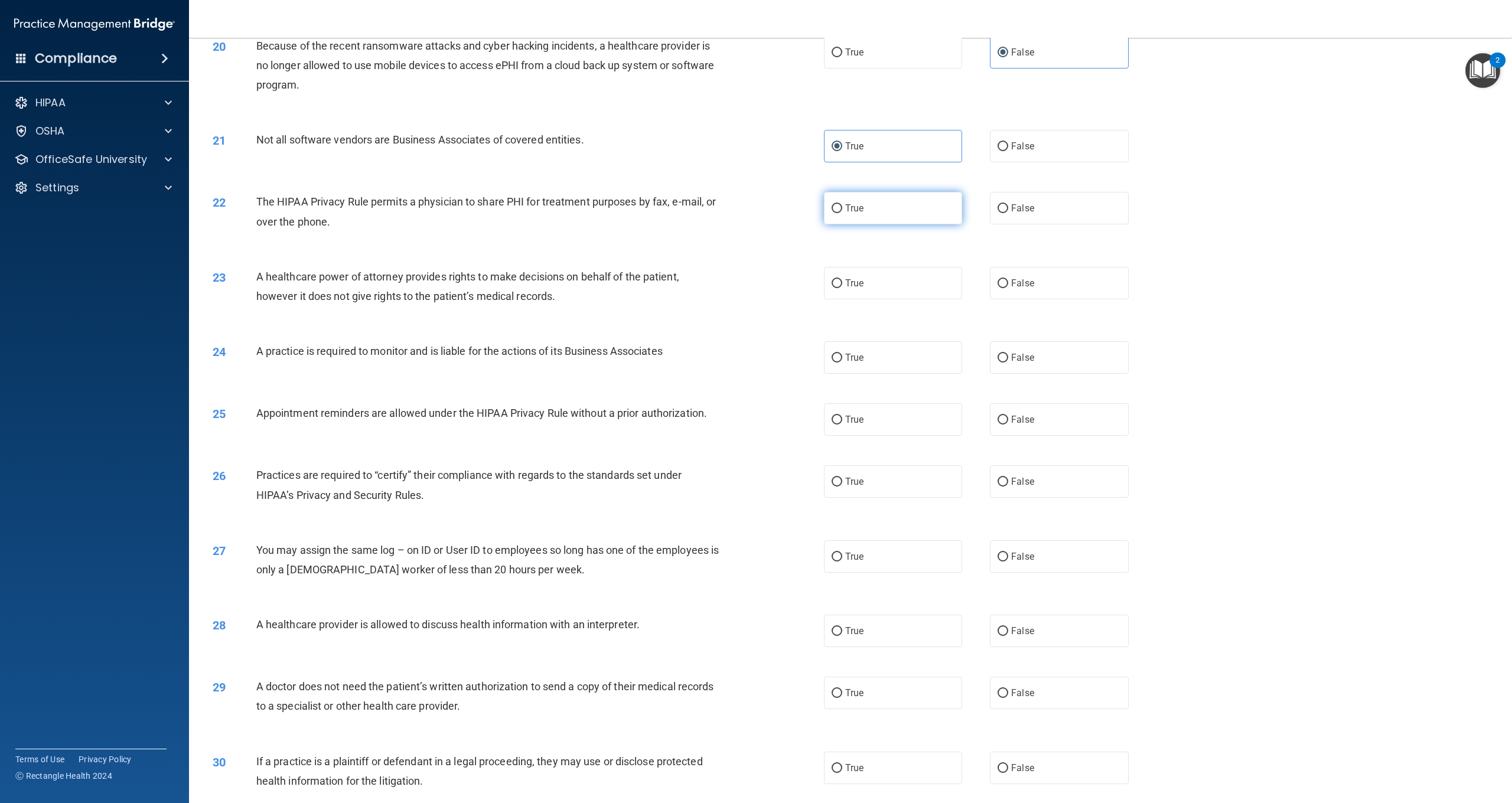
click at [894, 217] on label "True" at bounding box center [893, 208] width 138 height 33
click at [842, 214] on input "True" at bounding box center [837, 209] width 10 height 9
radio input "true"
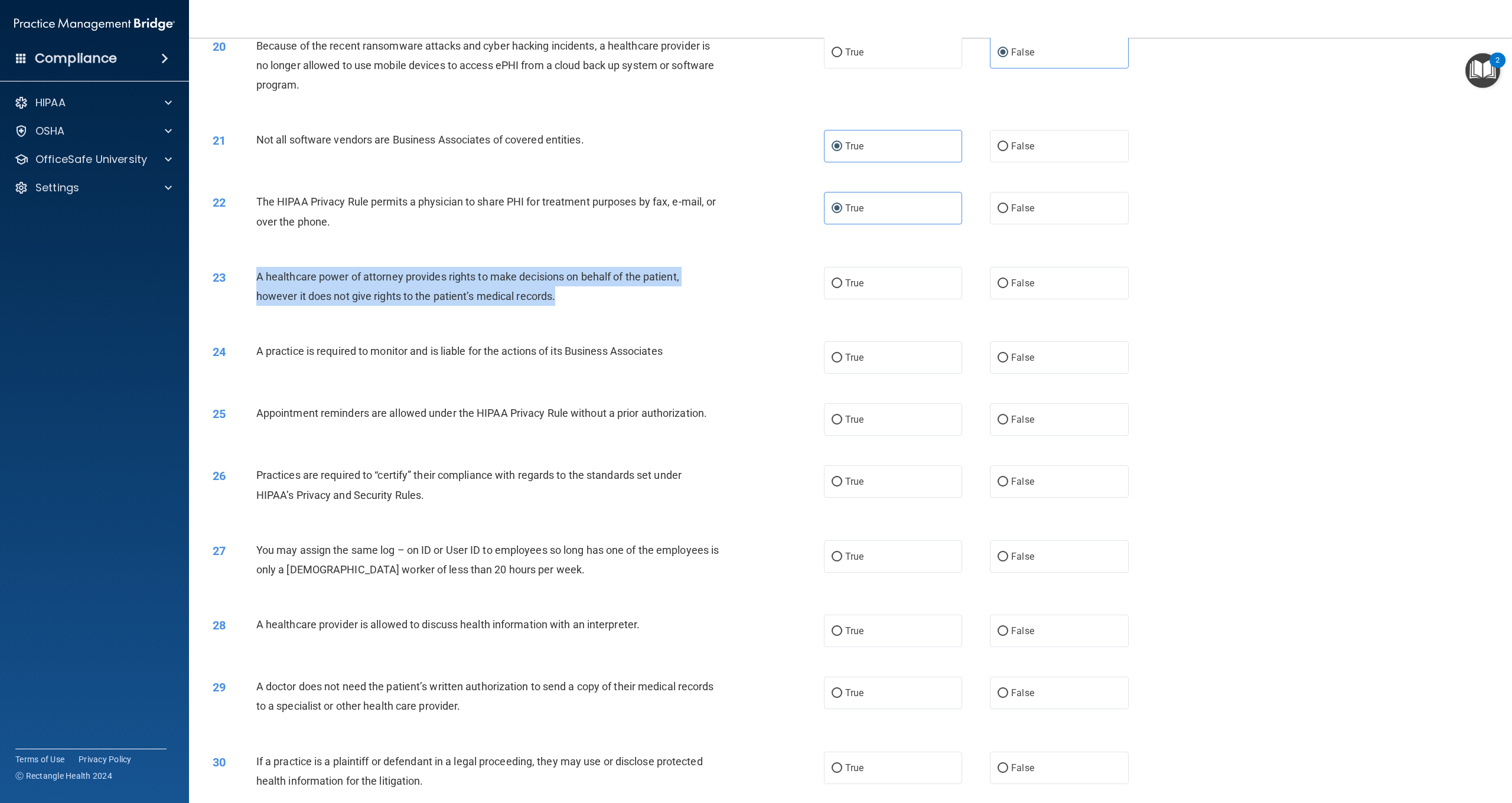
drag, startPoint x: 570, startPoint y: 295, endPoint x: 259, endPoint y: 276, distance: 311.6
click at [259, 276] on div "A healthcare power of attorney provides rights to make decisions on behalf of t…" at bounding box center [492, 286] width 472 height 39
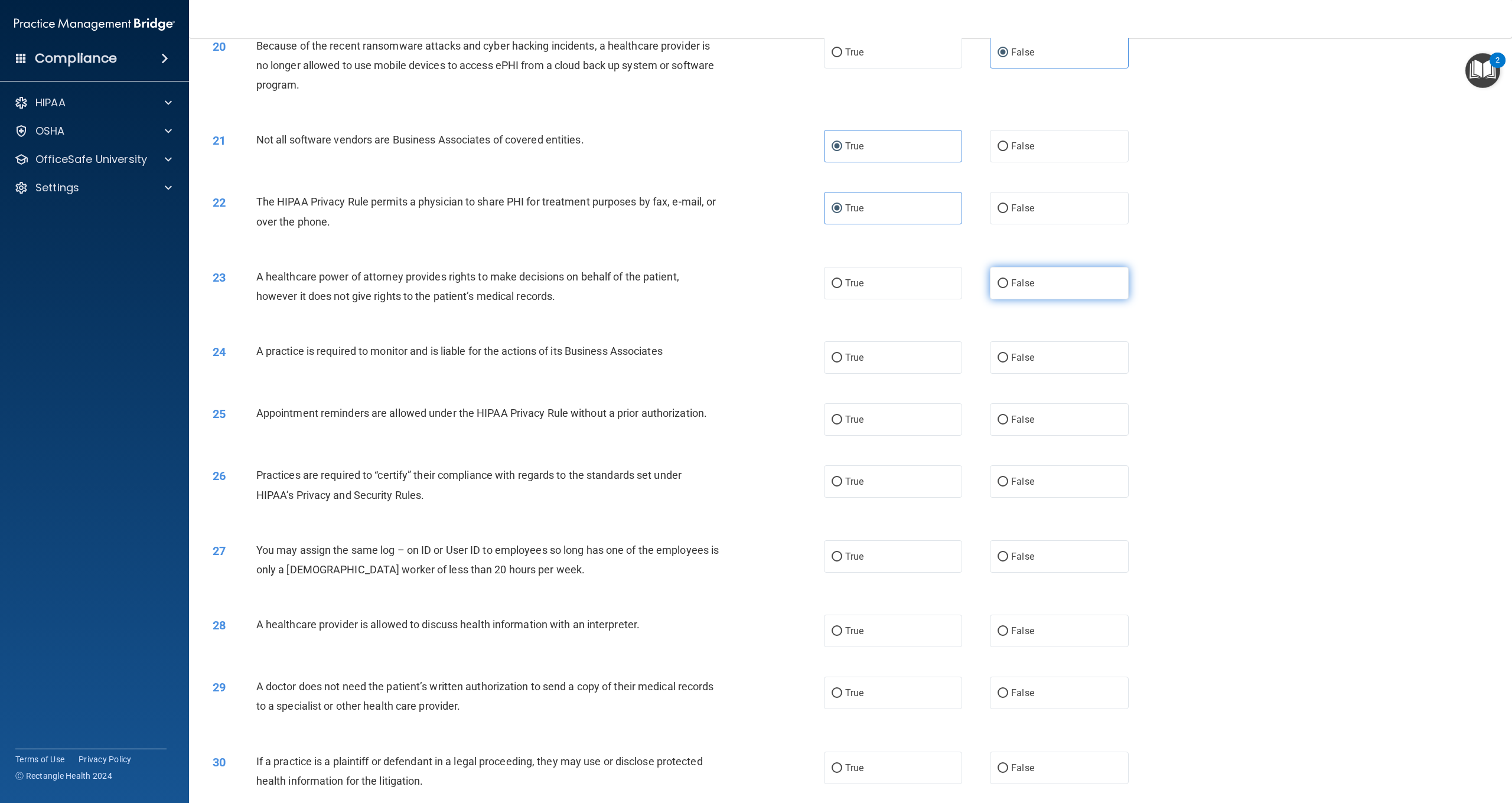
click at [1027, 277] on span "False" at bounding box center [1023, 282] width 23 height 11
click at [1008, 280] on input "False" at bounding box center [1003, 284] width 10 height 9
radio input "true"
drag, startPoint x: 644, startPoint y: 356, endPoint x: 257, endPoint y: 345, distance: 387.2
click at [257, 345] on div "24 A practice is required to monitor and is liable for the actions of its Busin…" at bounding box center [518, 354] width 647 height 25
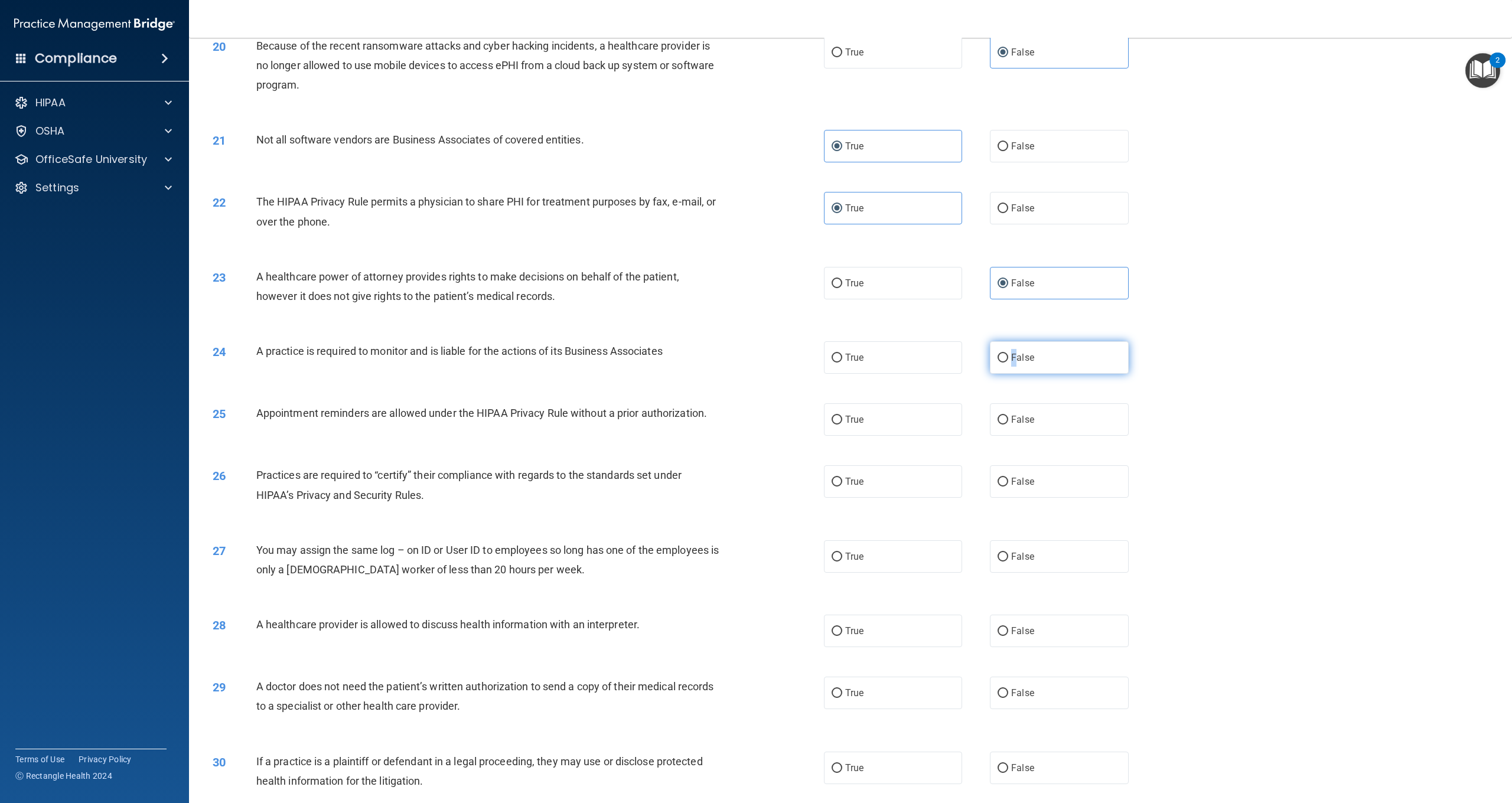
click at [1012, 357] on span "False" at bounding box center [1023, 357] width 23 height 11
click at [1008, 357] on input "False" at bounding box center [1003, 358] width 10 height 9
radio input "true"
drag, startPoint x: 710, startPoint y: 408, endPoint x: 257, endPoint y: 412, distance: 453.0
click at [257, 412] on div "Appointment reminders are allowed under the HIPAA Privacy Rule without a prior …" at bounding box center [492, 413] width 472 height 19
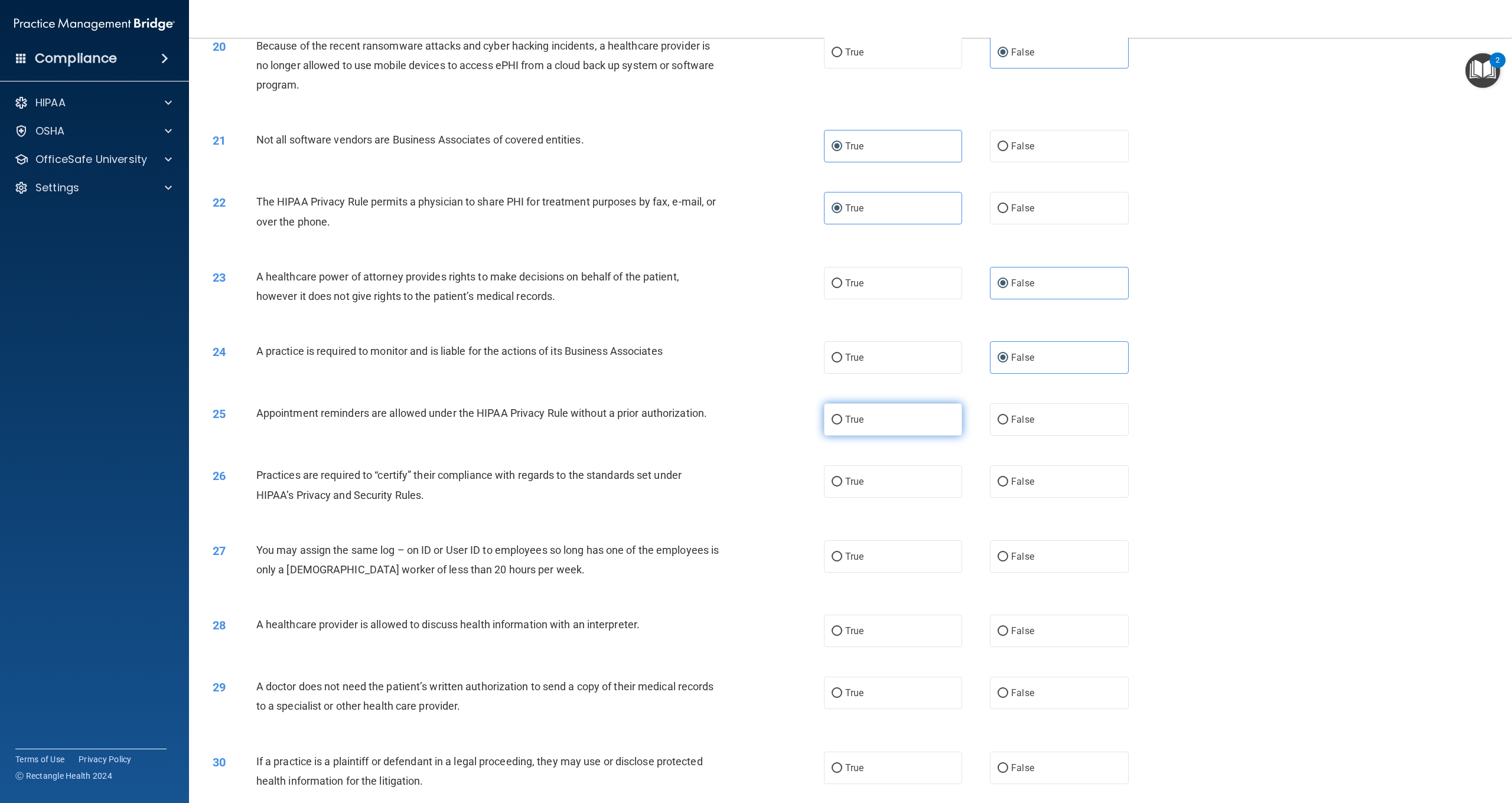
click at [867, 408] on label "True" at bounding box center [893, 420] width 138 height 33
click at [842, 416] on input "True" at bounding box center [837, 420] width 10 height 9
radio input "true"
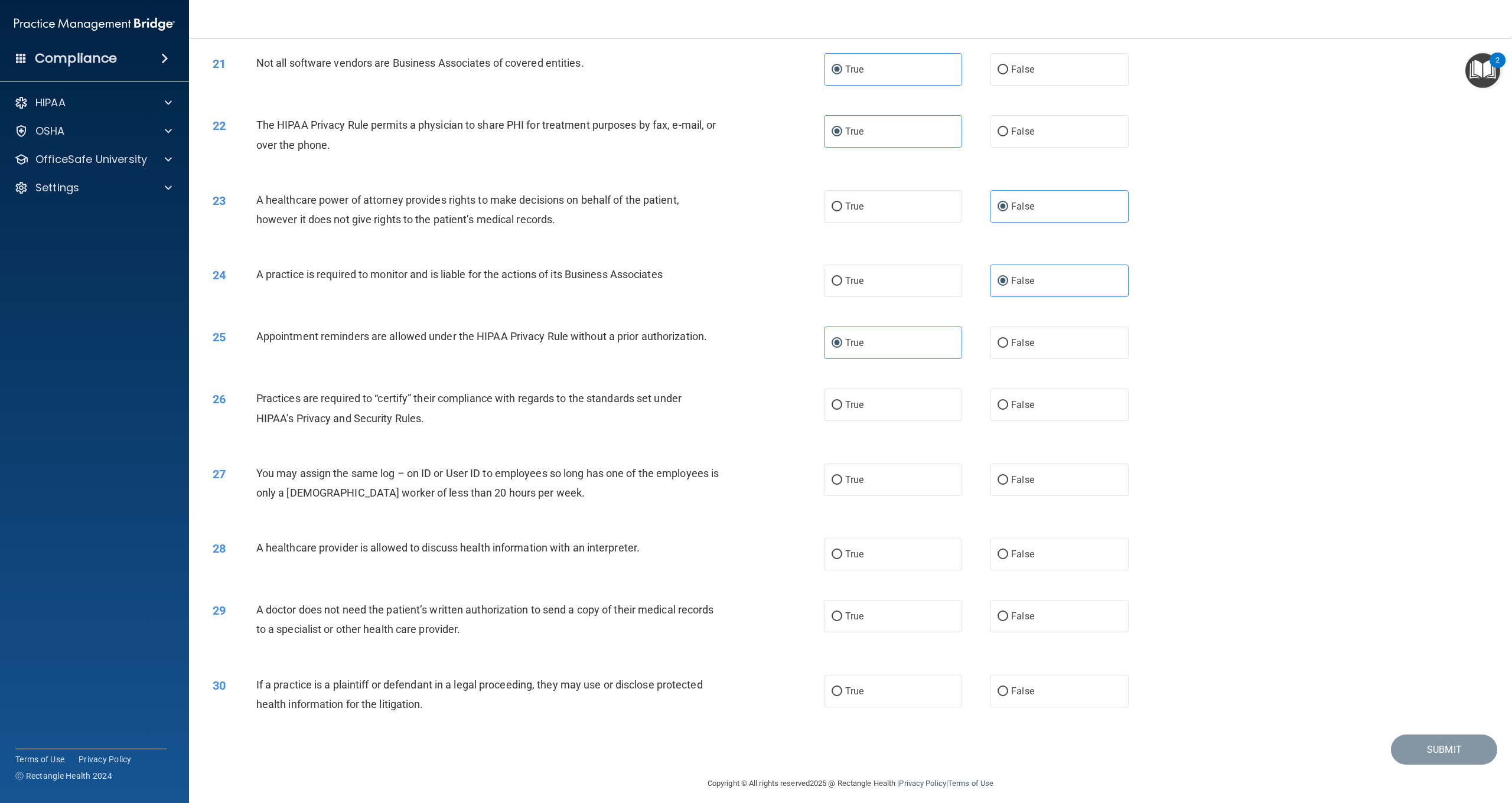
scroll to position [1529, 0]
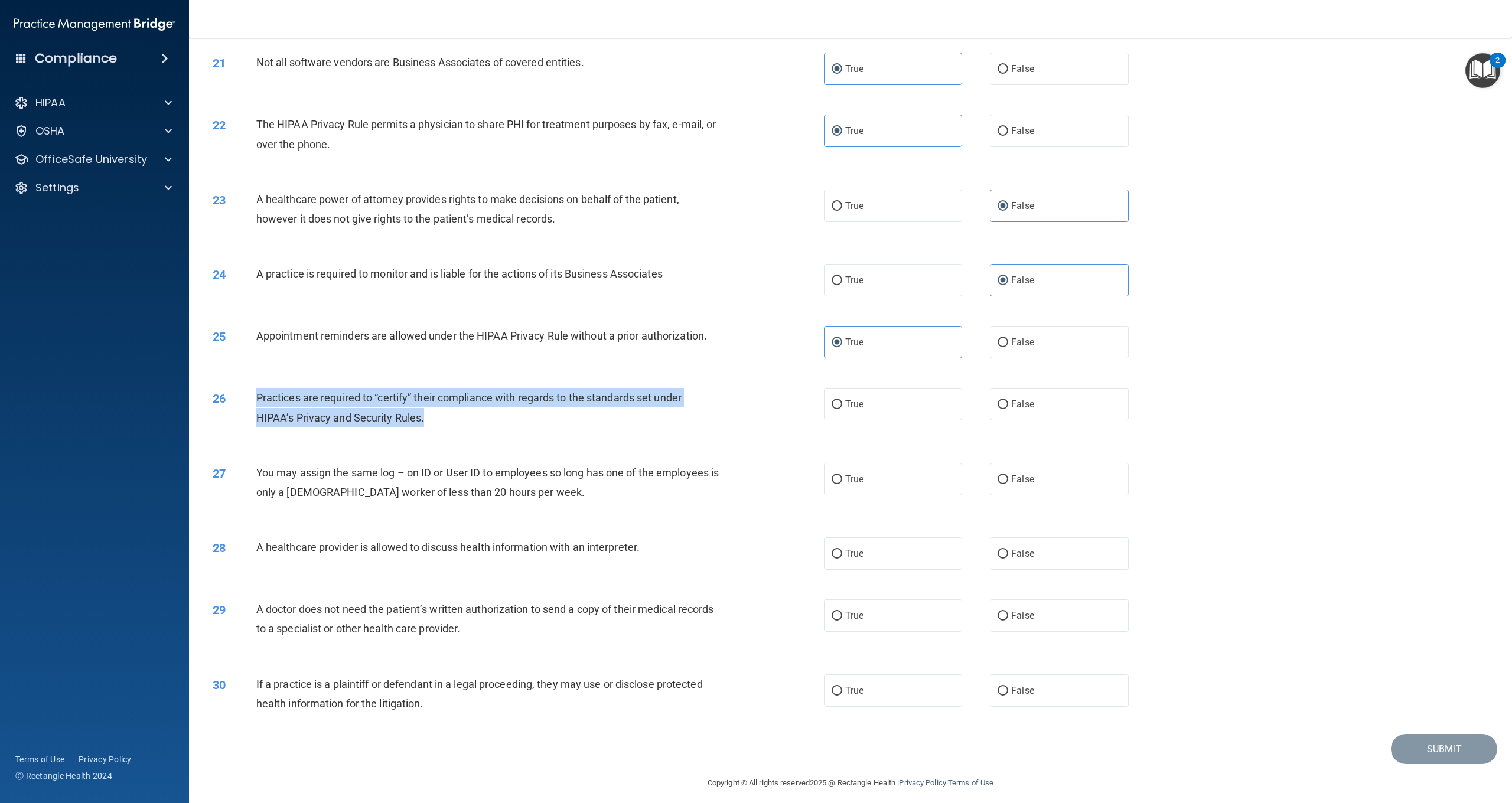
drag, startPoint x: 433, startPoint y: 411, endPoint x: 257, endPoint y: 394, distance: 176.8
click at [257, 394] on div "Practices are required to “certify” their compliance with regards to the standa…" at bounding box center [492, 407] width 472 height 39
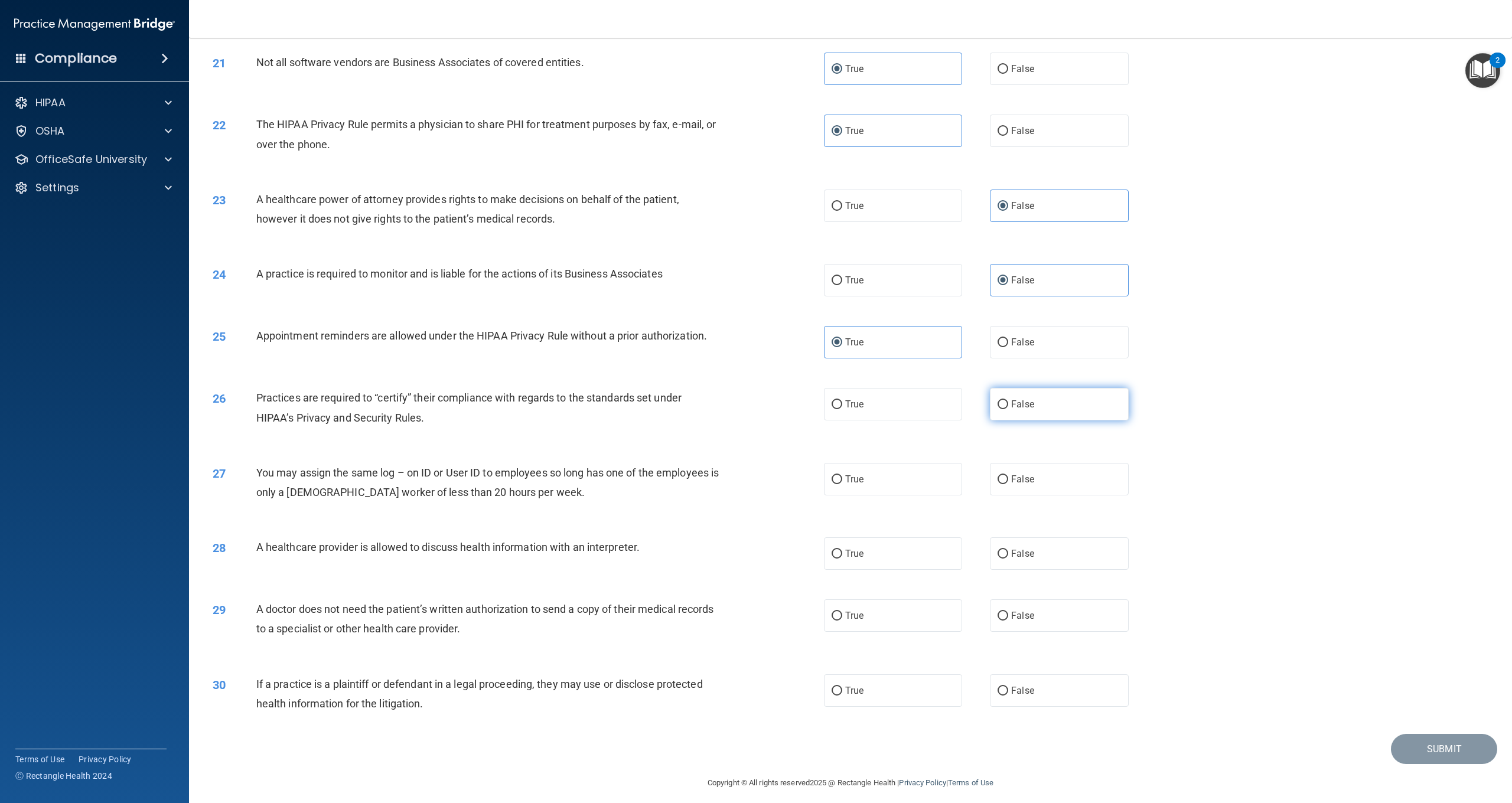
click at [1012, 403] on span "False" at bounding box center [1023, 404] width 23 height 11
click at [1008, 403] on input "False" at bounding box center [1003, 405] width 10 height 9
radio input "true"
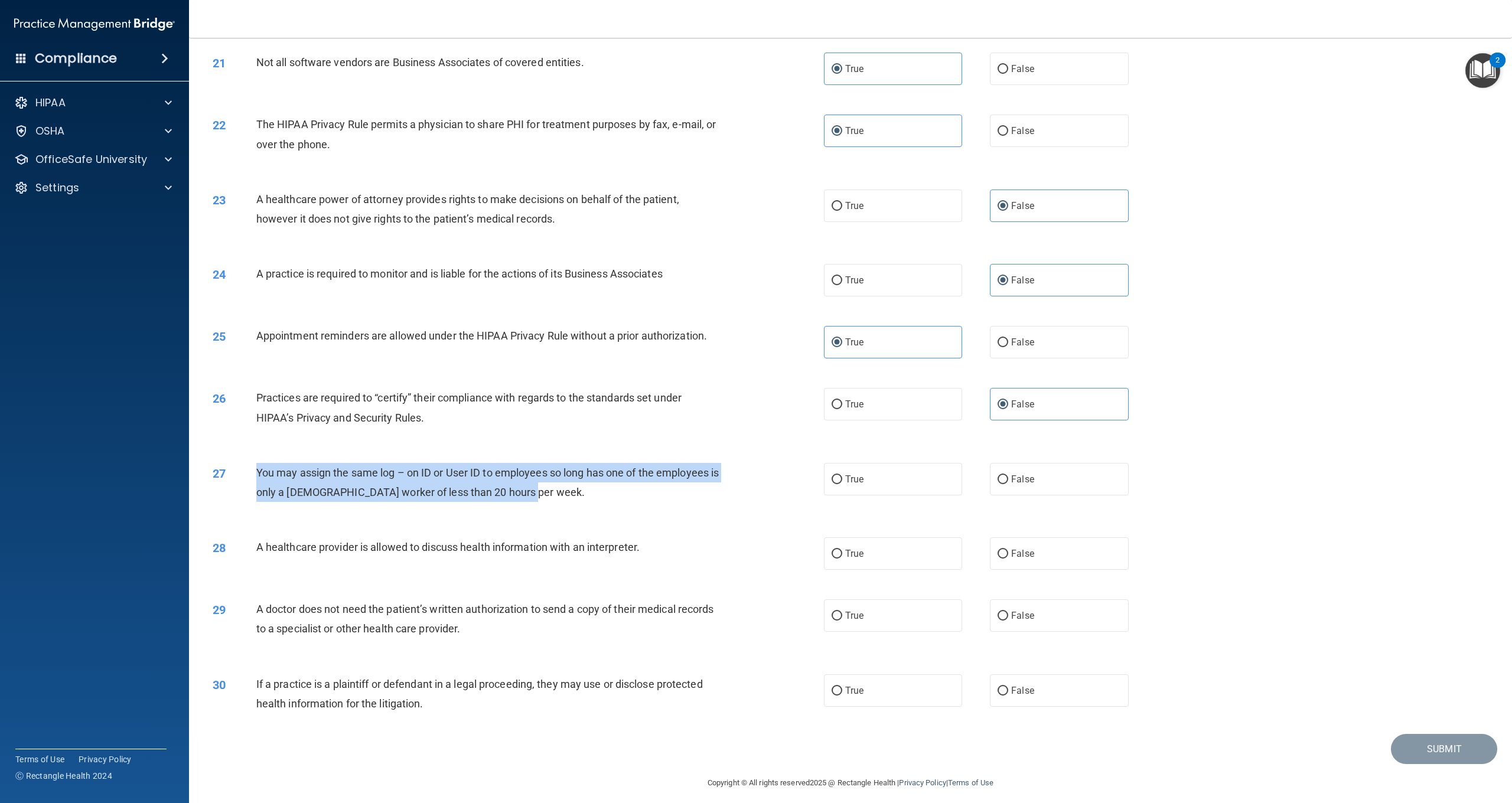
drag, startPoint x: 529, startPoint y: 492, endPoint x: 259, endPoint y: 465, distance: 271.3
click at [259, 465] on div "You may assign the same log – on ID or User ID to employees so long has one of …" at bounding box center [492, 483] width 472 height 39
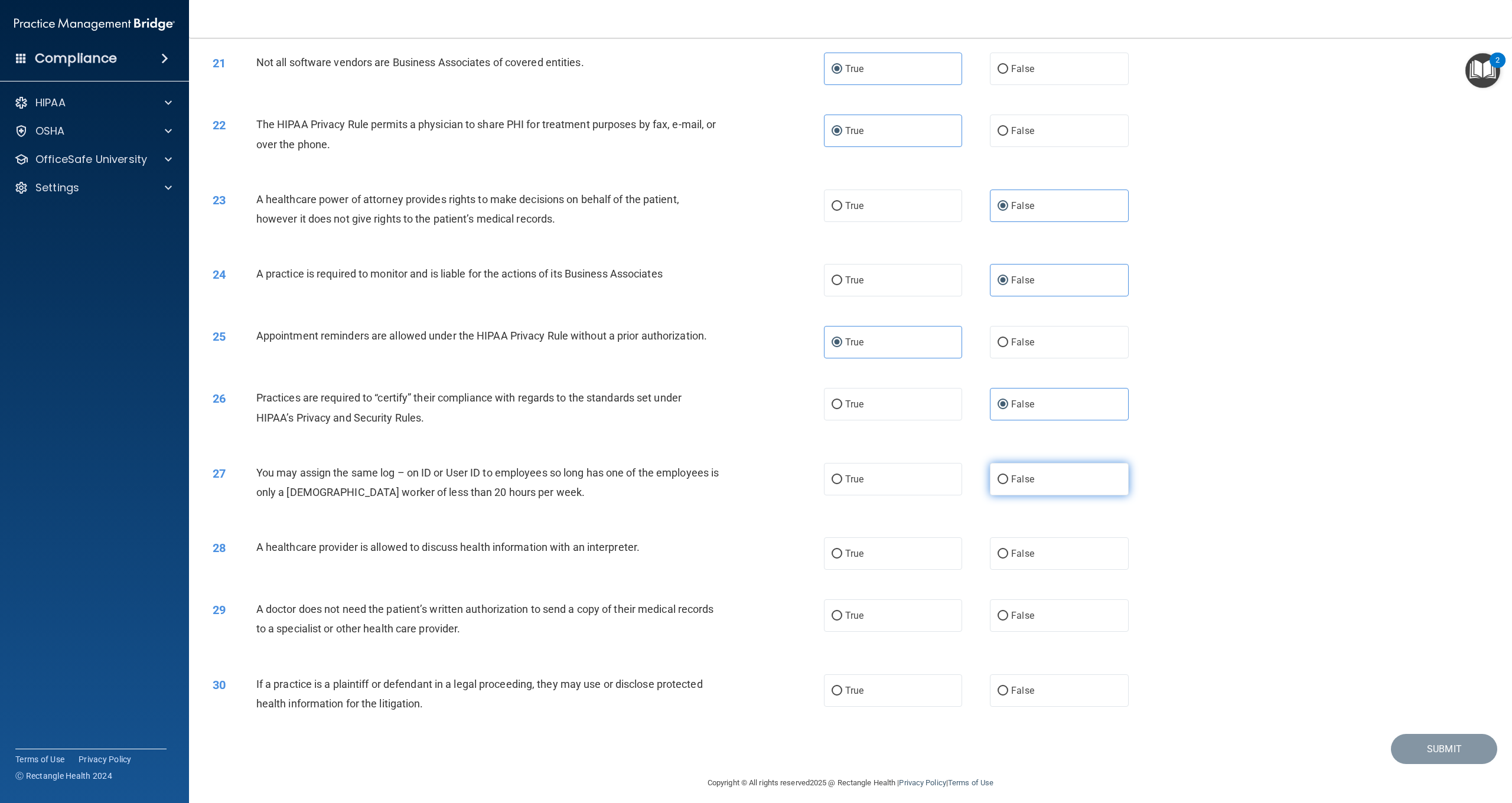
click at [1070, 471] on label "False" at bounding box center [1059, 480] width 138 height 33
click at [1008, 475] on input "False" at bounding box center [1003, 480] width 10 height 9
radio input "true"
drag, startPoint x: 652, startPoint y: 543, endPoint x: 256, endPoint y: 545, distance: 396.0
click at [257, 545] on div "A healthcare provider is allowed to discuss health information with an interpre…" at bounding box center [492, 547] width 472 height 19
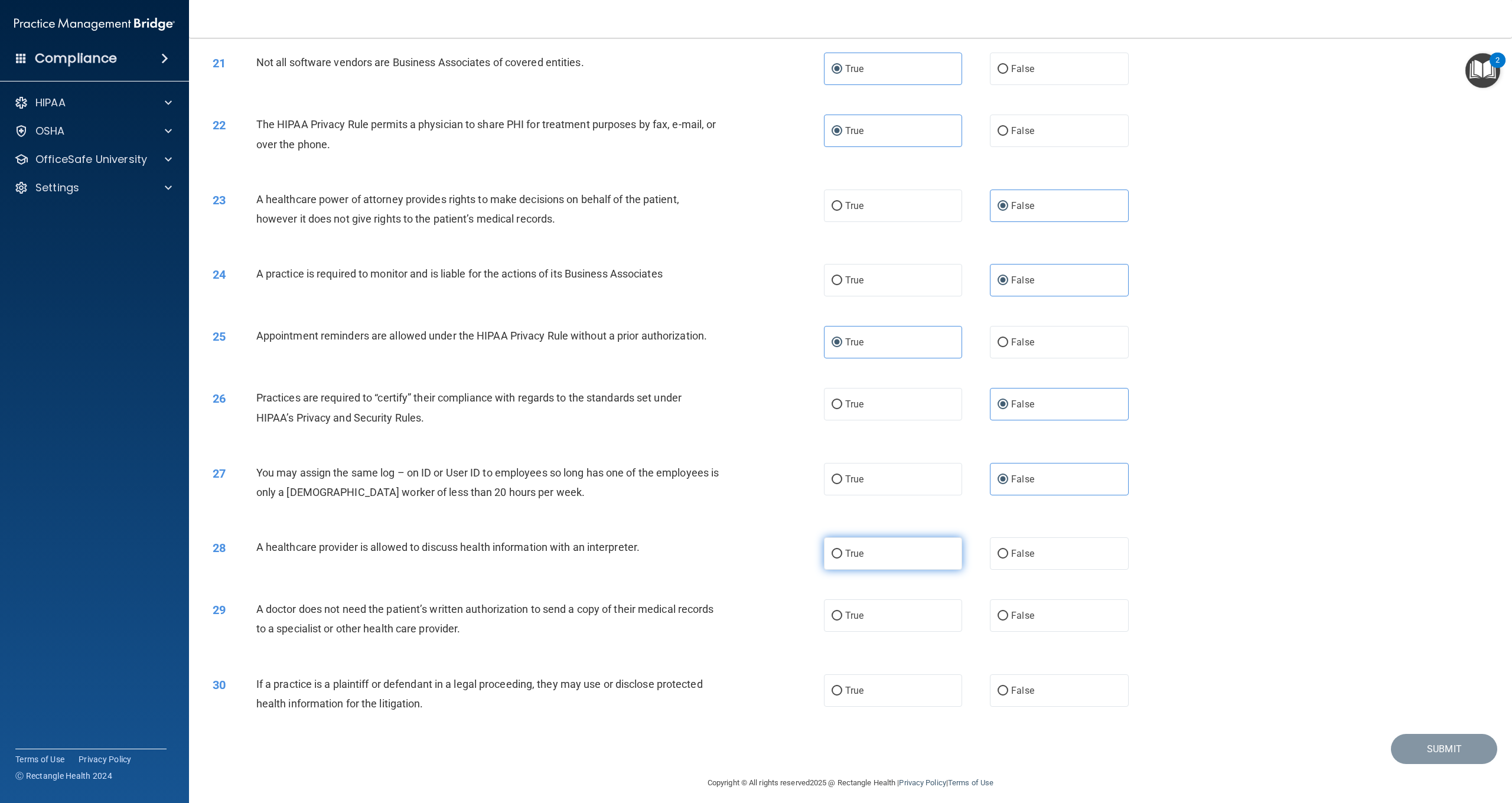
click at [888, 546] on label "True" at bounding box center [893, 554] width 138 height 33
click at [842, 550] on input "True" at bounding box center [837, 555] width 10 height 9
radio input "true"
drag, startPoint x: 486, startPoint y: 620, endPoint x: 255, endPoint y: 606, distance: 231.4
click at [255, 606] on div "29 A doctor does not need the patient’s written authorization to send a copy of…" at bounding box center [518, 622] width 647 height 45
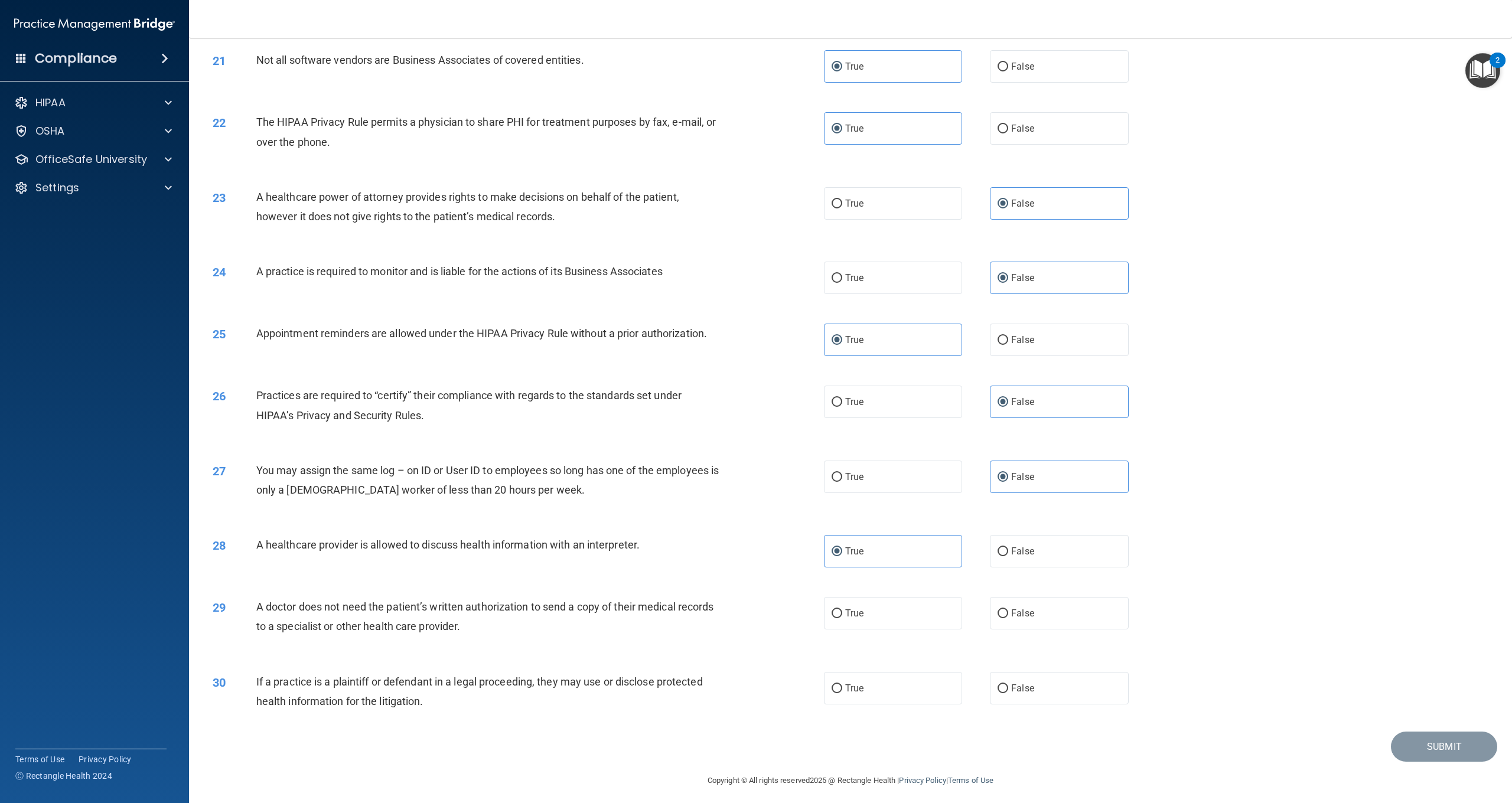
scroll to position [1486, 0]
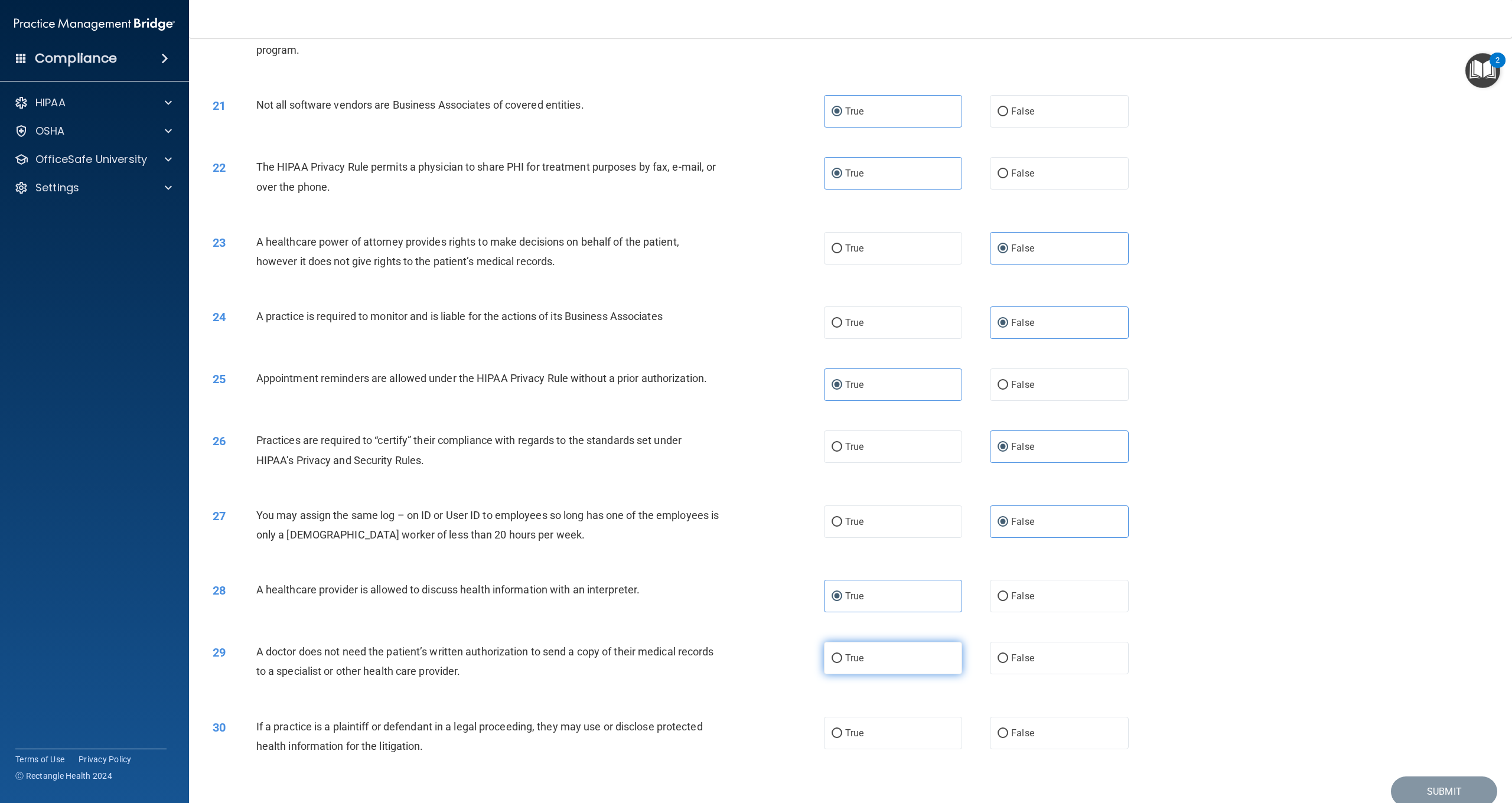
click at [838, 655] on input "True" at bounding box center [837, 659] width 10 height 9
radio input "true"
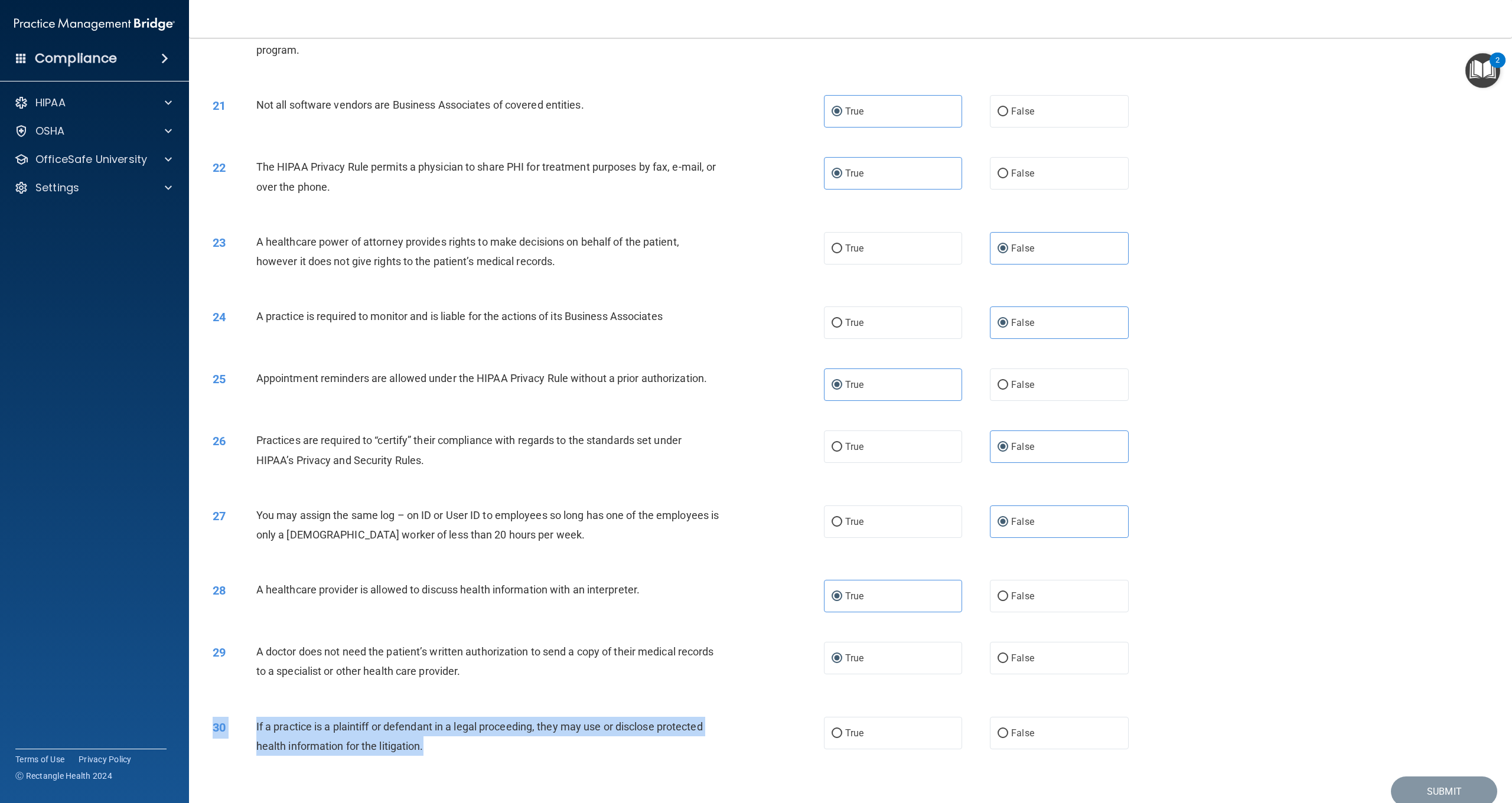
drag, startPoint x: 564, startPoint y: 756, endPoint x: 426, endPoint y: 751, distance: 138.1
click at [420, 750] on div "30 If a practice is a plaintiff or defendant in a legal proceeding, they may us…" at bounding box center [851, 739] width 1294 height 74
click at [463, 748] on div "If a practice is a plaintiff or defendant in a legal proceeding, they may use o…" at bounding box center [492, 736] width 472 height 39
drag, startPoint x: 468, startPoint y: 748, endPoint x: 253, endPoint y: 725, distance: 216.2
click at [253, 725] on div "30 If a practice is a plaintiff or defendant in a legal proceeding, they may us…" at bounding box center [518, 739] width 647 height 45
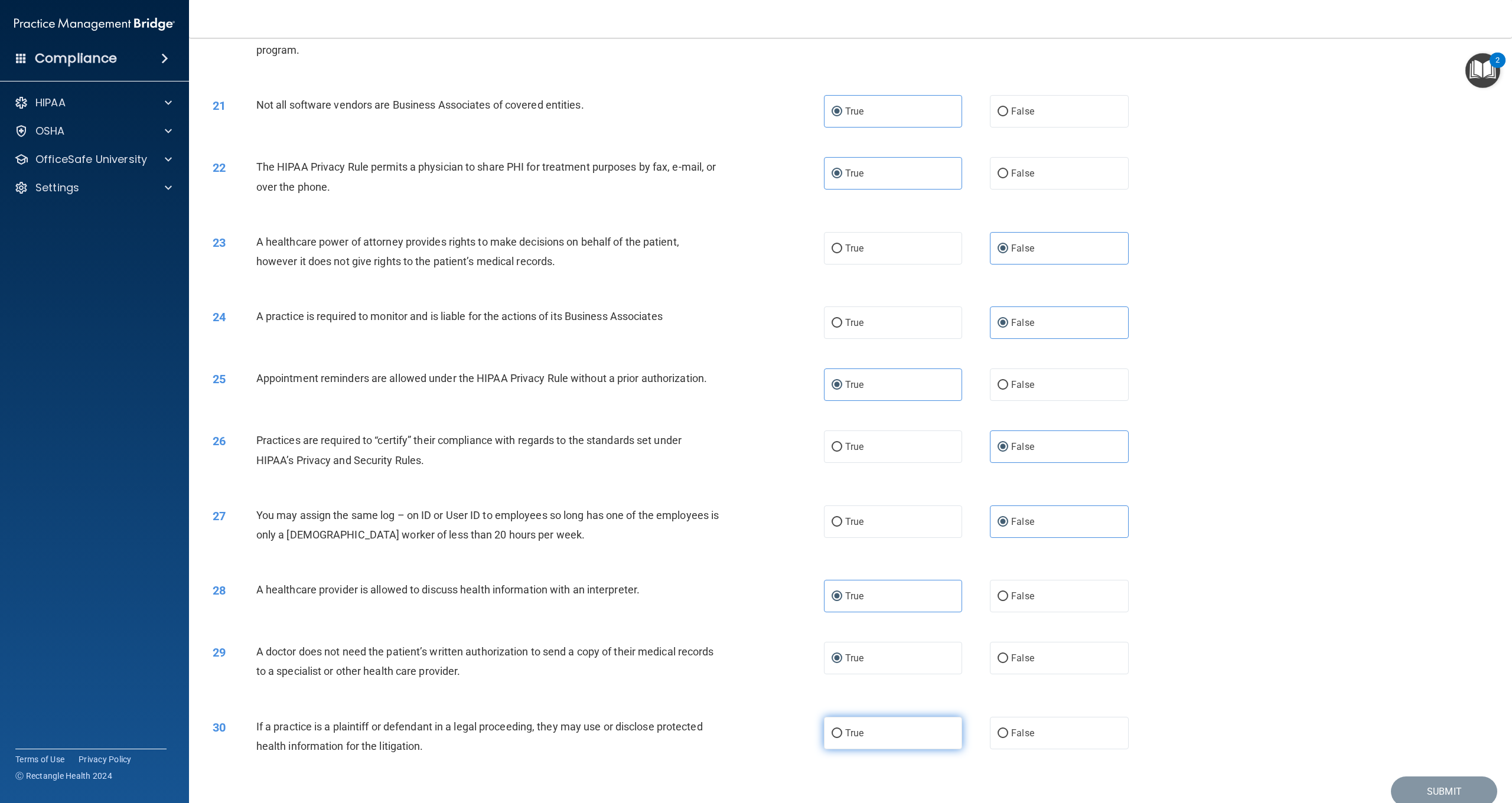
drag, startPoint x: 867, startPoint y: 730, endPoint x: 842, endPoint y: 726, distance: 25.3
click at [867, 731] on label "True" at bounding box center [893, 733] width 138 height 33
click at [842, 731] on input "True" at bounding box center [837, 734] width 10 height 9
radio input "true"
drag, startPoint x: 1410, startPoint y: 780, endPoint x: 1390, endPoint y: 778, distance: 20.1
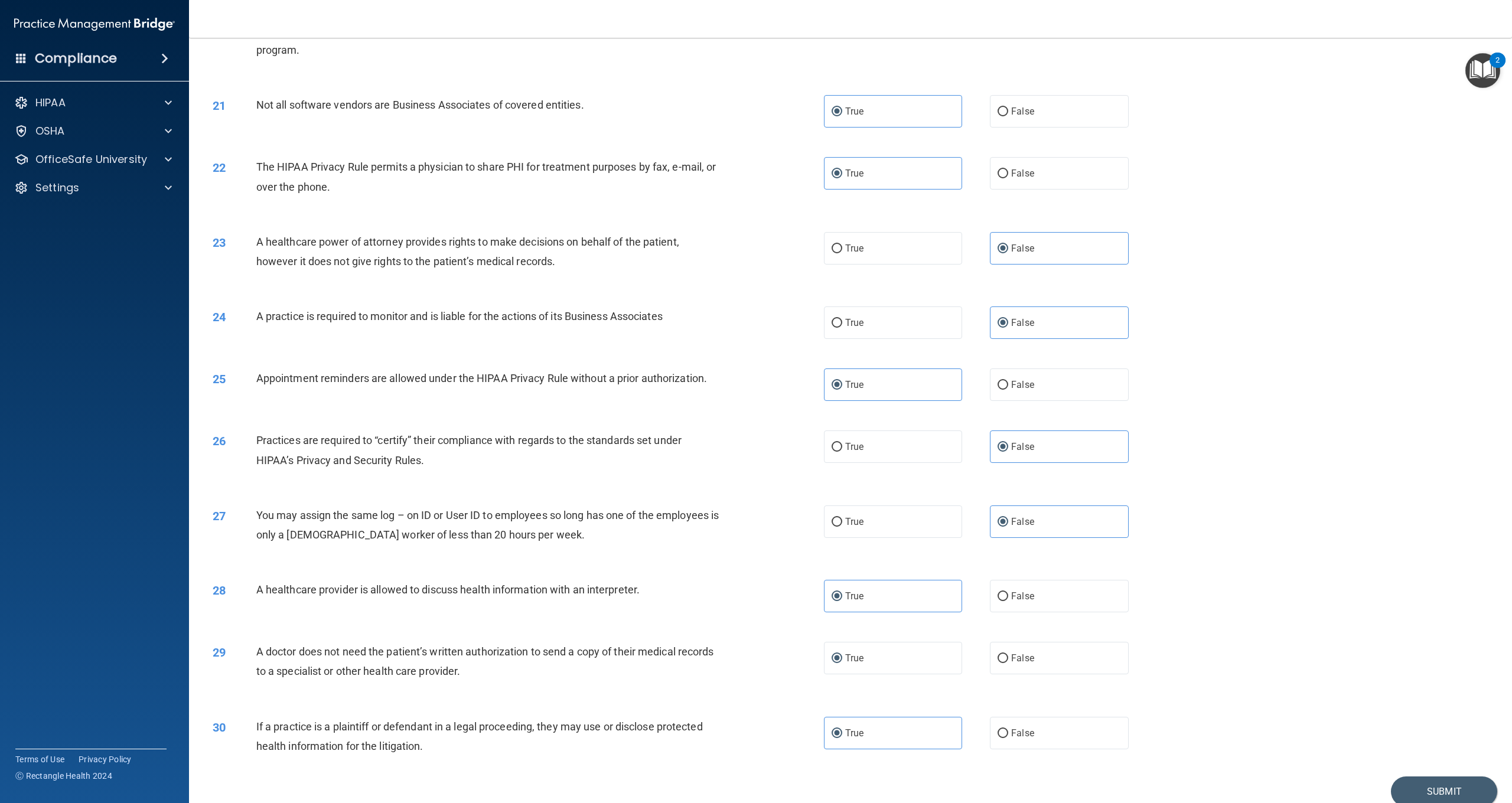
click at [1407, 780] on button "Submit" at bounding box center [1444, 792] width 106 height 30
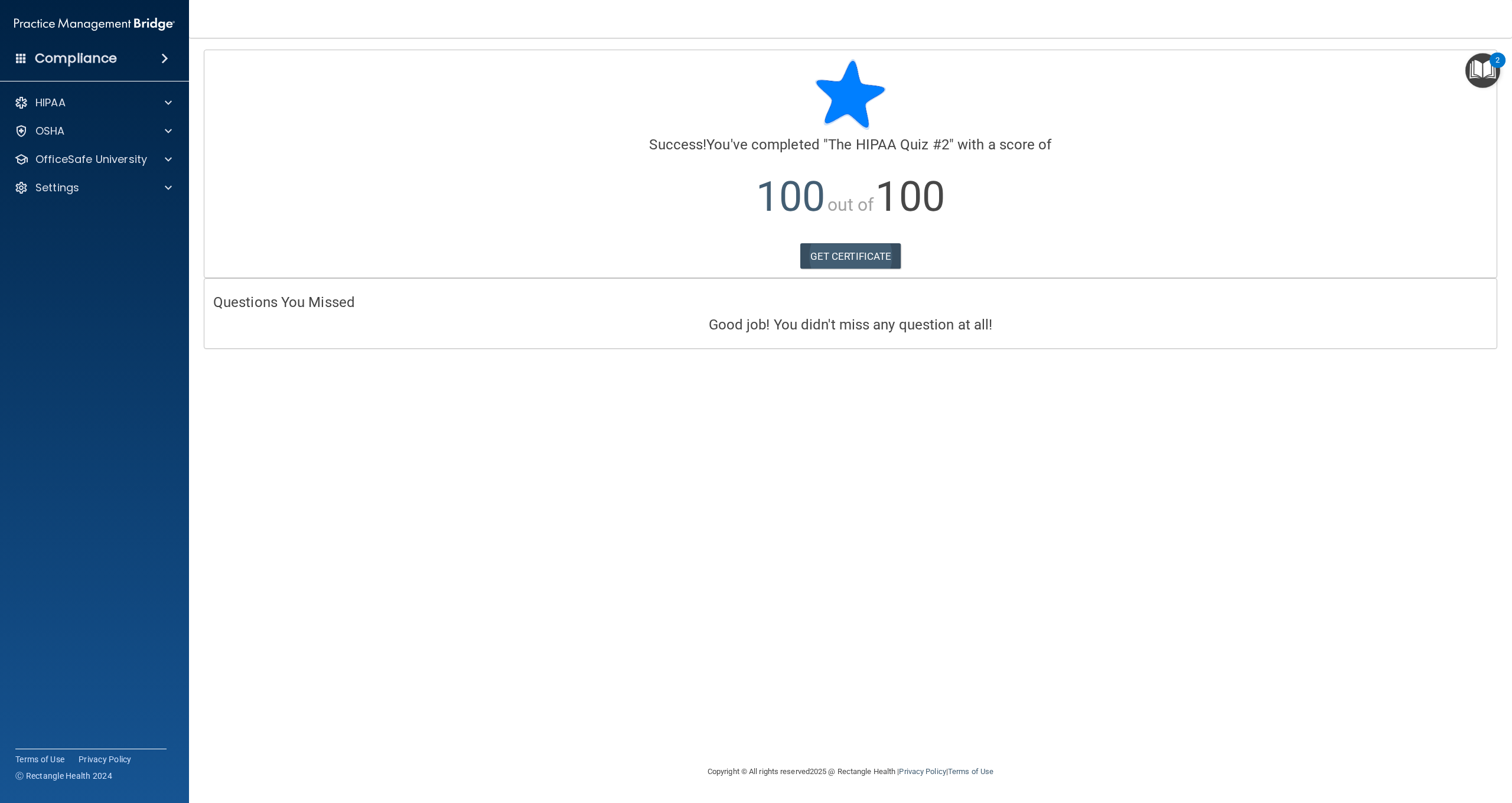
click at [868, 256] on link "GET CERTIFICATE" at bounding box center [851, 256] width 101 height 26
click at [110, 164] on p "OfficeSafe University" at bounding box center [91, 159] width 112 height 14
click at [105, 184] on p "HIPAA Training" at bounding box center [56, 188] width 97 height 12
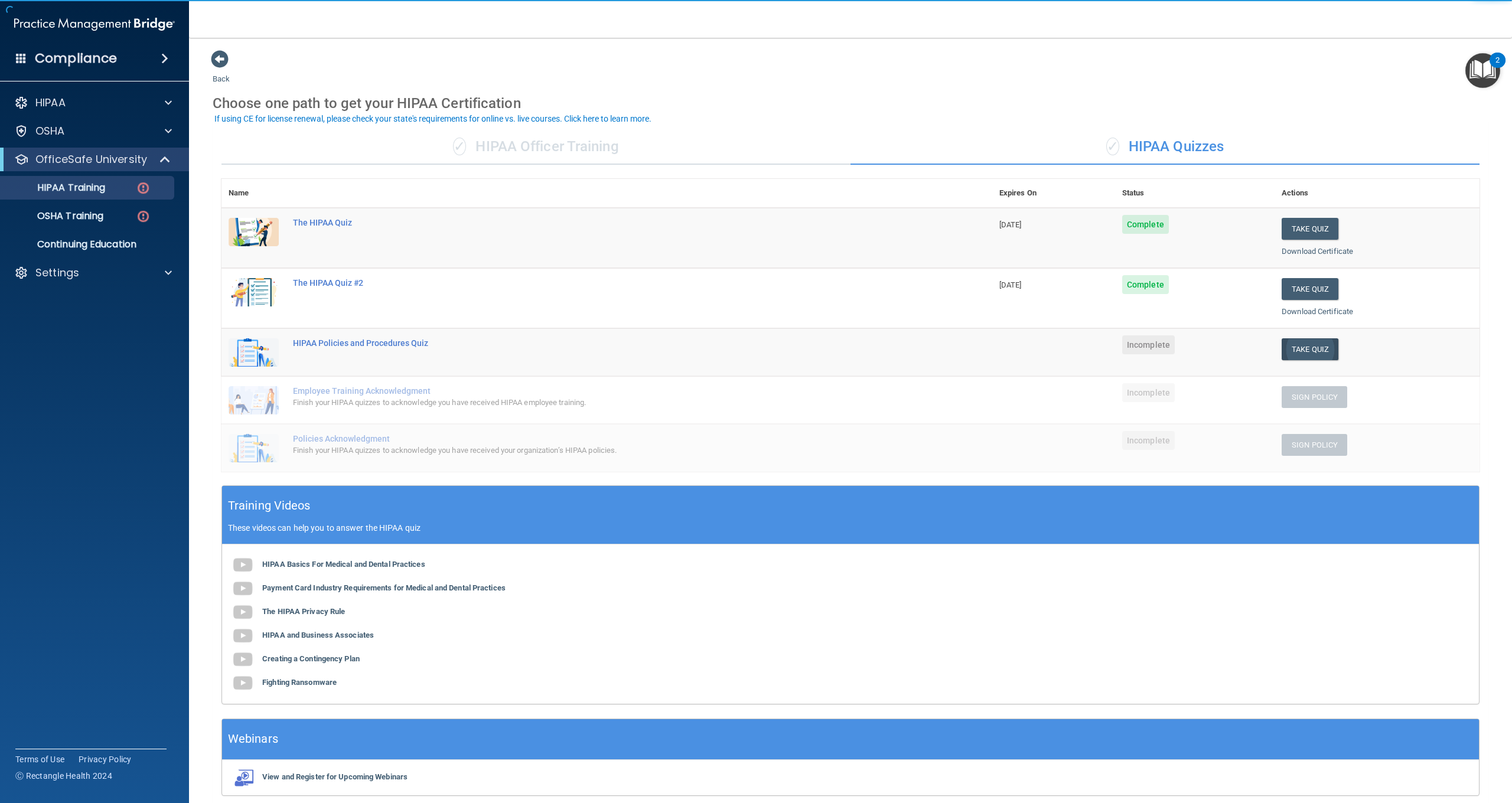
click at [1294, 350] on button "Take Quiz" at bounding box center [1310, 348] width 56 height 22
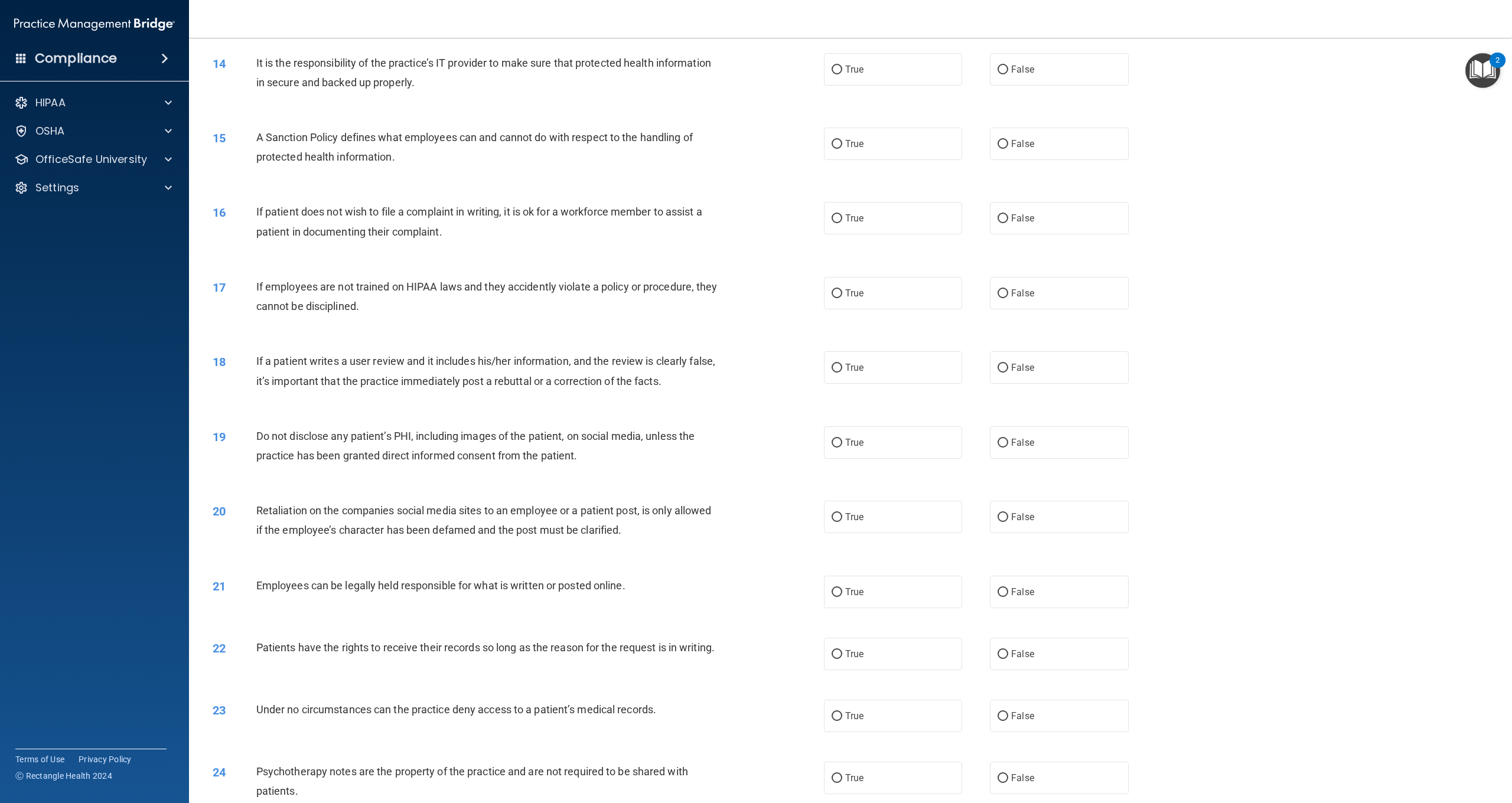
scroll to position [1320, 0]
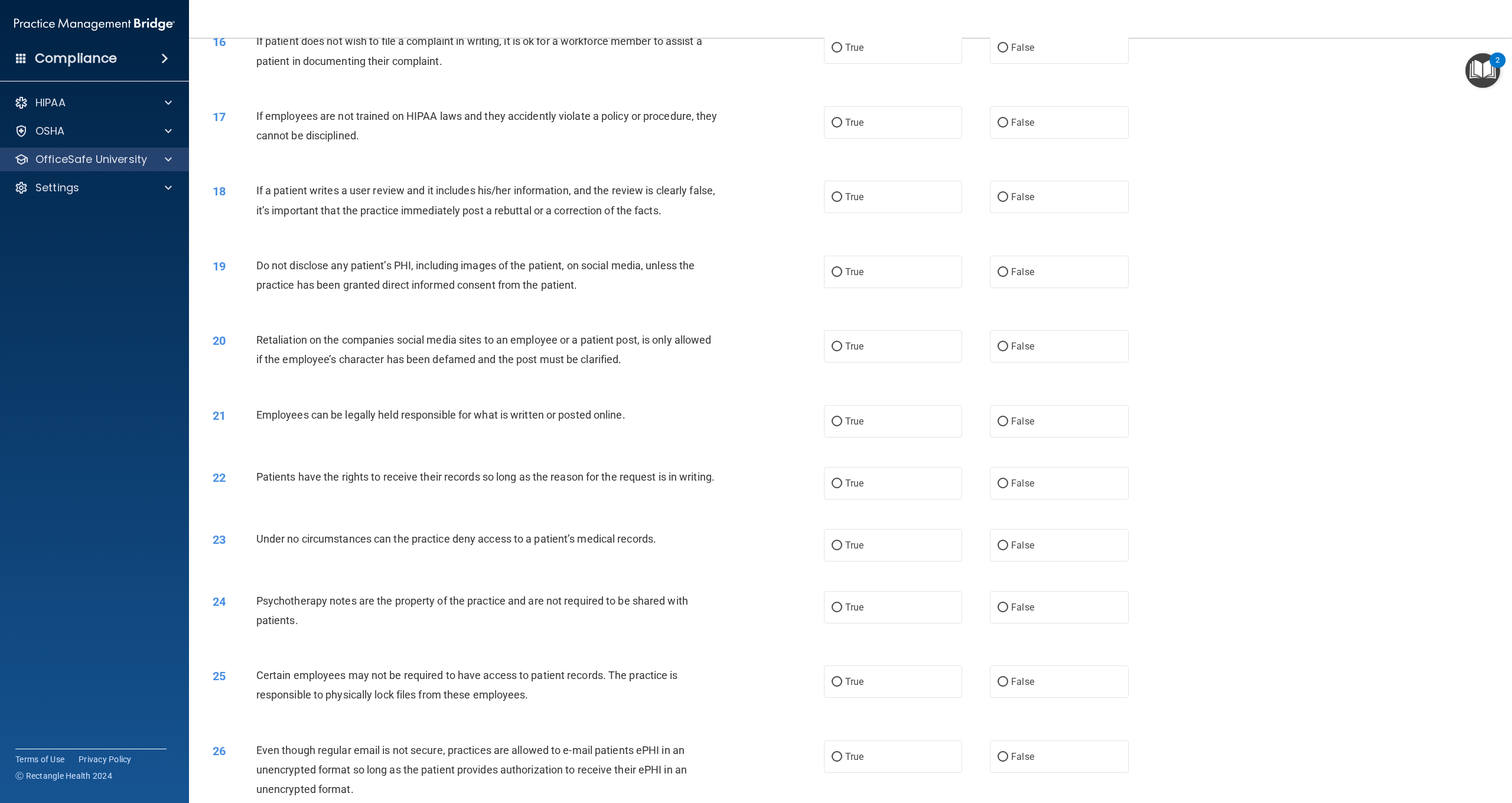
click at [129, 159] on p "OfficeSafe University" at bounding box center [91, 159] width 112 height 14
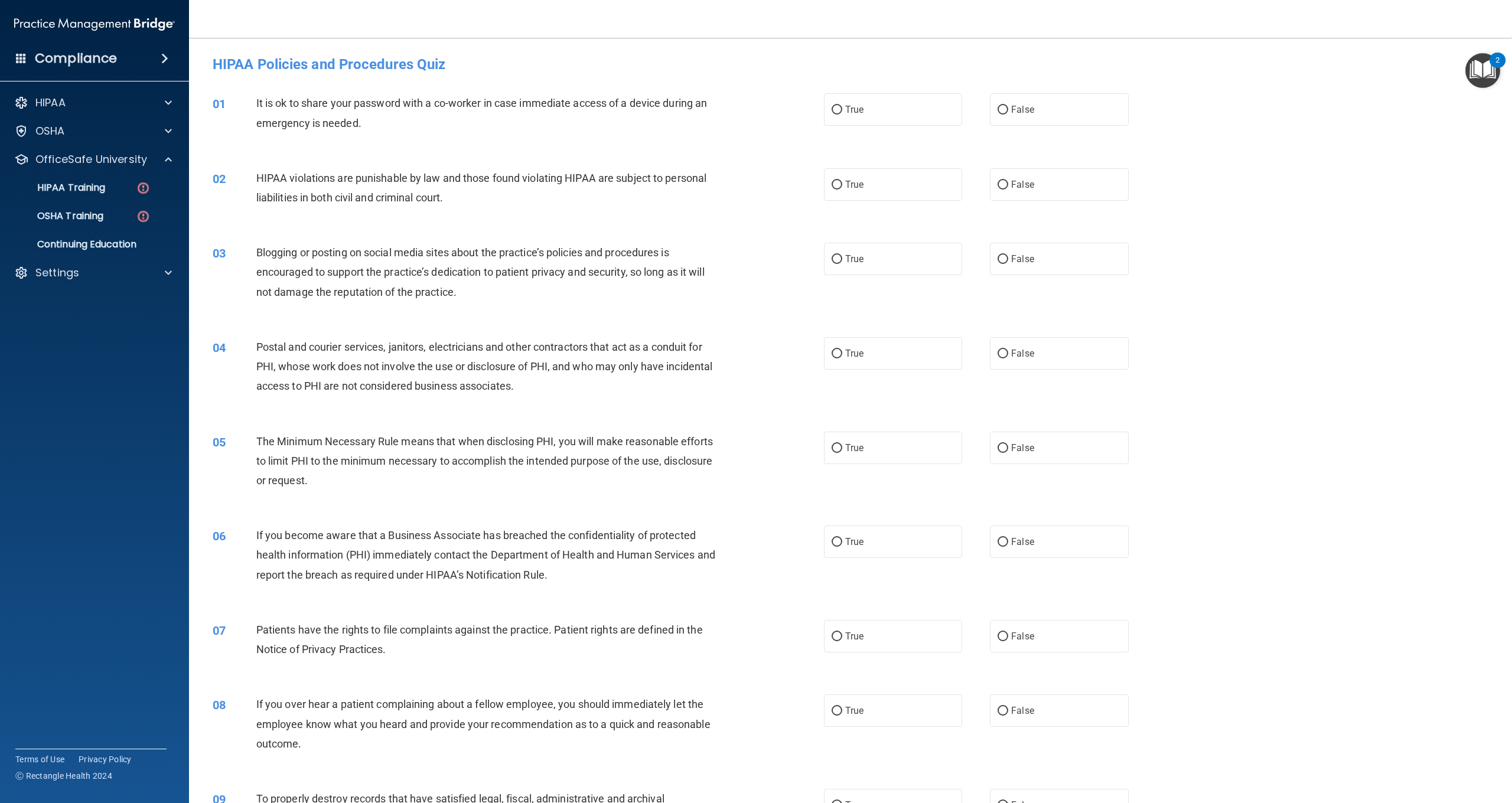
scroll to position [0, 0]
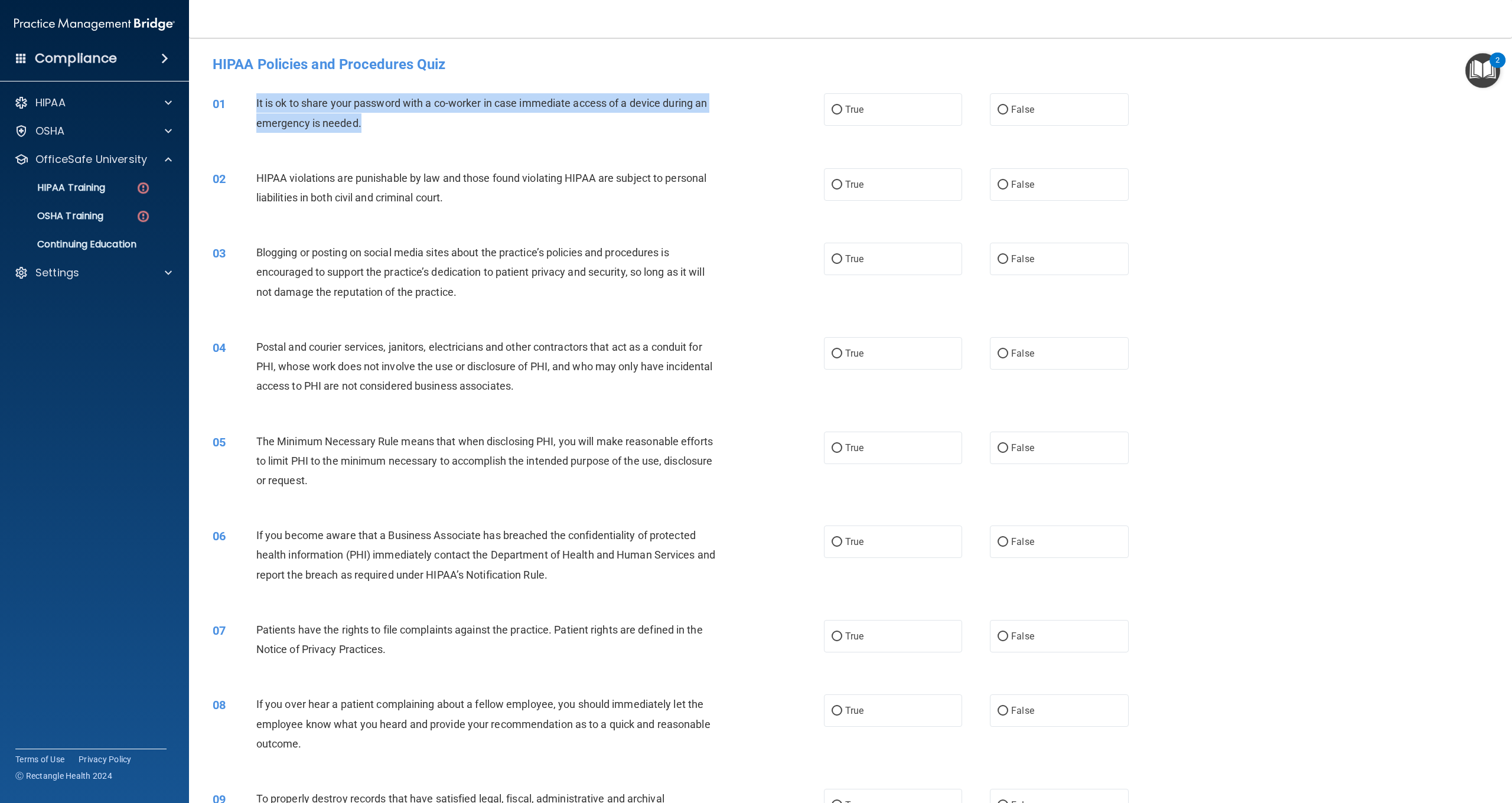
drag, startPoint x: 366, startPoint y: 122, endPoint x: 268, endPoint y: 101, distance: 100.2
click at [257, 102] on div "It is ok to share your password with a co-worker in case immediate access of a …" at bounding box center [492, 113] width 472 height 39
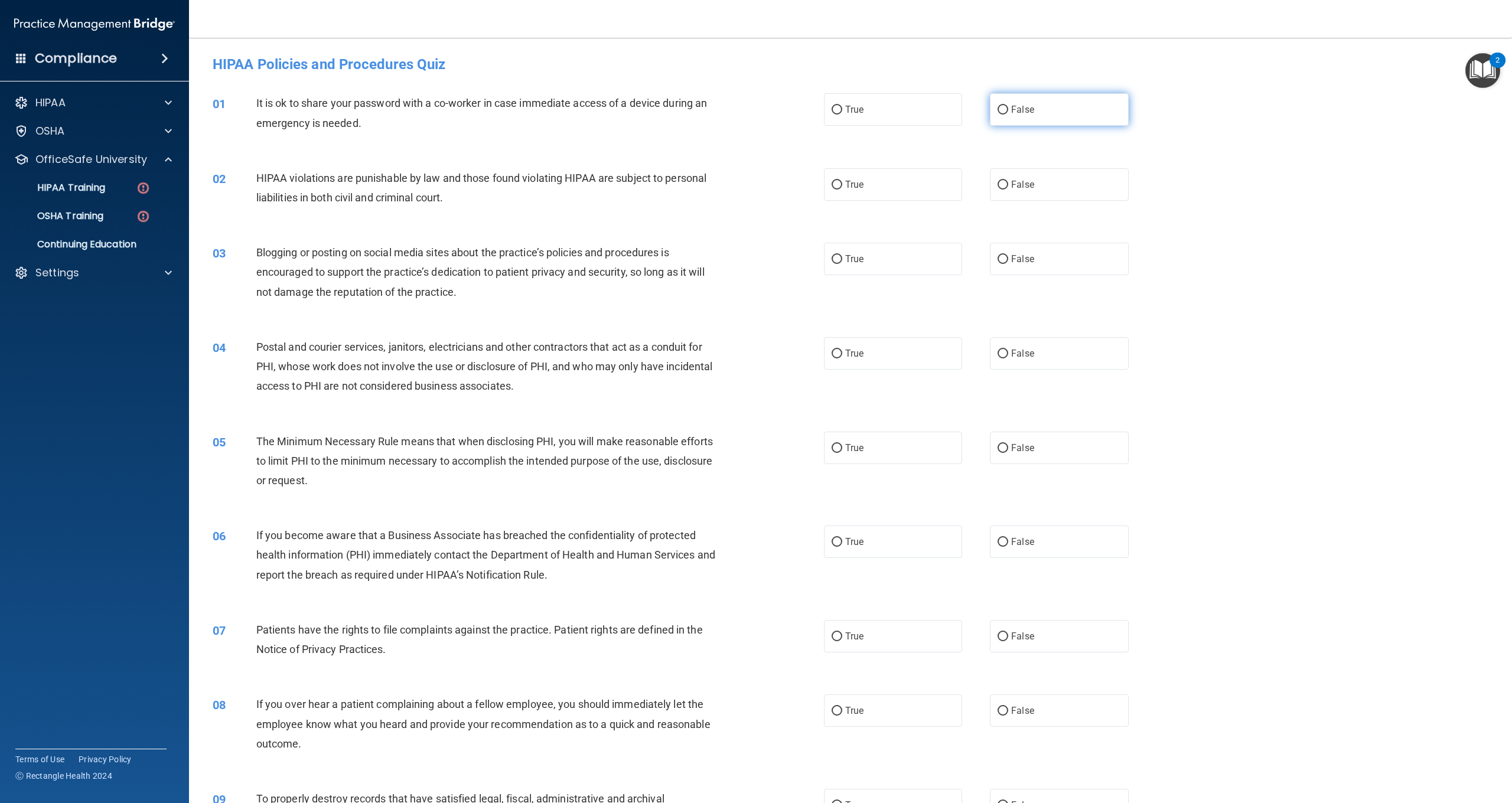
drag, startPoint x: 1070, startPoint y: 113, endPoint x: 1065, endPoint y: 104, distance: 10.3
click at [1070, 112] on label "False" at bounding box center [1059, 110] width 138 height 33
click at [1008, 112] on input "False" at bounding box center [1003, 110] width 10 height 9
radio input "true"
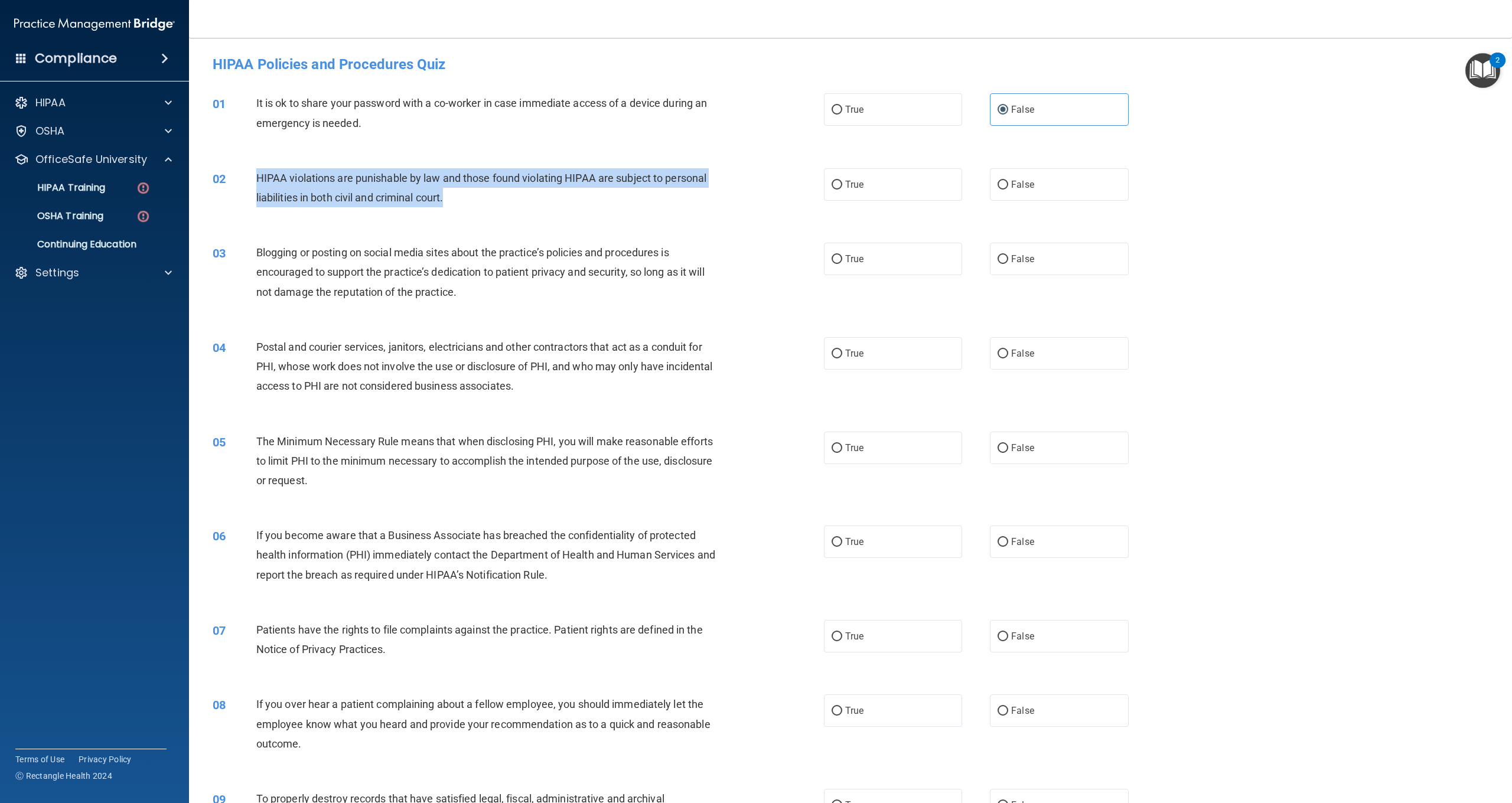
drag, startPoint x: 470, startPoint y: 201, endPoint x: 263, endPoint y: 177, distance: 208.4
click at [255, 170] on div "02 HIPAA violations are punishable by law and those found violating HIPAA are s…" at bounding box center [518, 191] width 647 height 45
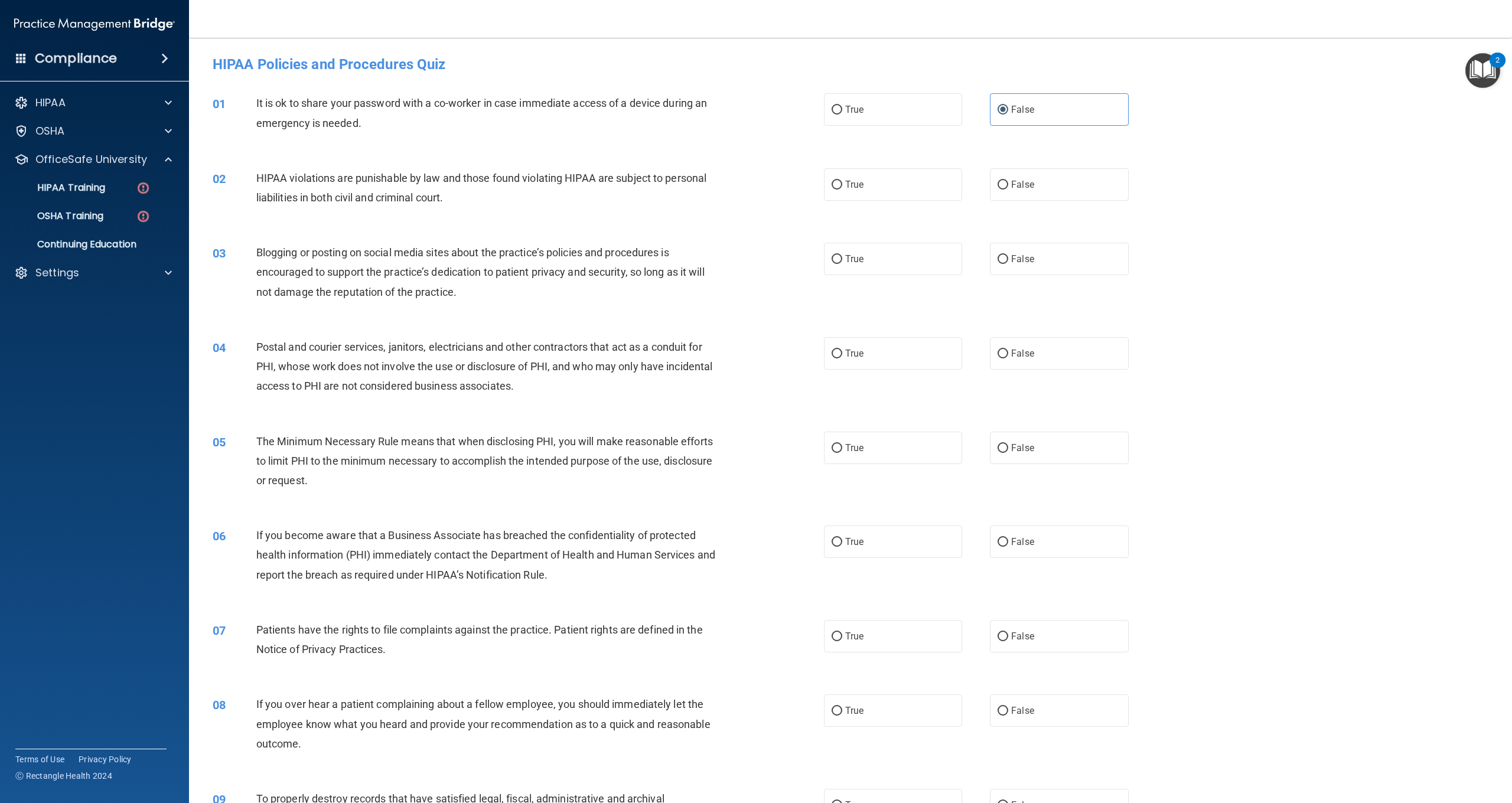
drag, startPoint x: 885, startPoint y: 176, endPoint x: 756, endPoint y: 234, distance: 141.4
click at [881, 176] on label "True" at bounding box center [893, 185] width 138 height 33
click at [842, 181] on input "True" at bounding box center [837, 185] width 10 height 9
radio input "true"
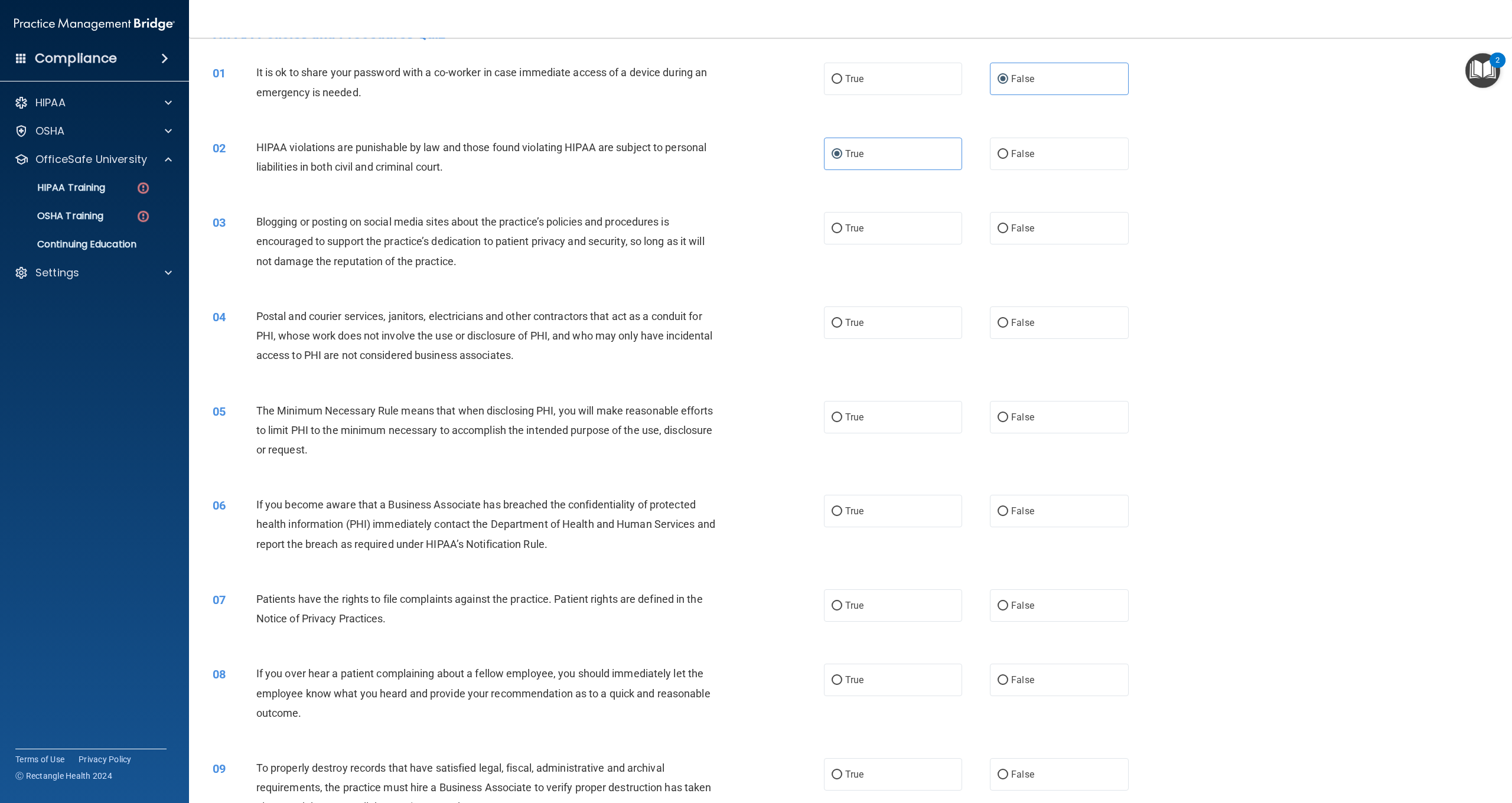
scroll to position [29, 0]
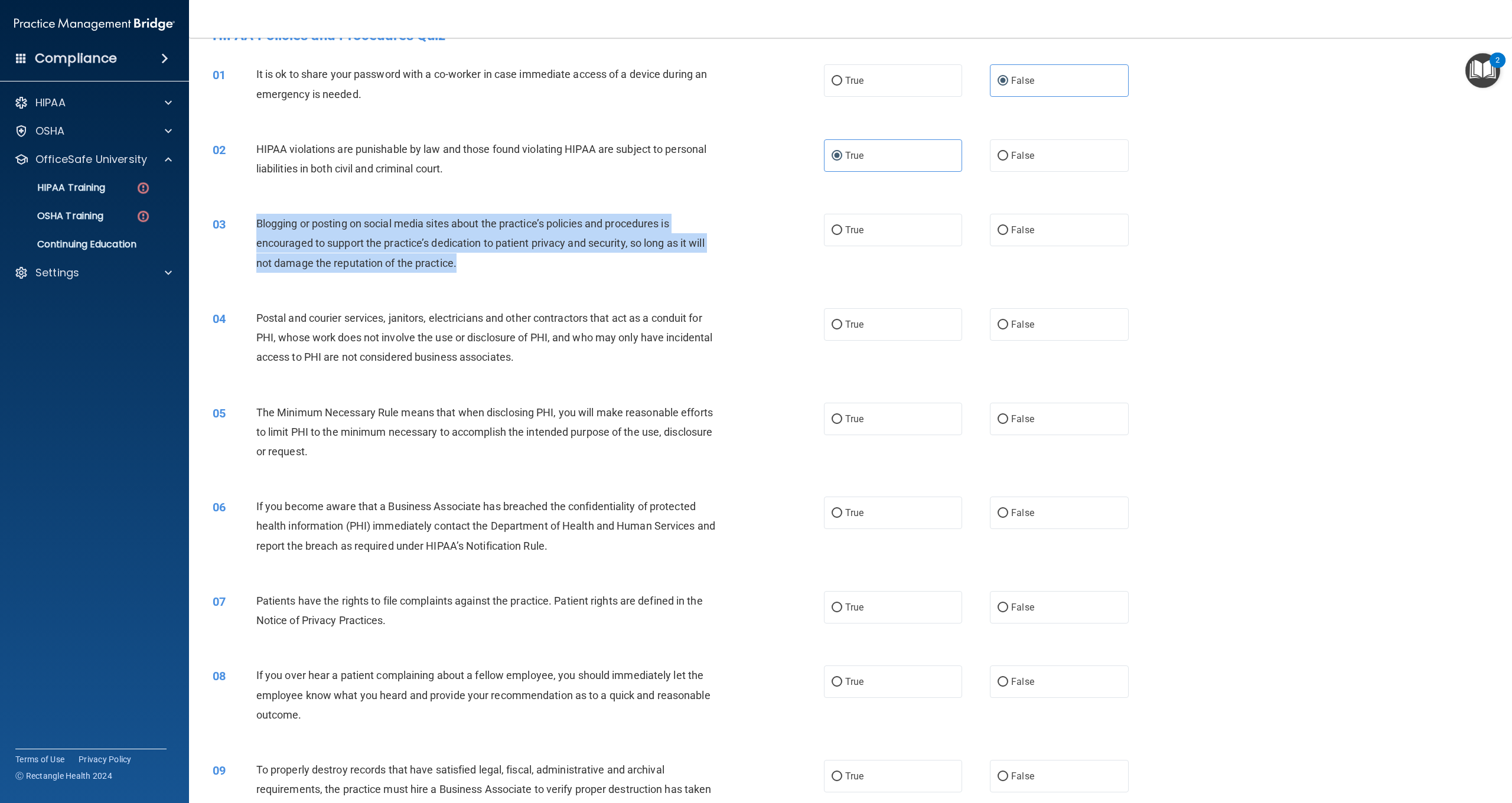
drag, startPoint x: 468, startPoint y: 265, endPoint x: 264, endPoint y: 222, distance: 208.5
click at [254, 222] on div "03 Blogging or posting on social media sites about the practice’s policies and …" at bounding box center [518, 246] width 647 height 65
click at [486, 257] on div "Blogging or posting on social media sites about the practice’s policies and pro…" at bounding box center [492, 243] width 472 height 59
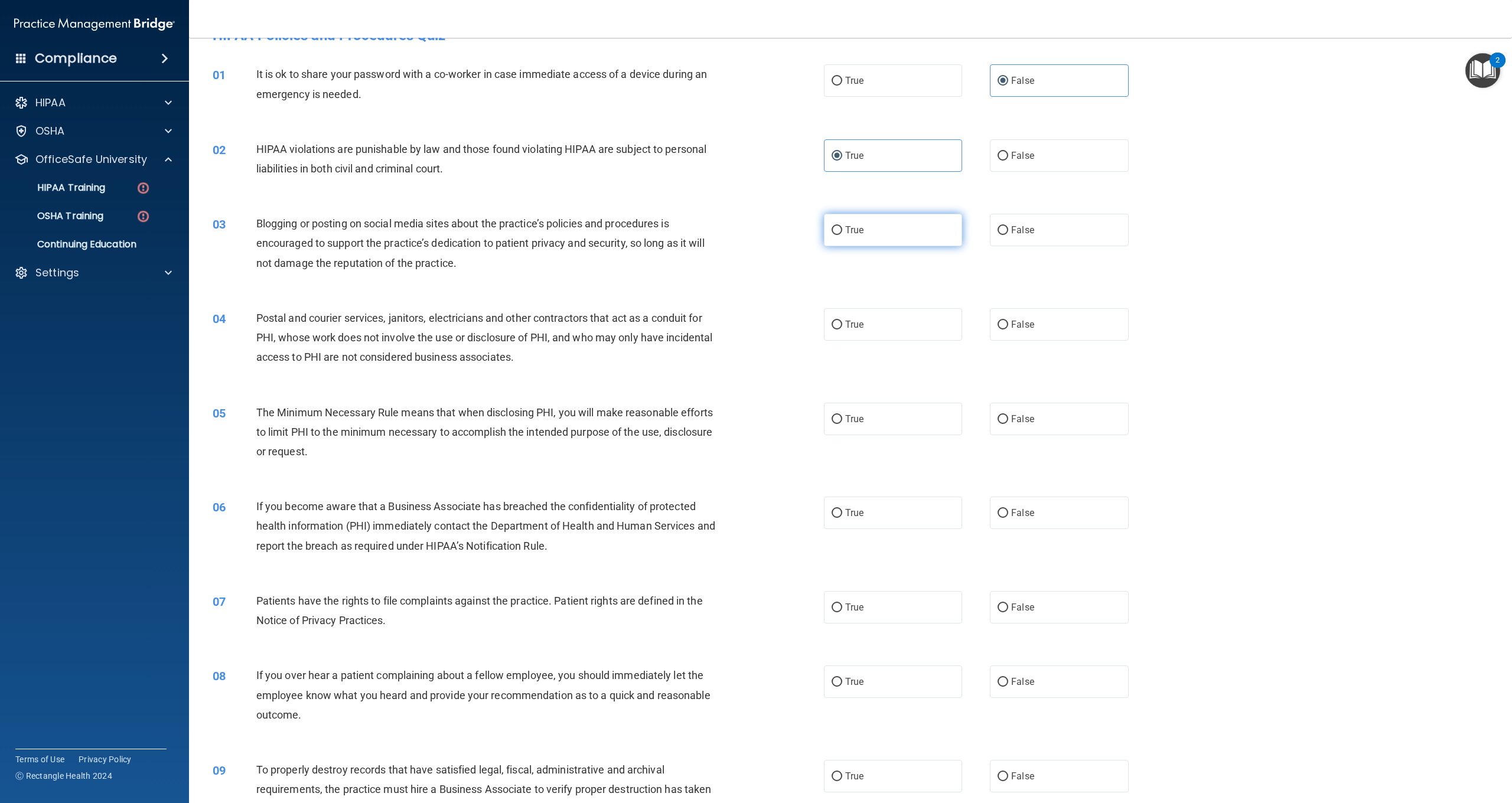
click at [870, 235] on label "True" at bounding box center [893, 230] width 138 height 33
click at [842, 235] on input "True" at bounding box center [837, 231] width 10 height 9
radio input "true"
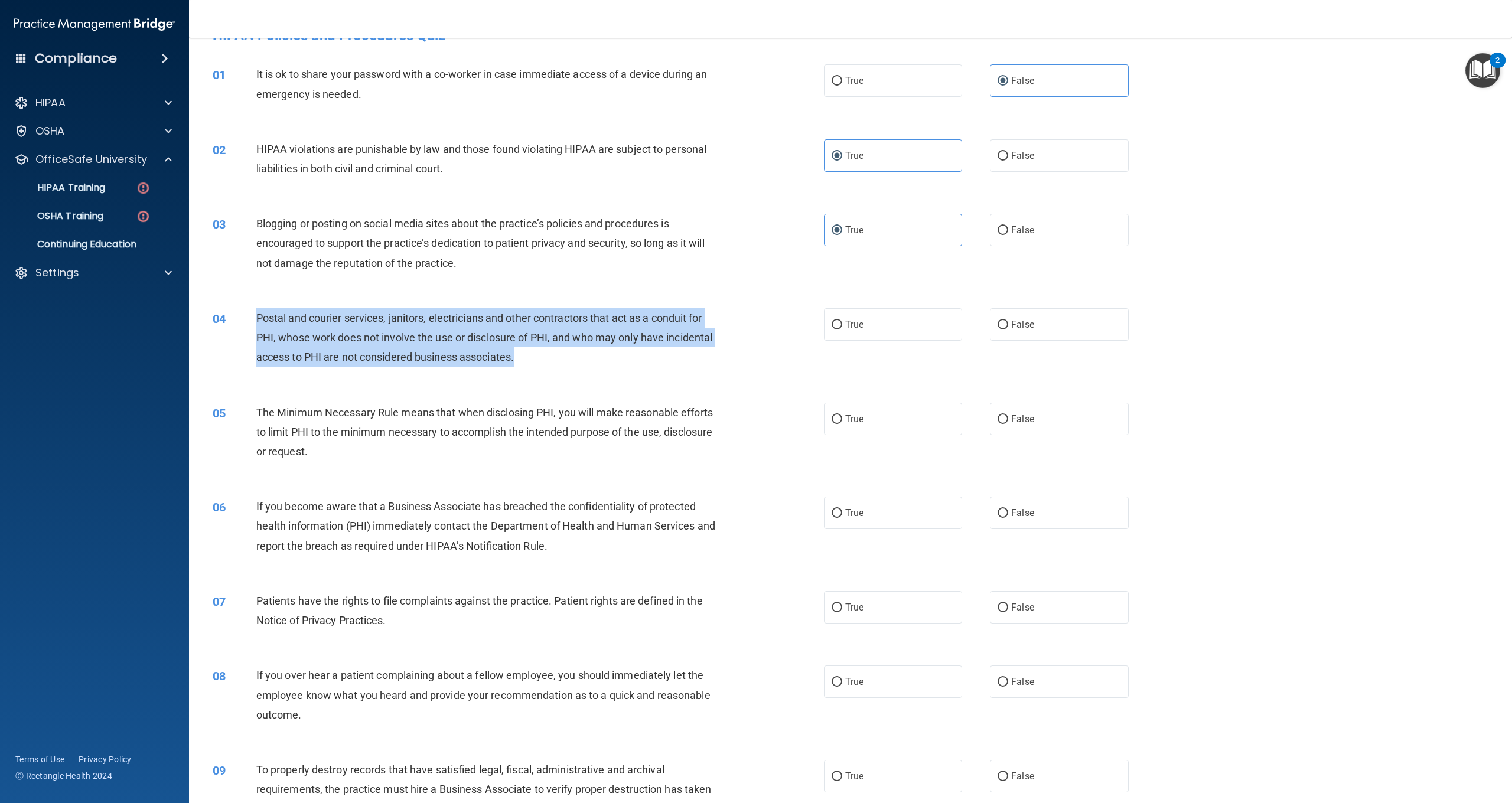
drag, startPoint x: 547, startPoint y: 363, endPoint x: 258, endPoint y: 313, distance: 293.3
click at [258, 313] on div "Postal and courier services, janitors, electricians and other contractors that …" at bounding box center [492, 338] width 472 height 59
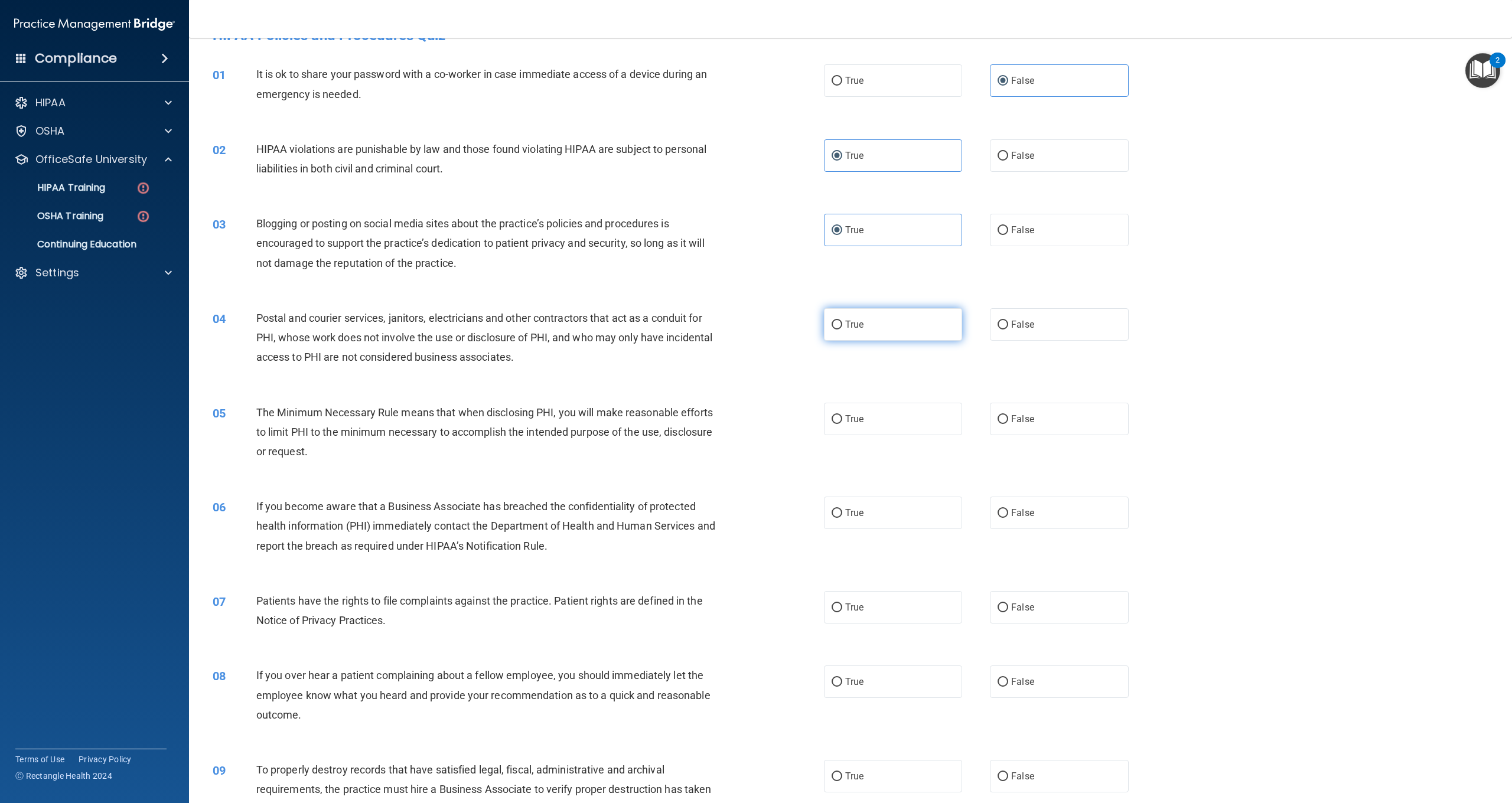
click at [897, 319] on label "True" at bounding box center [893, 325] width 138 height 33
click at [842, 321] on input "True" at bounding box center [837, 326] width 10 height 9
radio input "true"
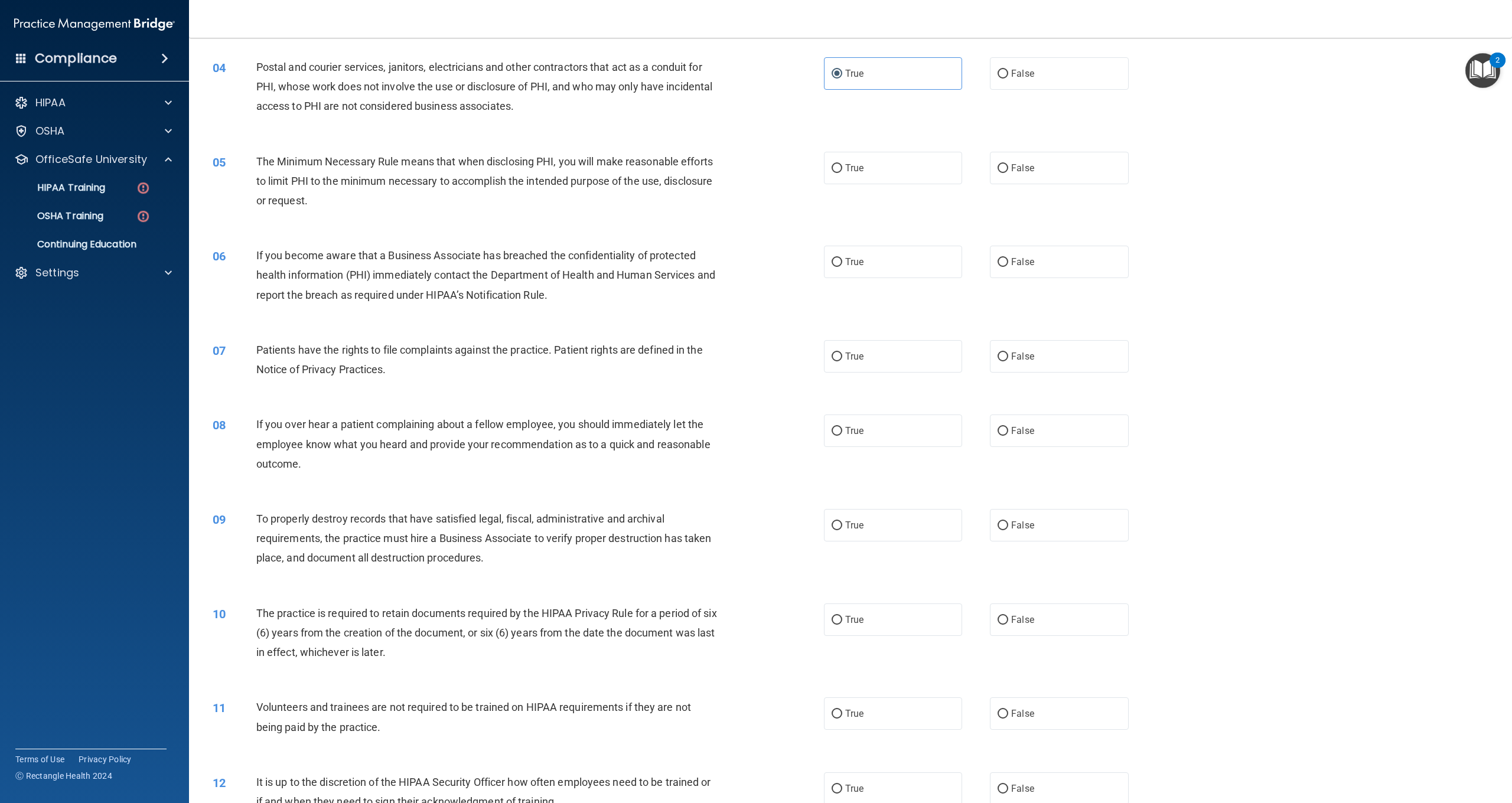
scroll to position [278, 0]
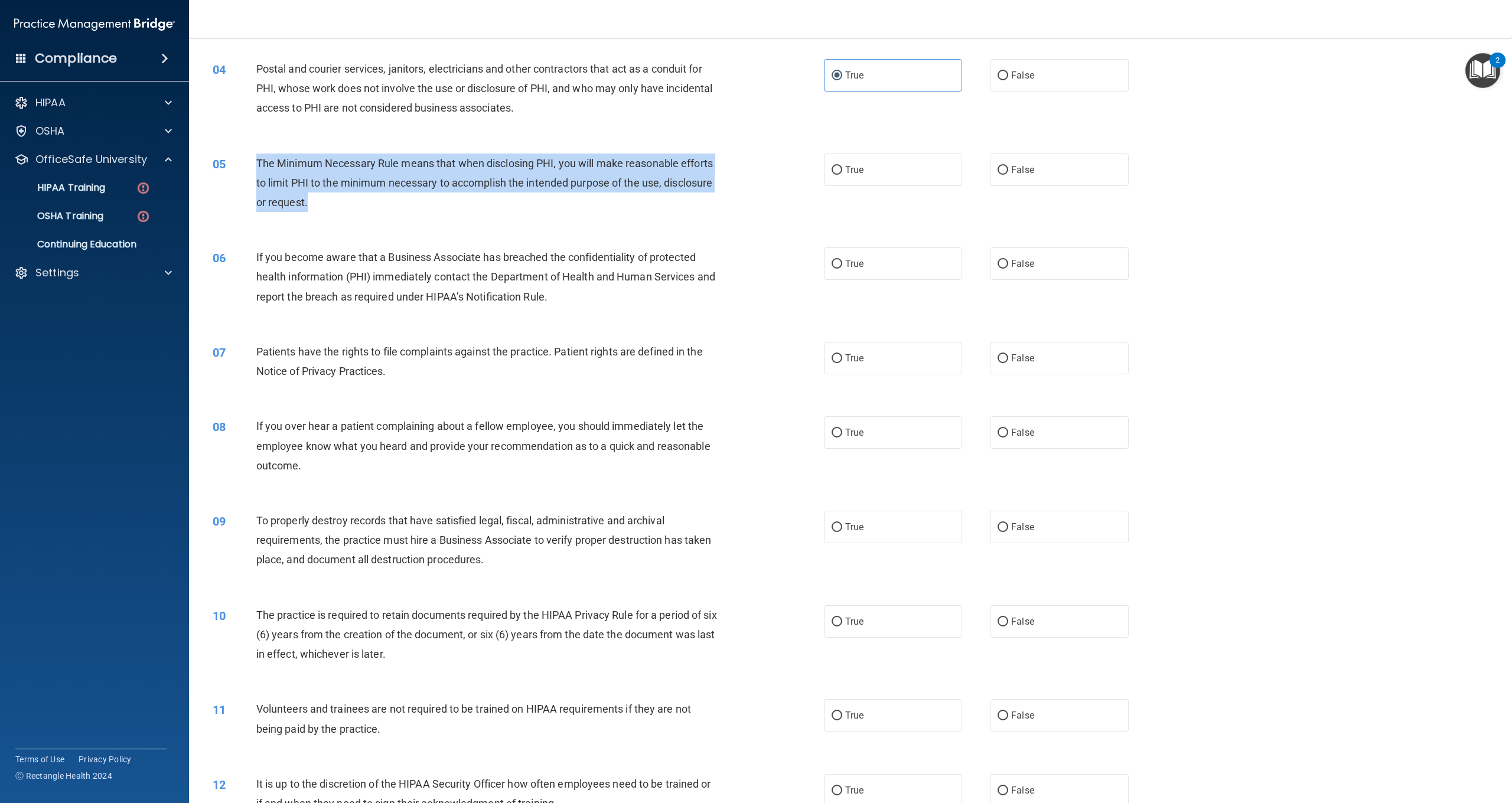
drag, startPoint x: 324, startPoint y: 198, endPoint x: 270, endPoint y: 173, distance: 59.5
click at [260, 160] on div "The Minimum Necessary Rule means that when disclosing PHI, you will make reason…" at bounding box center [492, 183] width 472 height 59
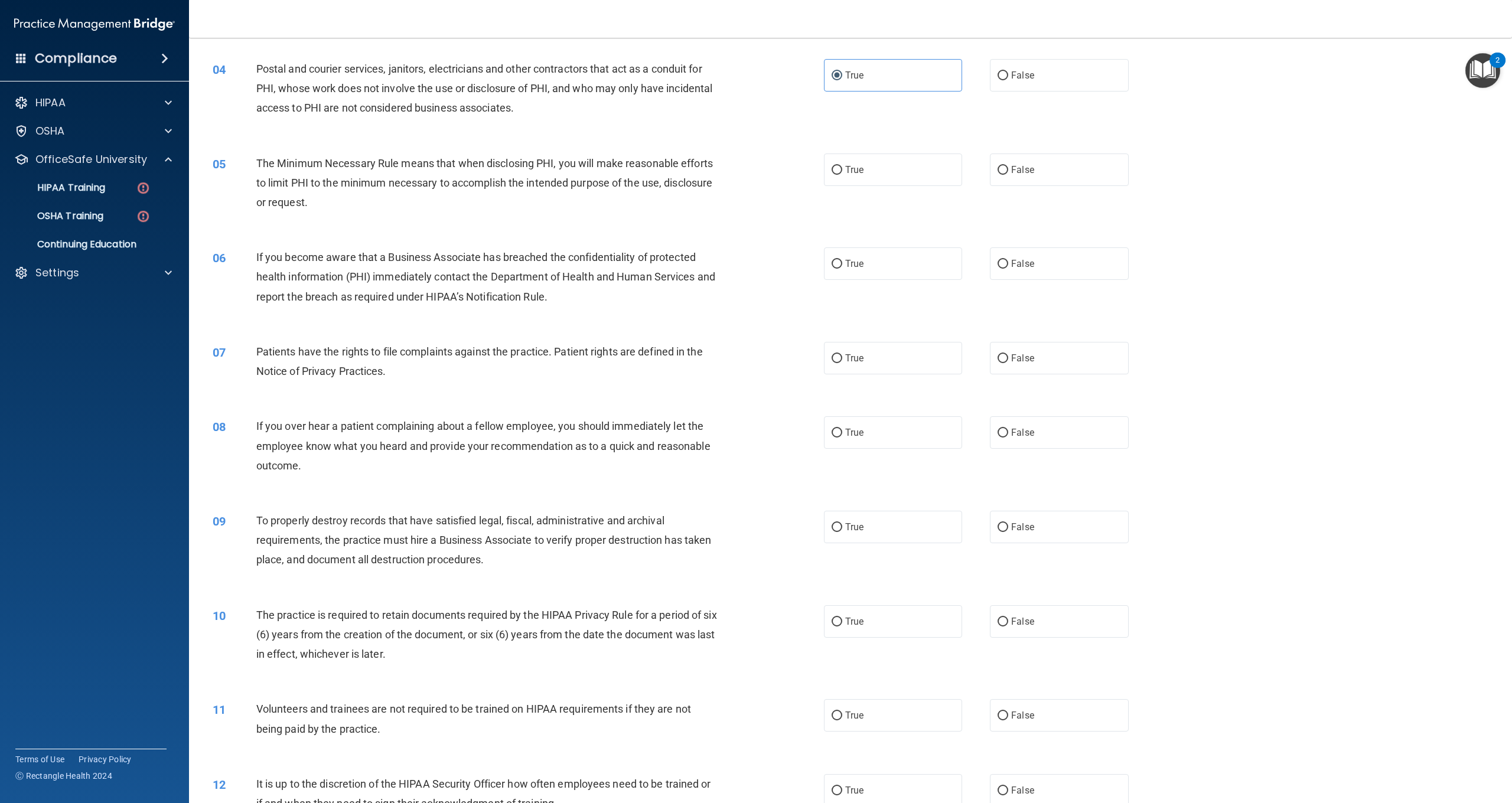
click at [321, 199] on div "The Minimum Necessary Rule means that when disclosing PHI, you will make reason…" at bounding box center [492, 183] width 472 height 59
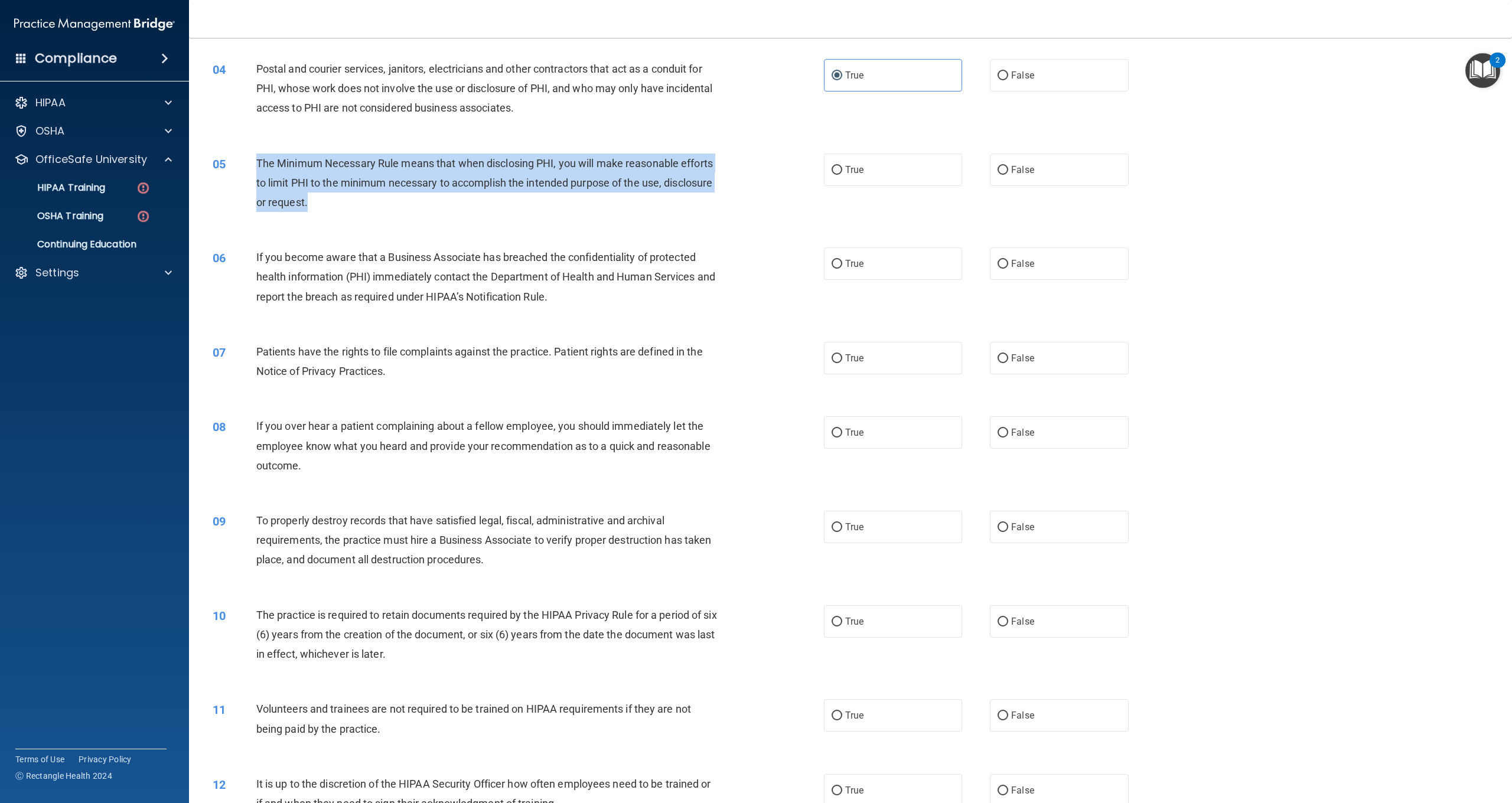
drag, startPoint x: 321, startPoint y: 199, endPoint x: 268, endPoint y: 166, distance: 62.4
click at [259, 163] on div "The Minimum Necessary Rule means that when disclosing PHI, you will make reason…" at bounding box center [492, 183] width 472 height 59
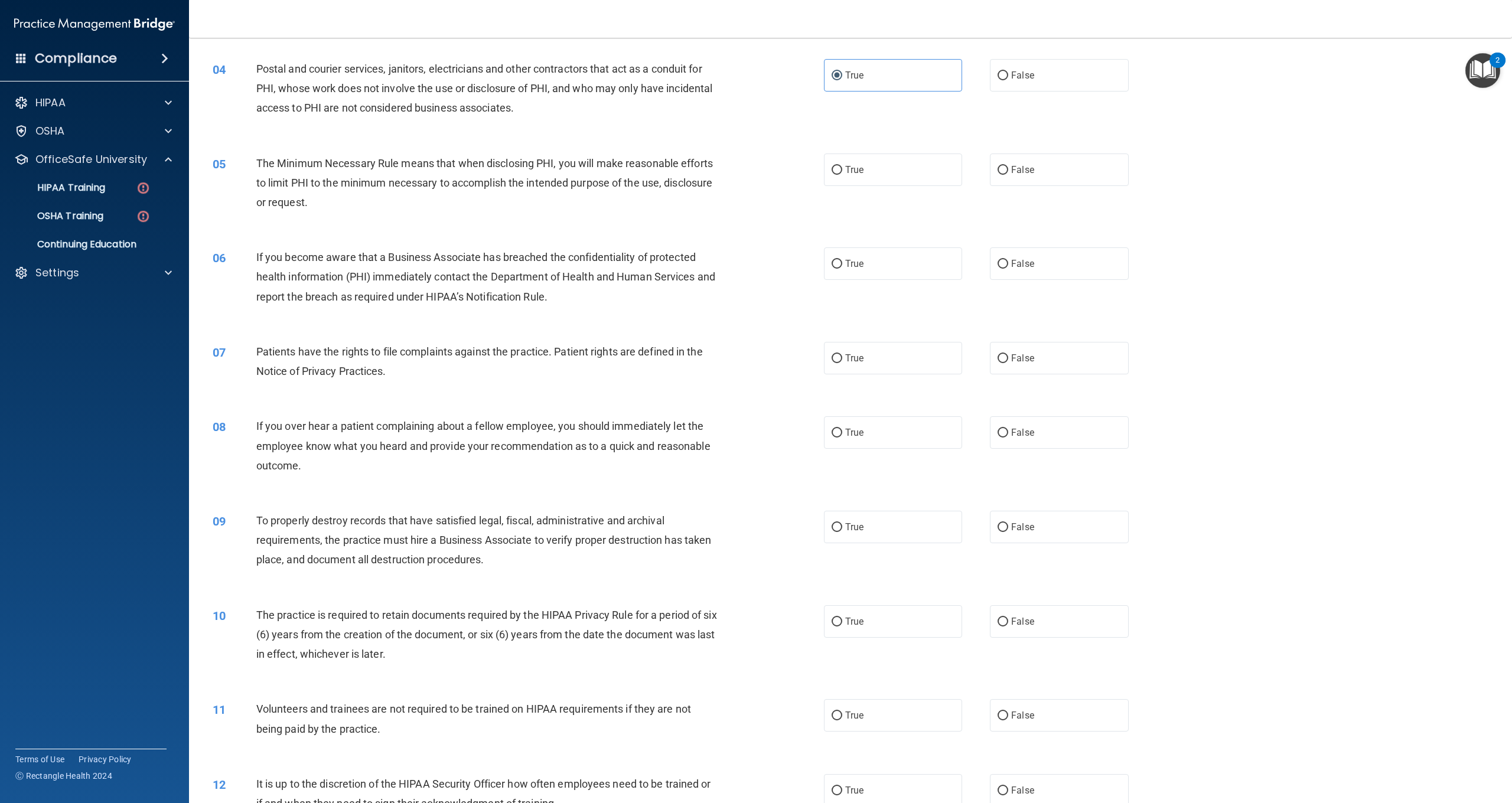
drag, startPoint x: 416, startPoint y: 211, endPoint x: 407, endPoint y: 208, distance: 9.5
click at [413, 212] on div "05 The Minimum Necessary Rule means that when disclosing PHI, you will make rea…" at bounding box center [518, 186] width 647 height 65
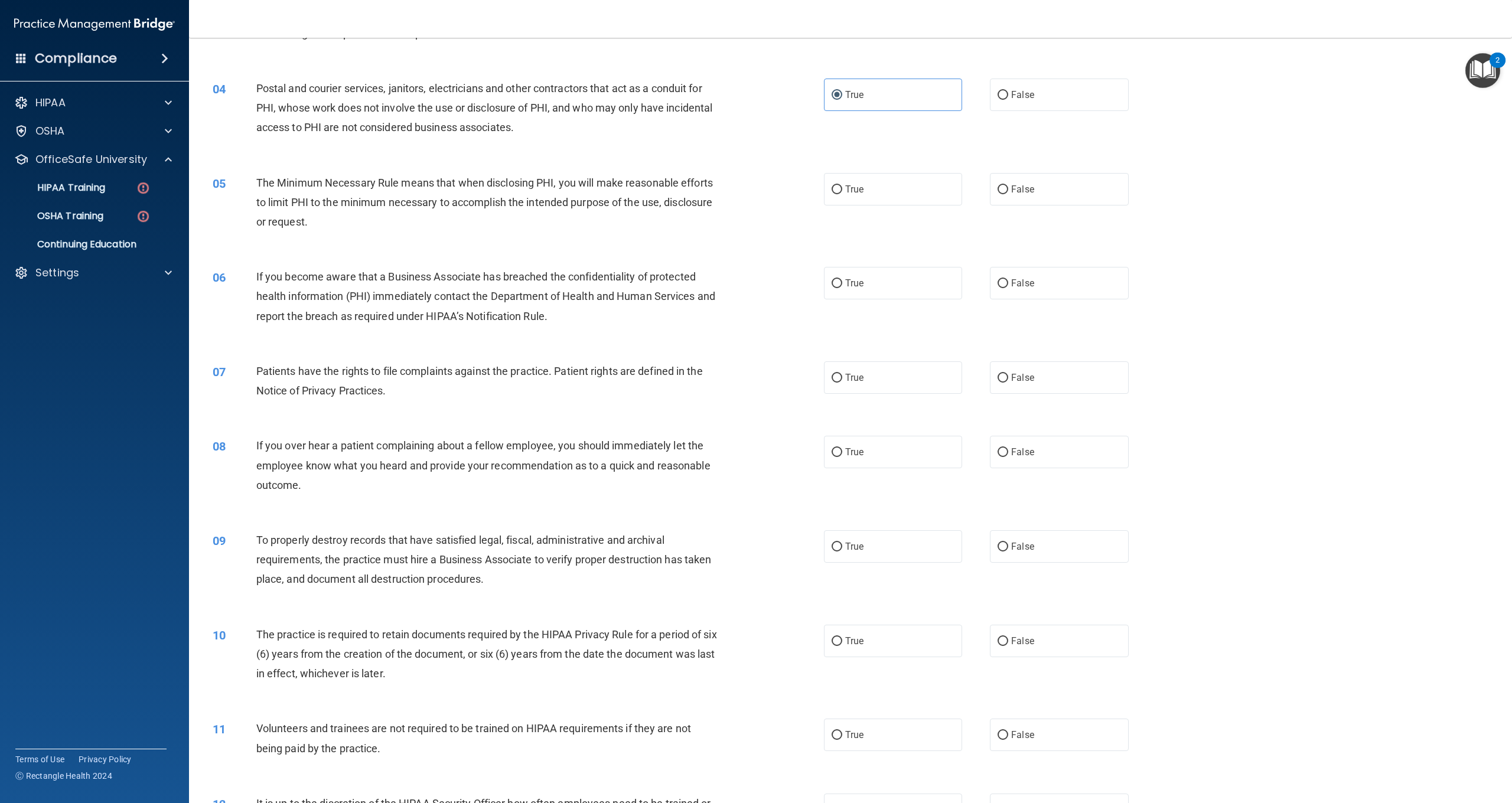
scroll to position [251, 0]
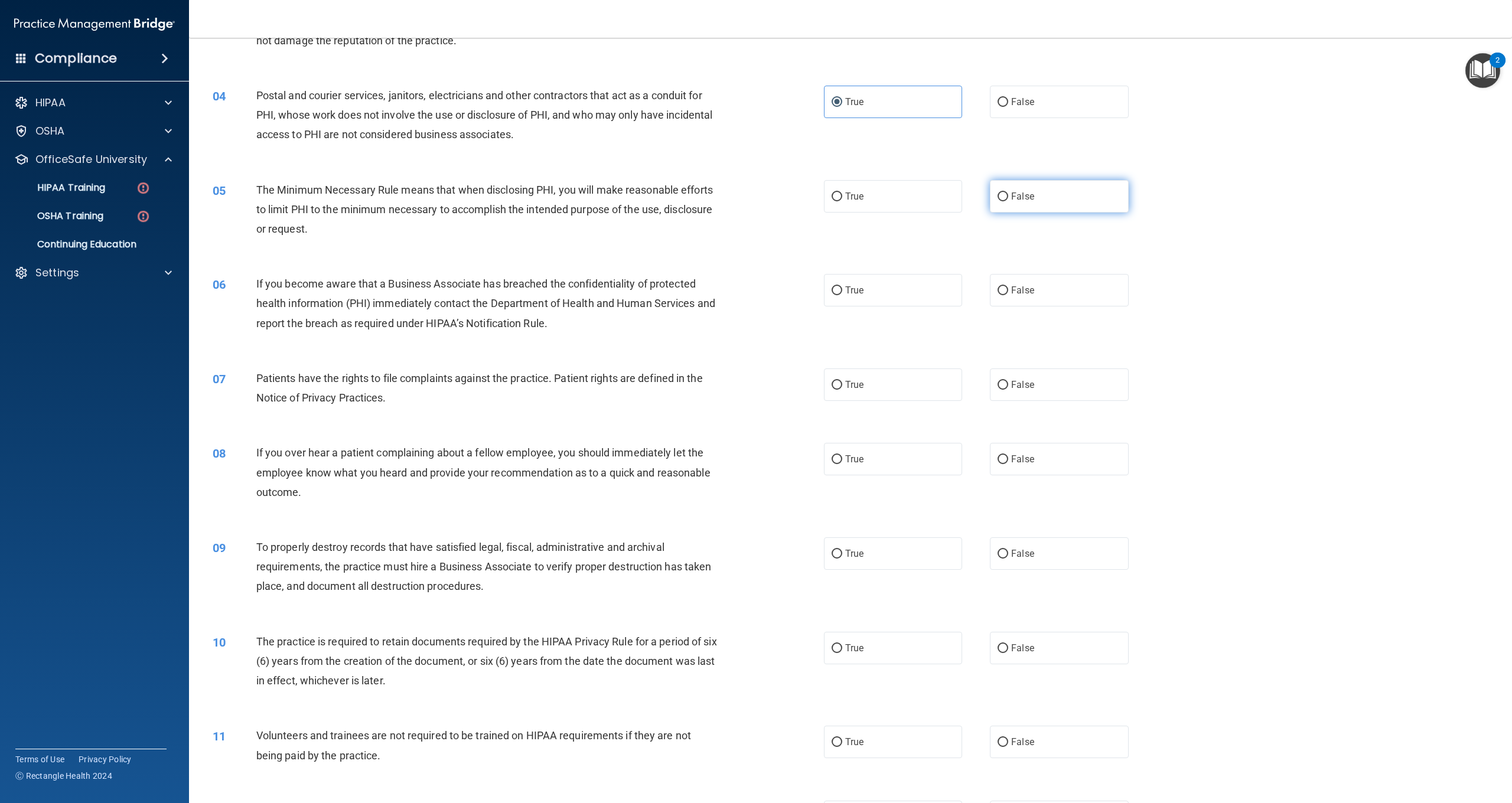
drag, startPoint x: 1044, startPoint y: 199, endPoint x: 1036, endPoint y: 202, distance: 8.5
click at [1036, 202] on label "False" at bounding box center [1059, 196] width 138 height 33
click at [1008, 202] on input "False" at bounding box center [1003, 197] width 10 height 9
radio input "true"
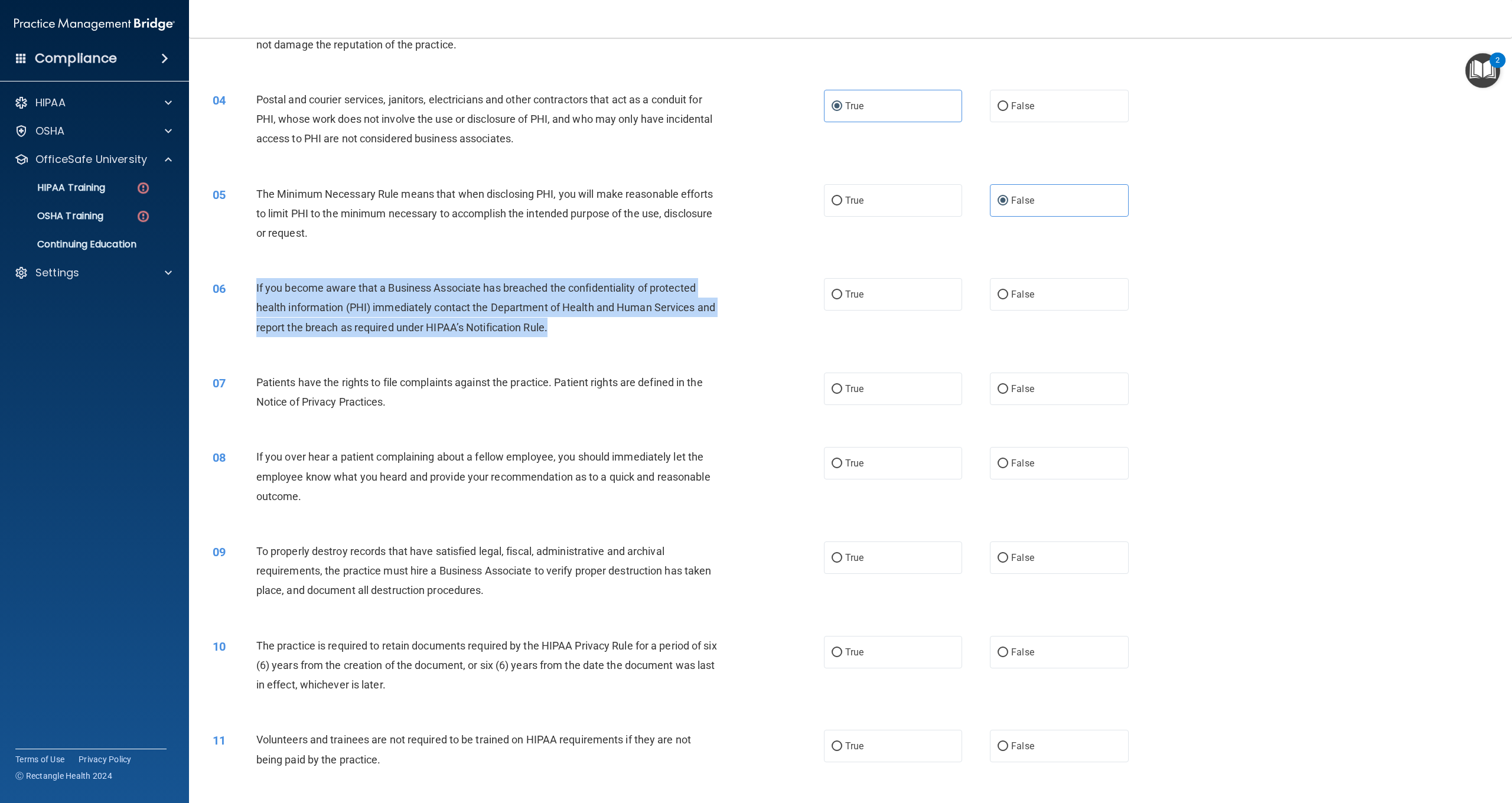
drag, startPoint x: 581, startPoint y: 322, endPoint x: 286, endPoint y: 299, distance: 295.9
click at [258, 280] on div "If you become aware that a Business Associate has breached the confidentiality …" at bounding box center [492, 308] width 472 height 59
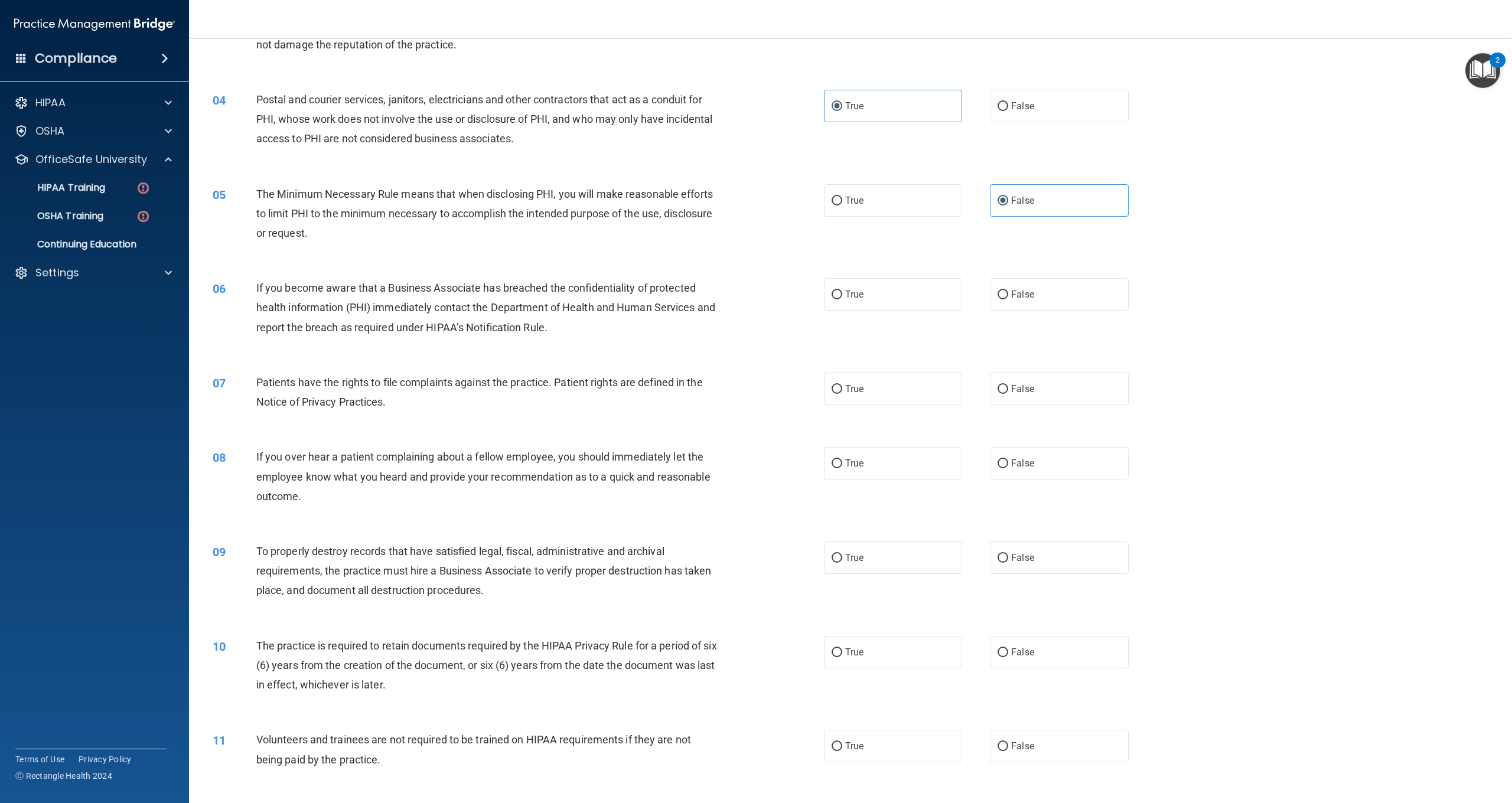
click at [247, 294] on div "06" at bounding box center [230, 288] width 53 height 22
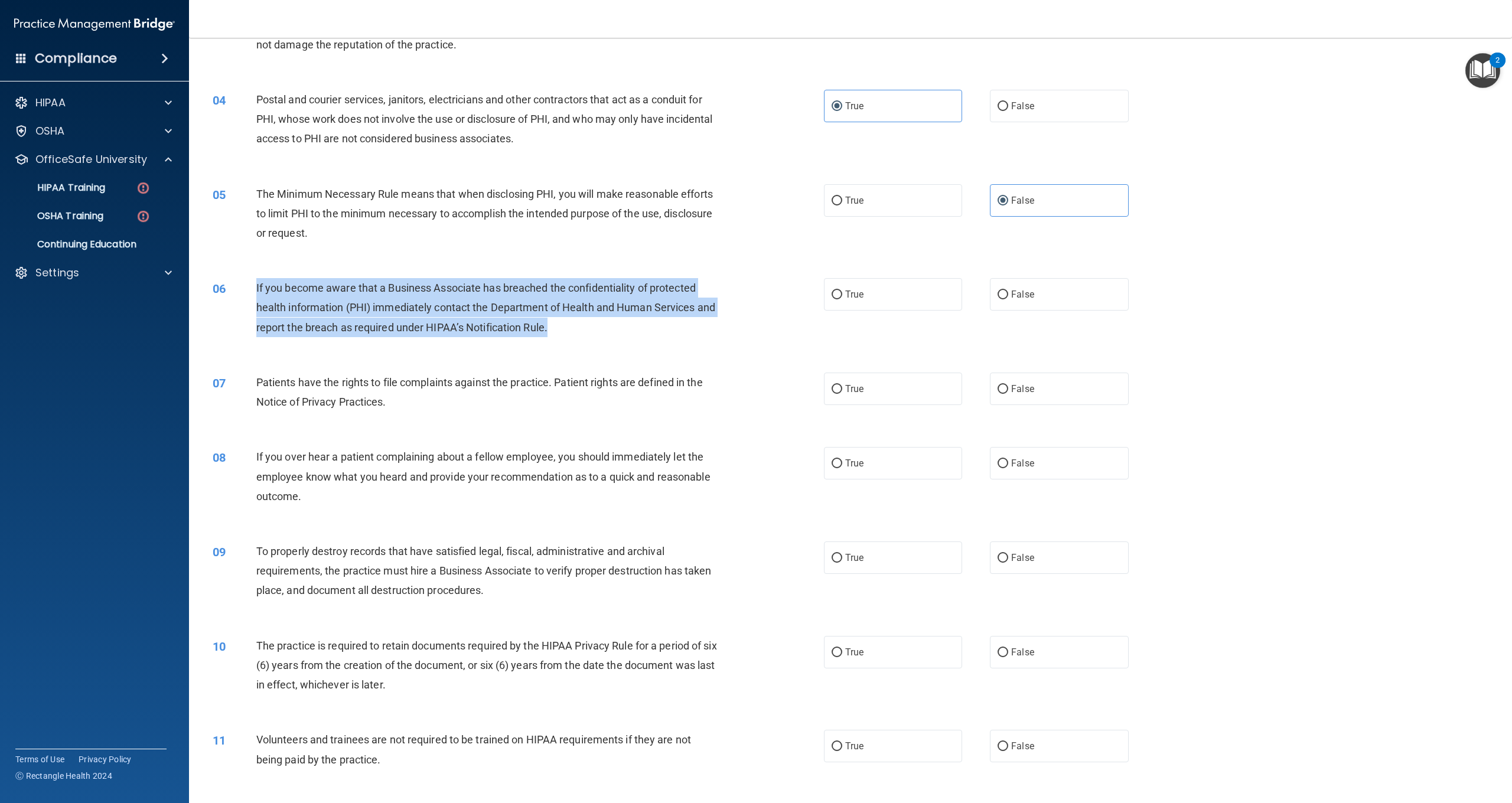
drag, startPoint x: 253, startPoint y: 283, endPoint x: 498, endPoint y: 303, distance: 245.8
click at [547, 329] on div "06 If you become aware that a Business Associate has breached the confidentiali…" at bounding box center [518, 311] width 647 height 65
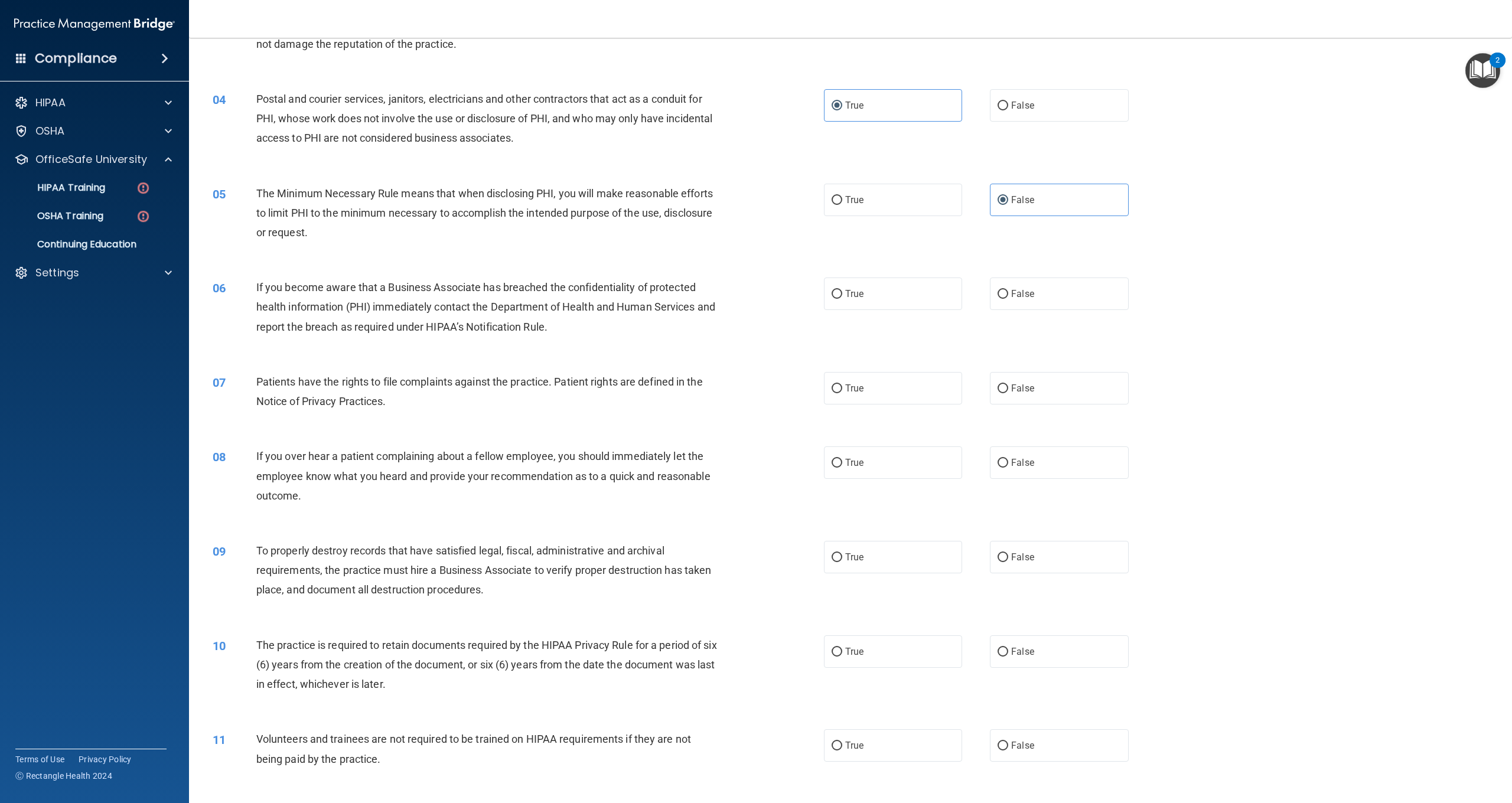
click at [625, 333] on div "If you become aware that a Business Associate has breached the confidentiality …" at bounding box center [492, 307] width 472 height 59
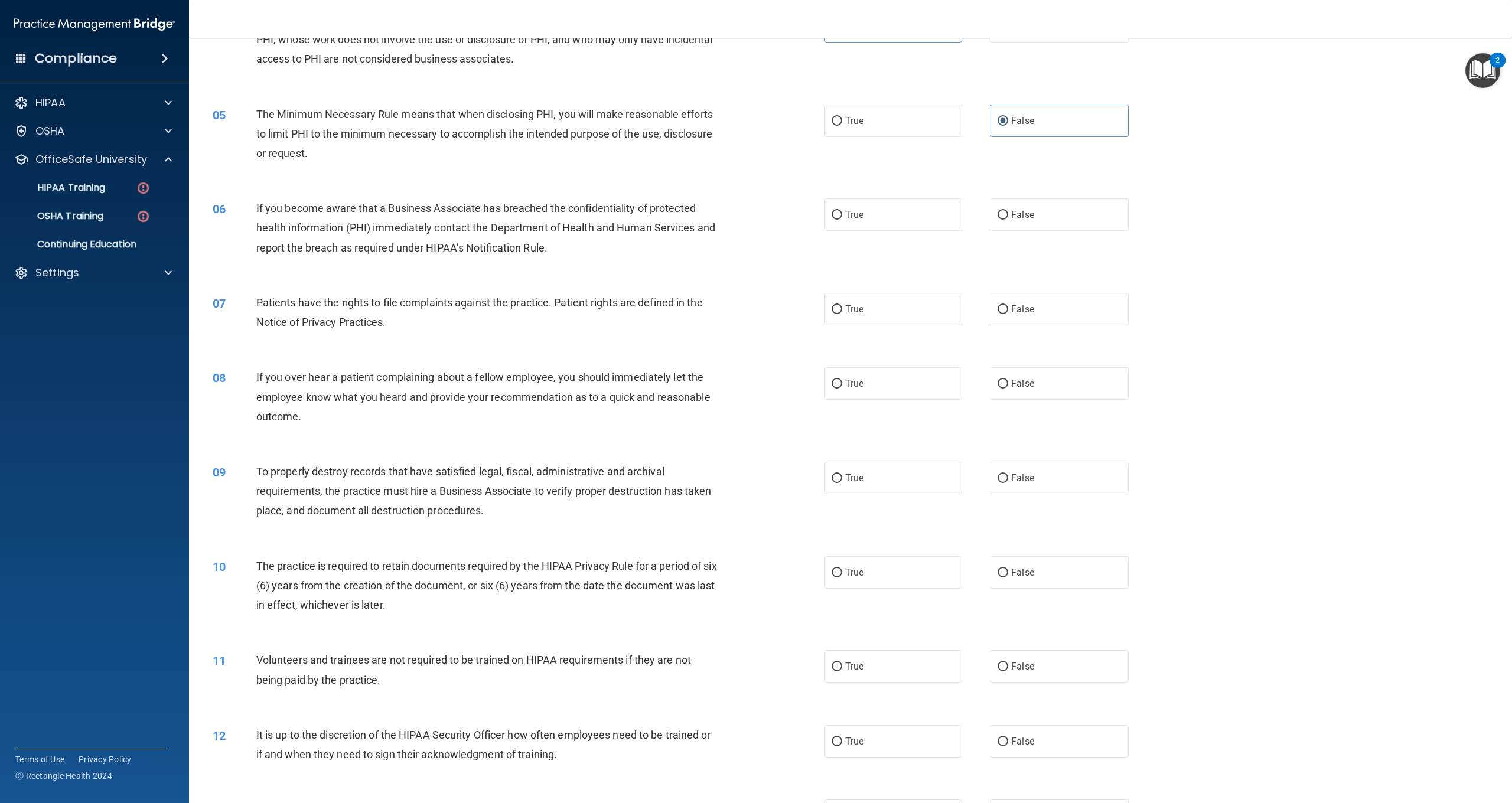
scroll to position [328, 0]
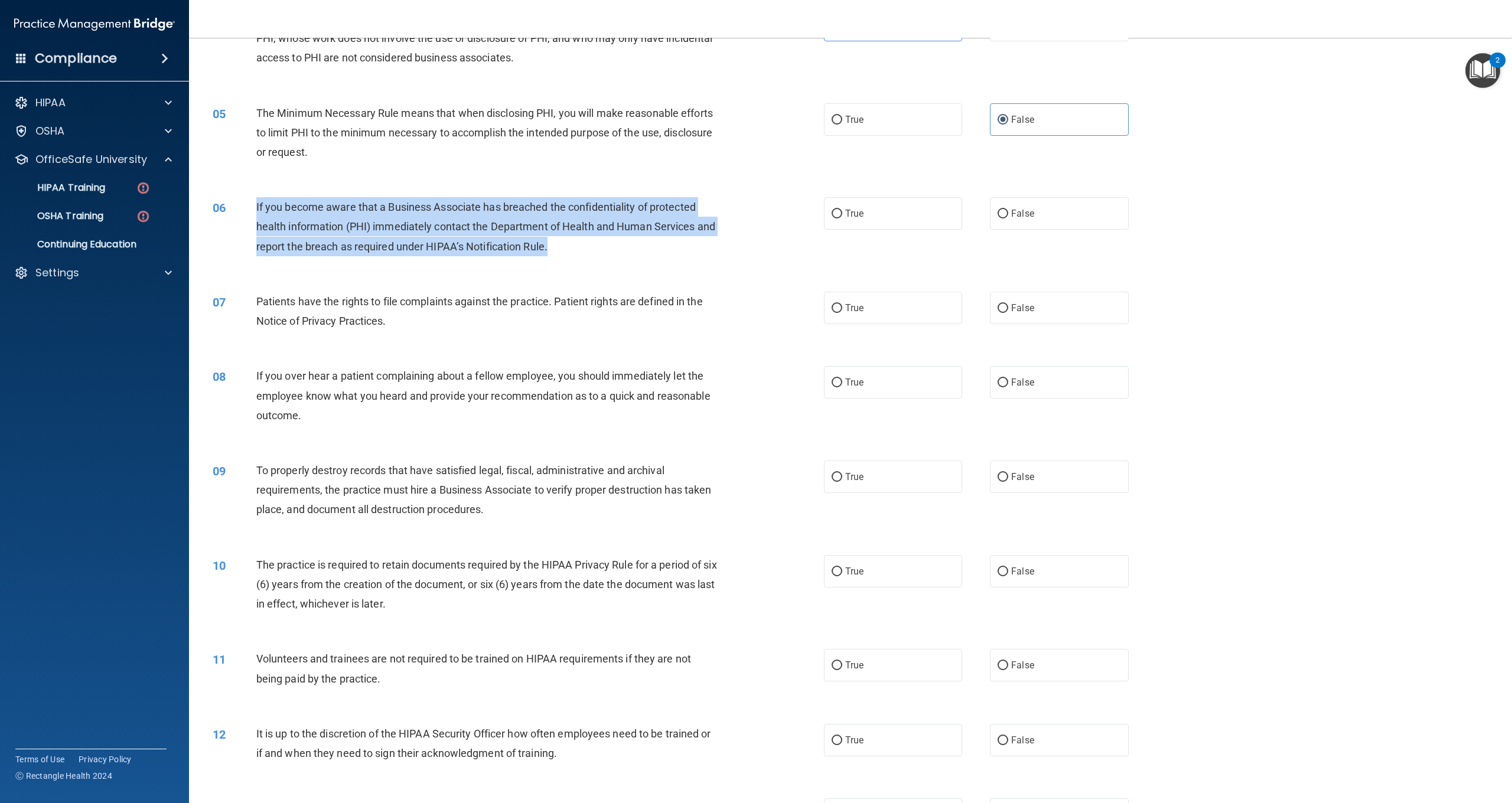
drag, startPoint x: 549, startPoint y: 246, endPoint x: 257, endPoint y: 211, distance: 294.1
click at [257, 211] on span "If you become aware that a Business Associate has breached the confidentiality …" at bounding box center [486, 226] width 459 height 51
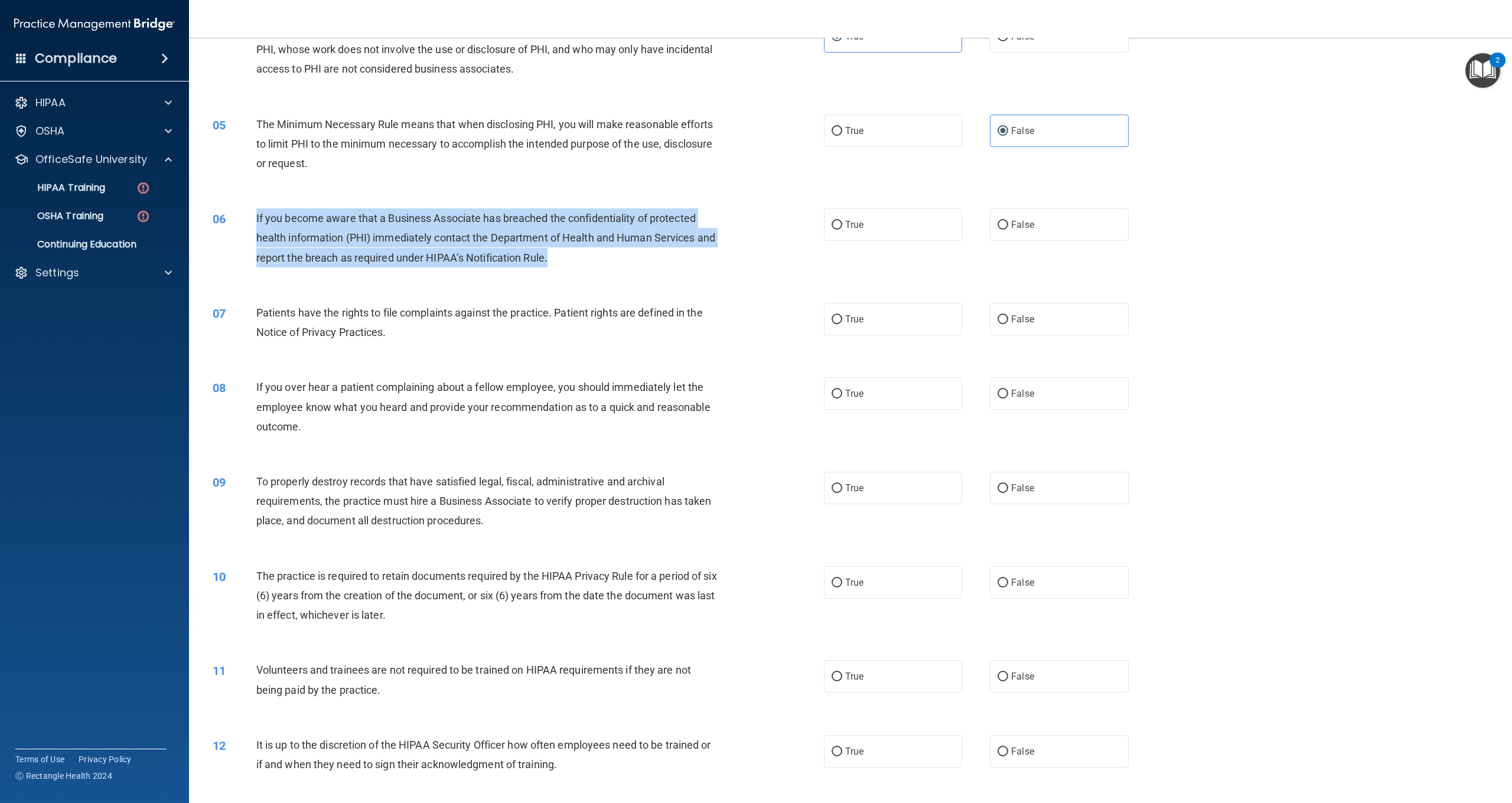
scroll to position [315, 0]
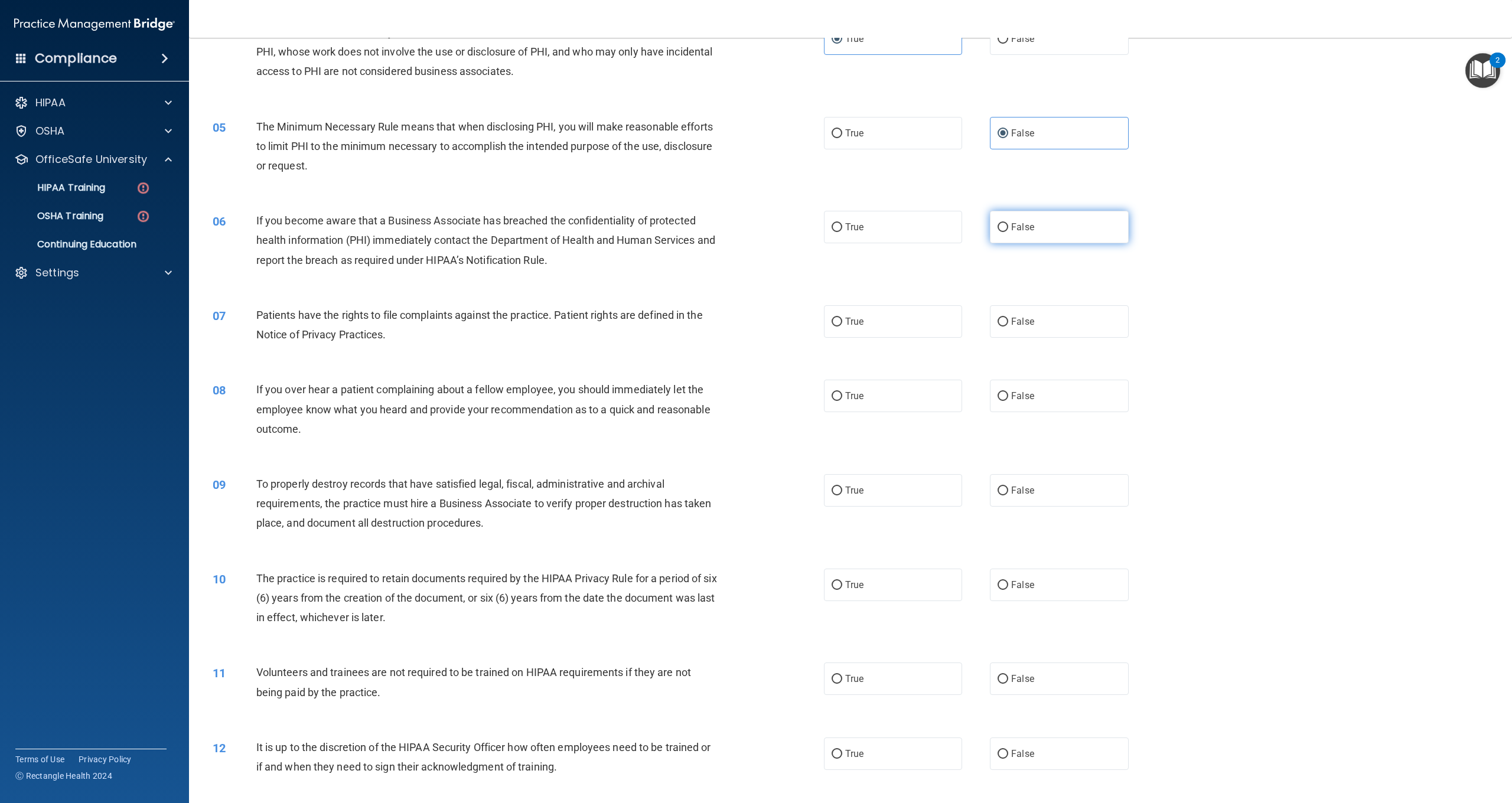
click at [1043, 234] on label "False" at bounding box center [1059, 227] width 138 height 33
click at [1008, 232] on input "False" at bounding box center [1003, 228] width 10 height 9
radio input "true"
click at [405, 332] on div "Patients have the rights to file complaints against the practice. Patient right…" at bounding box center [492, 325] width 472 height 39
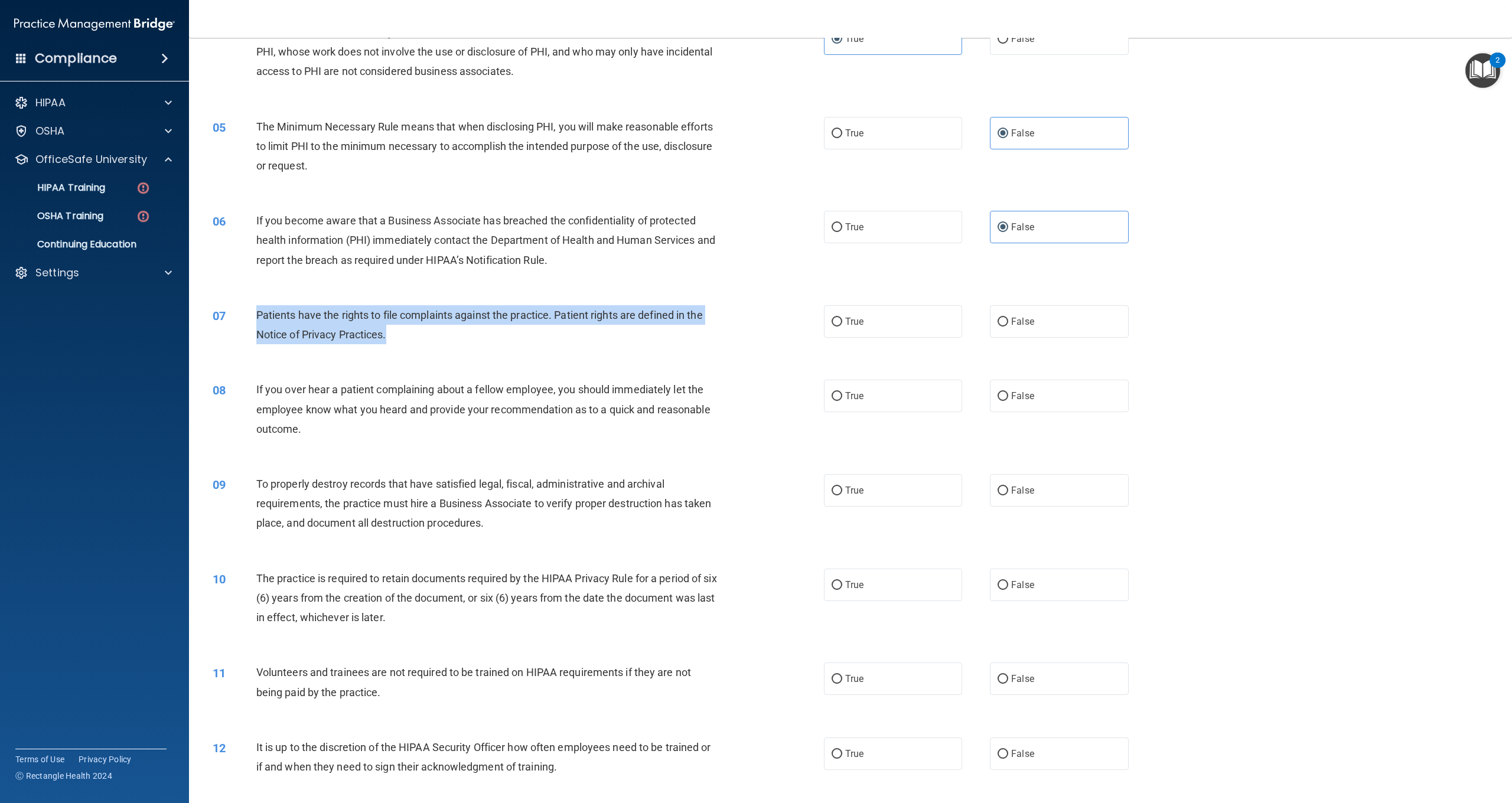
drag, startPoint x: 394, startPoint y: 333, endPoint x: 257, endPoint y: 313, distance: 138.5
click at [257, 313] on div "Patients have the rights to file complaints against the practice. Patient right…" at bounding box center [492, 325] width 472 height 39
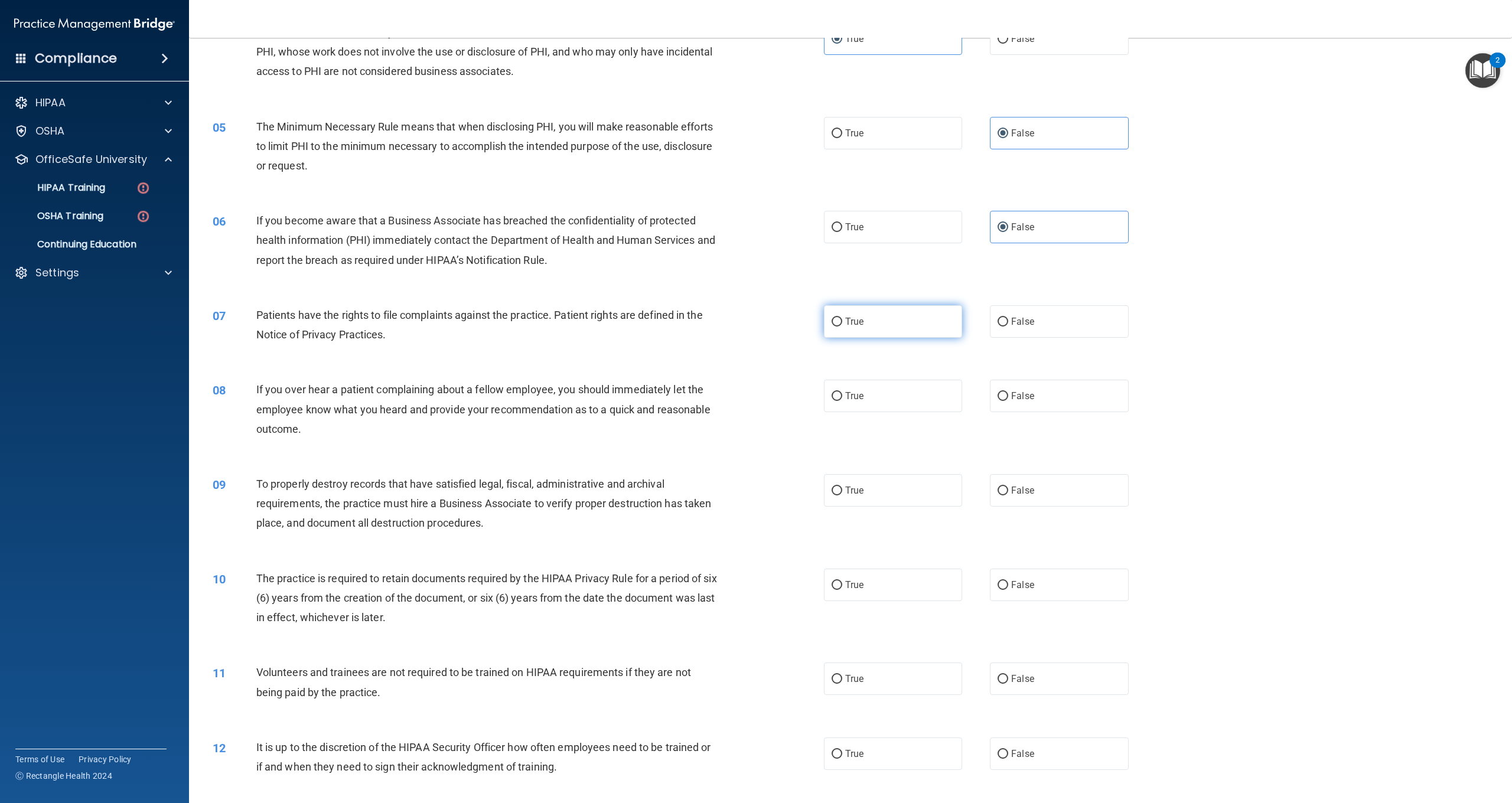
click at [847, 324] on span "True" at bounding box center [854, 321] width 19 height 11
click at [842, 324] on input "True" at bounding box center [837, 323] width 10 height 9
radio input "true"
click at [312, 428] on div "If you over hear a patient complaining about a fellow employee, you should imme…" at bounding box center [492, 409] width 472 height 59
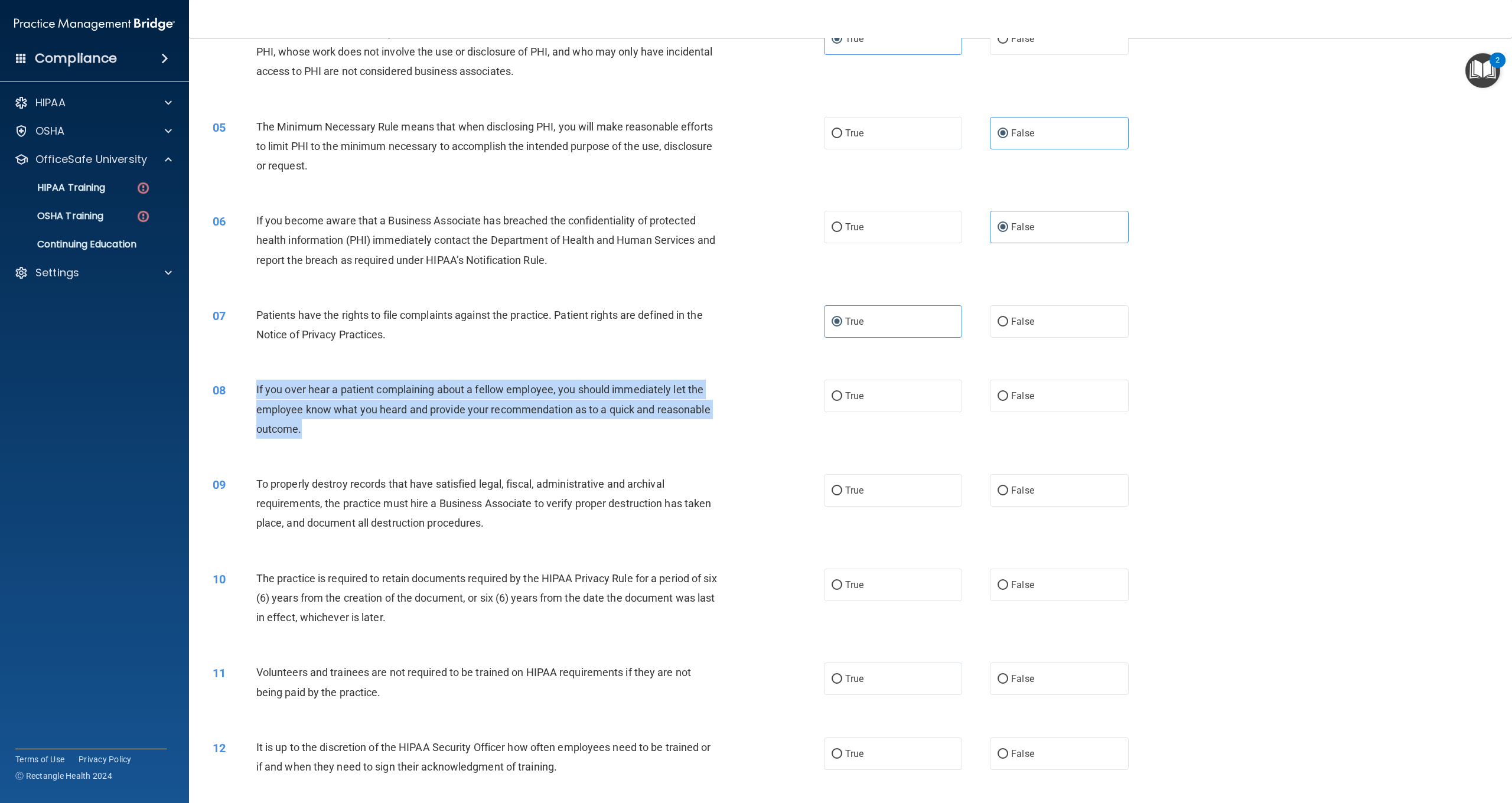
drag, startPoint x: 301, startPoint y: 428, endPoint x: 257, endPoint y: 391, distance: 57.5
click at [257, 391] on span "If you over hear a patient complaining about a fellow employee, you should imme…" at bounding box center [483, 409] width 455 height 51
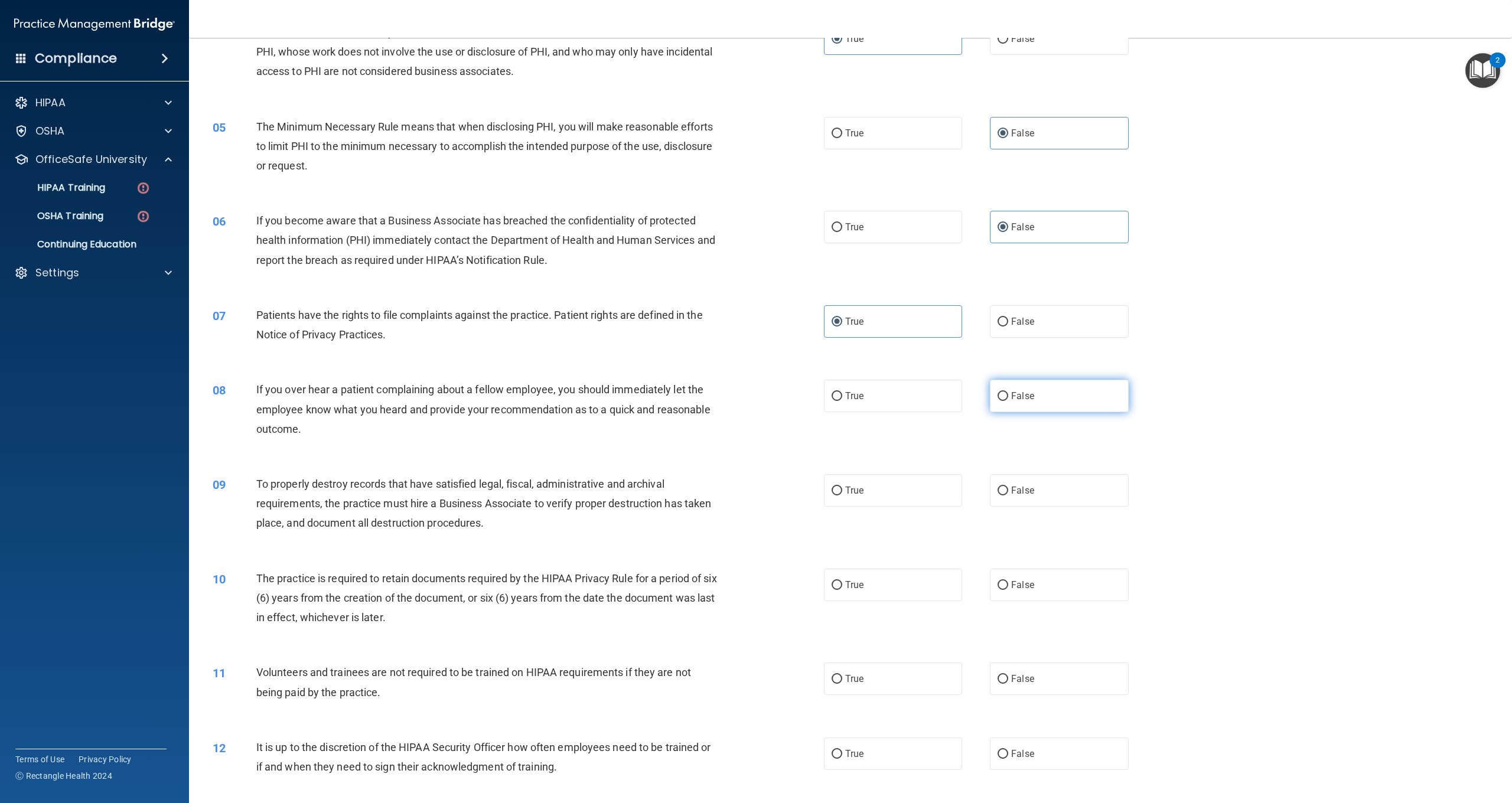
click at [1023, 401] on label "False" at bounding box center [1059, 396] width 138 height 33
click at [1008, 401] on input "False" at bounding box center [1003, 397] width 10 height 9
radio input "true"
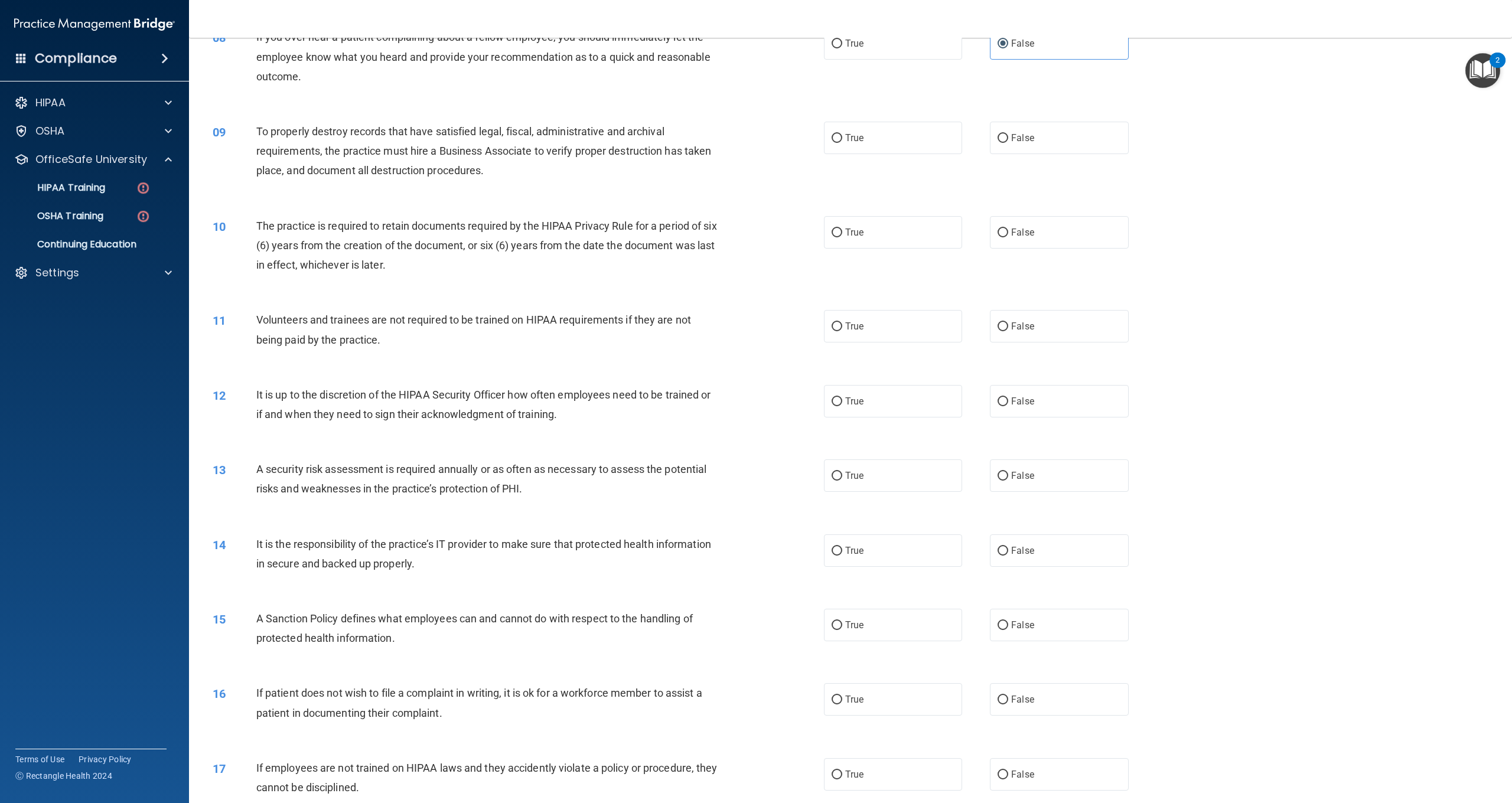
scroll to position [673, 0]
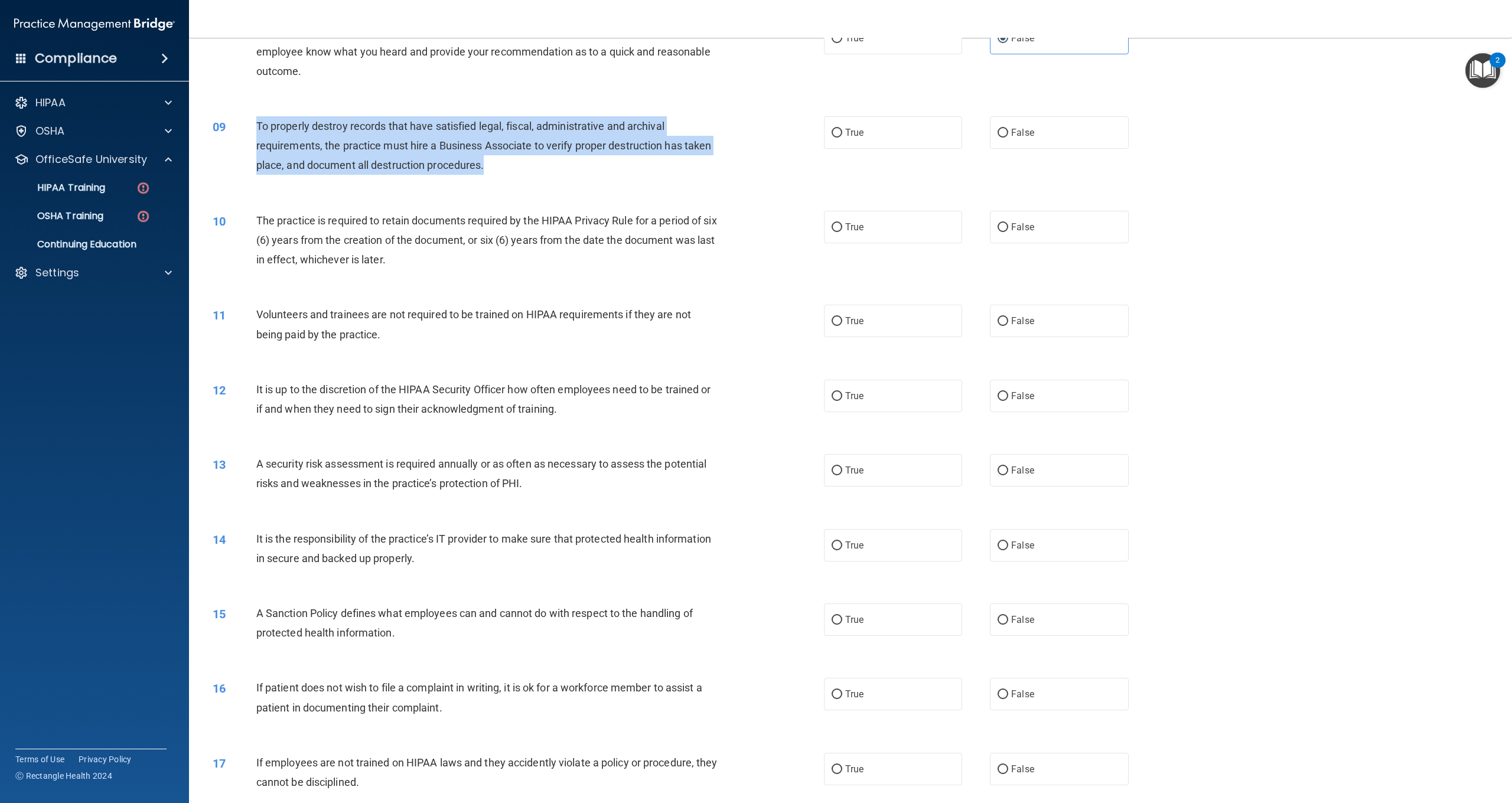
drag, startPoint x: 498, startPoint y: 165, endPoint x: 260, endPoint y: 125, distance: 241.3
click at [259, 125] on div "To properly destroy records that have satisfied legal, fiscal, administrative a…" at bounding box center [492, 146] width 472 height 59
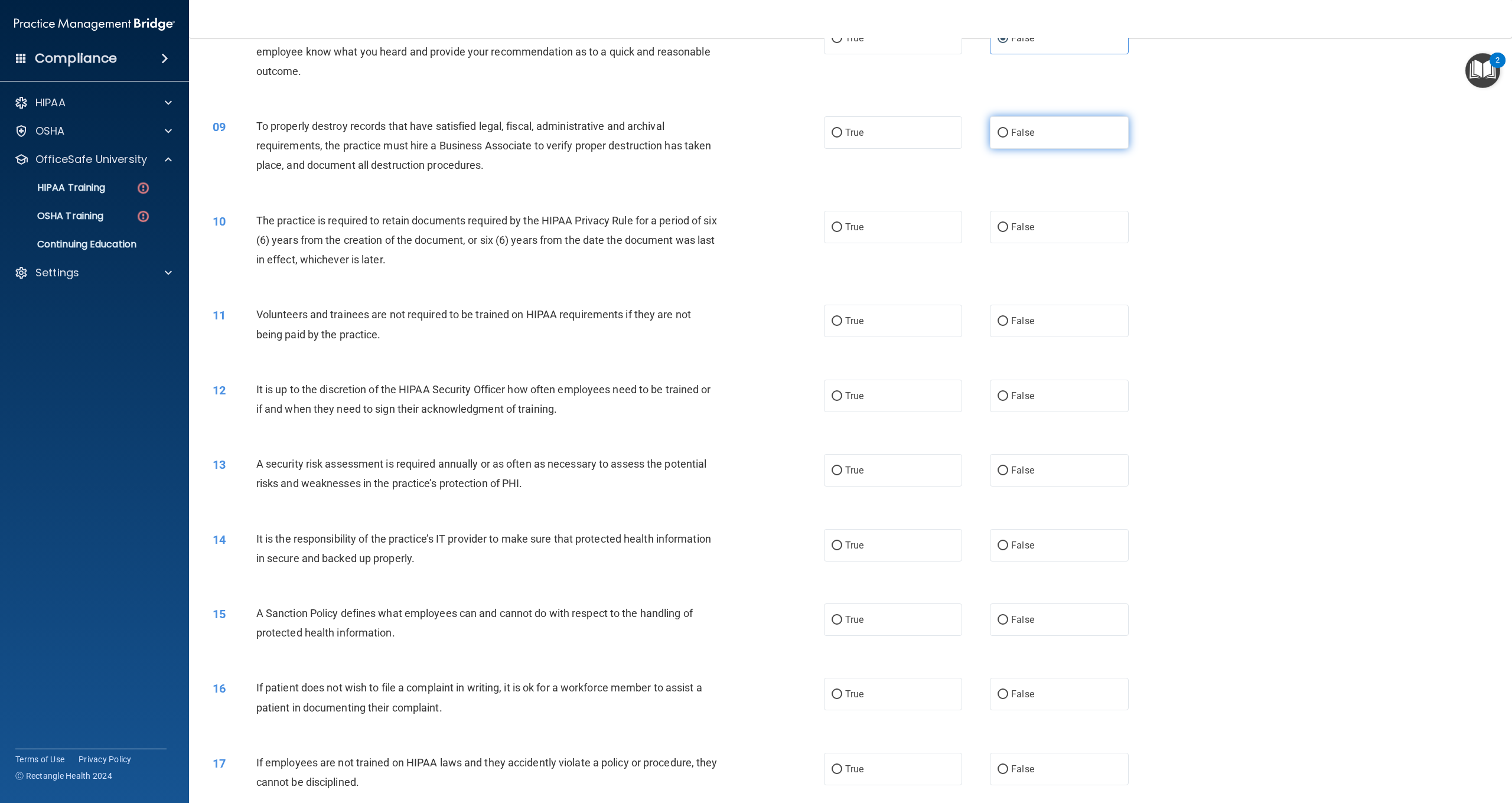
click at [1035, 128] on label "False" at bounding box center [1059, 133] width 138 height 33
click at [1008, 129] on input "False" at bounding box center [1003, 133] width 10 height 9
radio input "true"
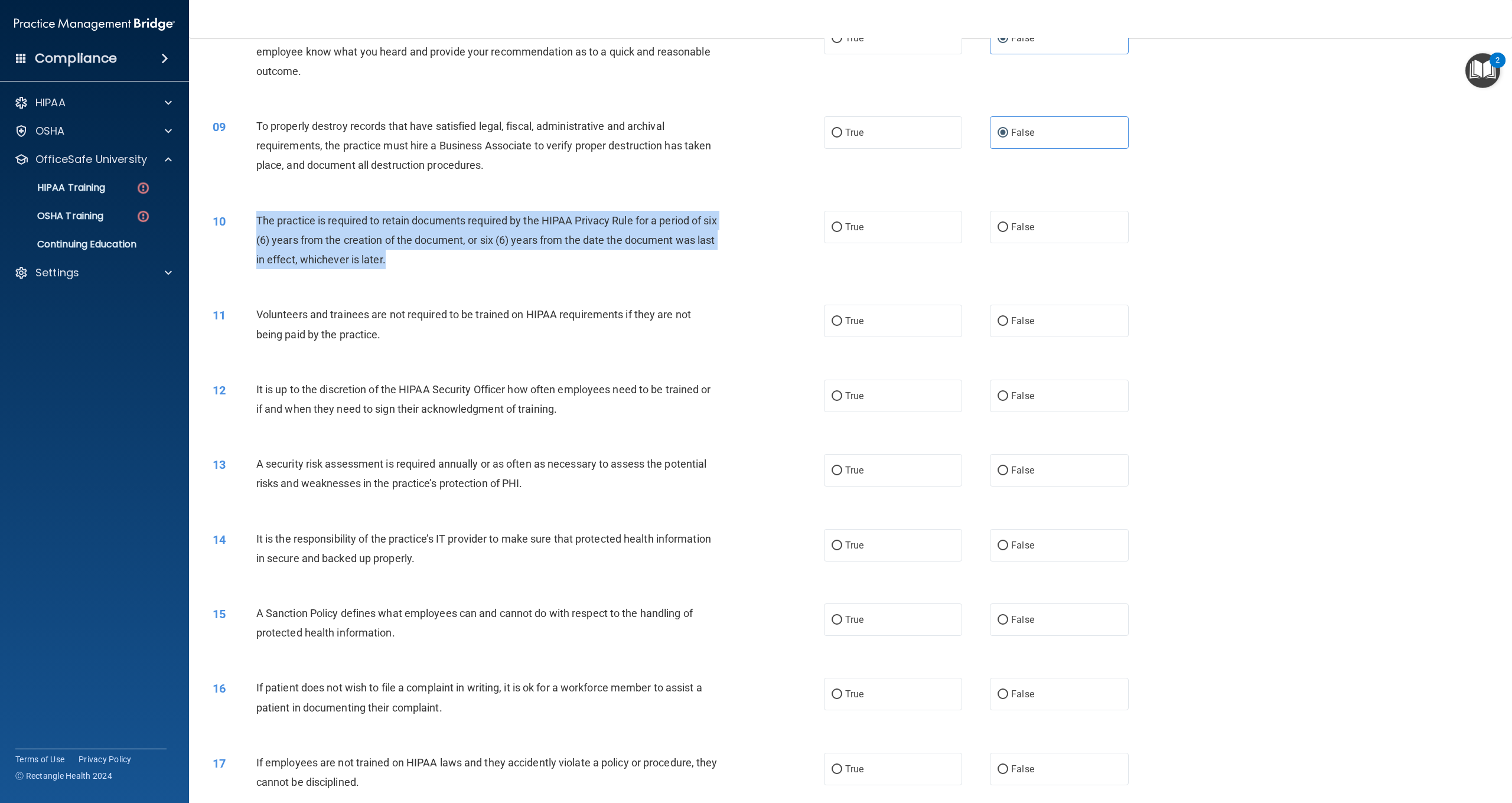
drag, startPoint x: 430, startPoint y: 258, endPoint x: 257, endPoint y: 218, distance: 177.6
click at [257, 218] on div "The practice is required to retain documents required by the HIPAA Privacy Rule…" at bounding box center [492, 240] width 472 height 59
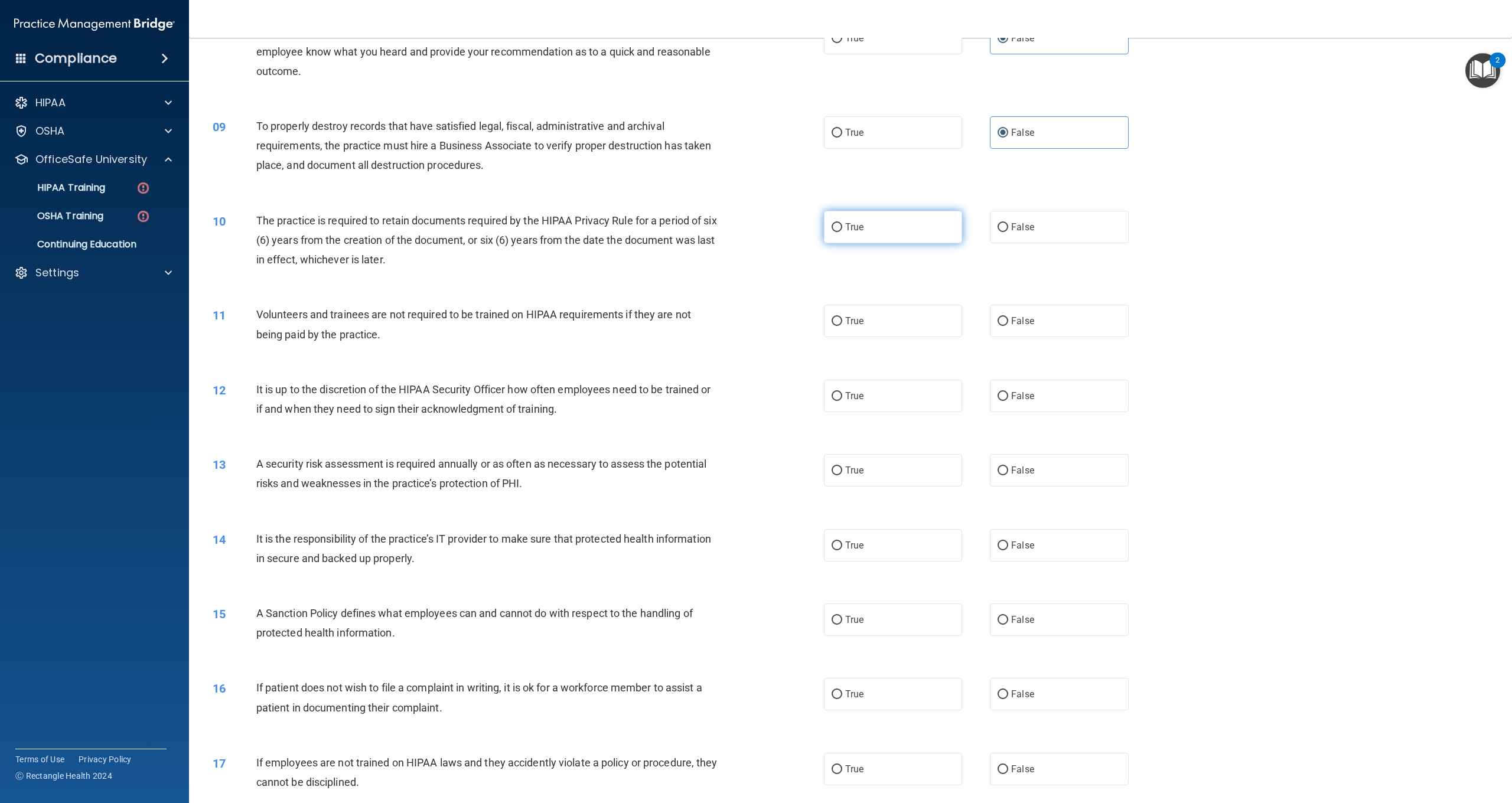
click at [891, 219] on label "True" at bounding box center [893, 227] width 138 height 33
click at [842, 223] on input "True" at bounding box center [837, 228] width 10 height 9
radio input "true"
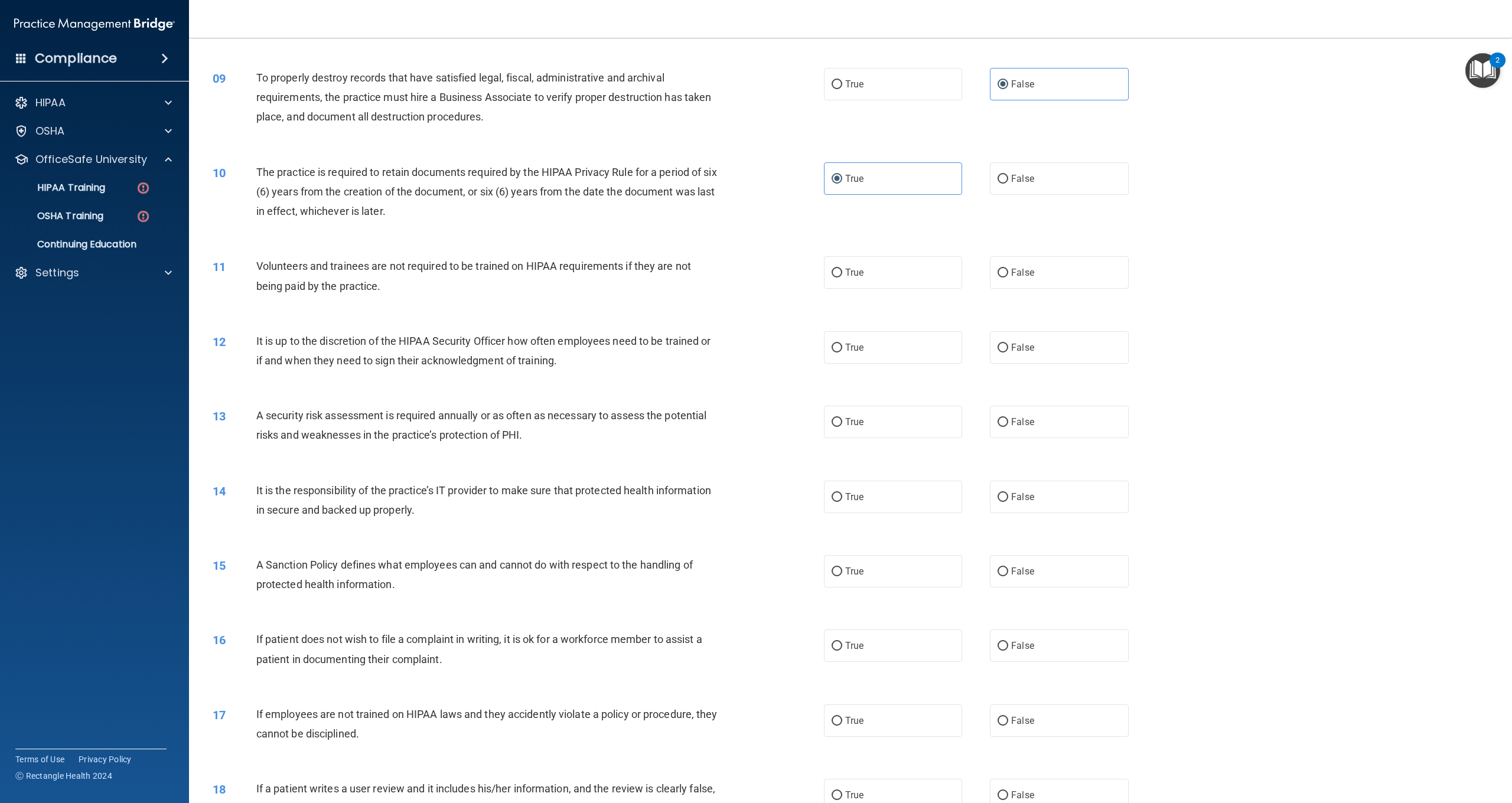
scroll to position [720, 0]
drag, startPoint x: 388, startPoint y: 283, endPoint x: 257, endPoint y: 264, distance: 132.4
click at [257, 264] on div "Volunteers and trainees are not required to be trained on HIPAA requirements if…" at bounding box center [492, 277] width 472 height 39
click at [1019, 268] on span "False" at bounding box center [1023, 274] width 23 height 11
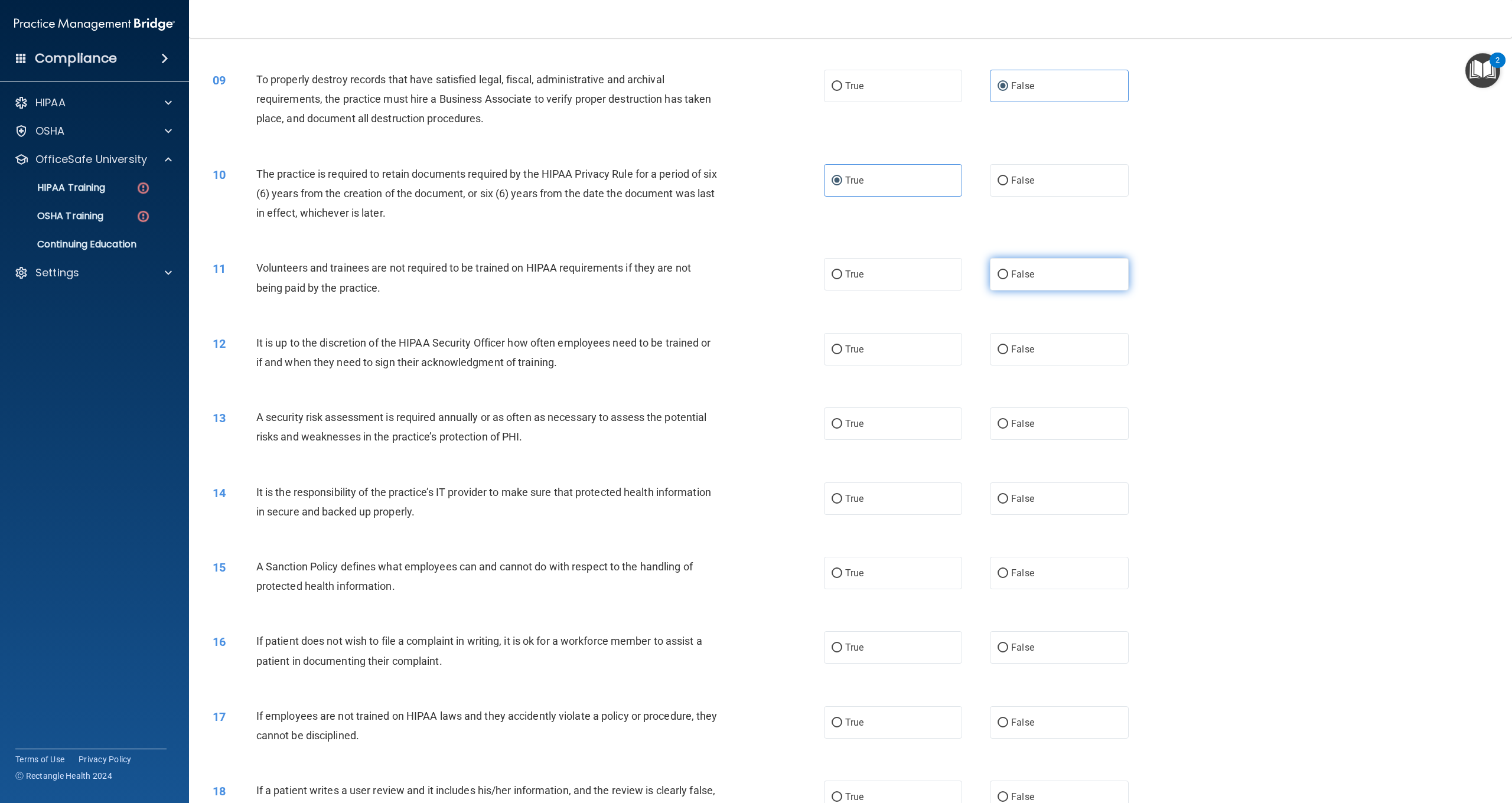
click at [1008, 271] on input "False" at bounding box center [1003, 275] width 10 height 9
radio input "true"
click at [568, 363] on div "It is up to the discretion of the HIPAA Security Officer how often employees ne…" at bounding box center [492, 352] width 472 height 39
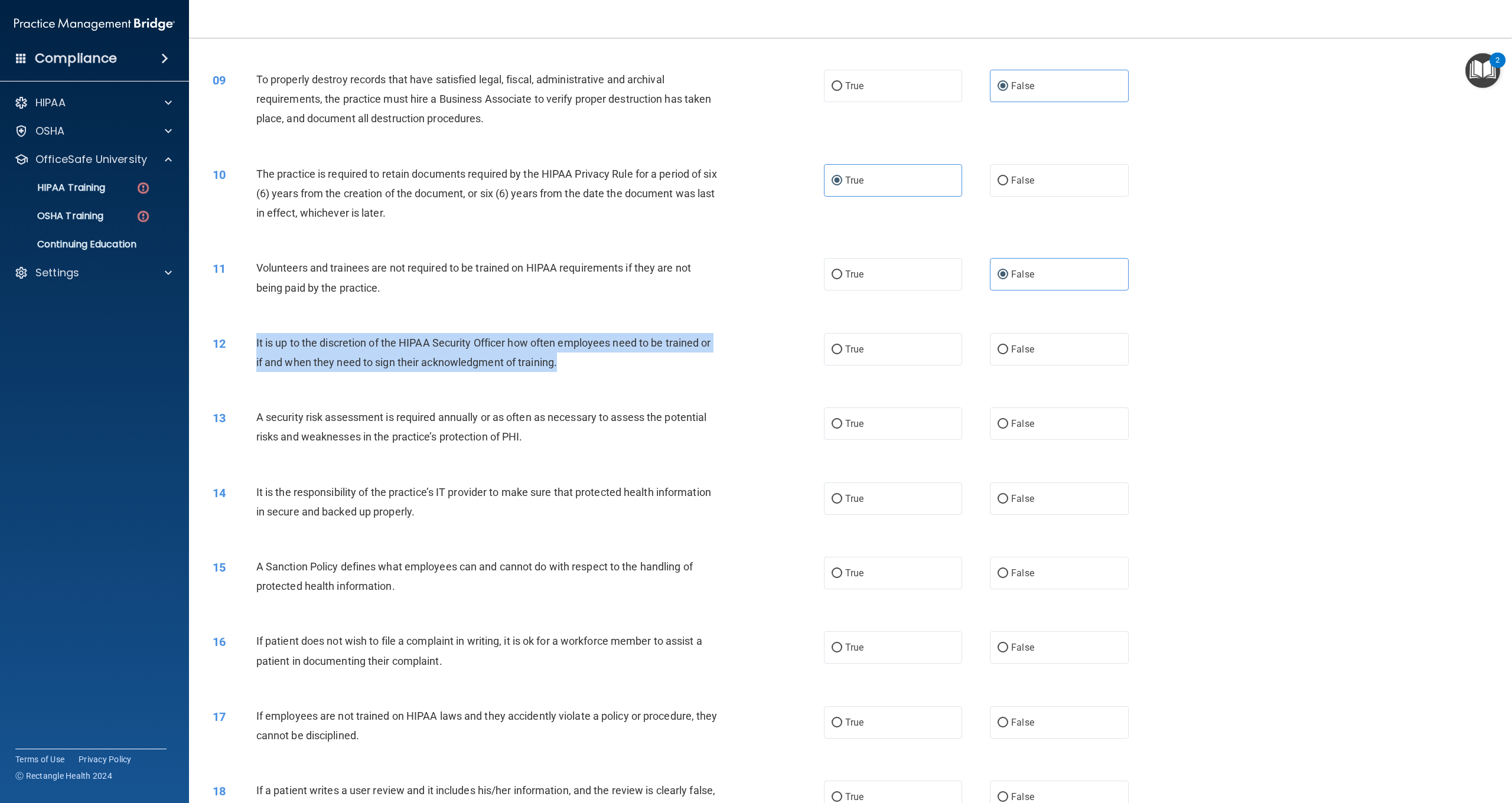
drag, startPoint x: 550, startPoint y: 358, endPoint x: 257, endPoint y: 342, distance: 293.4
click at [257, 341] on div "It is up to the discretion of the HIPAA Security Officer how often employees ne…" at bounding box center [492, 352] width 472 height 39
click at [1006, 346] on input "False" at bounding box center [1003, 350] width 10 height 9
radio input "true"
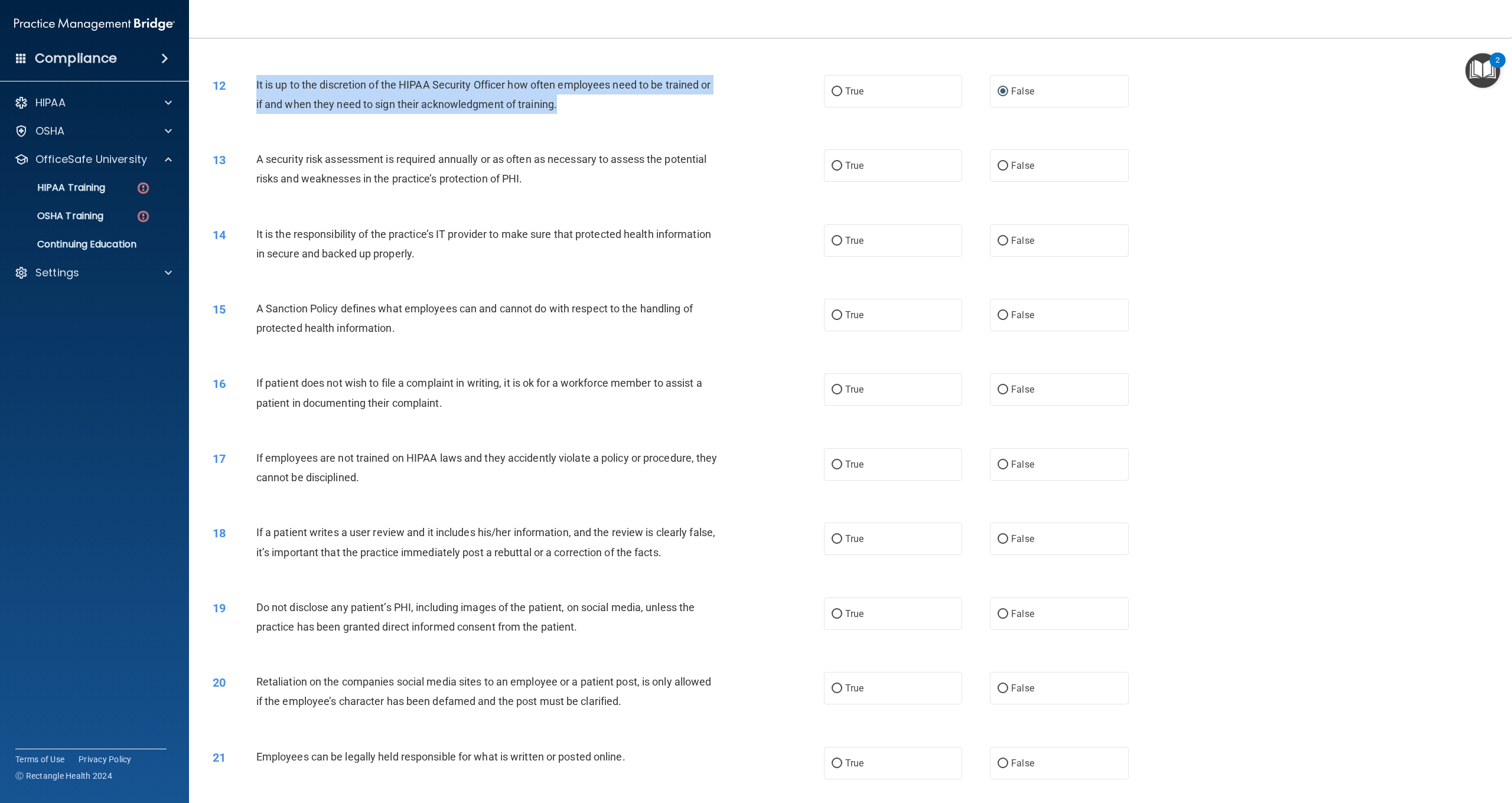
scroll to position [982, 0]
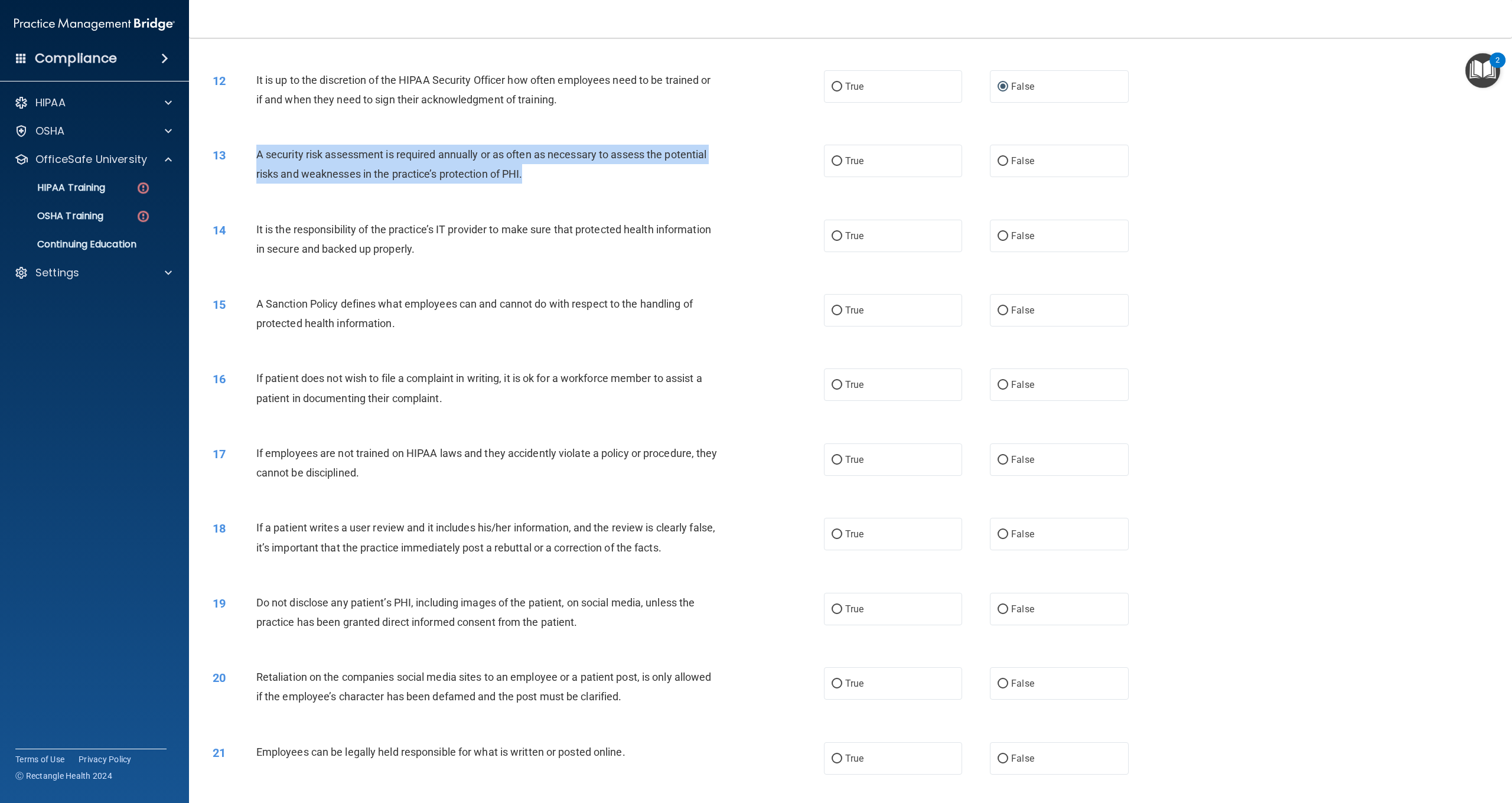
drag, startPoint x: 527, startPoint y: 171, endPoint x: 257, endPoint y: 154, distance: 270.5
click at [257, 154] on div "A security risk assessment is required annually or as often as necessary to ass…" at bounding box center [492, 164] width 472 height 39
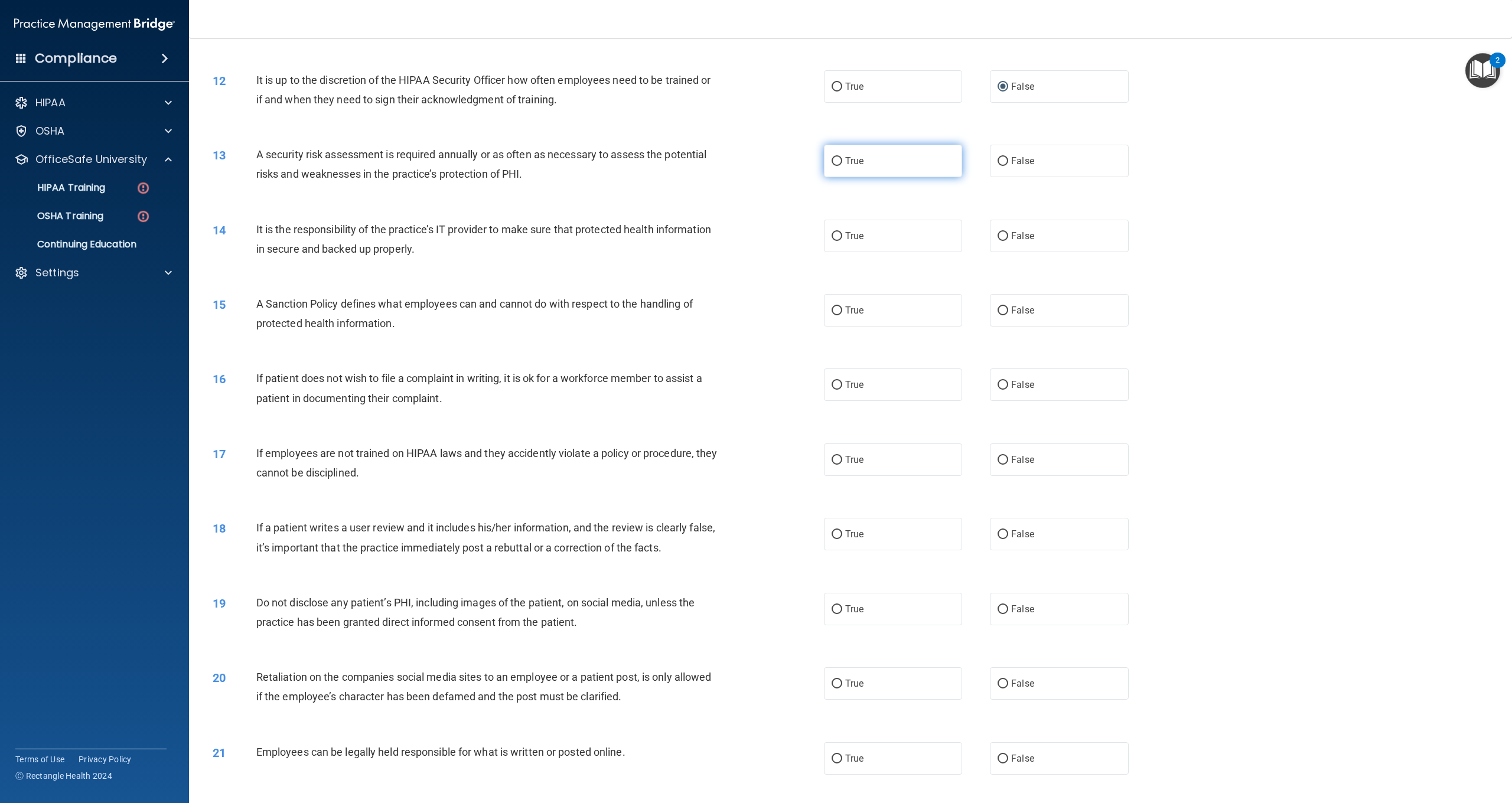
click at [913, 167] on label "True" at bounding box center [893, 161] width 138 height 33
click at [842, 166] on input "True" at bounding box center [837, 162] width 10 height 9
radio input "true"
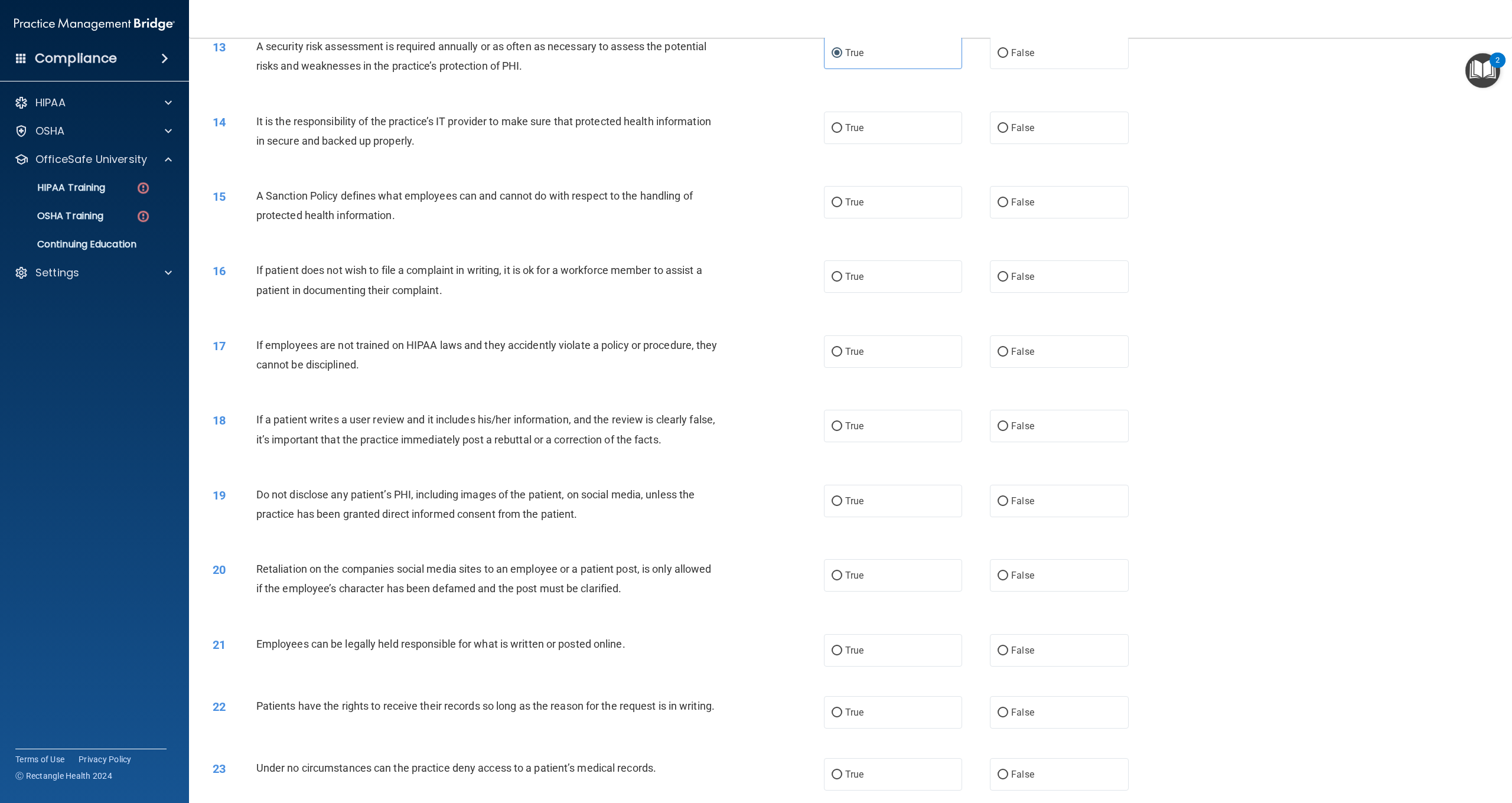
scroll to position [1097, 0]
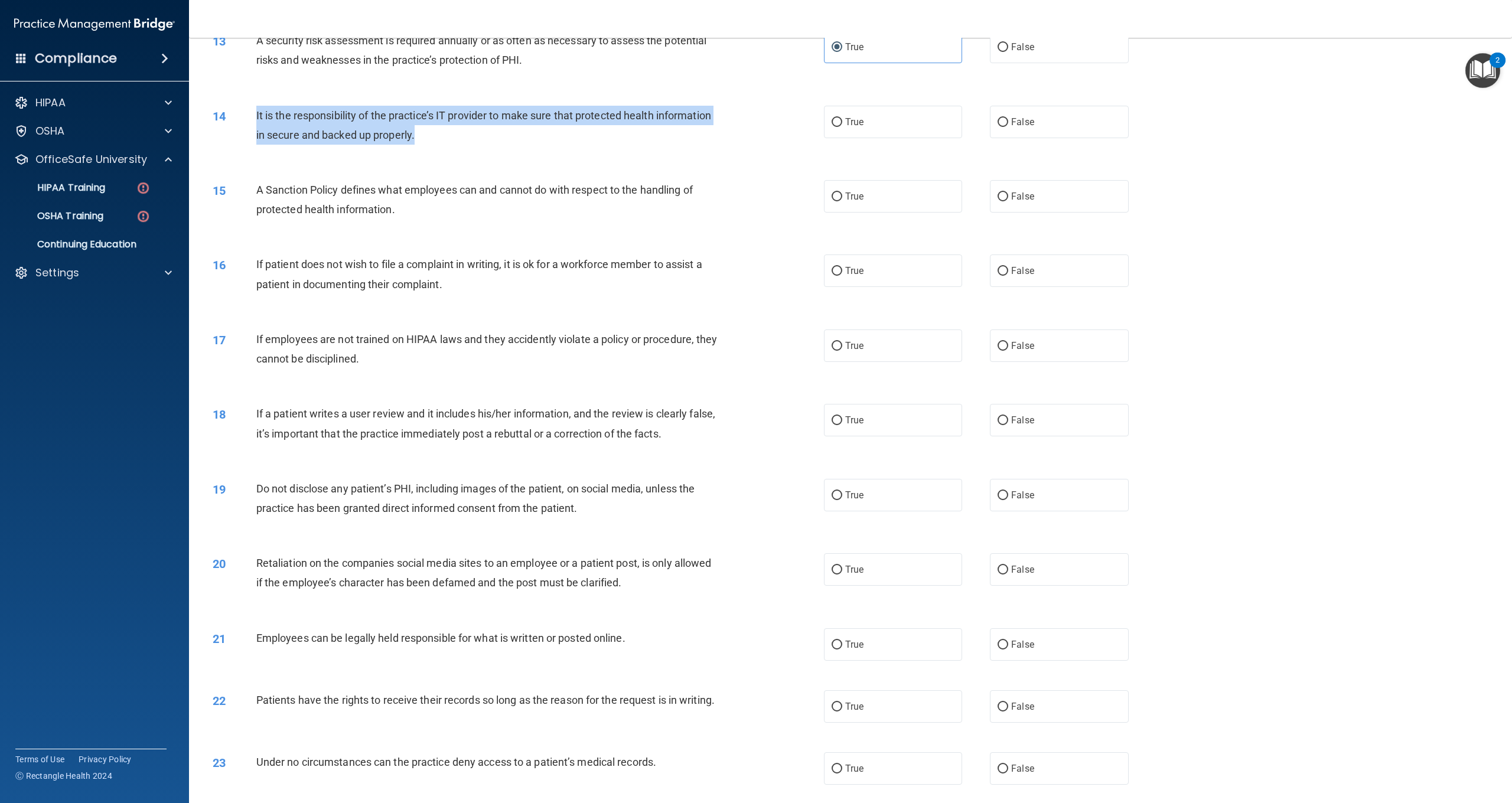
drag, startPoint x: 426, startPoint y: 133, endPoint x: 257, endPoint y: 113, distance: 170.2
click at [257, 113] on div "It is the responsibility of the practice’s IT provider to make sure that protec…" at bounding box center [492, 125] width 472 height 39
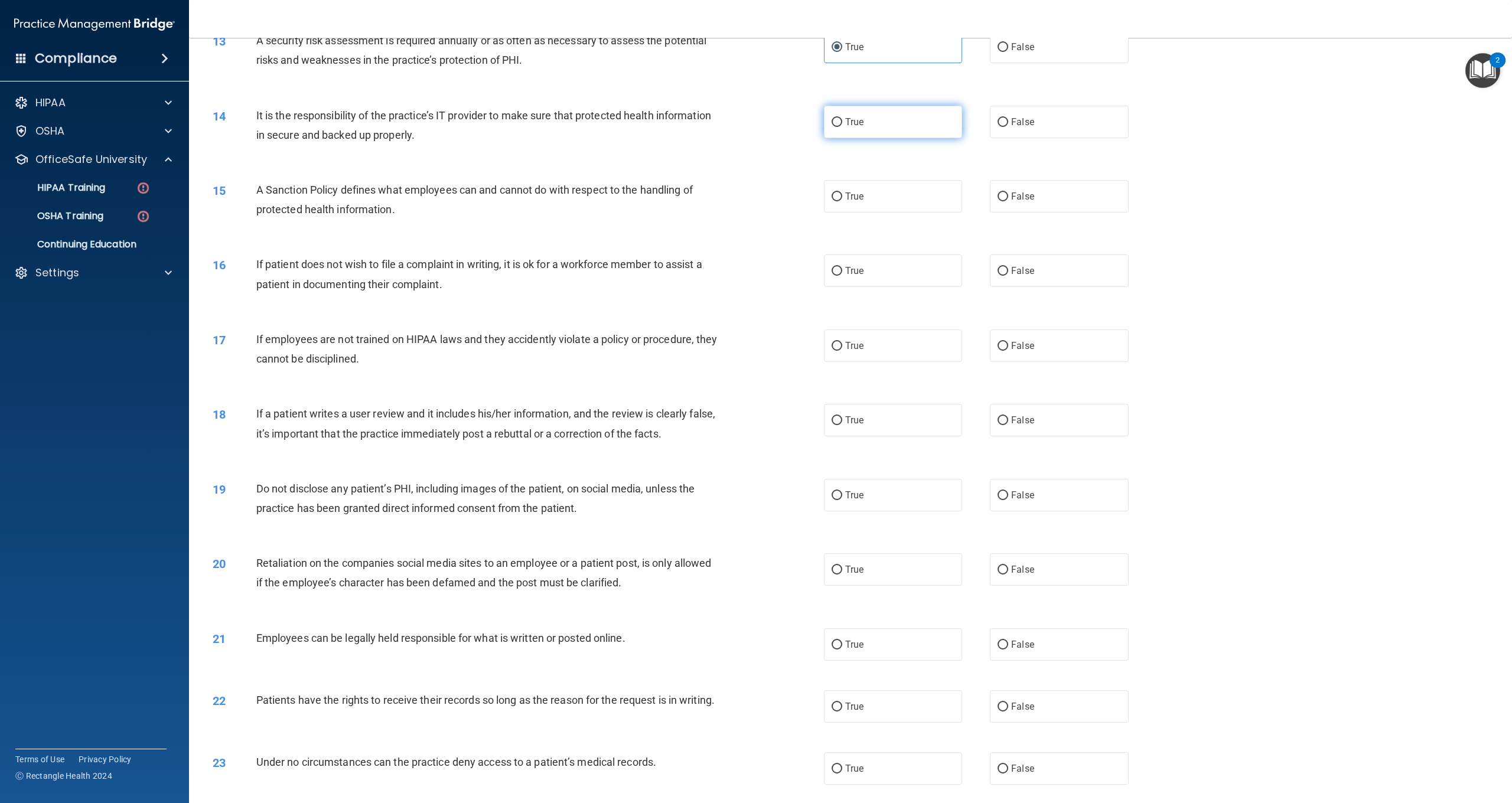
click at [875, 125] on label "True" at bounding box center [893, 122] width 138 height 33
click at [842, 125] on input "True" at bounding box center [837, 122] width 10 height 9
radio input "true"
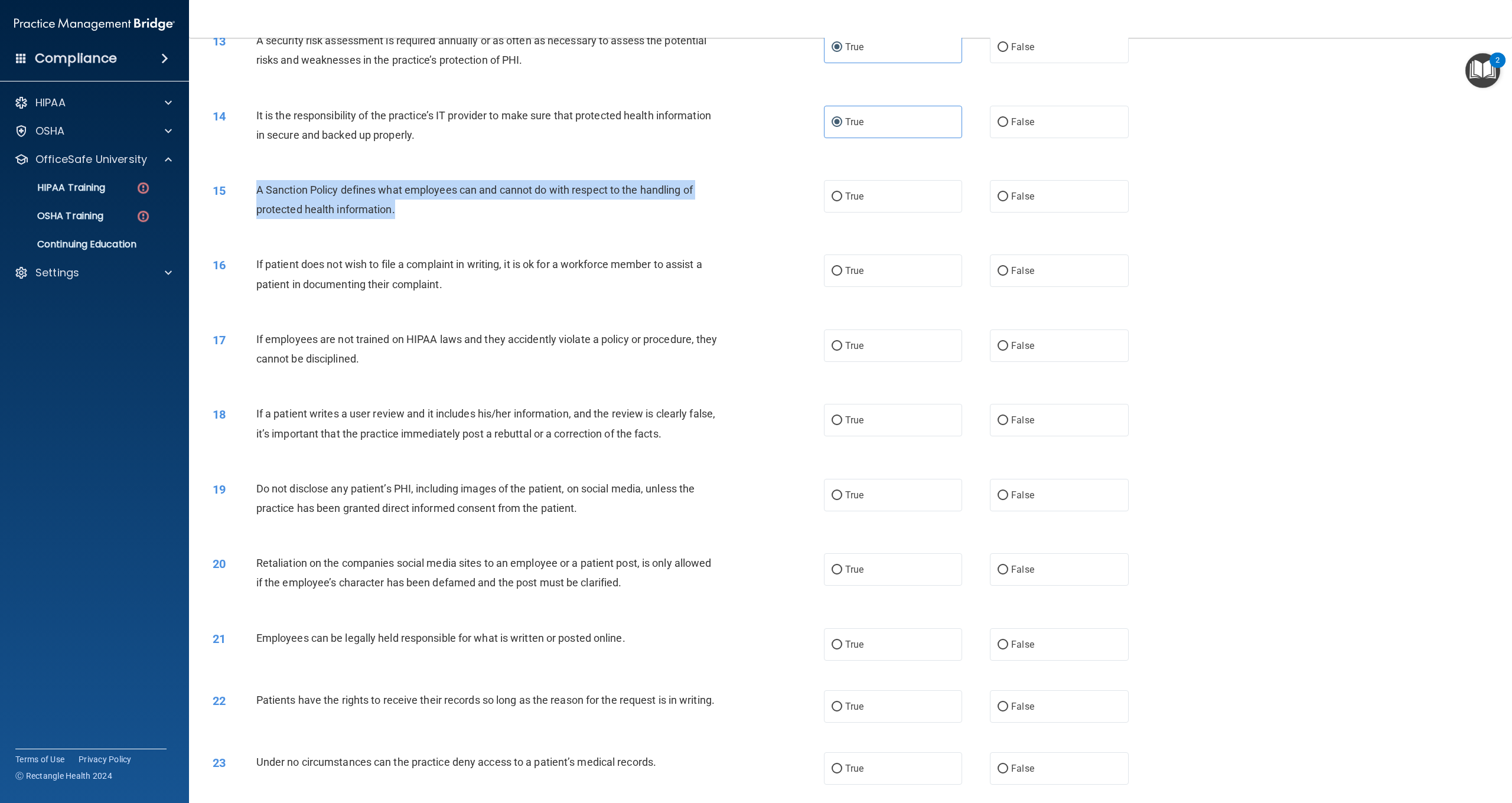
drag, startPoint x: 443, startPoint y: 205, endPoint x: 260, endPoint y: 185, distance: 184.1
click at [260, 185] on div "A Sanction Policy defines what employees can and cannot do with respect to the …" at bounding box center [492, 199] width 472 height 39
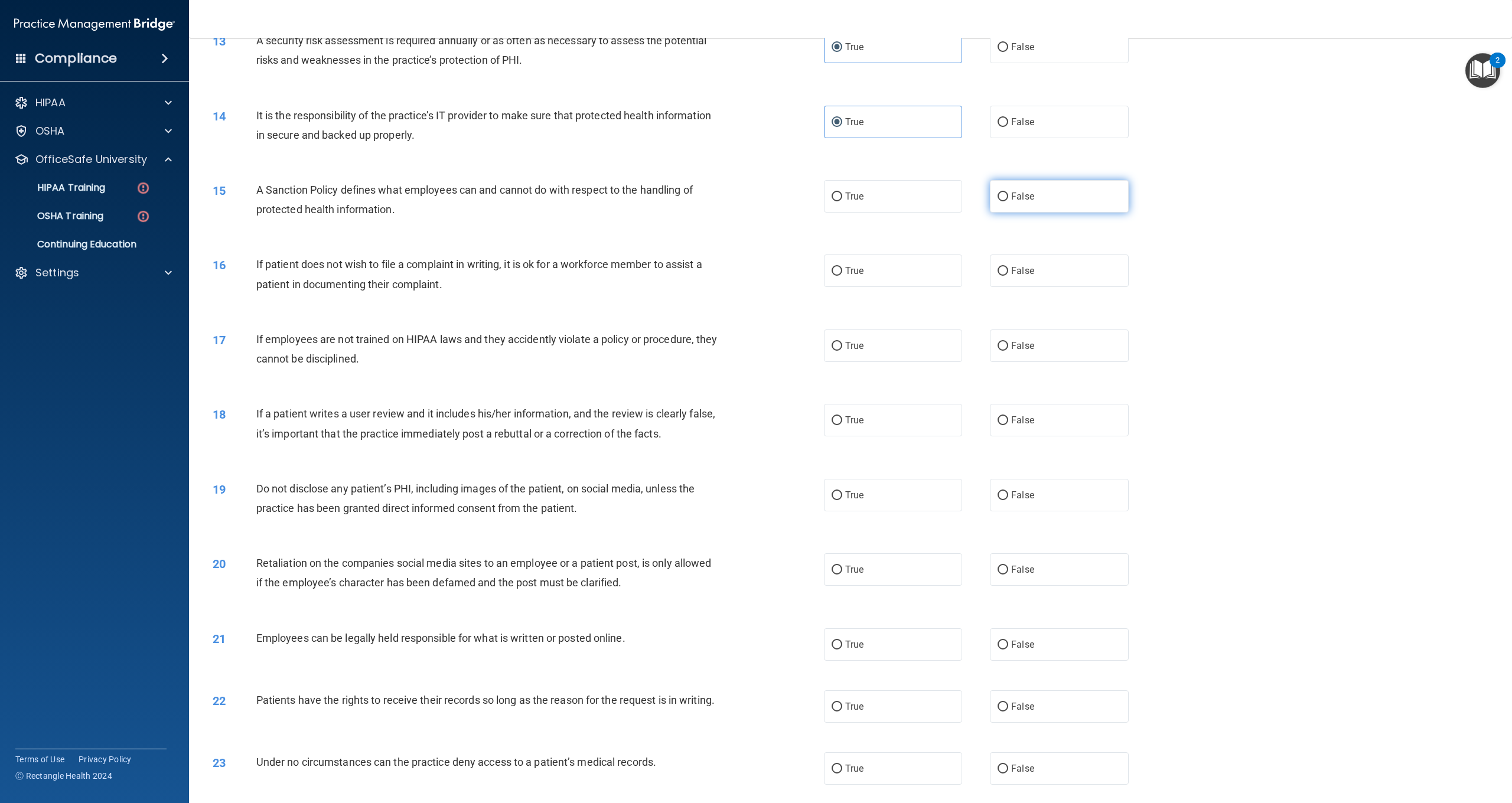
click at [1059, 193] on label "False" at bounding box center [1059, 196] width 138 height 33
click at [1008, 193] on input "False" at bounding box center [1003, 197] width 10 height 9
radio input "true"
click at [452, 280] on div "If patient does not wish to file a complaint in writing, it is ok for a workfor…" at bounding box center [492, 274] width 472 height 39
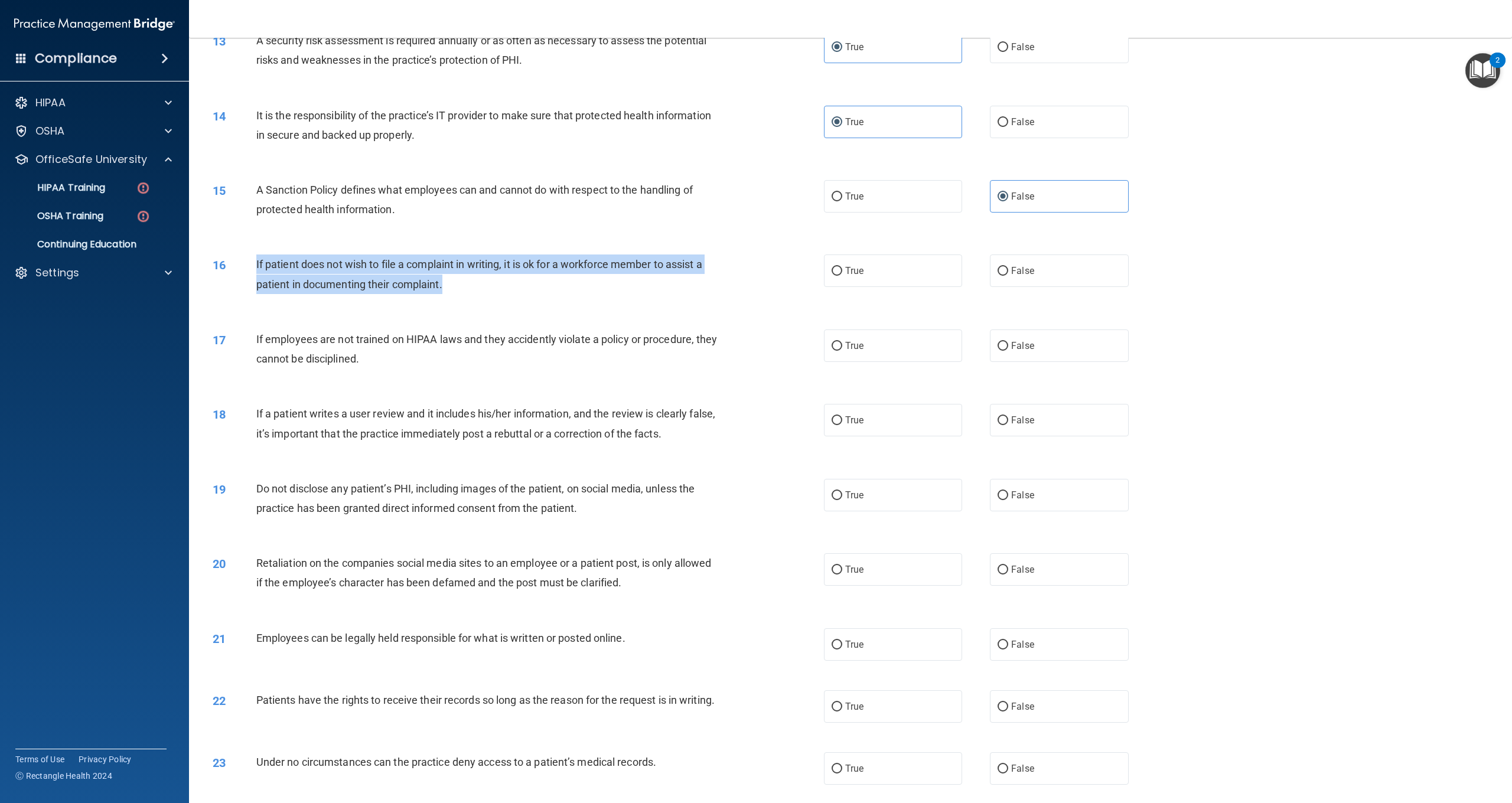
drag, startPoint x: 452, startPoint y: 281, endPoint x: 263, endPoint y: 264, distance: 189.8
click at [257, 264] on div "If patient does not wish to file a complaint in writing, it is ok for a workfor…" at bounding box center [492, 274] width 472 height 39
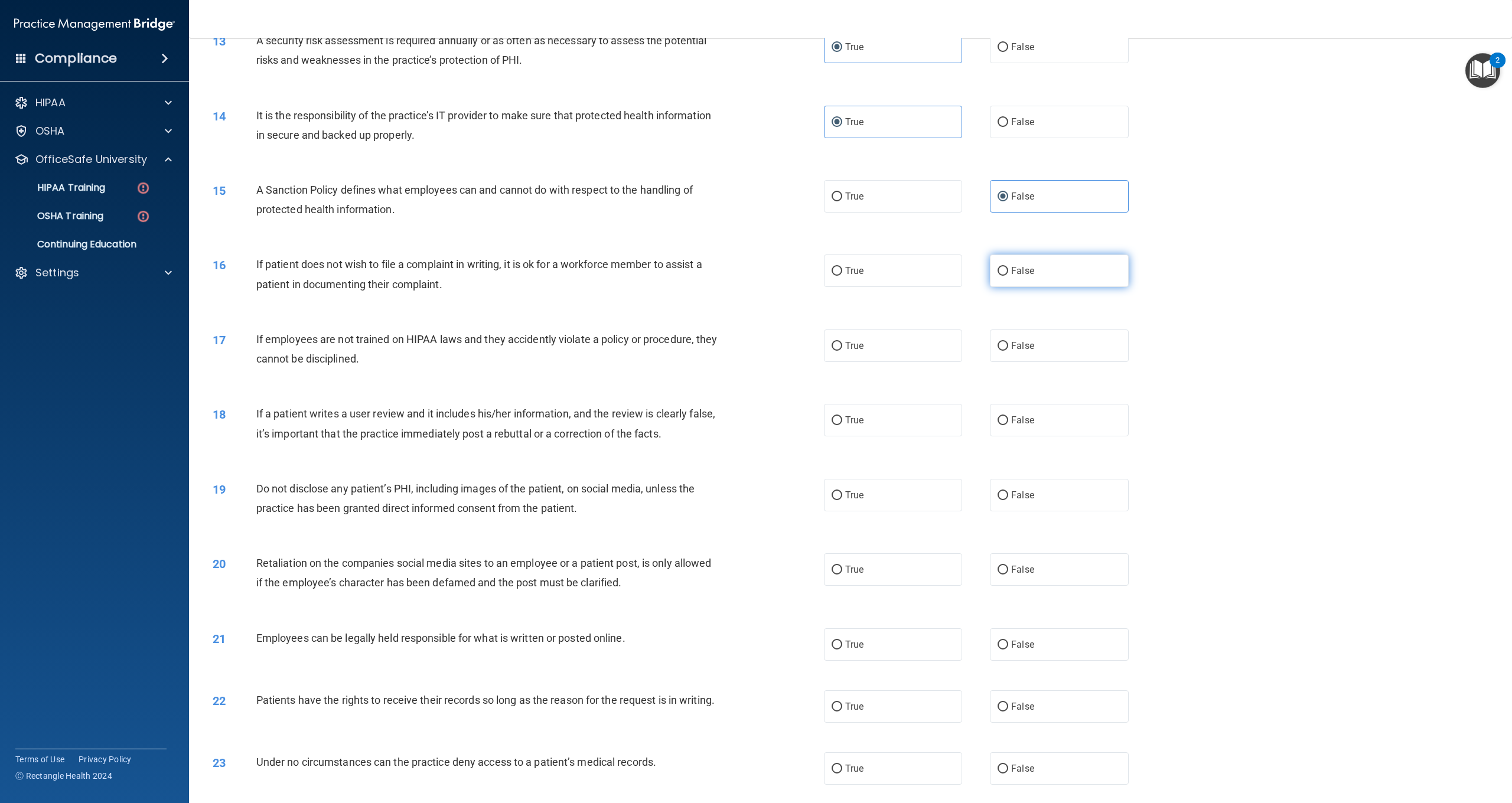
click at [1085, 271] on label "False" at bounding box center [1059, 271] width 138 height 33
click at [1008, 271] on input "False" at bounding box center [1003, 271] width 10 height 9
radio input "true"
click at [861, 197] on label "True" at bounding box center [893, 196] width 138 height 33
click at [842, 197] on input "True" at bounding box center [837, 197] width 10 height 9
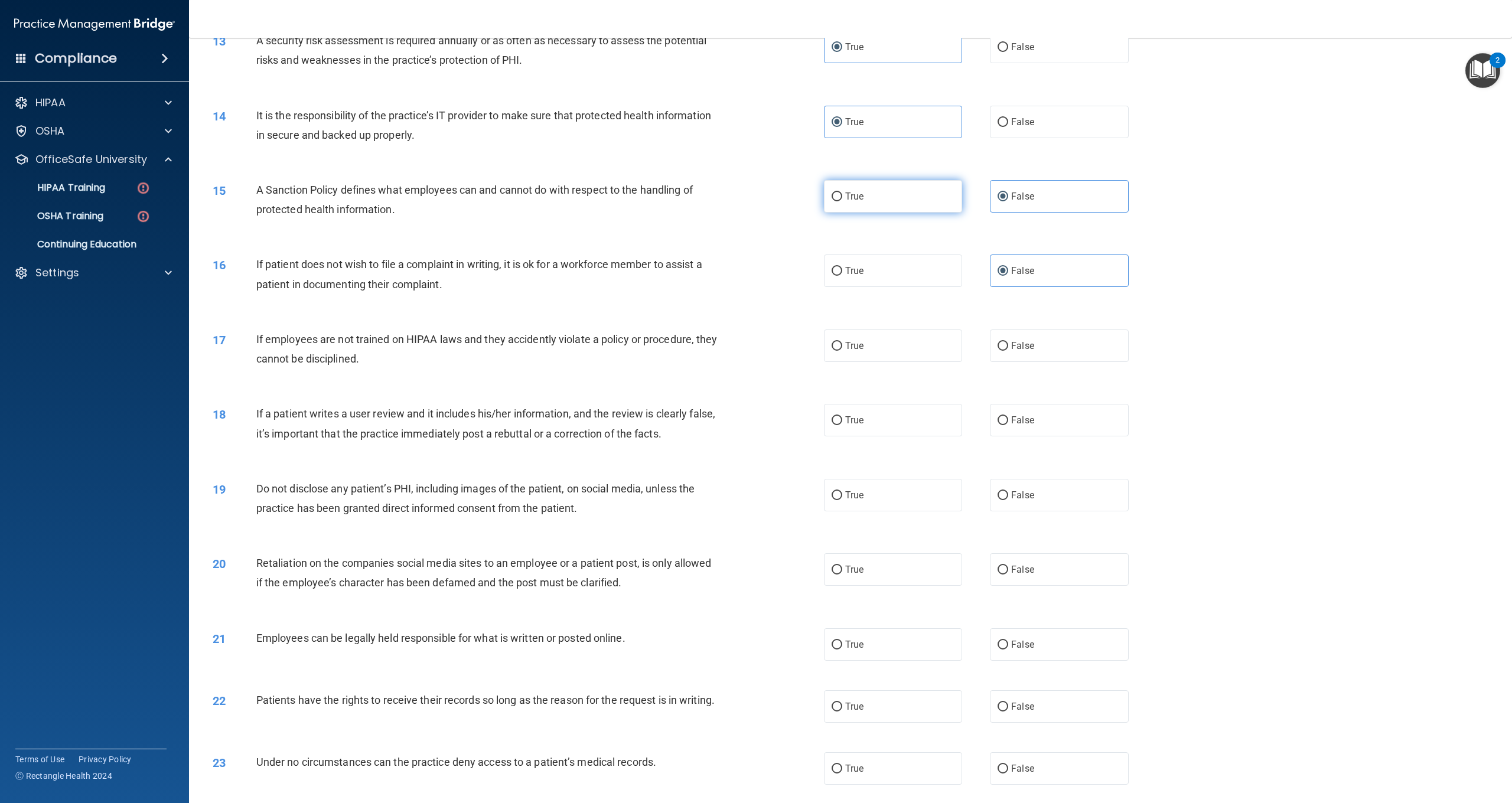
radio input "true"
click at [1046, 193] on label "False" at bounding box center [1059, 196] width 138 height 33
click at [1008, 193] on input "False" at bounding box center [1003, 197] width 10 height 9
radio input "true"
radio input "false"
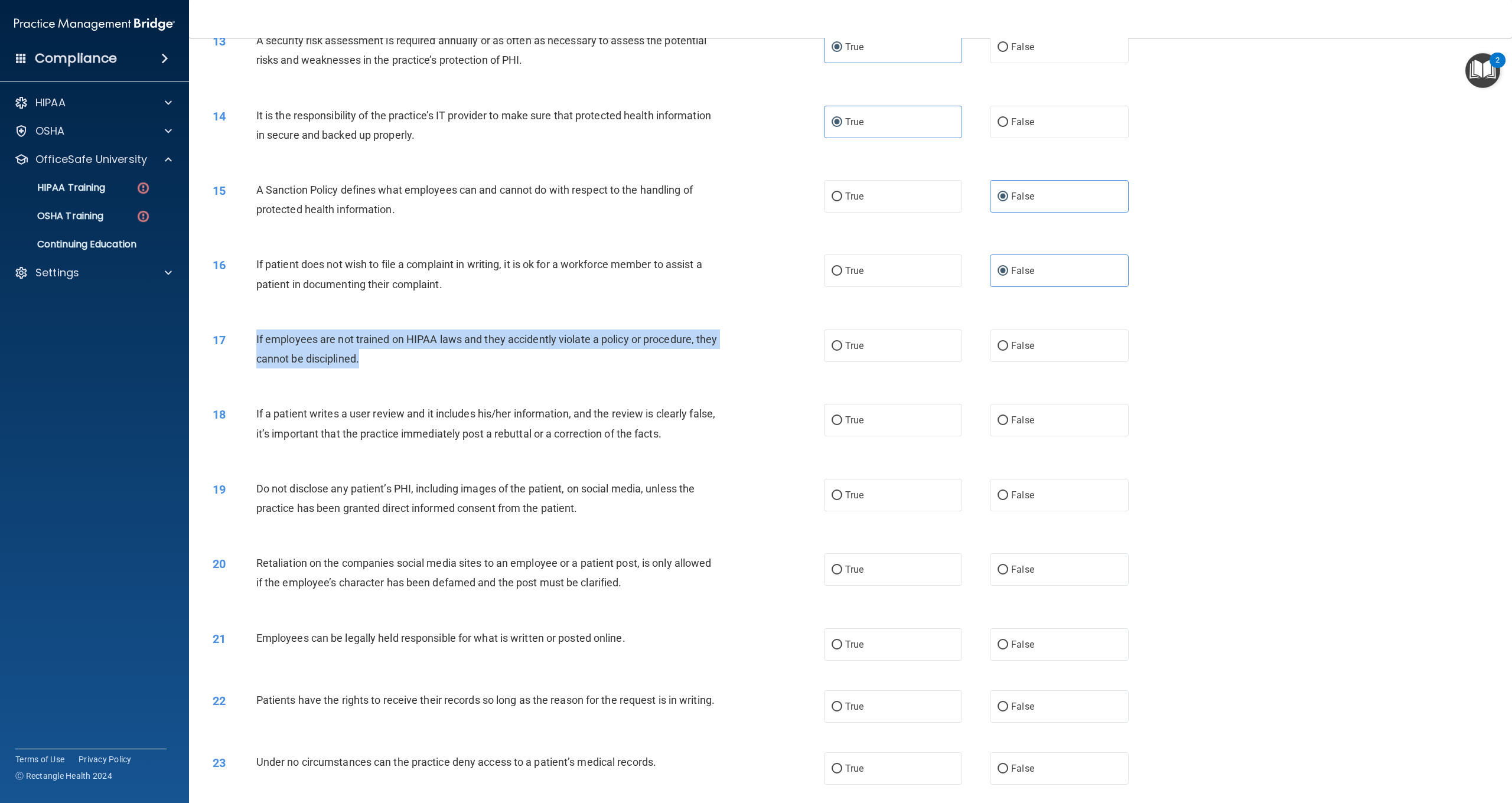
drag, startPoint x: 401, startPoint y: 356, endPoint x: 257, endPoint y: 335, distance: 145.5
click at [257, 335] on div "If employees are not trained on HIPAA laws and they accidently violate a policy…" at bounding box center [492, 349] width 472 height 39
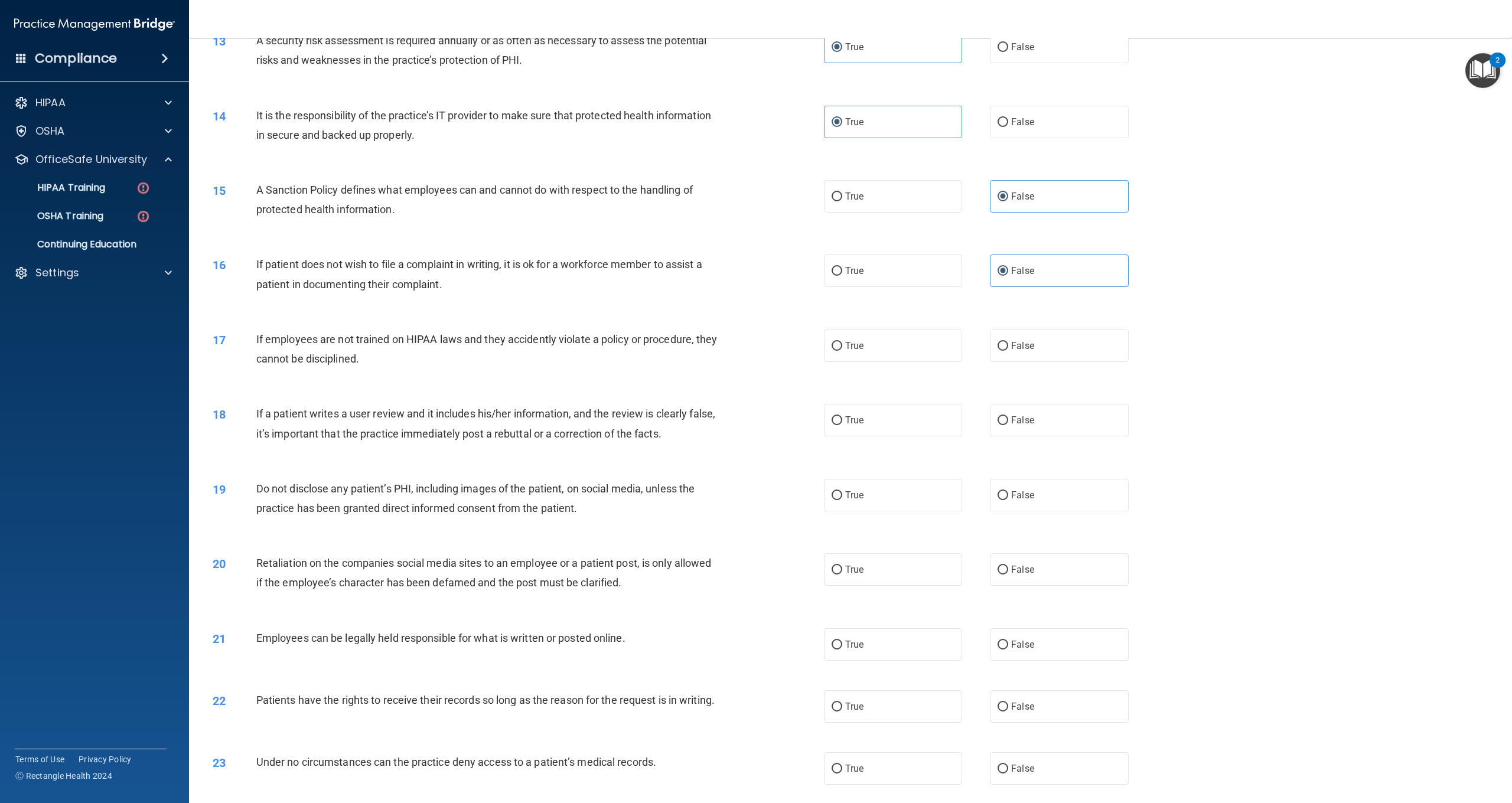
drag, startPoint x: 1038, startPoint y: 347, endPoint x: 994, endPoint y: 364, distance: 47.2
click at [1037, 348] on label "False" at bounding box center [1059, 346] width 138 height 33
click at [1008, 348] on input "False" at bounding box center [1003, 346] width 10 height 9
radio input "true"
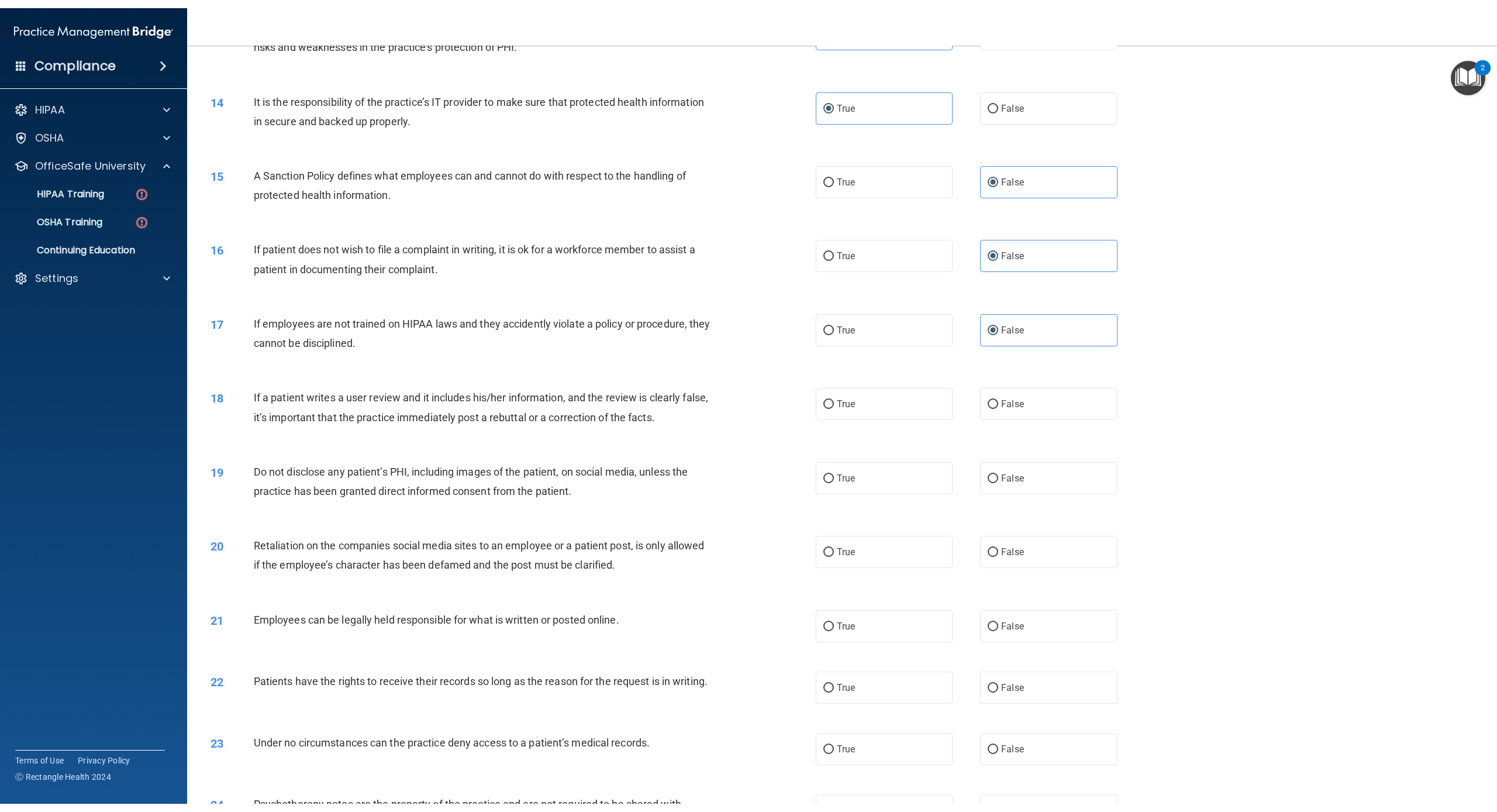
scroll to position [1107, 0]
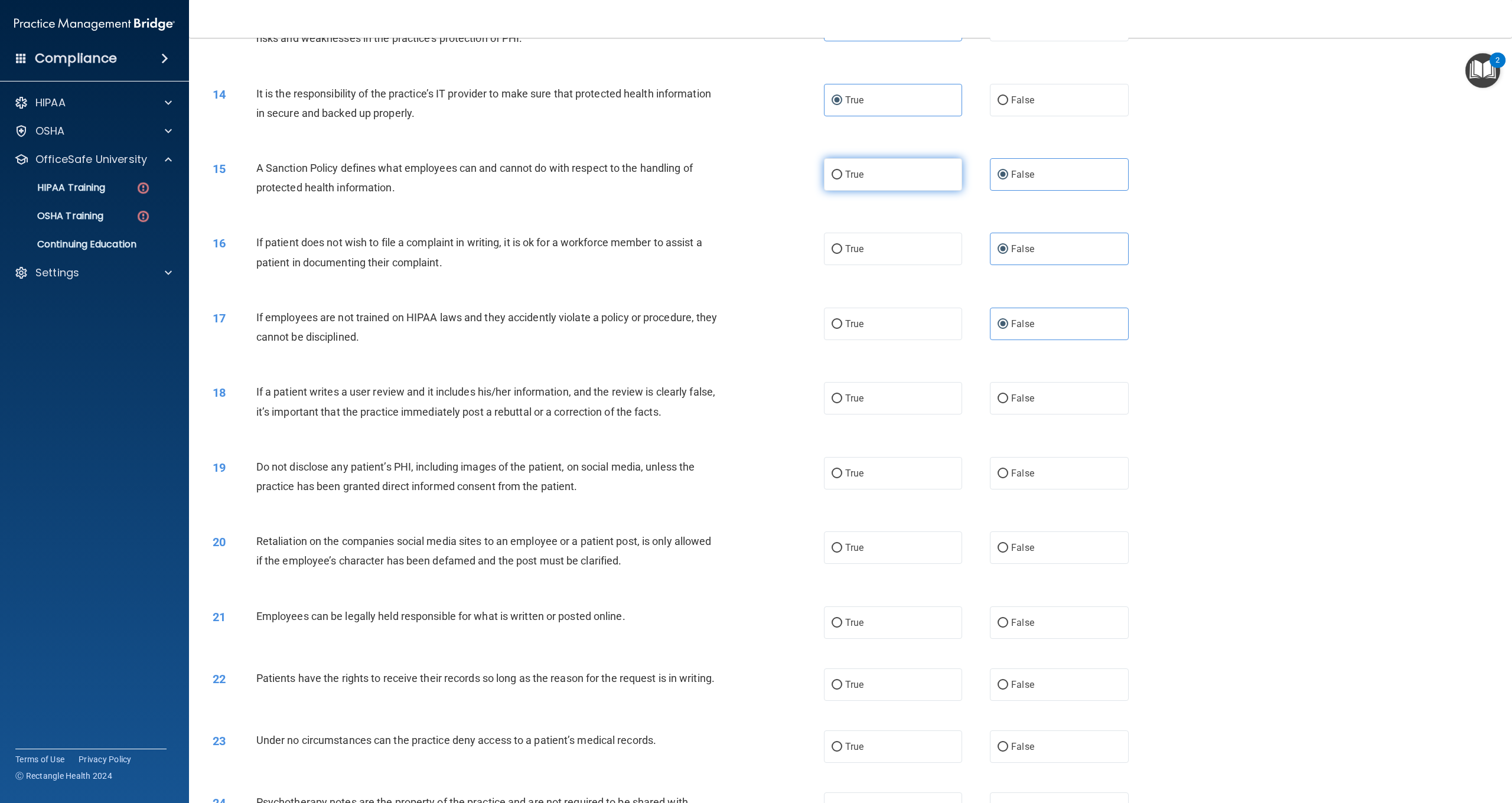
click at [905, 172] on label "True" at bounding box center [893, 174] width 138 height 33
click at [842, 172] on input "True" at bounding box center [837, 175] width 10 height 9
radio input "true"
click at [1030, 171] on span "False" at bounding box center [1023, 174] width 23 height 11
click at [1008, 171] on input "False" at bounding box center [1003, 175] width 10 height 9
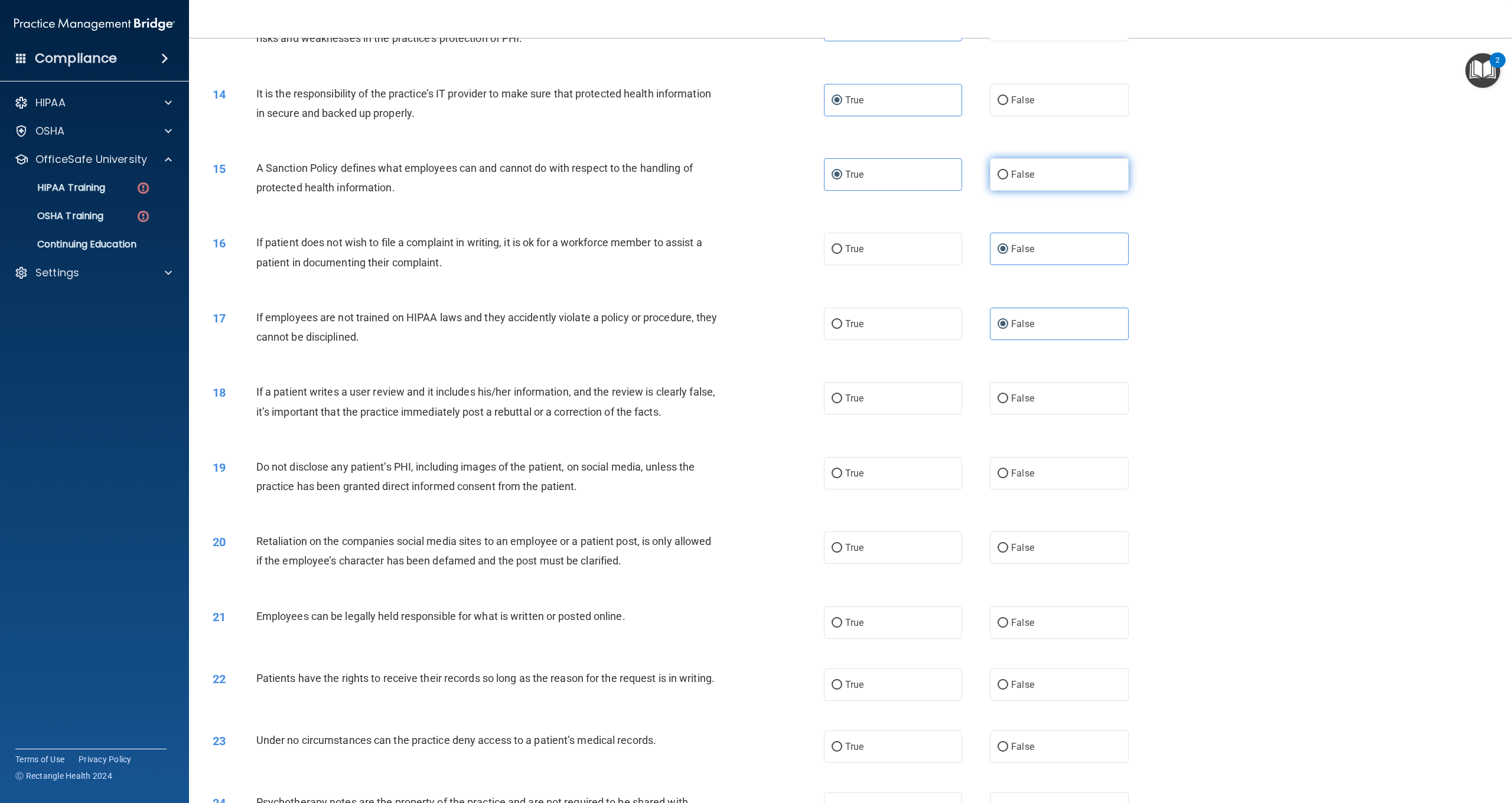
radio input "true"
radio input "false"
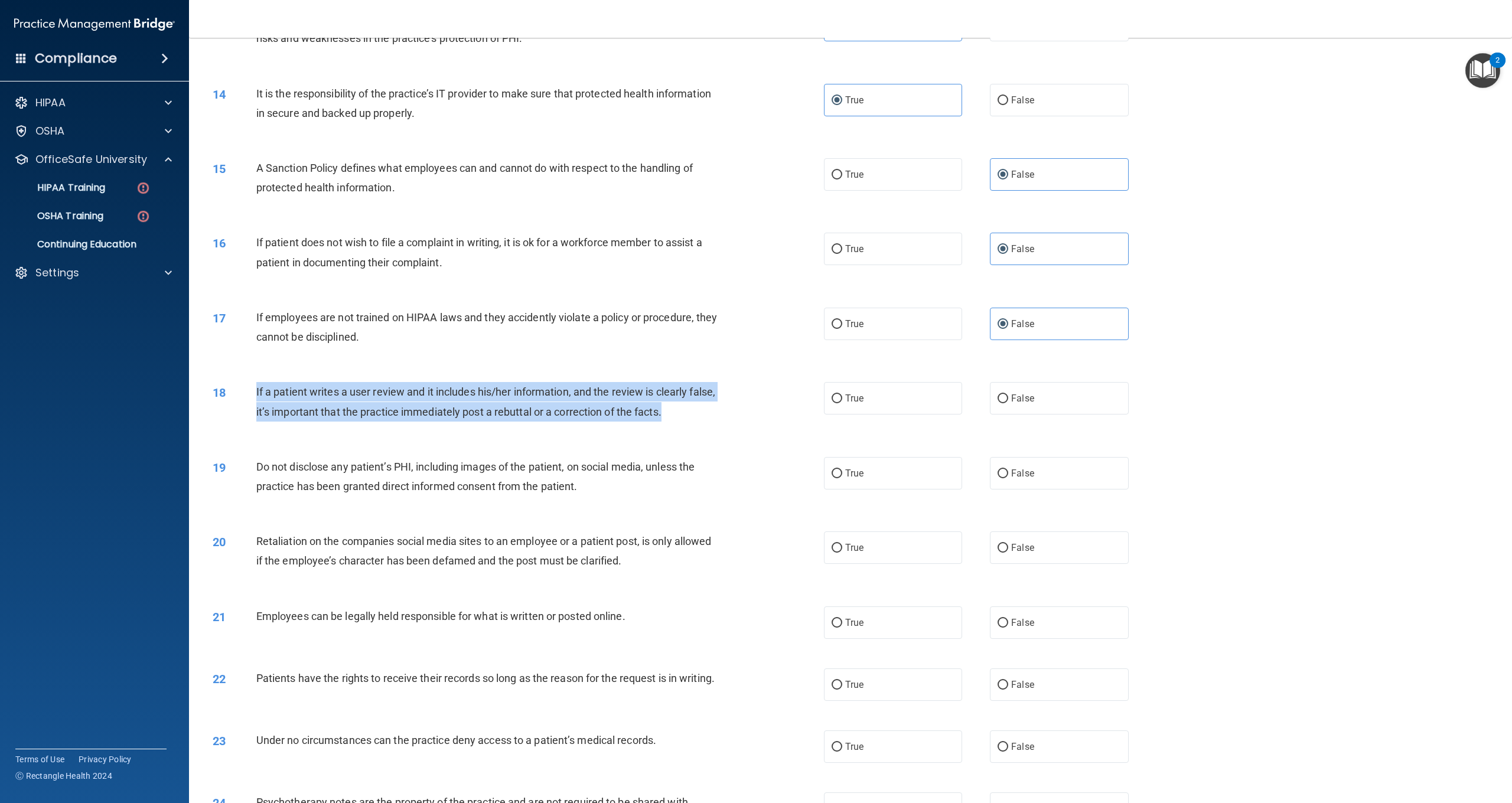
drag, startPoint x: 688, startPoint y: 412, endPoint x: 271, endPoint y: 391, distance: 417.5
click at [257, 391] on div "If a patient writes a user review and it includes his/her information, and the …" at bounding box center [492, 401] width 472 height 39
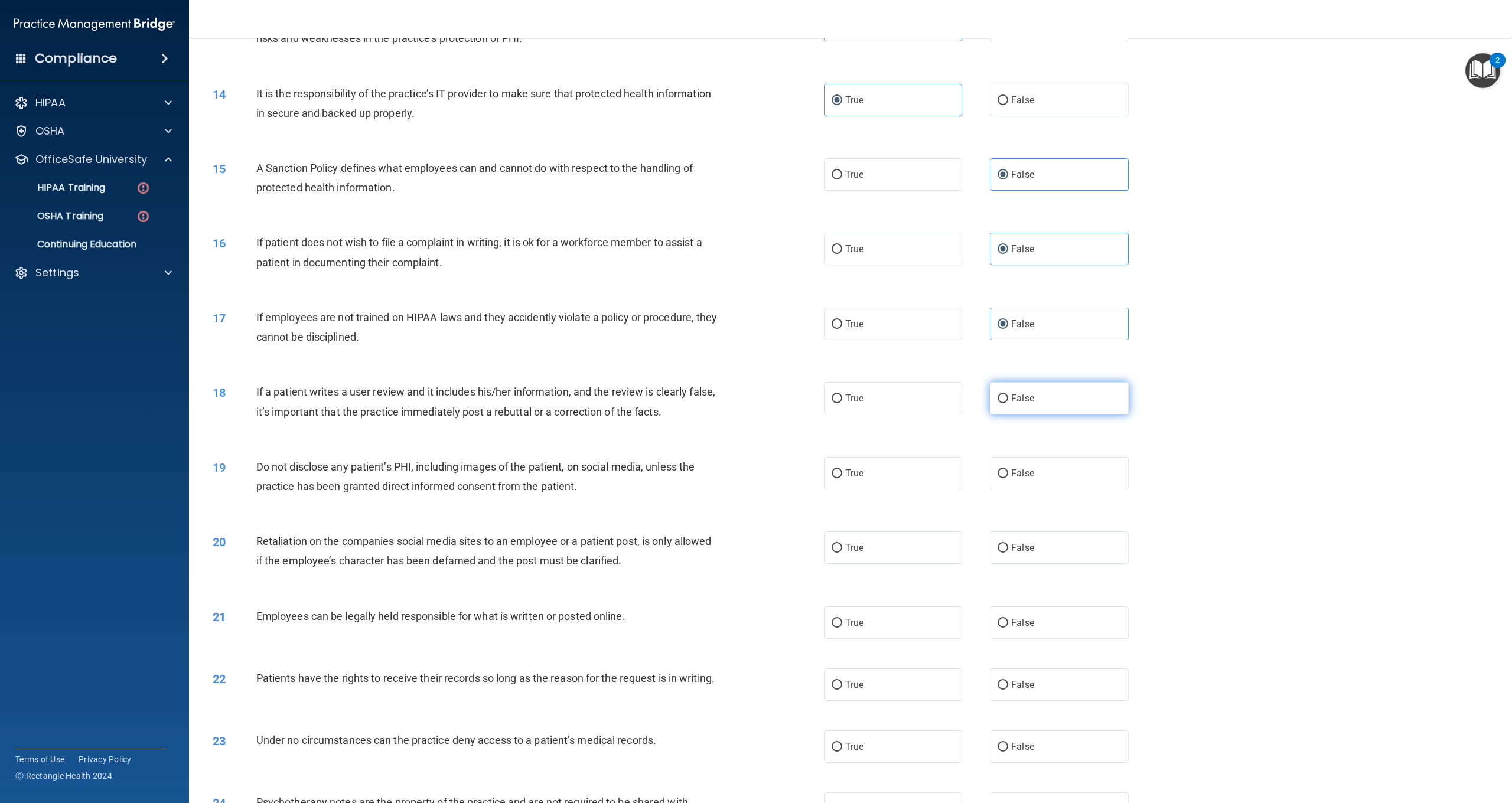
click at [1021, 400] on label "False" at bounding box center [1059, 398] width 138 height 33
click at [1008, 400] on input "False" at bounding box center [1003, 399] width 10 height 9
radio input "true"
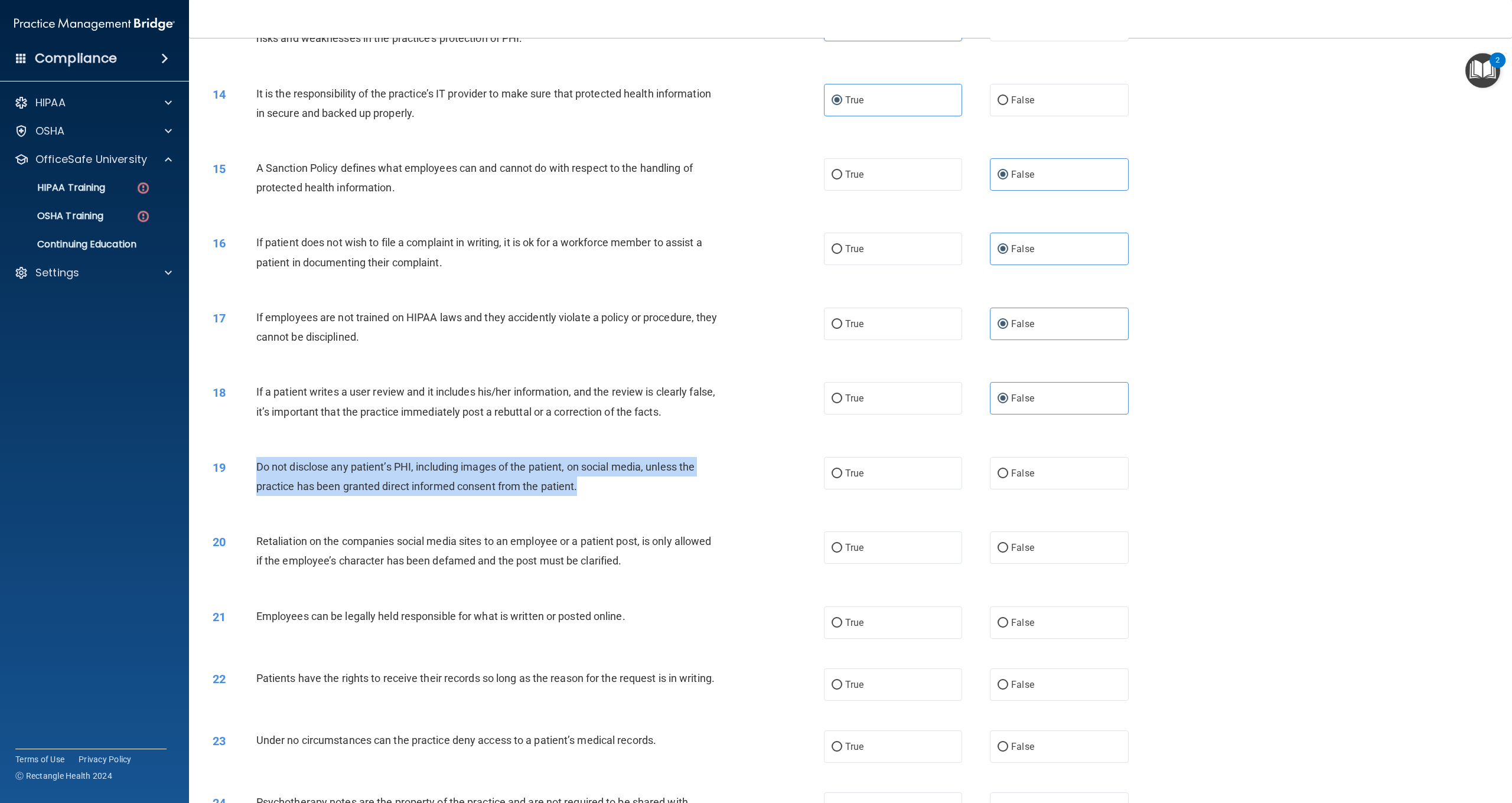
drag, startPoint x: 585, startPoint y: 480, endPoint x: 260, endPoint y: 464, distance: 325.4
click at [260, 464] on div "Do not disclose any patient’s PHI, including images of the patient, on social m…" at bounding box center [492, 477] width 472 height 39
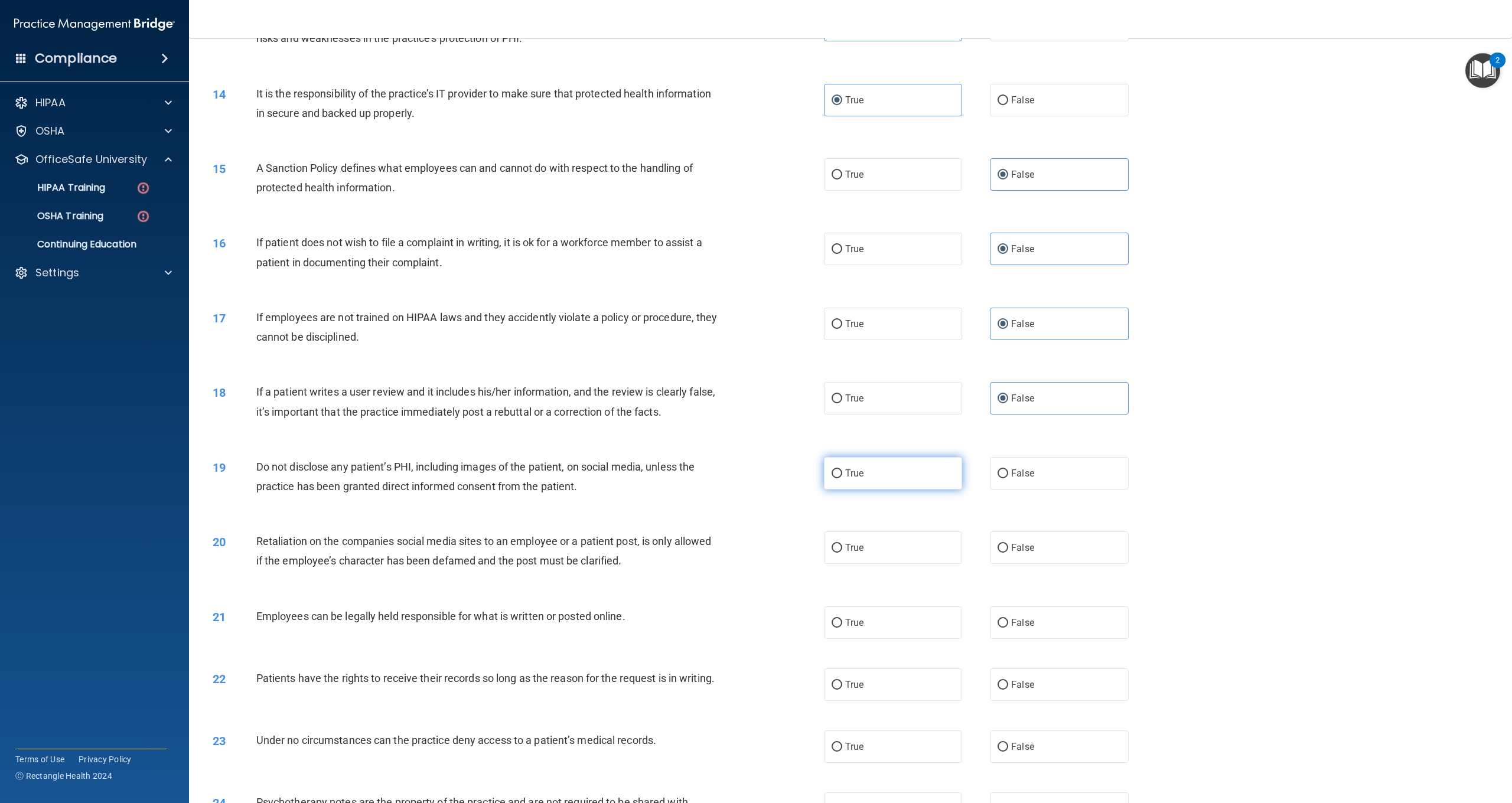
click at [878, 480] on label "True" at bounding box center [893, 474] width 138 height 33
click at [842, 478] on input "True" at bounding box center [837, 474] width 10 height 9
radio input "true"
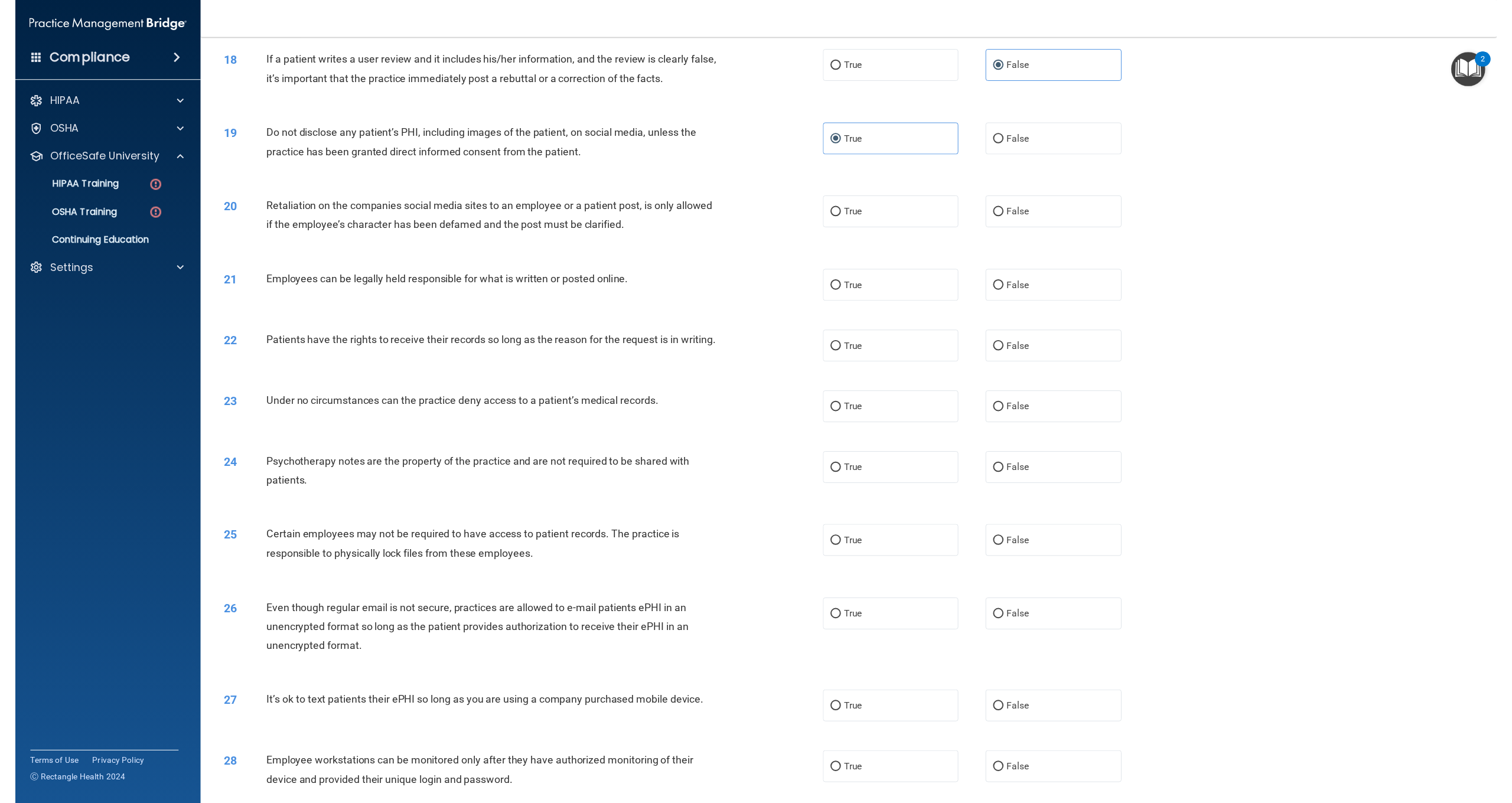
scroll to position [1456, 0]
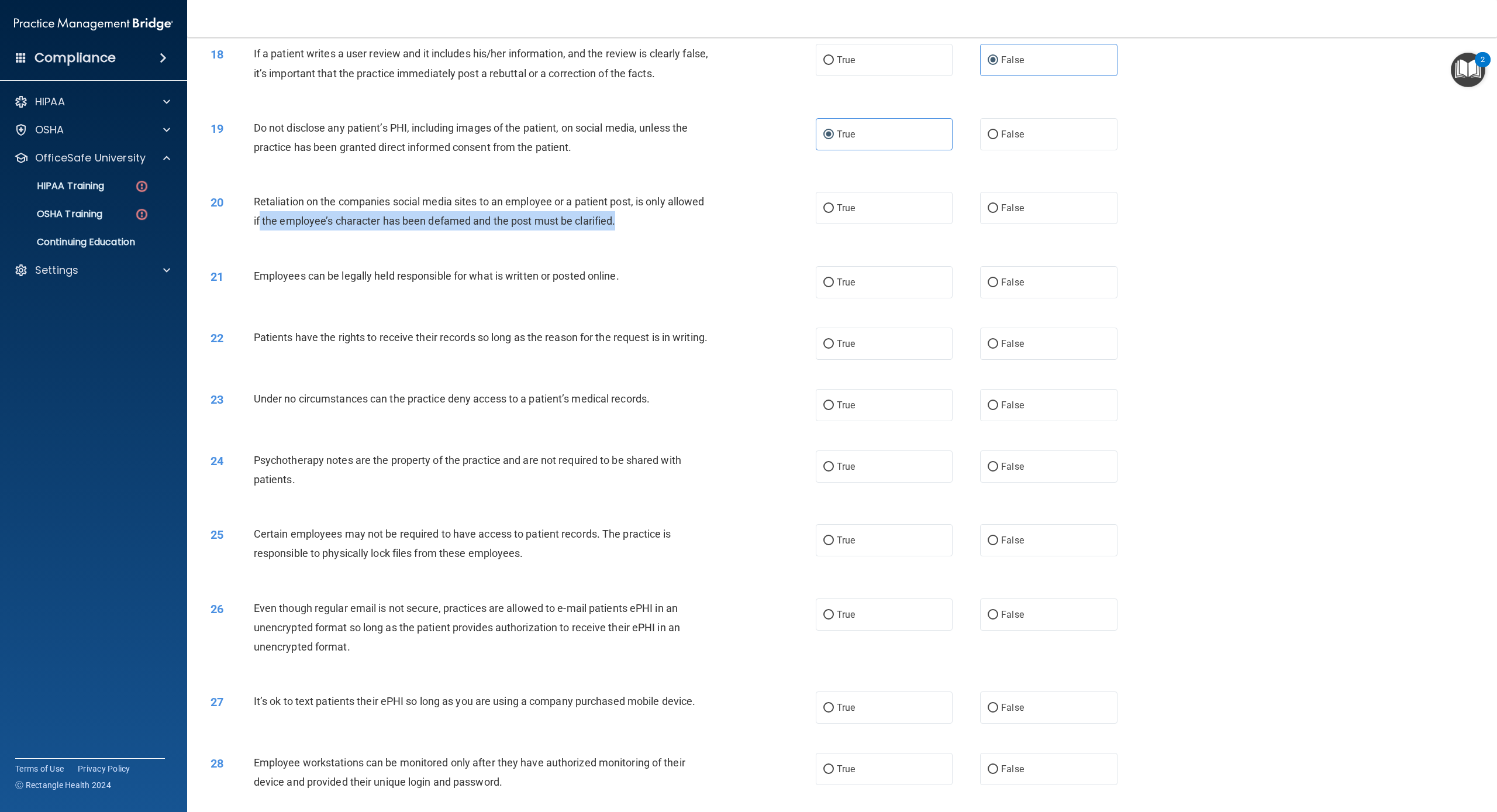
drag, startPoint x: 620, startPoint y: 214, endPoint x: 259, endPoint y: 202, distance: 361.2
click at [259, 202] on div "Retaliation on the companies social media sites to an employee or a patient pos…" at bounding box center [487, 211] width 468 height 39
drag, startPoint x: 614, startPoint y: 217, endPoint x: 260, endPoint y: 200, distance: 354.4
click at [254, 200] on div "Retaliation on the companies social media sites to an employee or a patient pos…" at bounding box center [487, 211] width 468 height 39
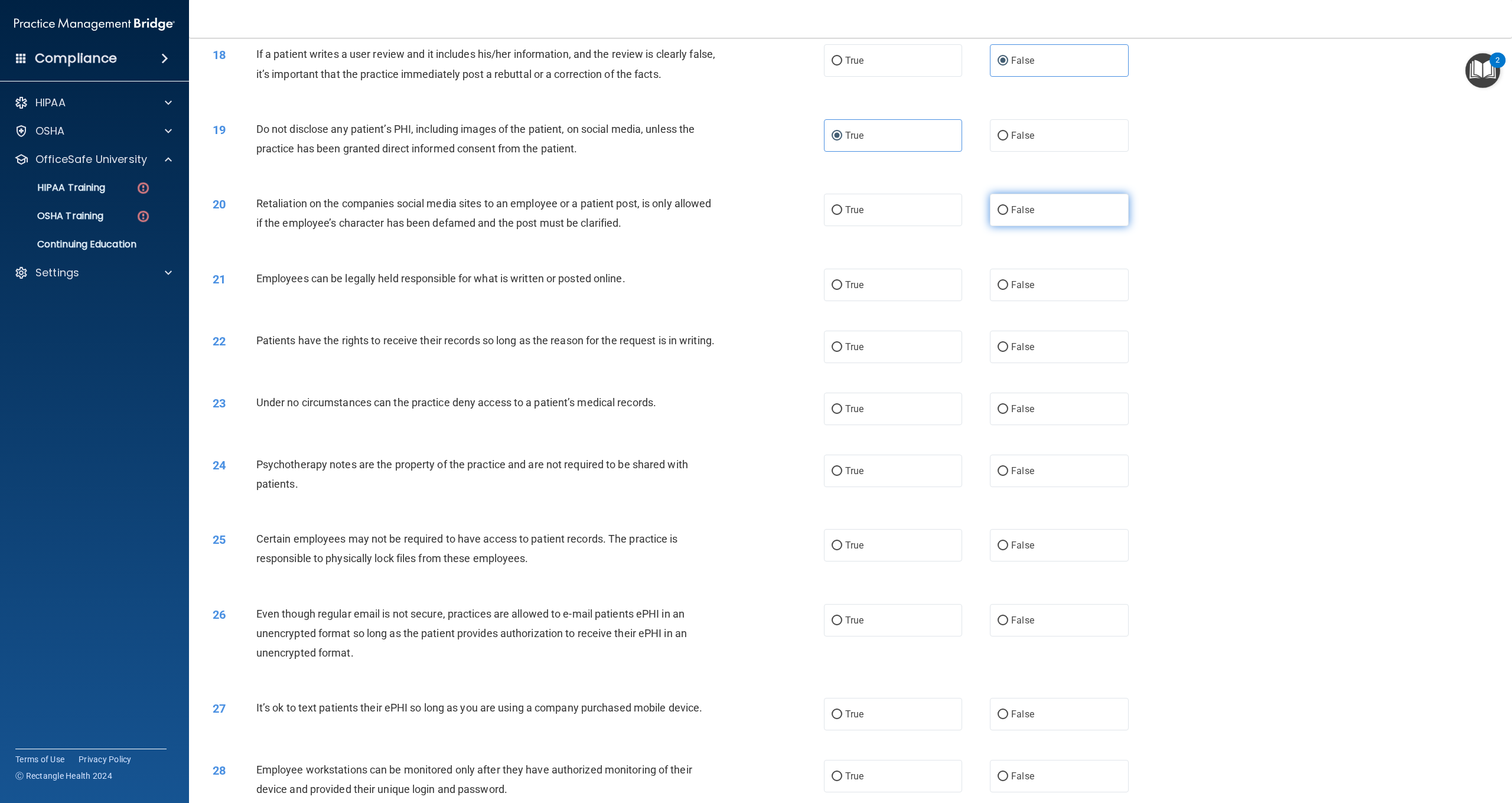
click at [1040, 205] on label "False" at bounding box center [1059, 210] width 138 height 33
click at [1008, 206] on input "False" at bounding box center [1003, 211] width 10 height 9
radio input "true"
drag, startPoint x: 644, startPoint y: 274, endPoint x: 258, endPoint y: 277, distance: 386.0
click at [258, 277] on div "Employees can be legally held responsible for what is written or posted online." at bounding box center [492, 278] width 472 height 19
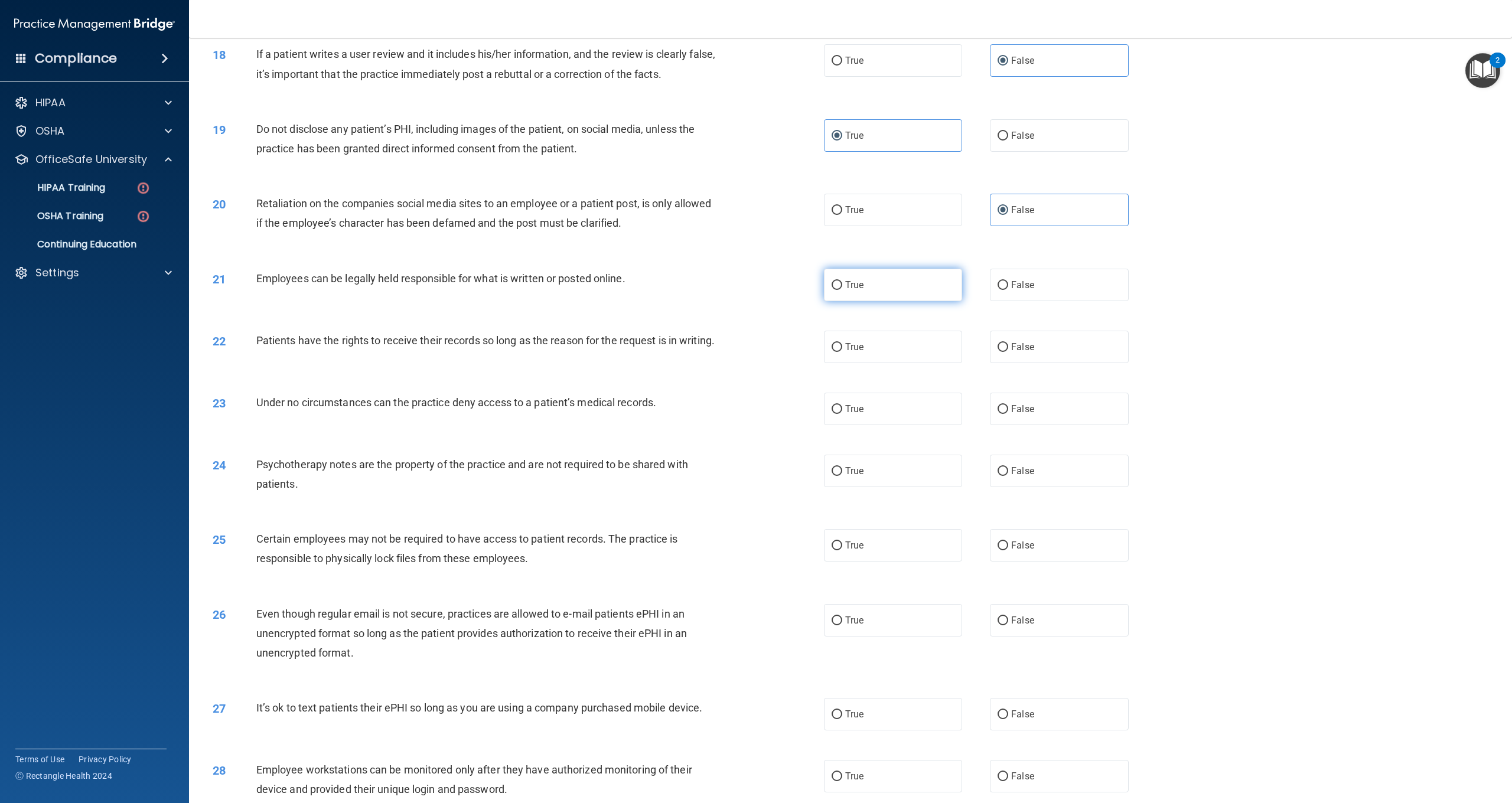
click at [889, 290] on label "True" at bounding box center [893, 285] width 138 height 33
click at [842, 290] on input "True" at bounding box center [837, 285] width 10 height 9
radio input "true"
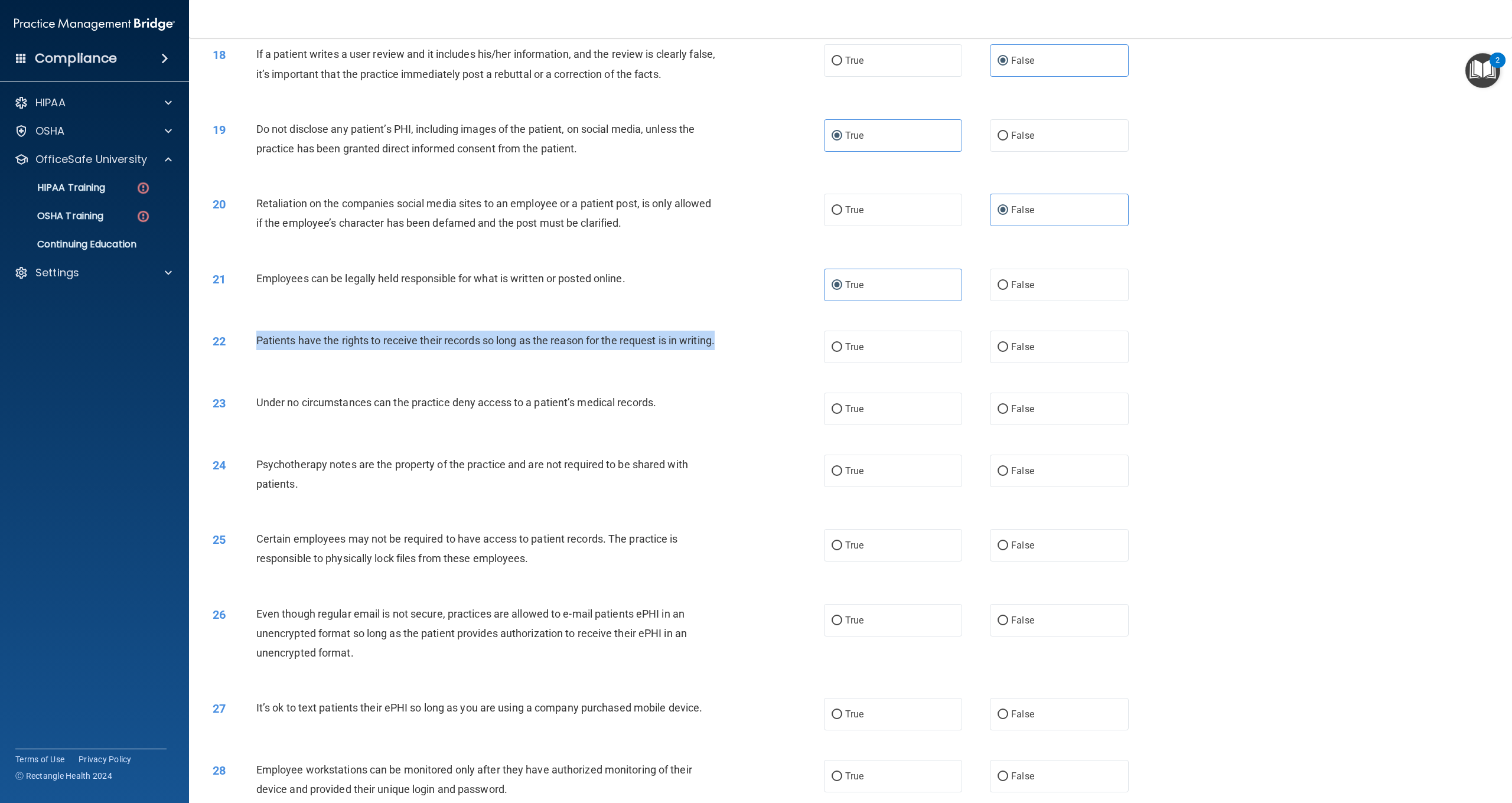
drag, startPoint x: 722, startPoint y: 337, endPoint x: 257, endPoint y: 338, distance: 465.0
click at [257, 338] on div "Patients have the rights to receive their records so long as the reason for the…" at bounding box center [492, 340] width 472 height 19
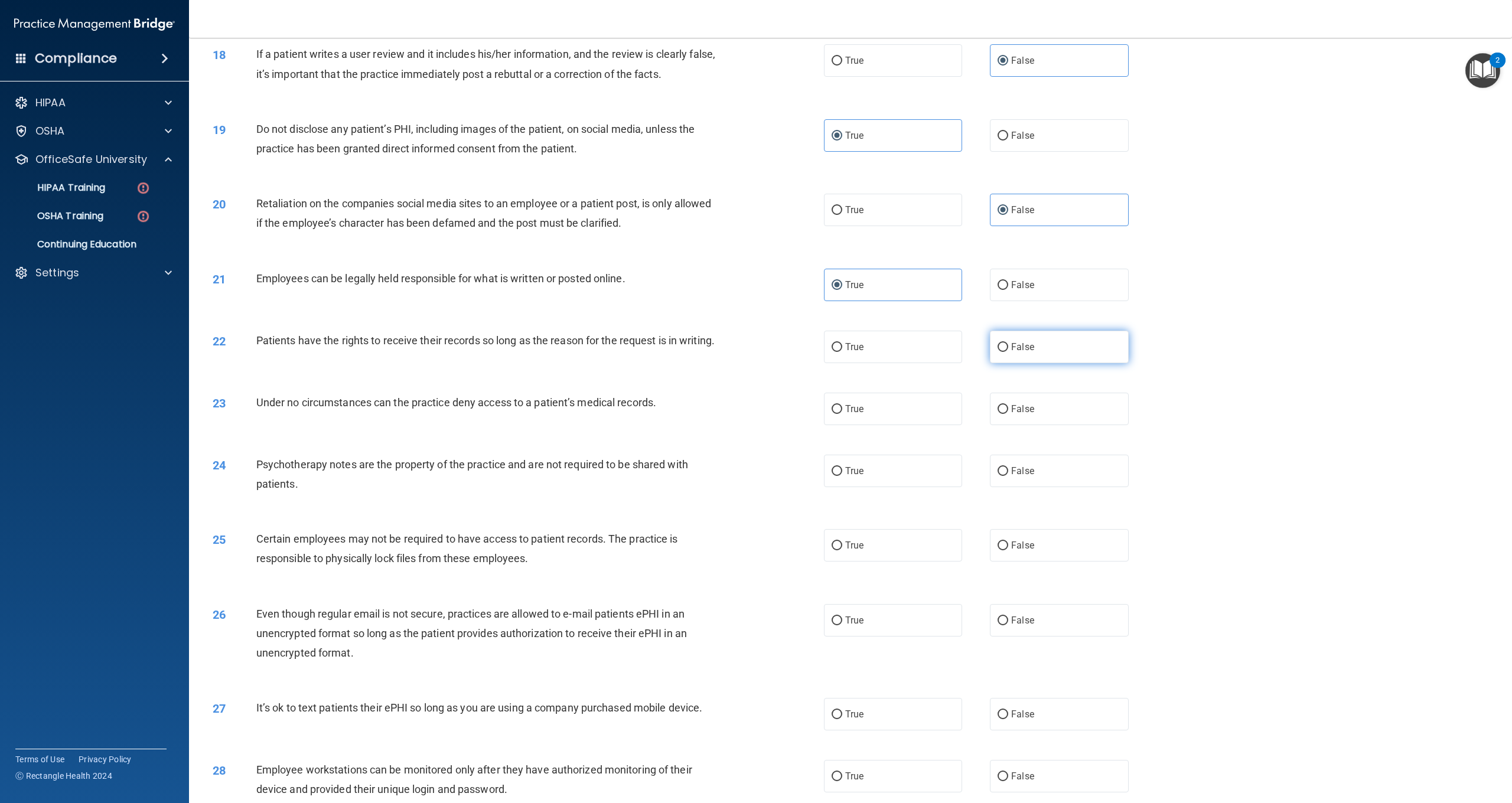
drag, startPoint x: 1057, startPoint y: 350, endPoint x: 1029, endPoint y: 349, distance: 28.0
click at [1049, 350] on label "False" at bounding box center [1059, 347] width 138 height 33
click at [1008, 350] on input "False" at bounding box center [1003, 348] width 10 height 9
radio input "true"
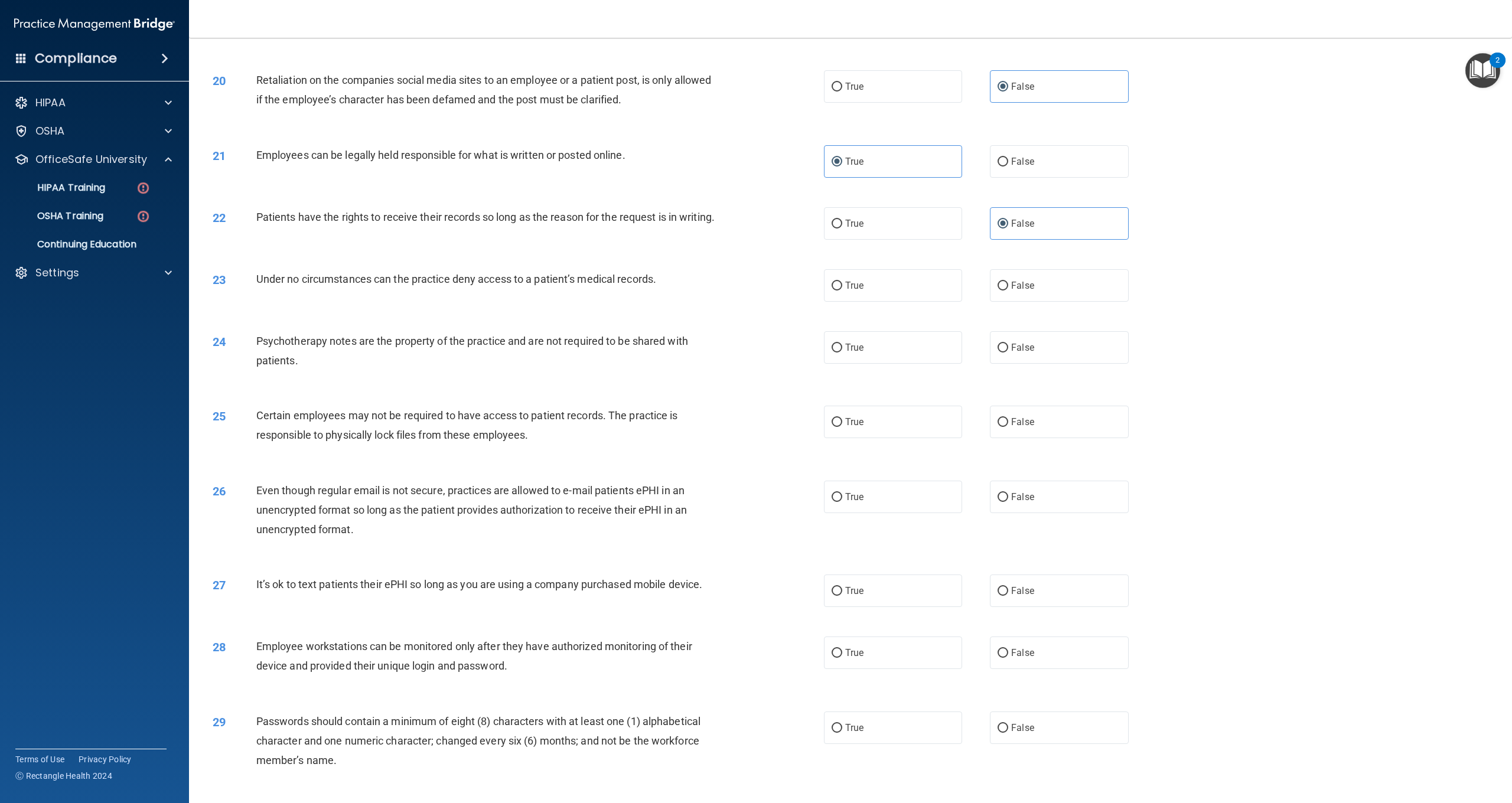
scroll to position [1629, 0]
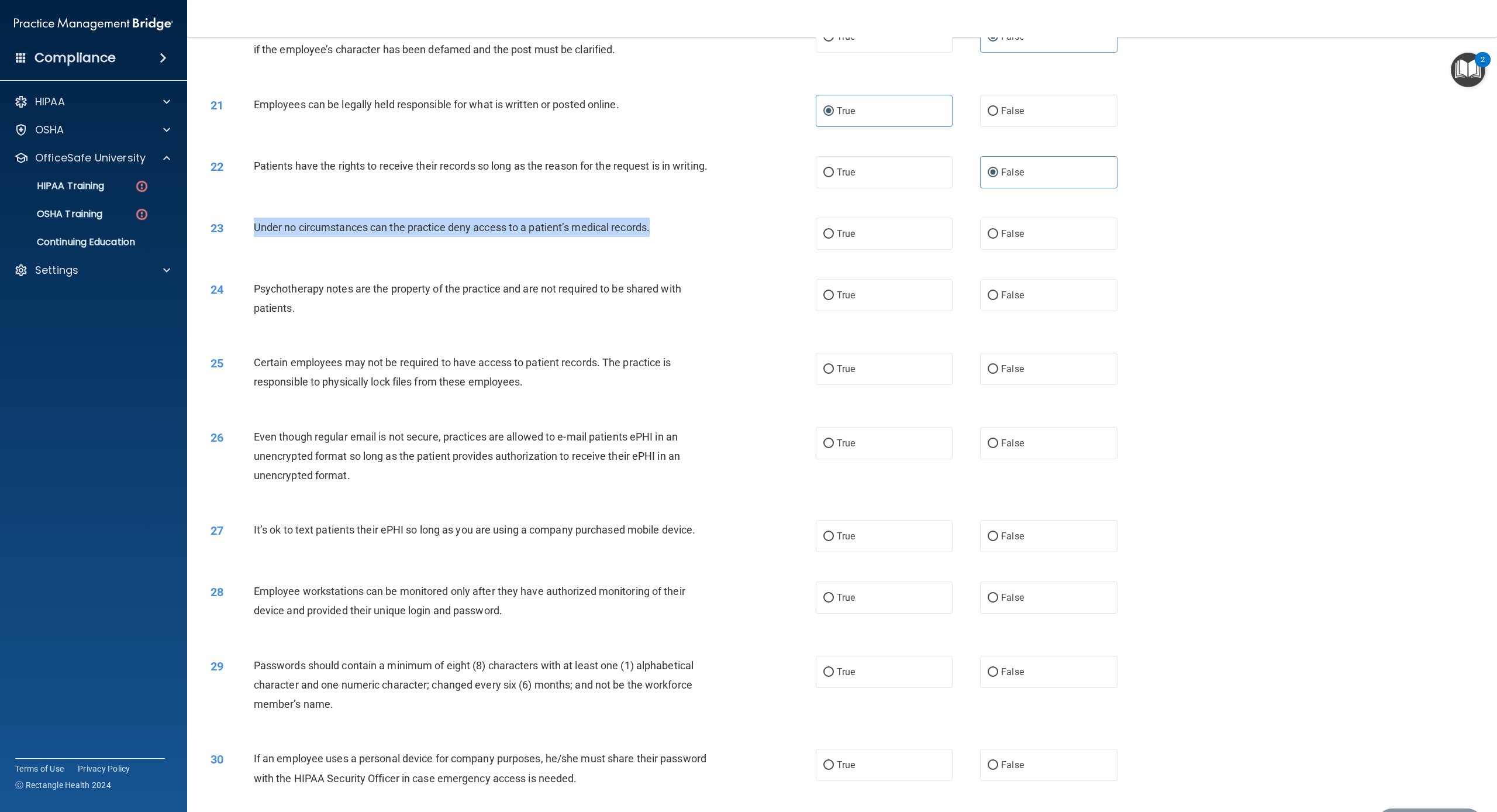
drag, startPoint x: 662, startPoint y: 220, endPoint x: 255, endPoint y: 224, distance: 407.0
click at [255, 224] on div "Under no circumstances can the practice deny access to a patient’s medical reco…" at bounding box center [487, 227] width 468 height 19
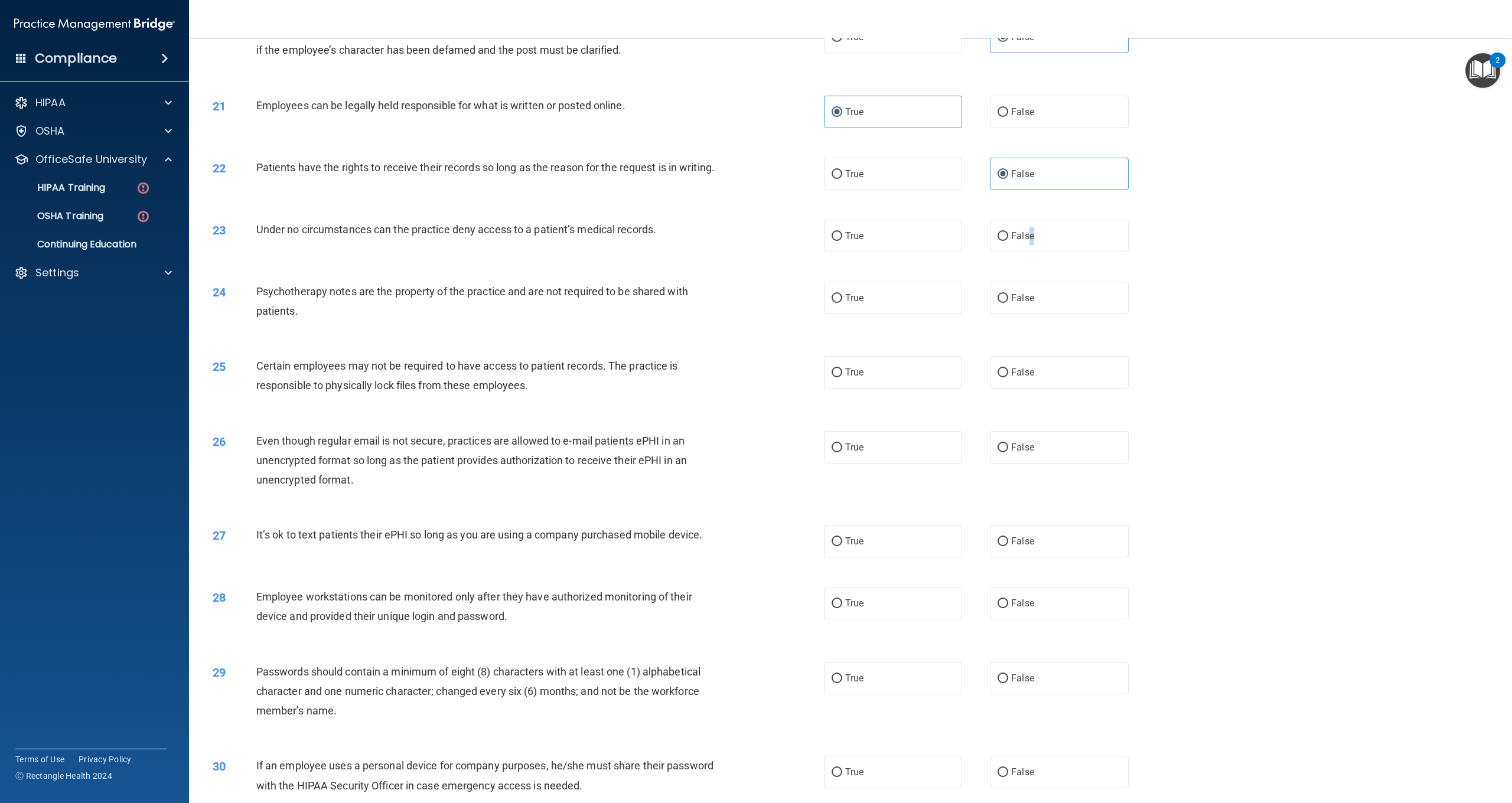
drag, startPoint x: 1033, startPoint y: 226, endPoint x: 719, endPoint y: 277, distance: 318.1
click at [1030, 231] on span "False" at bounding box center [1023, 236] width 23 height 11
click at [1008, 232] on input "False" at bounding box center [1003, 237] width 10 height 9
radio input "true"
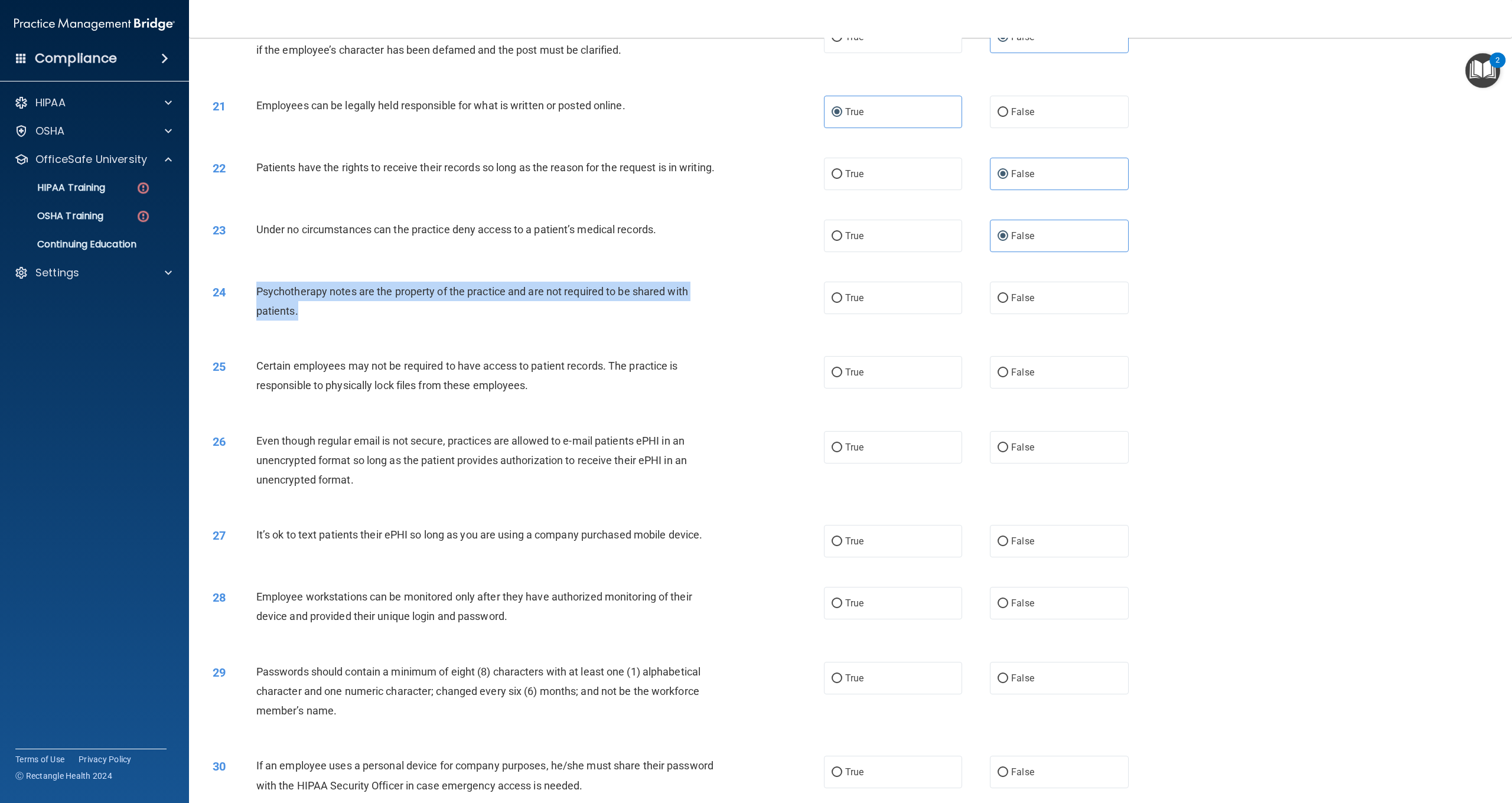
drag, startPoint x: 325, startPoint y: 312, endPoint x: 259, endPoint y: 287, distance: 70.6
click at [259, 287] on div "Psychotherapy notes are the property of the practice and are not required to be…" at bounding box center [492, 301] width 472 height 39
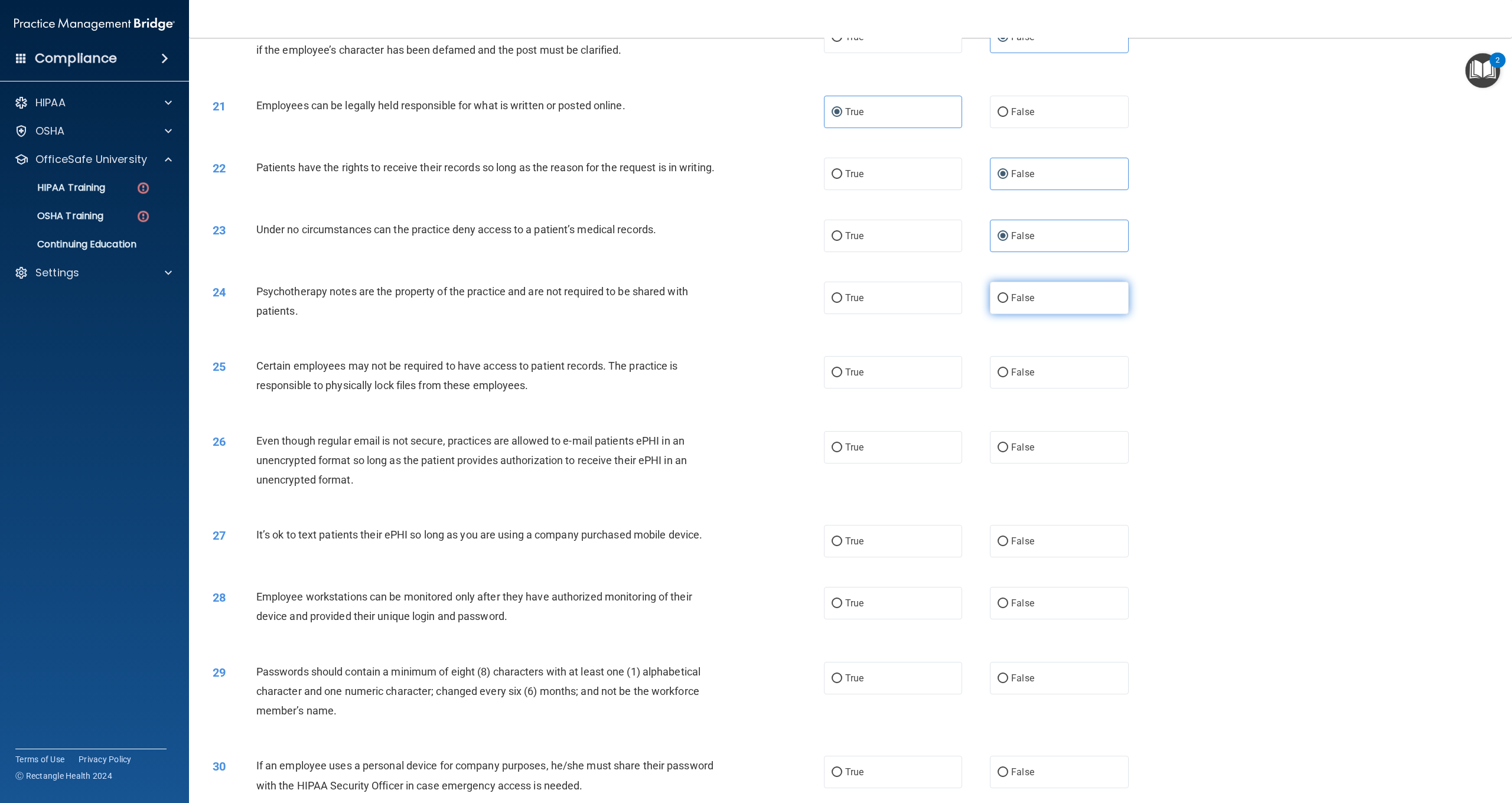
drag, startPoint x: 1072, startPoint y: 289, endPoint x: 1032, endPoint y: 288, distance: 40.0
click at [1071, 288] on label "False" at bounding box center [1059, 298] width 138 height 33
click at [1008, 294] on input "False" at bounding box center [1003, 299] width 10 height 9
radio input "true"
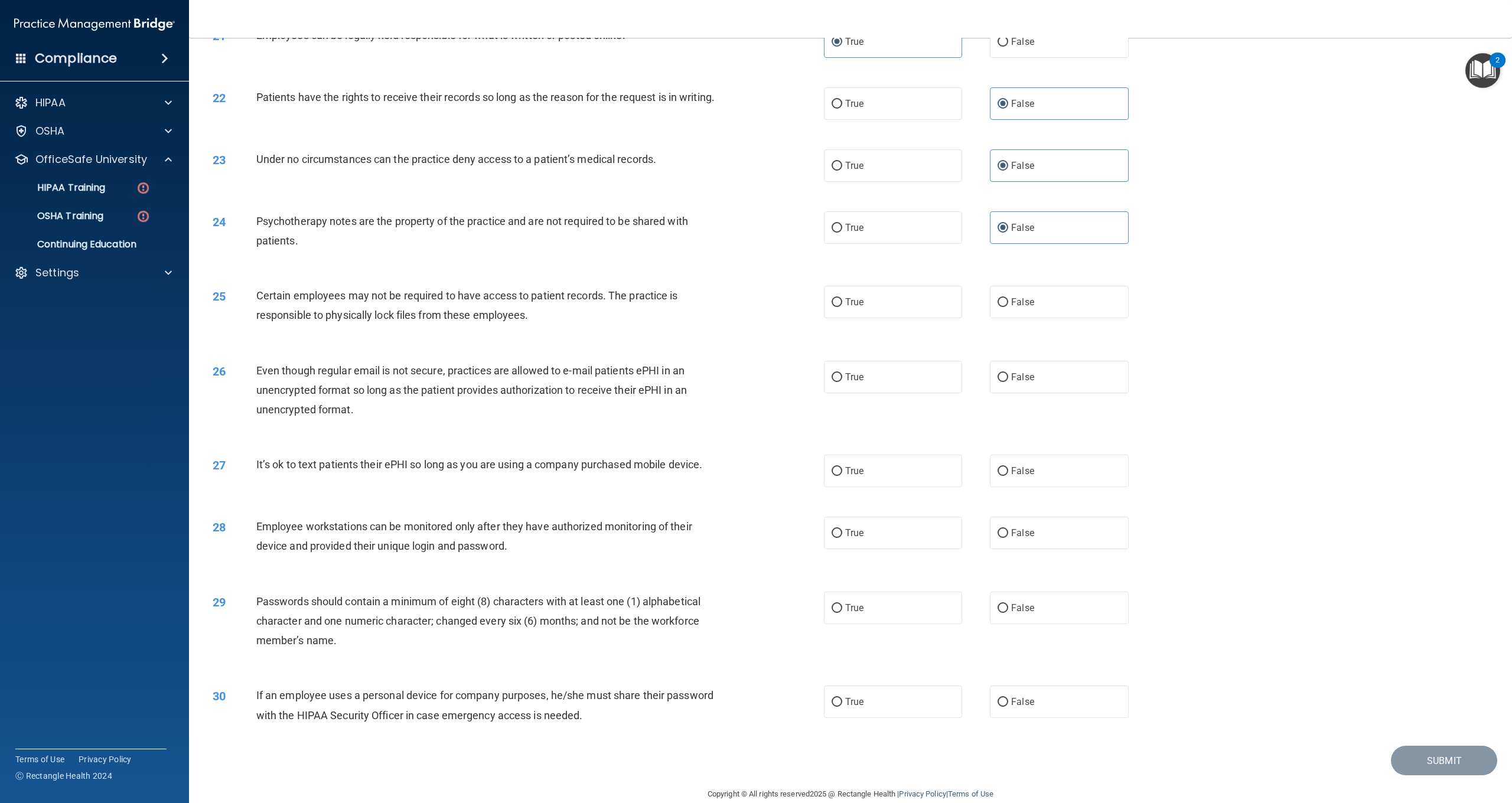
scroll to position [1711, 0]
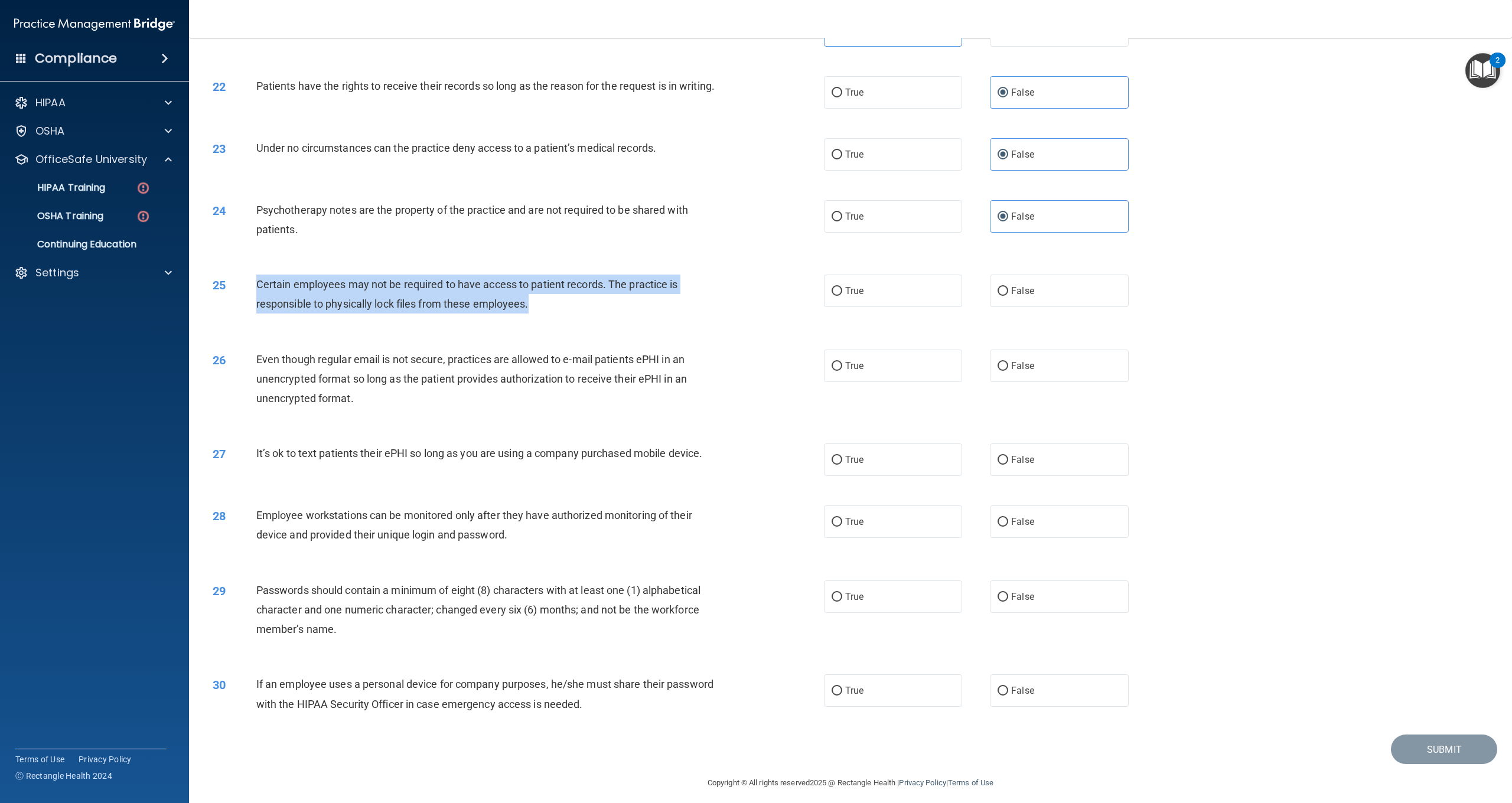
drag, startPoint x: 607, startPoint y: 302, endPoint x: 257, endPoint y: 275, distance: 351.0
click at [257, 275] on div "Certain employees may not be required to have access to patient records. The pr…" at bounding box center [492, 294] width 472 height 39
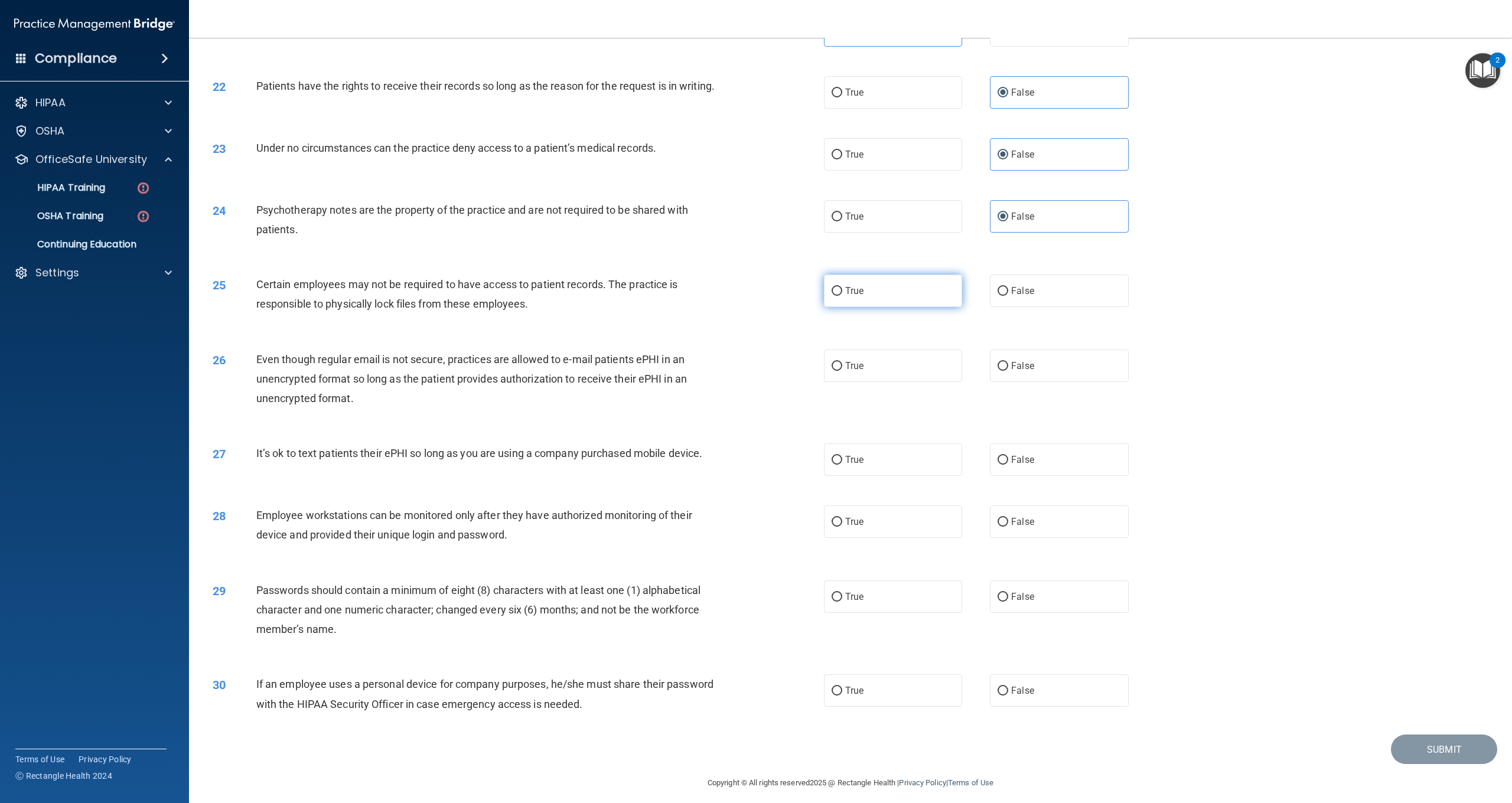
click at [879, 295] on label "True" at bounding box center [893, 291] width 138 height 33
click at [842, 295] on input "True" at bounding box center [837, 291] width 10 height 9
radio input "true"
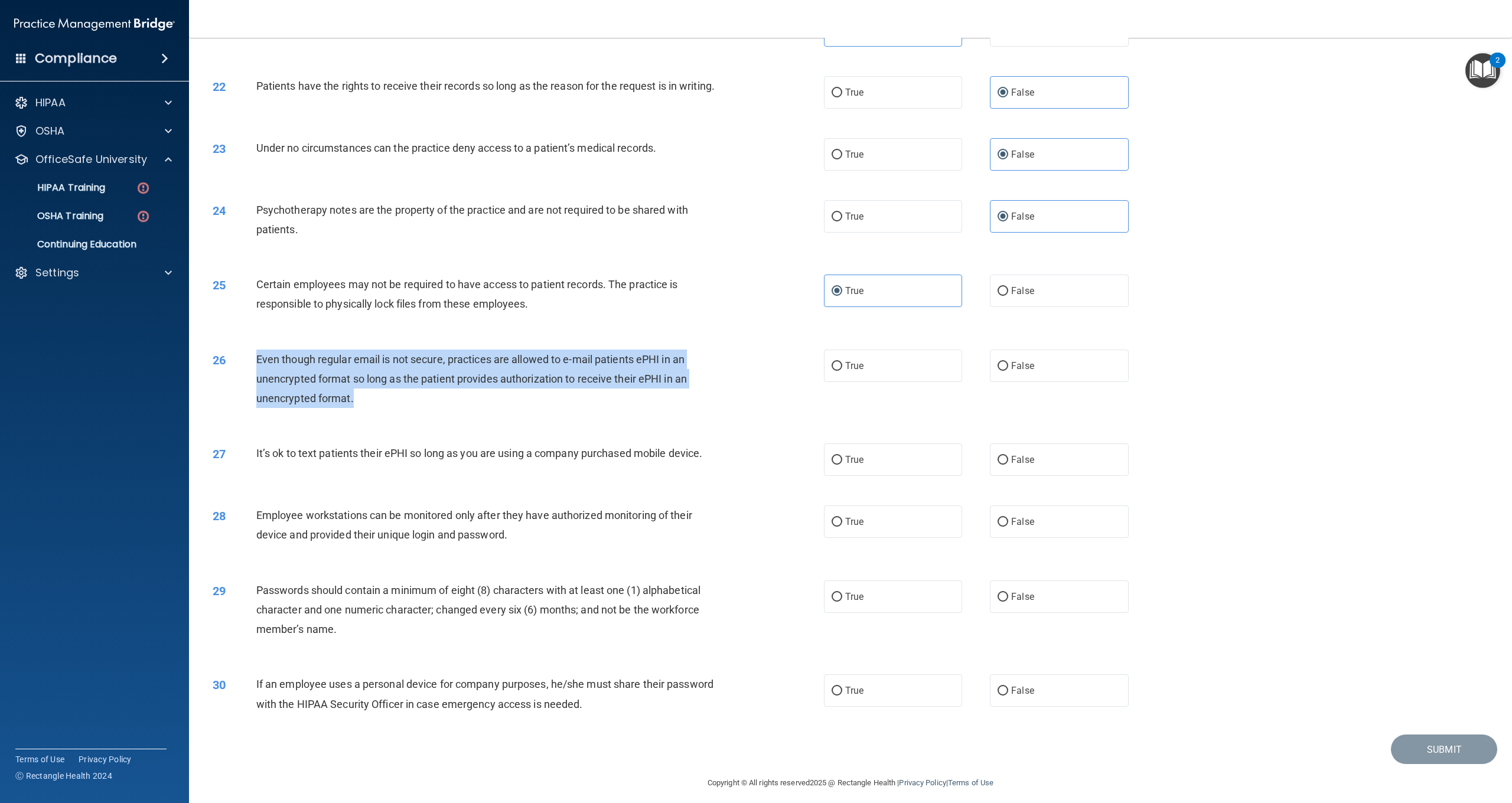
drag, startPoint x: 400, startPoint y: 397, endPoint x: 259, endPoint y: 356, distance: 146.8
click at [257, 356] on div "Even though regular email is not secure, practices are allowed to e-mail patien…" at bounding box center [492, 380] width 472 height 59
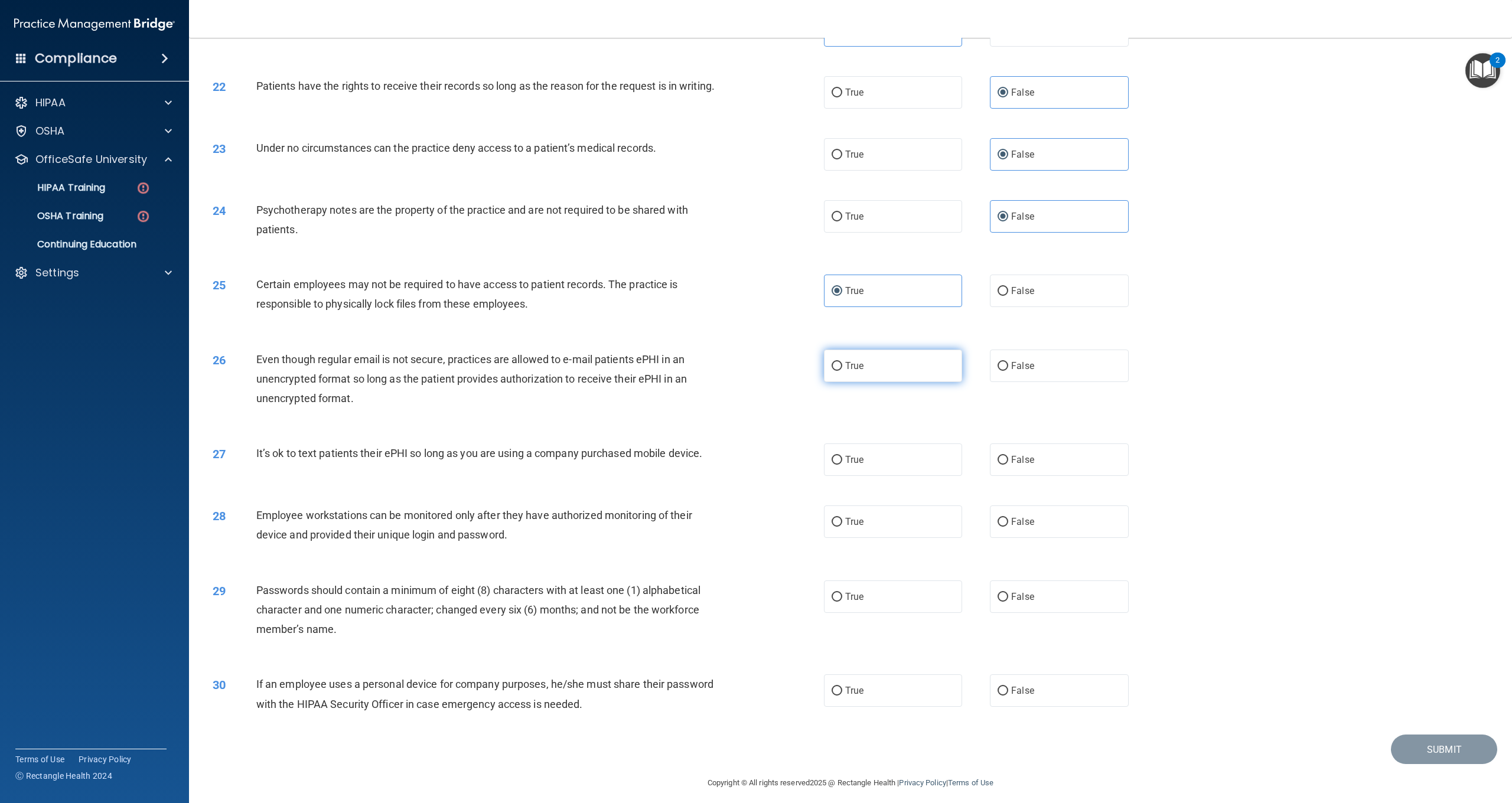
drag, startPoint x: 911, startPoint y: 355, endPoint x: 900, endPoint y: 360, distance: 12.1
click at [907, 359] on label "True" at bounding box center [893, 366] width 138 height 33
click at [842, 362] on input "True" at bounding box center [837, 366] width 10 height 9
radio input "true"
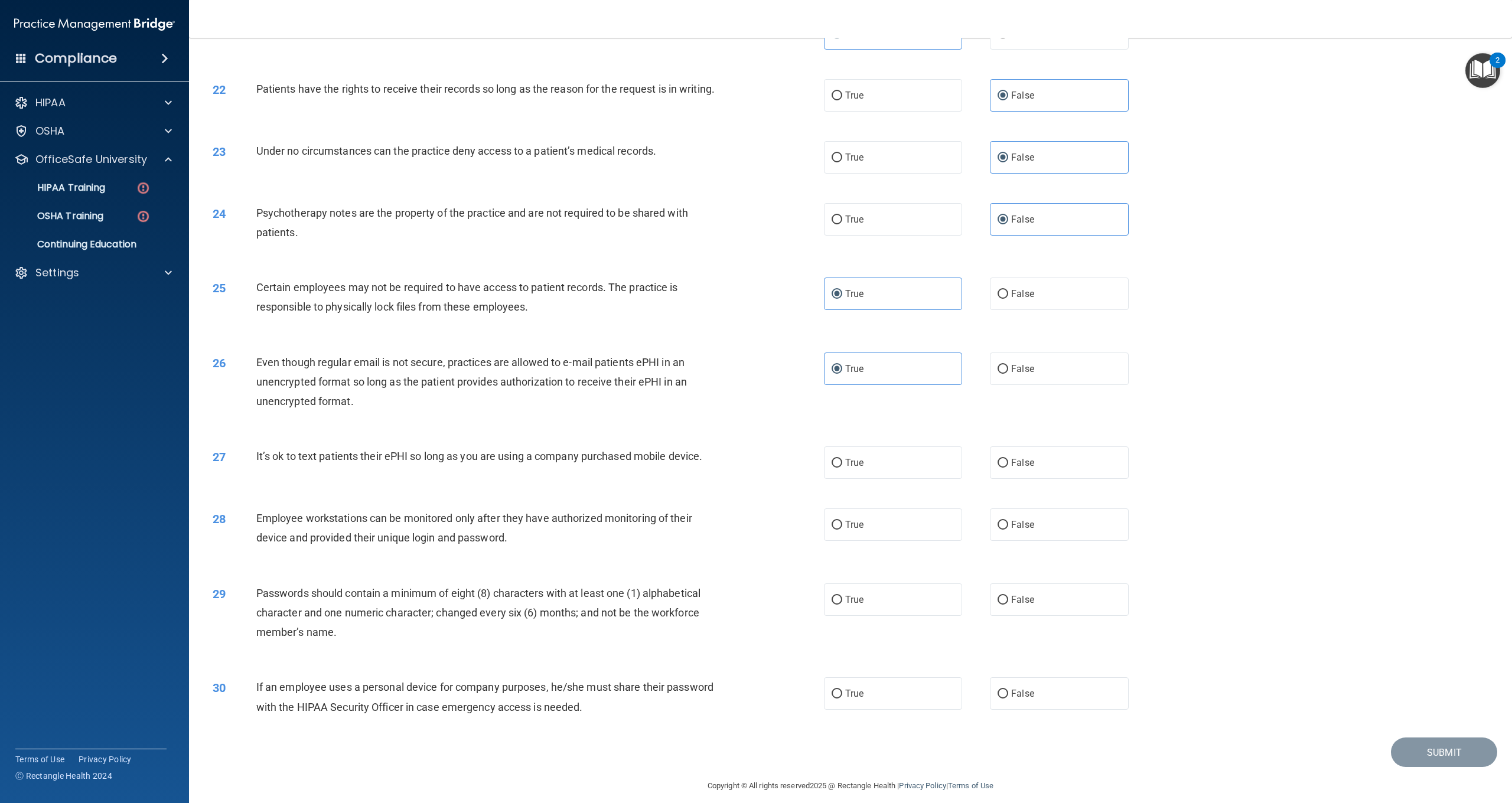
drag, startPoint x: 715, startPoint y: 452, endPoint x: 256, endPoint y: 452, distance: 459.0
click at [257, 452] on div "It’s ok to text patients their ePHI so long as you are using a company purchase…" at bounding box center [492, 456] width 472 height 19
drag, startPoint x: 1024, startPoint y: 459, endPoint x: 1015, endPoint y: 454, distance: 10.3
click at [1024, 459] on span "False" at bounding box center [1023, 463] width 23 height 11
click at [1008, 459] on input "False" at bounding box center [1003, 463] width 10 height 9
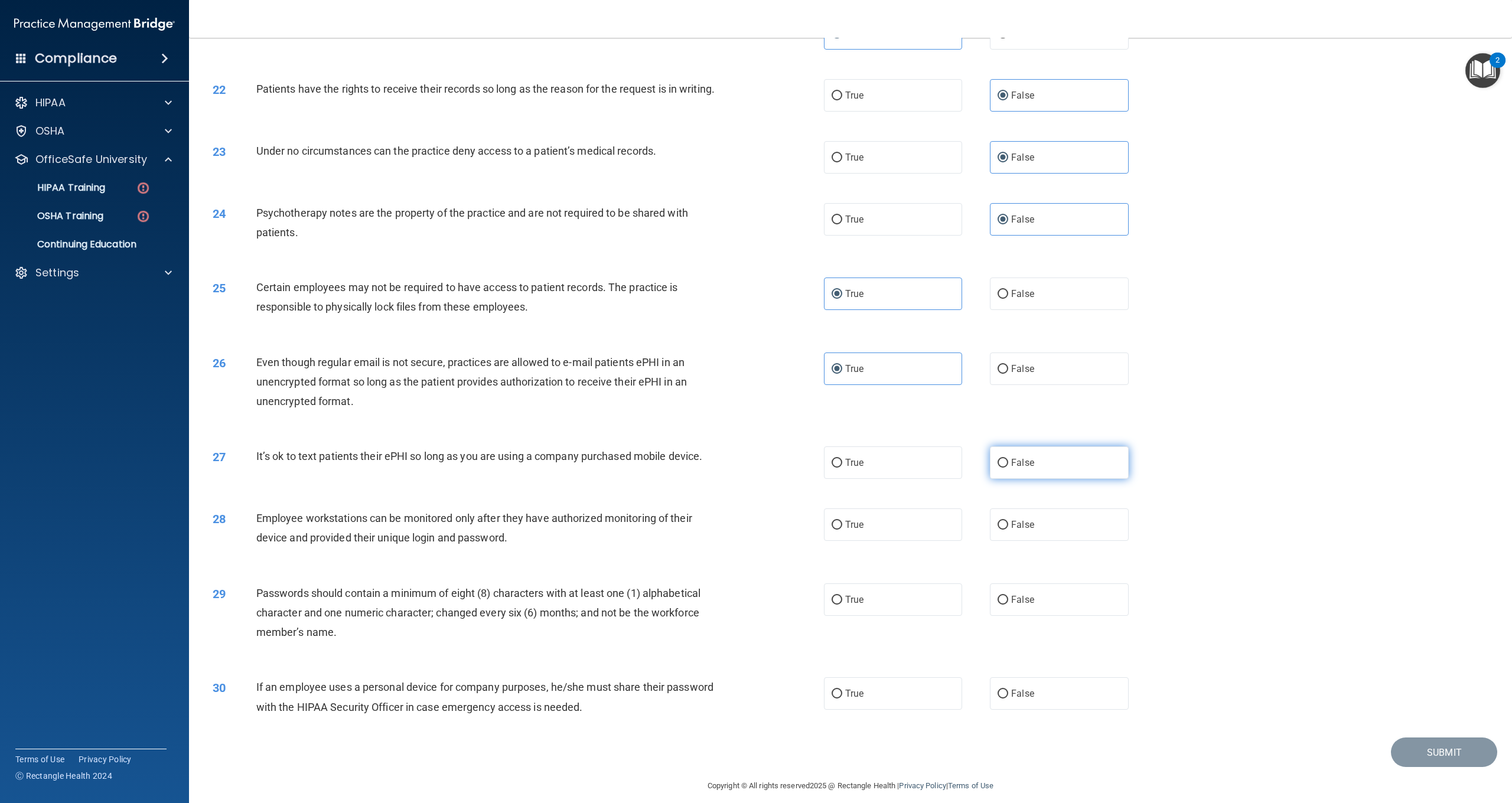
radio input "true"
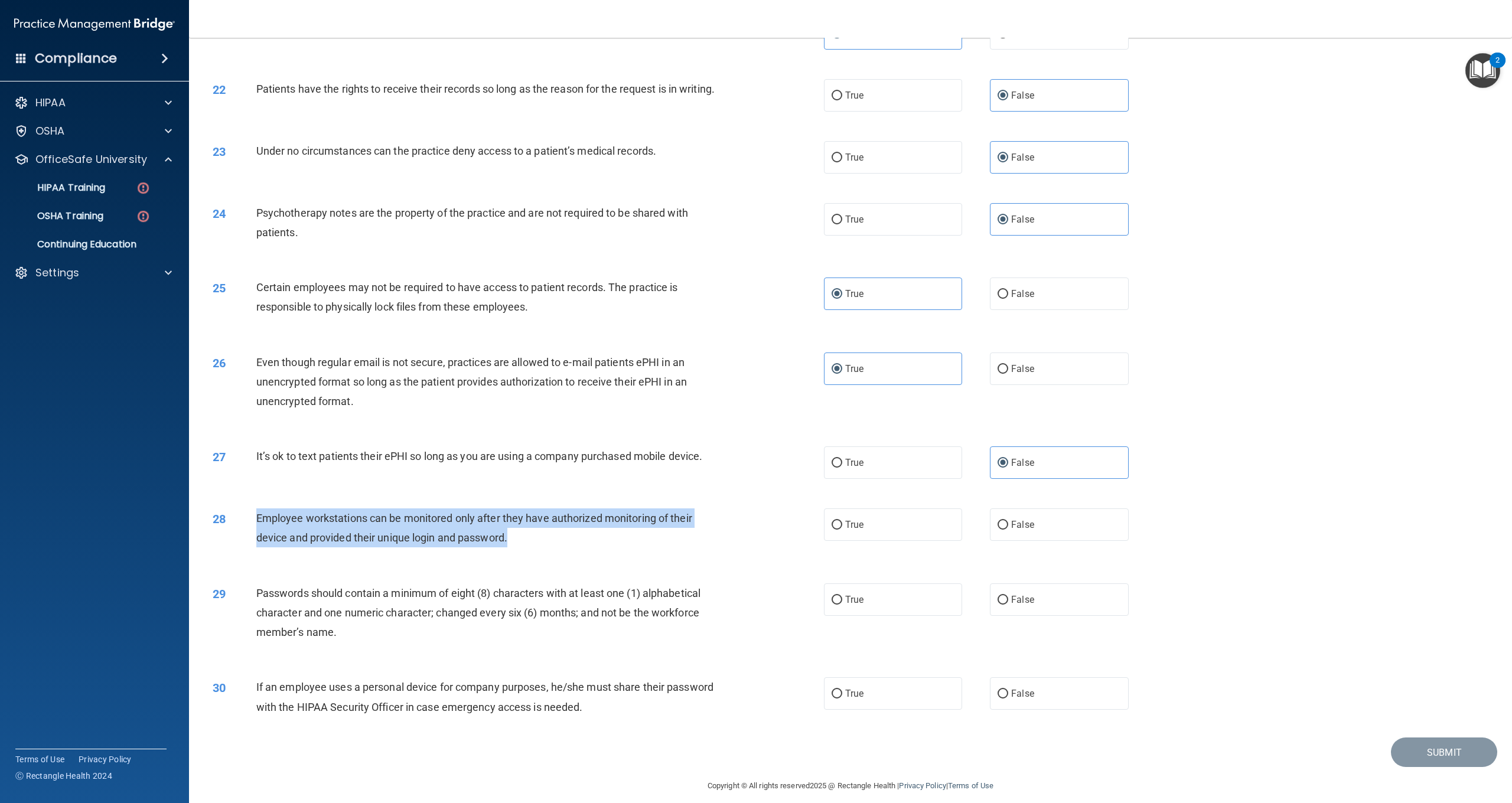
drag, startPoint x: 547, startPoint y: 539, endPoint x: 272, endPoint y: 521, distance: 275.6
click at [257, 513] on div "Employee workstations can be monitored only after they have authorized monitori…" at bounding box center [492, 528] width 472 height 39
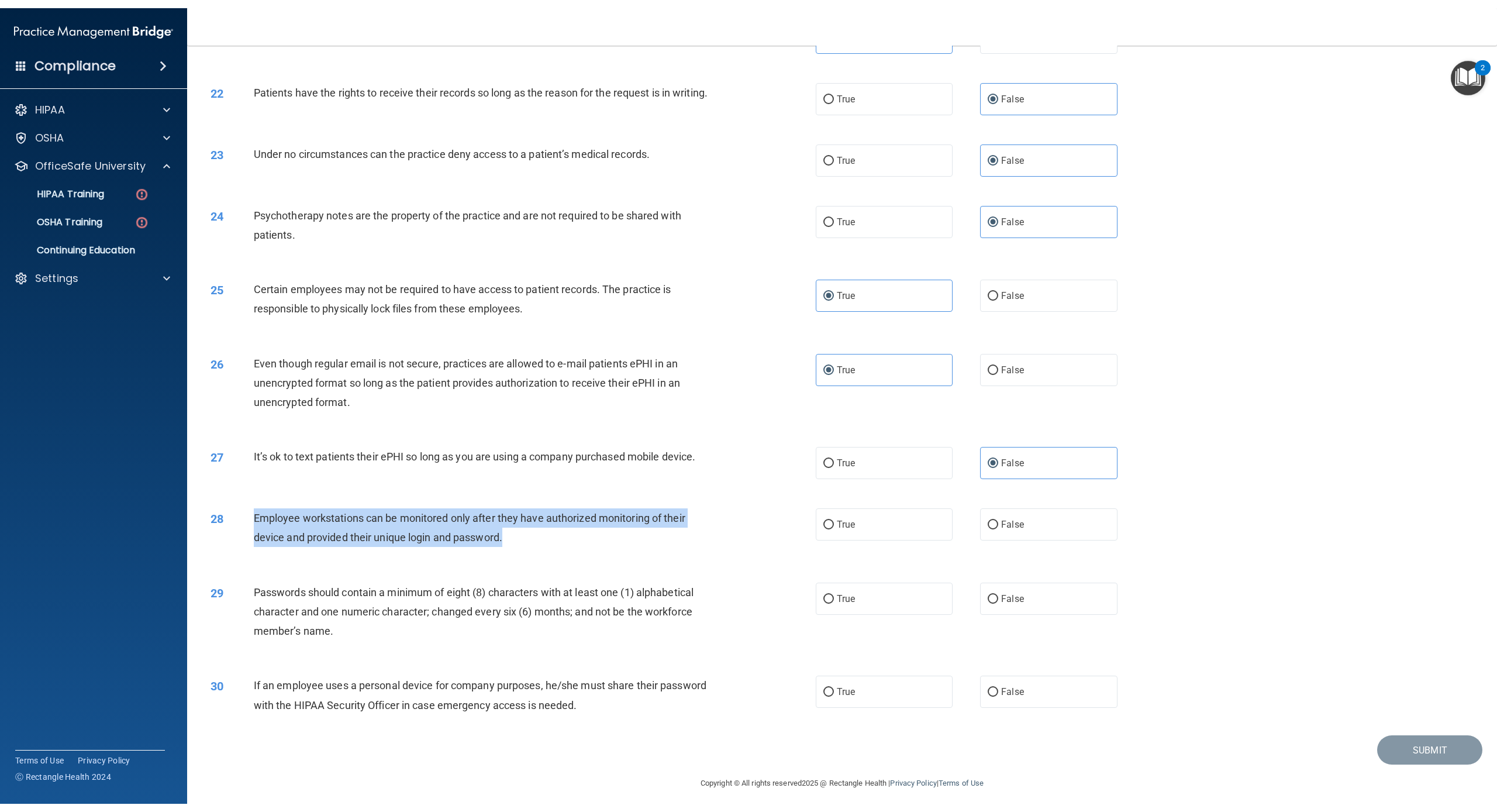
scroll to position [1692, 0]
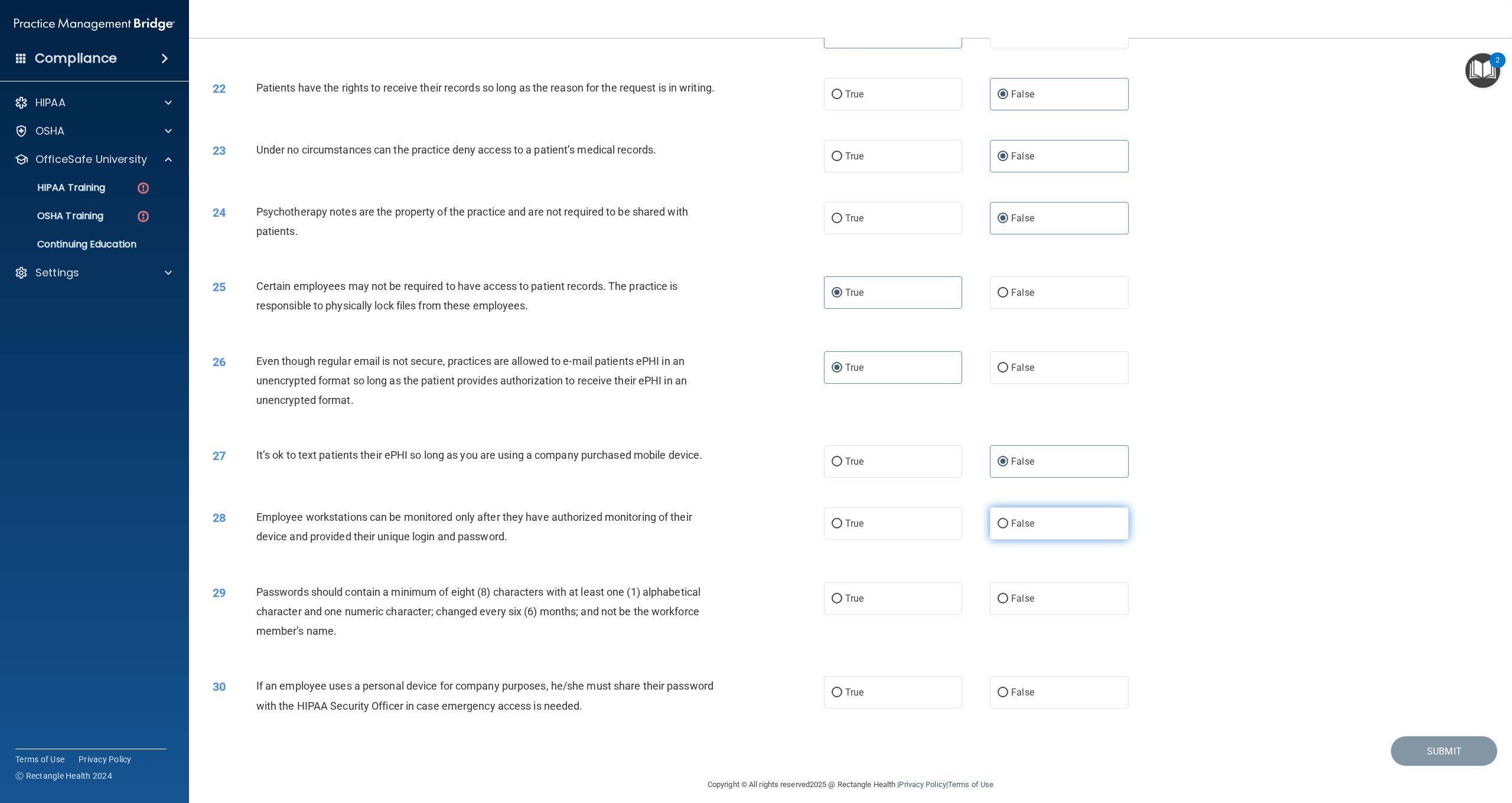
click at [1021, 518] on span "False" at bounding box center [1023, 523] width 23 height 11
click at [1008, 520] on input "False" at bounding box center [1003, 524] width 10 height 9
radio input "true"
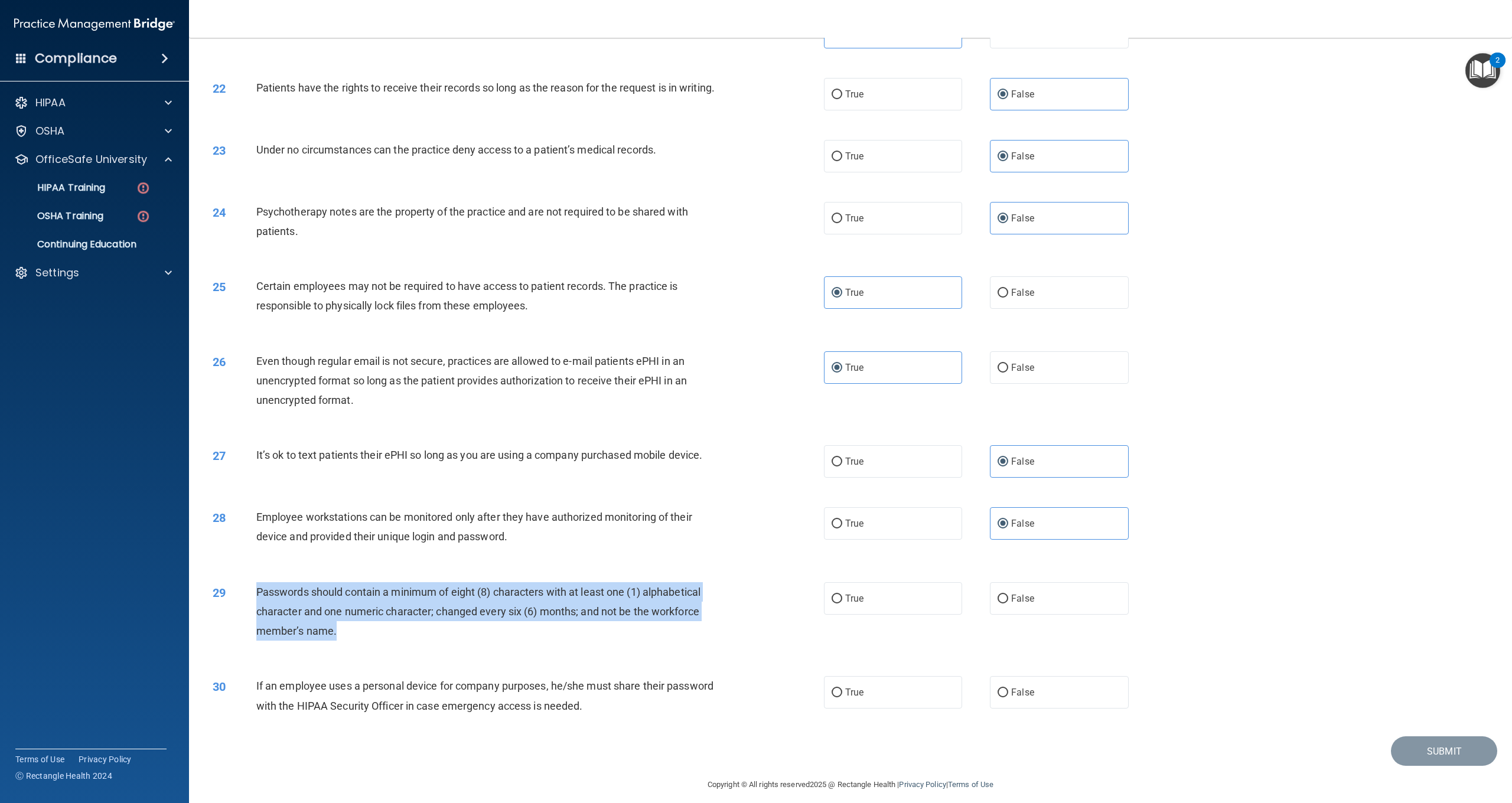
drag, startPoint x: 387, startPoint y: 617, endPoint x: 254, endPoint y: 581, distance: 137.8
click at [254, 582] on div "29 Passwords should contain a minimum of eight (8) characters with at least one…" at bounding box center [518, 615] width 647 height 65
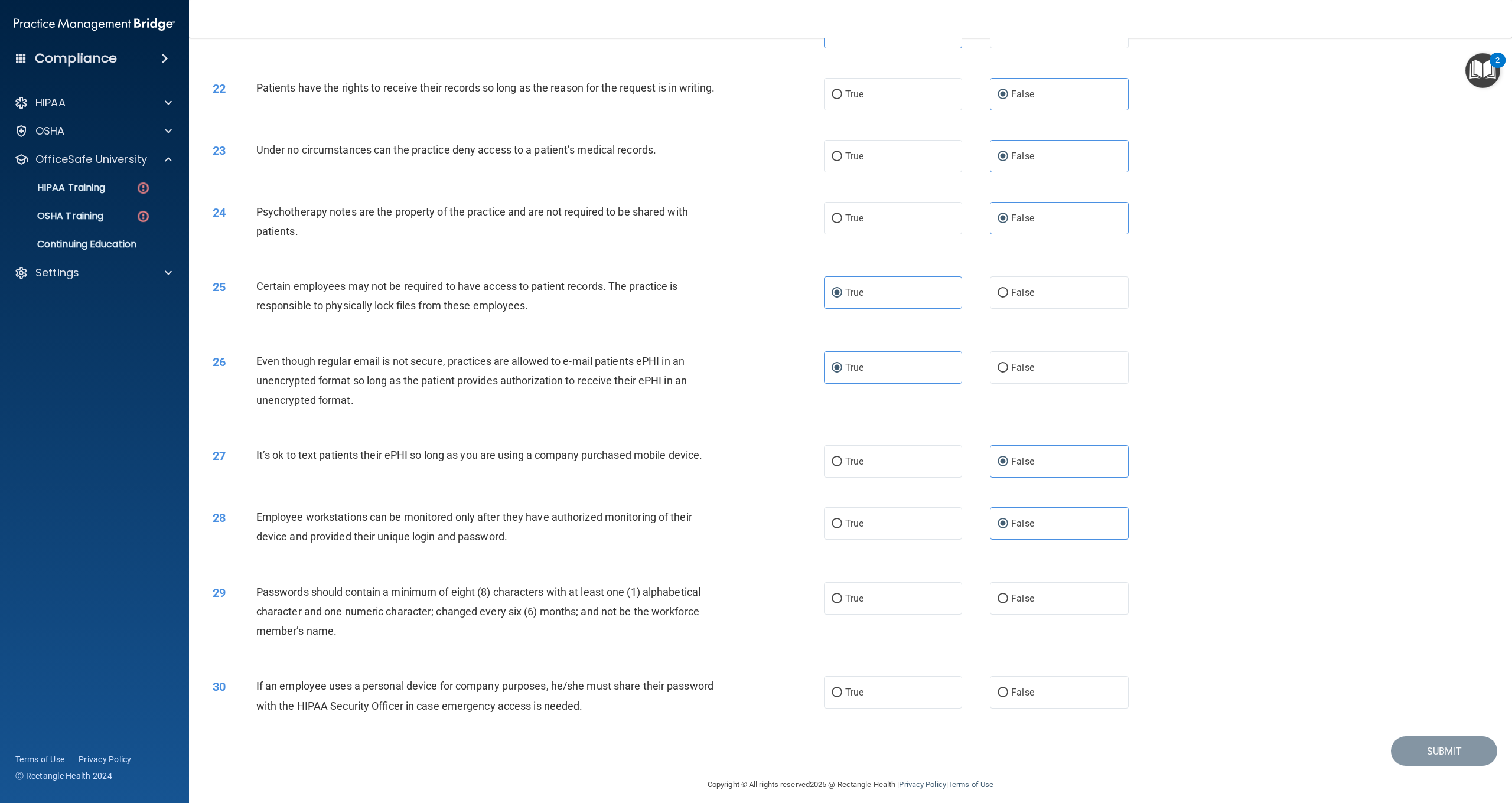
click at [254, 582] on div "29" at bounding box center [230, 592] width 53 height 22
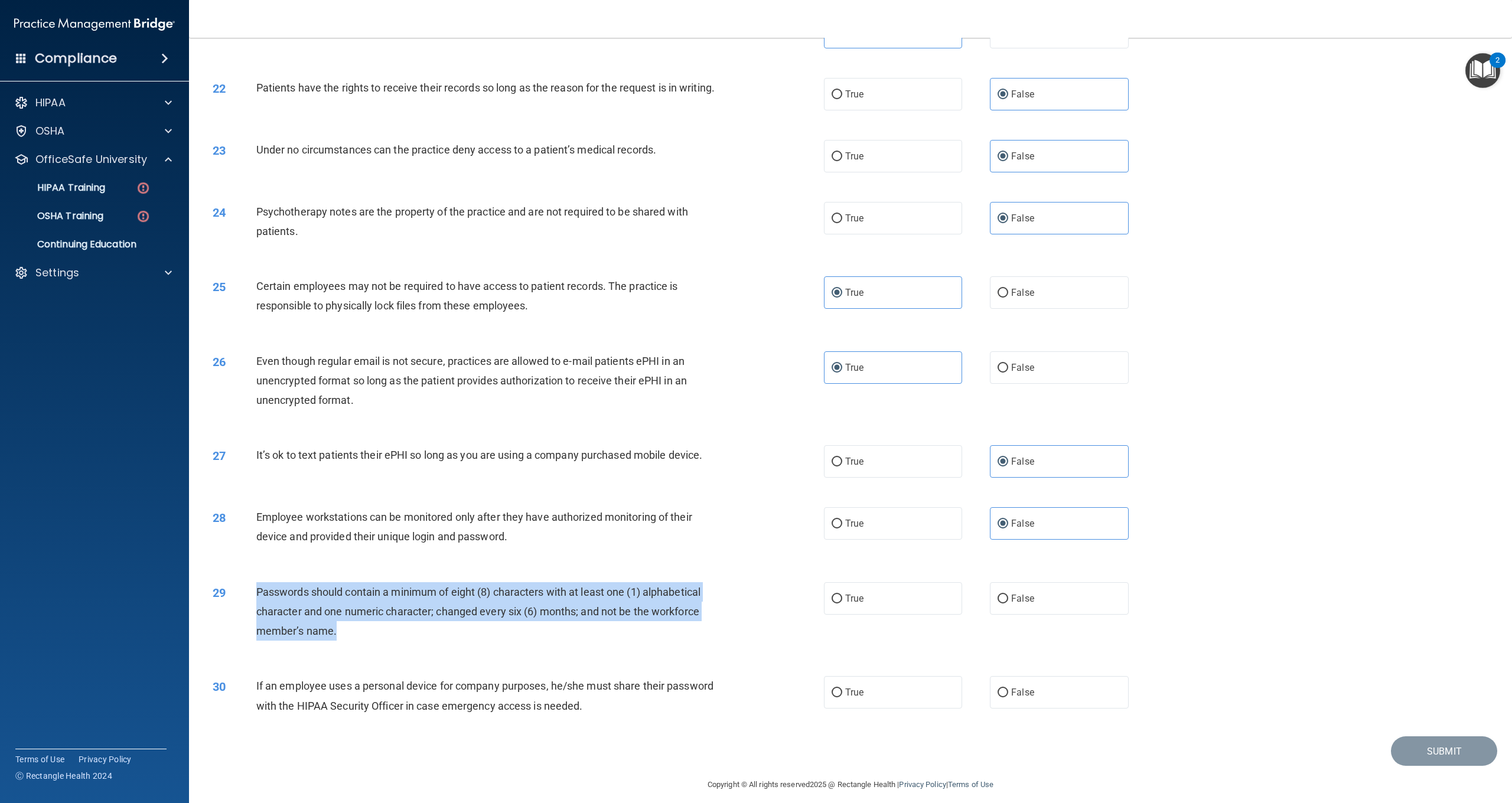
drag, startPoint x: 342, startPoint y: 626, endPoint x: 257, endPoint y: 586, distance: 93.9
click at [257, 586] on div "Passwords should contain a minimum of eight (8) characters with at least one (1…" at bounding box center [492, 612] width 472 height 59
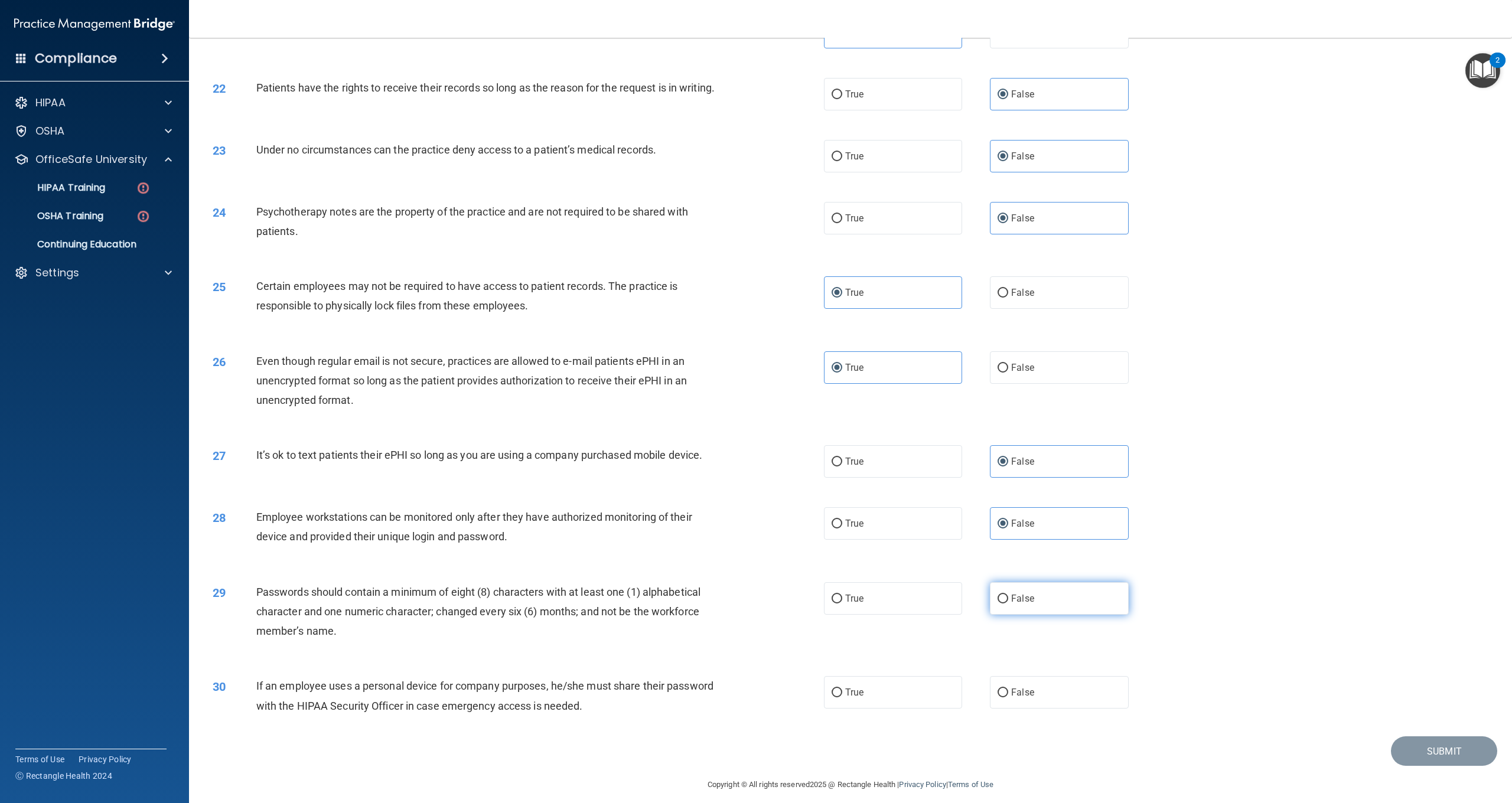
drag, startPoint x: 1010, startPoint y: 594, endPoint x: 1001, endPoint y: 587, distance: 11.4
click at [1009, 593] on label "False" at bounding box center [1059, 598] width 138 height 33
click at [1008, 595] on input "False" at bounding box center [1003, 599] width 10 height 9
radio input "true"
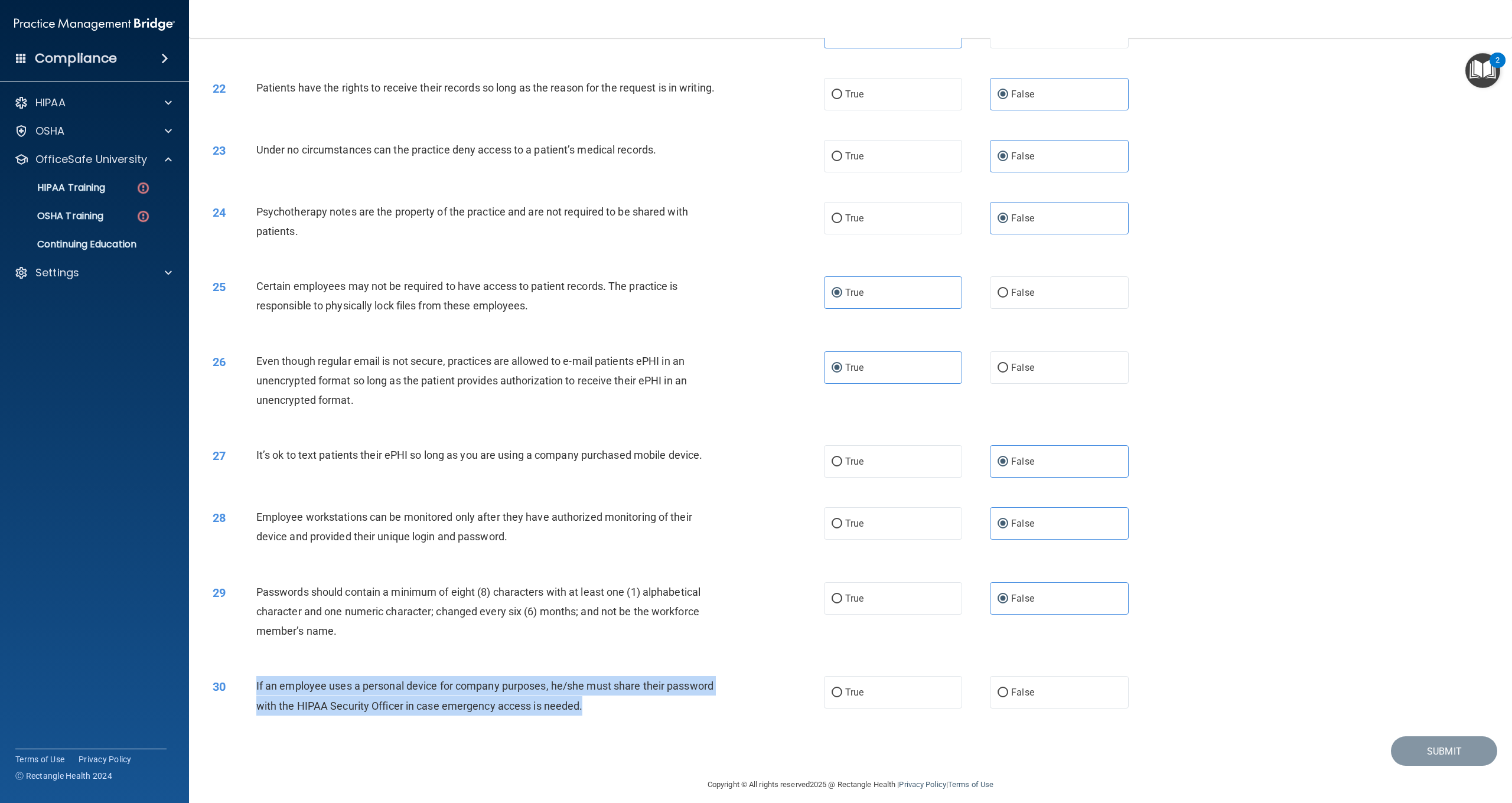
drag, startPoint x: 623, startPoint y: 707, endPoint x: 257, endPoint y: 676, distance: 367.3
click at [257, 676] on div "30 If an employee uses a personal device for company purposes, he/she must shar…" at bounding box center [518, 698] width 647 height 45
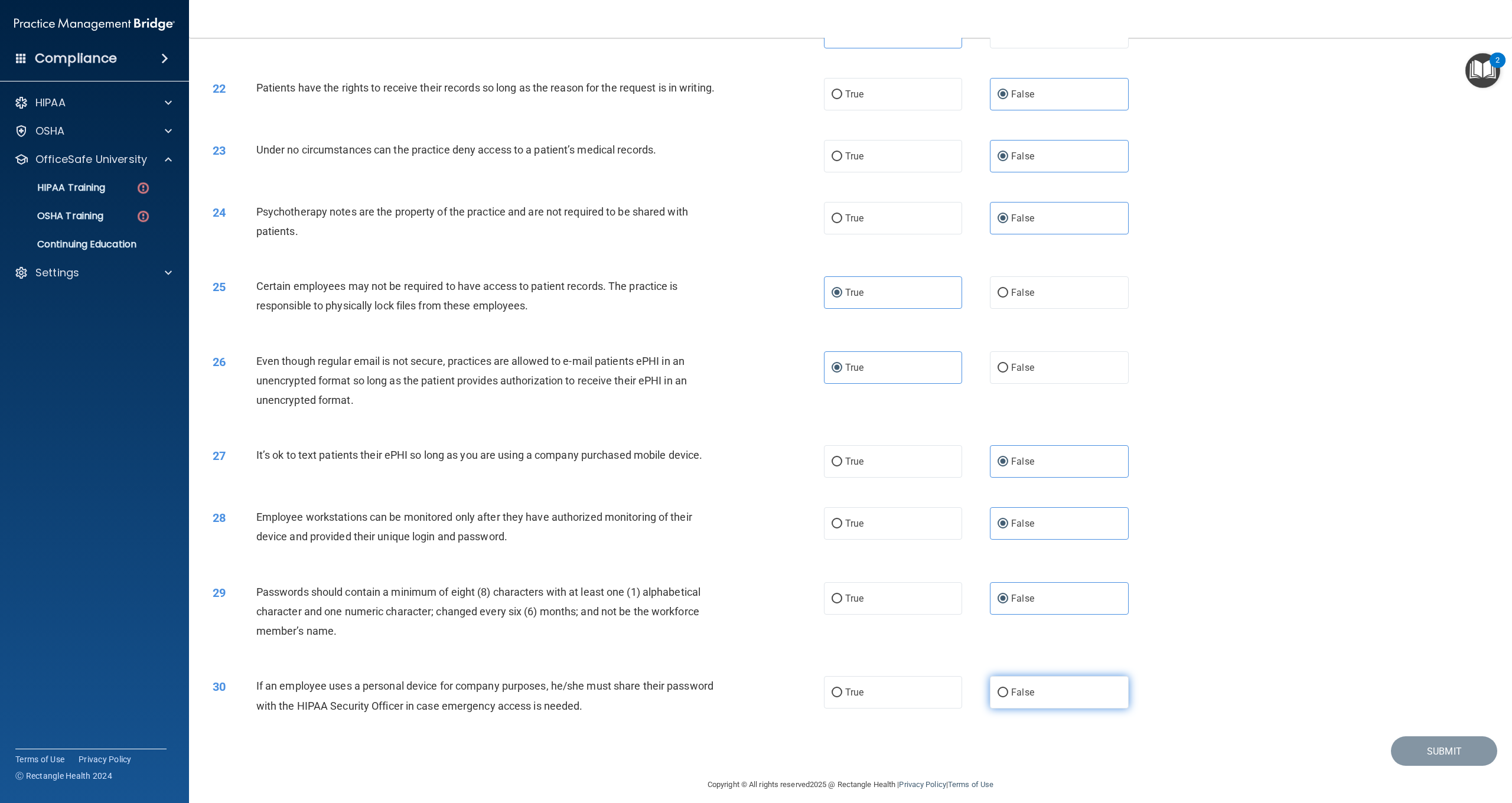
drag, startPoint x: 1019, startPoint y: 679, endPoint x: 1054, endPoint y: 675, distance: 35.2
click at [1019, 687] on span "False" at bounding box center [1023, 692] width 23 height 11
click at [1008, 689] on input "False" at bounding box center [1003, 693] width 10 height 9
radio input "true"
drag, startPoint x: 1416, startPoint y: 737, endPoint x: 1410, endPoint y: 736, distance: 6.1
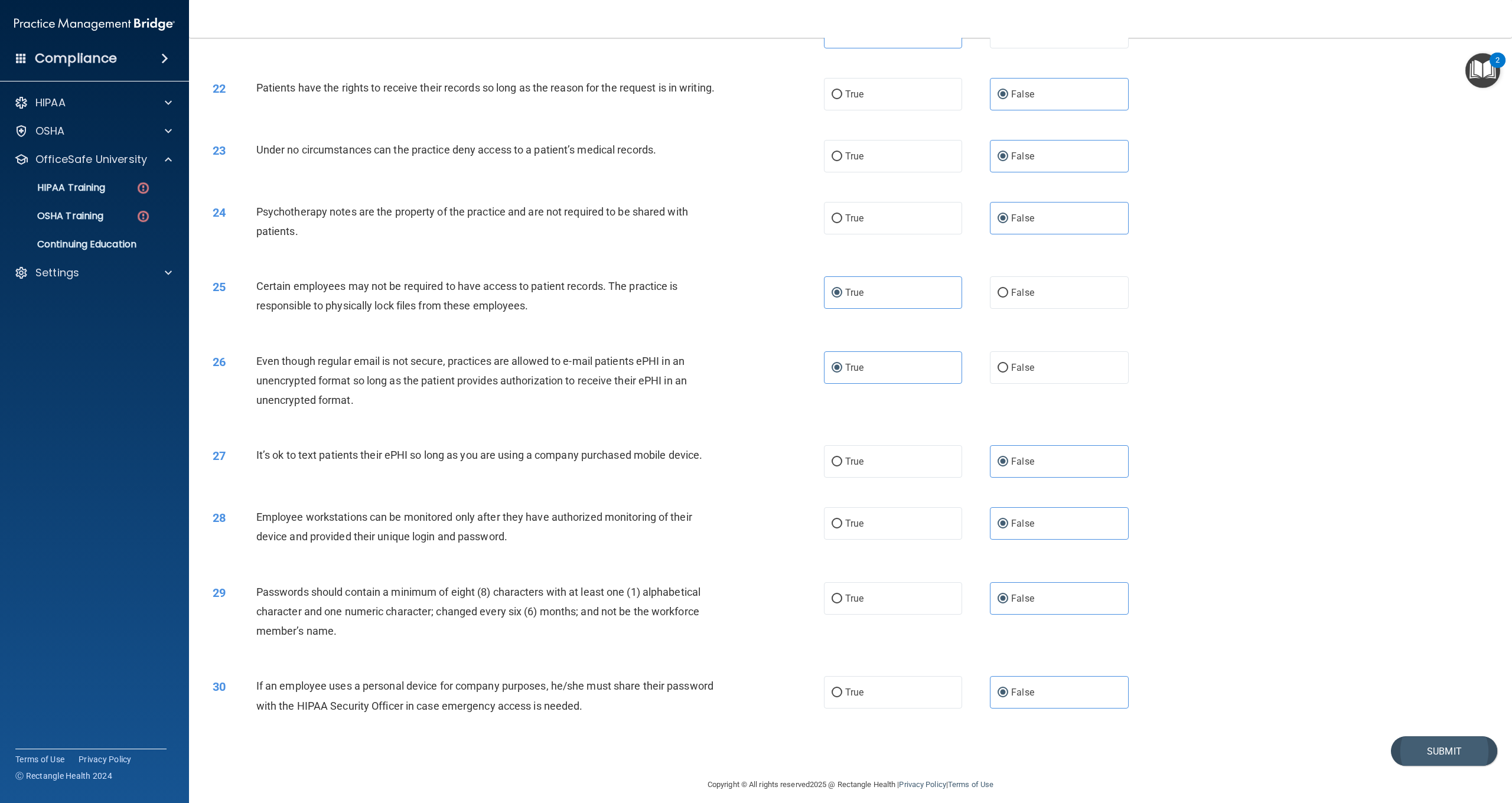
click at [1416, 737] on button "Submit" at bounding box center [1444, 751] width 106 height 30
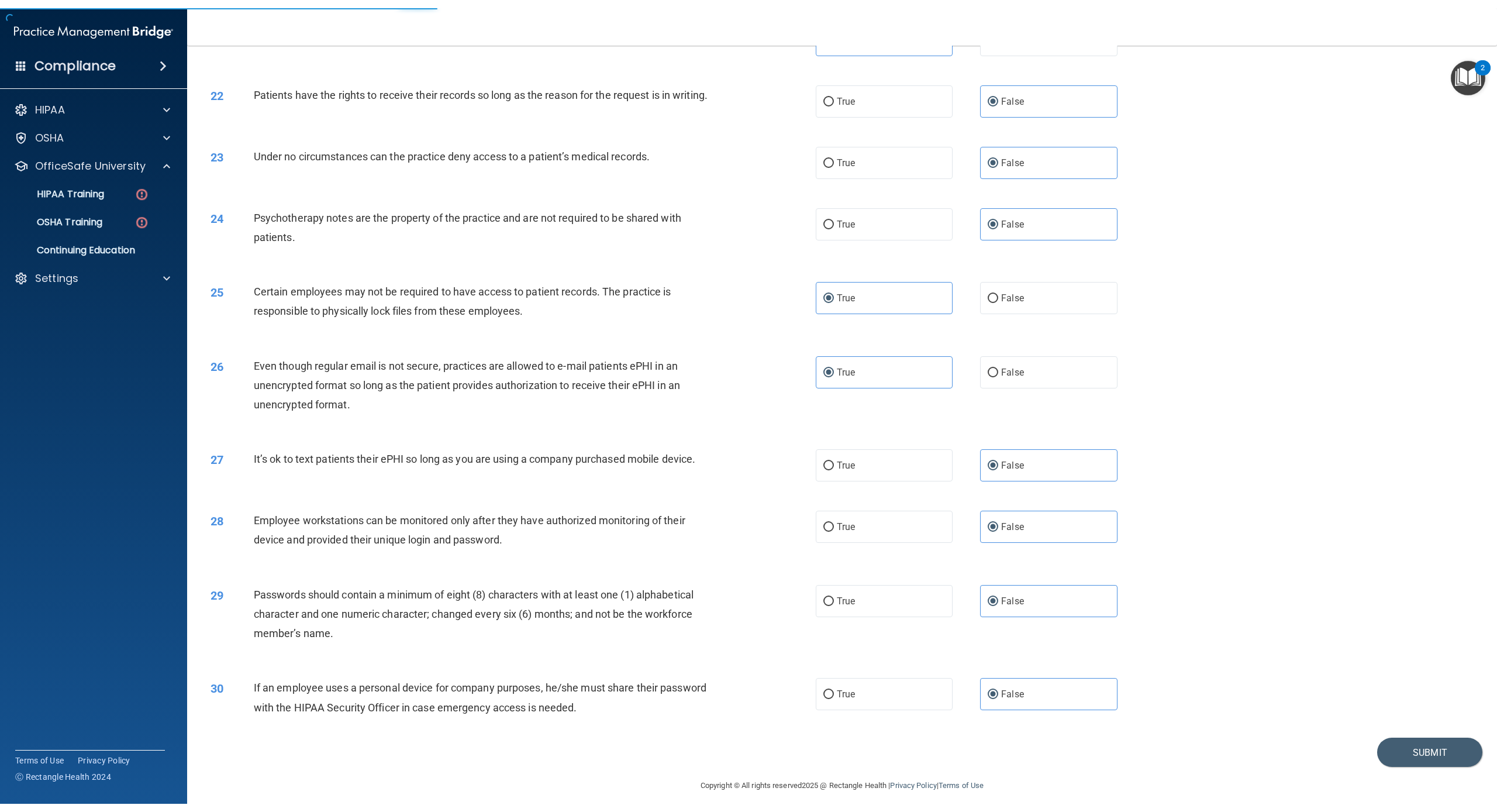
scroll to position [1678, 0]
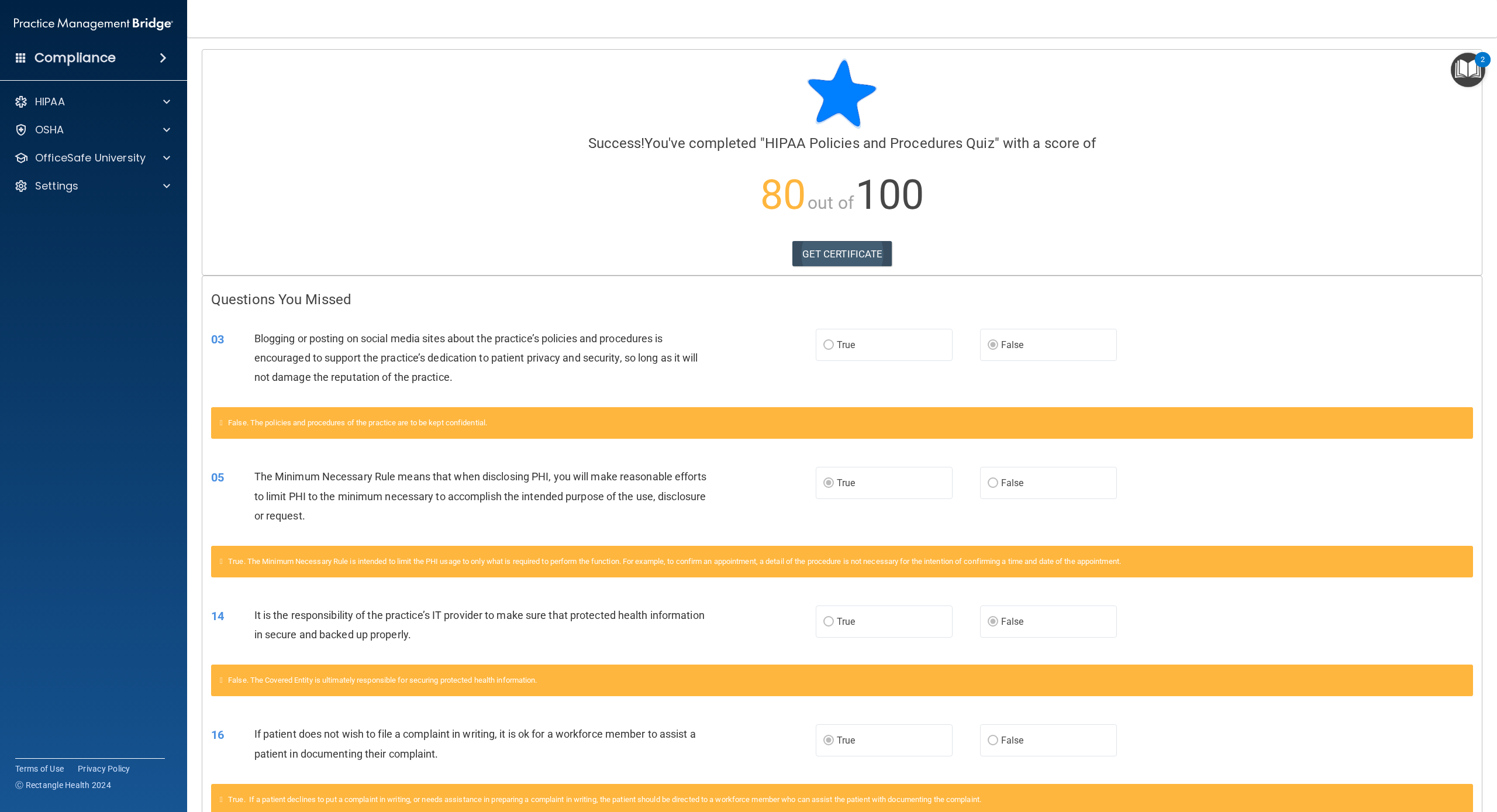
click at [842, 251] on link "GET CERTIFICATE" at bounding box center [842, 253] width 100 height 26
click at [126, 154] on p "OfficeSafe University" at bounding box center [90, 158] width 111 height 14
click at [128, 189] on div "HIPAA Training" at bounding box center [87, 186] width 159 height 12
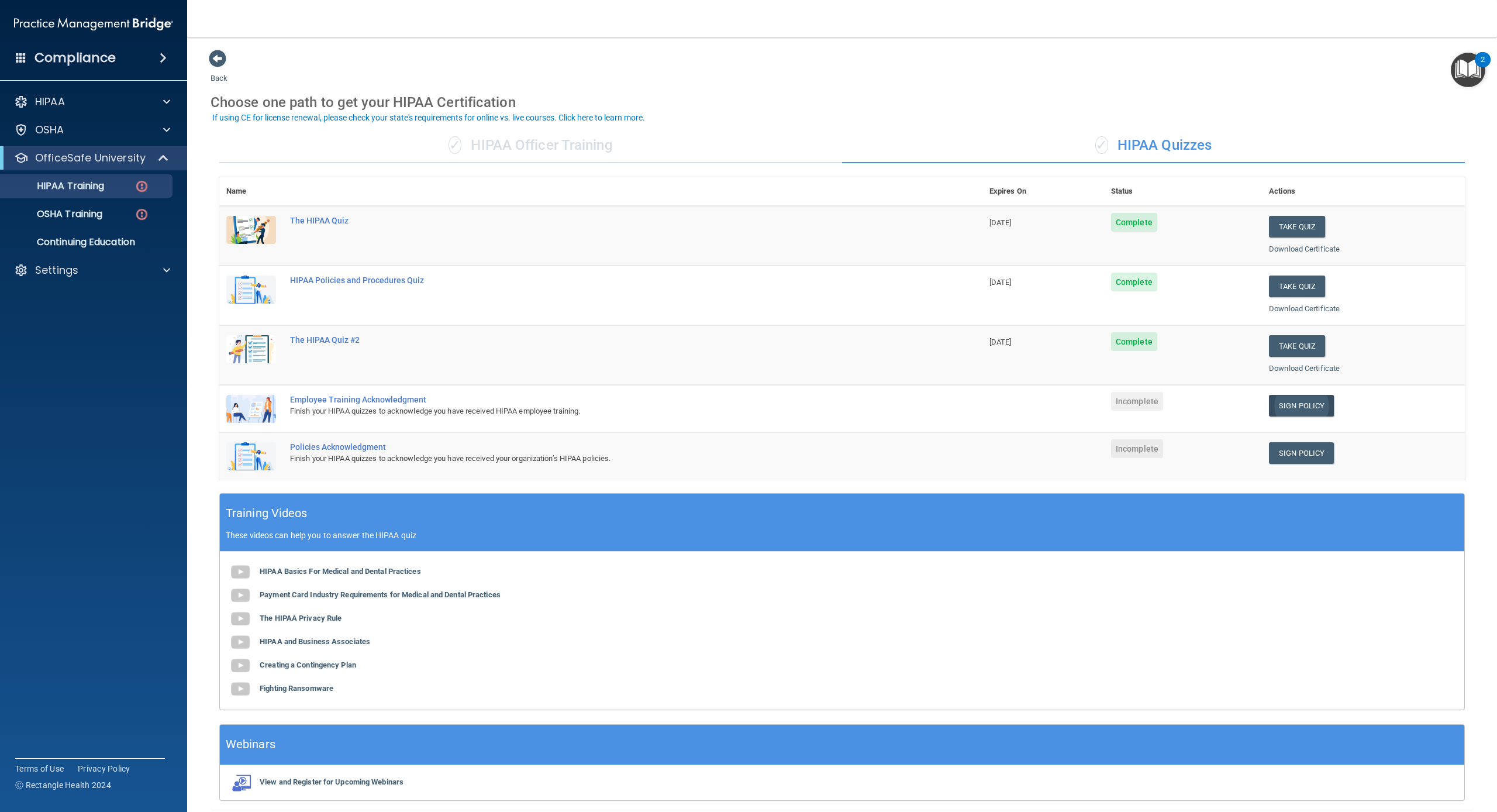
click at [1323, 399] on link "Sign Policy" at bounding box center [1302, 405] width 65 height 21
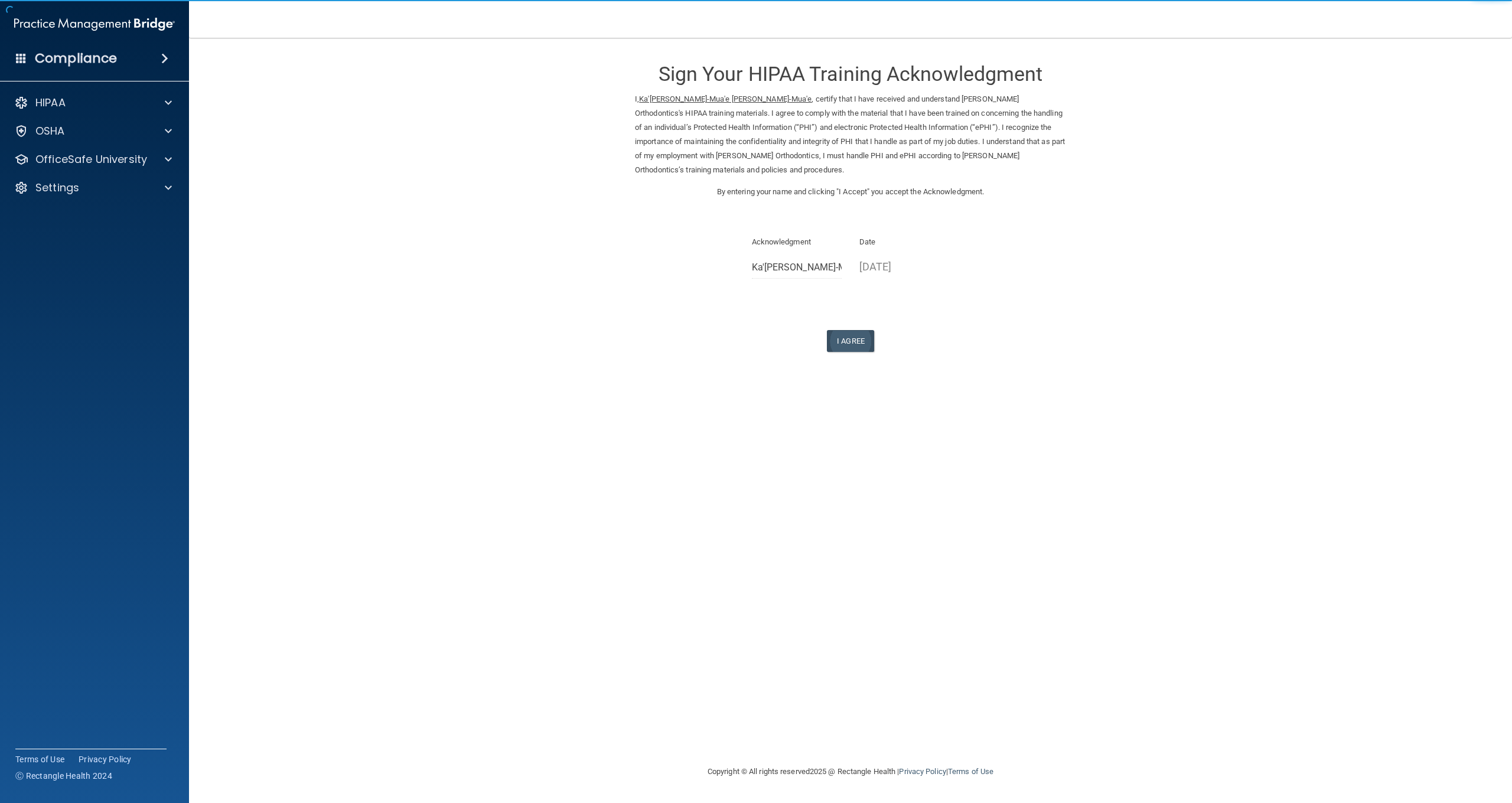
click at [853, 334] on button "I Agree" at bounding box center [851, 340] width 47 height 22
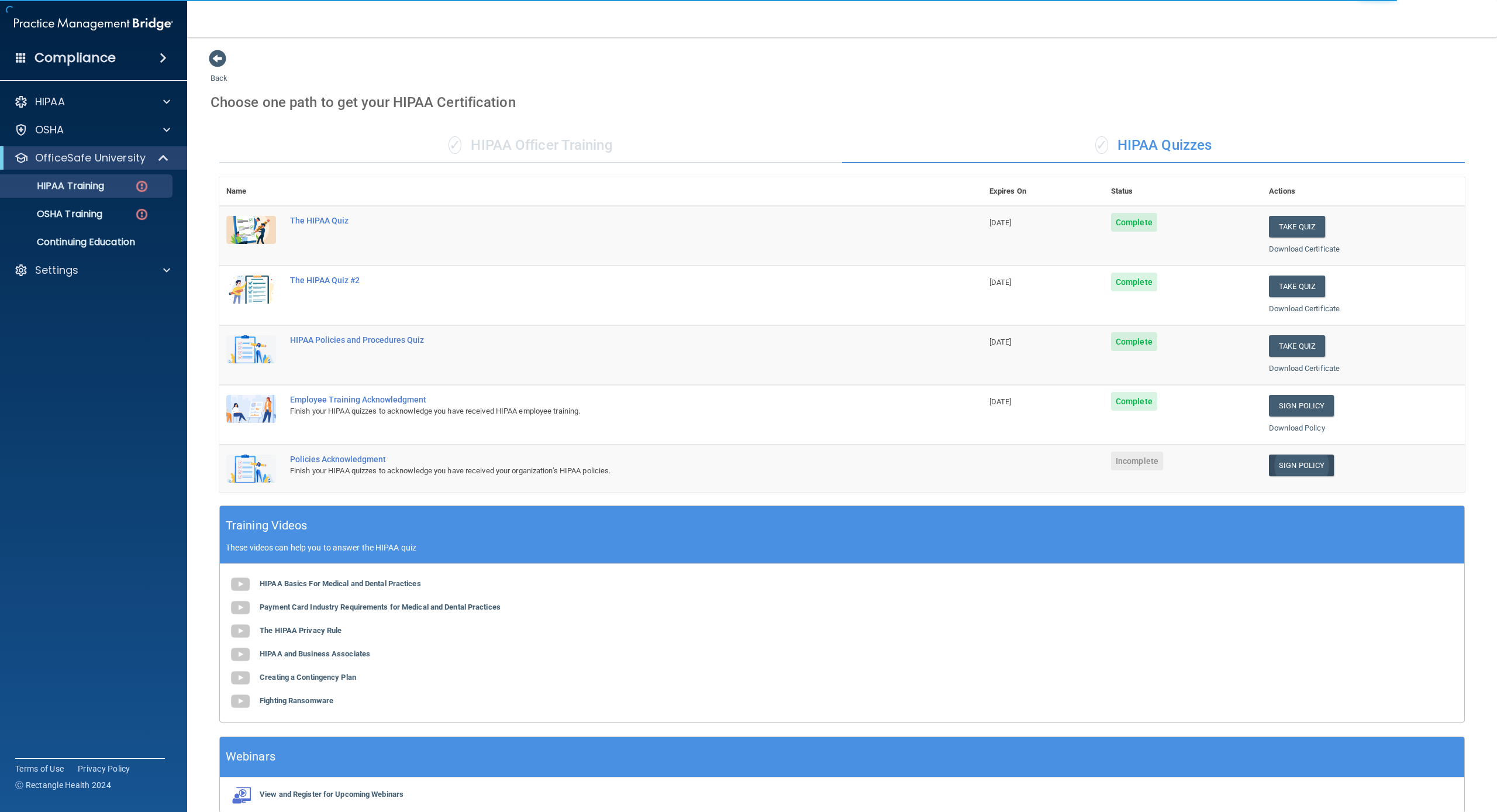
click at [1315, 459] on link "Sign Policy" at bounding box center [1302, 465] width 65 height 21
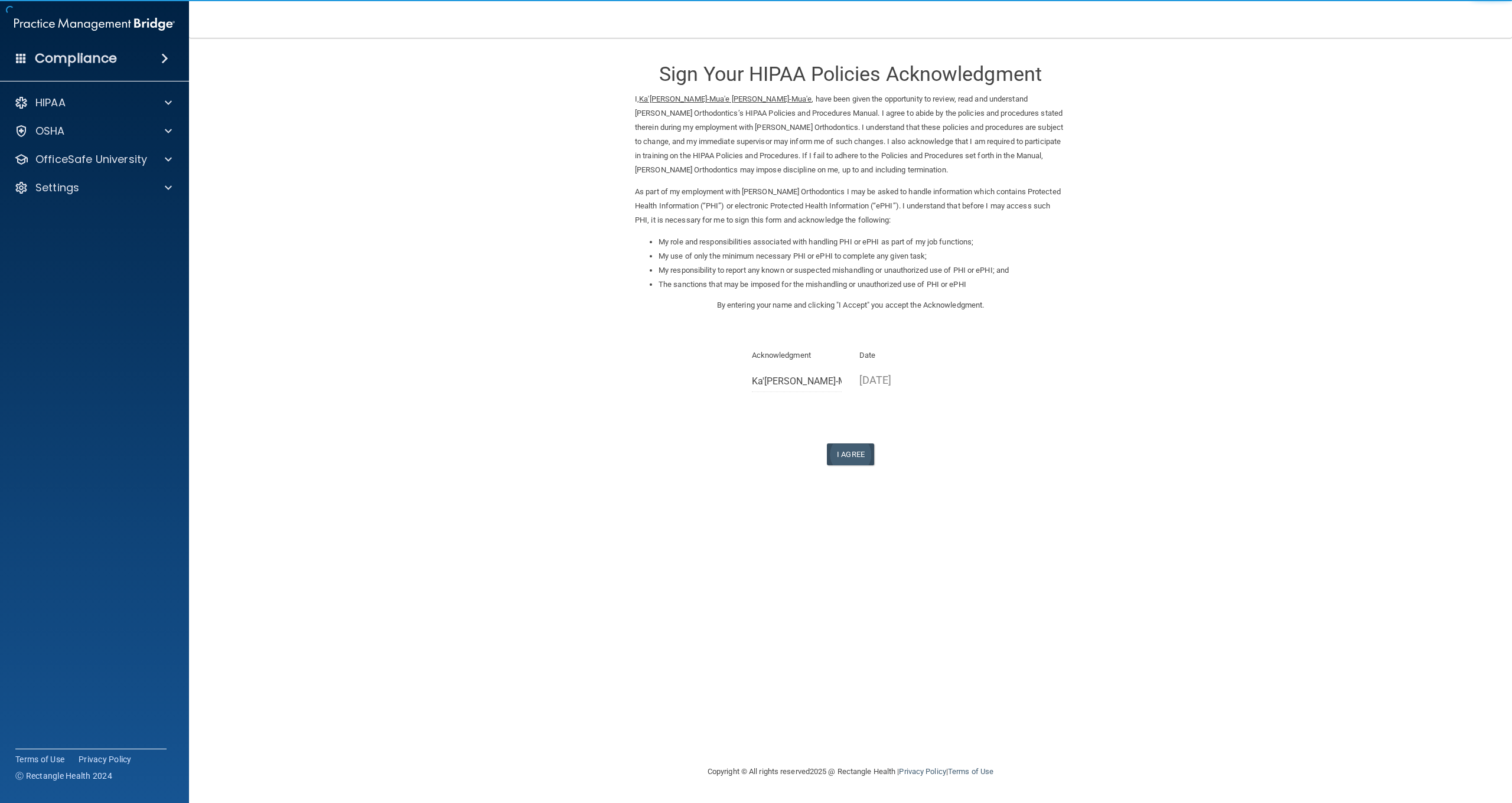
click at [855, 452] on button "I Agree" at bounding box center [851, 454] width 47 height 22
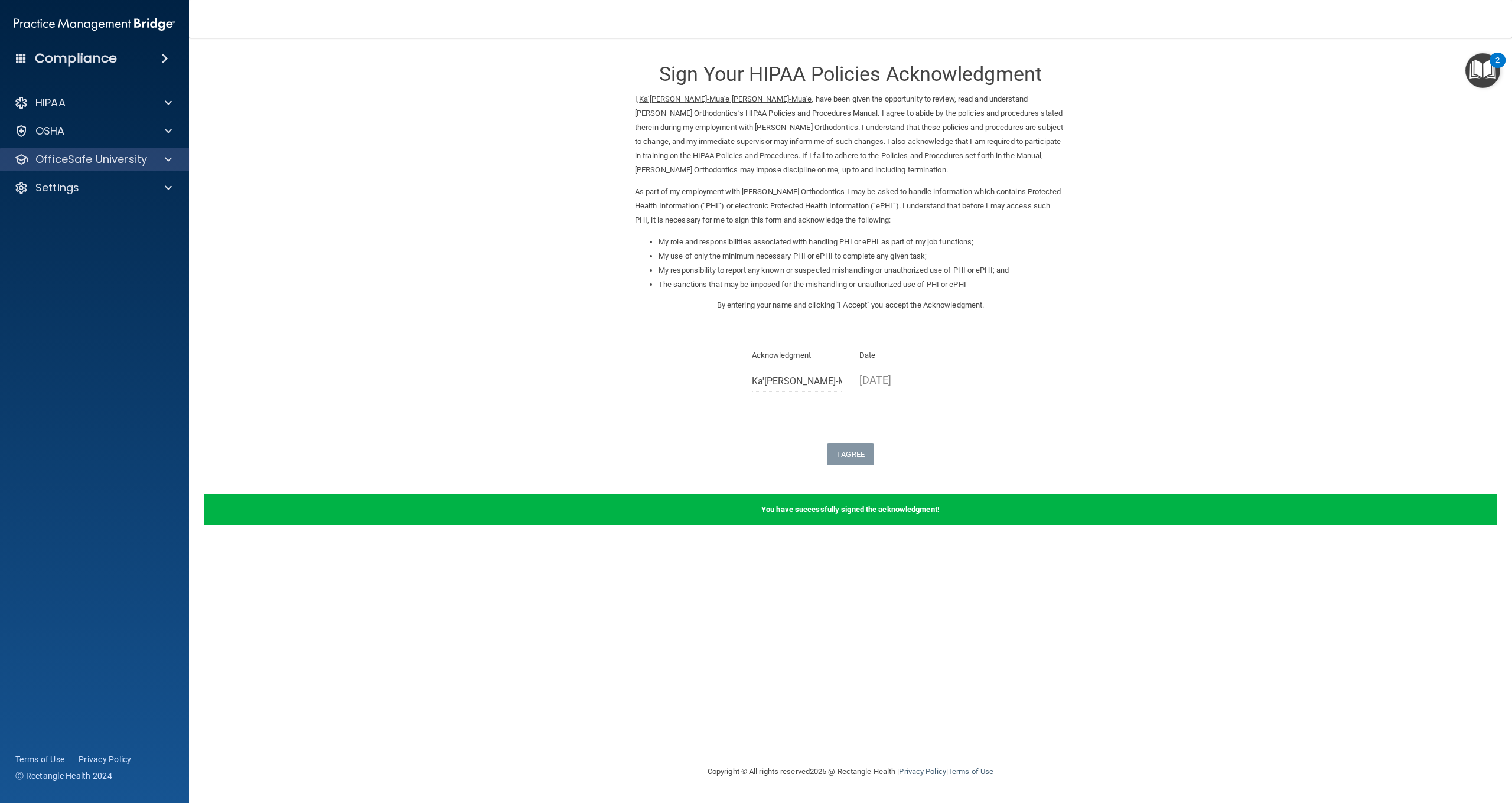
click at [147, 154] on div "OfficeSafe University" at bounding box center [79, 159] width 147 height 14
click at [136, 193] on div "HIPAA Training" at bounding box center [88, 188] width 161 height 12
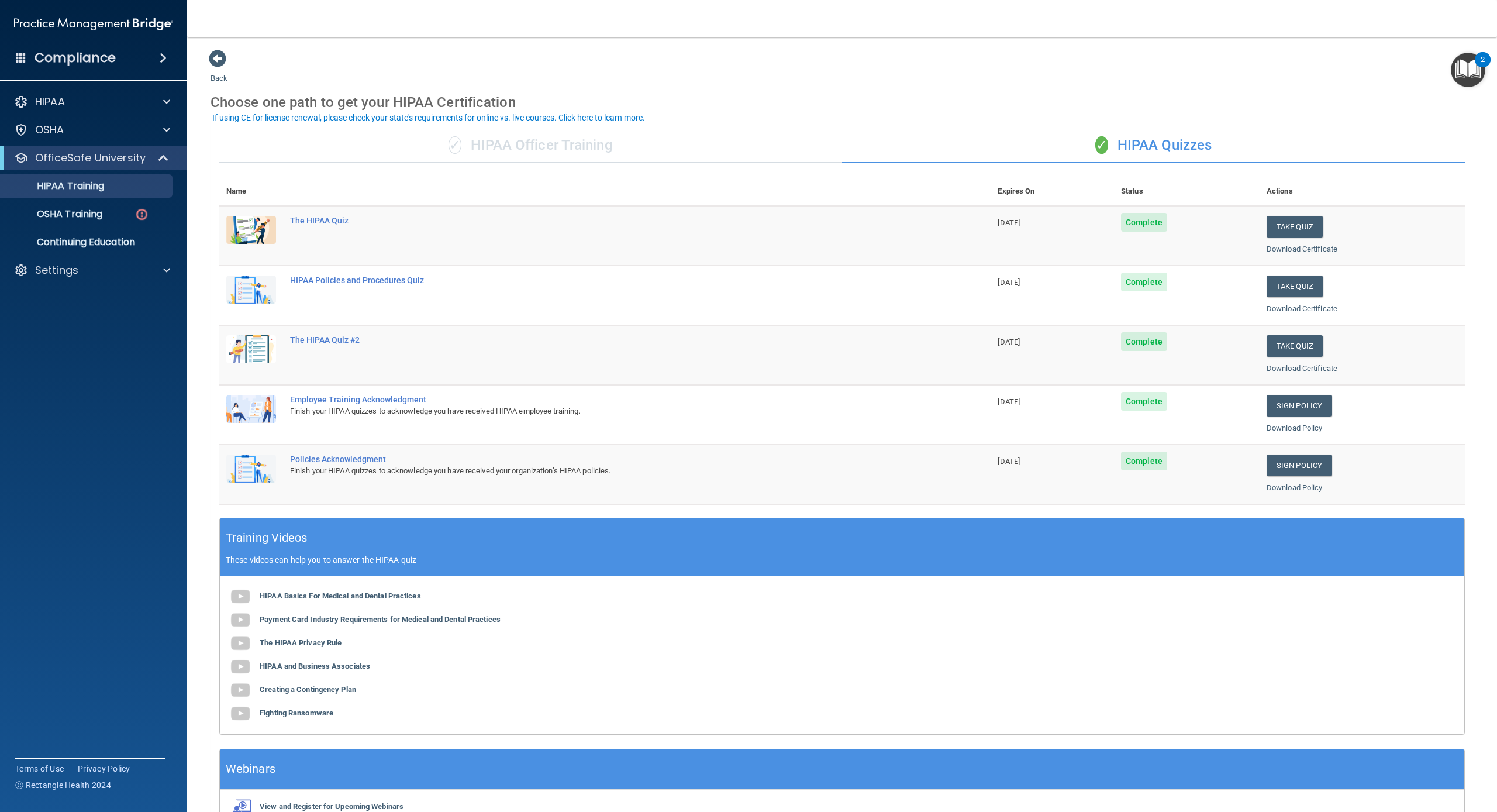
click at [440, 145] on div "✓ HIPAA Officer Training" at bounding box center [531, 145] width 623 height 35
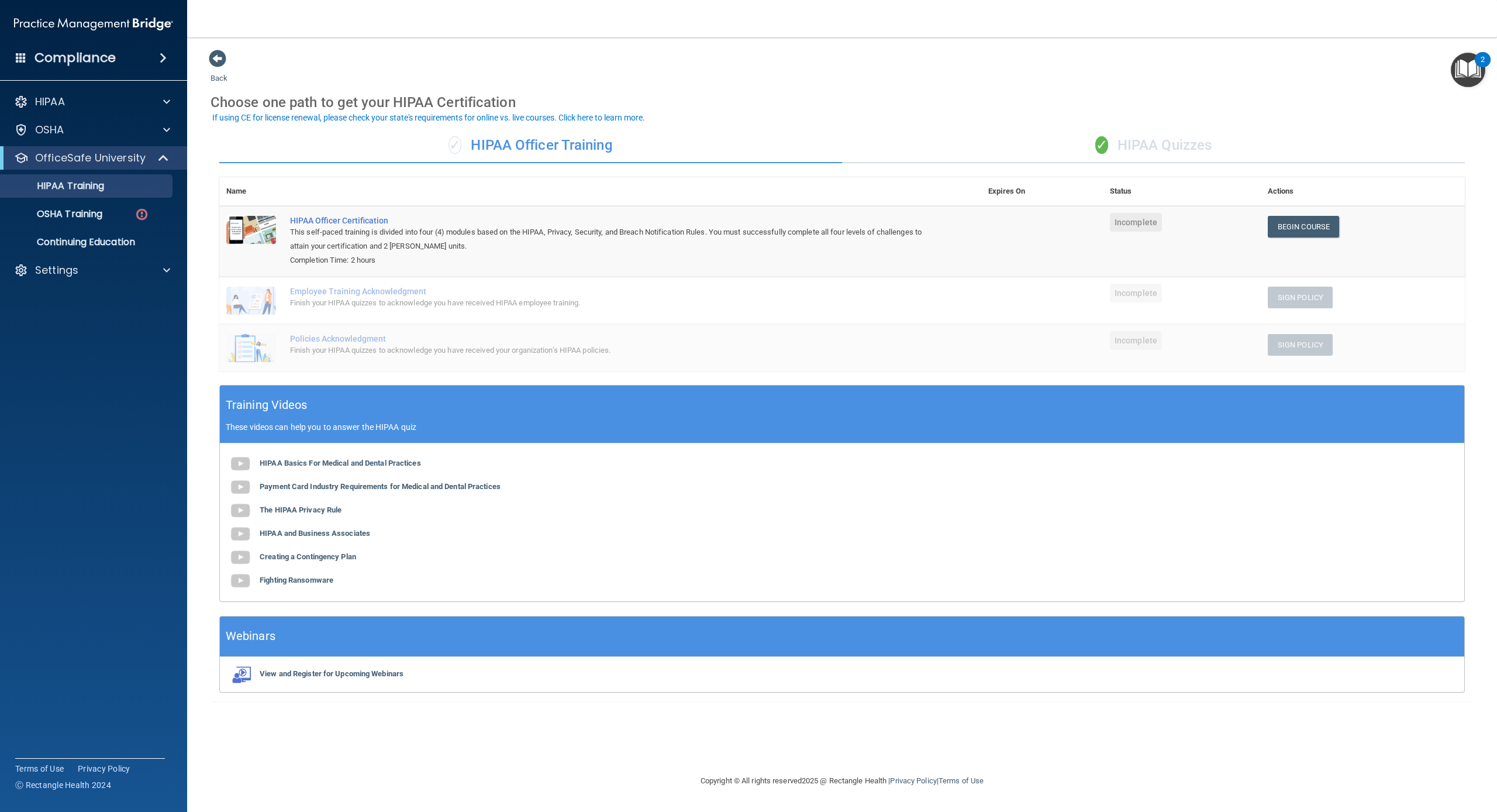
click at [1084, 146] on div "✓ HIPAA Quizzes" at bounding box center [1153, 145] width 623 height 35
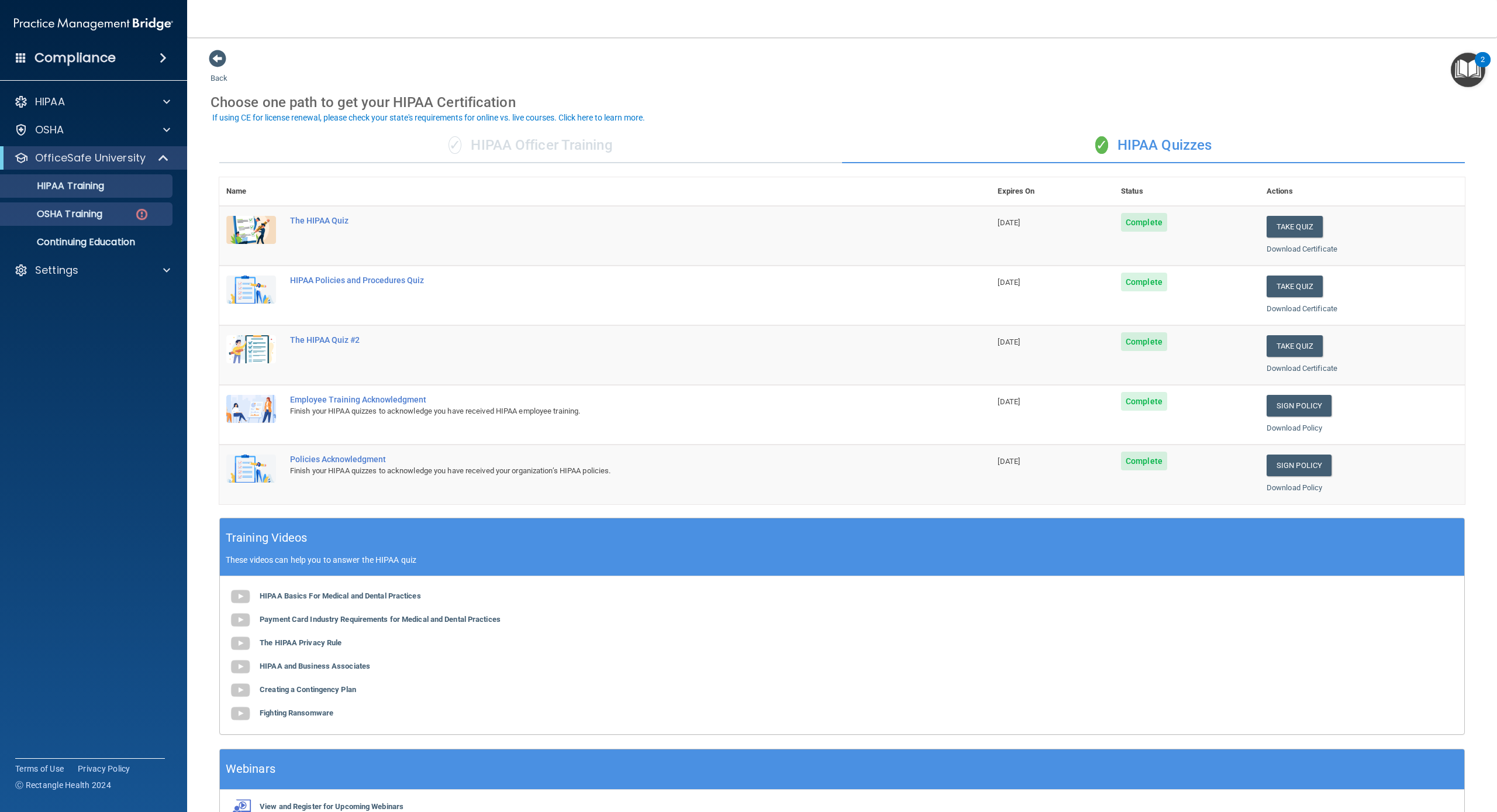
click at [139, 219] on img at bounding box center [142, 214] width 15 height 15
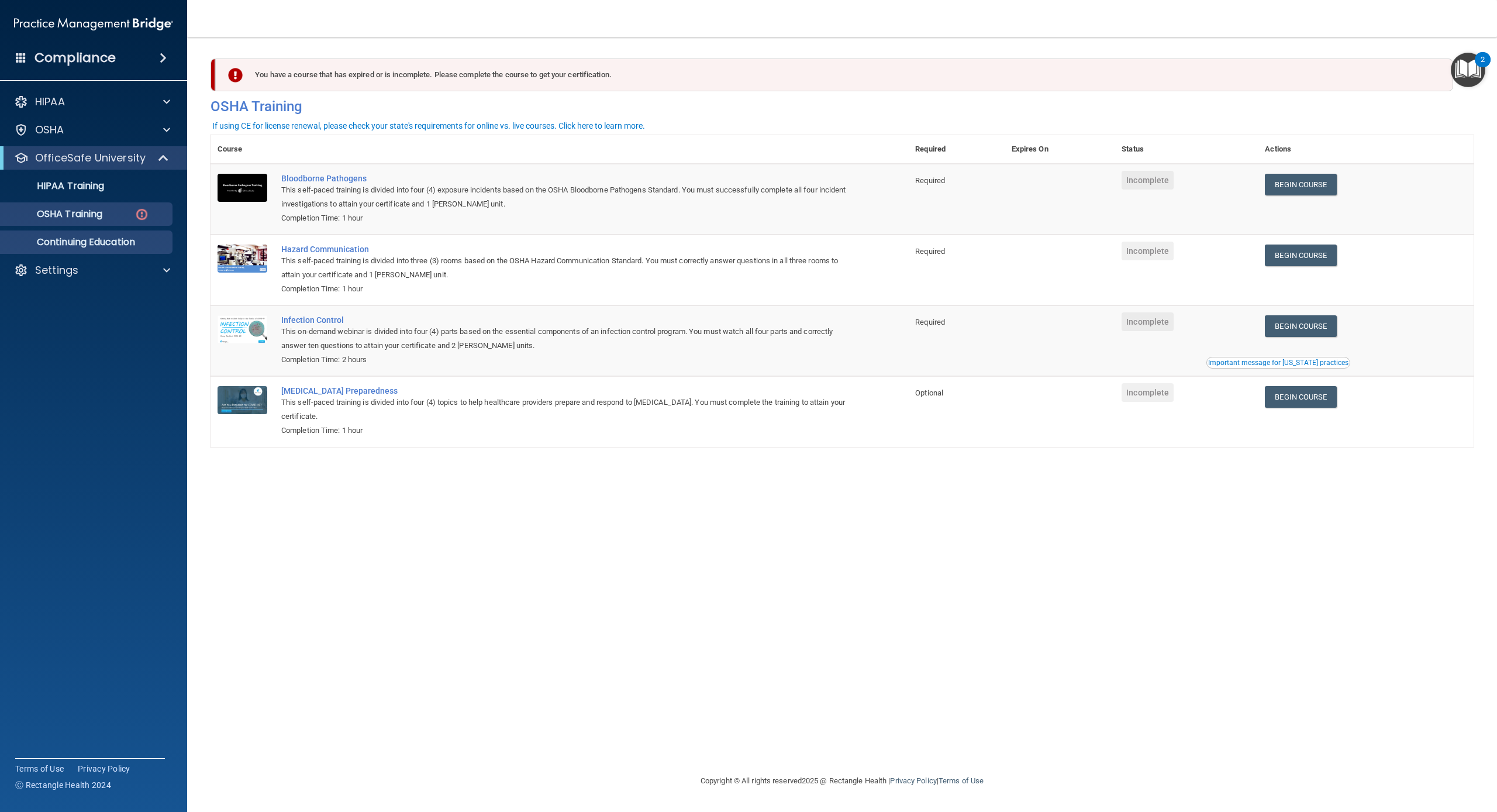
click at [126, 242] on p "Continuing Education" at bounding box center [87, 242] width 159 height 12
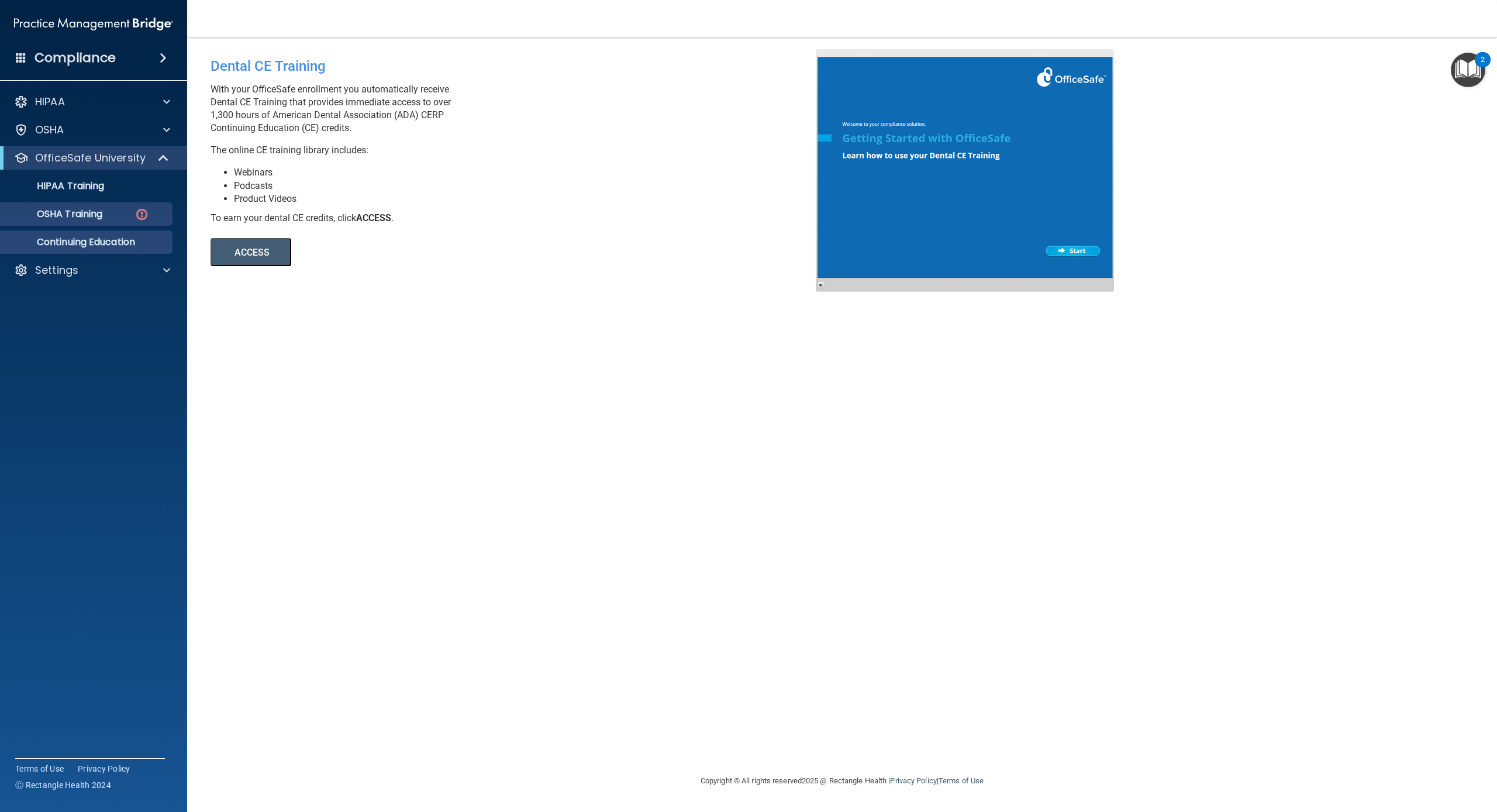
click at [117, 216] on div "OSHA Training" at bounding box center [87, 214] width 159 height 12
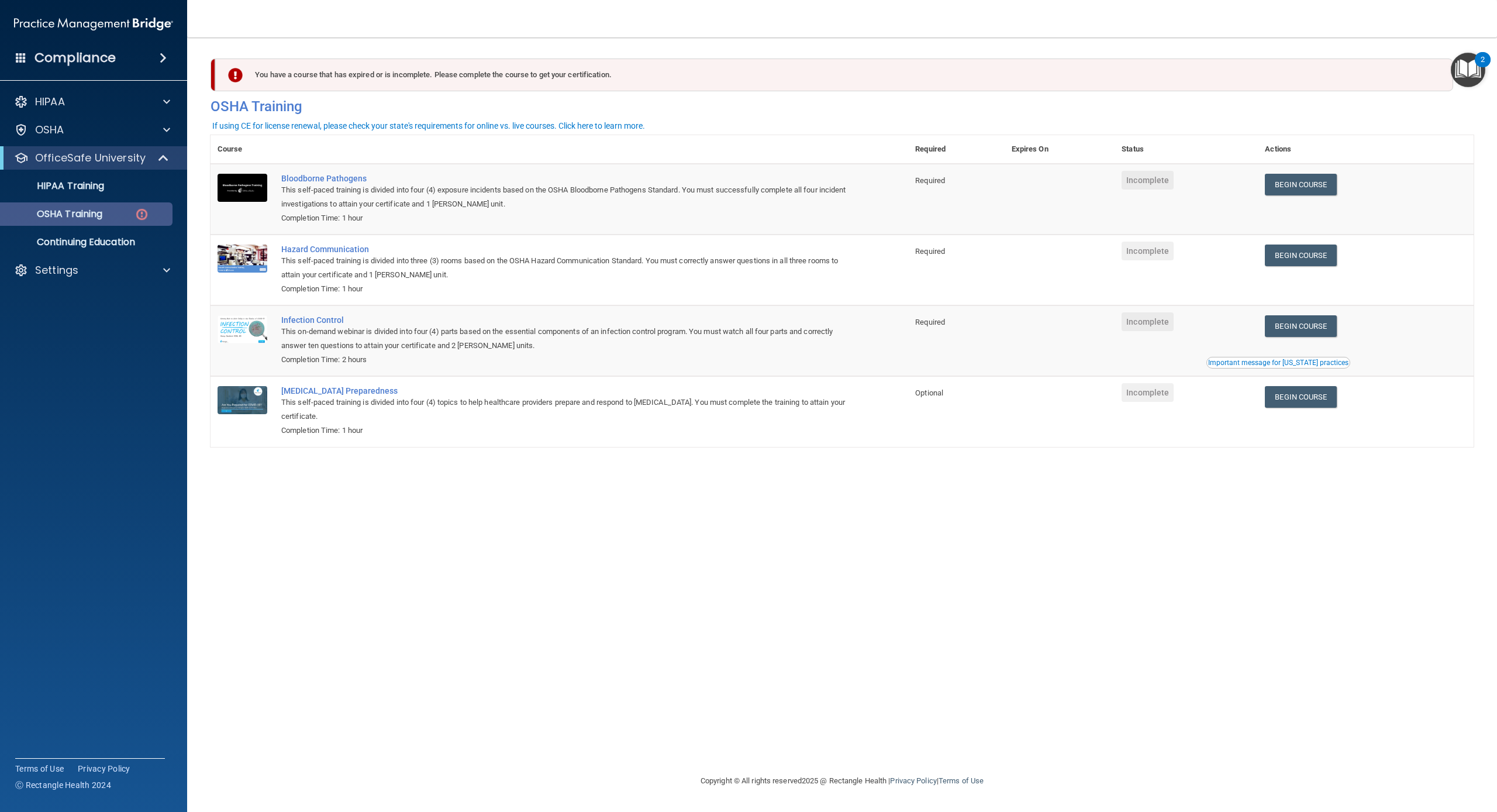
click at [62, 218] on p "OSHA Training" at bounding box center [54, 214] width 95 height 12
click at [1326, 189] on link "Begin Course" at bounding box center [1300, 184] width 71 height 21
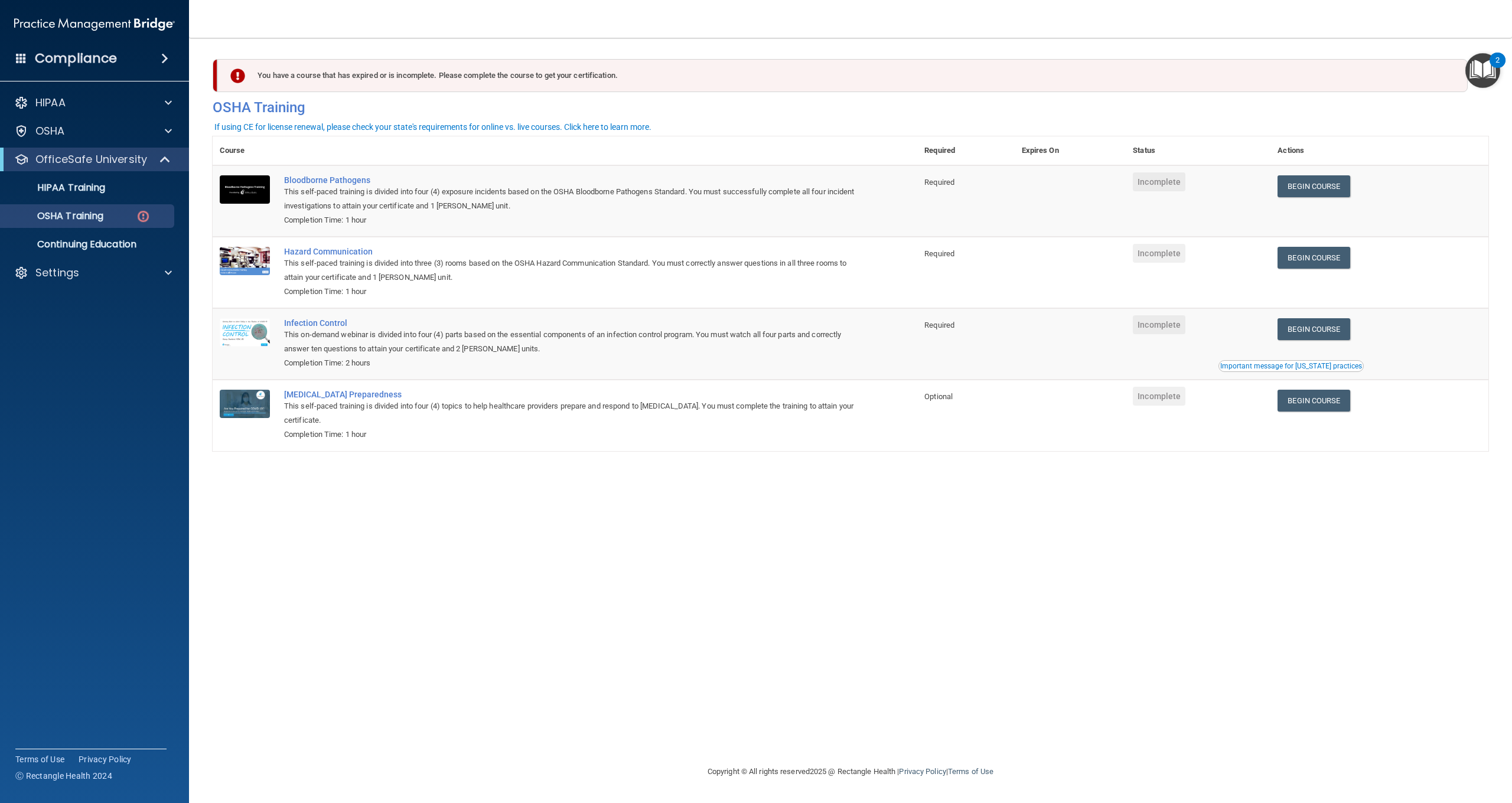
click at [324, 74] on div "You have a course that has expired or is incomplete. Please complete the course…" at bounding box center [842, 76] width 1250 height 33
click at [128, 219] on div "OSHA Training" at bounding box center [88, 217] width 161 height 12
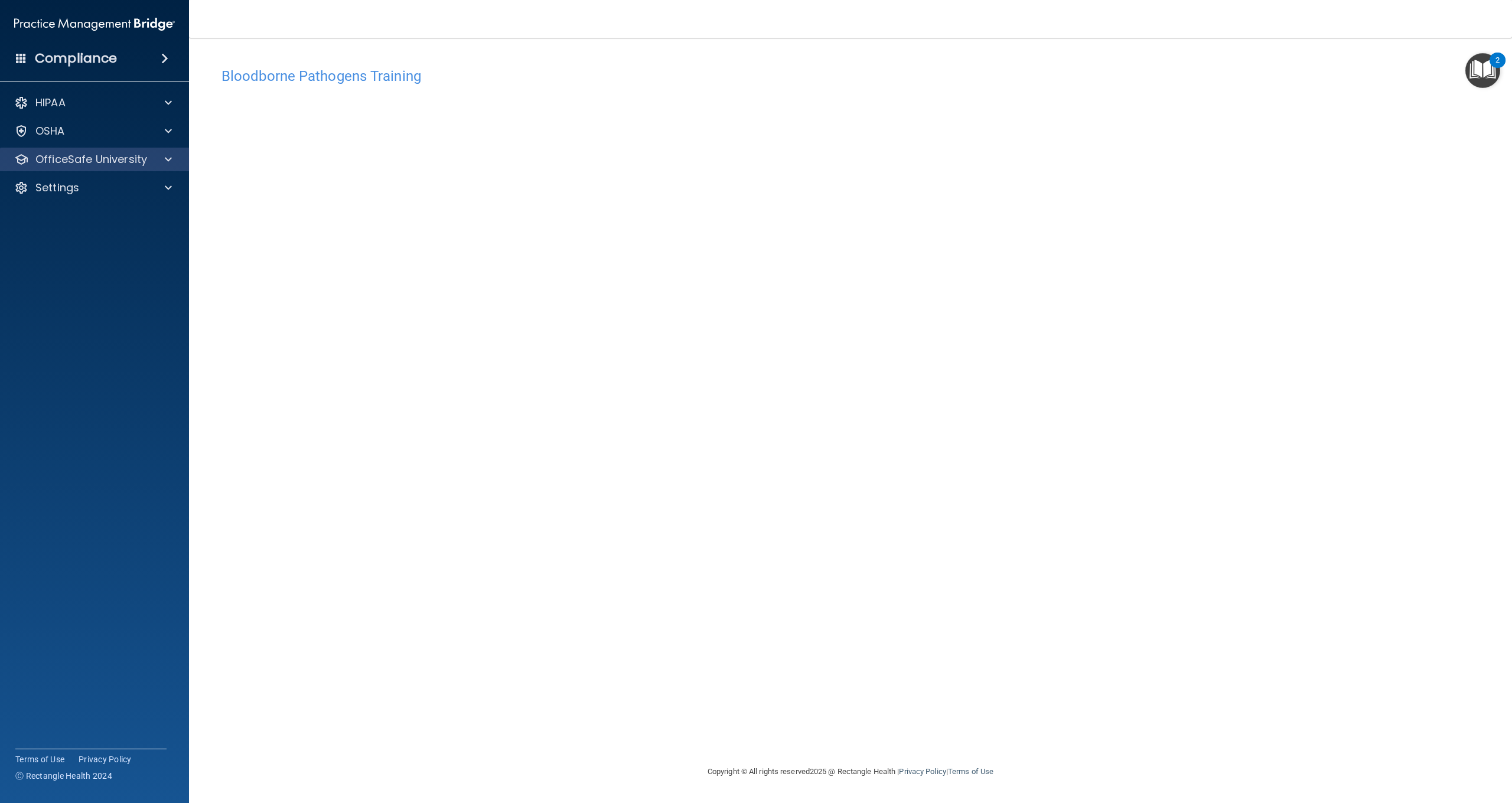
click at [163, 162] on div at bounding box center [167, 159] width 30 height 14
click at [148, 214] on img at bounding box center [143, 217] width 15 height 15
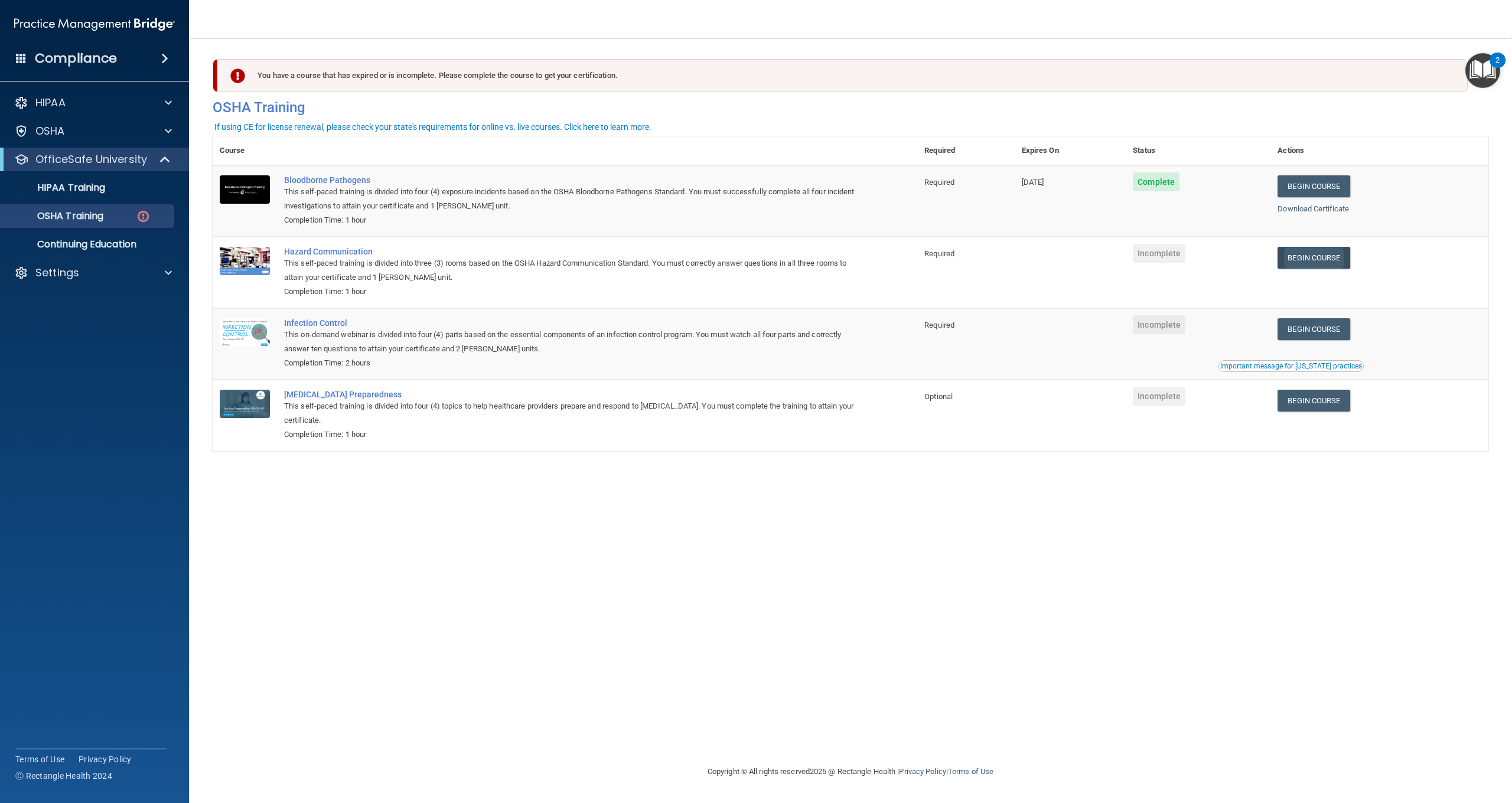
click at [1313, 254] on link "Begin Course" at bounding box center [1313, 257] width 72 height 22
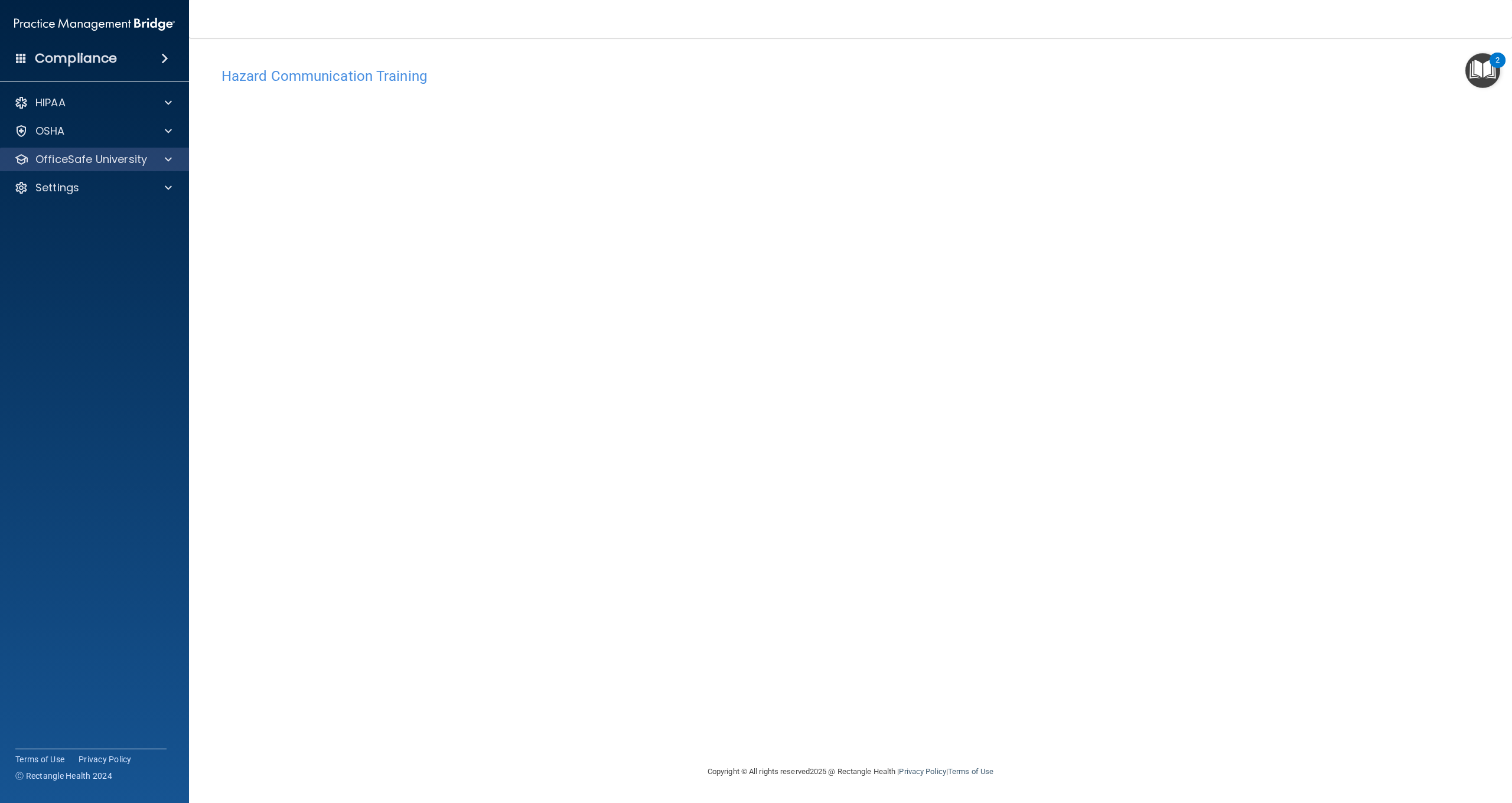
click at [126, 162] on p "OfficeSafe University" at bounding box center [91, 159] width 112 height 14
click at [119, 219] on div "OSHA Training" at bounding box center [88, 217] width 161 height 12
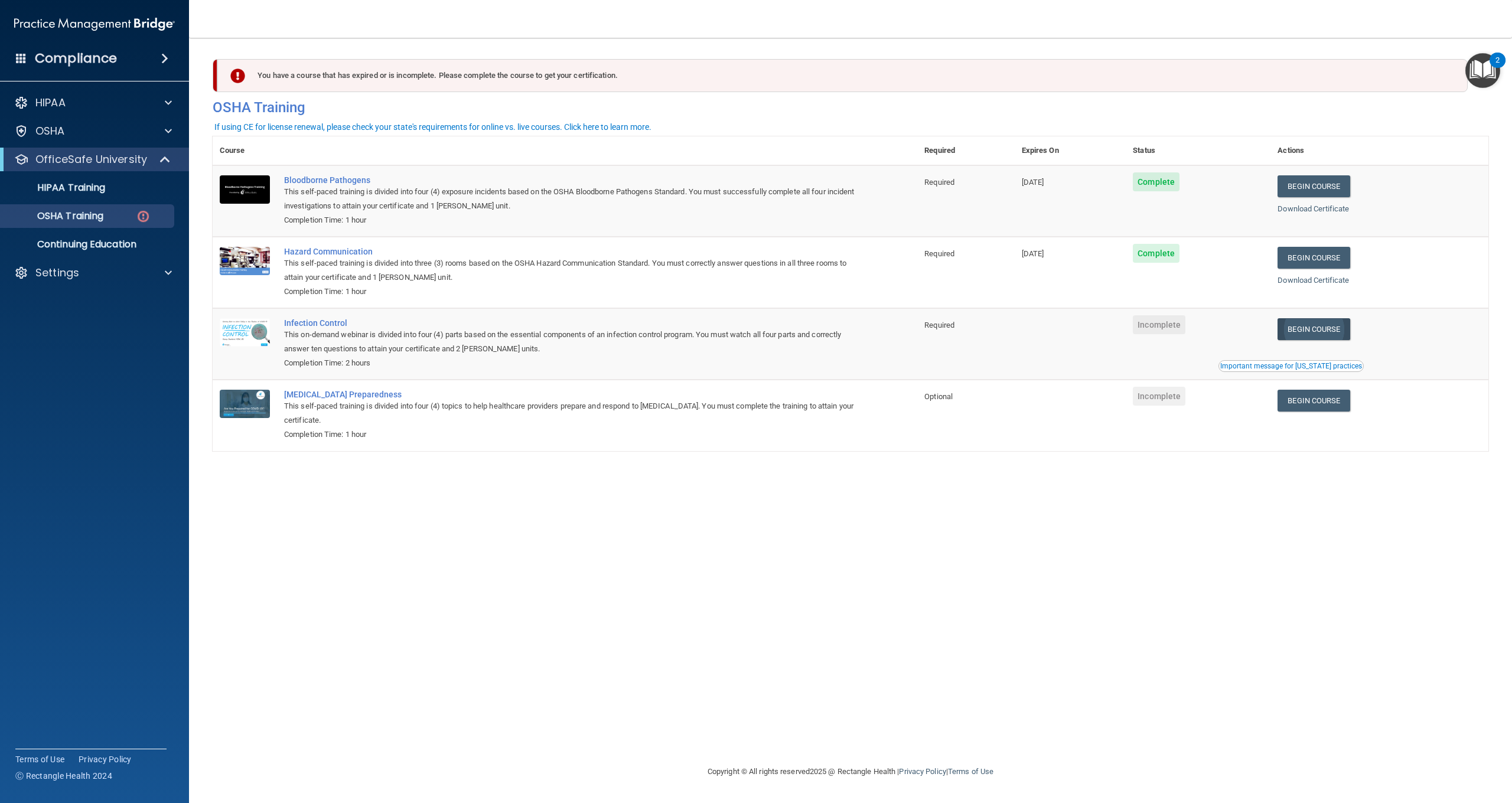
click at [1347, 324] on link "Begin Course" at bounding box center [1313, 328] width 72 height 22
click at [148, 181] on link "HIPAA Training" at bounding box center [81, 188] width 186 height 24
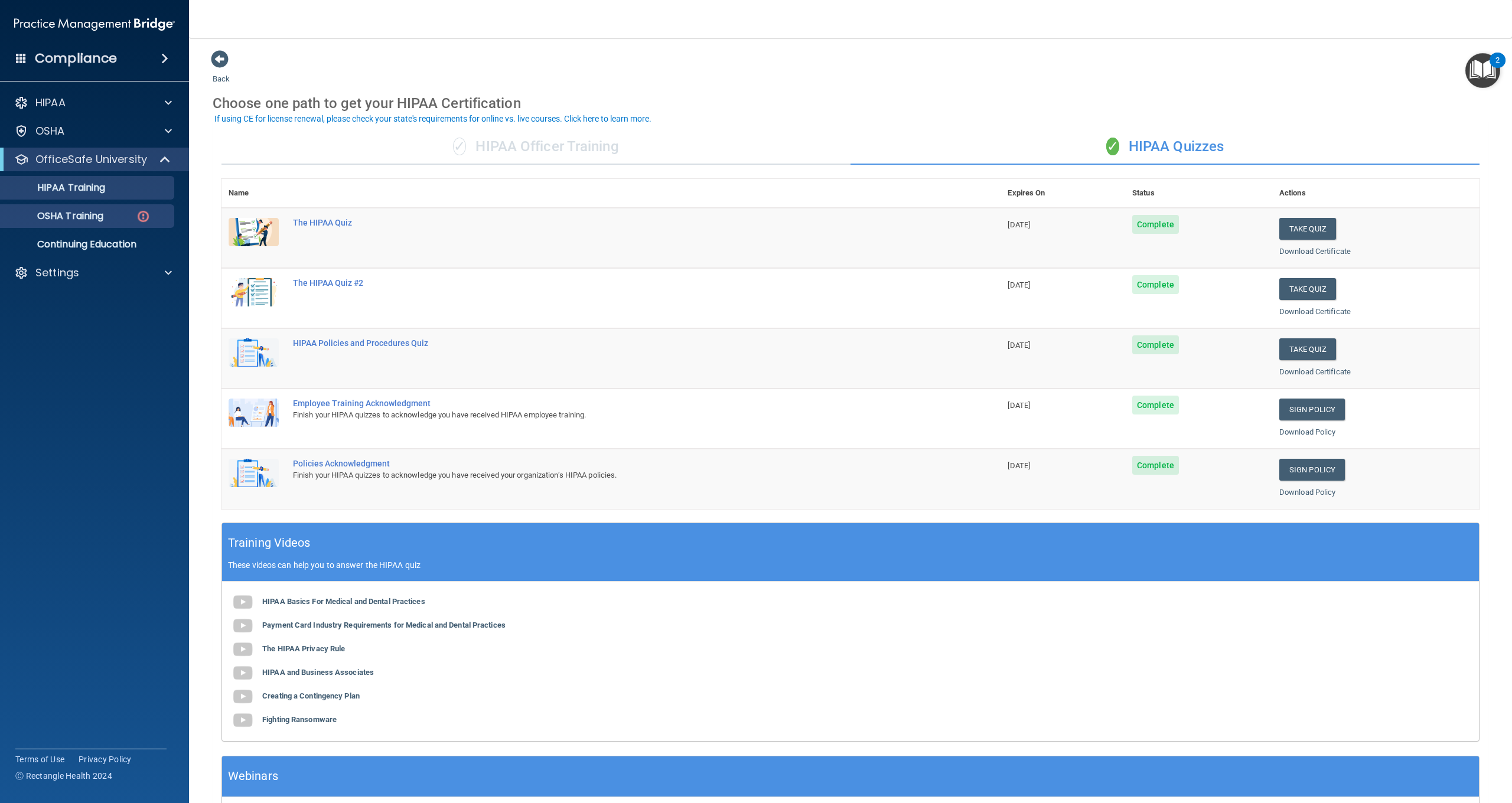
click at [143, 223] on img at bounding box center [143, 217] width 15 height 15
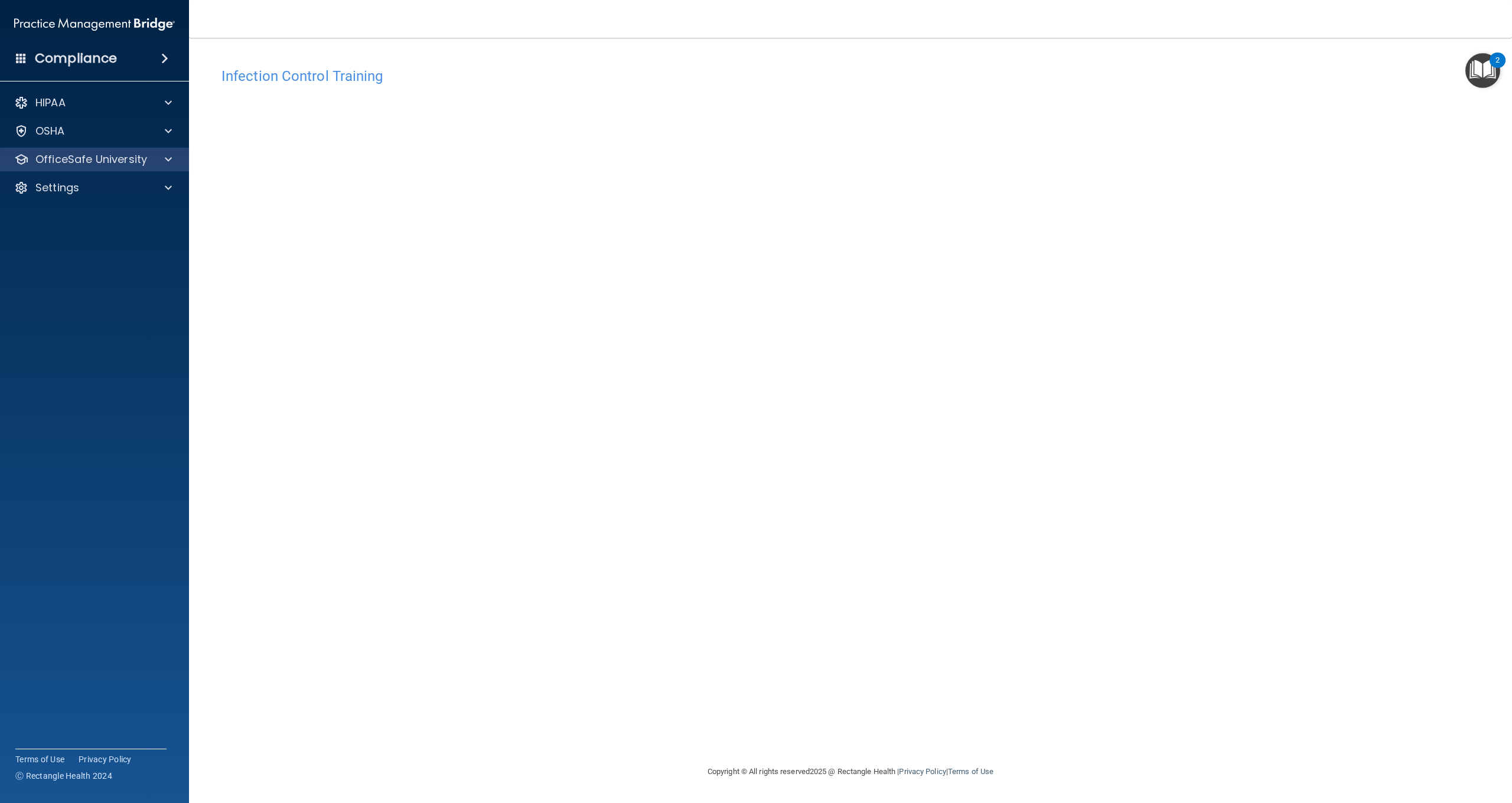
click at [148, 169] on div "OfficeSafe University" at bounding box center [95, 159] width 190 height 24
click at [145, 165] on p "OfficeSafe University" at bounding box center [91, 159] width 112 height 14
click at [142, 217] on img at bounding box center [143, 217] width 15 height 15
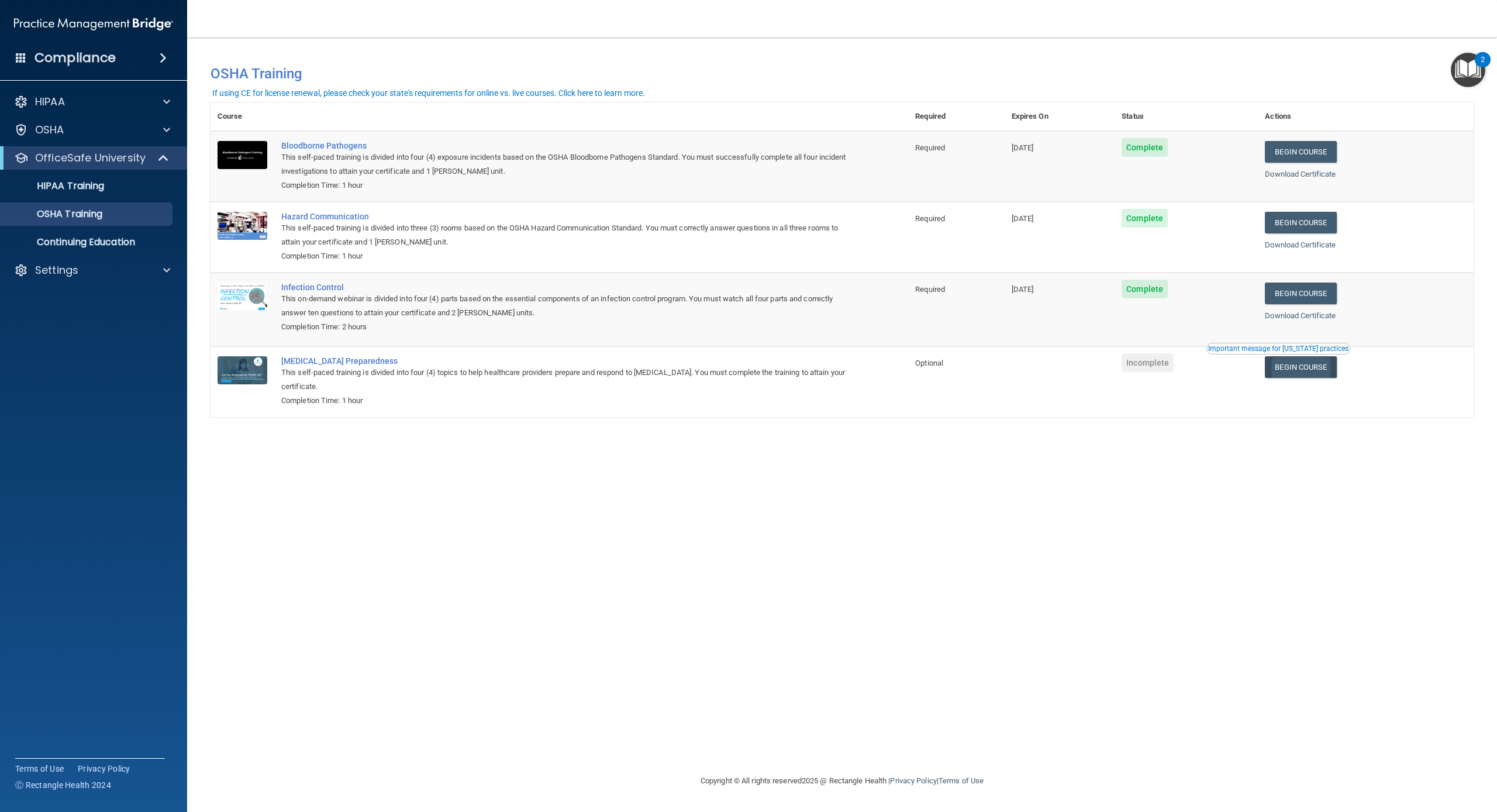
click at [1307, 361] on link "Begin Course" at bounding box center [1300, 366] width 71 height 21
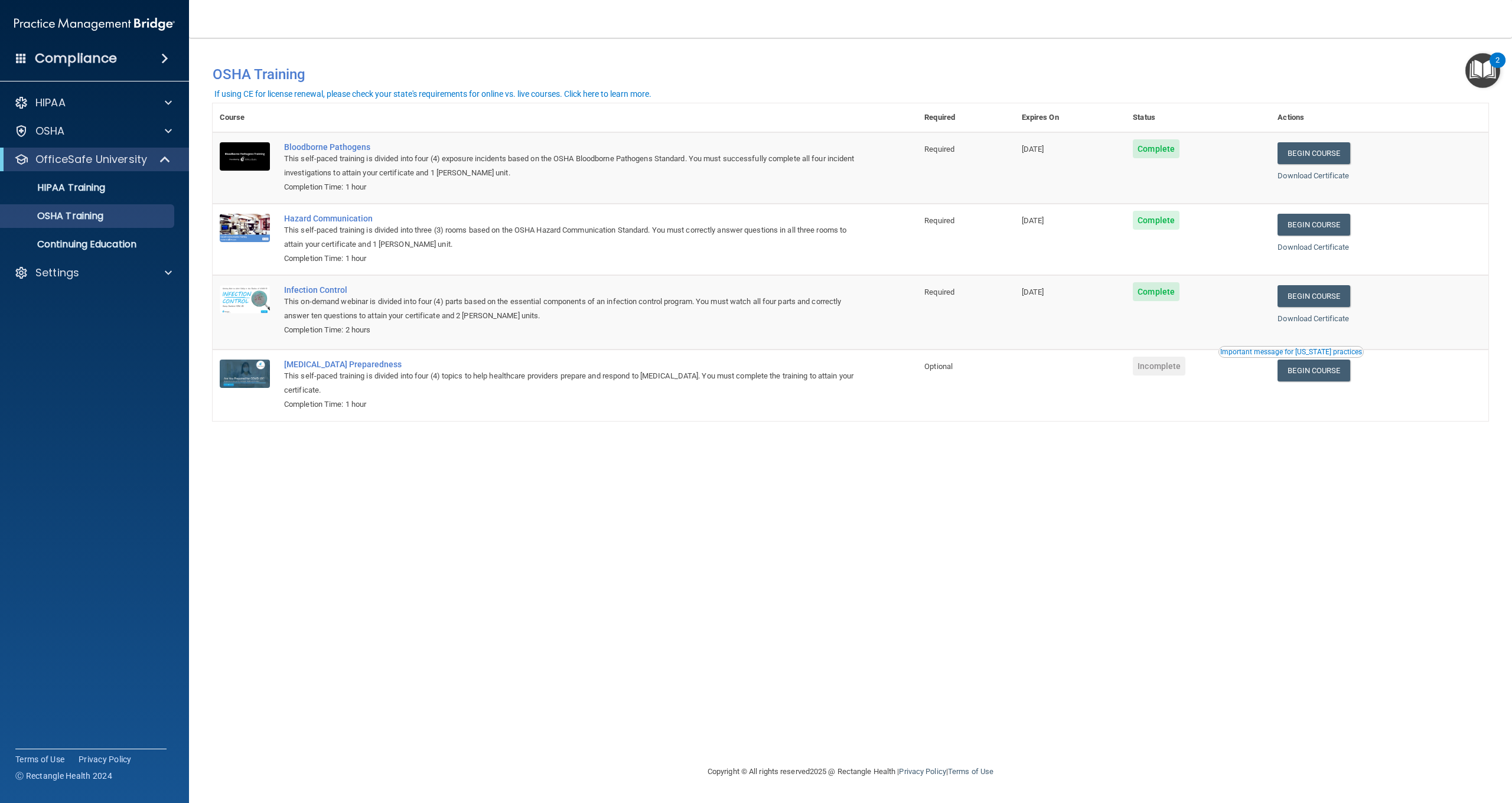
click at [1318, 348] on div "Important message for [US_STATE] practices" at bounding box center [1291, 352] width 142 height 7
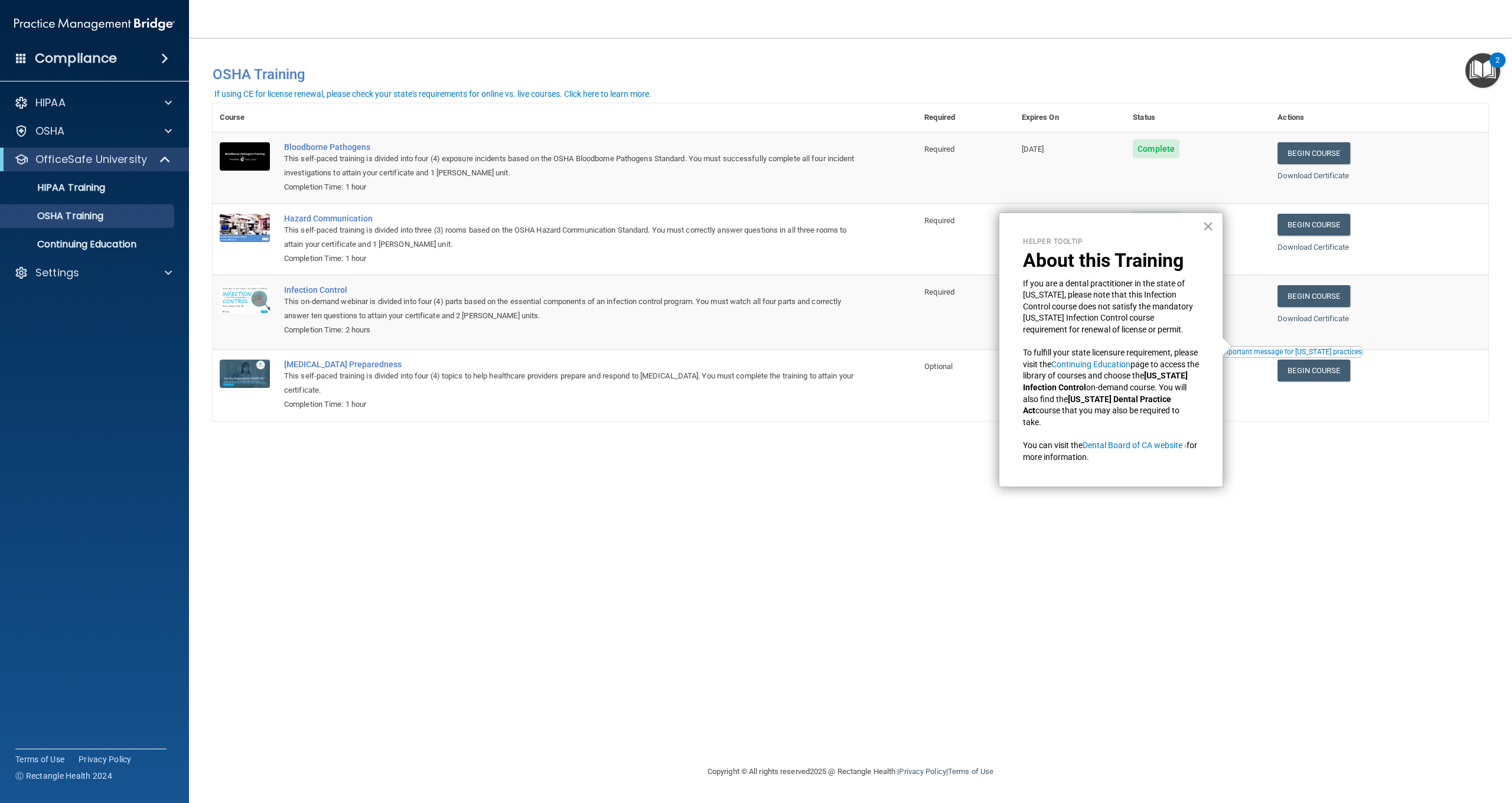
drag, startPoint x: 1209, startPoint y: 230, endPoint x: 1208, endPoint y: 241, distance: 11.0
click at [1210, 231] on button "×" at bounding box center [1208, 225] width 11 height 19
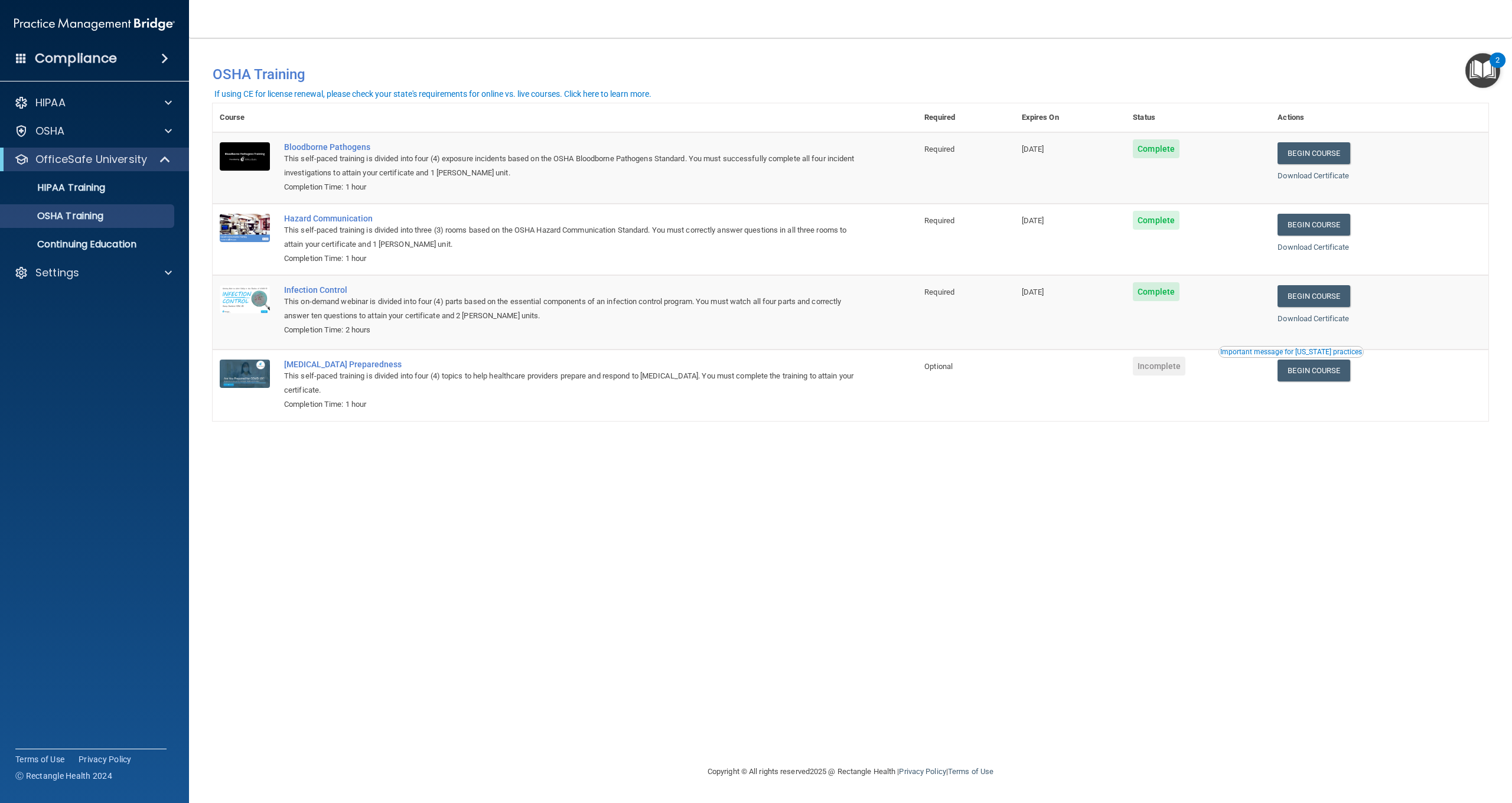
click at [1485, 63] on img "Open Resource Center, 2 new notifications" at bounding box center [1482, 70] width 35 height 35
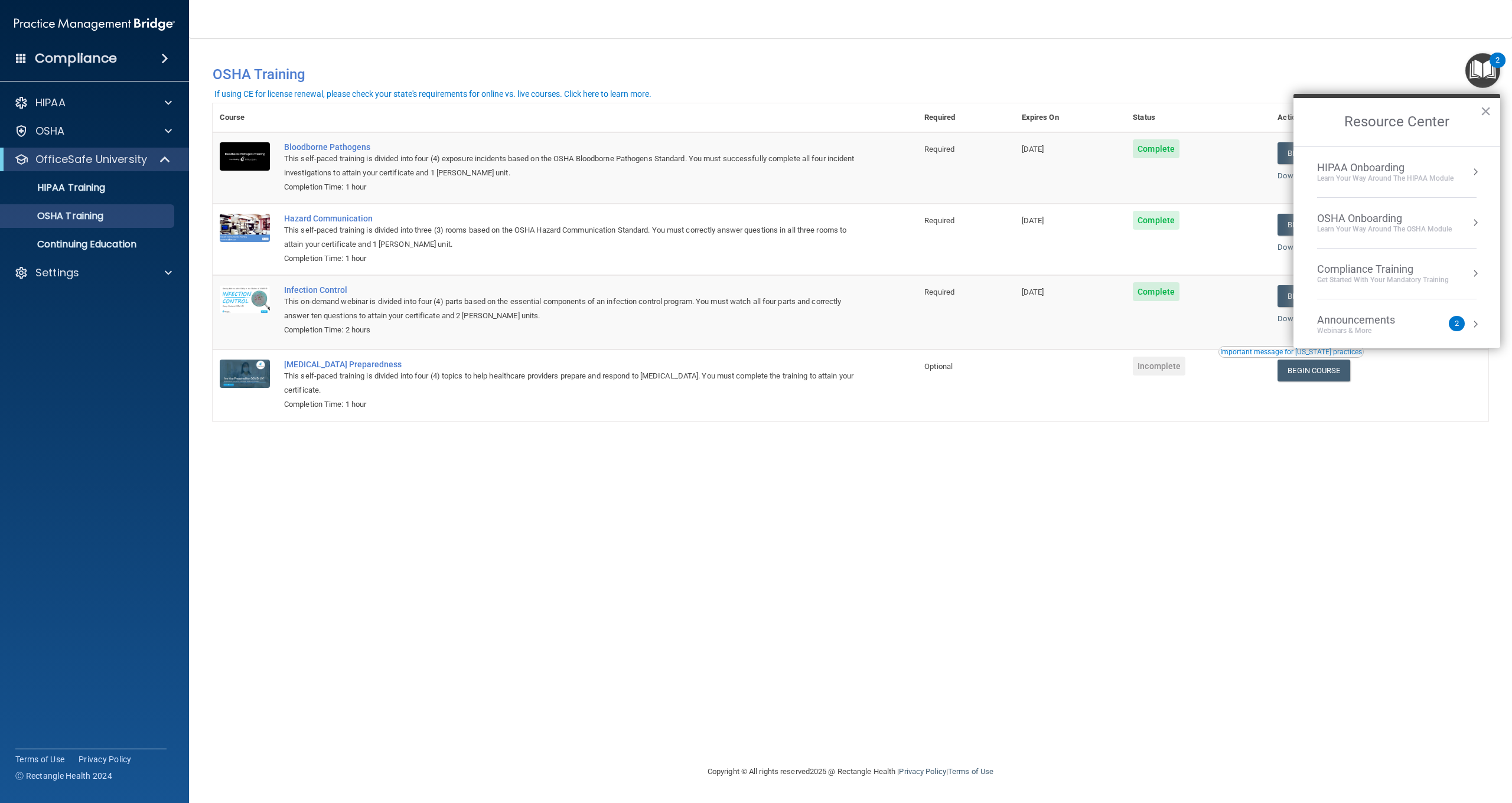
click at [1422, 176] on div "Learn Your Way around the HIPAA module" at bounding box center [1385, 179] width 136 height 10
click at [1359, 260] on div "Completed 0 of 3" at bounding box center [1405, 261] width 158 height 8
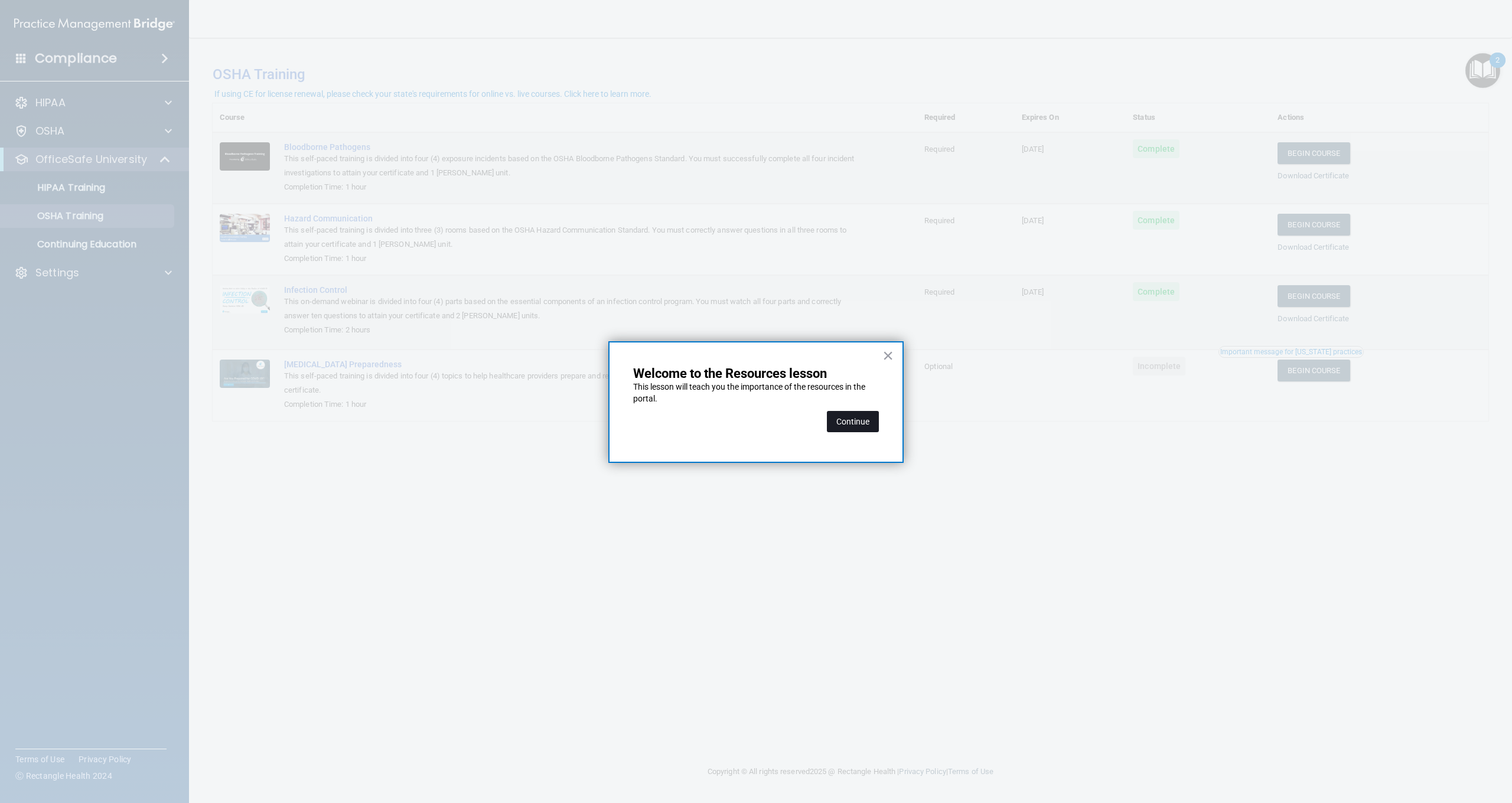
click at [830, 421] on button "Continue" at bounding box center [853, 421] width 52 height 22
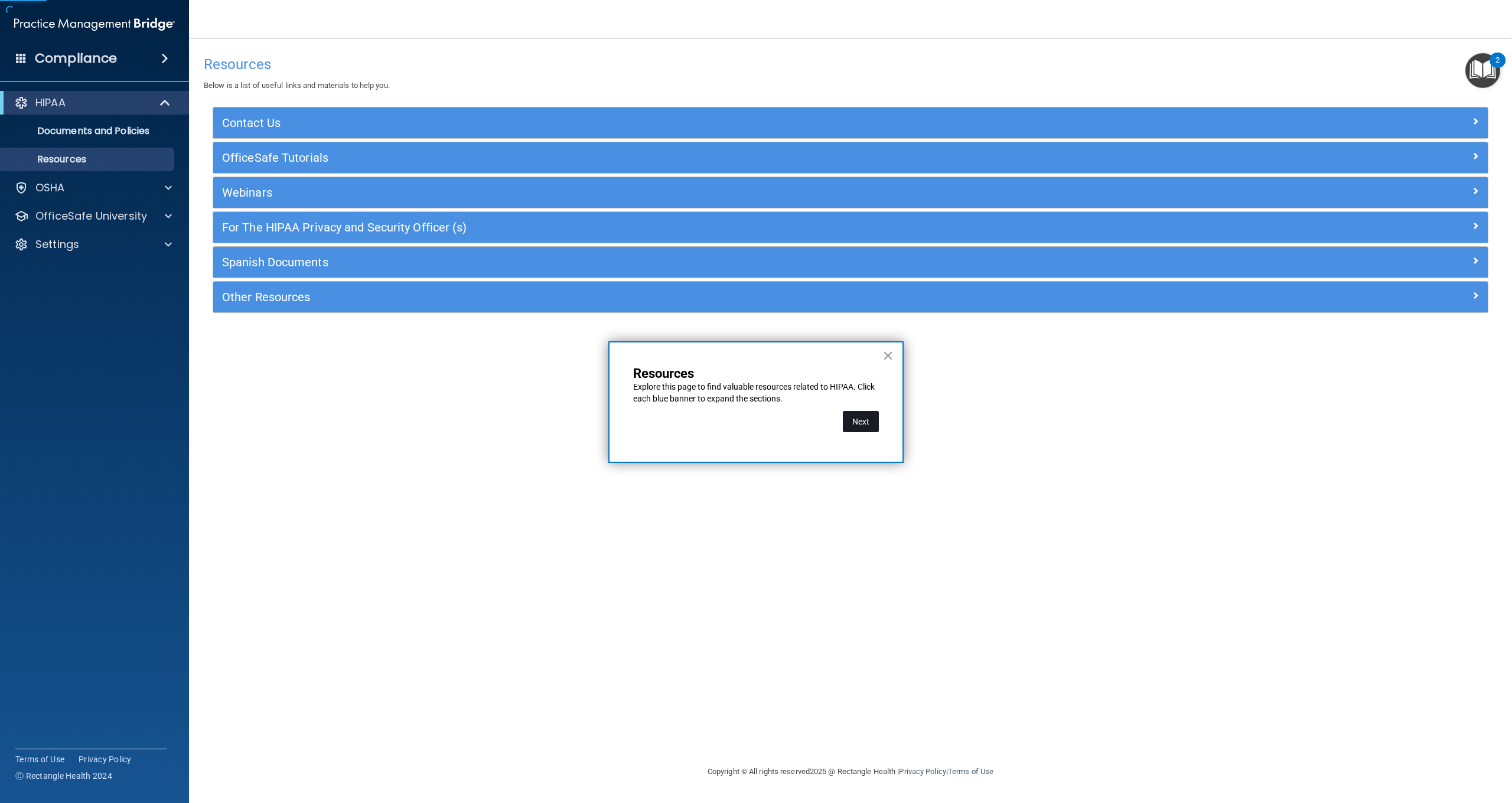
click at [858, 420] on button "Next" at bounding box center [861, 421] width 36 height 22
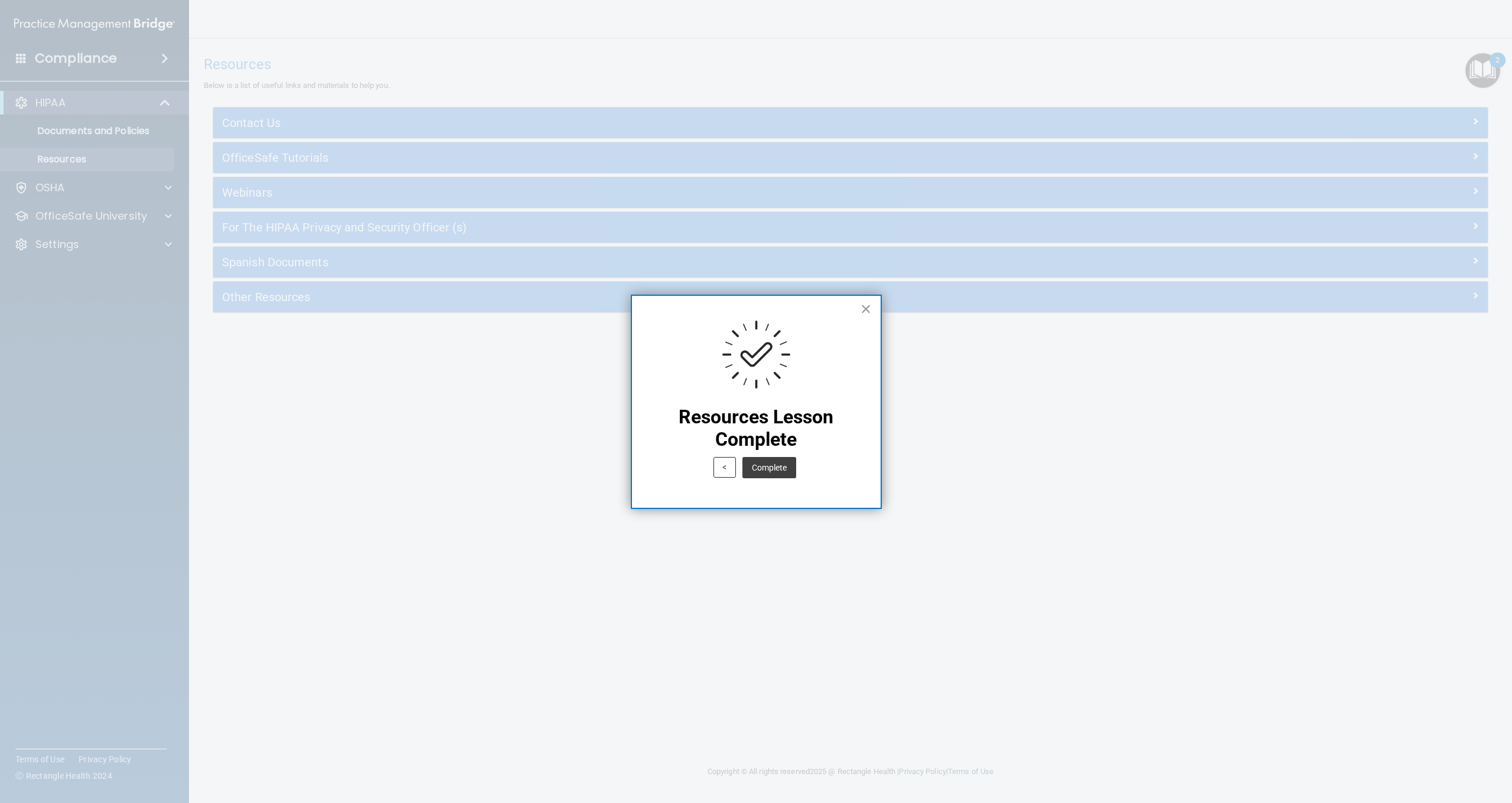
click at [783, 473] on button "Complete" at bounding box center [769, 468] width 53 height 22
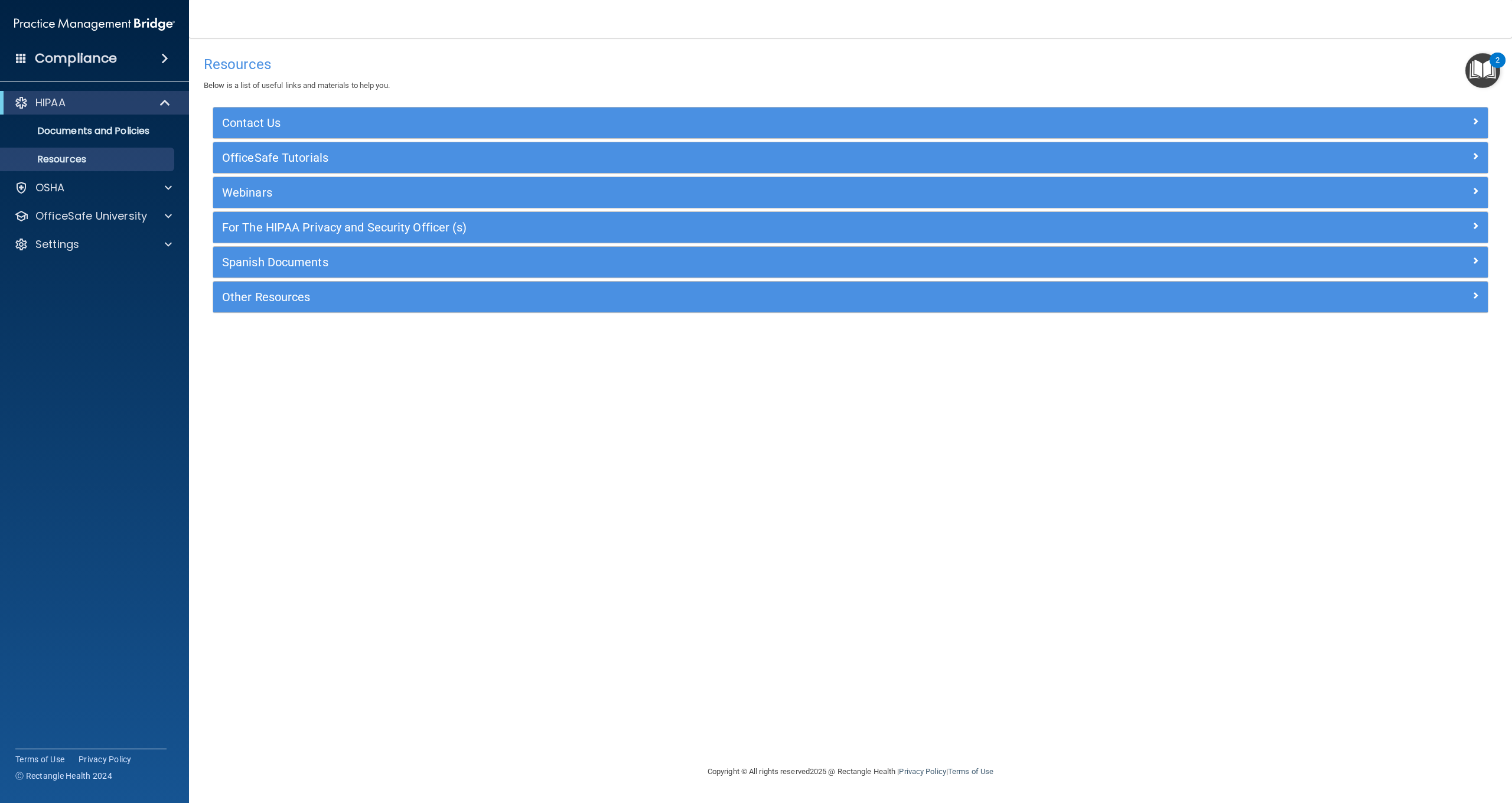
click at [1479, 67] on img "Open Resource Center, 2 new notifications" at bounding box center [1482, 70] width 35 height 35
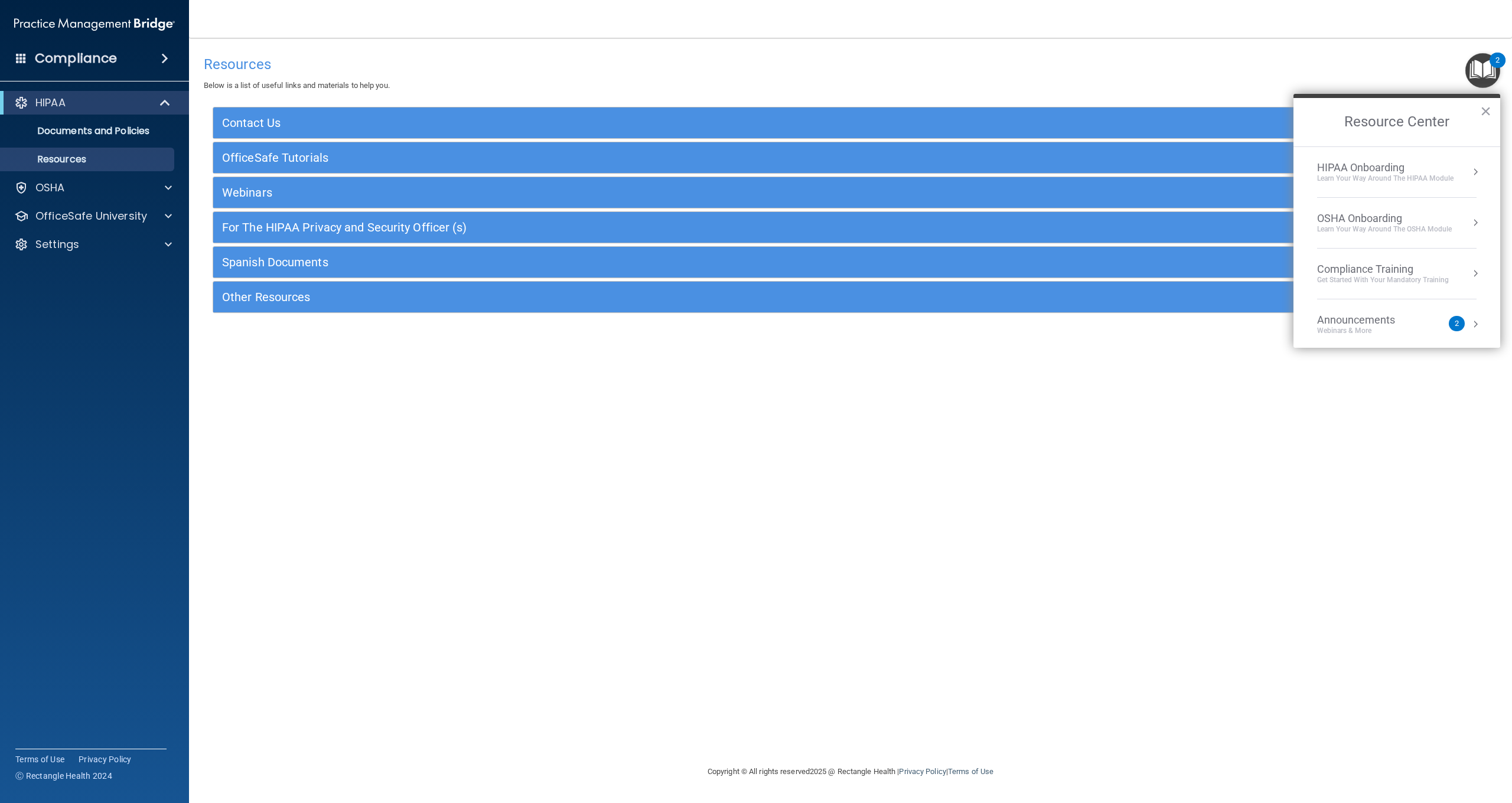
click at [1436, 175] on div "Learn Your Way around the HIPAA module" at bounding box center [1385, 179] width 136 height 10
click at [1381, 282] on div "Training Rating for HIPAA" at bounding box center [1405, 281] width 158 height 10
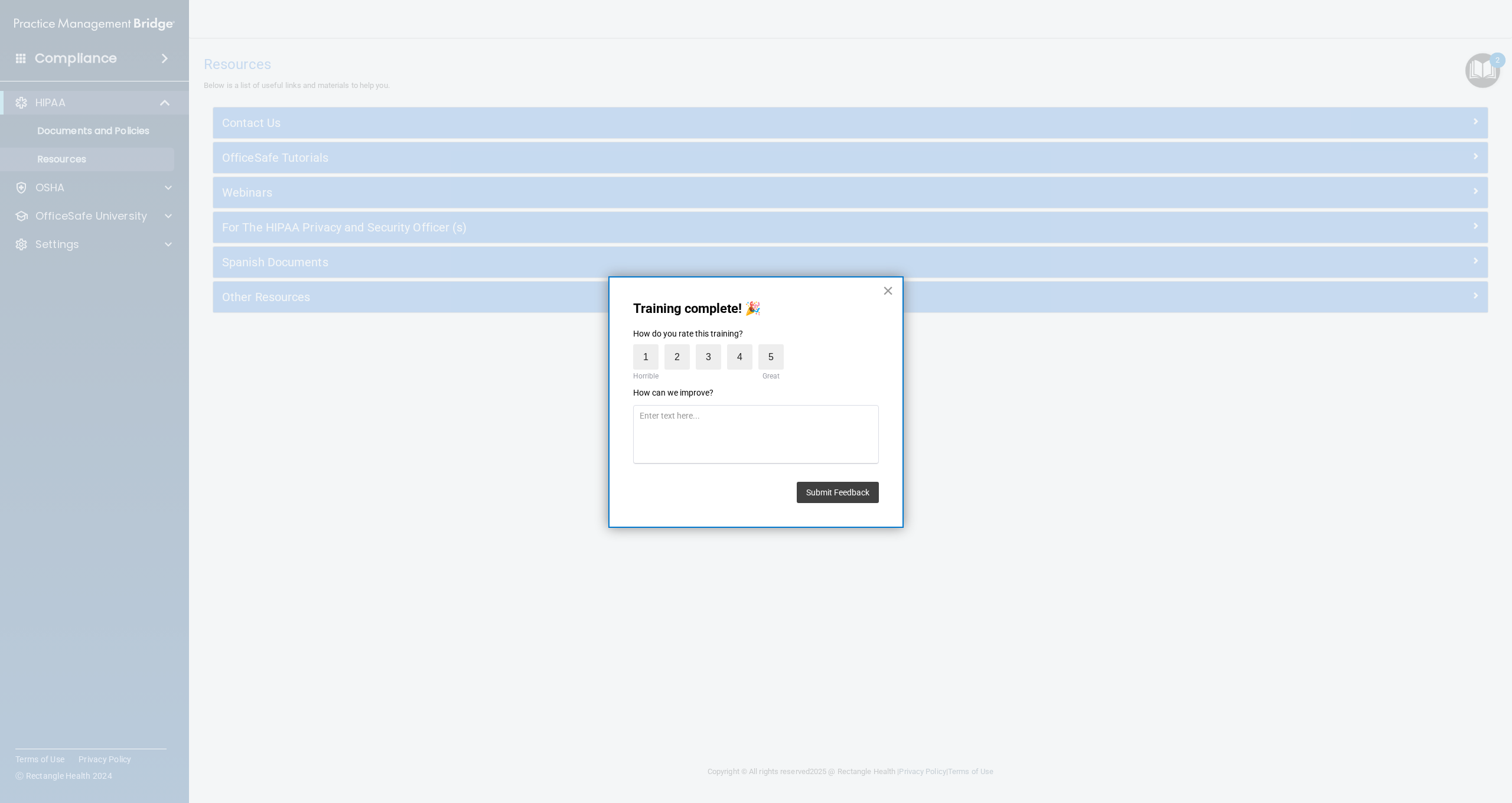
click at [885, 295] on button "×" at bounding box center [888, 290] width 11 height 19
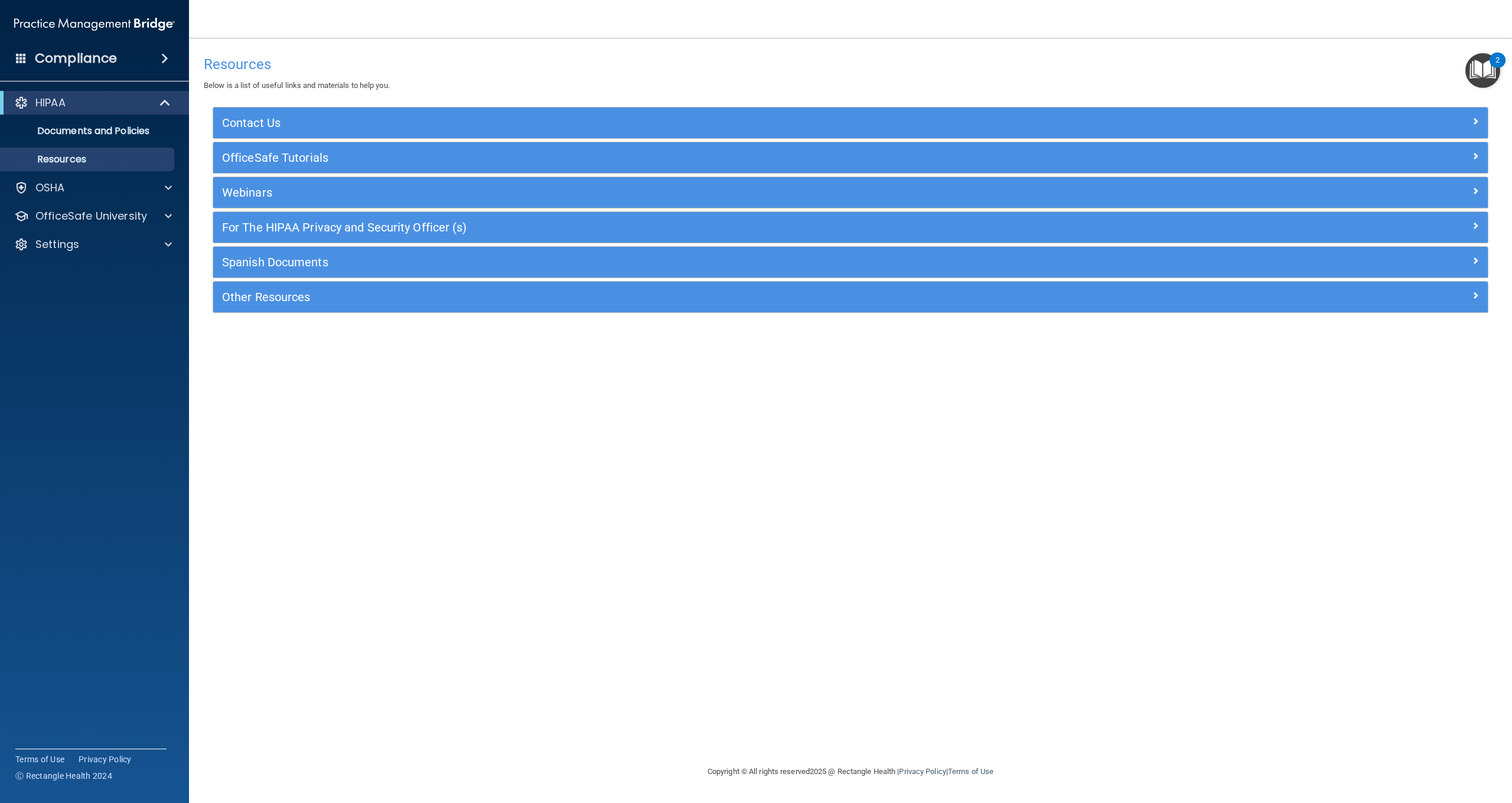
drag, startPoint x: 1493, startPoint y: 57, endPoint x: 1490, endPoint y: 65, distance: 8.5
click at [1492, 57] on div "2" at bounding box center [1498, 60] width 16 height 16
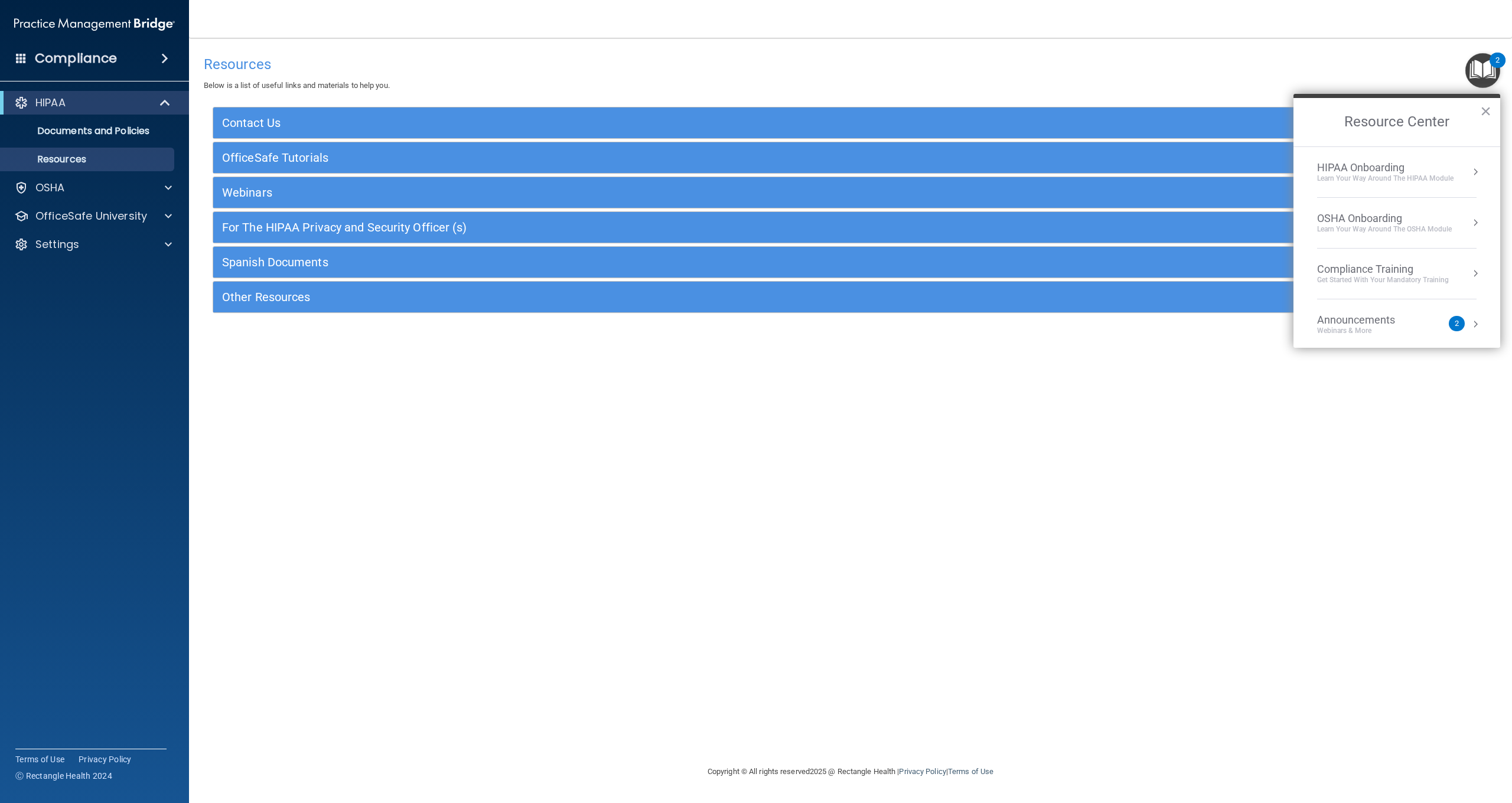
click at [1402, 170] on div "HIPAA Onboarding" at bounding box center [1385, 168] width 136 height 13
click at [1306, 127] on button "Back to Resource Center Home" at bounding box center [1308, 122] width 12 height 12
click at [1384, 214] on div "OSHA Onboarding" at bounding box center [1384, 219] width 135 height 13
click at [1307, 123] on button "Back to Resource Center Home" at bounding box center [1308, 122] width 12 height 12
drag, startPoint x: 1433, startPoint y: 59, endPoint x: 1445, endPoint y: 56, distance: 12.4
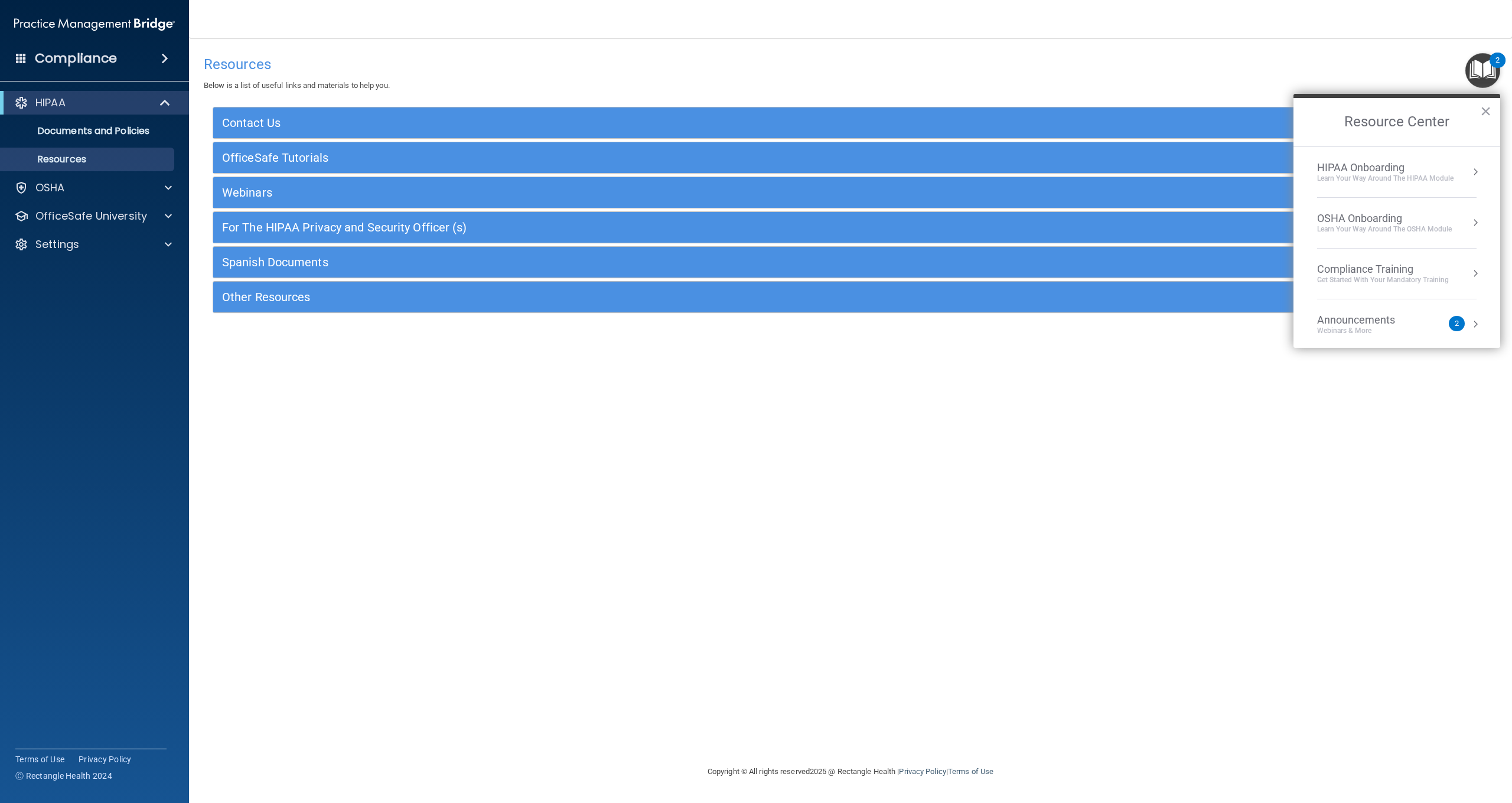
click at [1433, 58] on h4 "Resources" at bounding box center [851, 64] width 1294 height 16
click at [1490, 108] on button "×" at bounding box center [1485, 110] width 11 height 19
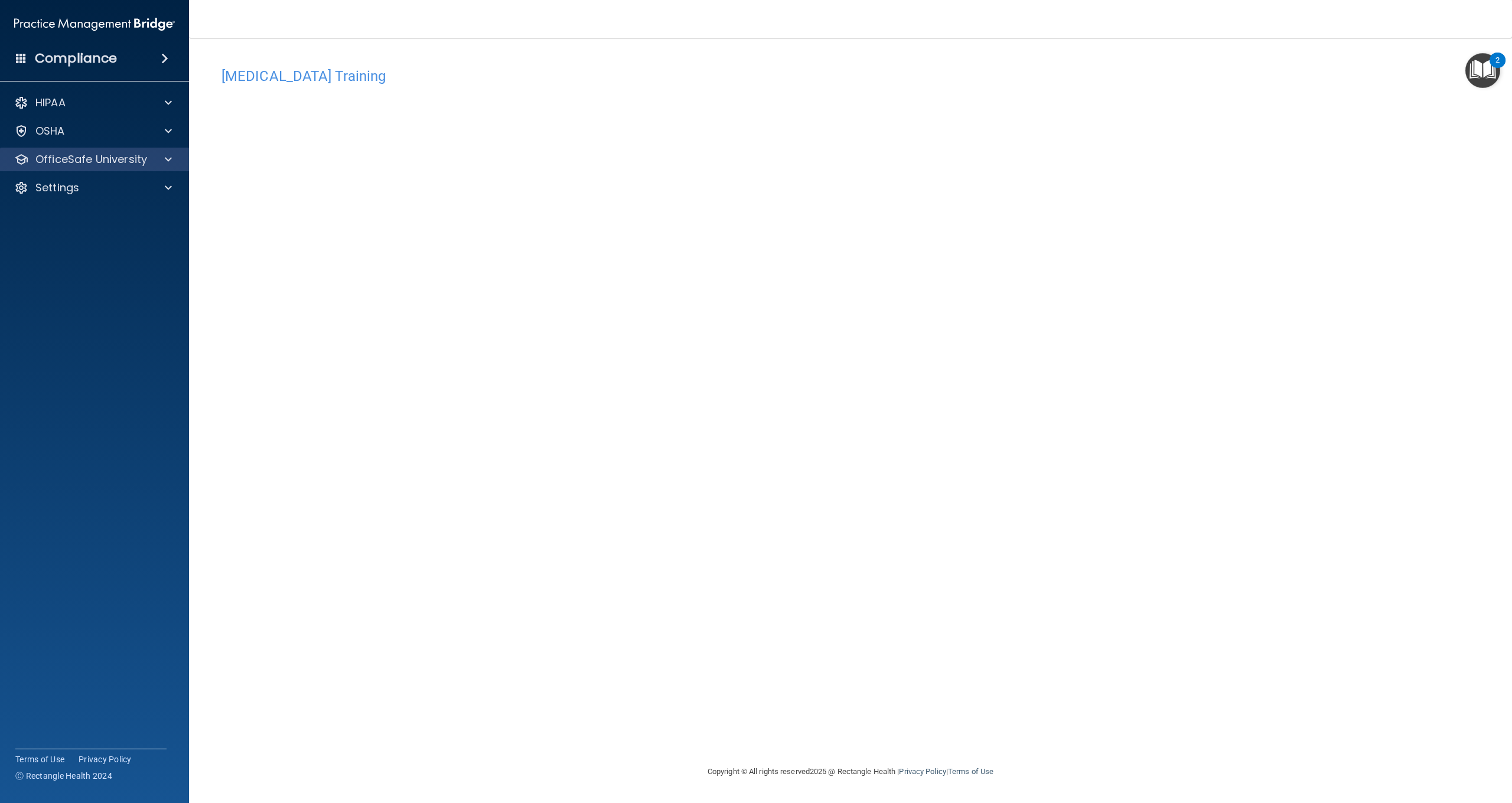
click at [56, 155] on p "OfficeSafe University" at bounding box center [91, 159] width 112 height 14
click at [122, 216] on div "OSHA Training" at bounding box center [88, 217] width 161 height 12
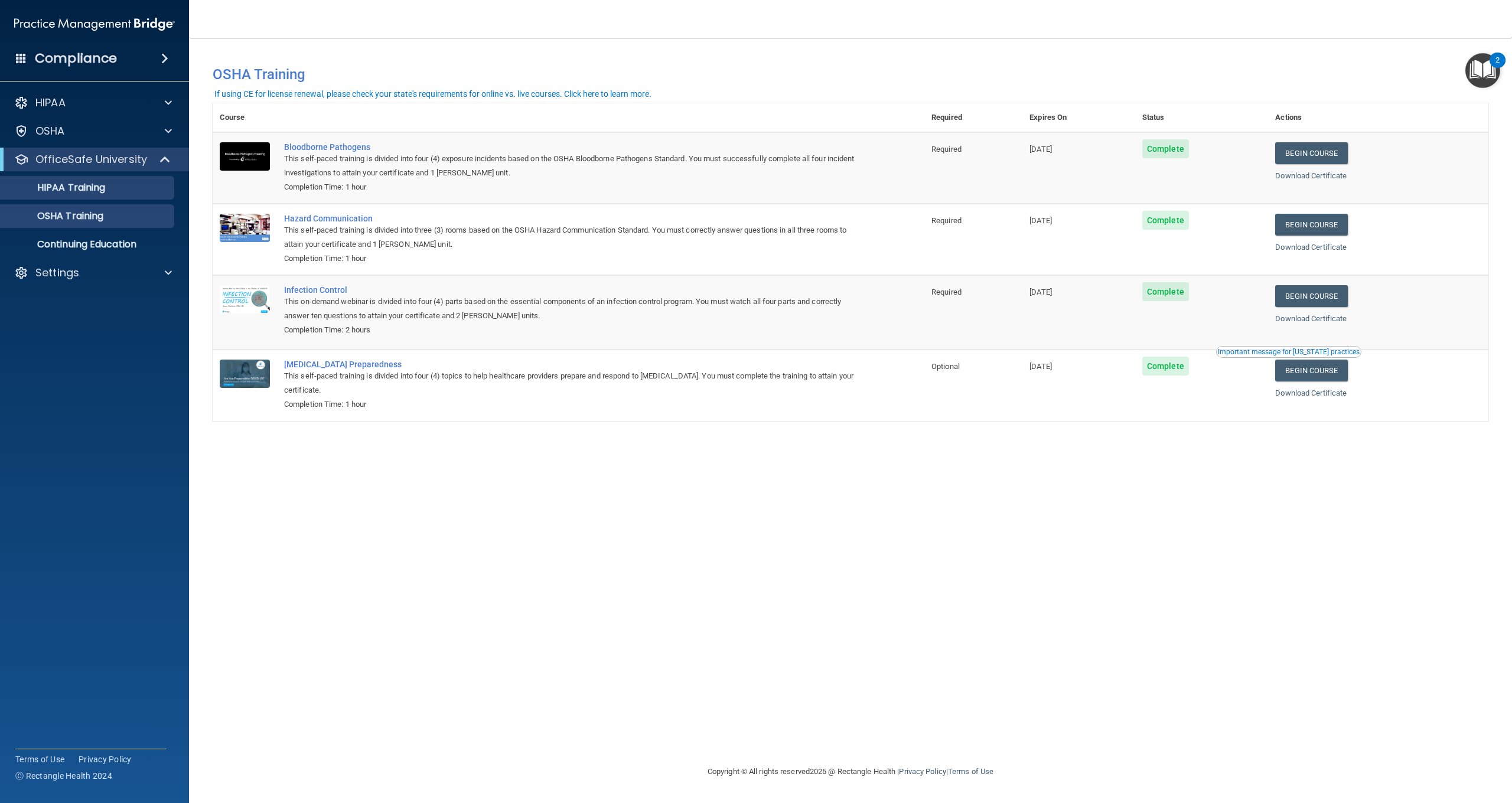
click at [88, 192] on p "HIPAA Training" at bounding box center [56, 188] width 97 height 12
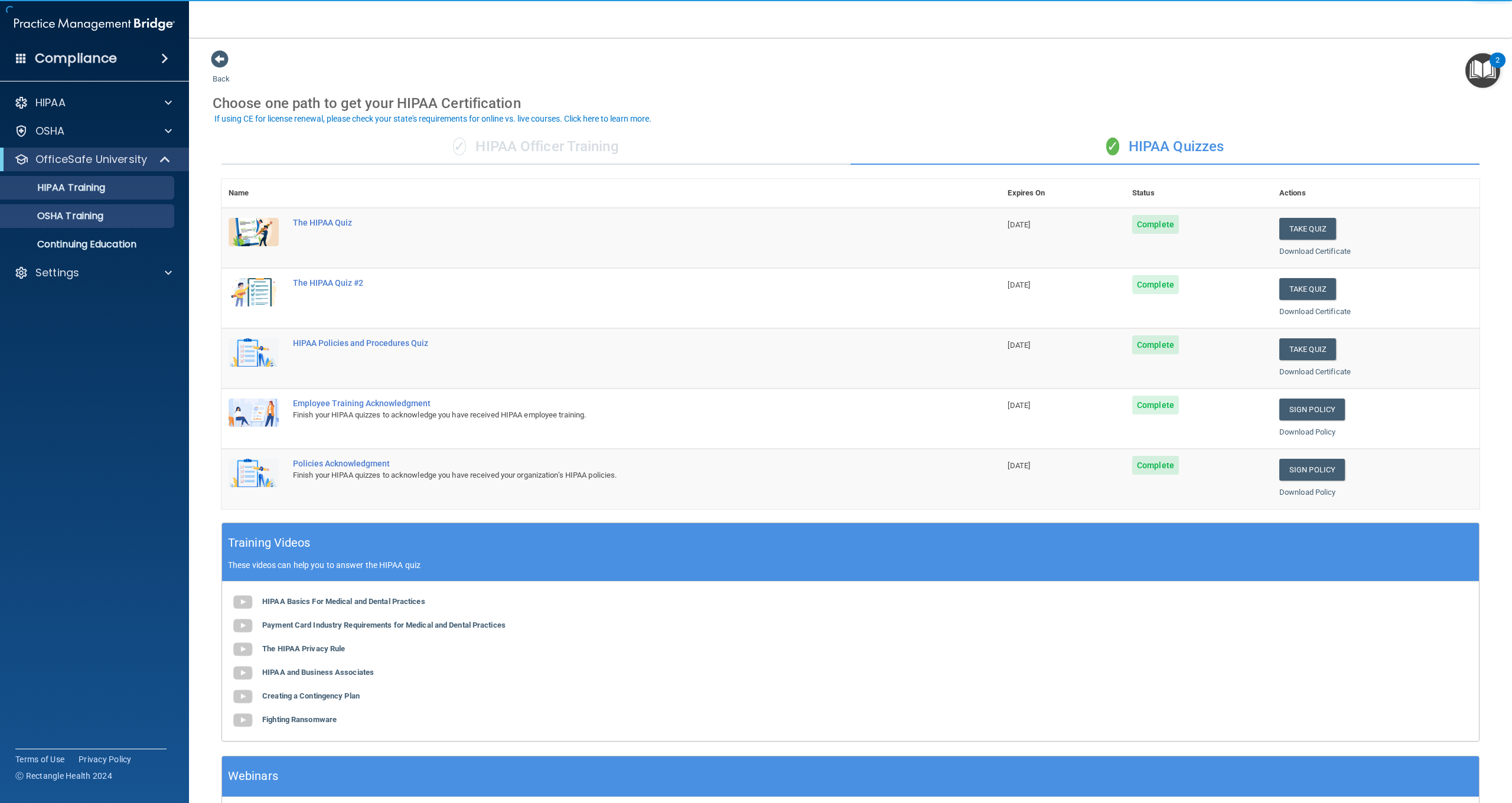
click at [100, 221] on p "OSHA Training" at bounding box center [55, 217] width 96 height 12
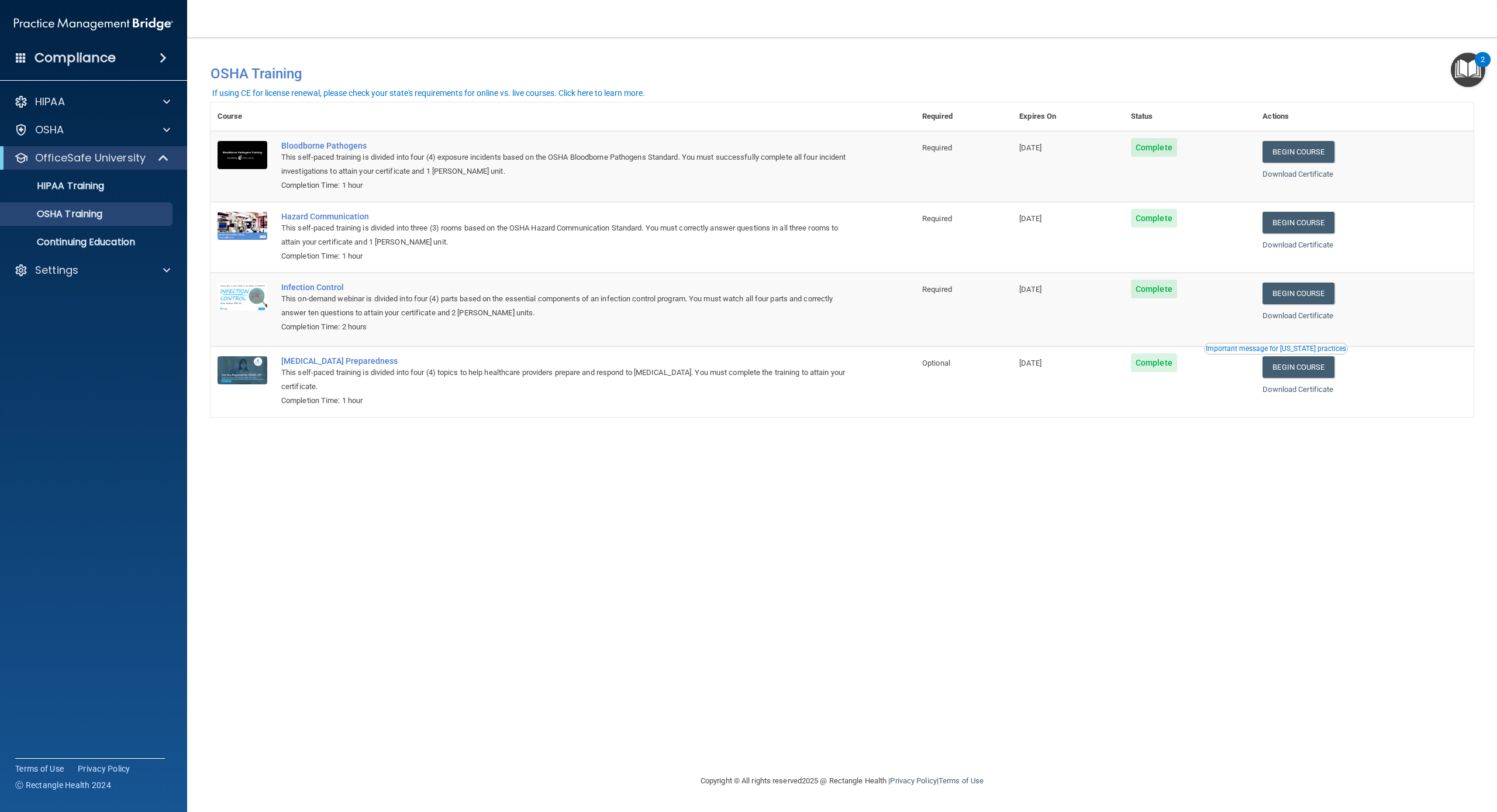
click at [2, 10] on div "Compliance HIPAA Documents and Policies Report an Incident Business Associates …" at bounding box center [93, 406] width 187 height 812
